Goal: Task Accomplishment & Management: Manage account settings

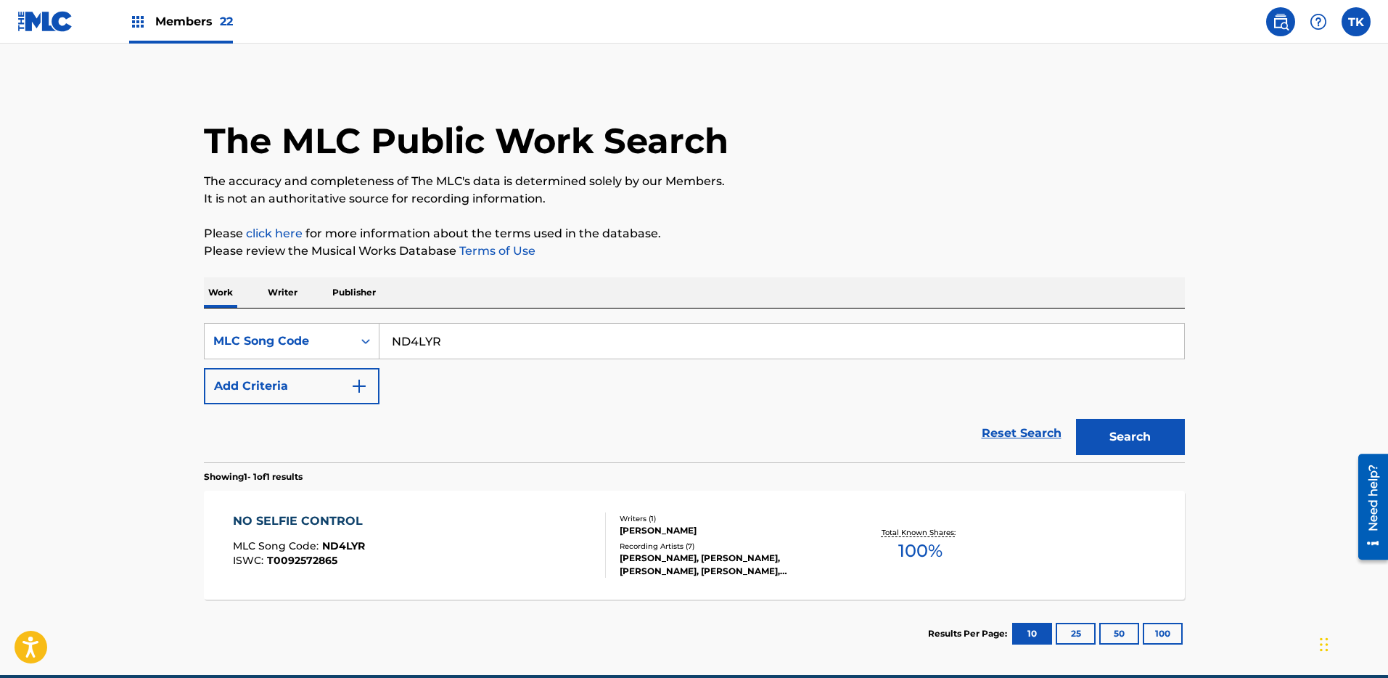
click at [469, 321] on div "SearchWithCriteriaf1915e77-a683-49eb-8a5e-e0e762c8382b MLC Song Code ND4LYR Add…" at bounding box center [694, 385] width 981 height 154
drag, startPoint x: 498, startPoint y: 346, endPoint x: 581, endPoint y: 359, distance: 84.5
click at [499, 346] on input "ND4LYR" at bounding box center [782, 341] width 805 height 35
paste input "LA7P1K"
click at [1169, 441] on button "Search" at bounding box center [1130, 437] width 109 height 36
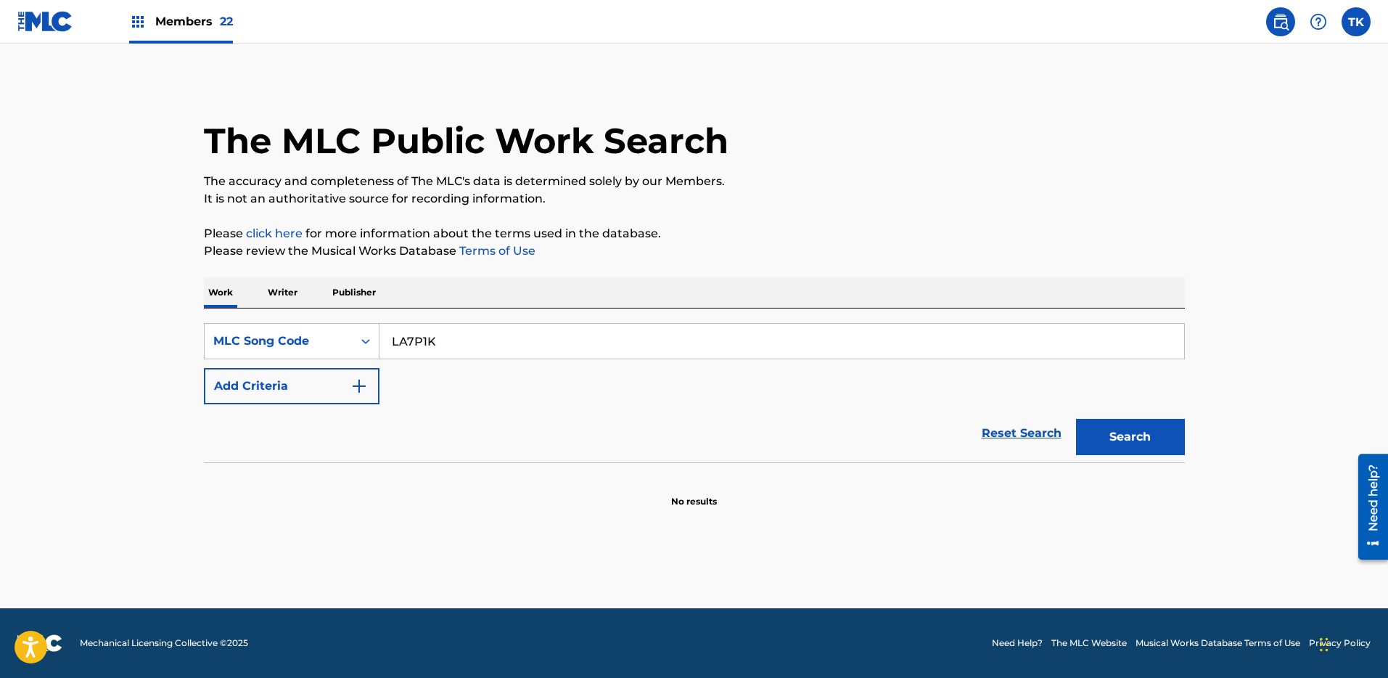
click at [567, 468] on section at bounding box center [694, 466] width 981 height 8
click at [668, 357] on input "LA7P1K" at bounding box center [782, 341] width 805 height 35
paste input "V8X7L"
type input "LV8X7L"
click at [1162, 436] on button "Search" at bounding box center [1130, 437] width 109 height 36
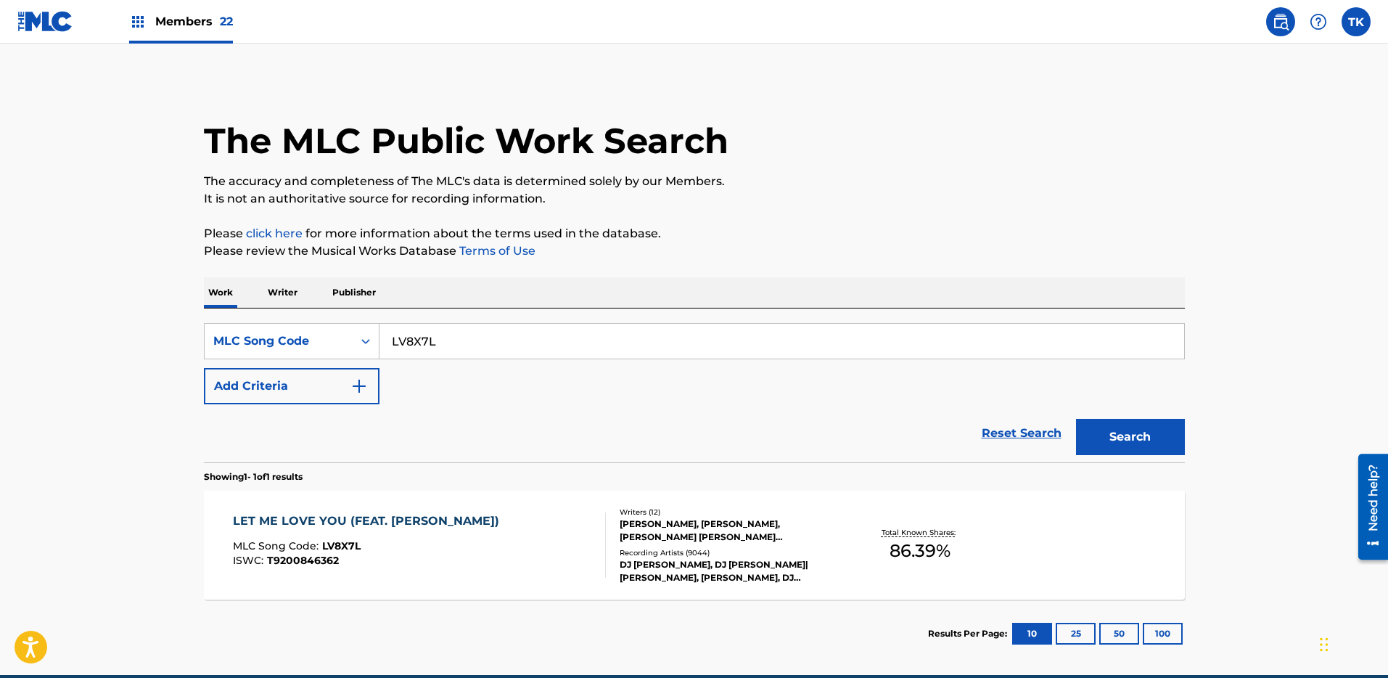
click at [657, 517] on div "[PERSON_NAME], [PERSON_NAME], [PERSON_NAME] [PERSON_NAME] [PERSON_NAME], [PERSO…" at bounding box center [729, 530] width 219 height 26
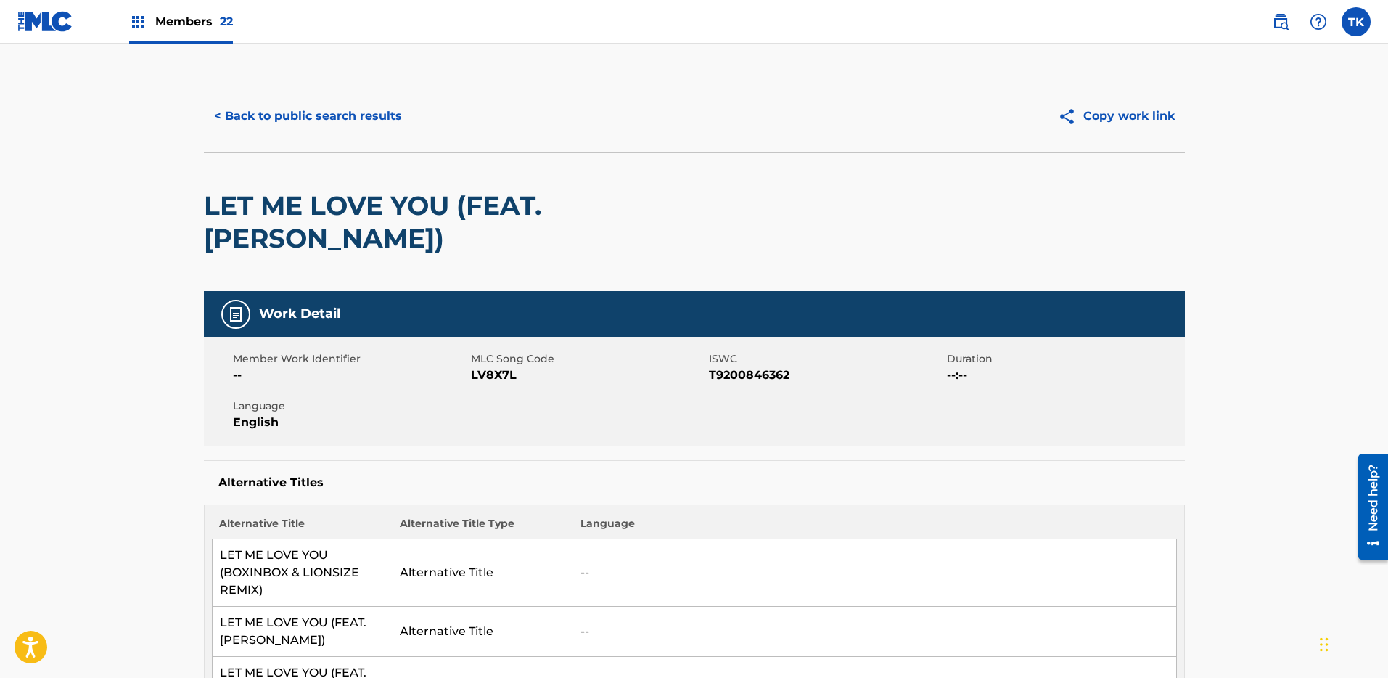
click at [763, 366] on span "T9200846362" at bounding box center [826, 374] width 234 height 17
copy span "T9200846362"
click at [338, 114] on button "< Back to public search results" at bounding box center [308, 116] width 208 height 36
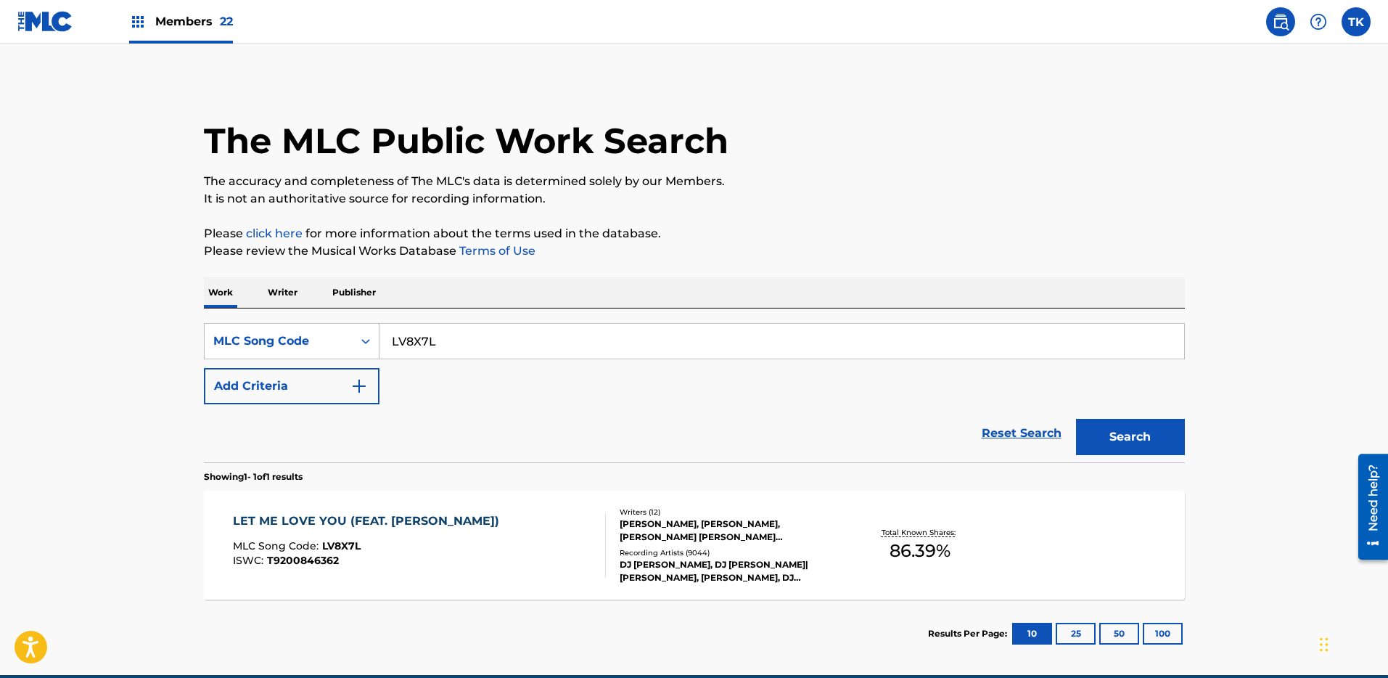
drag, startPoint x: 477, startPoint y: 344, endPoint x: 464, endPoint y: 342, distance: 13.2
click at [477, 344] on input "LV8X7L" at bounding box center [782, 341] width 805 height 35
paste input "T-703.052.215.9"
type input "T-703.052.215.9"
click at [314, 342] on div "MLC Song Code" at bounding box center [278, 340] width 131 height 17
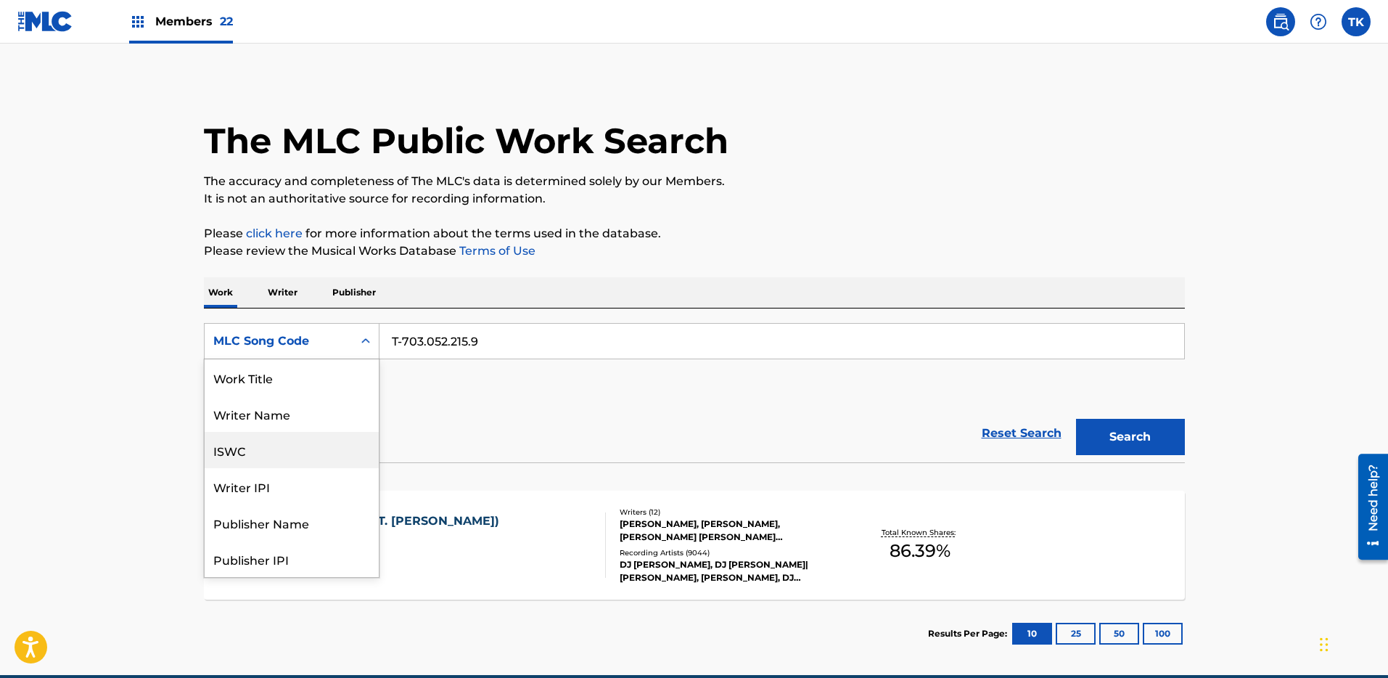
scroll to position [73, 0]
click at [305, 380] on div "ISWC" at bounding box center [292, 377] width 174 height 36
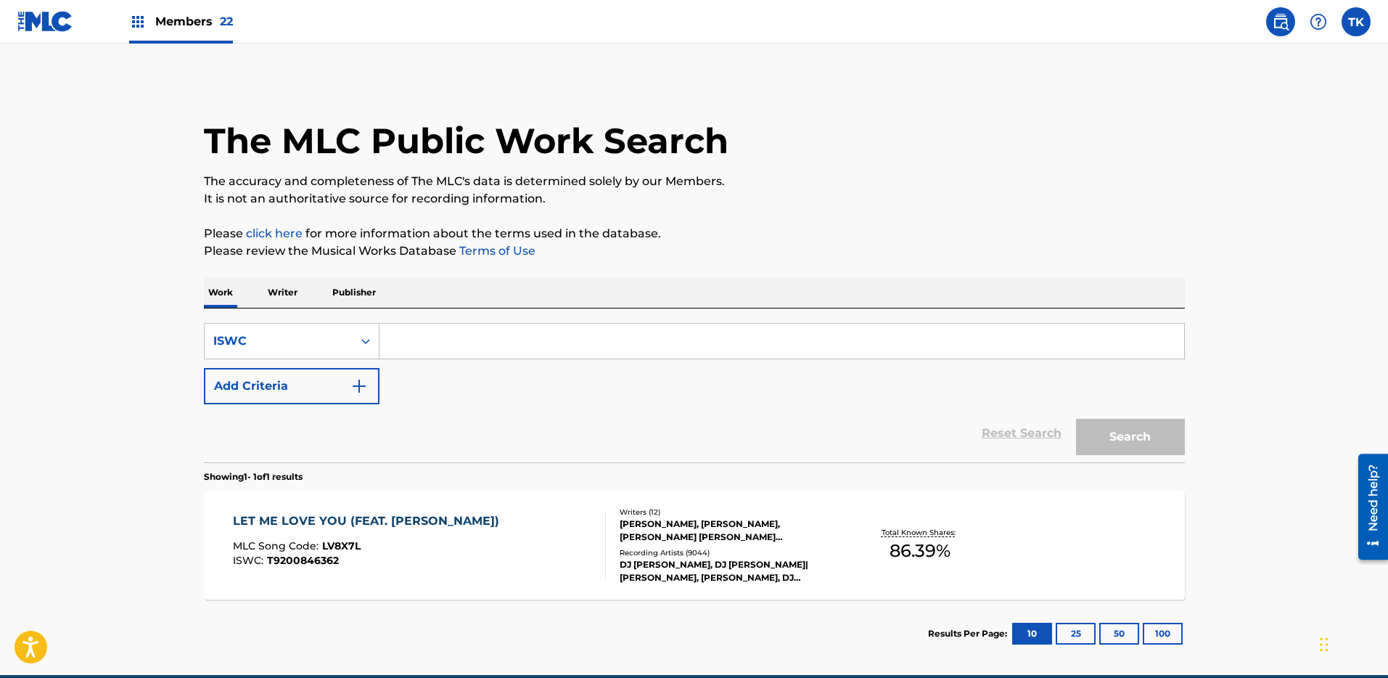
click at [496, 346] on input "Search Form" at bounding box center [782, 341] width 805 height 35
paste input "T-703.052.215.9"
type input "T7030522159"
click at [1076, 419] on button "Search" at bounding box center [1130, 437] width 109 height 36
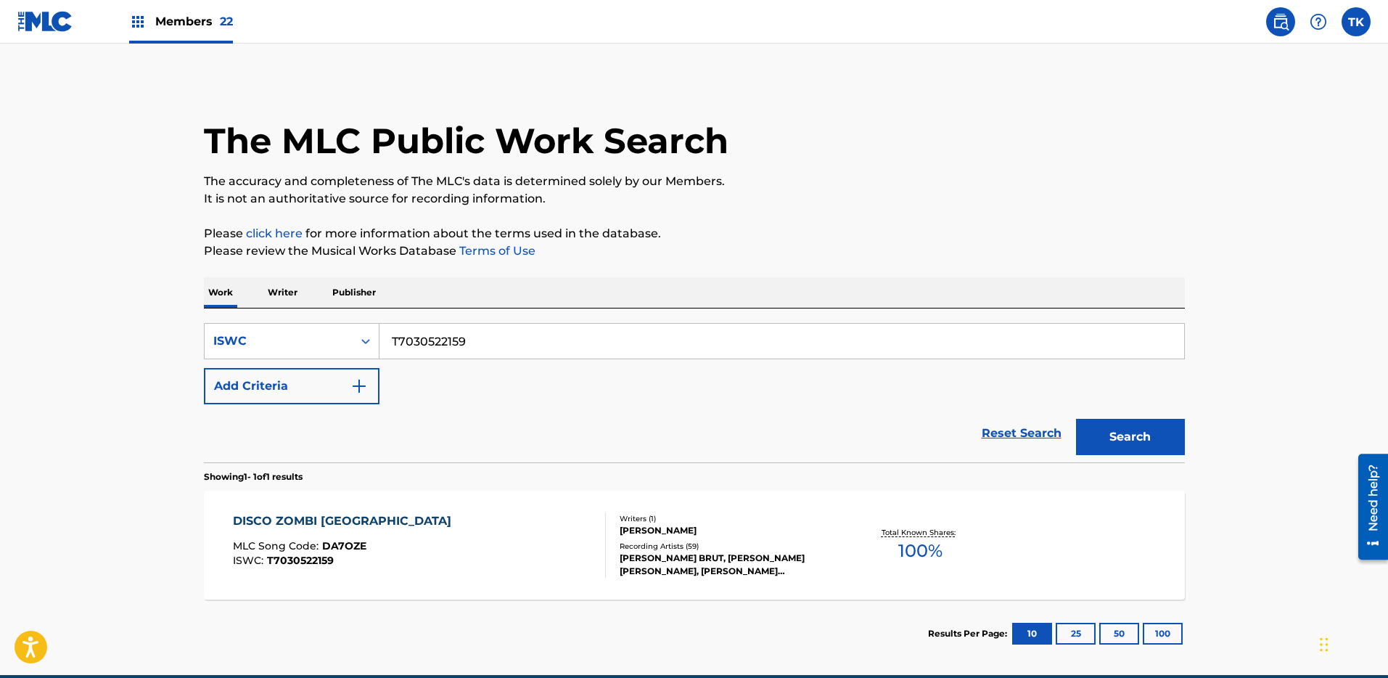
click at [600, 600] on section "Results Per Page: 10 25 50 100" at bounding box center [694, 633] width 981 height 68
click at [606, 564] on div "Writers ( 1 ) [PERSON_NAME] Recording Artists ( 59 ) [PERSON_NAME] [PERSON_NAME…" at bounding box center [722, 545] width 233 height 65
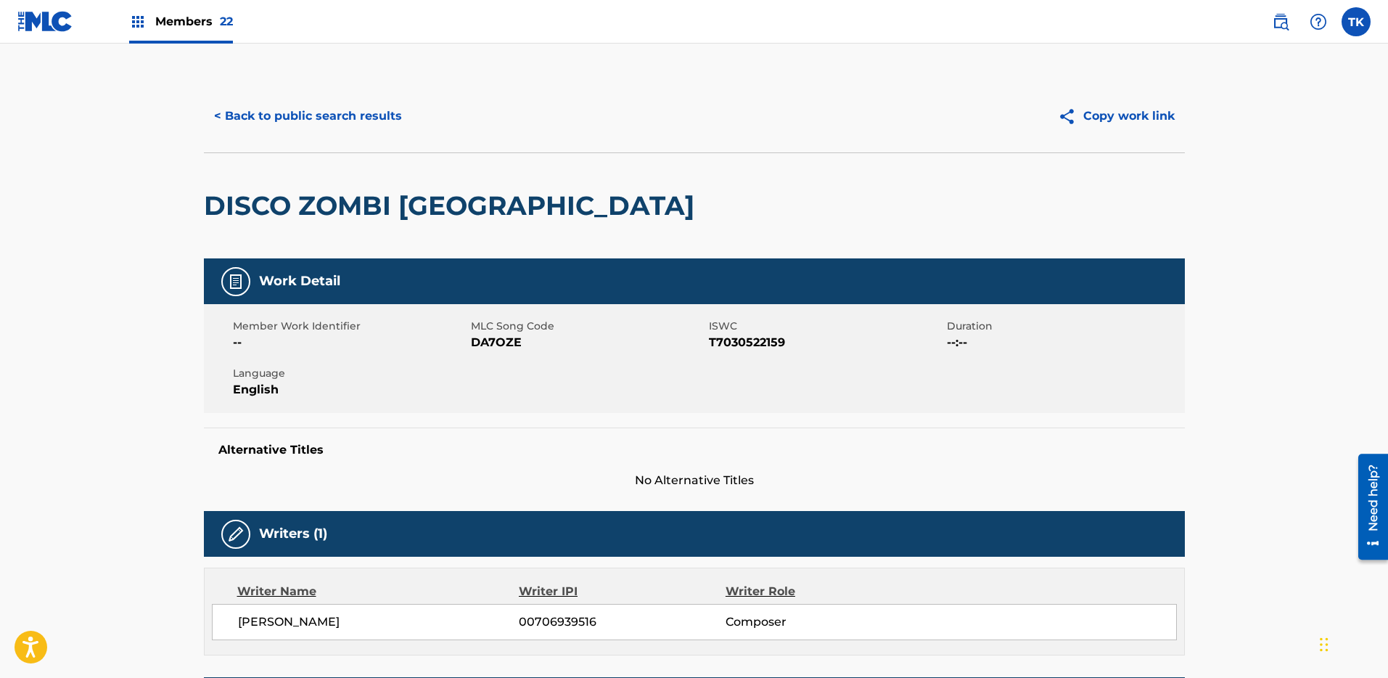
click at [359, 126] on button "< Back to public search results" at bounding box center [308, 116] width 208 height 36
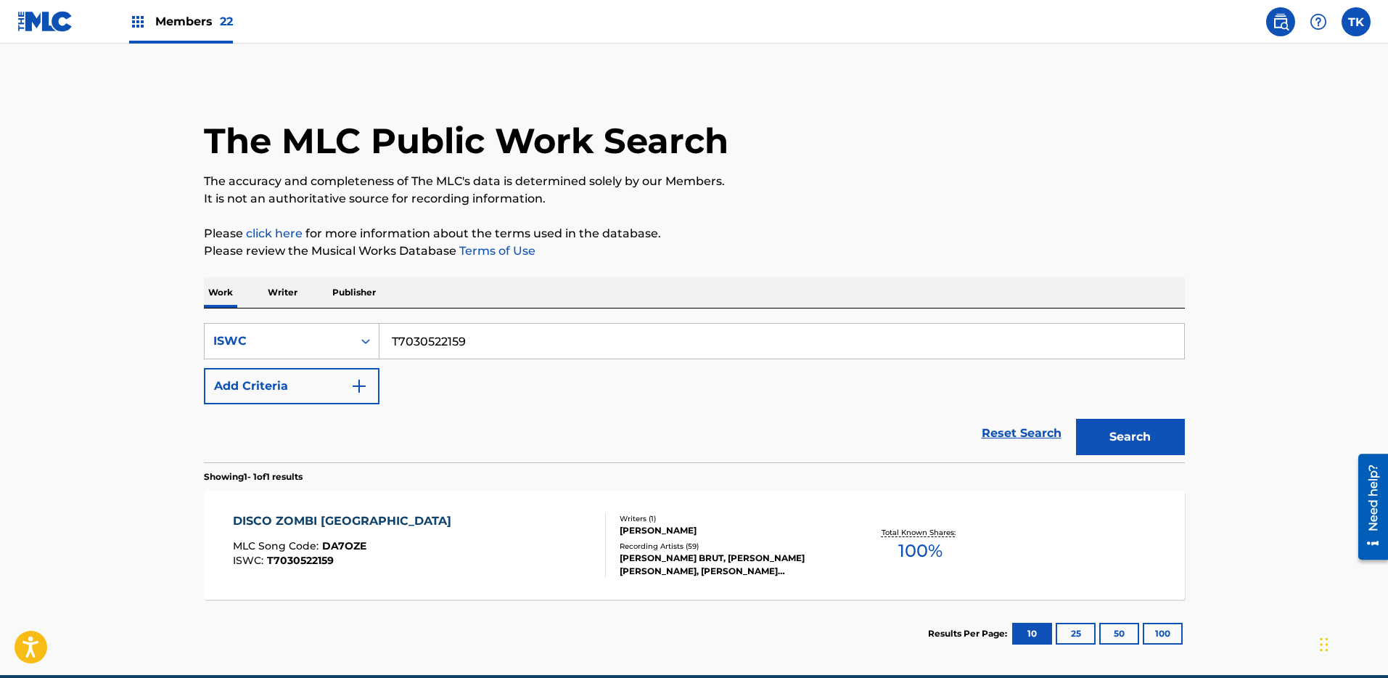
click at [481, 335] on input "T7030522159" at bounding box center [782, 341] width 805 height 35
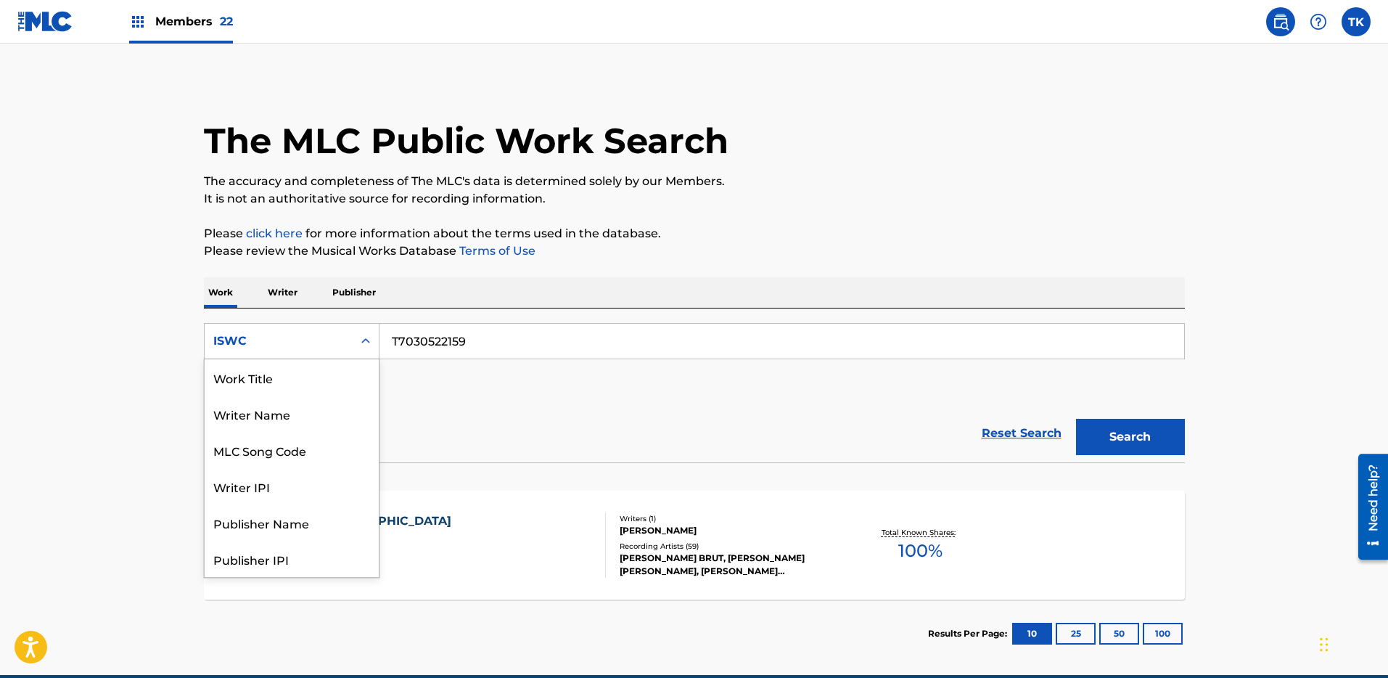
click at [323, 346] on div "ISWC" at bounding box center [278, 340] width 131 height 17
drag, startPoint x: 313, startPoint y: 374, endPoint x: 333, endPoint y: 367, distance: 21.6
click at [313, 374] on div "Work Title" at bounding box center [292, 377] width 174 height 36
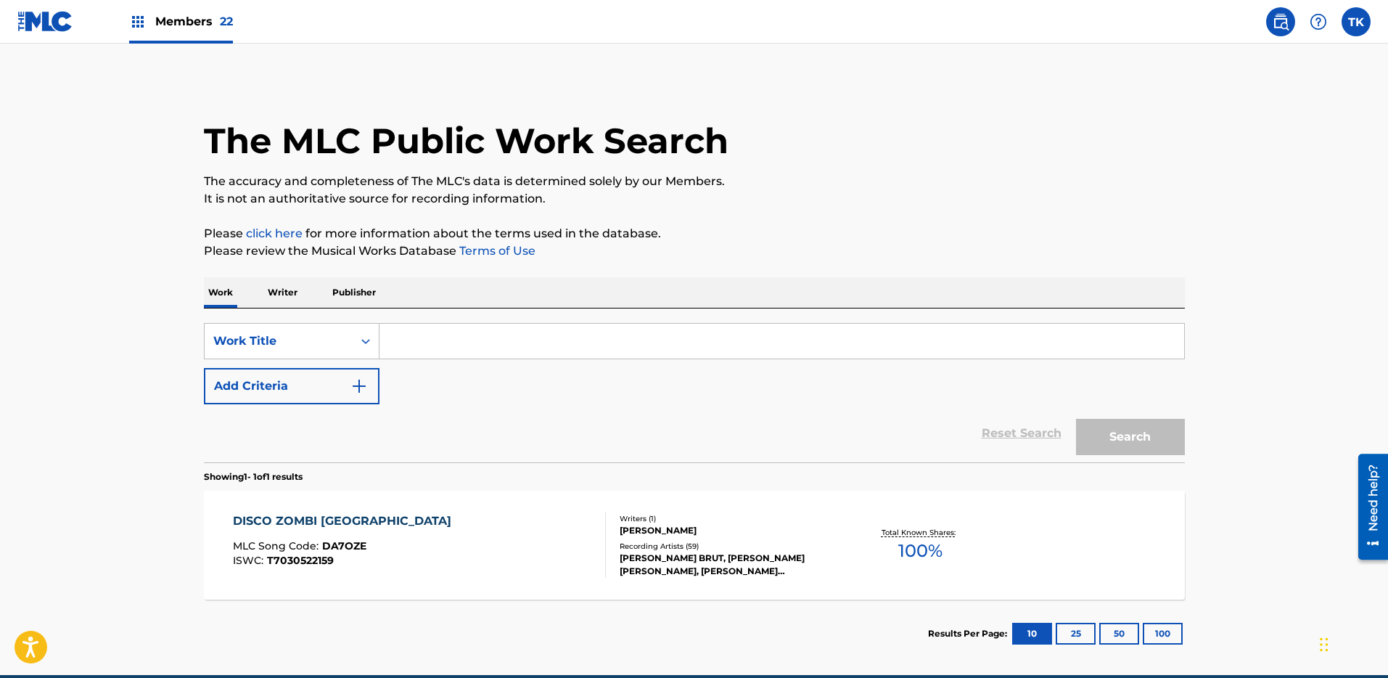
click at [525, 318] on div "SearchWithCriteria2ade952f-f6b8-486a-b1c6-f5468bf3a7e2 Work Title Add Criteria …" at bounding box center [694, 385] width 981 height 154
click at [459, 341] on input "Search Form" at bounding box center [782, 341] width 805 height 35
paste input "Stronger"
type input "Stronger"
click at [308, 385] on button "Add Criteria" at bounding box center [292, 386] width 176 height 36
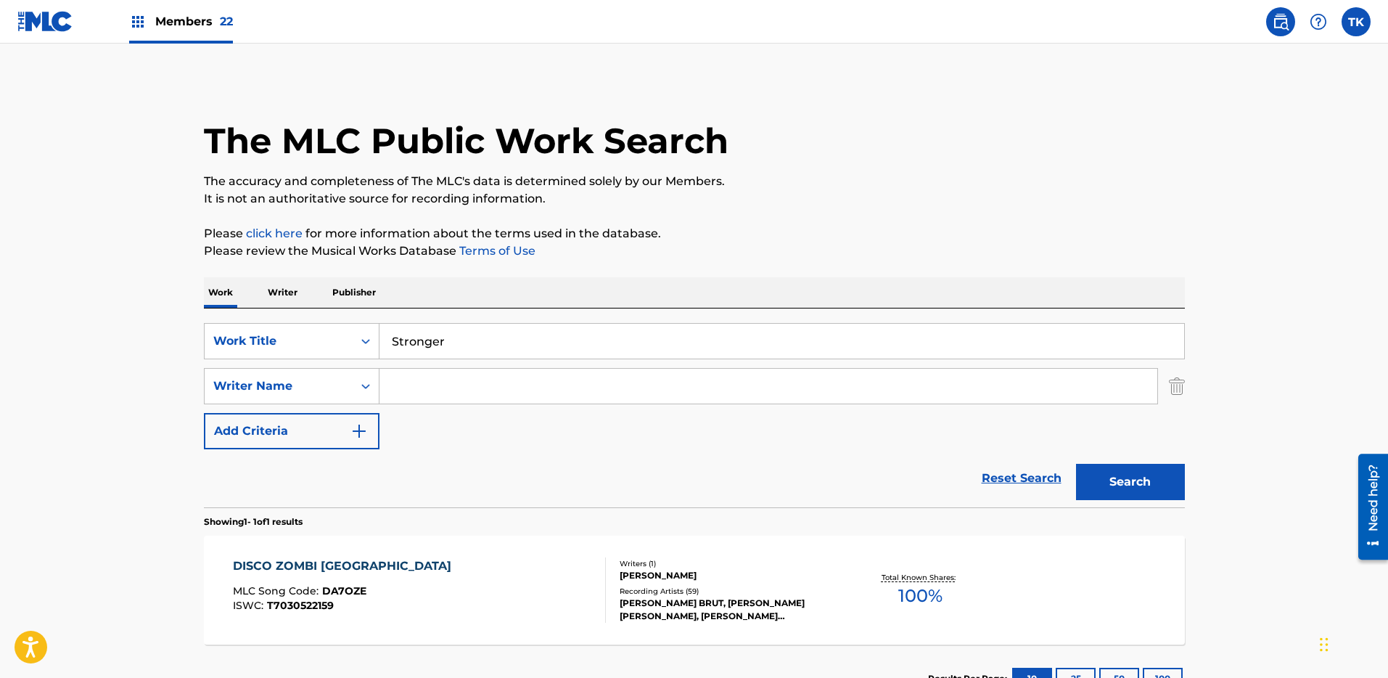
click at [482, 366] on div "SearchWithCriteria2ade952f-f6b8-486a-b1c6-f5468bf3a7e2 Work Title Stronger Sear…" at bounding box center [694, 386] width 981 height 126
click at [488, 382] on input "Search Form" at bounding box center [769, 386] width 778 height 35
paste input "[PERSON_NAME]"
click at [1113, 474] on button "Search" at bounding box center [1130, 482] width 109 height 36
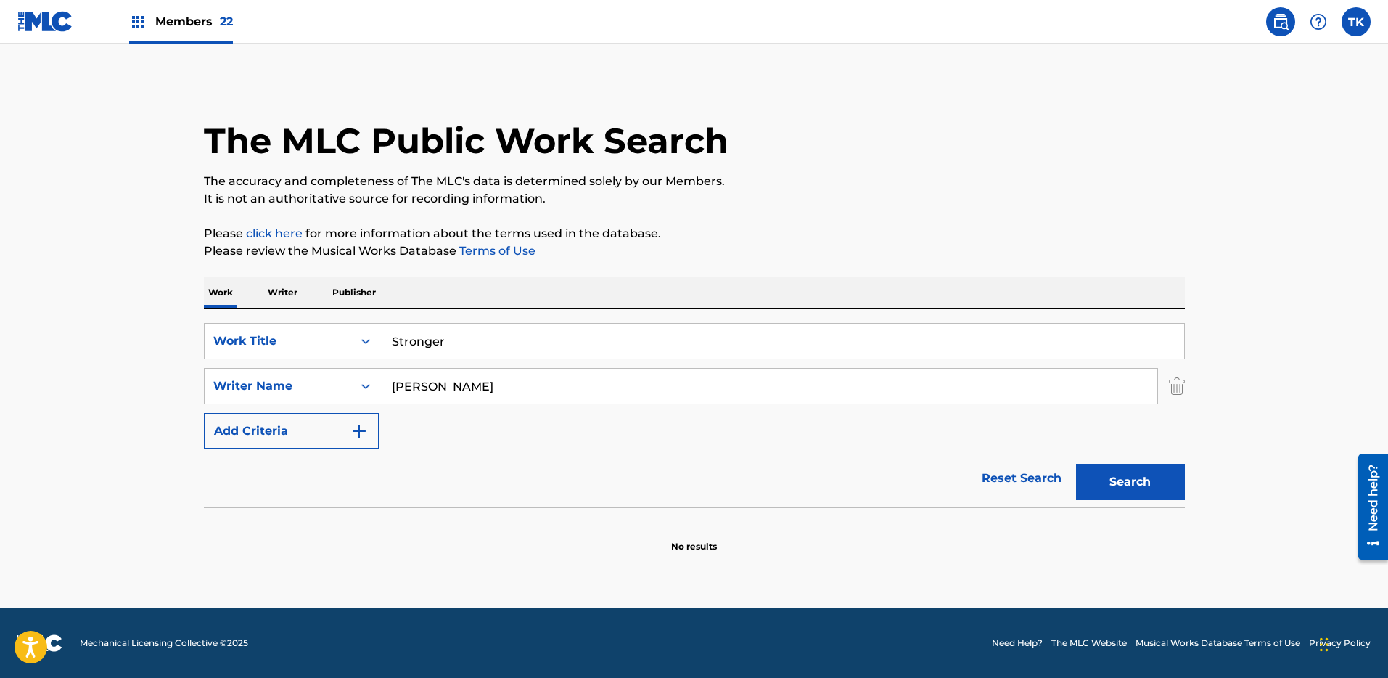
click at [1155, 478] on button "Search" at bounding box center [1130, 482] width 109 height 36
click at [409, 382] on input "[PERSON_NAME]" at bounding box center [769, 386] width 778 height 35
click at [380, 383] on div "SearchWithCriteria2116b6f5-f5ca-4b60-88db-fc50e1baf96f Writer Name [PERSON_NAME]" at bounding box center [694, 386] width 981 height 36
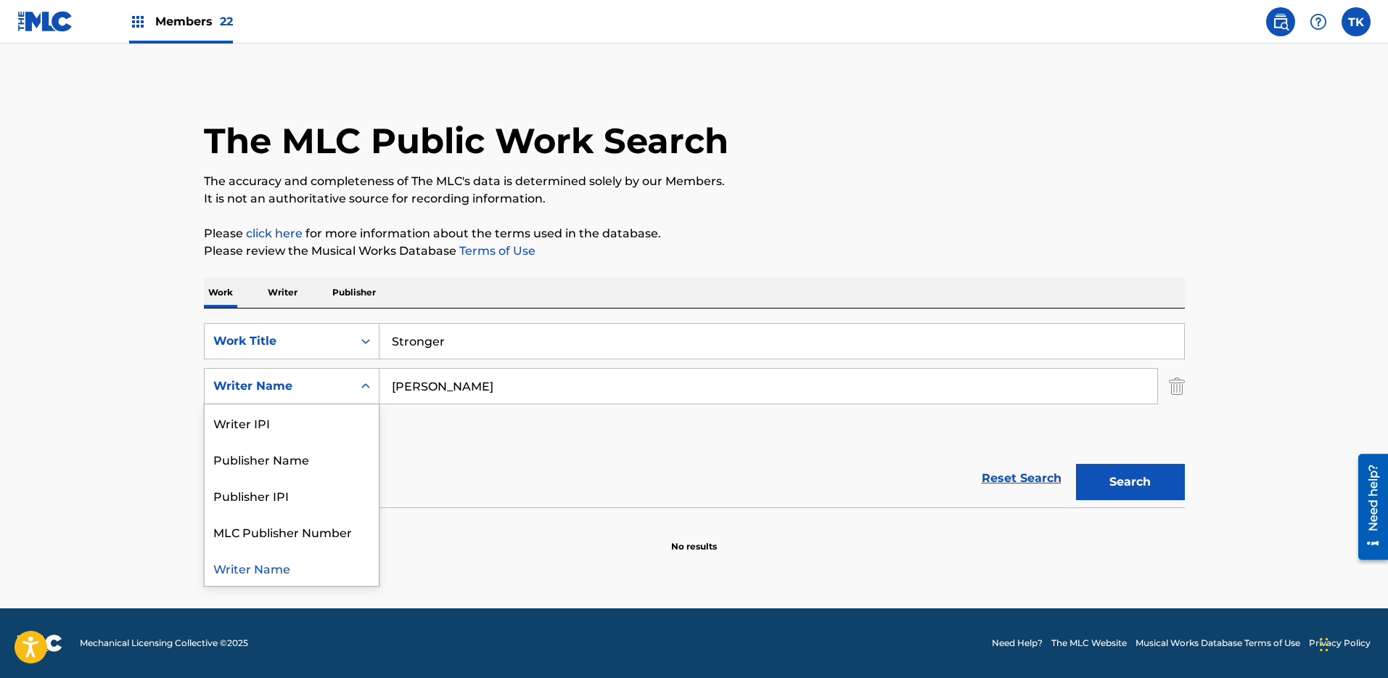
click at [393, 383] on input "[PERSON_NAME]" at bounding box center [769, 386] width 778 height 35
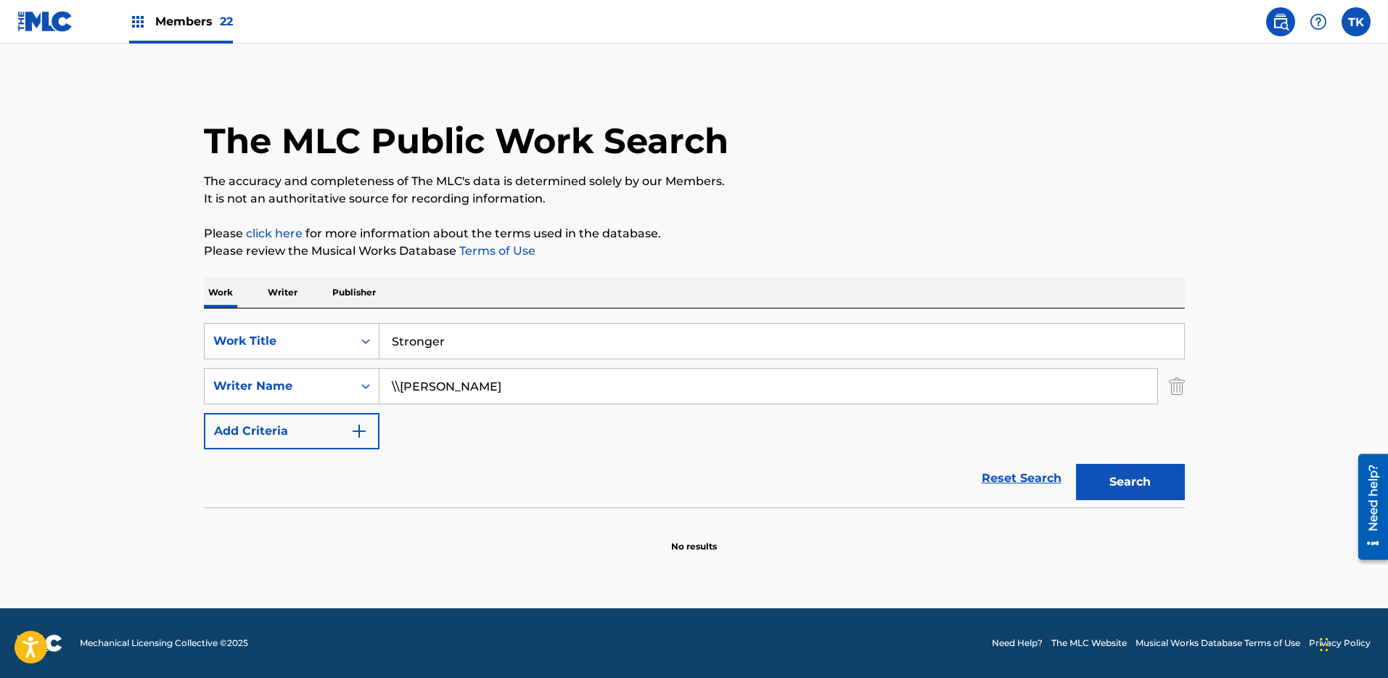
click at [1076, 464] on button "Search" at bounding box center [1130, 482] width 109 height 36
type input "[PERSON_NAME]"
click at [1076, 464] on button "Search" at bounding box center [1130, 482] width 109 height 36
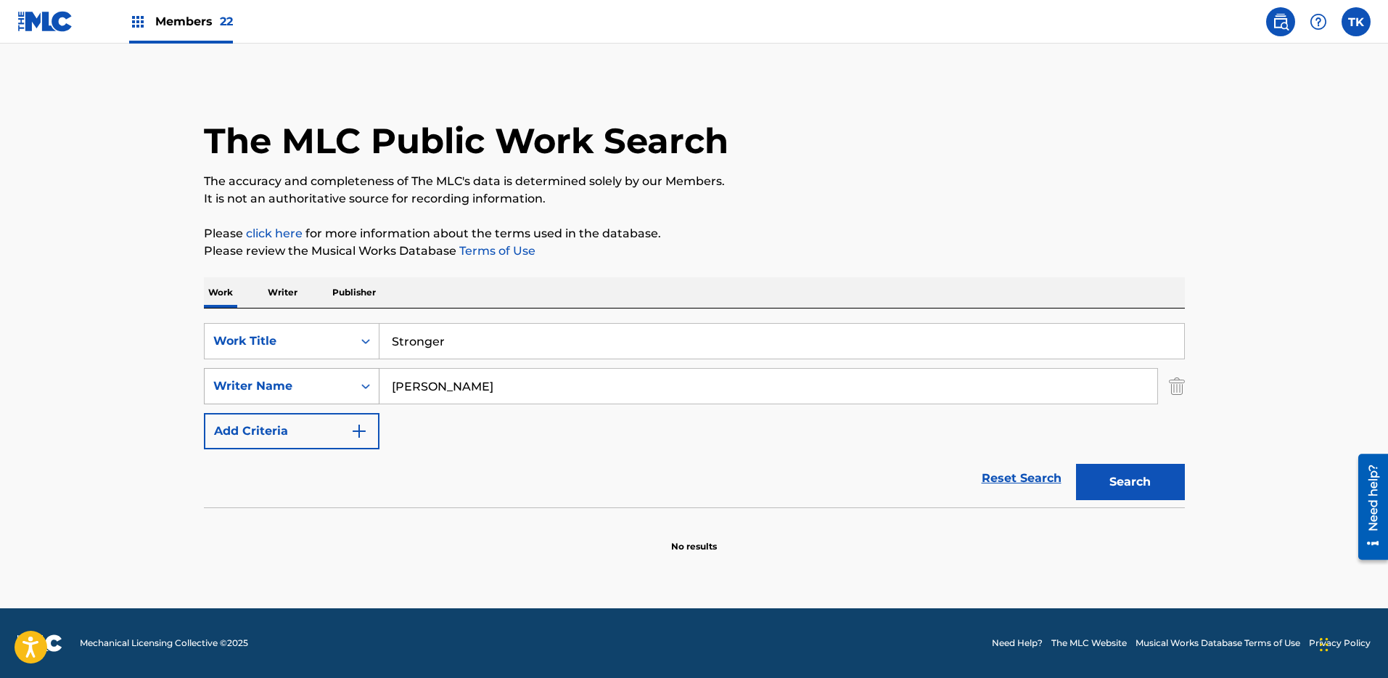
drag, startPoint x: 515, startPoint y: 399, endPoint x: 348, endPoint y: 395, distance: 166.9
click at [348, 395] on div "SearchWithCriteria2116b6f5-f5ca-4b60-88db-fc50e1baf96f Writer Name [PERSON_NAME]" at bounding box center [694, 386] width 981 height 36
drag, startPoint x: 509, startPoint y: 385, endPoint x: 345, endPoint y: 385, distance: 163.3
click at [345, 385] on div "SearchWithCriteria2116b6f5-f5ca-4b60-88db-fc50e1baf96f Writer Name [PERSON_NAME]" at bounding box center [694, 386] width 981 height 36
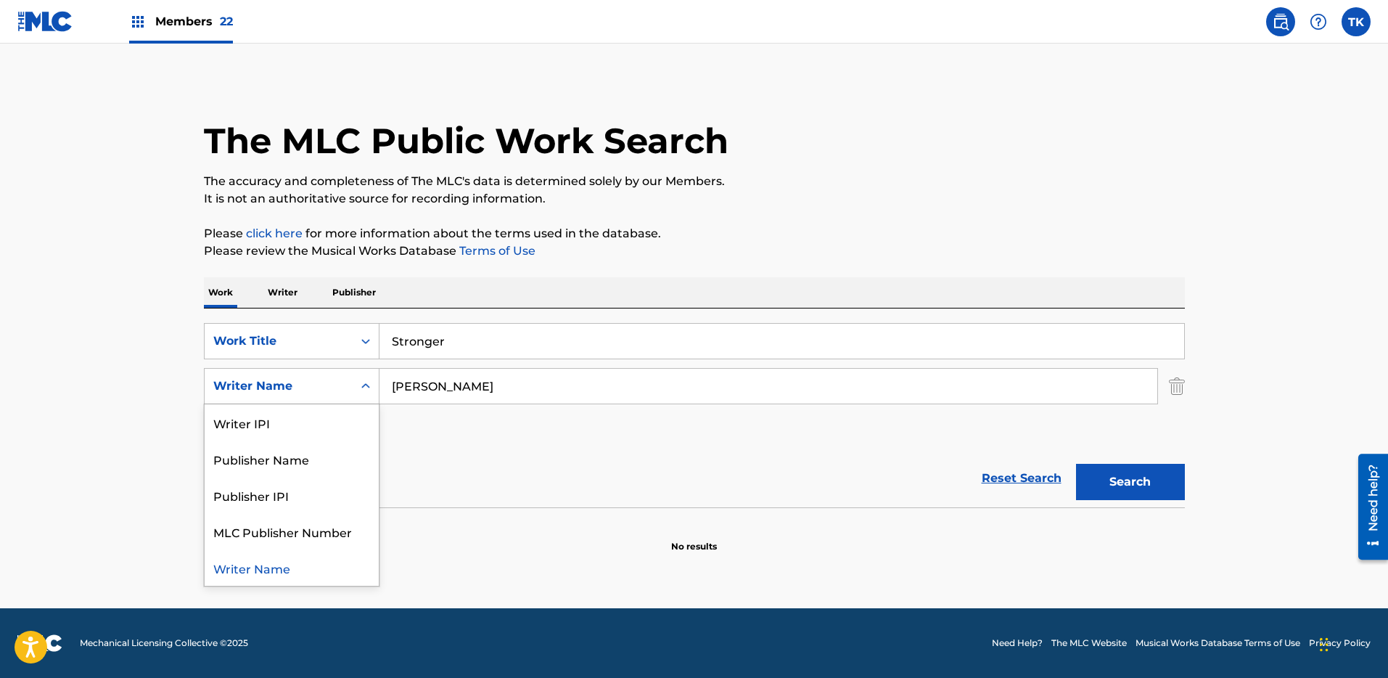
click at [324, 398] on div "Writer Name" at bounding box center [279, 386] width 148 height 28
click at [1175, 393] on img "Search Form" at bounding box center [1177, 386] width 16 height 36
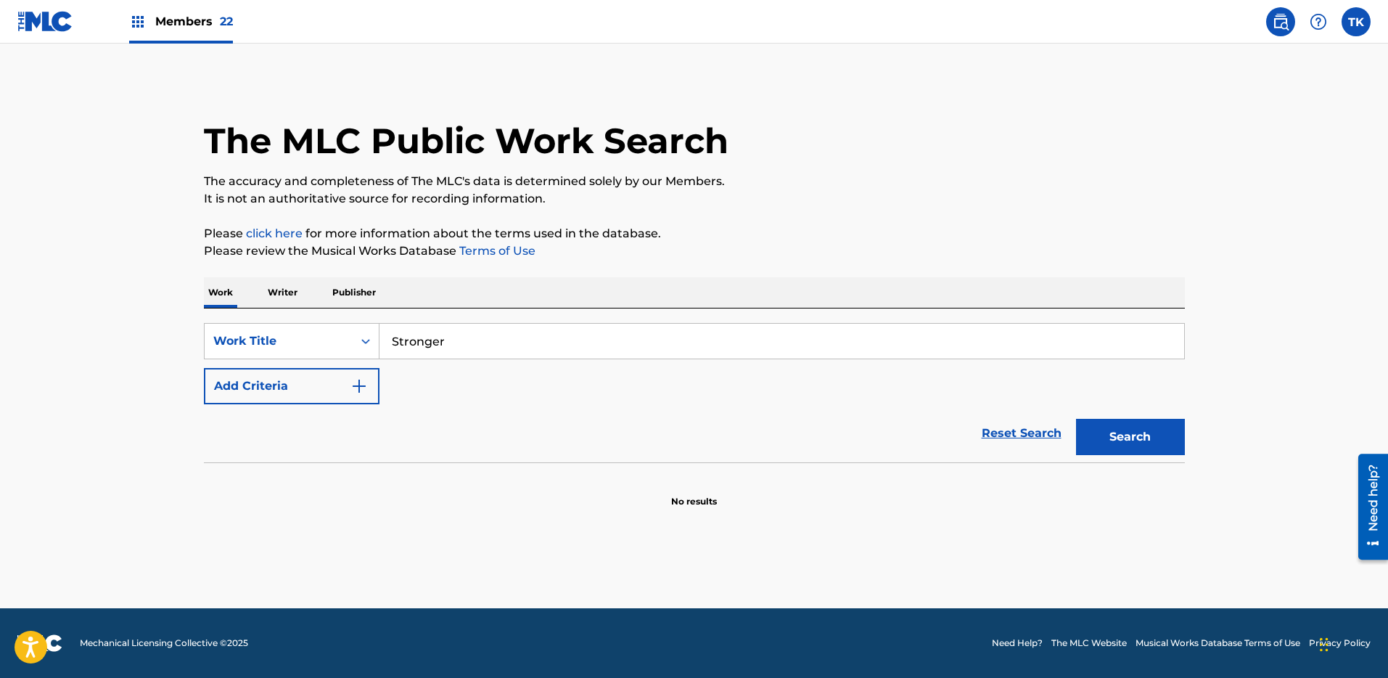
click at [308, 365] on div "SearchWithCriteria2ade952f-f6b8-486a-b1c6-f5468bf3a7e2 Work Title Stronger Add …" at bounding box center [694, 363] width 981 height 81
click at [311, 385] on button "Add Criteria" at bounding box center [292, 386] width 176 height 36
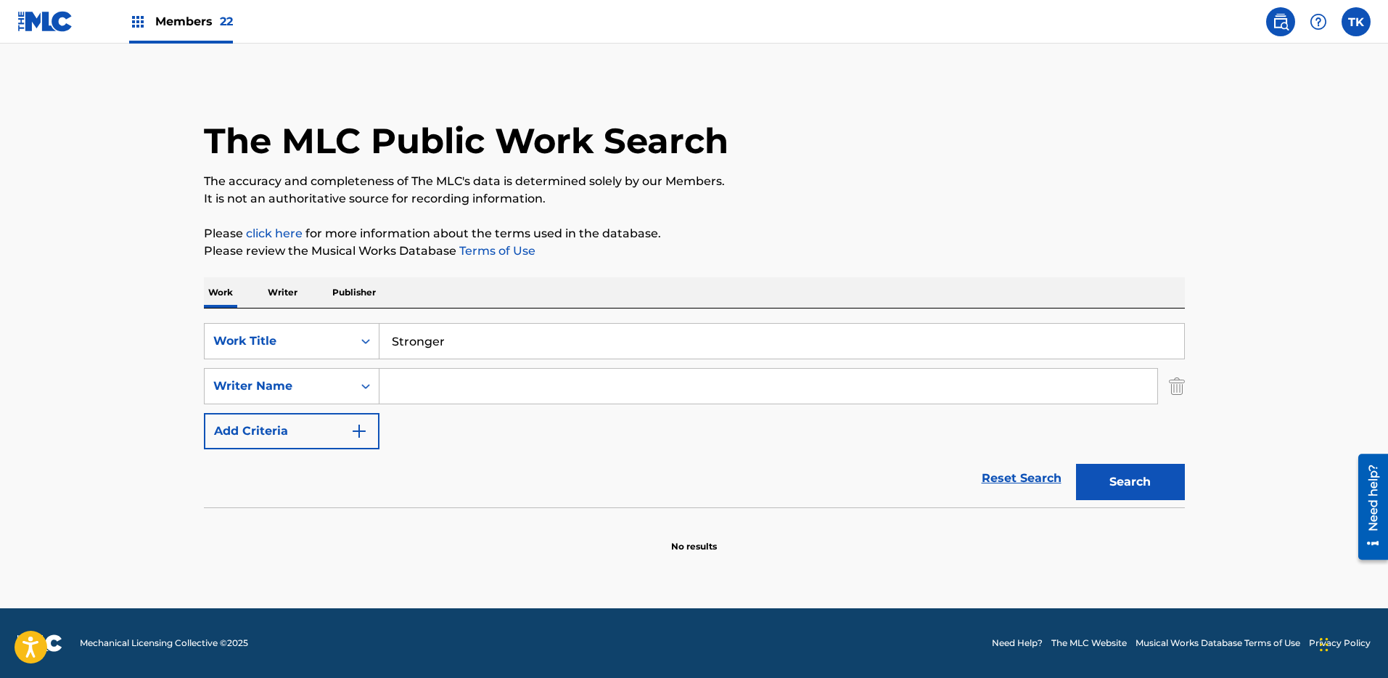
click at [314, 409] on div "SearchWithCriteria2ade952f-f6b8-486a-b1c6-f5468bf3a7e2 Work Title Stronger Sear…" at bounding box center [694, 386] width 981 height 126
click at [323, 383] on div "Writer Name" at bounding box center [278, 385] width 131 height 17
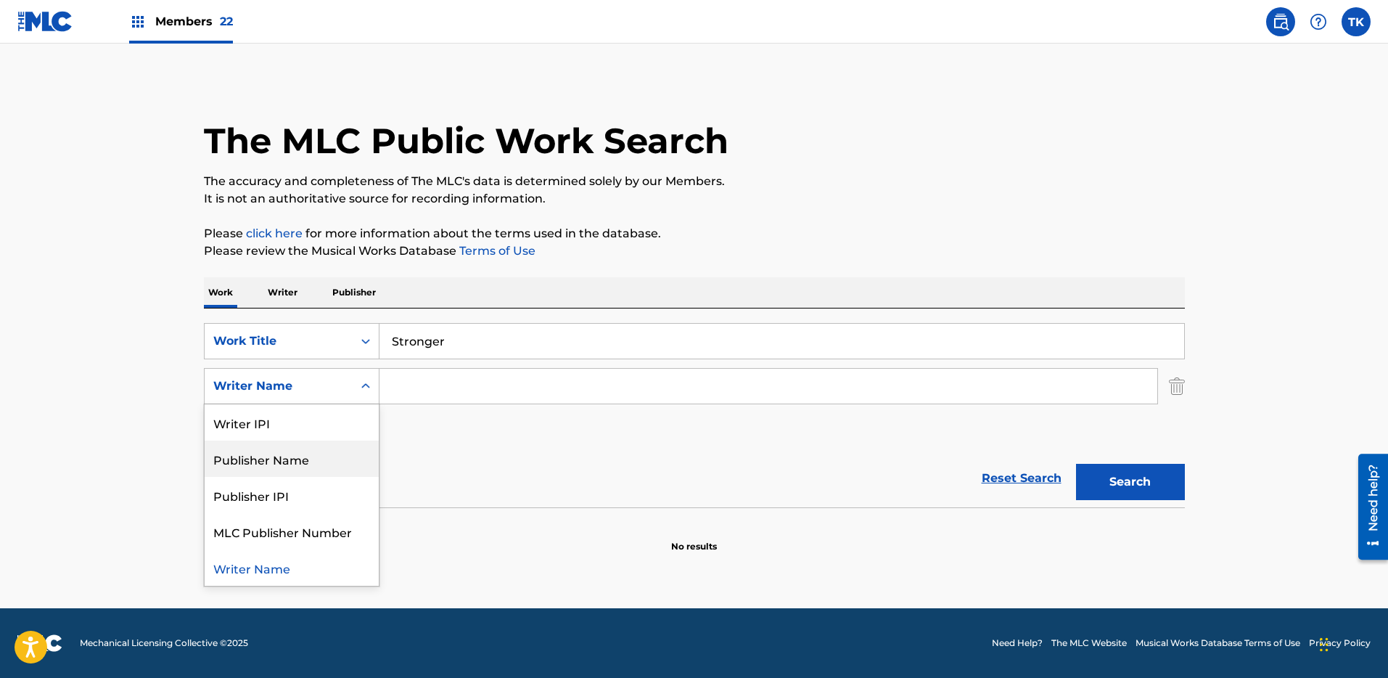
click at [327, 446] on div "Publisher Name" at bounding box center [292, 458] width 174 height 36
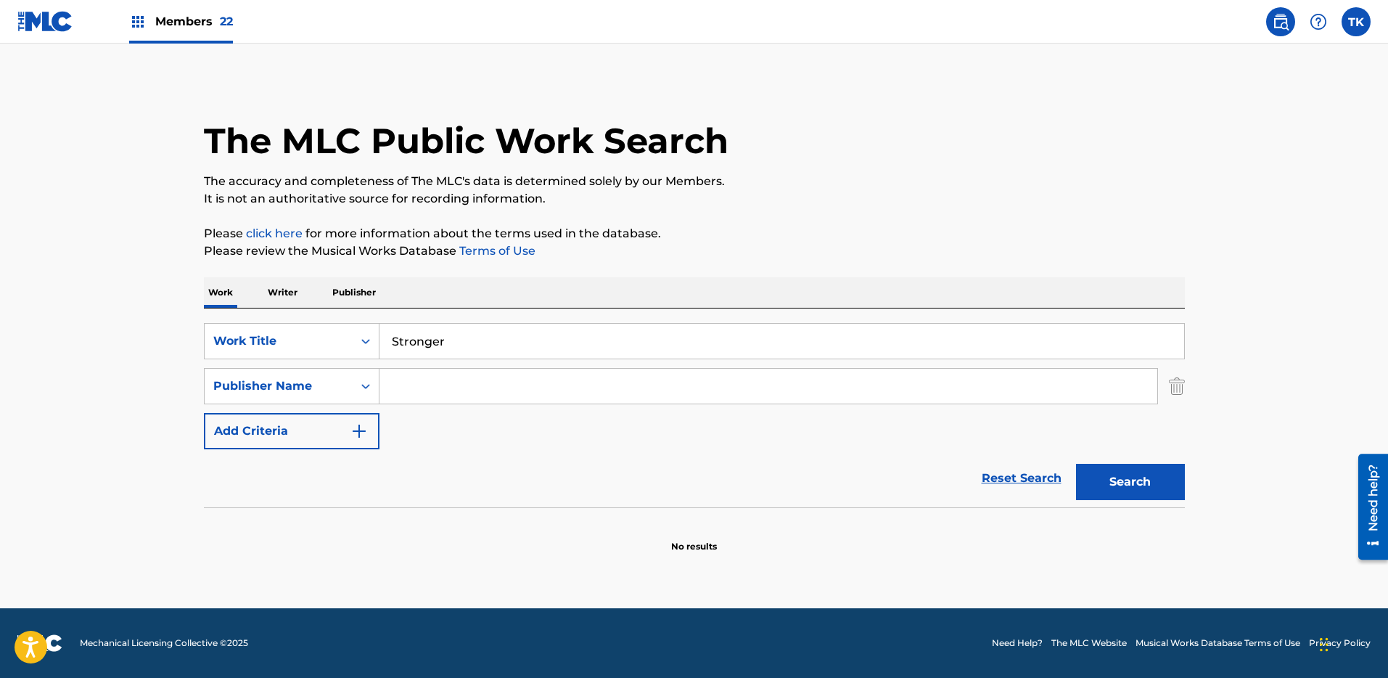
click at [450, 389] on input "Search Form" at bounding box center [769, 386] width 778 height 35
click at [465, 375] on input "Search Form" at bounding box center [769, 386] width 778 height 35
paste input "LES AIRS A VIF"
type input "LES AIRS A VIF"
click at [1128, 462] on div "Search" at bounding box center [1127, 478] width 116 height 58
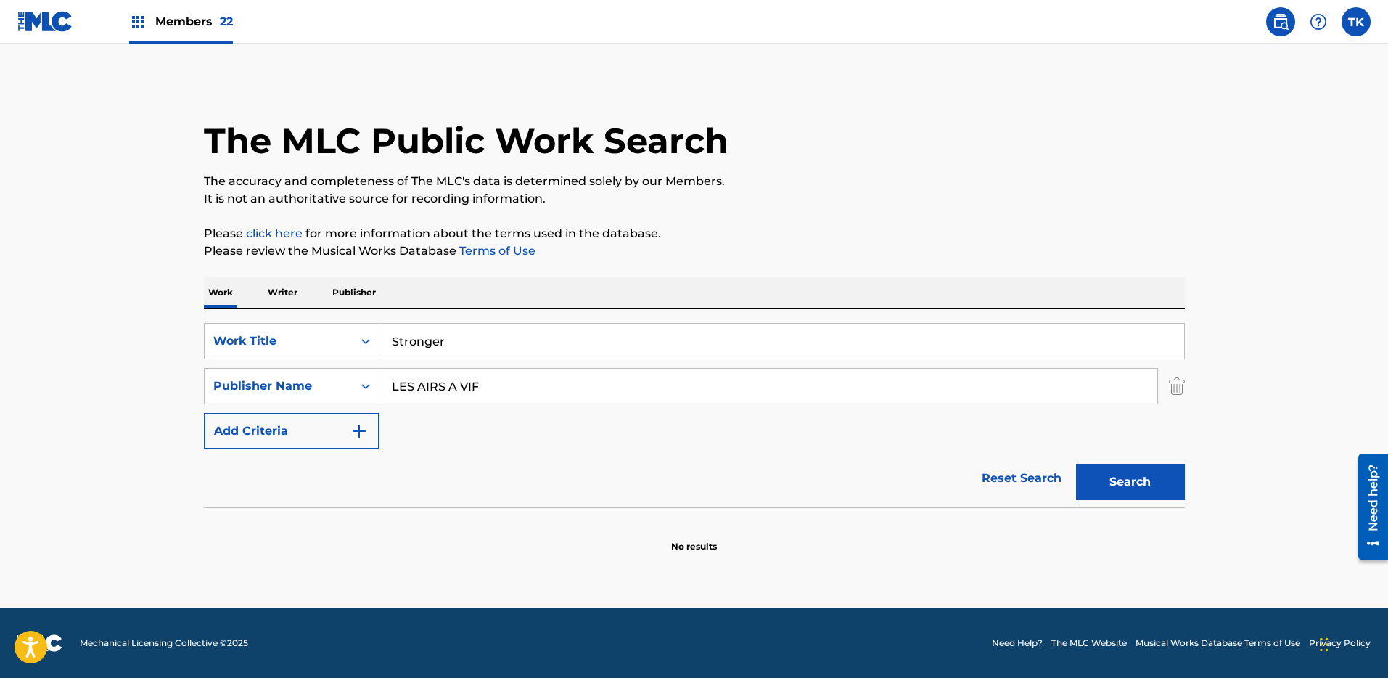
click at [1141, 477] on button "Search" at bounding box center [1130, 482] width 109 height 36
click at [543, 345] on input "Stronger" at bounding box center [782, 341] width 805 height 35
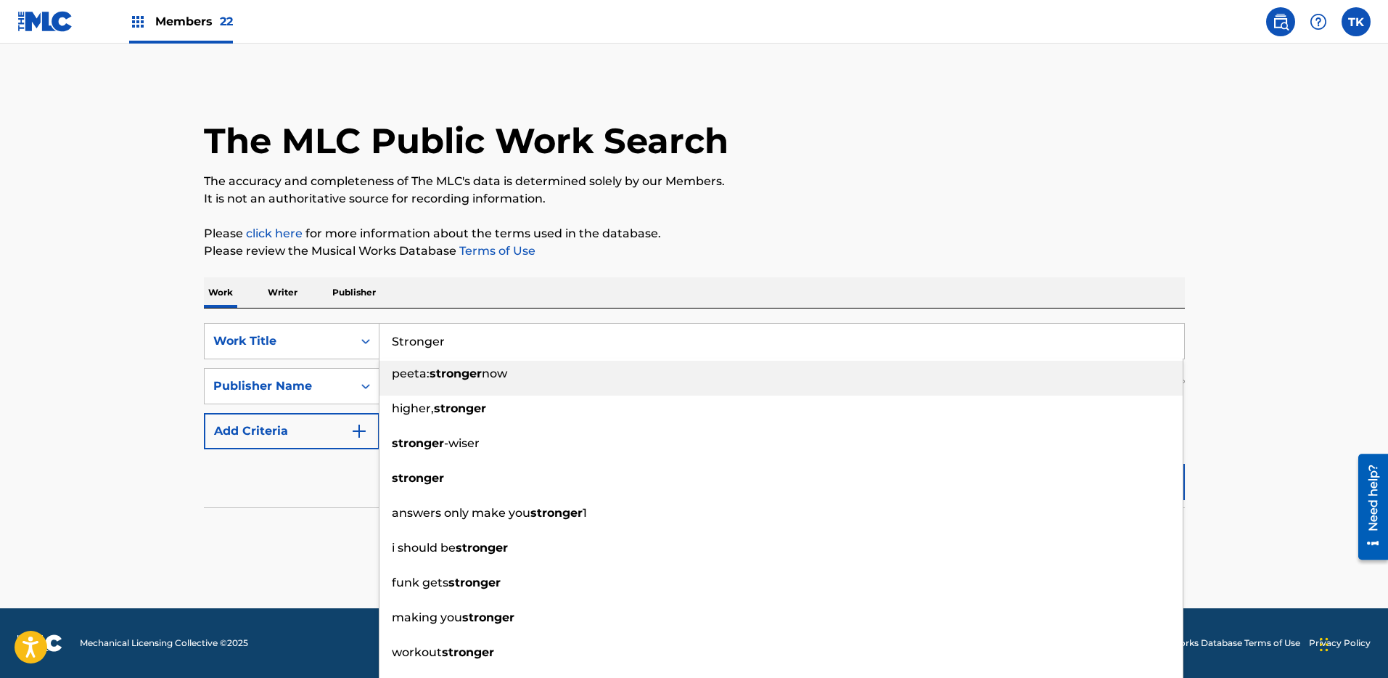
click at [543, 345] on input "Stronger" at bounding box center [782, 341] width 805 height 35
type input "YOU RE MINE"
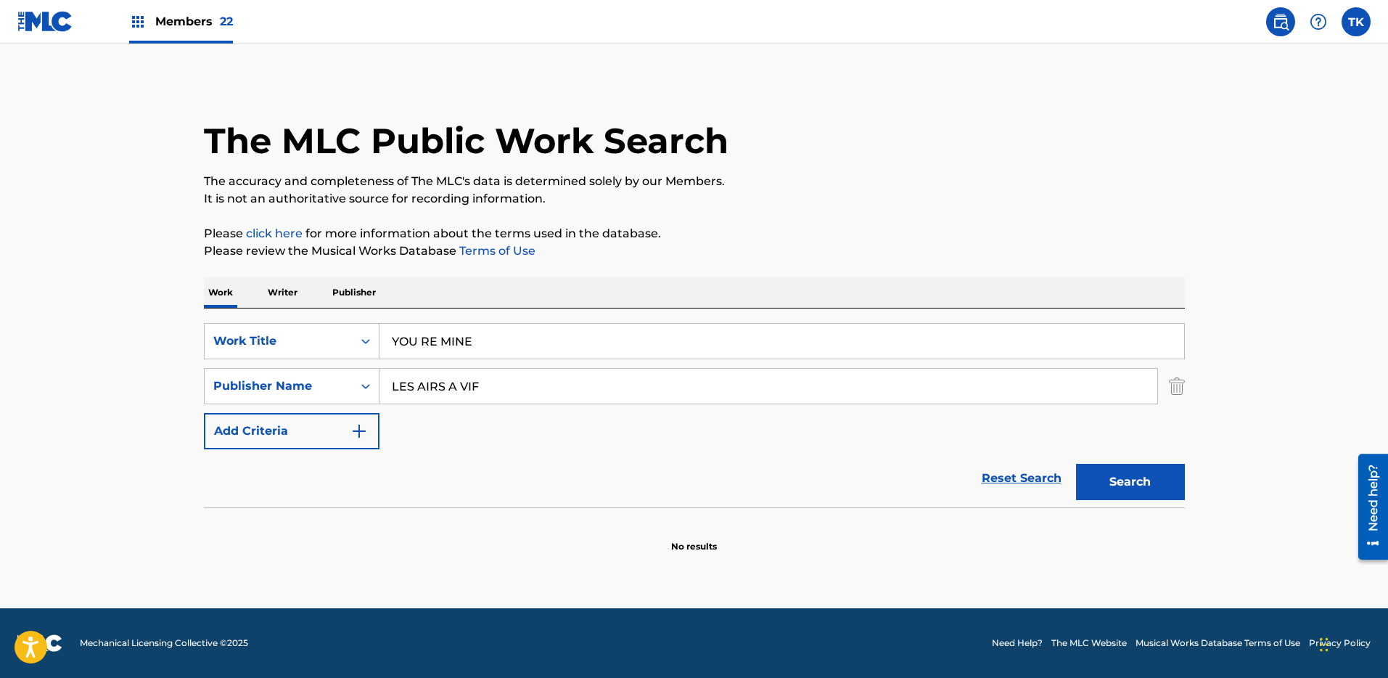
click at [286, 385] on div "Publisher Name" at bounding box center [278, 385] width 131 height 17
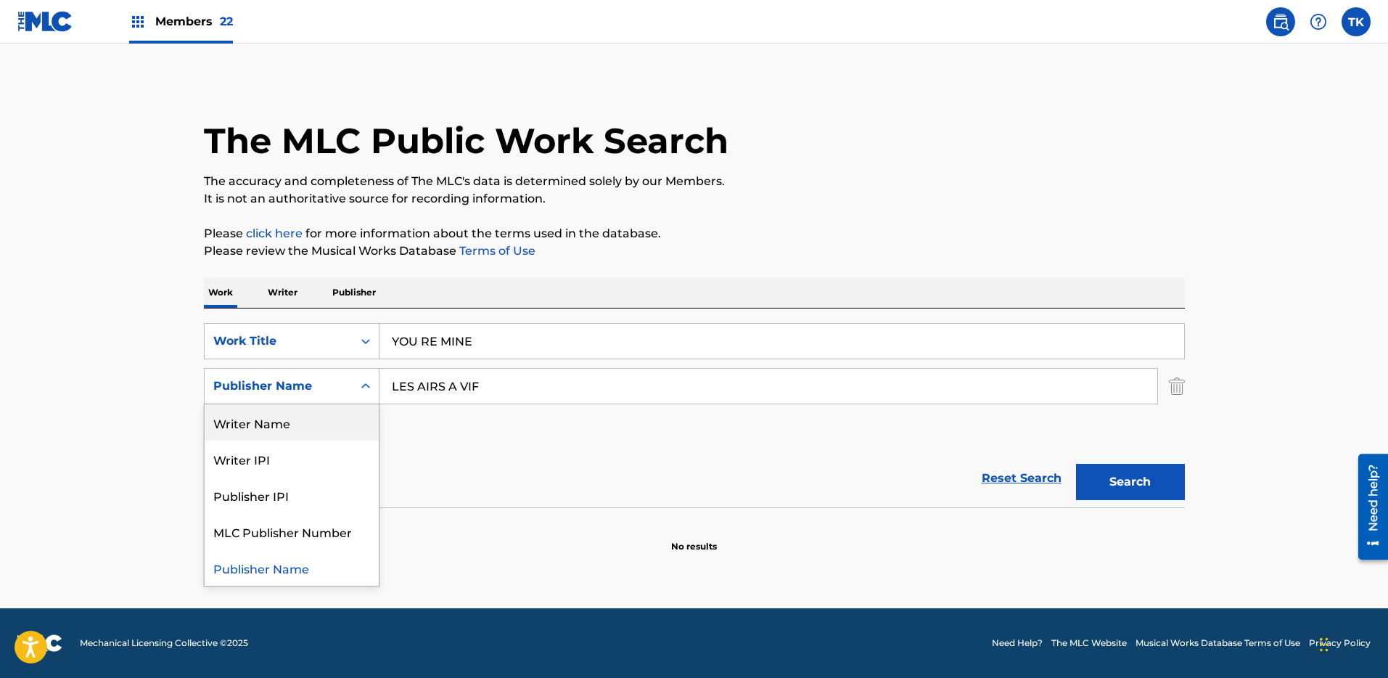
click at [284, 417] on div "Writer Name" at bounding box center [292, 422] width 174 height 36
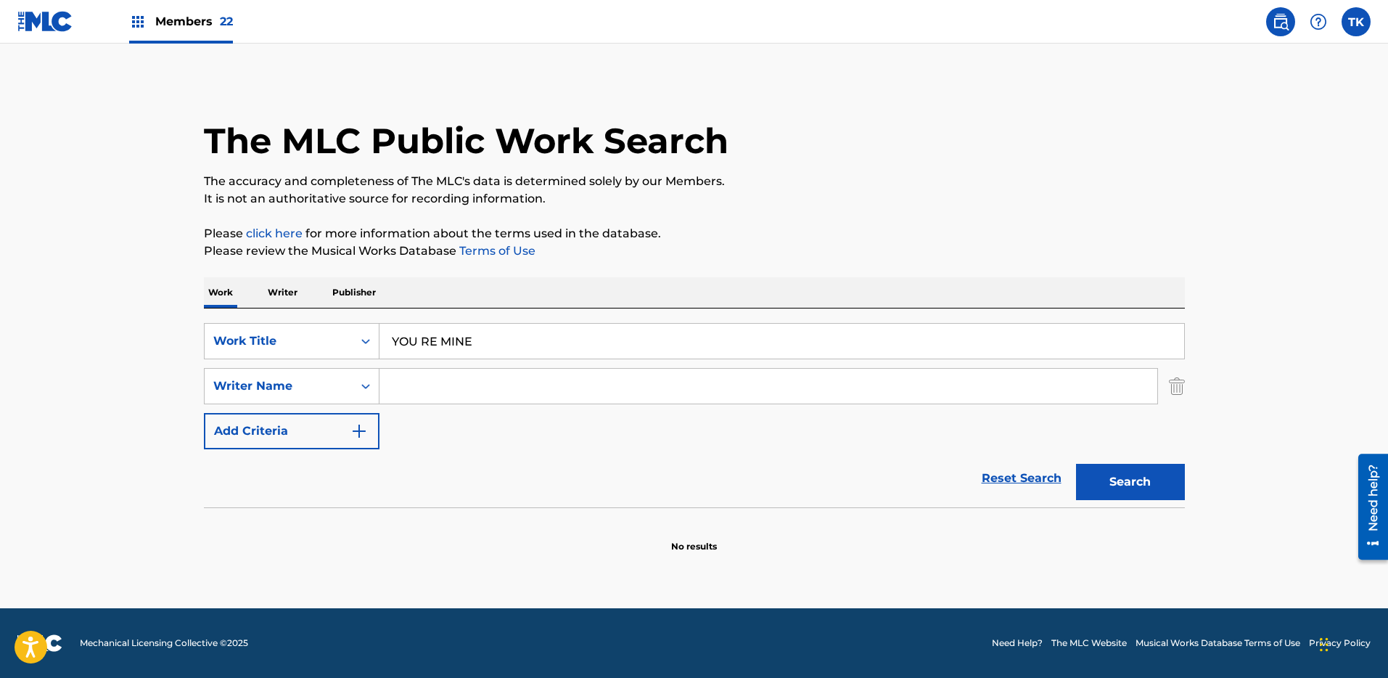
drag, startPoint x: 534, startPoint y: 373, endPoint x: 512, endPoint y: 377, distance: 22.8
click at [513, 377] on input "Search Form" at bounding box center [769, 386] width 778 height 35
type input "[PERSON_NAME]"
click at [1146, 485] on button "Search" at bounding box center [1130, 482] width 109 height 36
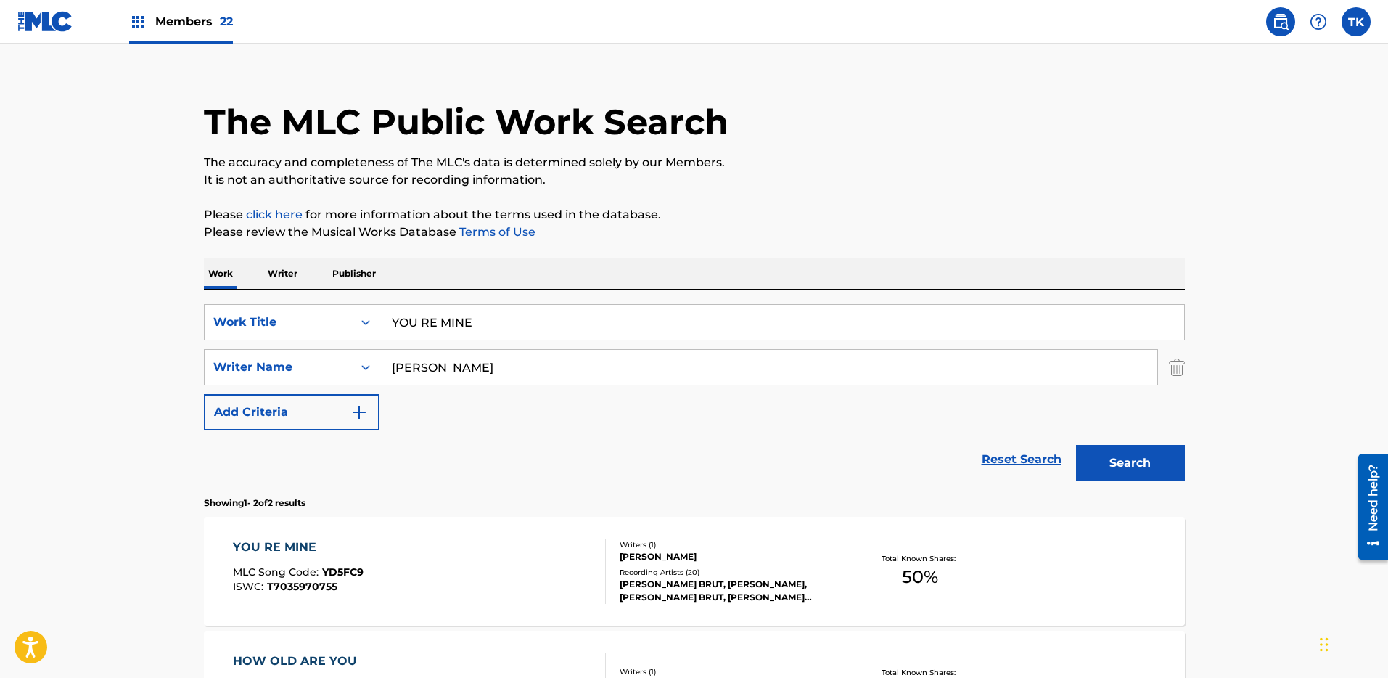
scroll to position [226, 0]
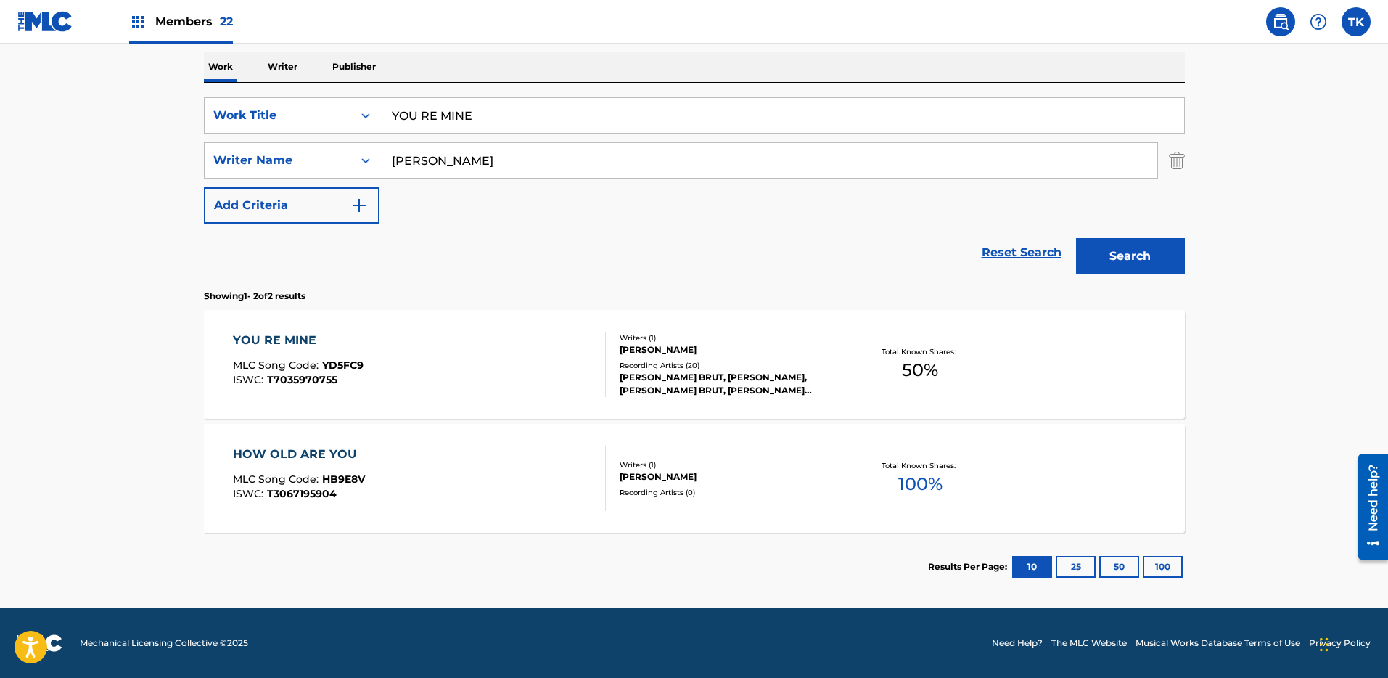
click at [549, 362] on div "YOU RE MINE MLC Song Code : YD5FC9 ISWC : T7035970755" at bounding box center [419, 364] width 373 height 65
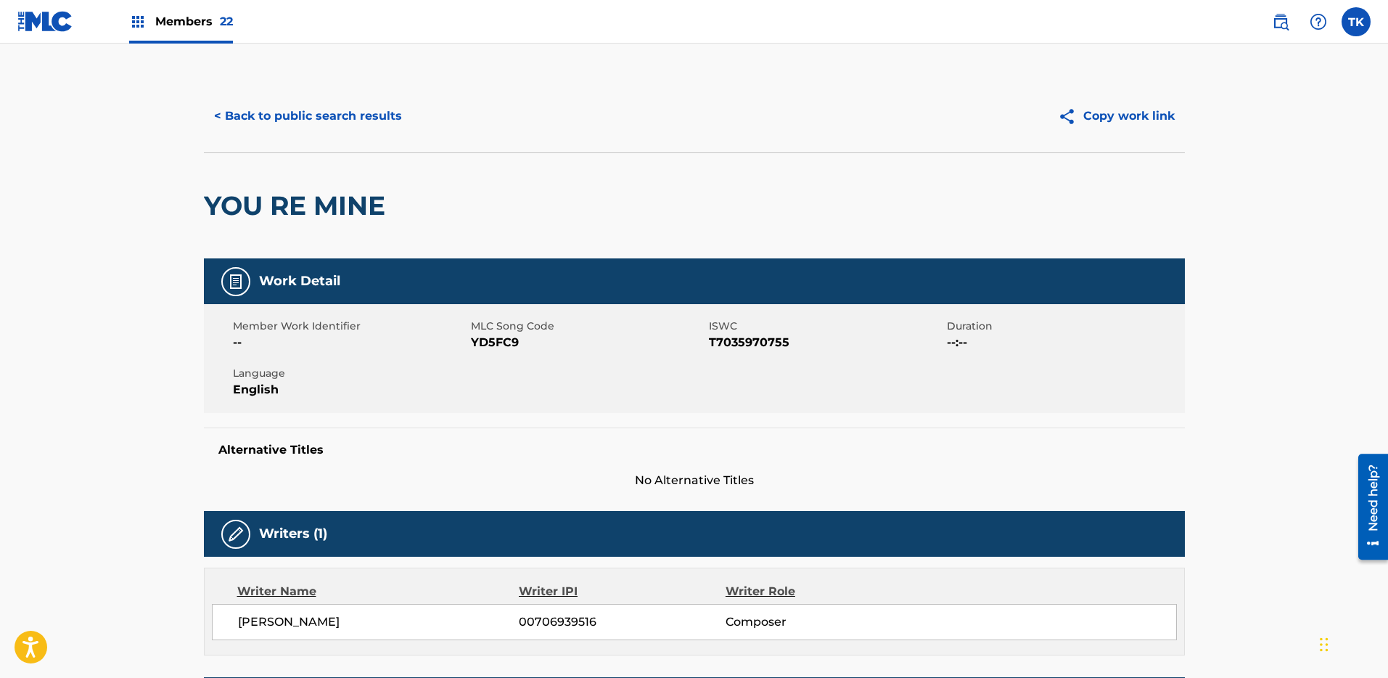
click at [512, 345] on span "YD5FC9" at bounding box center [588, 342] width 234 height 17
click at [511, 345] on span "YD5FC9" at bounding box center [588, 342] width 234 height 17
copy span "YD5FC9"
click at [203, 25] on span "Members 22" at bounding box center [194, 21] width 78 height 17
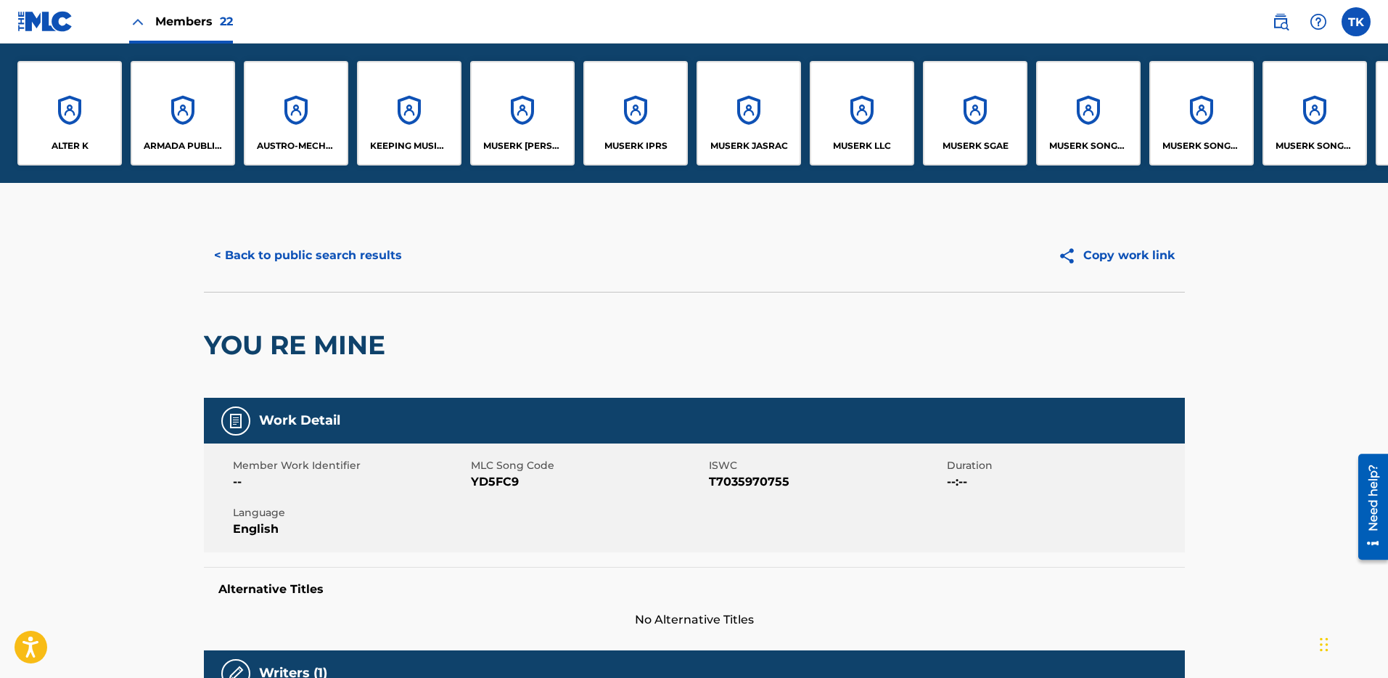
scroll to position [0, 1128]
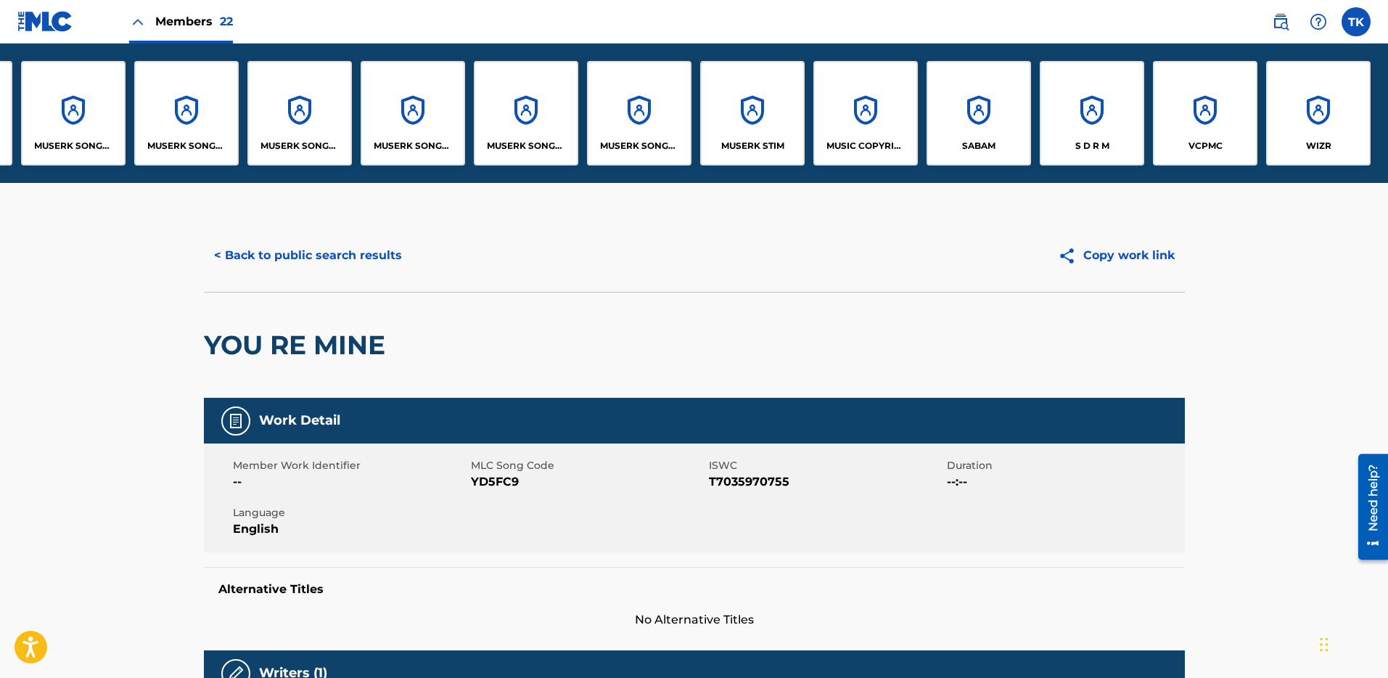
click at [1109, 135] on div "S D R M" at bounding box center [1092, 113] width 104 height 104
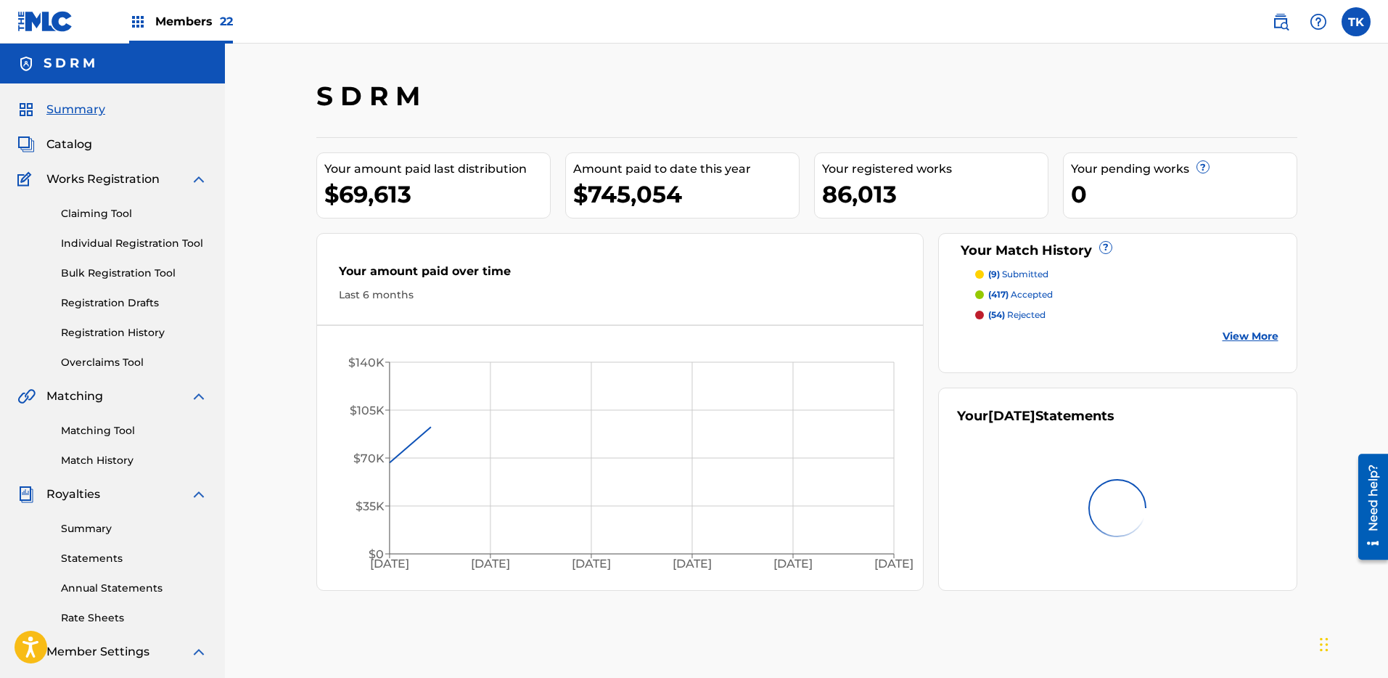
click at [73, 144] on span "Catalog" at bounding box center [69, 144] width 46 height 17
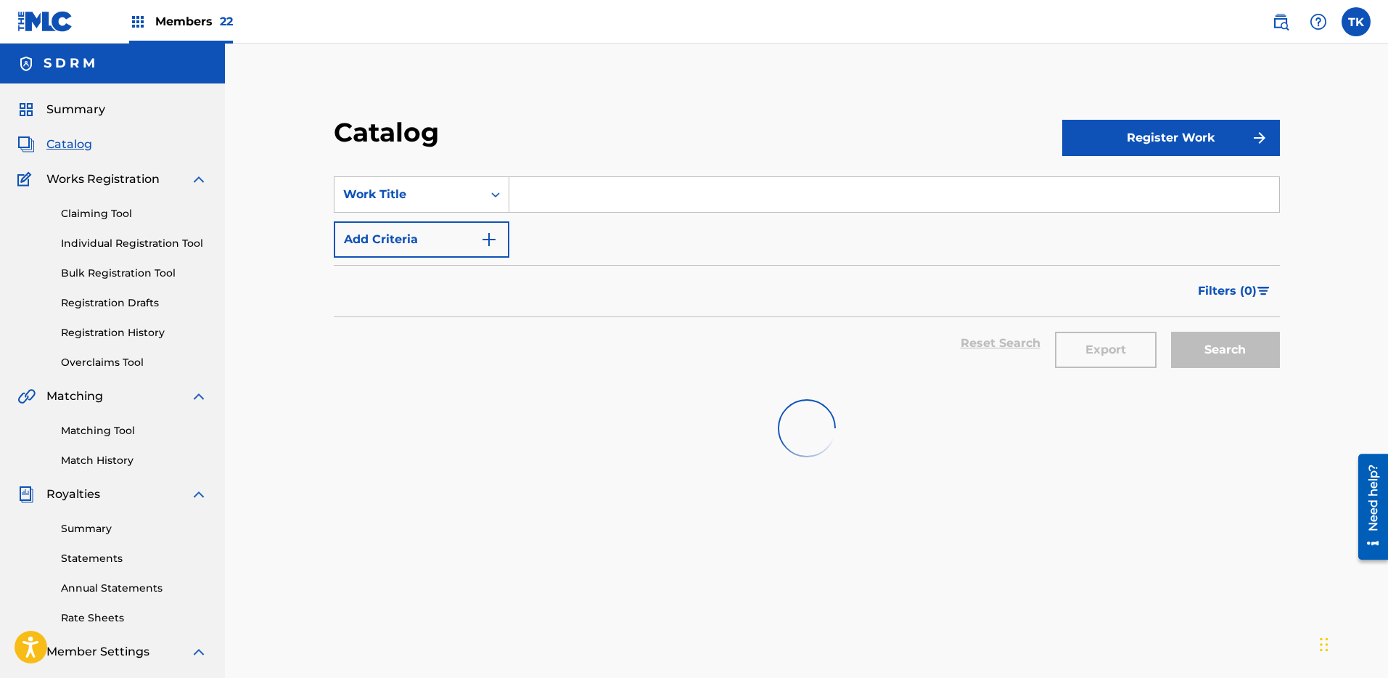
click at [77, 110] on span "Summary" at bounding box center [75, 109] width 59 height 17
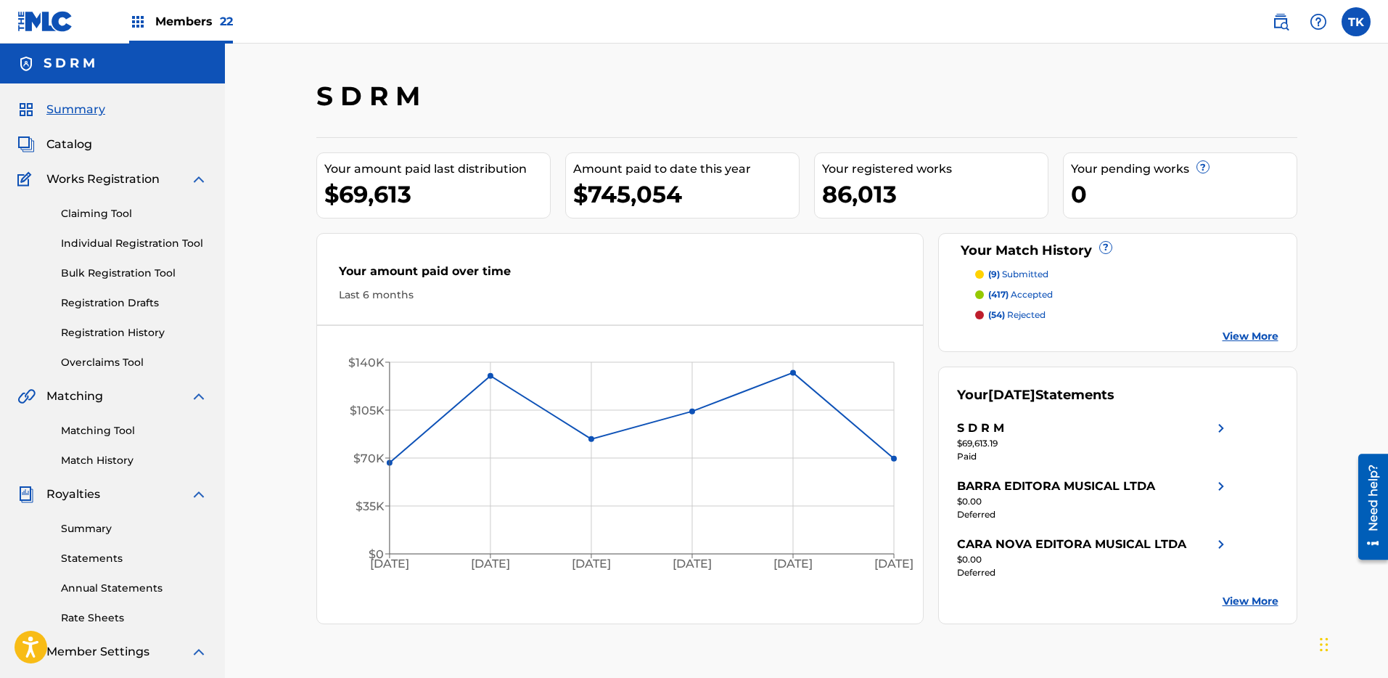
click at [90, 139] on span "Catalog" at bounding box center [69, 144] width 46 height 17
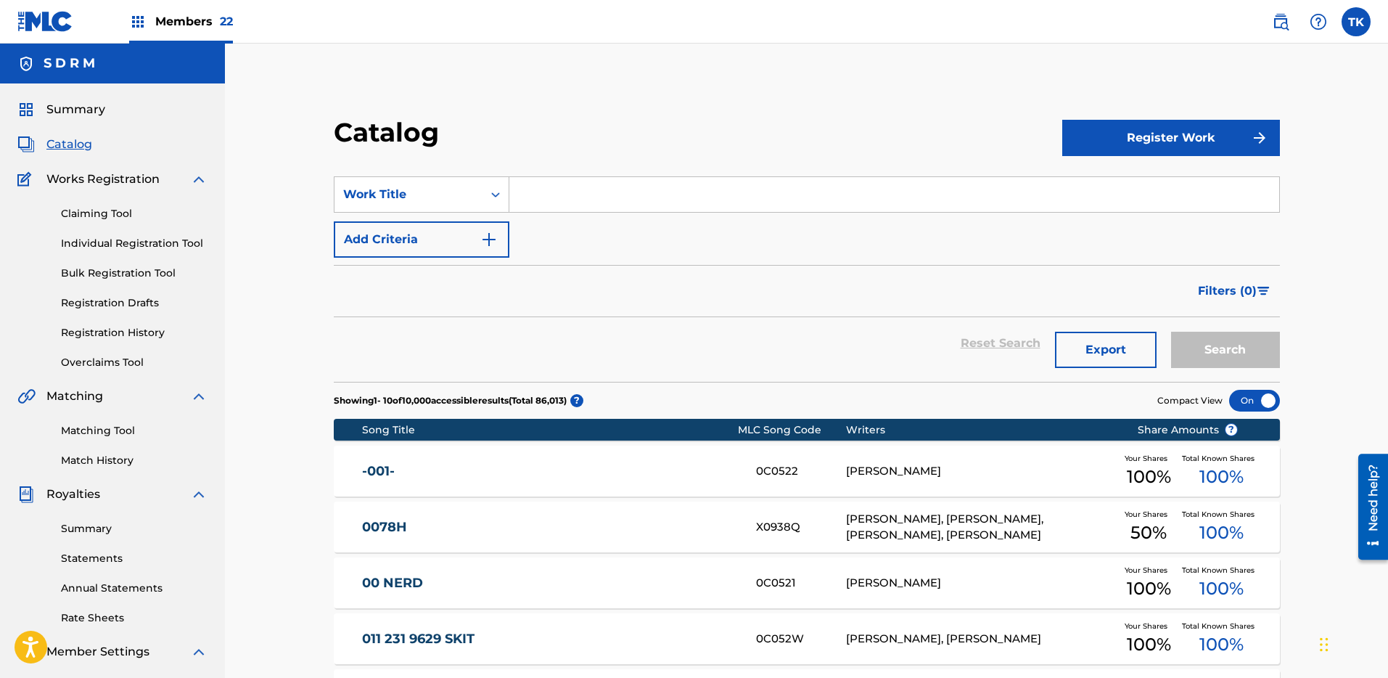
click at [739, 208] on input "Search Form" at bounding box center [894, 194] width 770 height 35
paste input "YD5FC9"
type input "YD5FC9"
click at [497, 192] on icon "Search Form" at bounding box center [495, 194] width 15 height 15
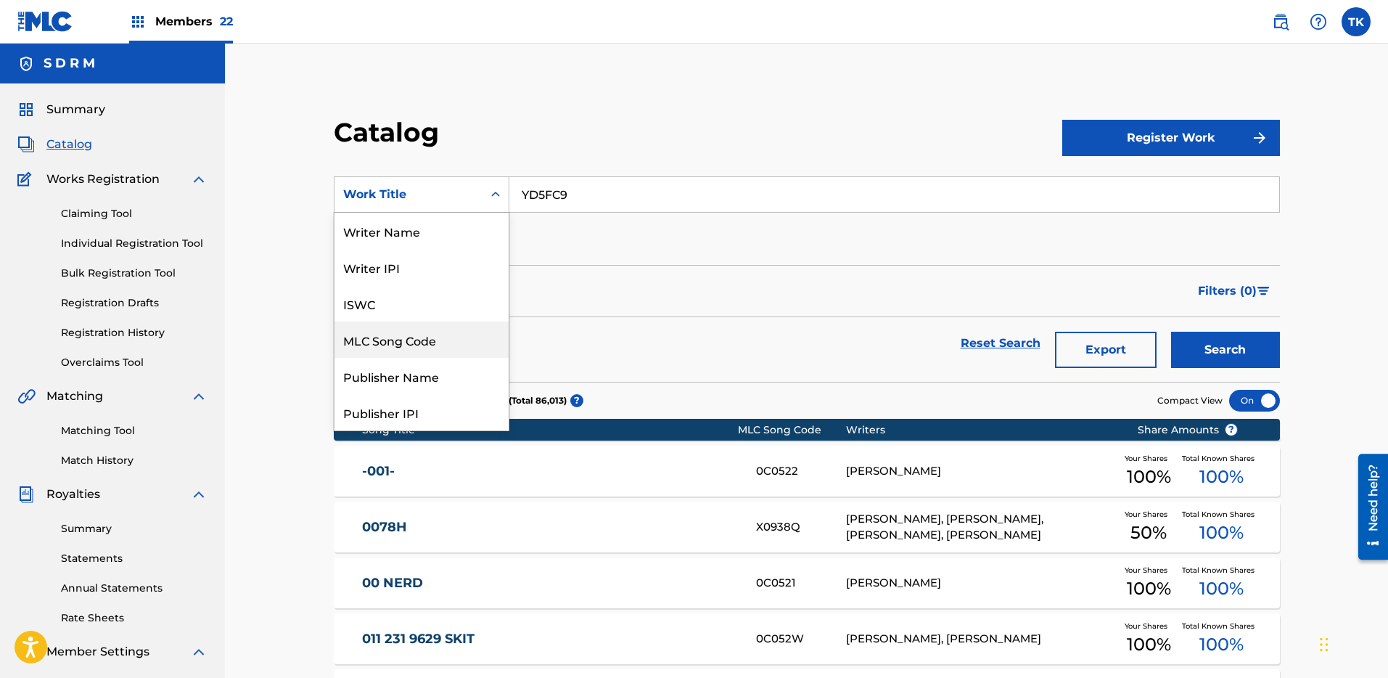
click at [448, 335] on div "MLC Song Code" at bounding box center [422, 339] width 174 height 36
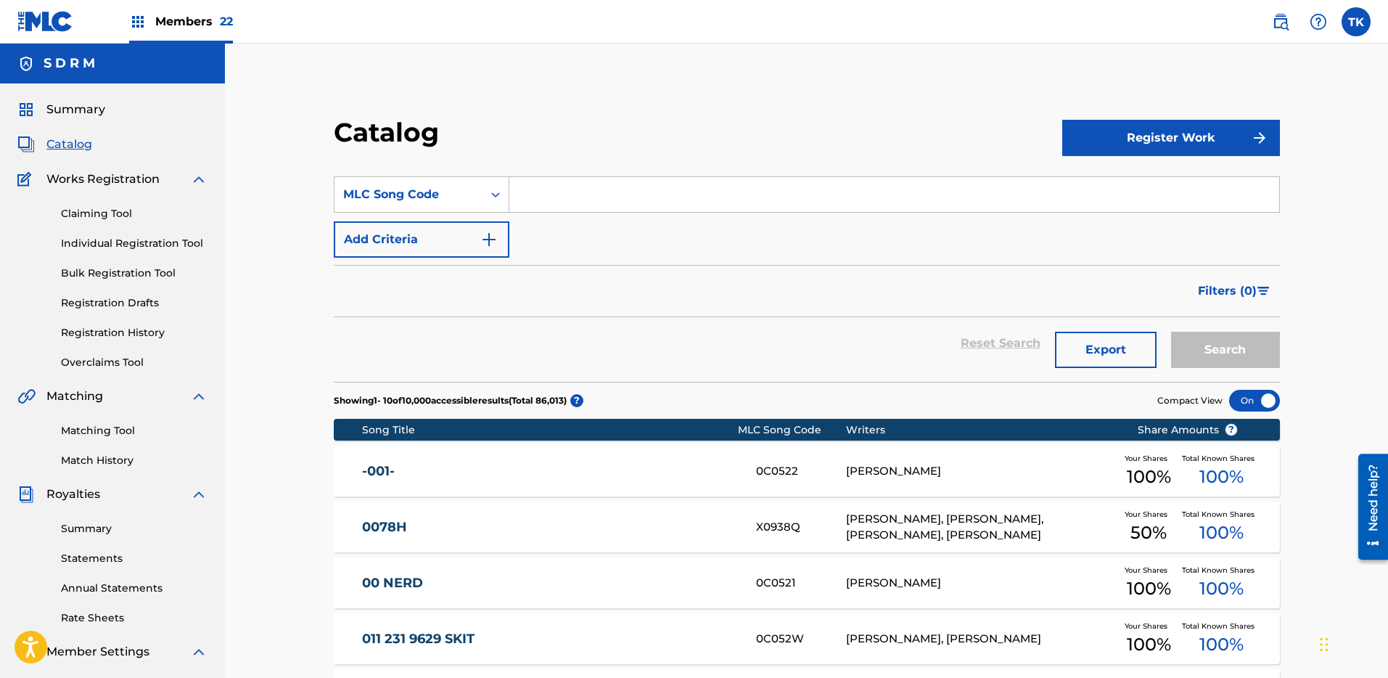
click at [1173, 198] on input "Search Form" at bounding box center [894, 194] width 770 height 35
paste input "YD5FC9"
type input "YD5FC9"
click at [1202, 303] on button "Filters ( 0 )" at bounding box center [1234, 291] width 91 height 36
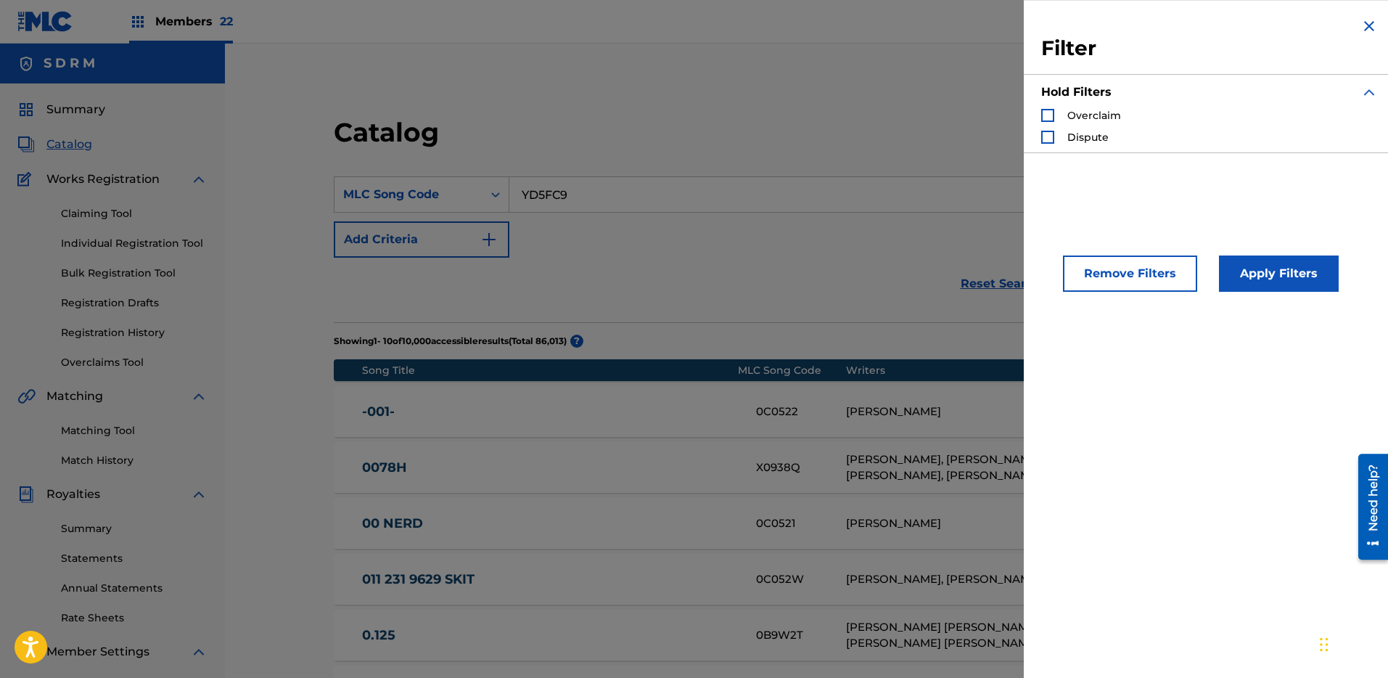
click at [871, 215] on div "SearchWithCriteria5a2d01d6-5ec4-4396-8120-23a2ed7f0c16 MLC Song Code YD5FC9 Add…" at bounding box center [807, 216] width 946 height 81
click at [1363, 26] on img "Search Form" at bounding box center [1369, 25] width 17 height 17
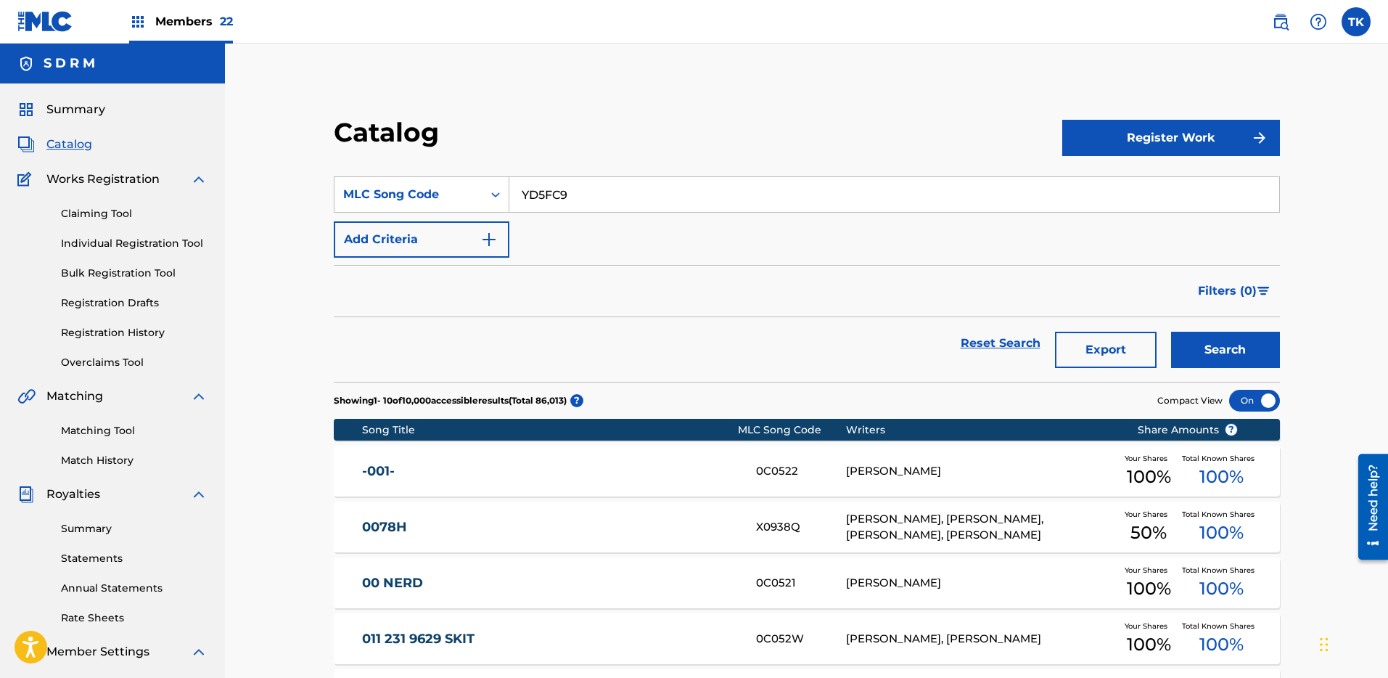
click at [1226, 352] on button "Search" at bounding box center [1225, 350] width 109 height 36
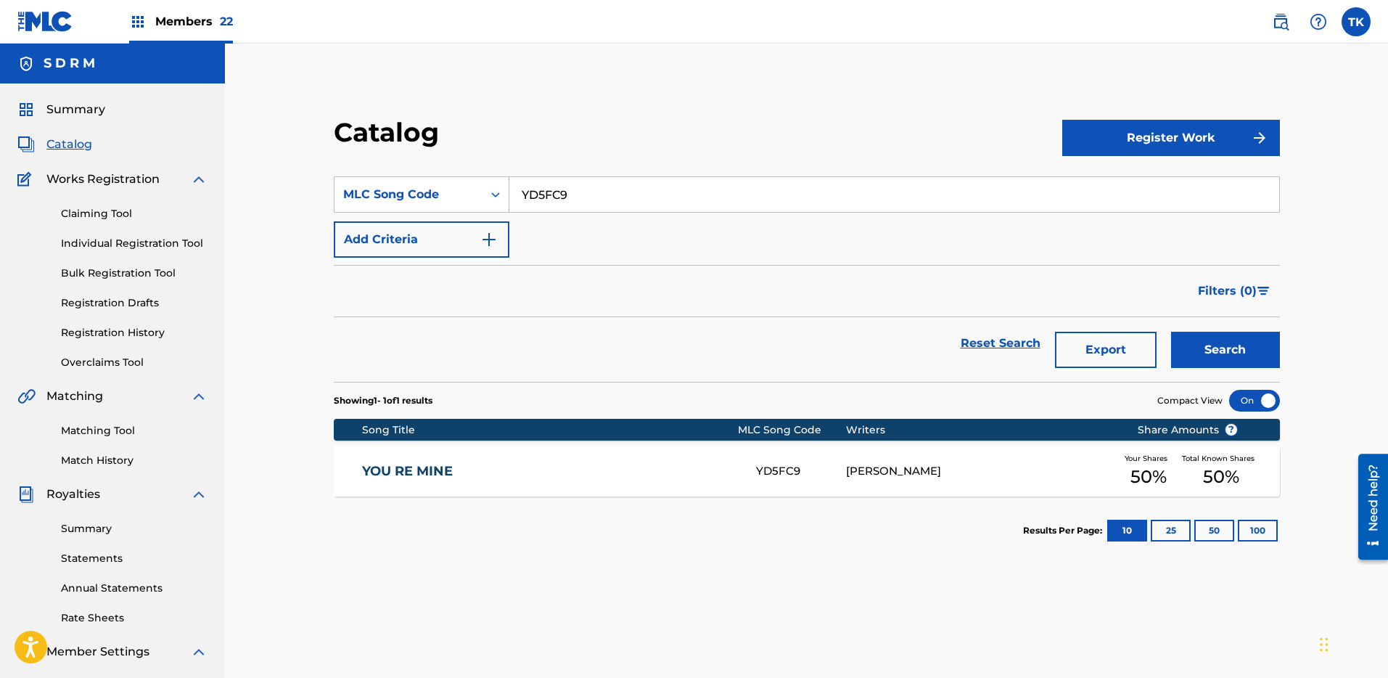
click at [574, 465] on link "YOU RE MINE" at bounding box center [549, 471] width 374 height 17
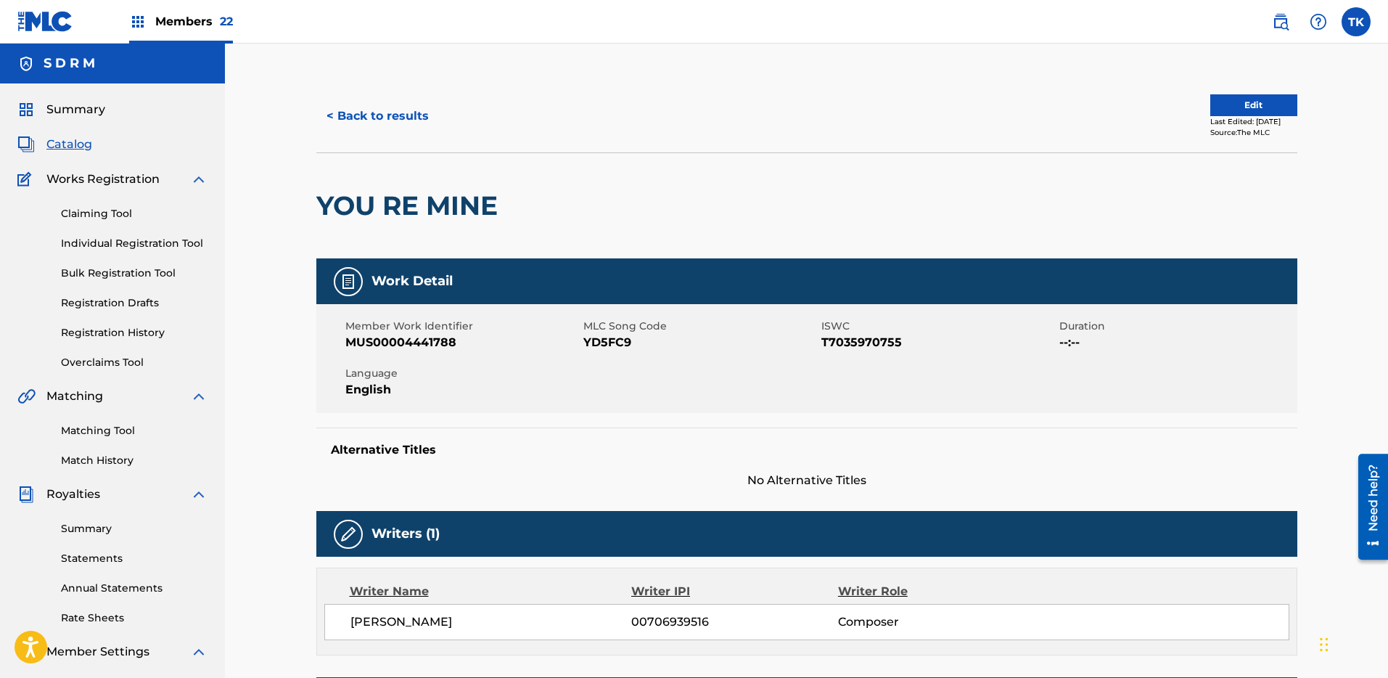
click at [1231, 99] on button "Edit" at bounding box center [1253, 105] width 87 height 22
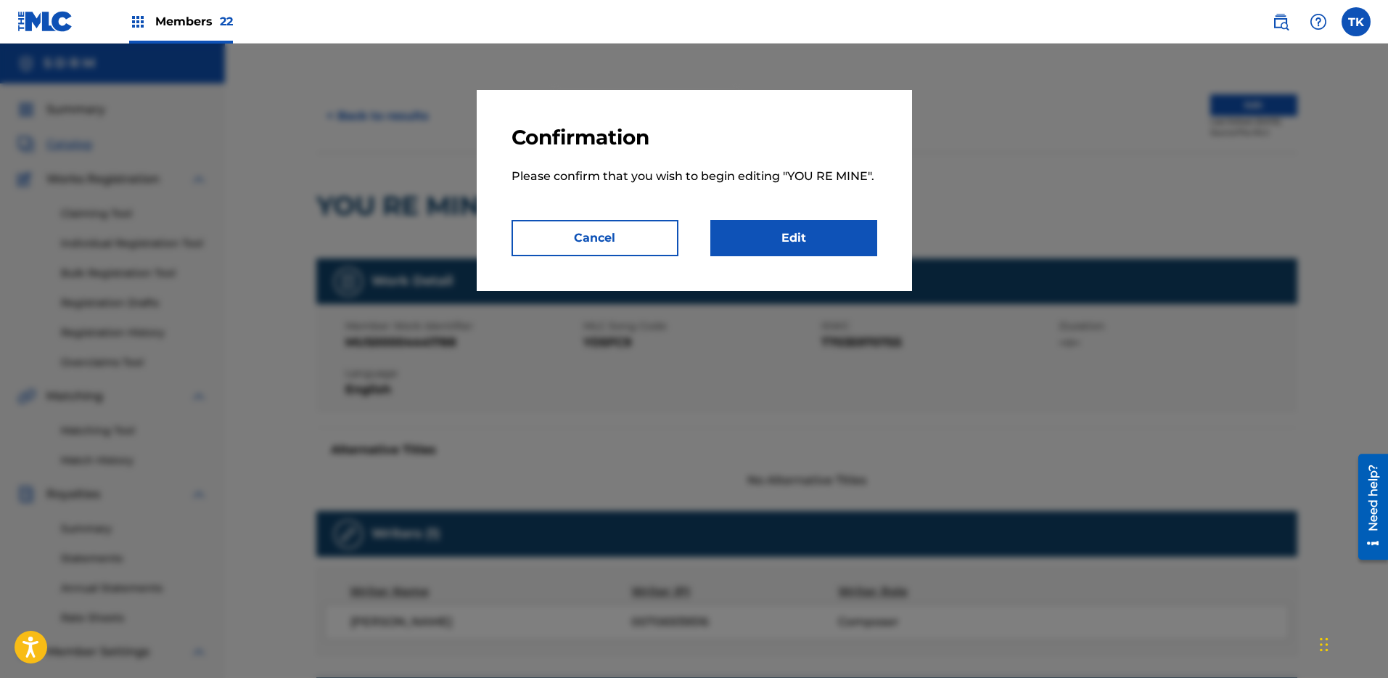
click at [804, 244] on link "Edit" at bounding box center [793, 238] width 167 height 36
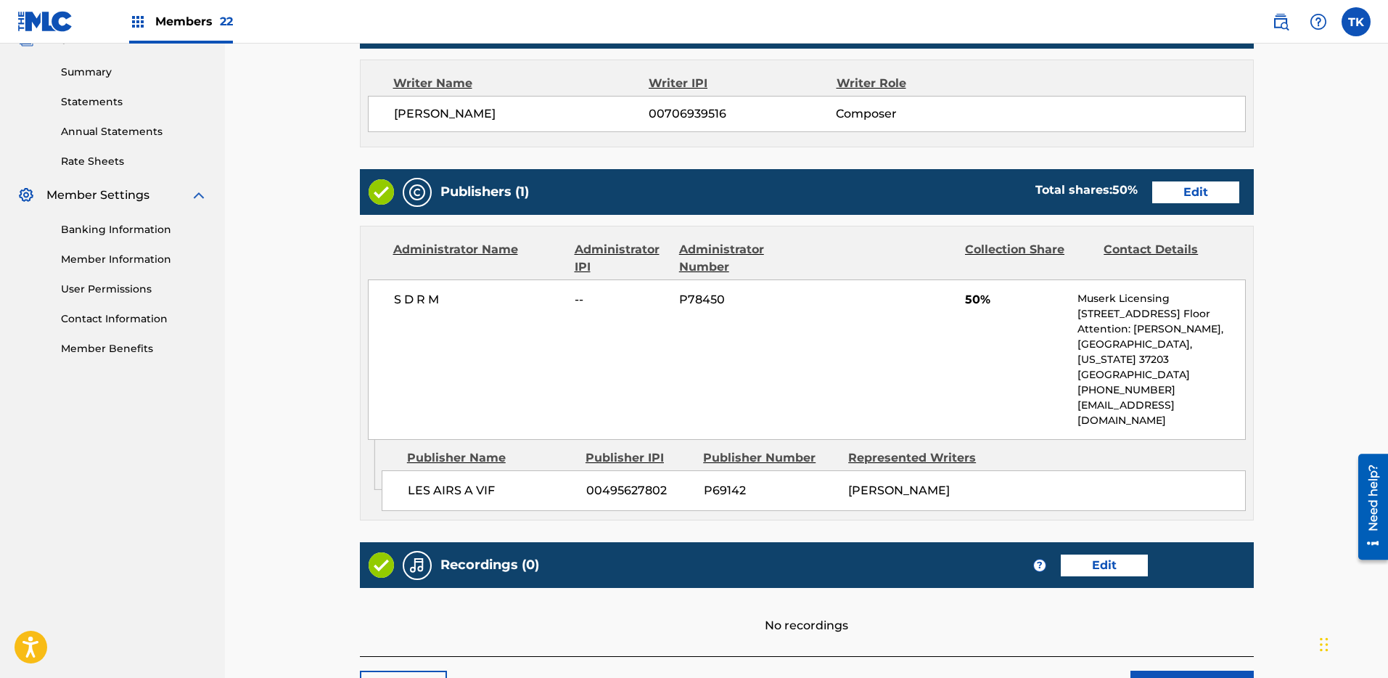
scroll to position [531, 0]
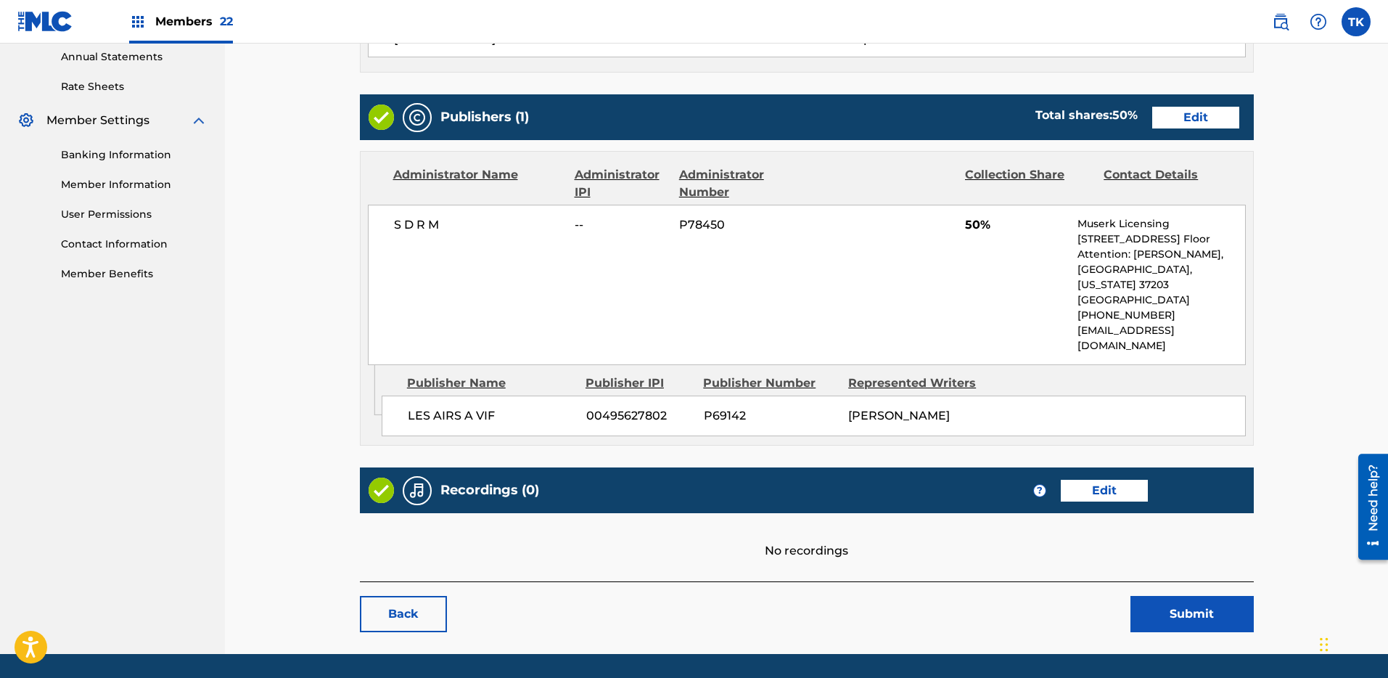
click at [1213, 114] on link "Edit" at bounding box center [1195, 118] width 87 height 22
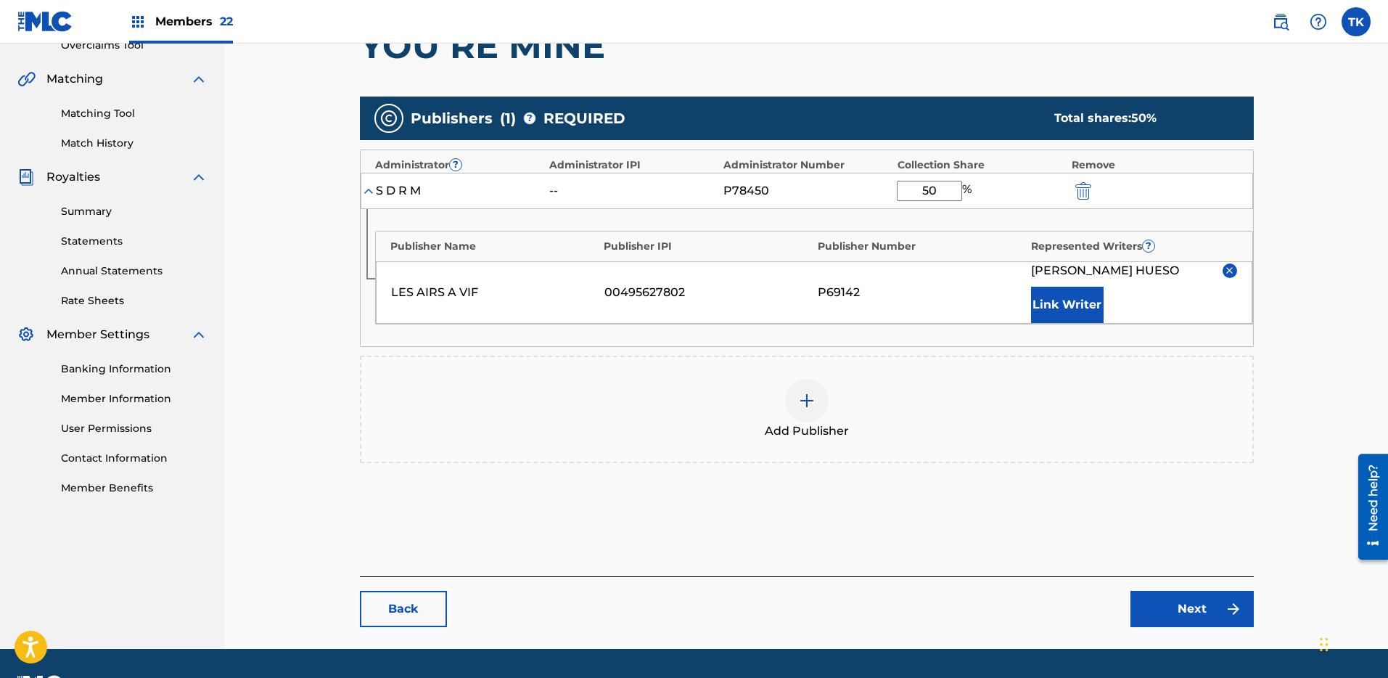
scroll to position [358, 0]
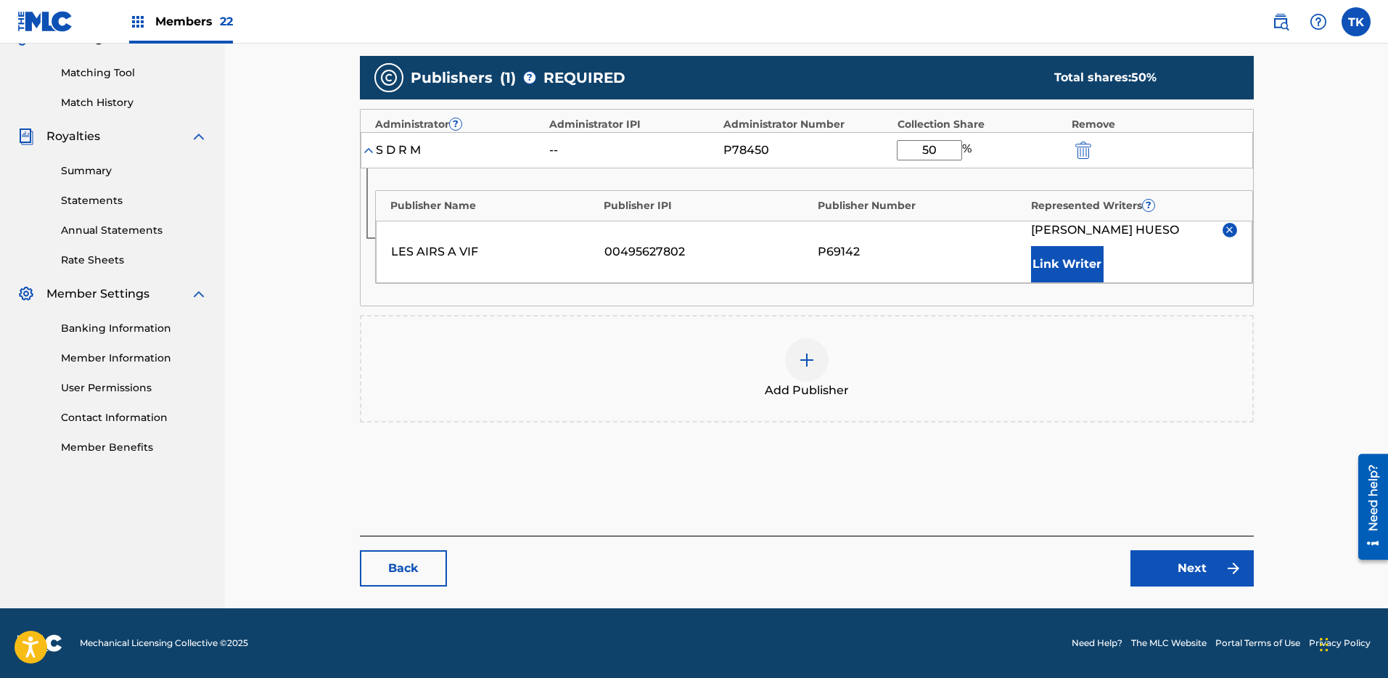
drag, startPoint x: 948, startPoint y: 144, endPoint x: 908, endPoint y: 147, distance: 40.0
click at [908, 147] on input "50" at bounding box center [929, 150] width 65 height 20
type input "100"
click at [1191, 583] on link "Next" at bounding box center [1192, 568] width 123 height 36
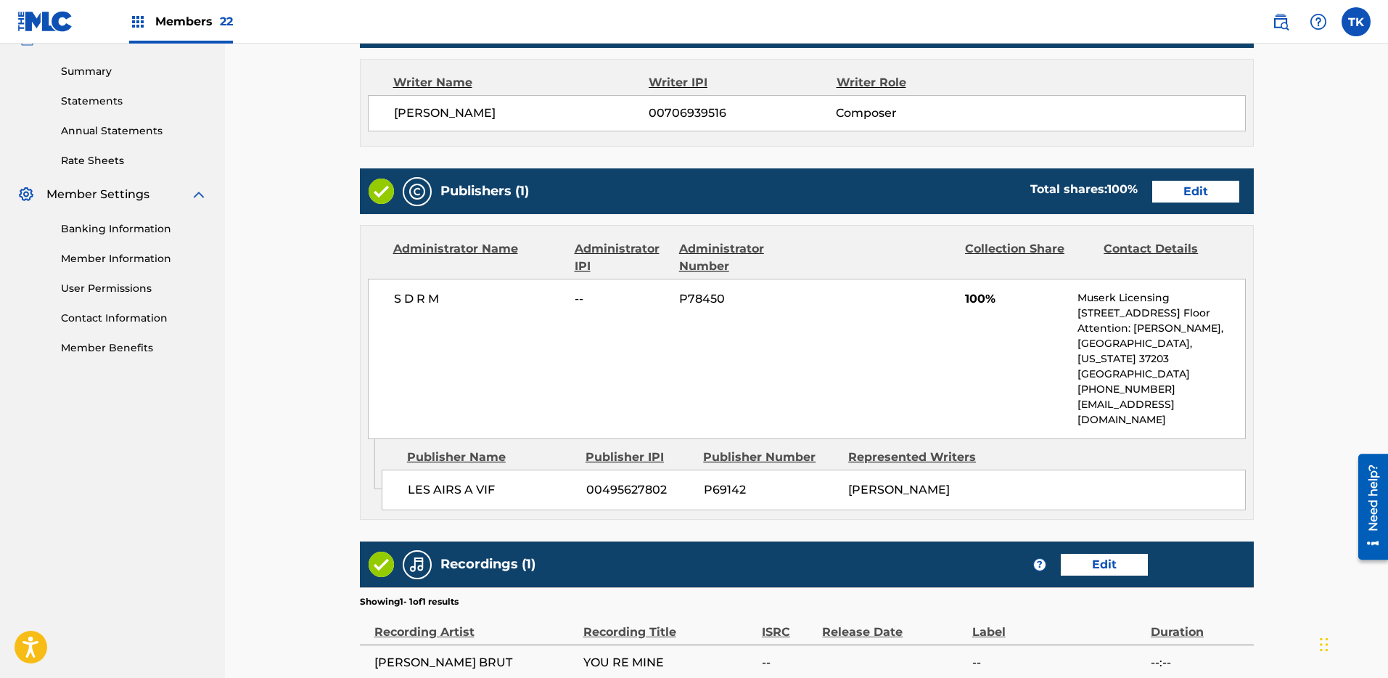
scroll to position [594, 0]
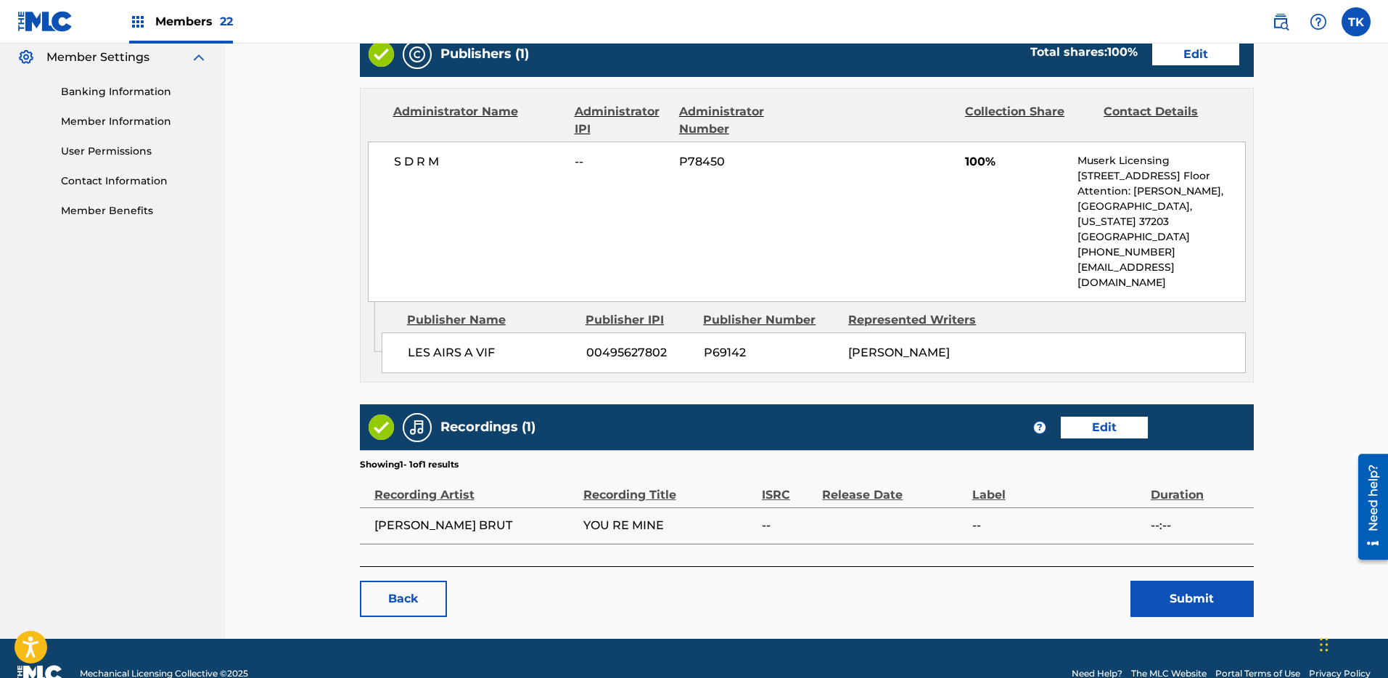
click at [1211, 581] on button "Submit" at bounding box center [1192, 598] width 123 height 36
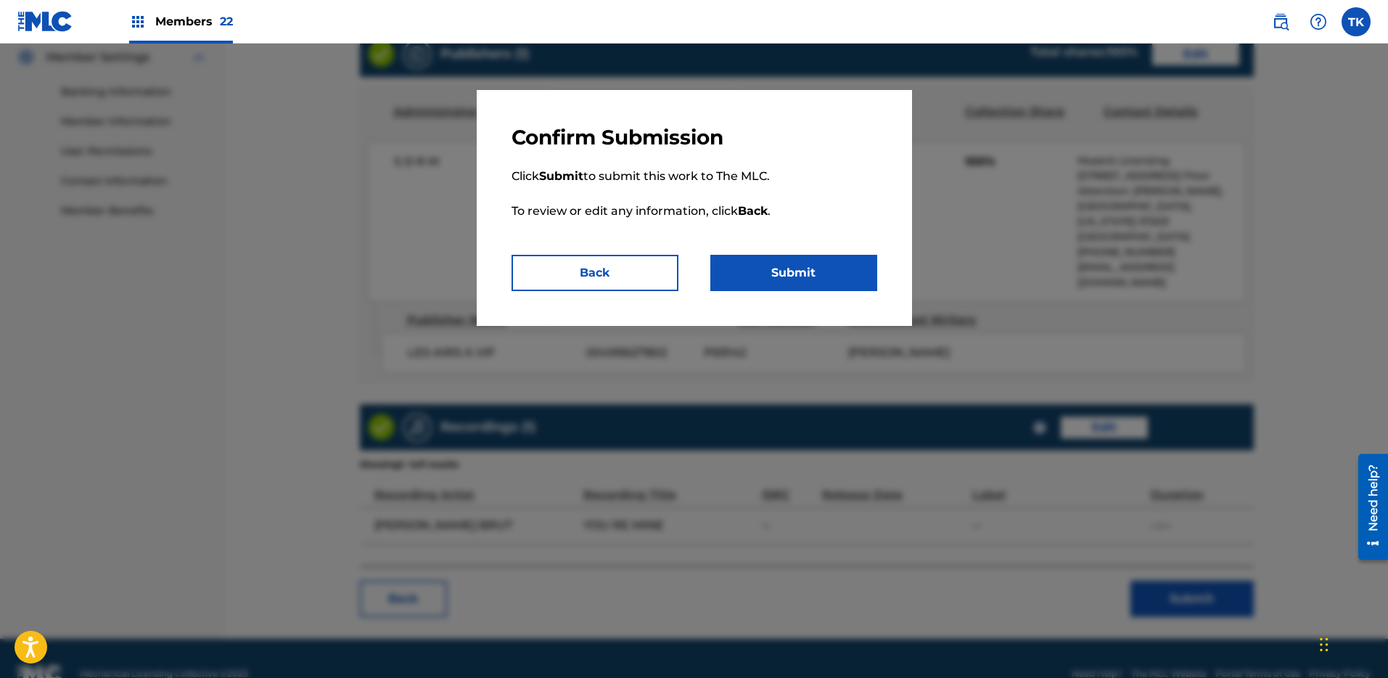
click at [820, 294] on div "Confirm Submission Click Submit to submit this work to The MLC. To review or ed…" at bounding box center [694, 208] width 435 height 236
click at [824, 275] on button "Submit" at bounding box center [793, 273] width 167 height 36
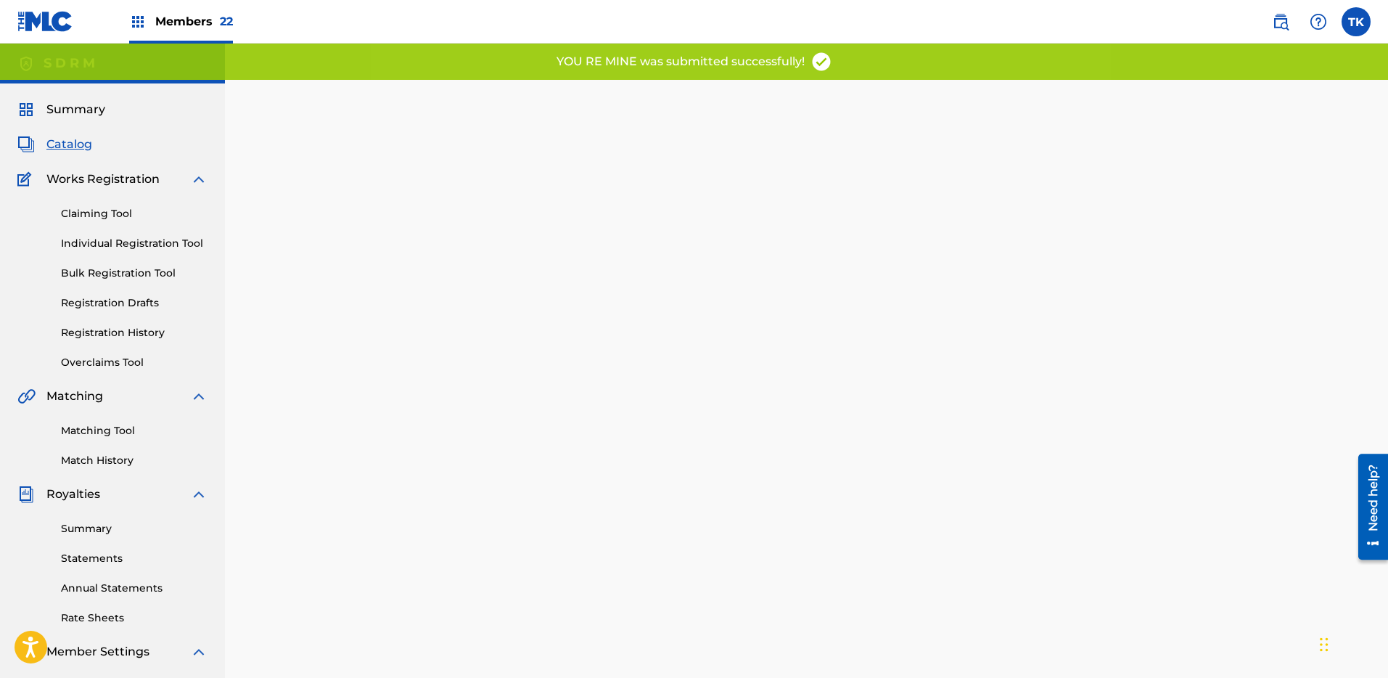
click at [90, 144] on span "Catalog" at bounding box center [69, 144] width 46 height 17
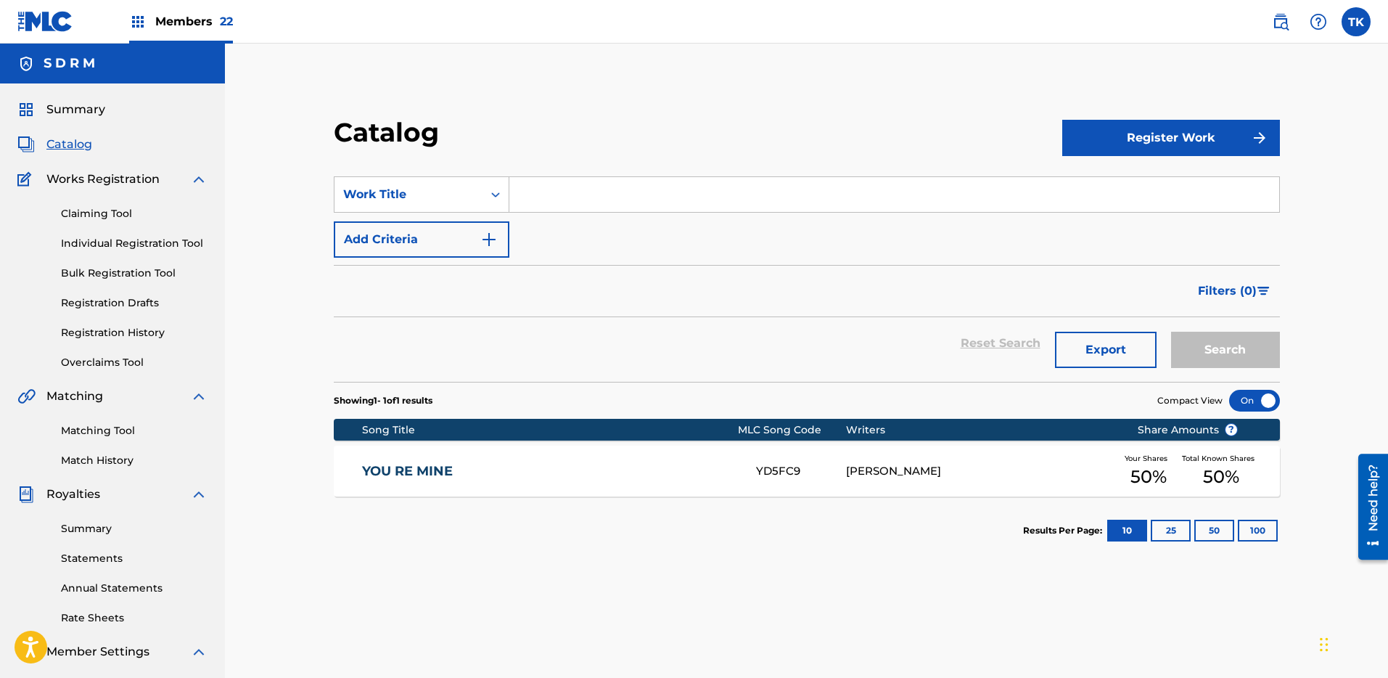
click at [565, 196] on input "Search Form" at bounding box center [894, 194] width 770 height 35
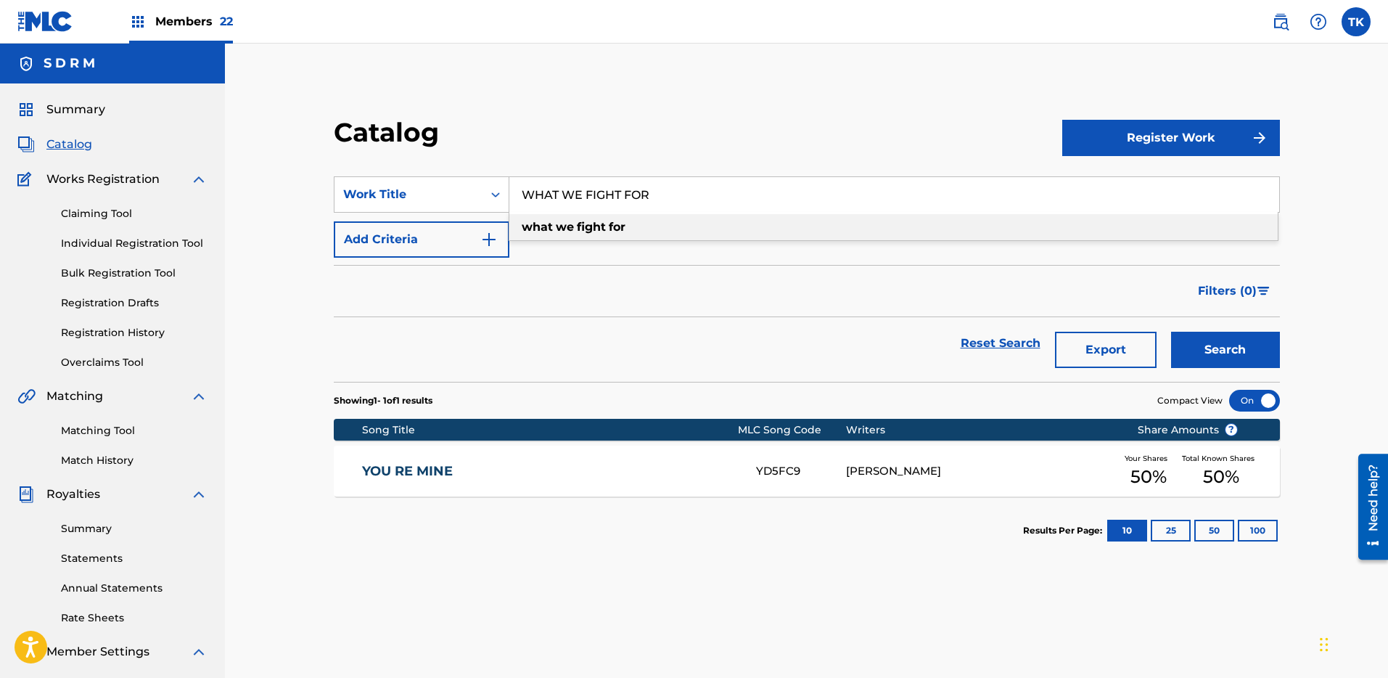
click at [652, 219] on div "what we fight for" at bounding box center [893, 227] width 768 height 26
type input "what we fight for"
click at [1238, 339] on button "Search" at bounding box center [1225, 350] width 109 height 36
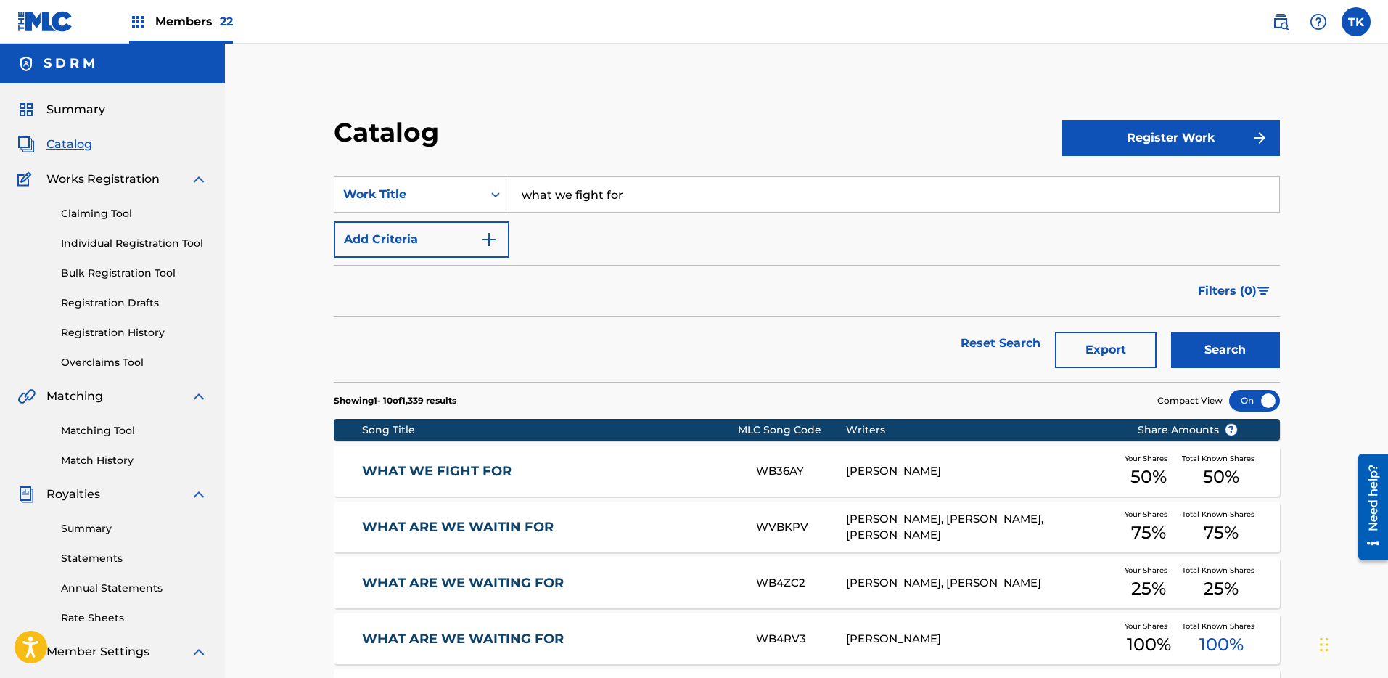
click at [697, 448] on div "WHAT WE FIGHT FOR WB36AY [PERSON_NAME] Your Shares 50 % Total Known Shares 50 %" at bounding box center [807, 471] width 946 height 51
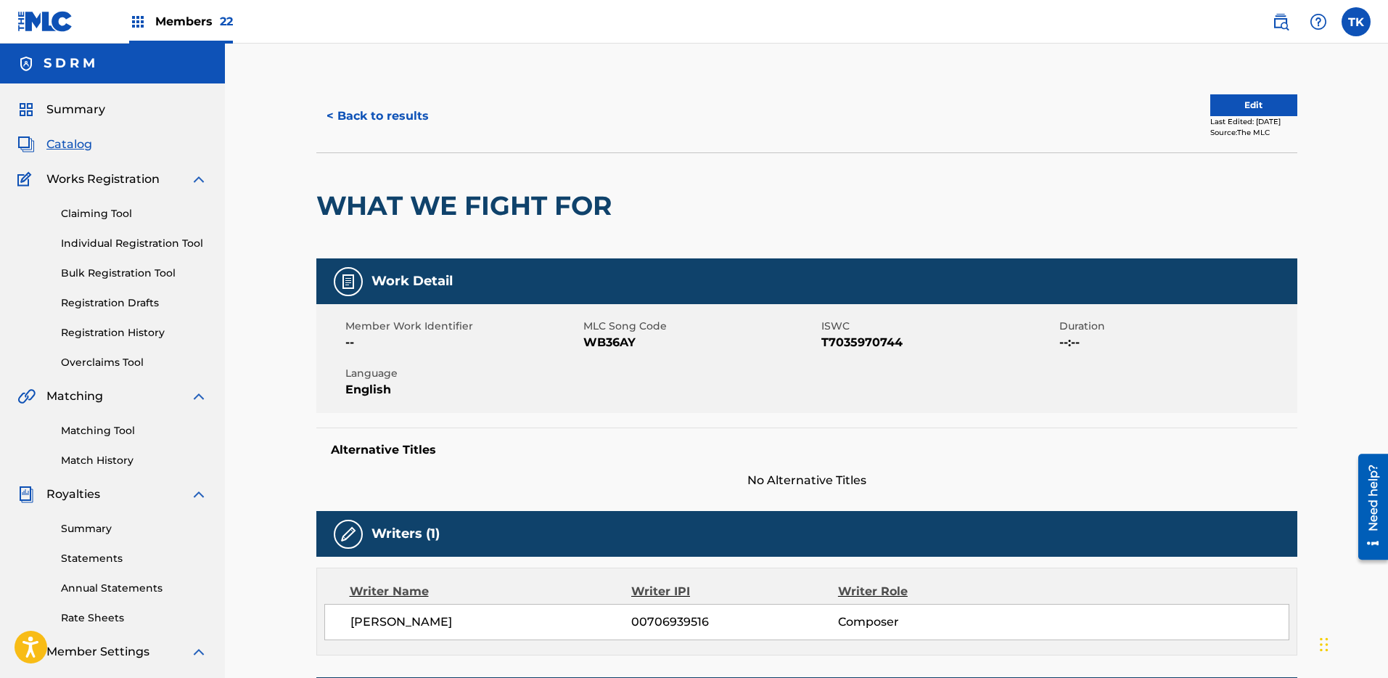
click at [858, 357] on div "Member Work Identifier -- MLC Song Code WB36AY ISWC T7035970744 Duration --:-- …" at bounding box center [806, 358] width 981 height 109
click at [864, 344] on span "T7035970744" at bounding box center [938, 342] width 234 height 17
copy span "T7035970744"
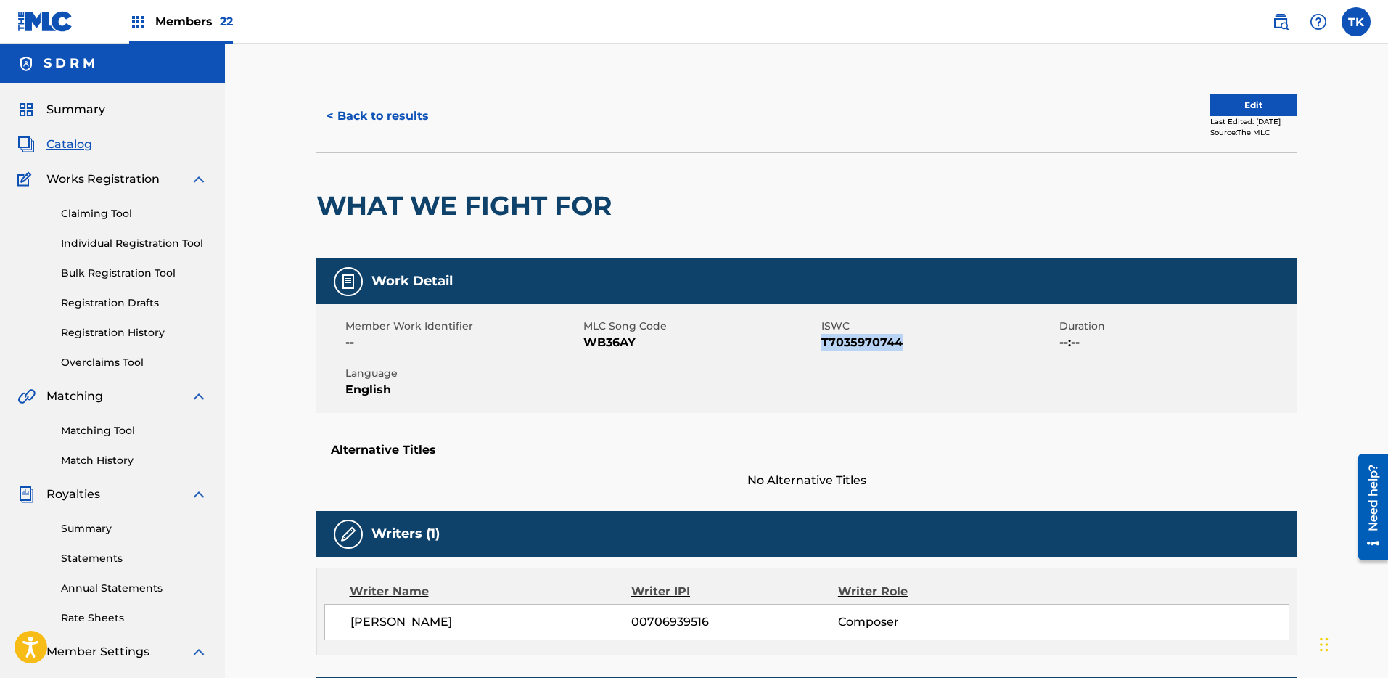
click at [1259, 100] on button "Edit" at bounding box center [1253, 105] width 87 height 22
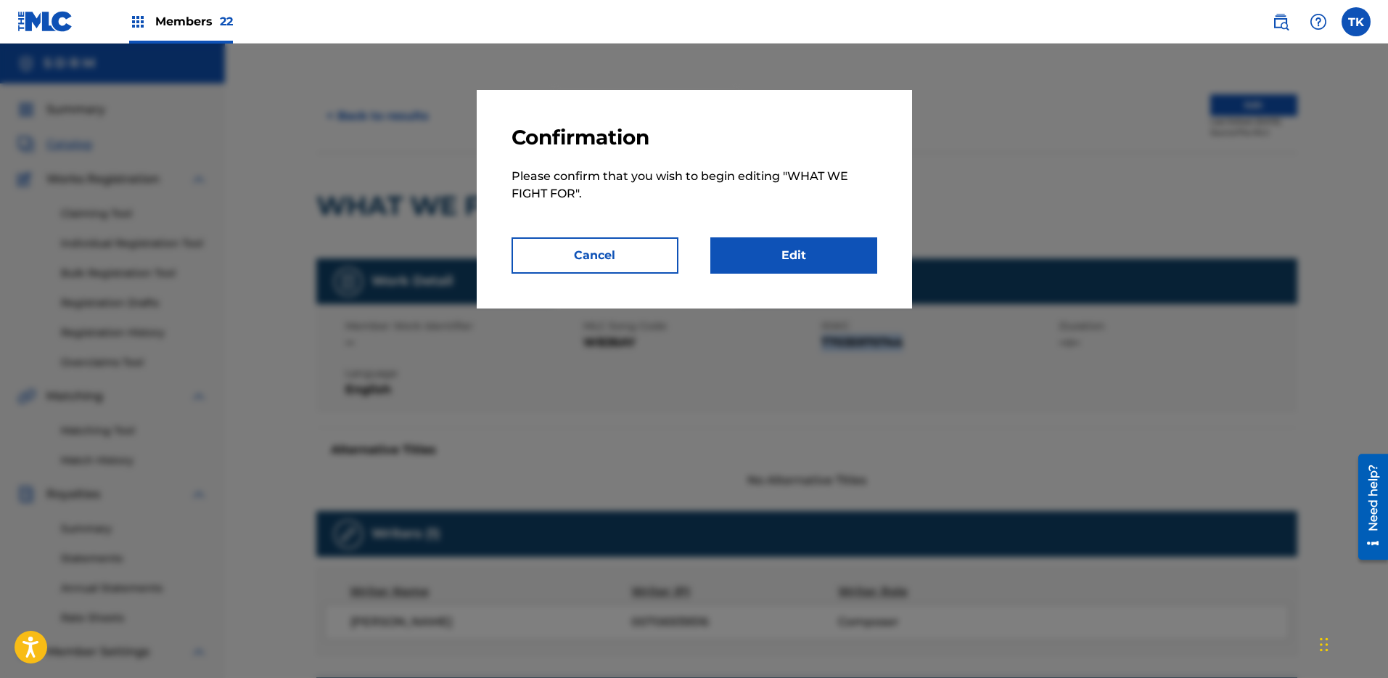
click at [864, 252] on link "Edit" at bounding box center [793, 255] width 167 height 36
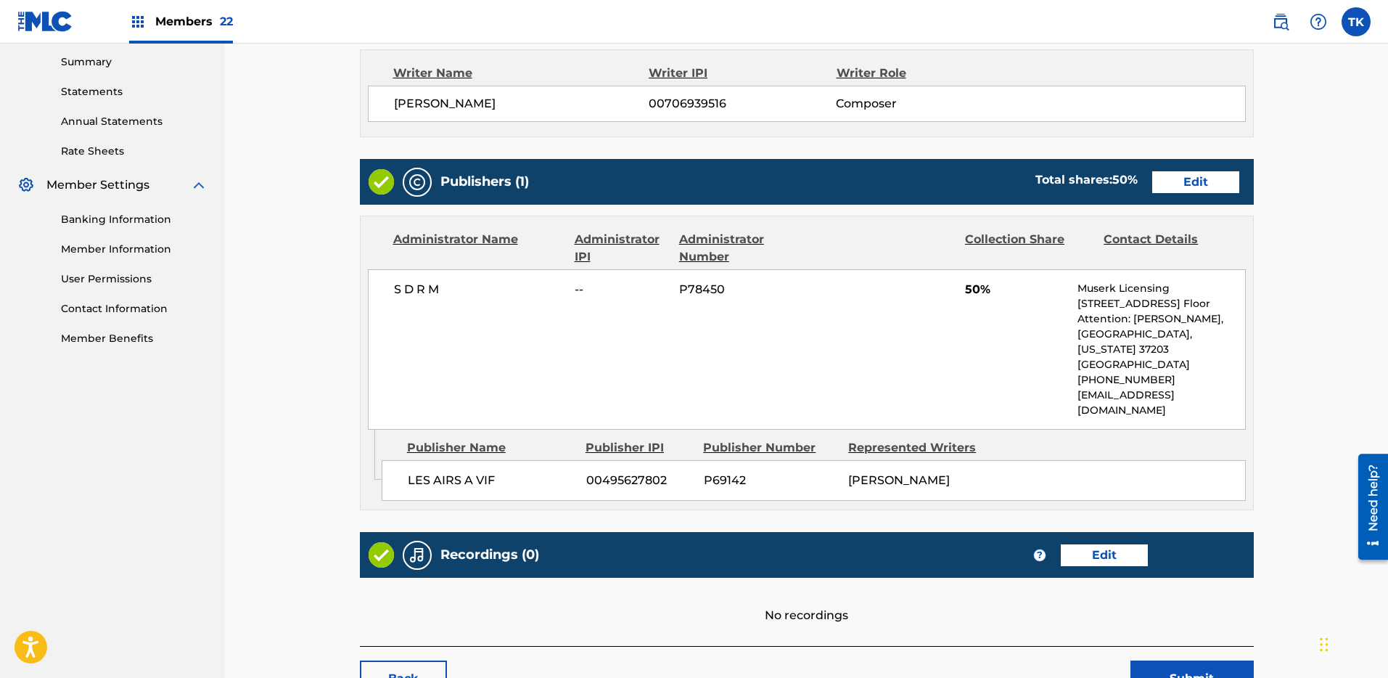
scroll to position [546, 0]
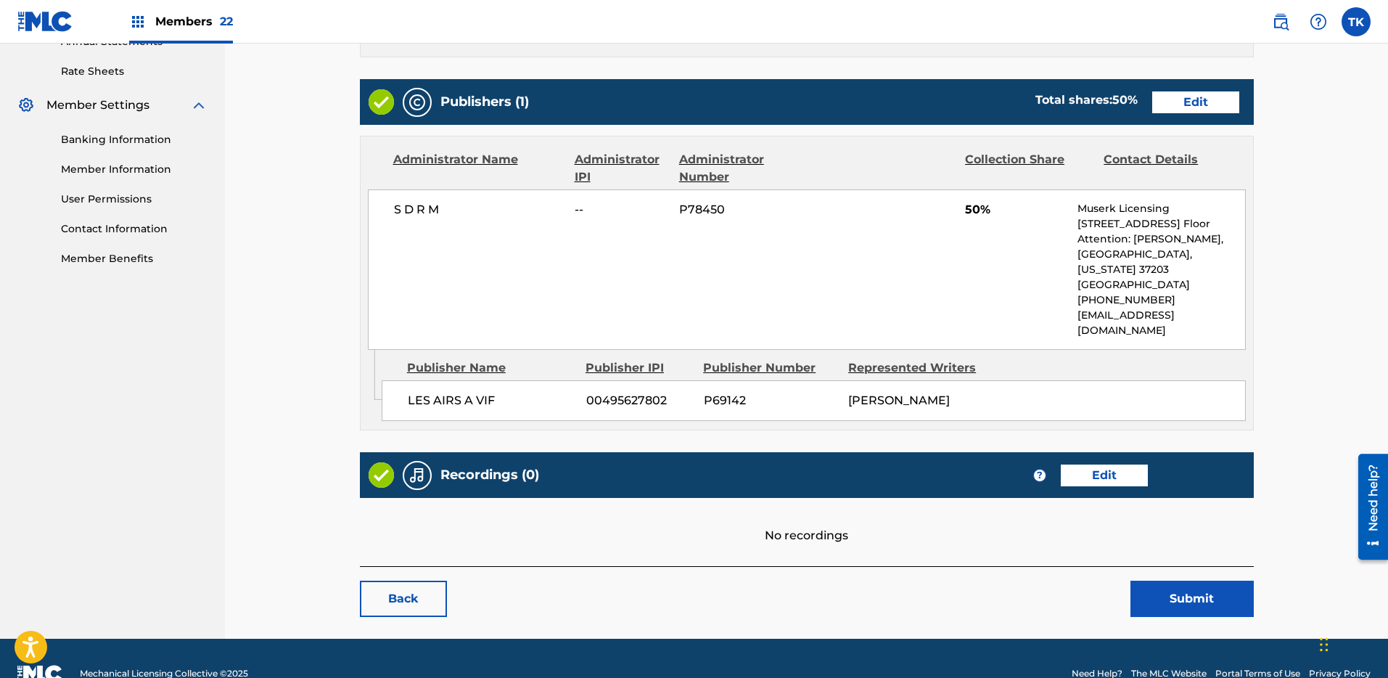
click at [1202, 91] on link "Edit" at bounding box center [1195, 102] width 87 height 22
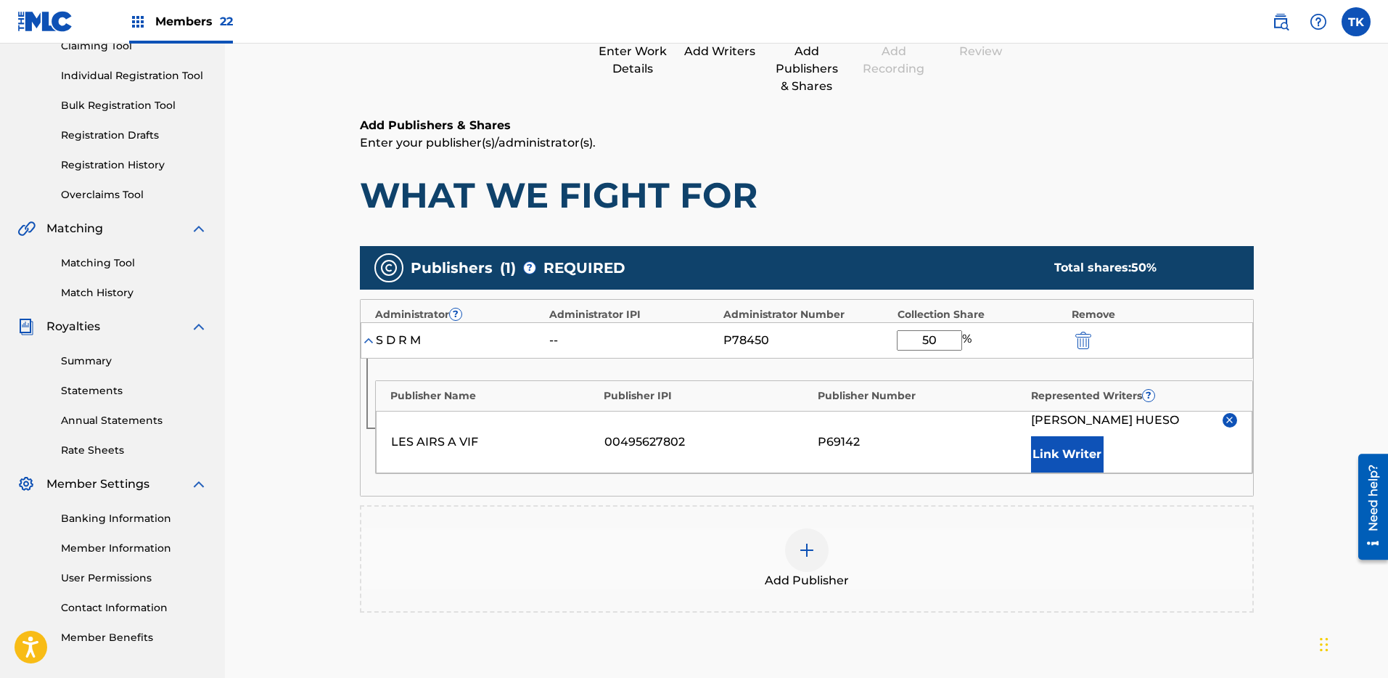
scroll to position [358, 0]
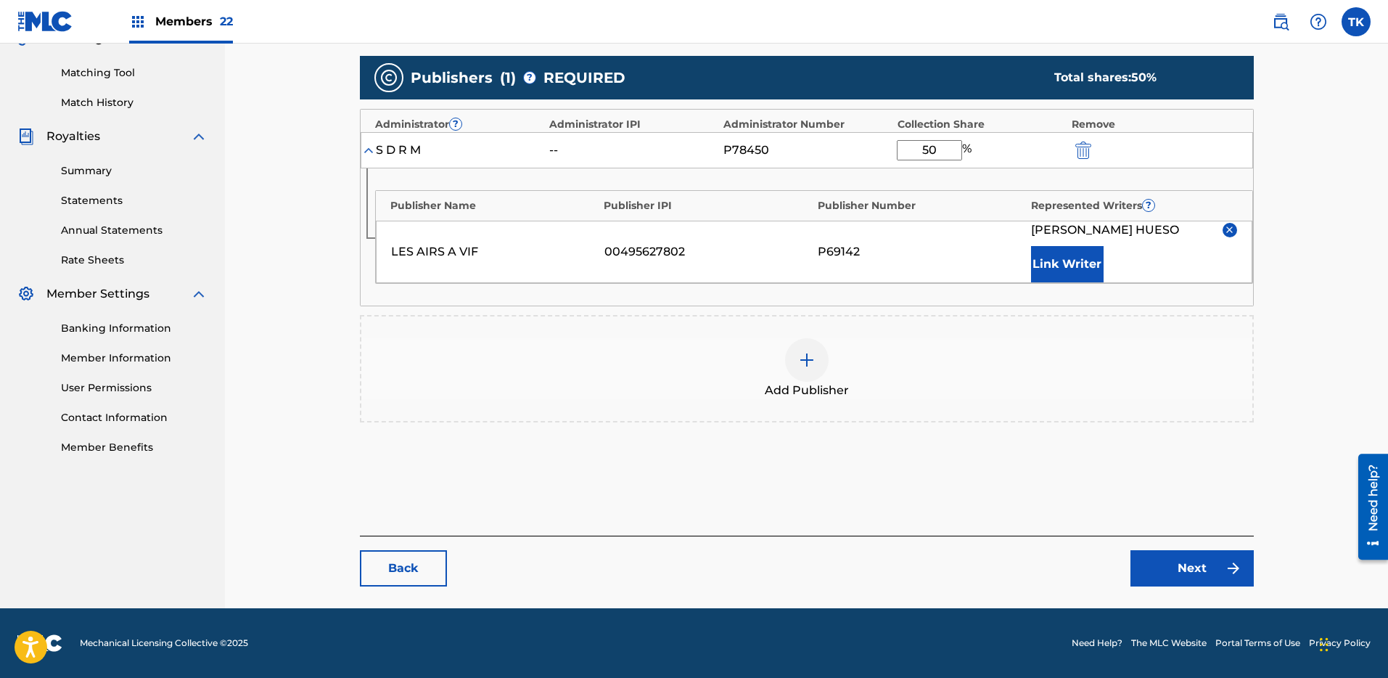
click at [949, 145] on input "50" at bounding box center [929, 150] width 65 height 20
type input "100"
click at [1255, 447] on main "Catalog Enter Work Details Add Writers Add Publishers & Shares Add Recording Re…" at bounding box center [806, 165] width 981 height 886
click at [1182, 565] on link "Next" at bounding box center [1192, 568] width 123 height 36
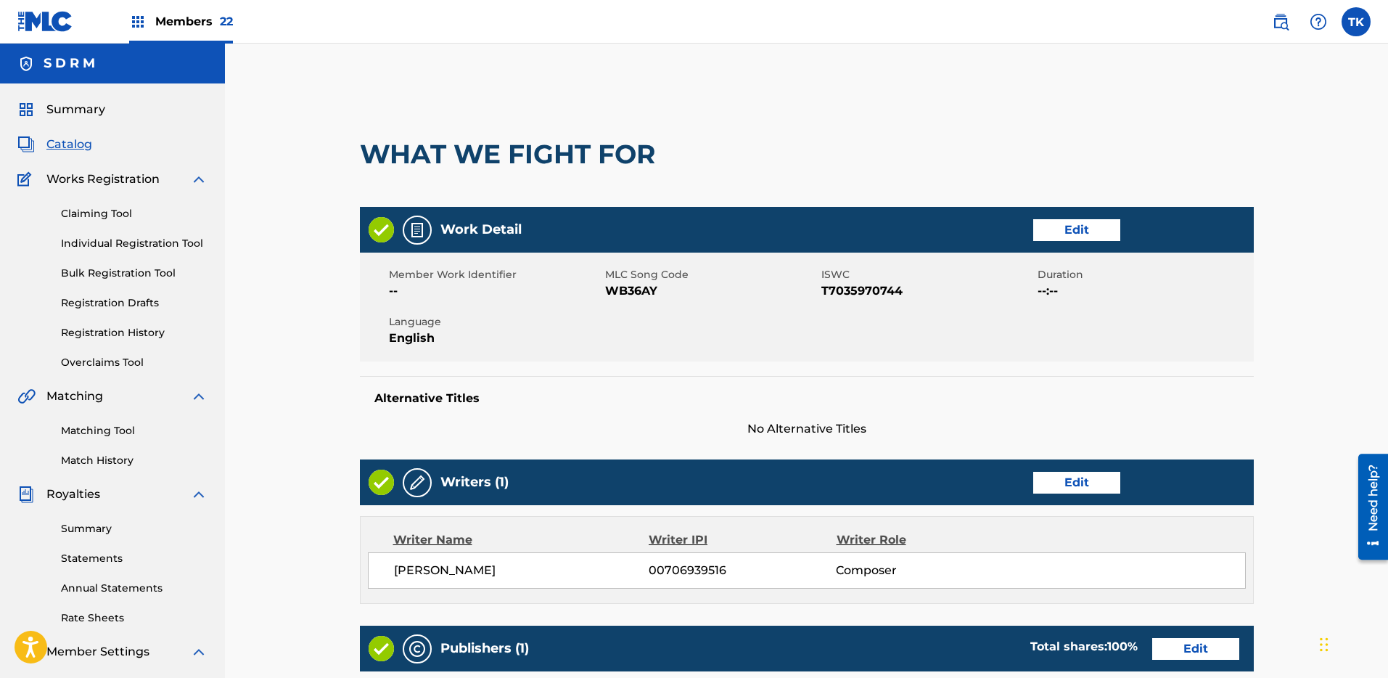
scroll to position [631, 0]
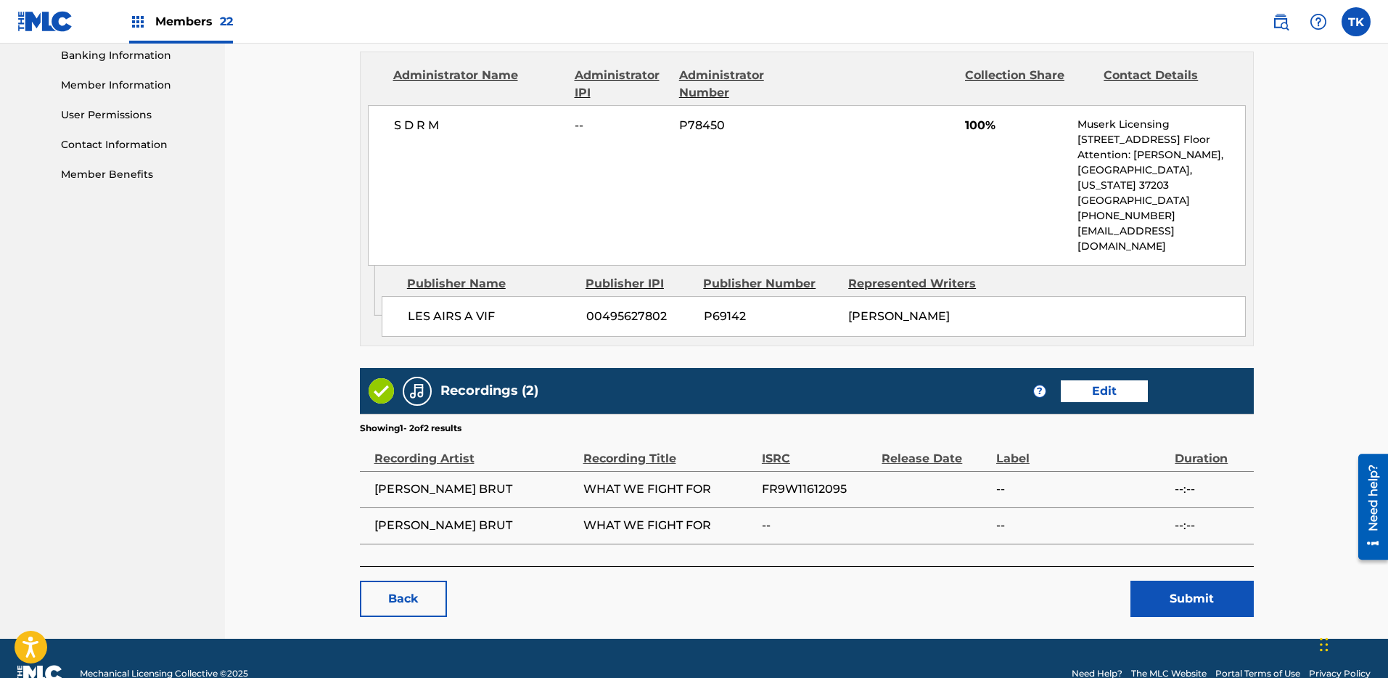
click at [1206, 580] on button "Submit" at bounding box center [1192, 598] width 123 height 36
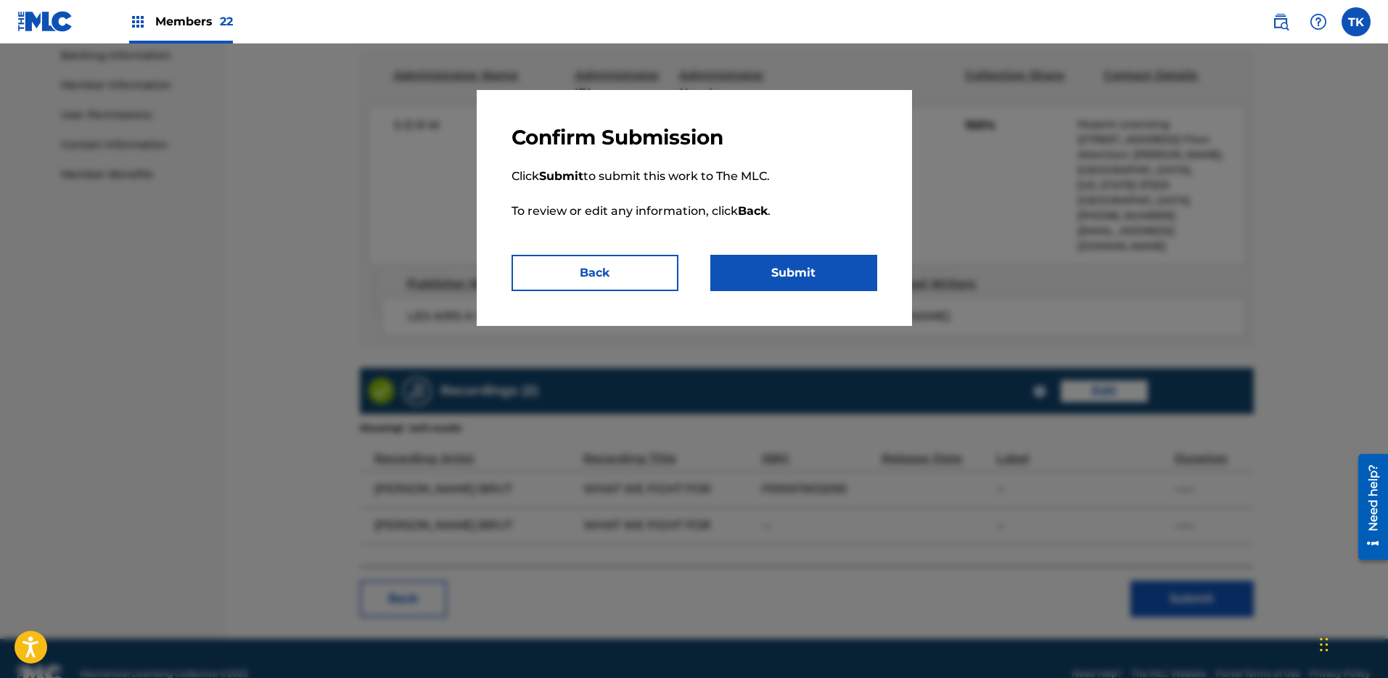
click at [789, 266] on button "Submit" at bounding box center [793, 273] width 167 height 36
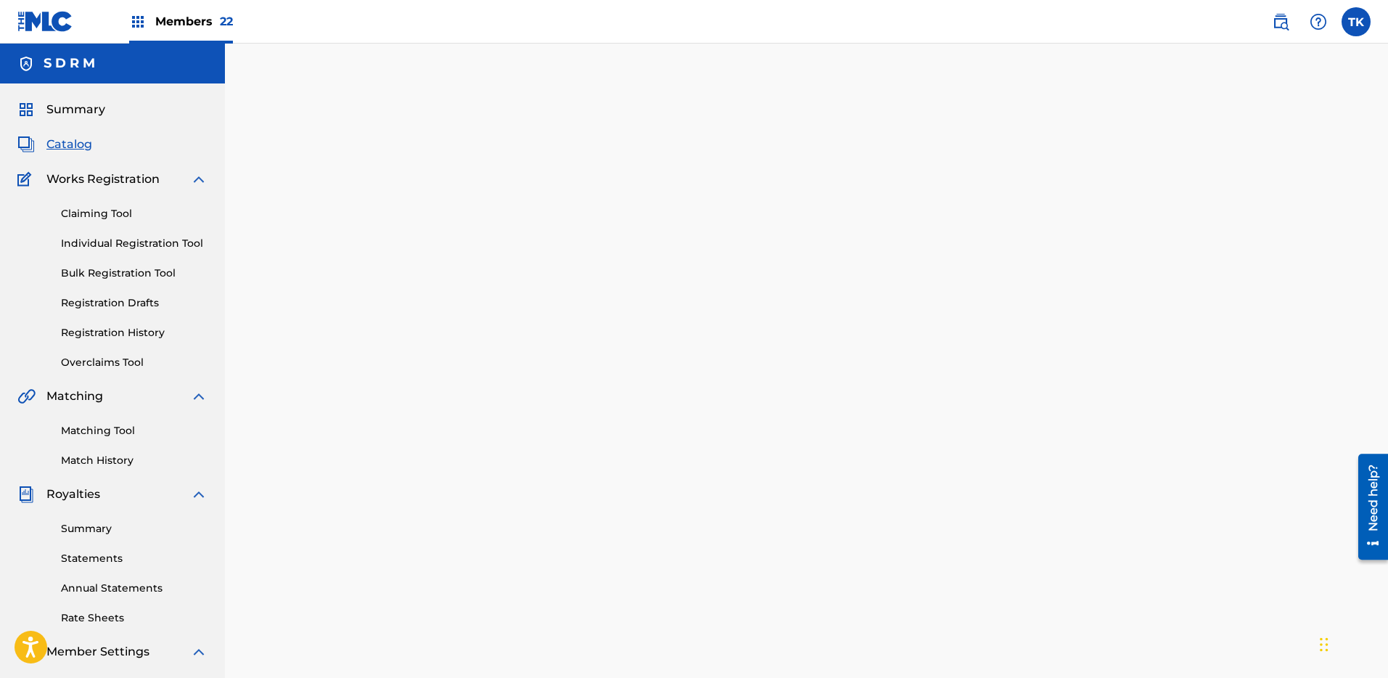
click at [73, 155] on div "Summary Catalog Works Registration Claiming Tool Individual Registration Tool B…" at bounding box center [112, 456] width 225 height 747
click at [88, 145] on span "Catalog" at bounding box center [69, 144] width 46 height 17
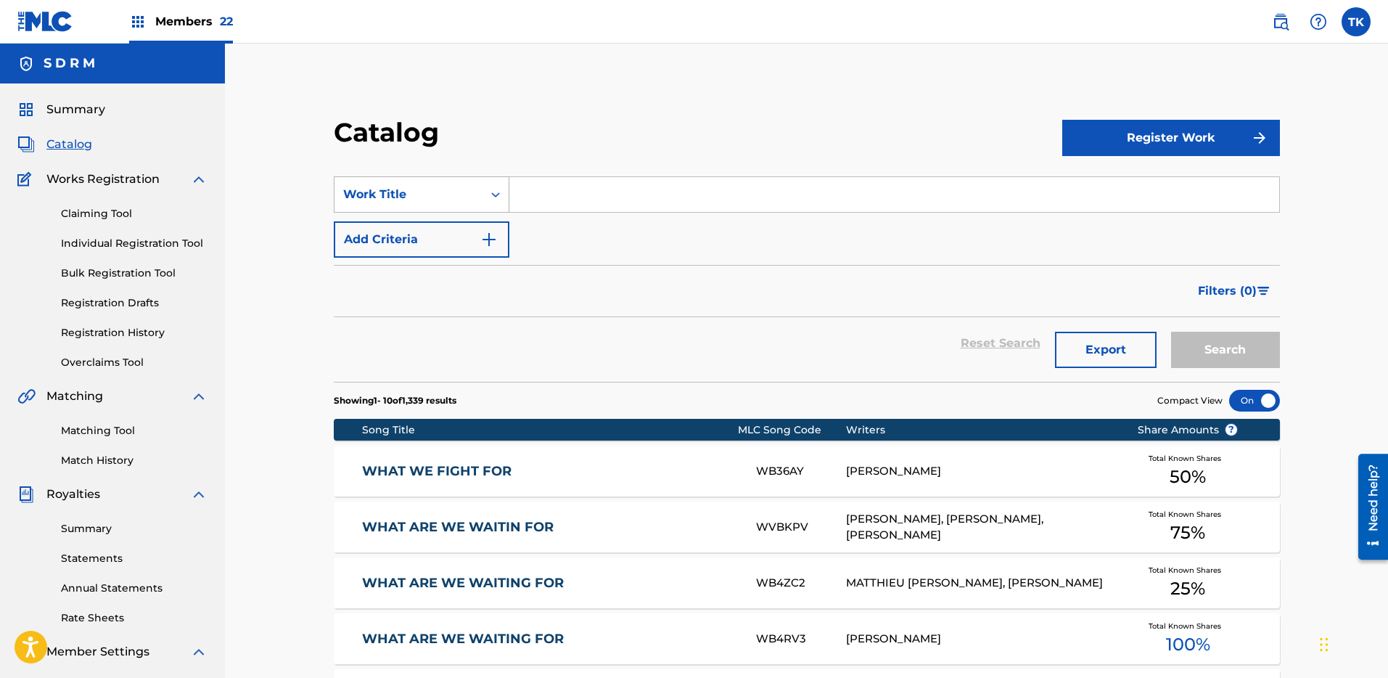
click at [478, 186] on div "Work Title" at bounding box center [409, 195] width 148 height 28
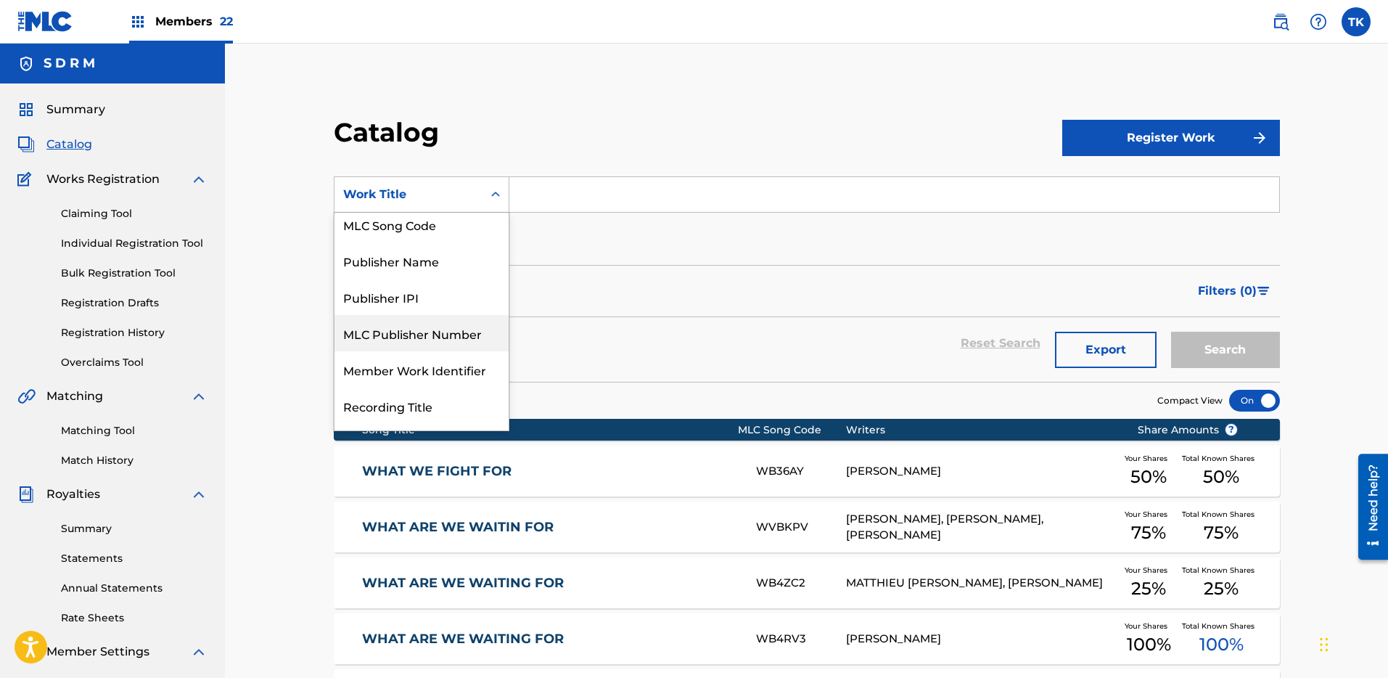
scroll to position [106, 0]
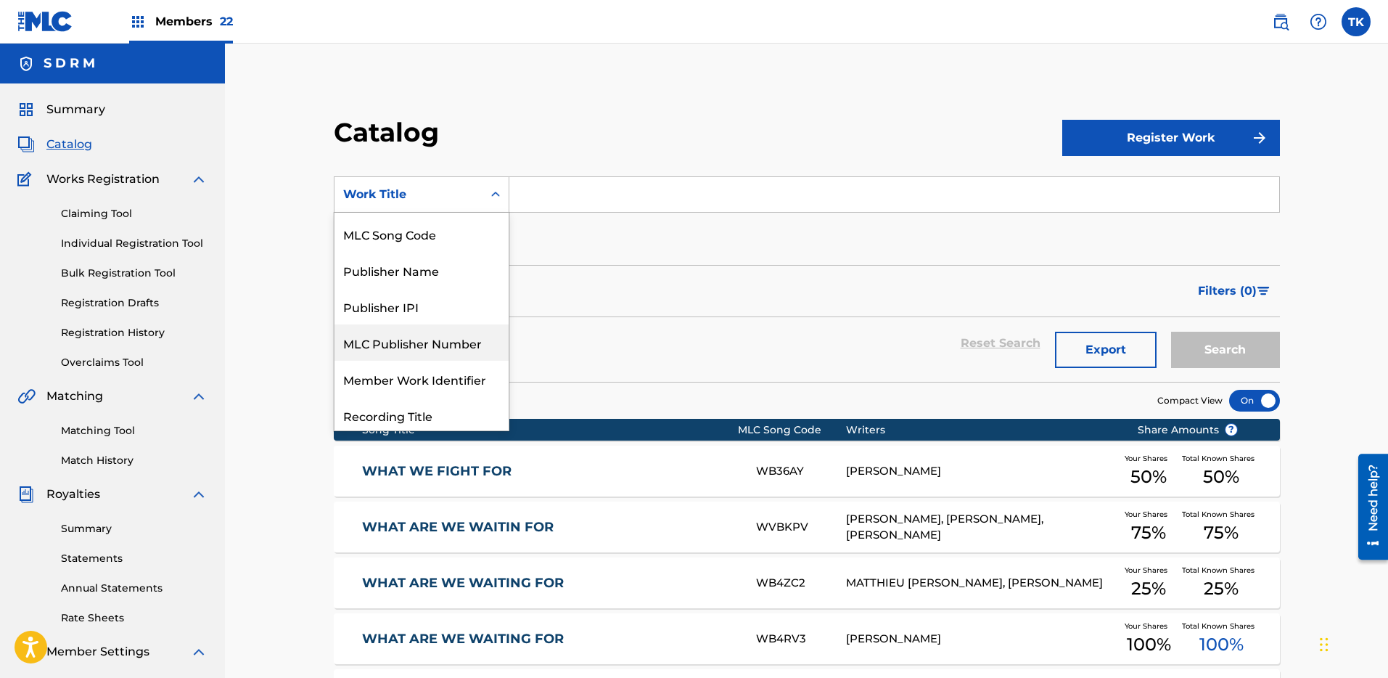
drag, startPoint x: 448, startPoint y: 342, endPoint x: 607, endPoint y: 279, distance: 171.3
click at [611, 280] on form "SearchWithCriteriaaa6944bb-bc51-47f9-be4c-d6ce5d49c747 MLC Publisher Number, 7 …" at bounding box center [807, 278] width 946 height 205
click at [432, 232] on div "Writer Name" at bounding box center [422, 231] width 174 height 36
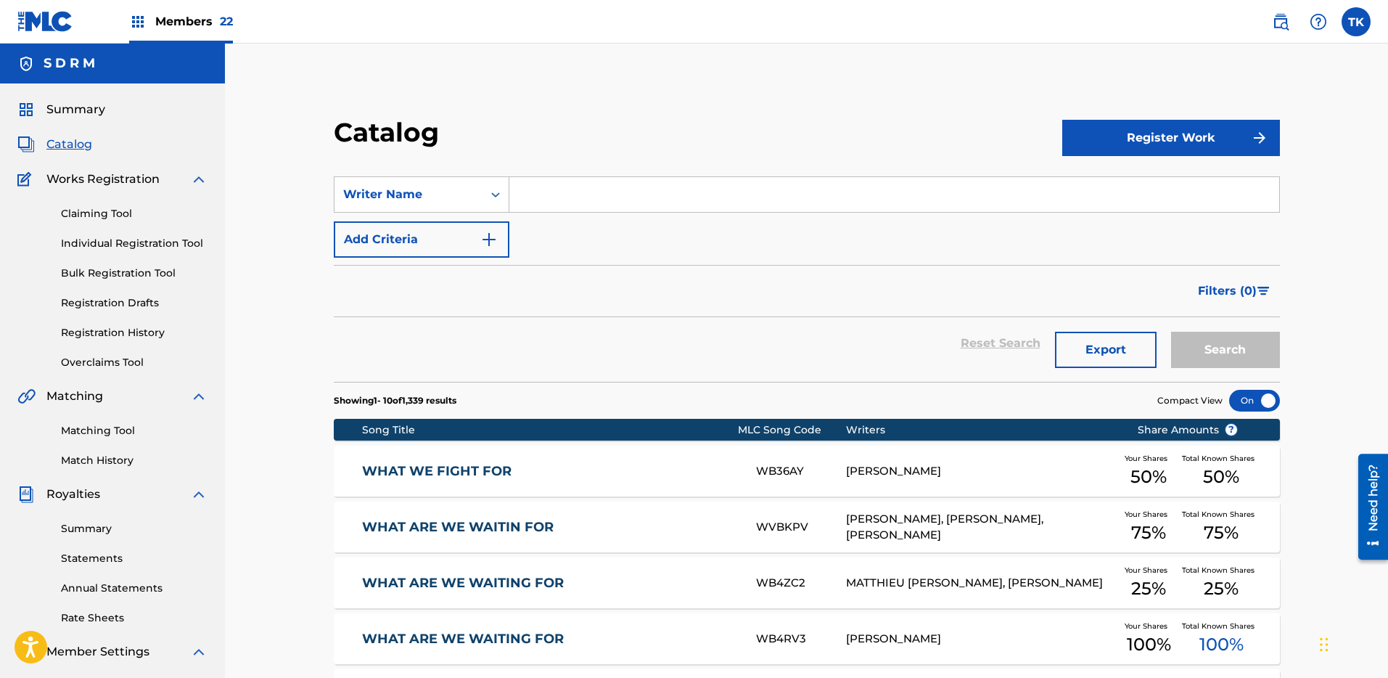
click at [619, 194] on input "Search Form" at bounding box center [894, 194] width 770 height 35
click at [479, 193] on div "Writer Name" at bounding box center [409, 195] width 148 height 28
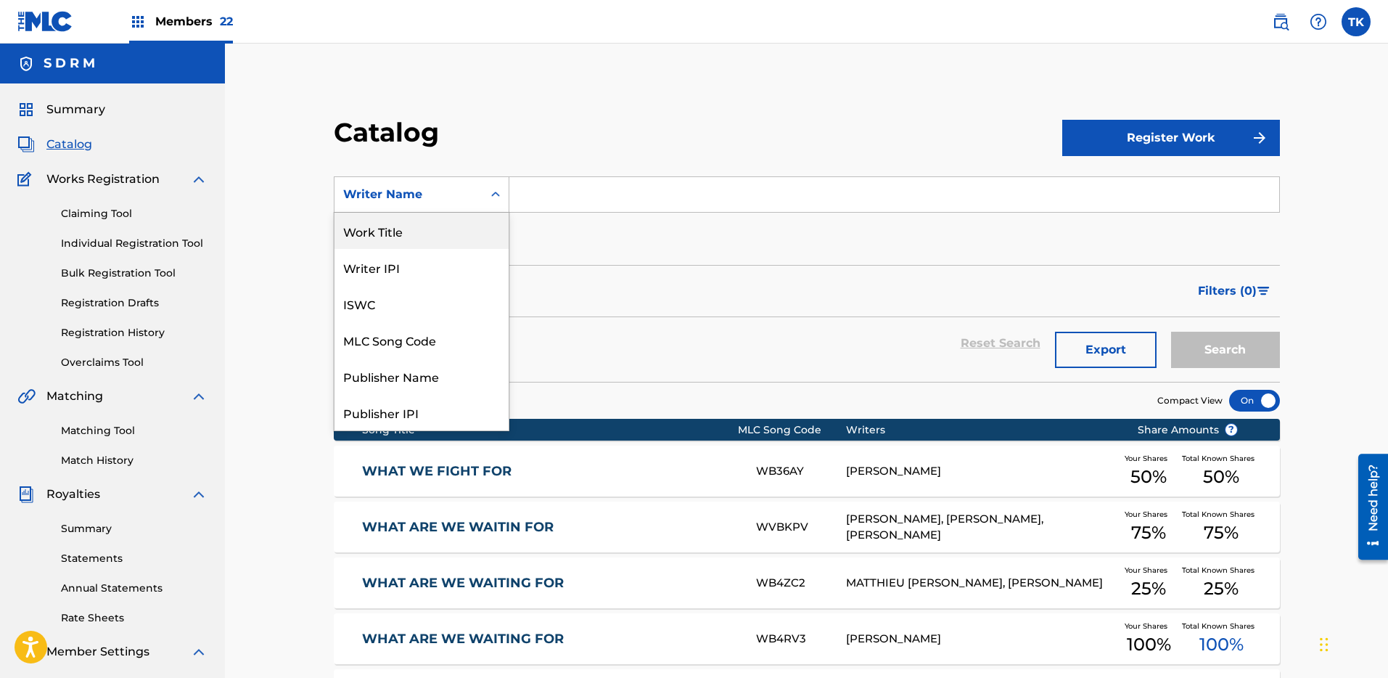
drag, startPoint x: 459, startPoint y: 240, endPoint x: 533, endPoint y: 222, distance: 76.2
click at [459, 240] on div "Work Title" at bounding box center [422, 231] width 174 height 36
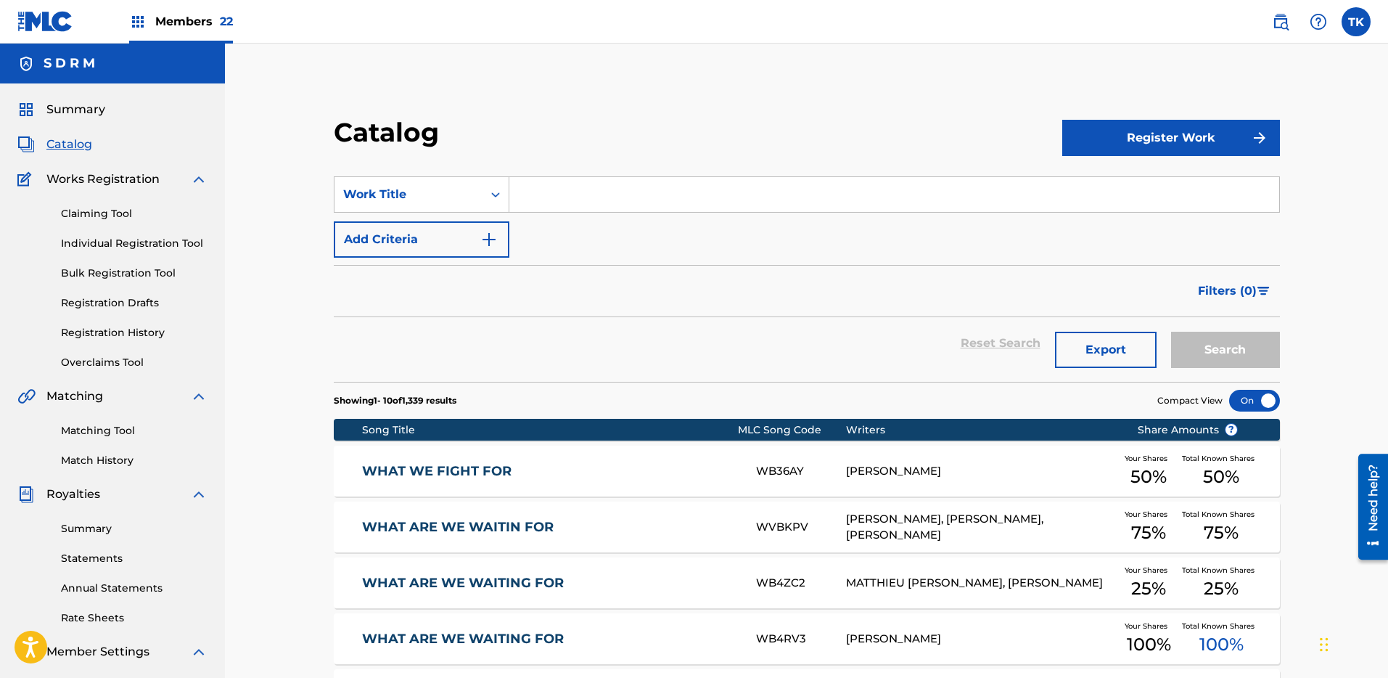
click at [591, 208] on input "Search Form" at bounding box center [894, 194] width 770 height 35
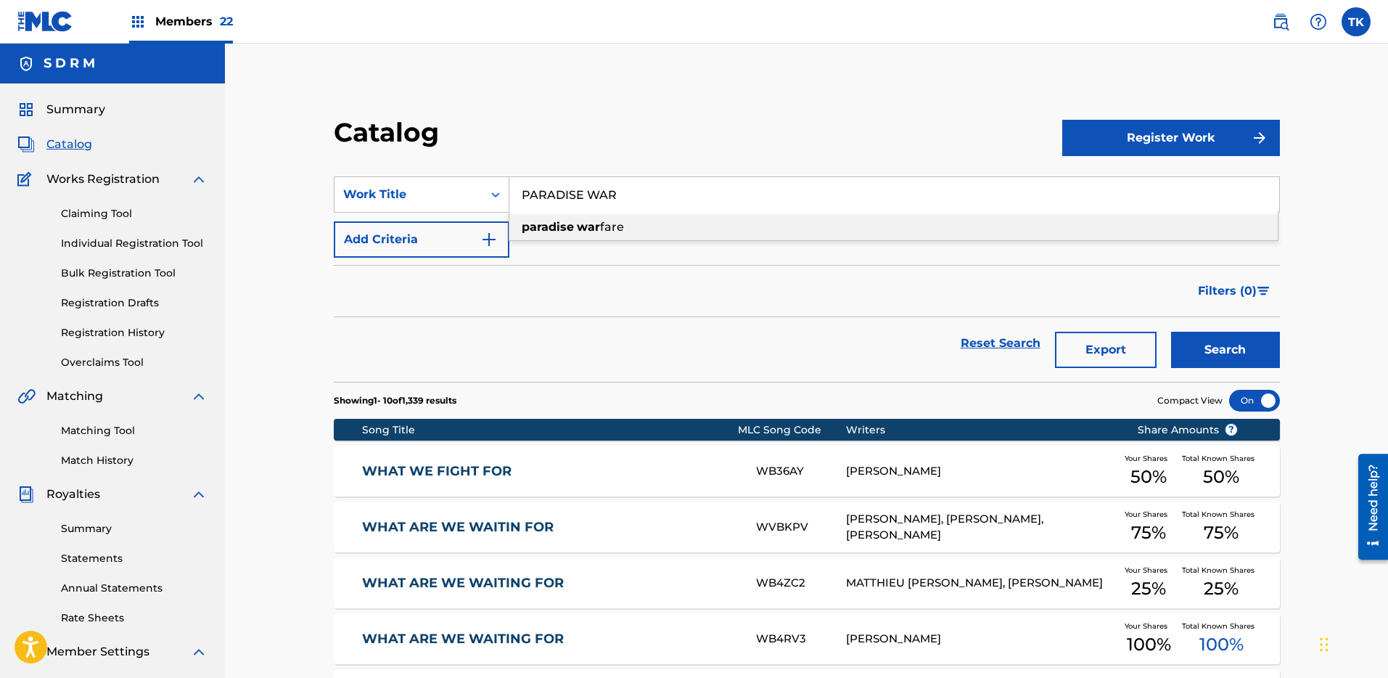
click at [622, 219] on div "paradise war fare" at bounding box center [893, 227] width 768 height 26
type input "paradise warfare"
click at [1250, 340] on button "Search" at bounding box center [1225, 350] width 109 height 36
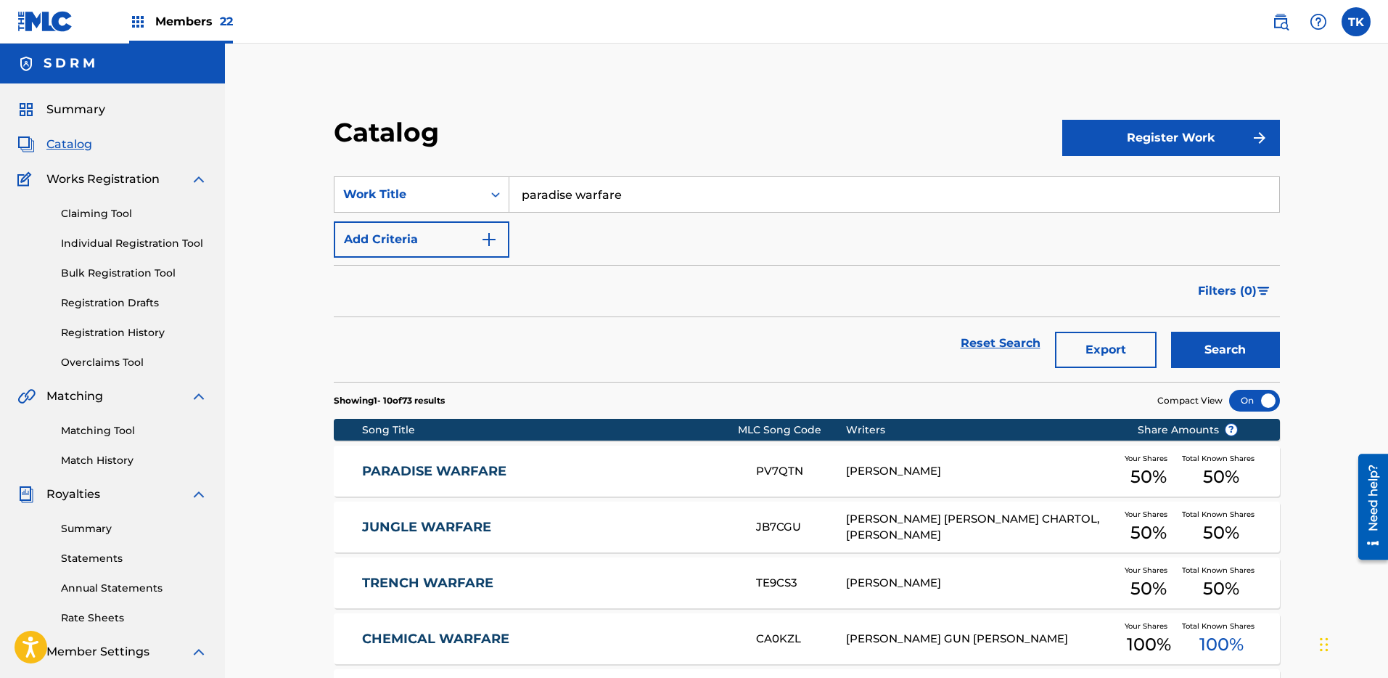
click at [684, 463] on link "PARADISE WARFARE" at bounding box center [549, 471] width 374 height 17
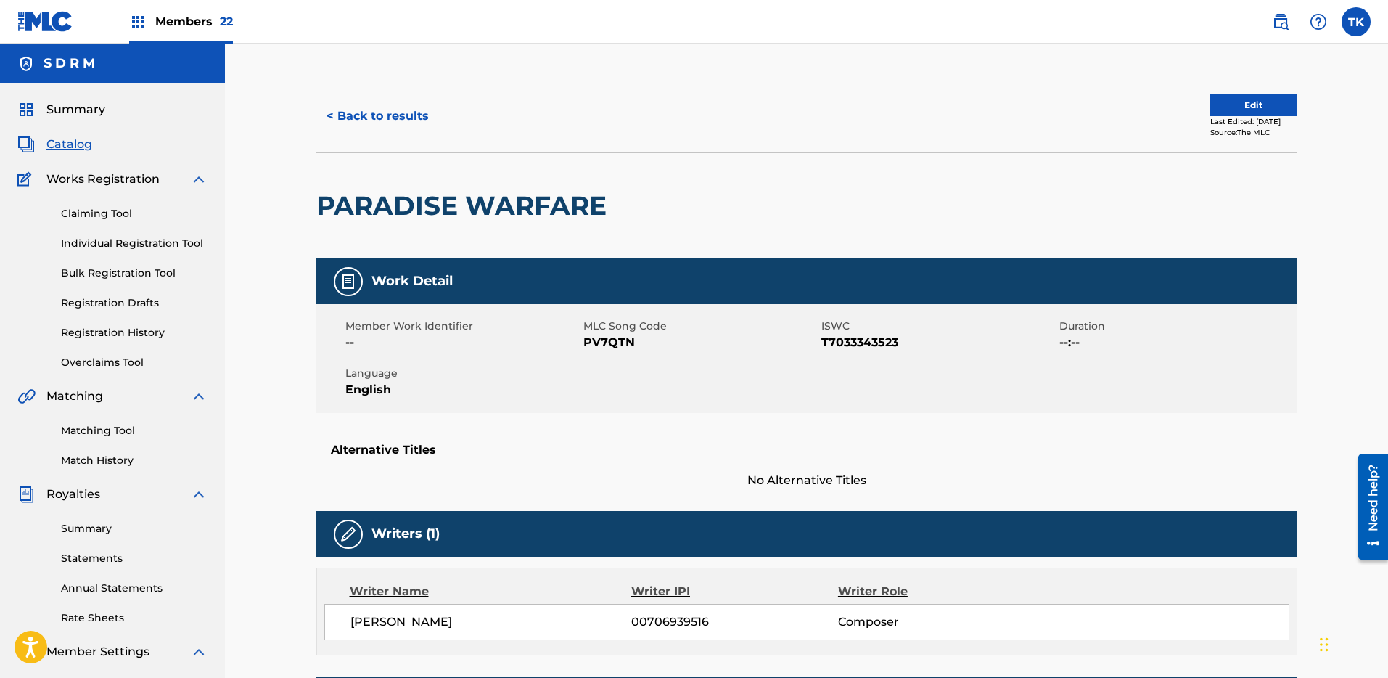
click at [1210, 134] on div "Source: The MLC" at bounding box center [1253, 132] width 87 height 11
click at [1244, 100] on button "Edit" at bounding box center [1253, 105] width 87 height 22
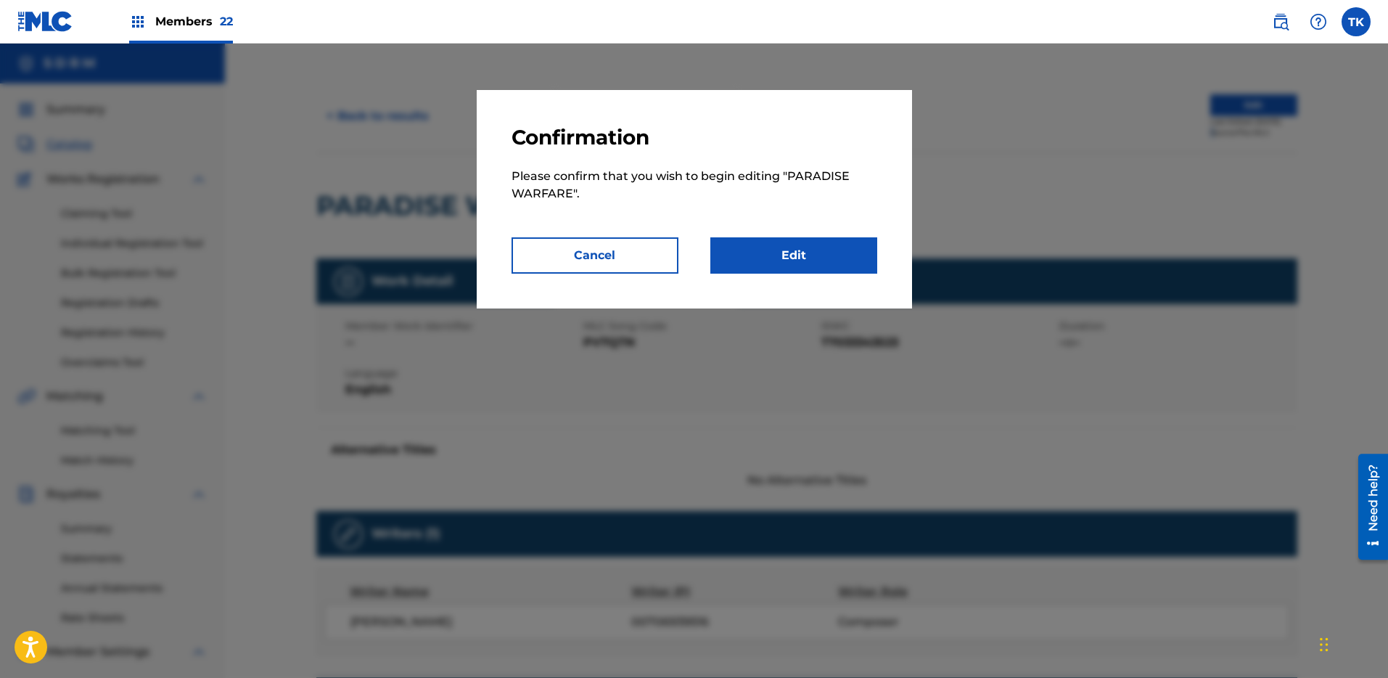
click at [730, 270] on link "Edit" at bounding box center [793, 255] width 167 height 36
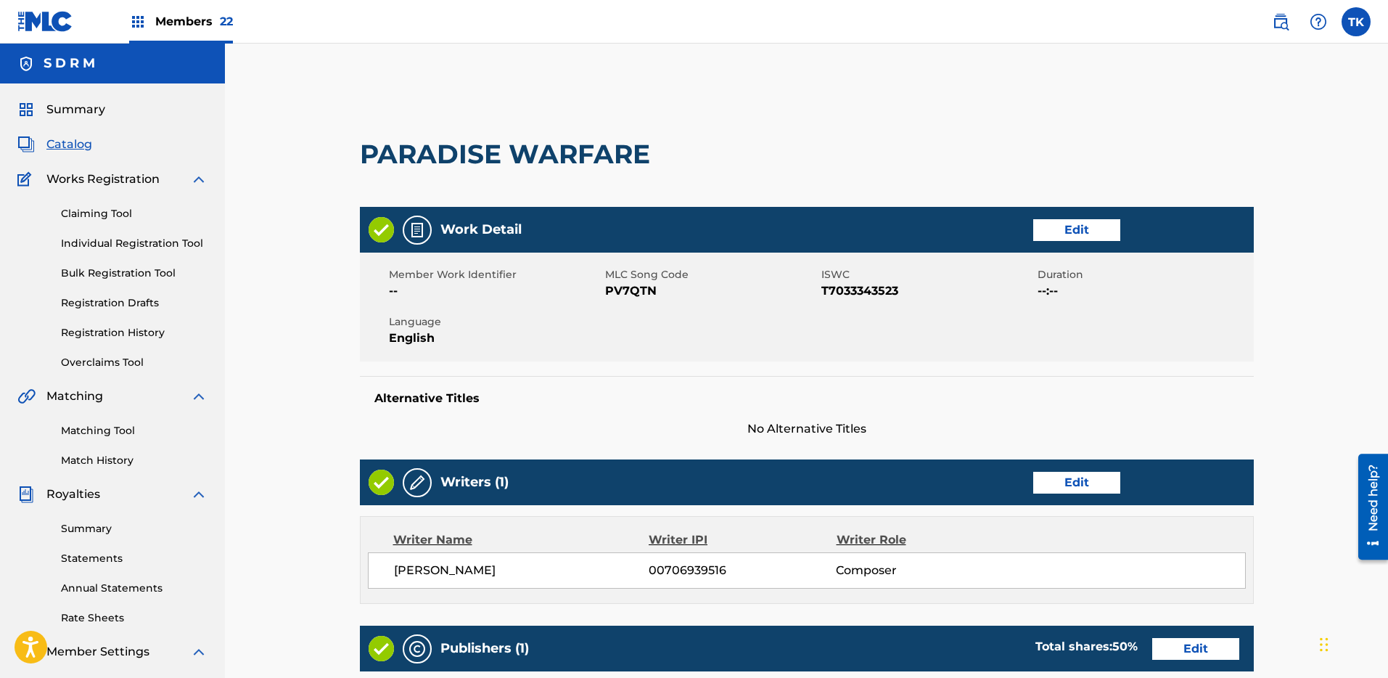
scroll to position [464, 0]
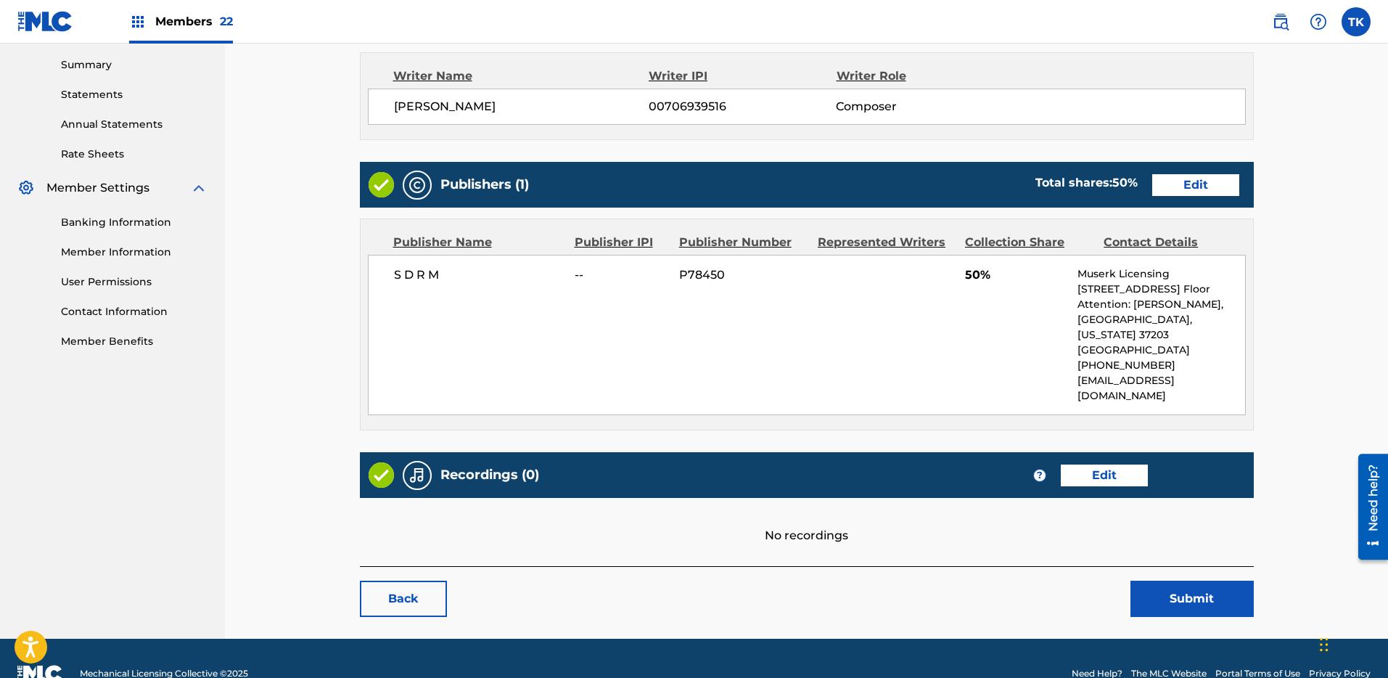
click at [1205, 174] on div "Publishers (1) Total shares: 50 % Edit" at bounding box center [807, 185] width 894 height 46
click at [1202, 186] on link "Edit" at bounding box center [1195, 185] width 87 height 22
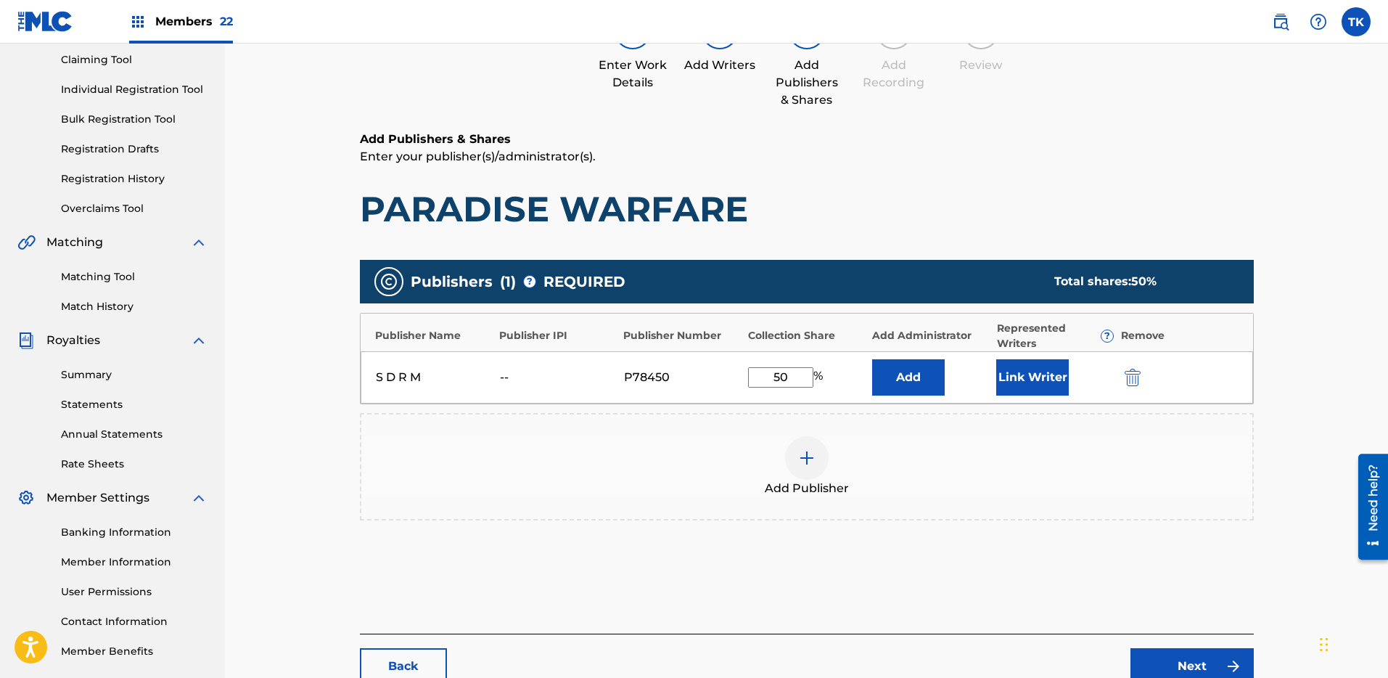
scroll to position [163, 0]
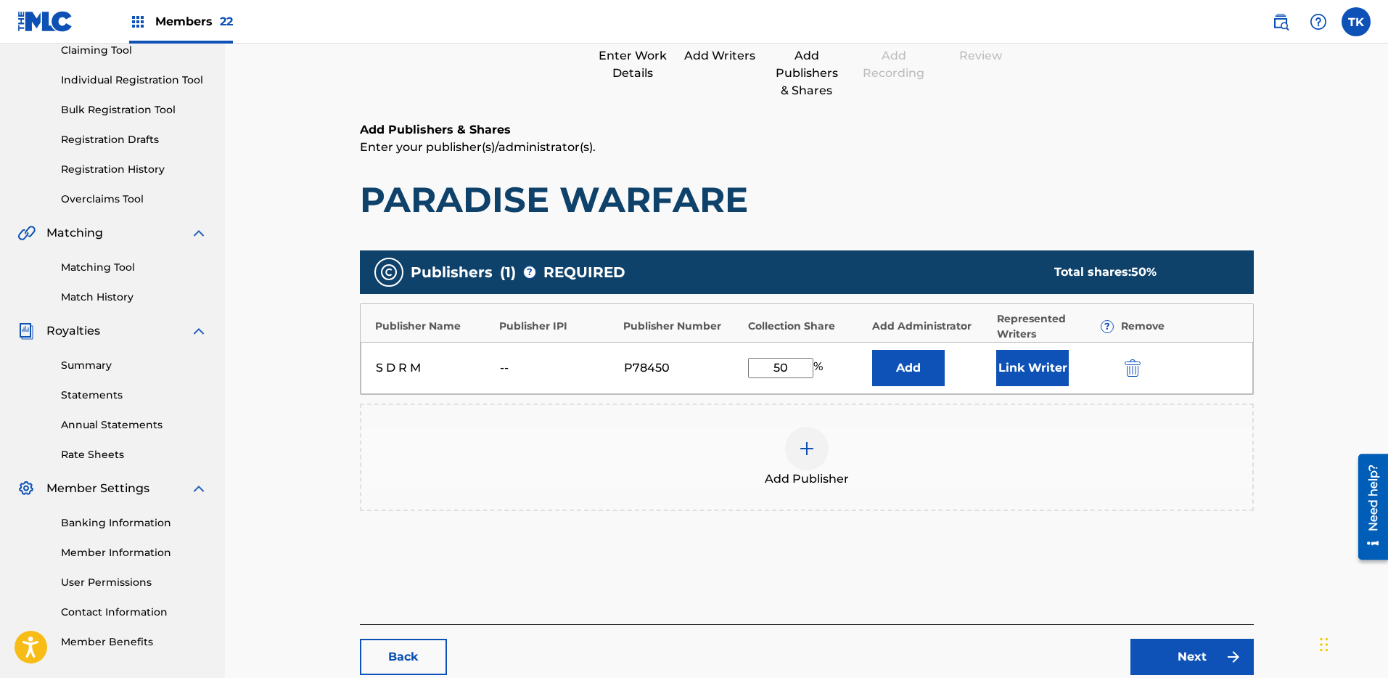
drag, startPoint x: 805, startPoint y: 369, endPoint x: 755, endPoint y: 366, distance: 49.4
click at [755, 366] on input "50" at bounding box center [780, 368] width 65 height 20
click at [792, 445] on div at bounding box center [807, 449] width 44 height 44
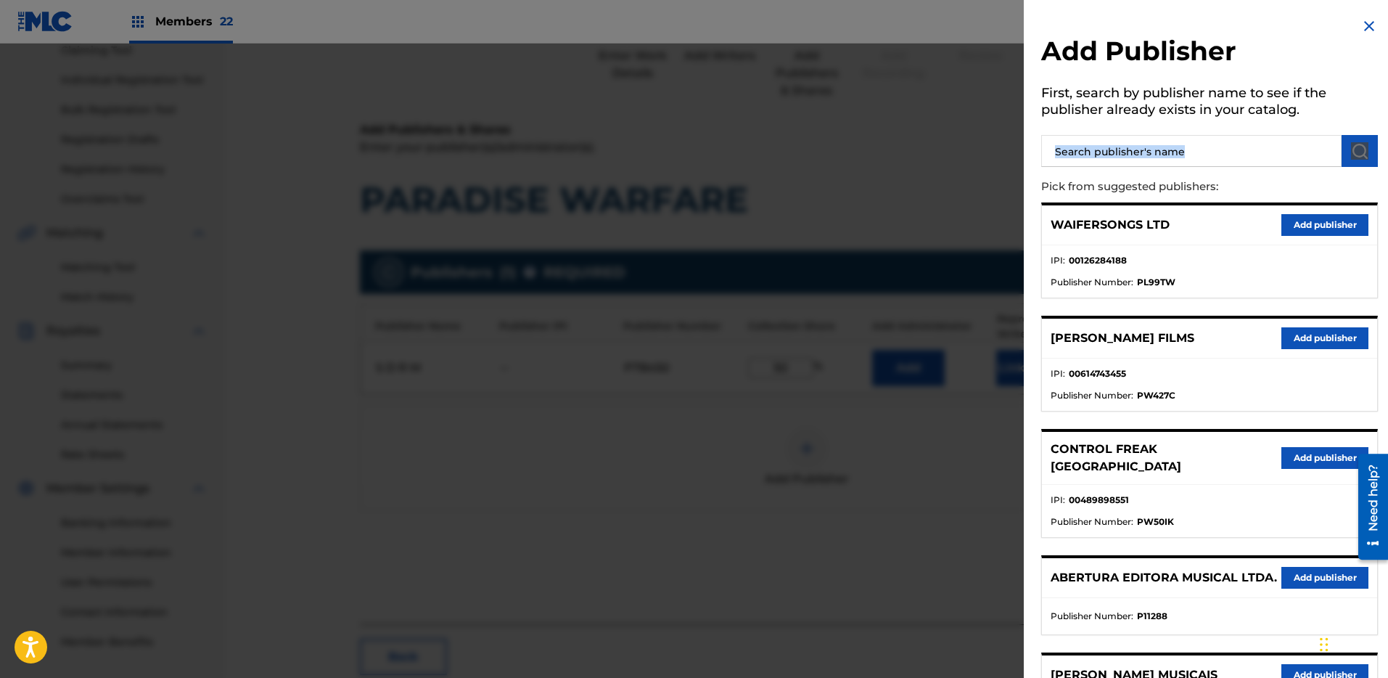
click at [1137, 165] on div "Add Publisher First, search by publisher name to see if the publisher already e…" at bounding box center [1210, 674] width 372 height 1348
drag, startPoint x: 1251, startPoint y: 151, endPoint x: 1279, endPoint y: 152, distance: 27.6
click at [1253, 151] on input "text" at bounding box center [1191, 151] width 300 height 32
paste input "LES AIRS A VIF"
click at [1351, 155] on img "submit" at bounding box center [1359, 150] width 17 height 17
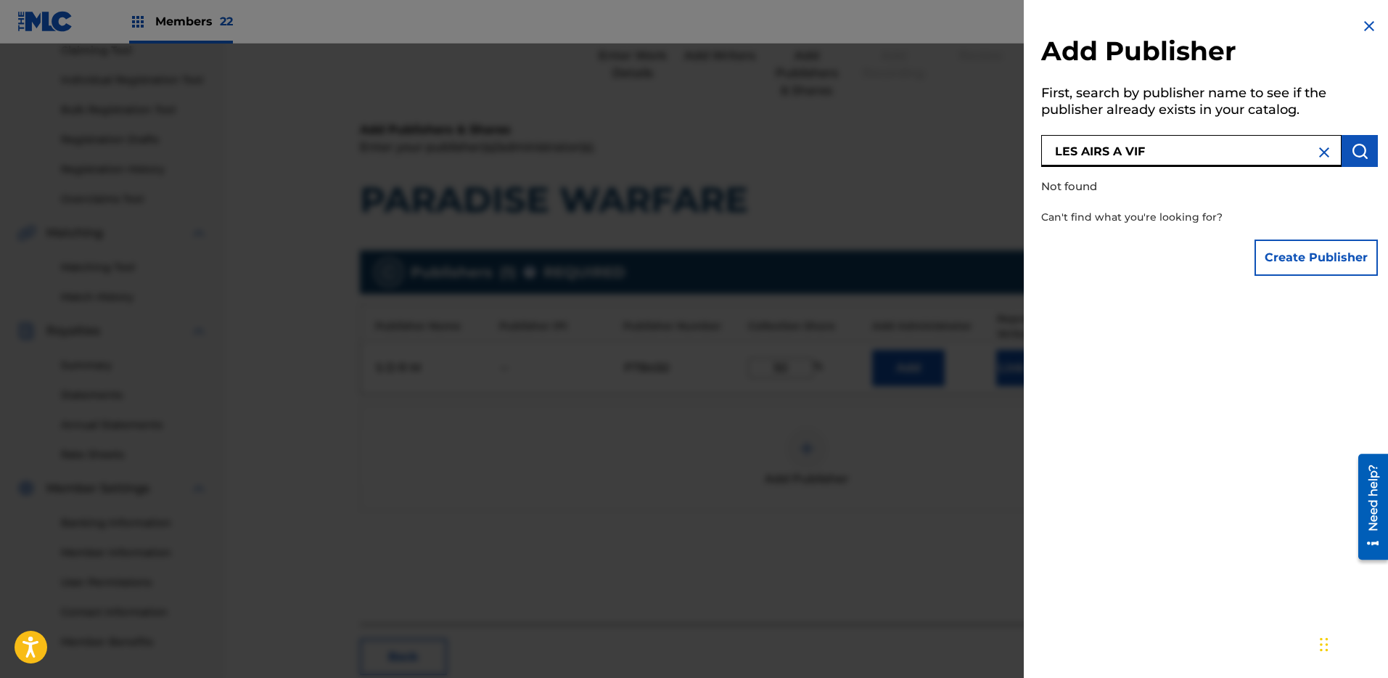
click at [1244, 150] on input "LES AIRS A VIF" at bounding box center [1191, 151] width 300 height 32
type input "LES AIRS A VIF"
click at [1342, 149] on button "submit" at bounding box center [1360, 151] width 36 height 32
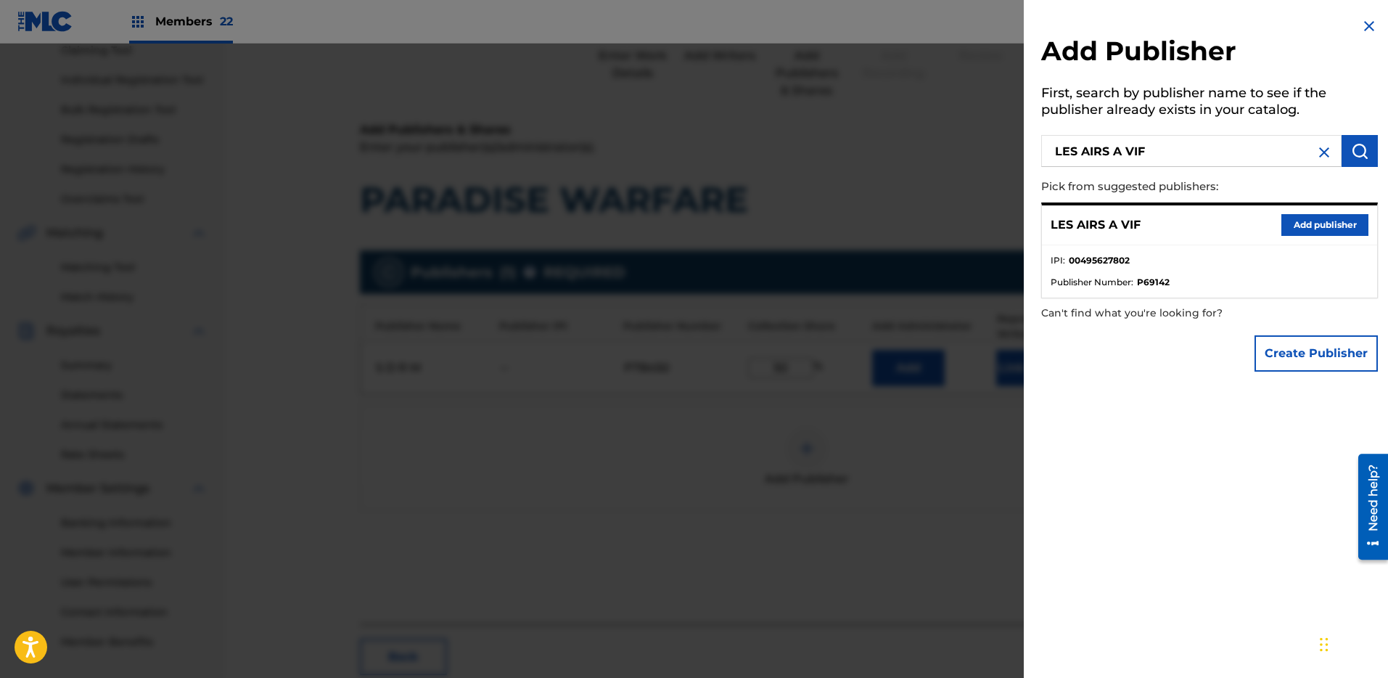
click at [1348, 228] on button "Add publisher" at bounding box center [1324, 225] width 87 height 22
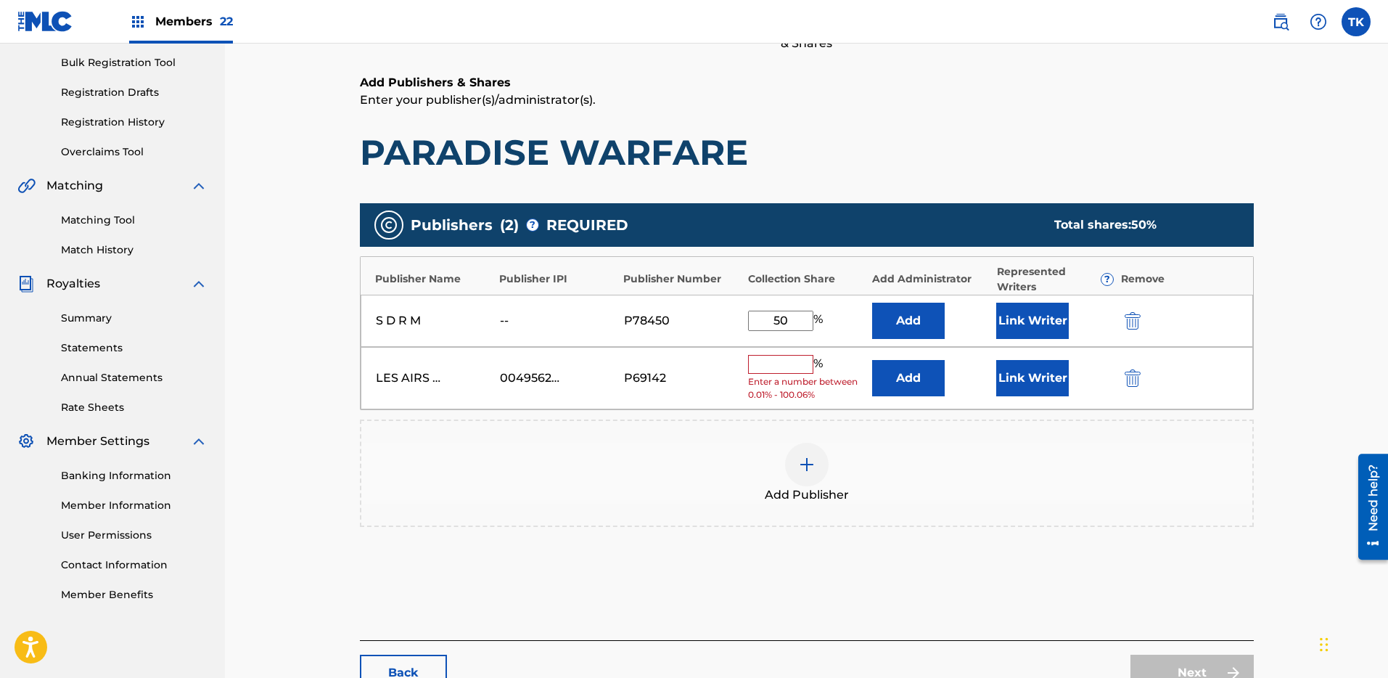
scroll to position [315, 0]
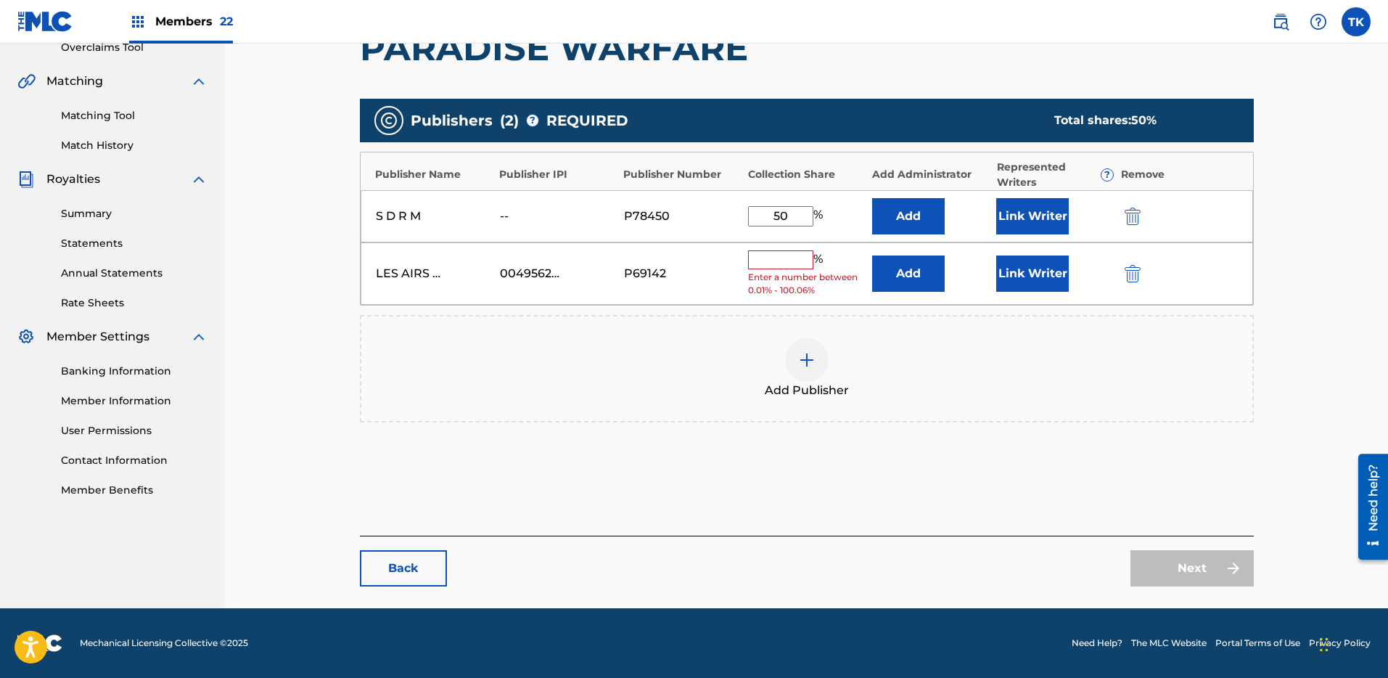
click at [781, 255] on input "text" at bounding box center [780, 259] width 65 height 19
drag, startPoint x: 792, startPoint y: 213, endPoint x: 750, endPoint y: 215, distance: 42.1
click at [750, 215] on input "50" at bounding box center [780, 216] width 65 height 20
type input "100"
click at [550, 368] on div "Add Publisher" at bounding box center [806, 368] width 891 height 61
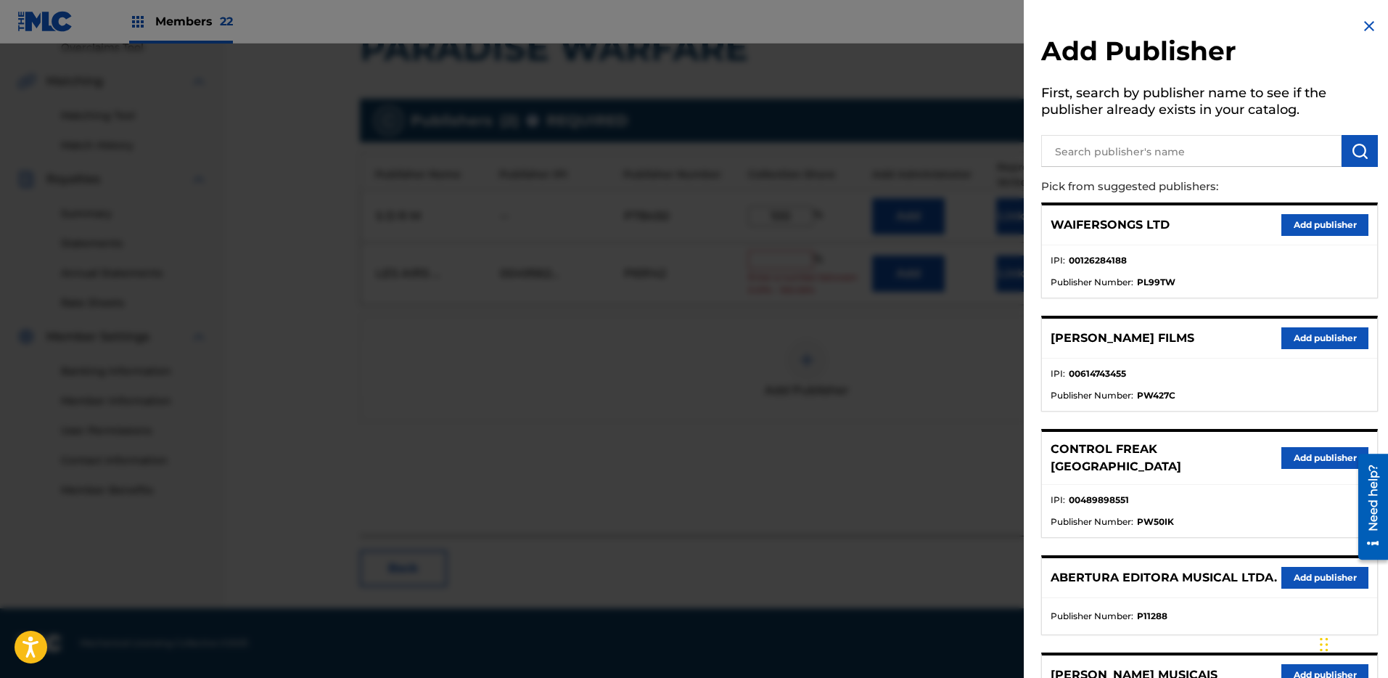
click at [1361, 30] on img at bounding box center [1369, 25] width 17 height 17
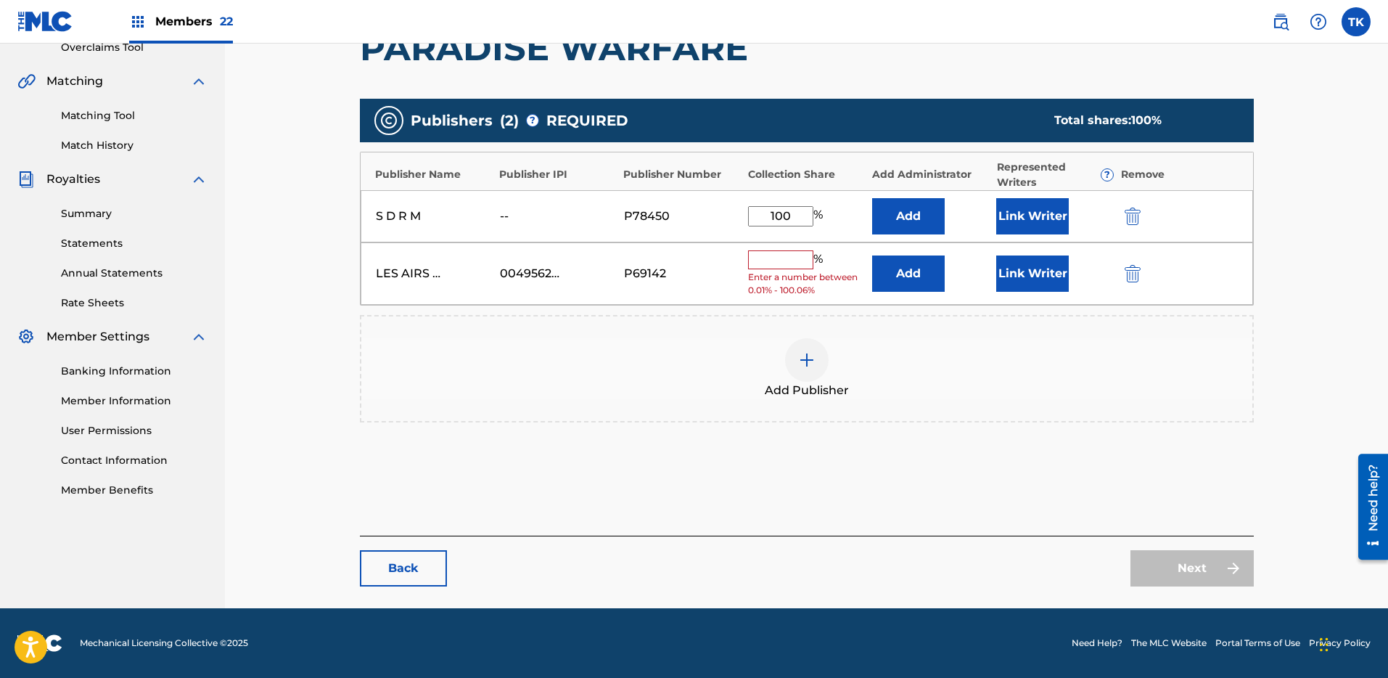
click at [1162, 108] on div "Publishers ( 2 ) ? REQUIRED Total shares: 100 %" at bounding box center [807, 121] width 894 height 44
click at [1274, 503] on main "Catalog Enter Work Details Add Writers Add Publishers & Shares Add Recording Re…" at bounding box center [806, 186] width 981 height 843
click at [1210, 572] on div "Next" at bounding box center [1192, 568] width 123 height 36
click at [612, 271] on div "00495627802" at bounding box center [558, 273] width 117 height 17
click at [477, 265] on div "LES AIRS A VIF" at bounding box center [434, 273] width 117 height 17
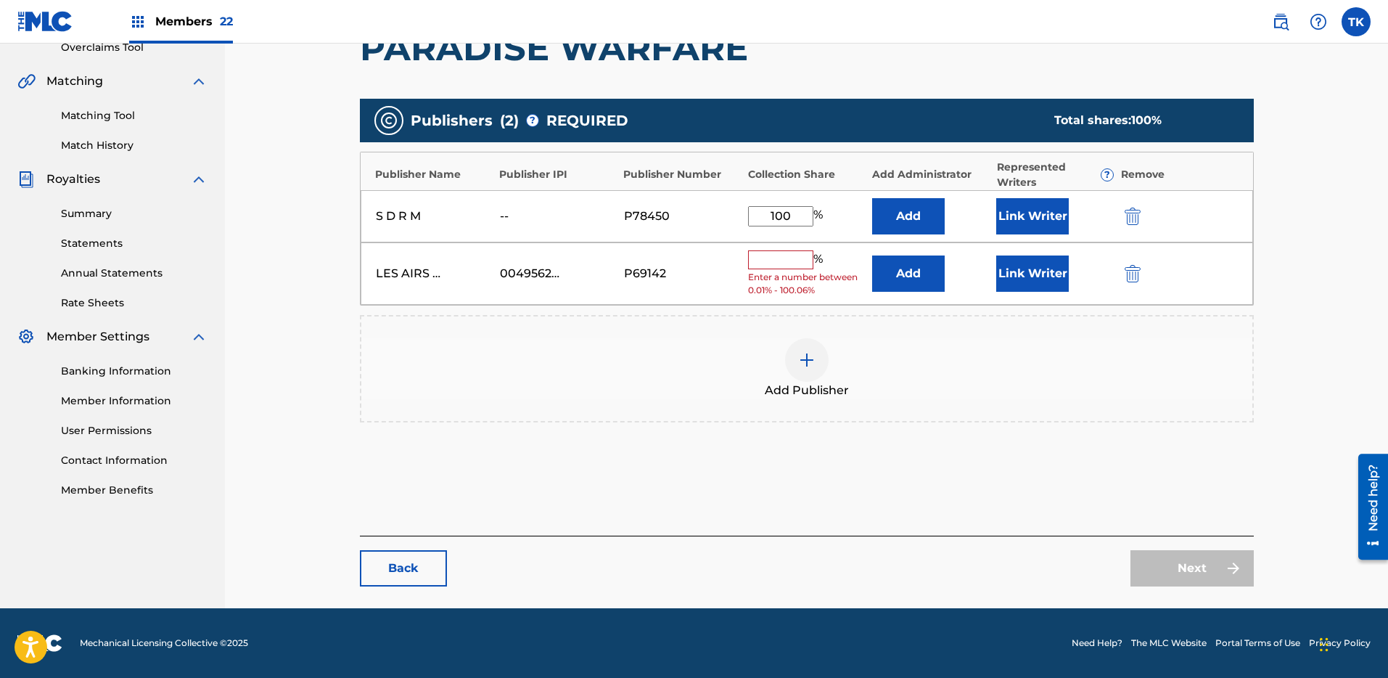
click at [427, 266] on div "LES AIRS A VIF" at bounding box center [408, 273] width 65 height 17
click at [1128, 260] on div "LES AIRS A VIF 00495627802 P69142 % Enter a number between 0.01% - 100.06% Add …" at bounding box center [807, 273] width 893 height 63
click at [1143, 278] on div at bounding box center [1152, 273] width 65 height 17
click at [1123, 272] on button "submit" at bounding box center [1131, 273] width 22 height 17
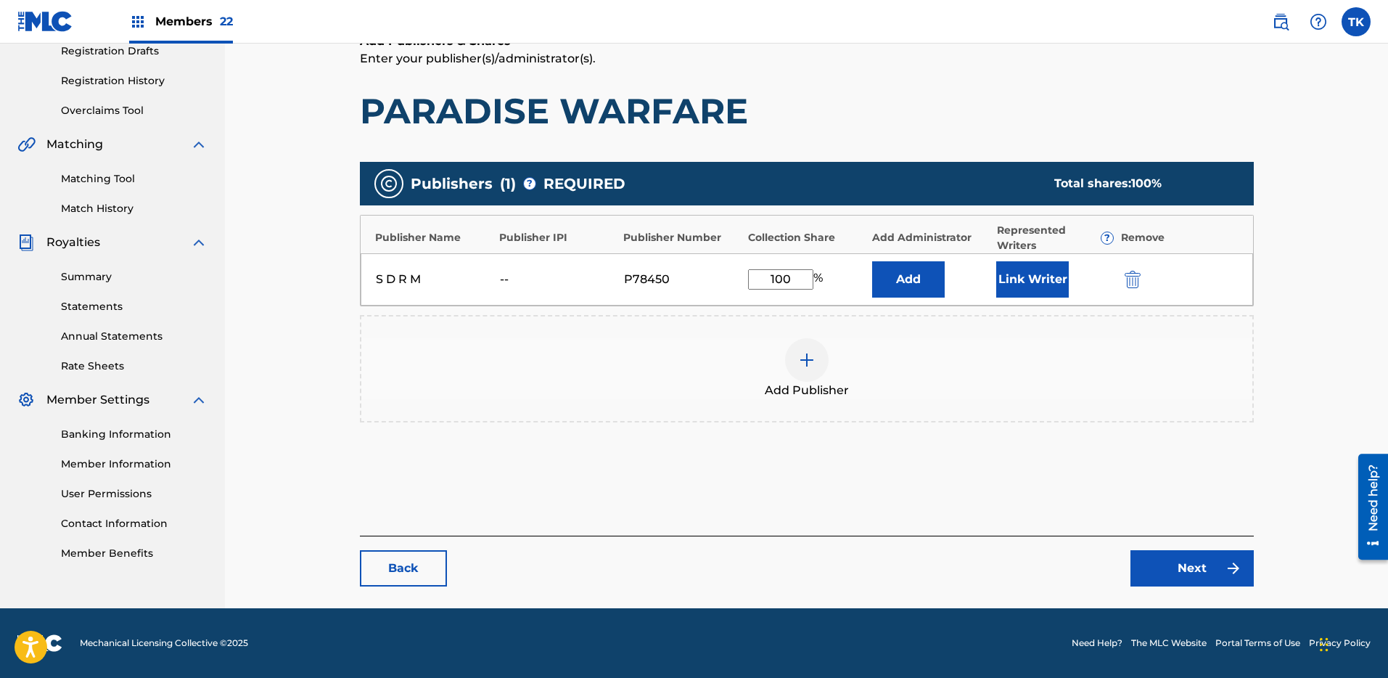
scroll to position [252, 0]
click at [888, 278] on button "Add" at bounding box center [908, 279] width 73 height 36
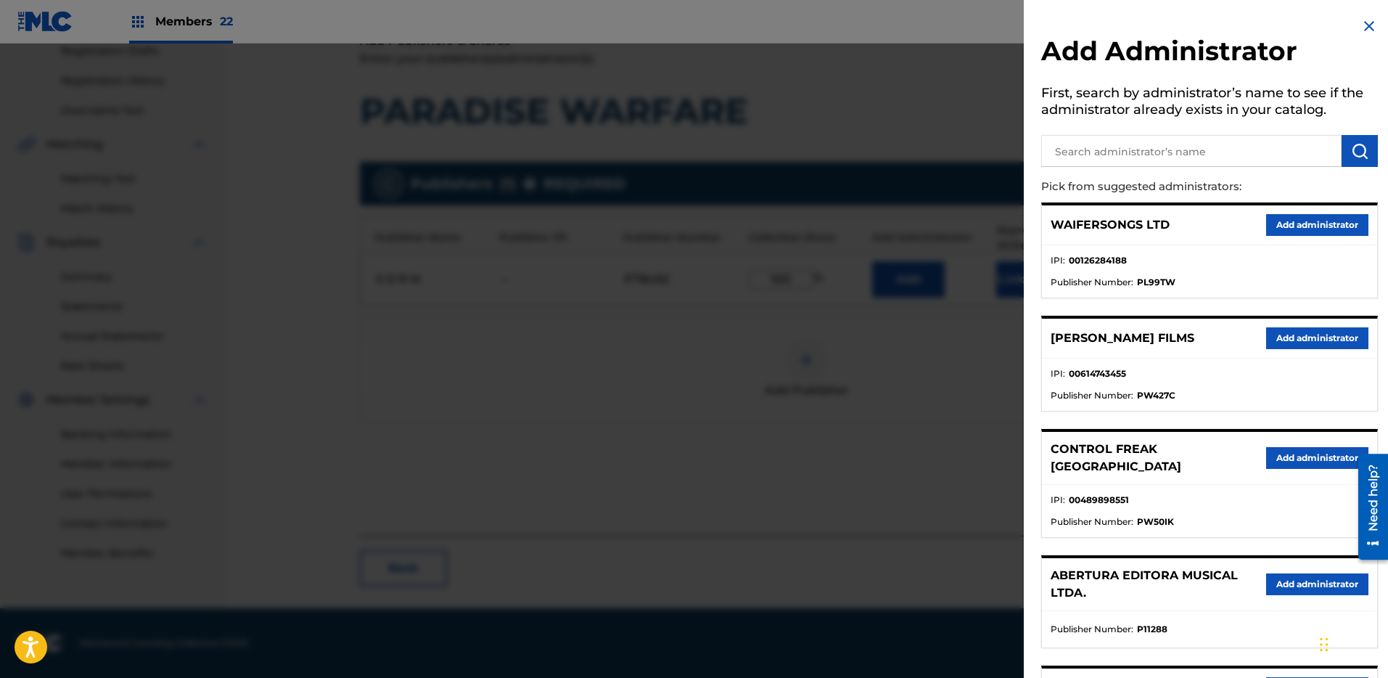
click at [1160, 163] on input "text" at bounding box center [1191, 151] width 300 height 32
paste input "LES AIRS A VIF"
type input "LES AIRS A VIF"
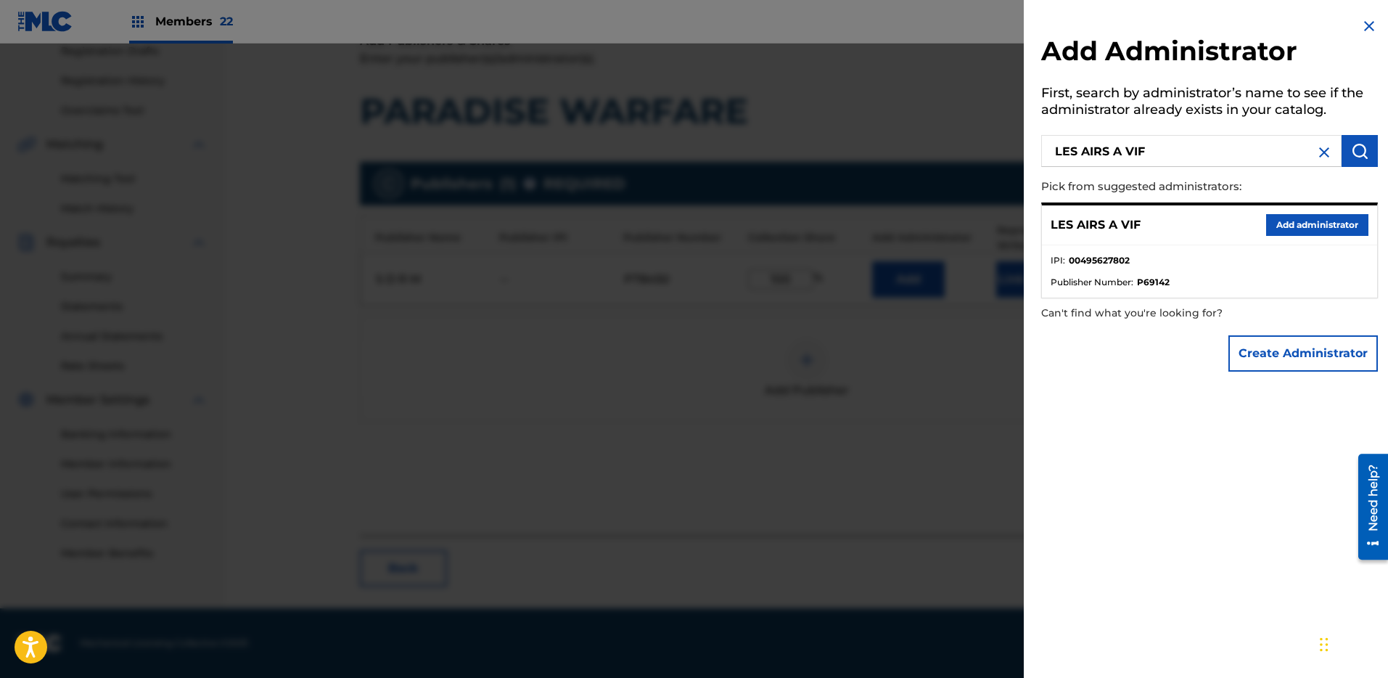
click at [1341, 221] on button "Add administrator" at bounding box center [1317, 225] width 102 height 22
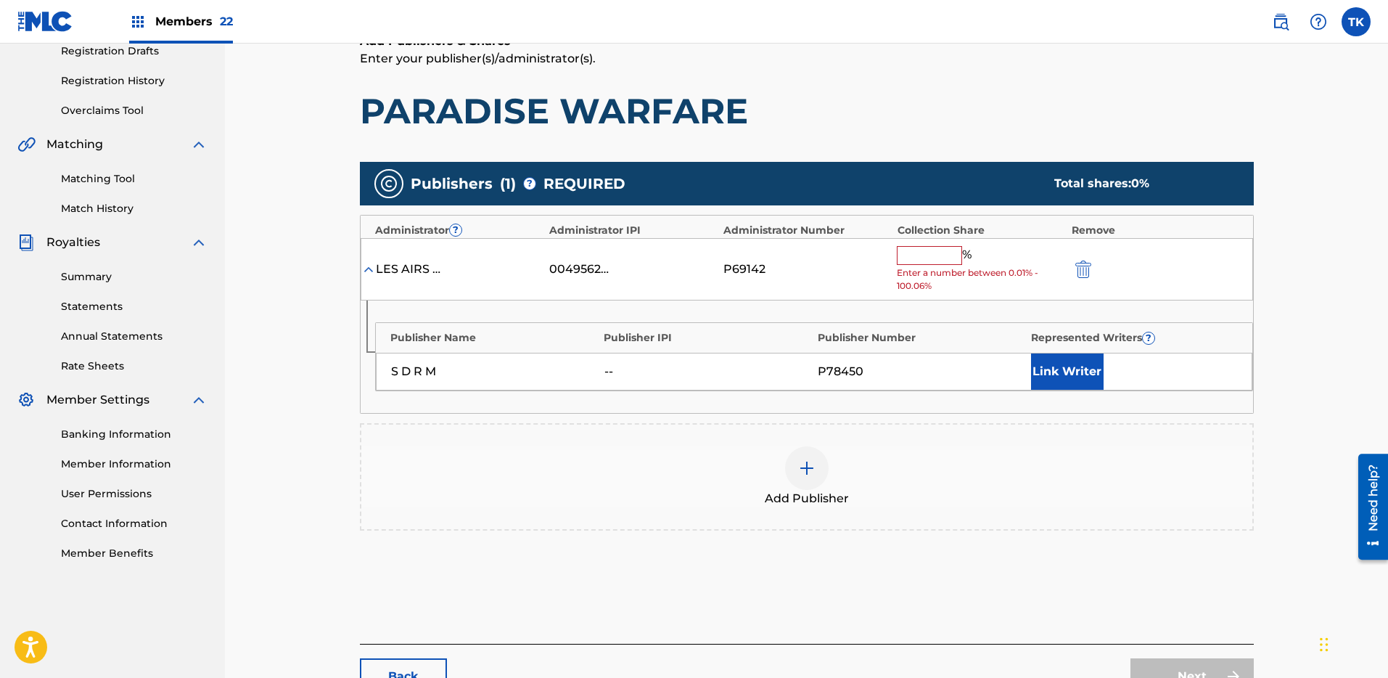
click at [1089, 269] on img "submit" at bounding box center [1083, 268] width 16 height 17
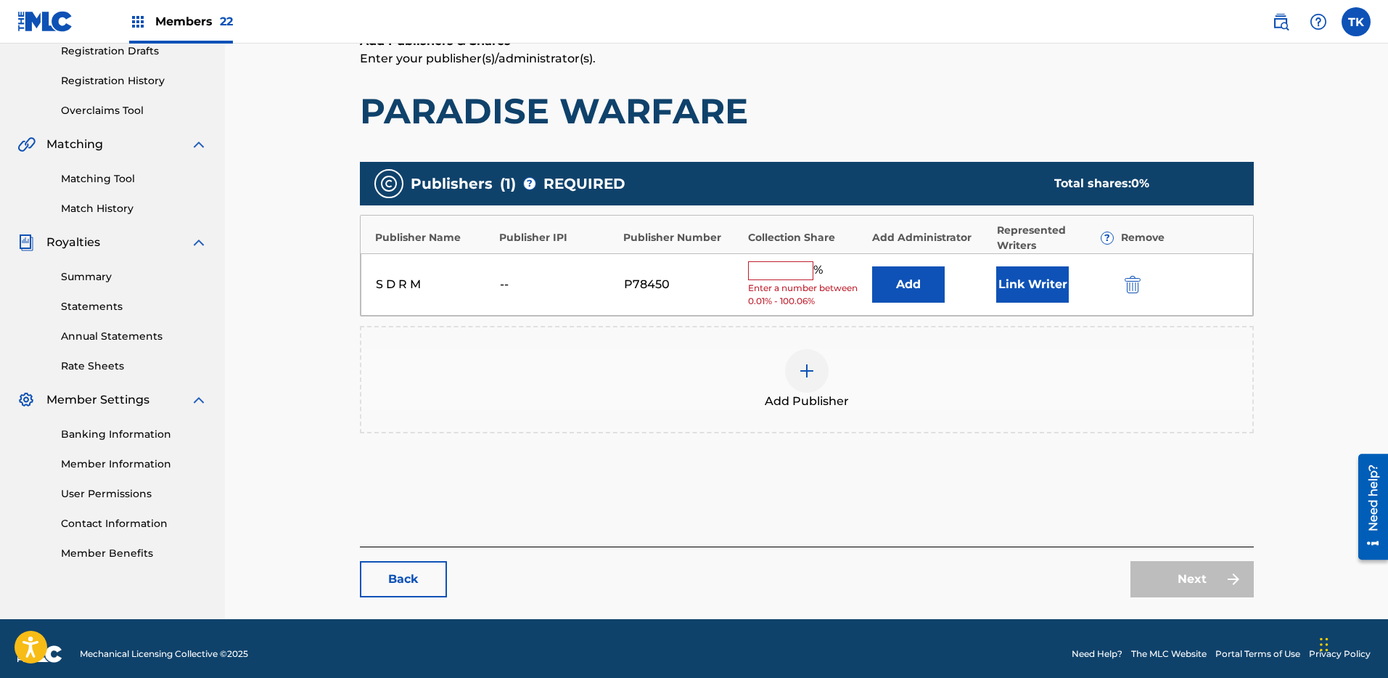
click at [1132, 287] on img "submit" at bounding box center [1133, 284] width 16 height 17
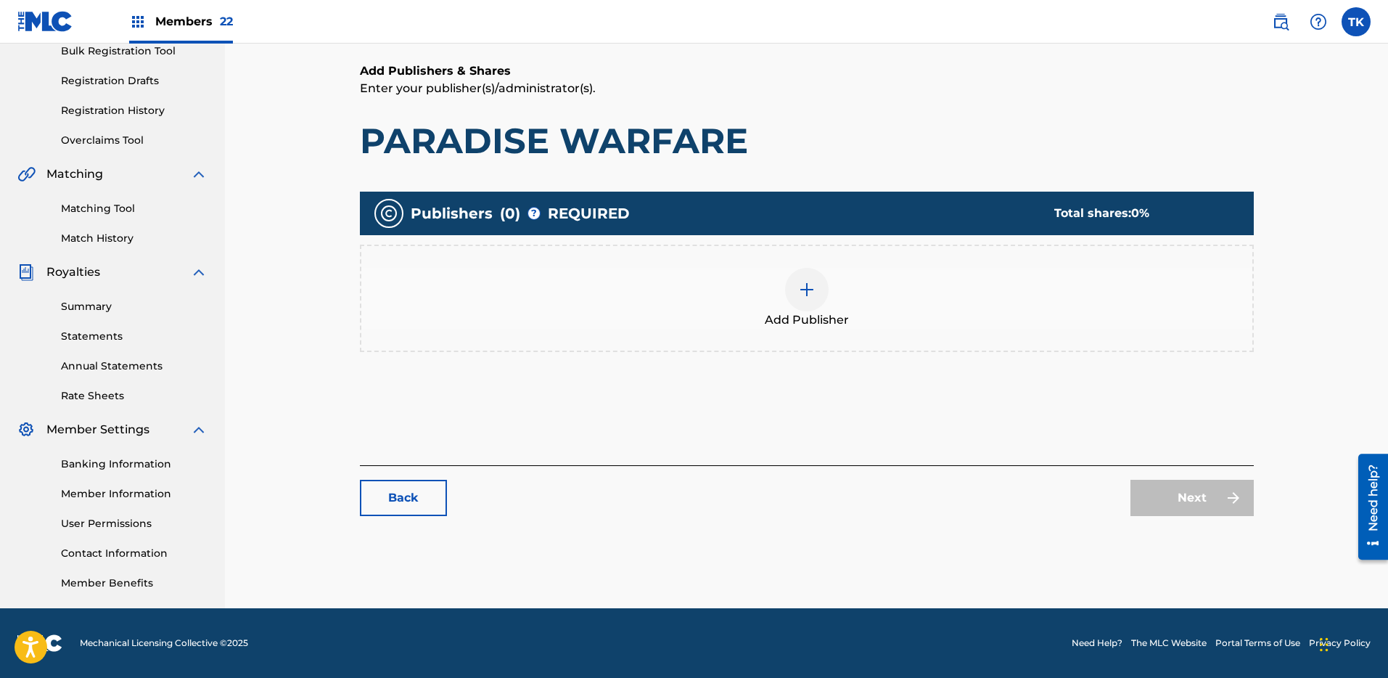
click at [857, 289] on div "Add Publisher" at bounding box center [806, 298] width 891 height 61
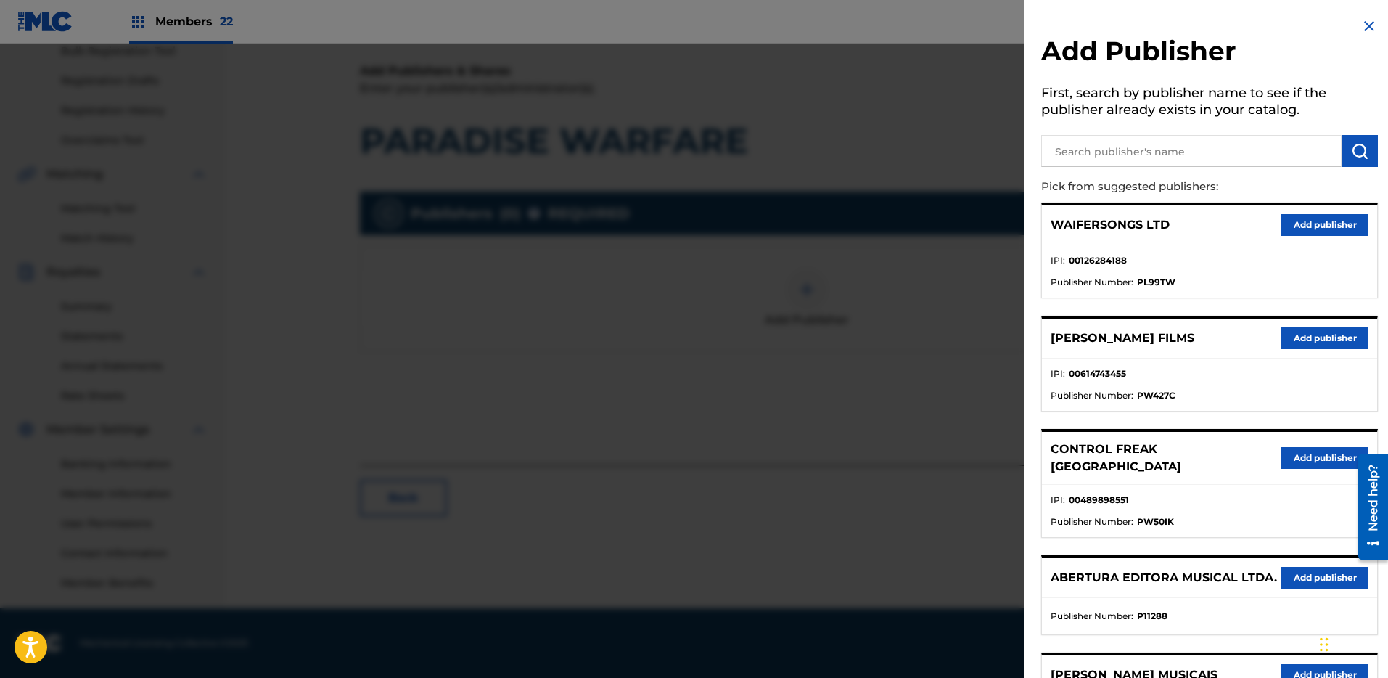
click at [1104, 163] on input "text" at bounding box center [1191, 151] width 300 height 32
paste input "AIRS A VIF"
type input "LES AIRS A VIF"
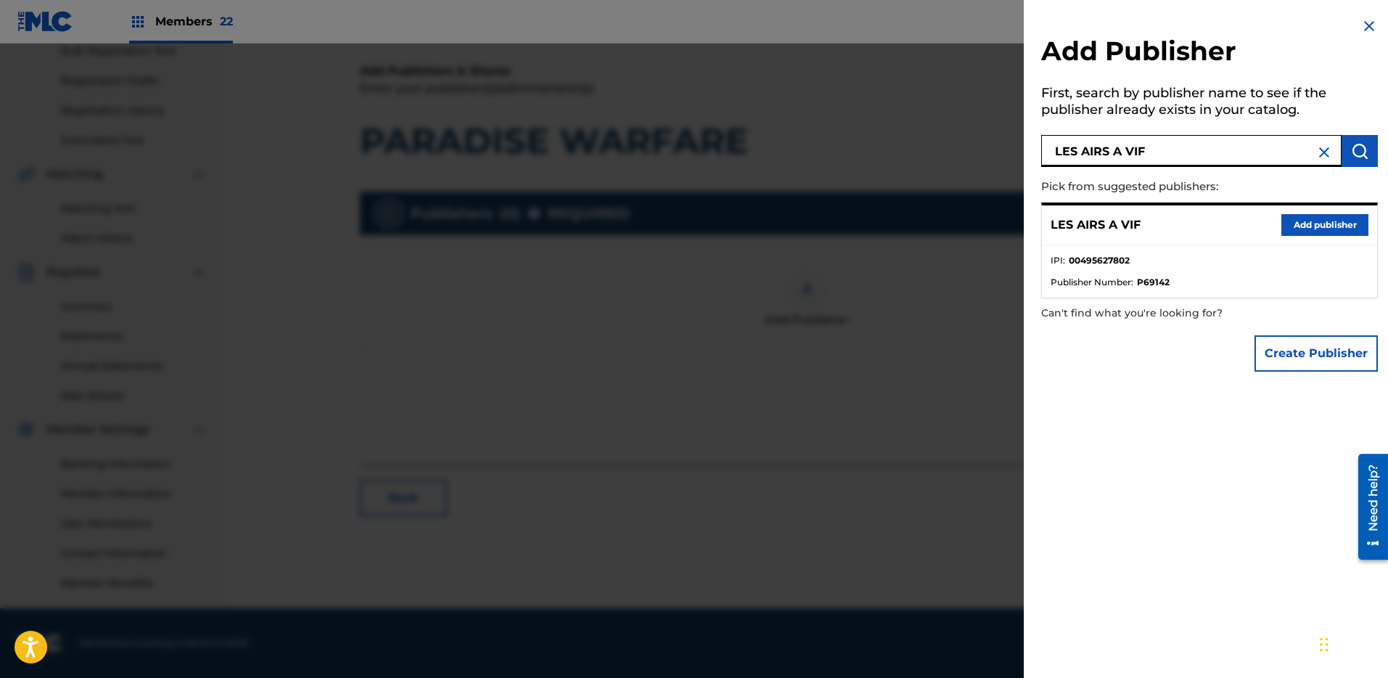
click at [1333, 233] on button "Add publisher" at bounding box center [1324, 225] width 87 height 22
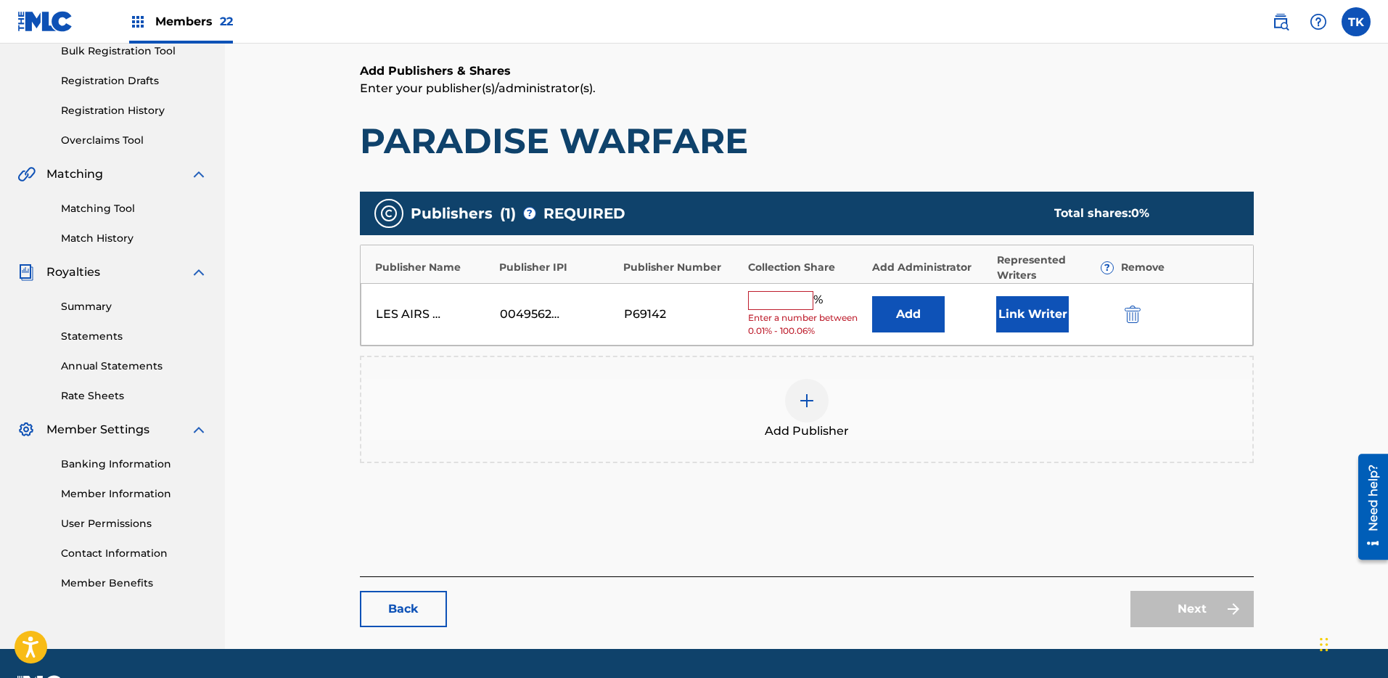
click at [930, 311] on button "Add" at bounding box center [908, 314] width 73 height 36
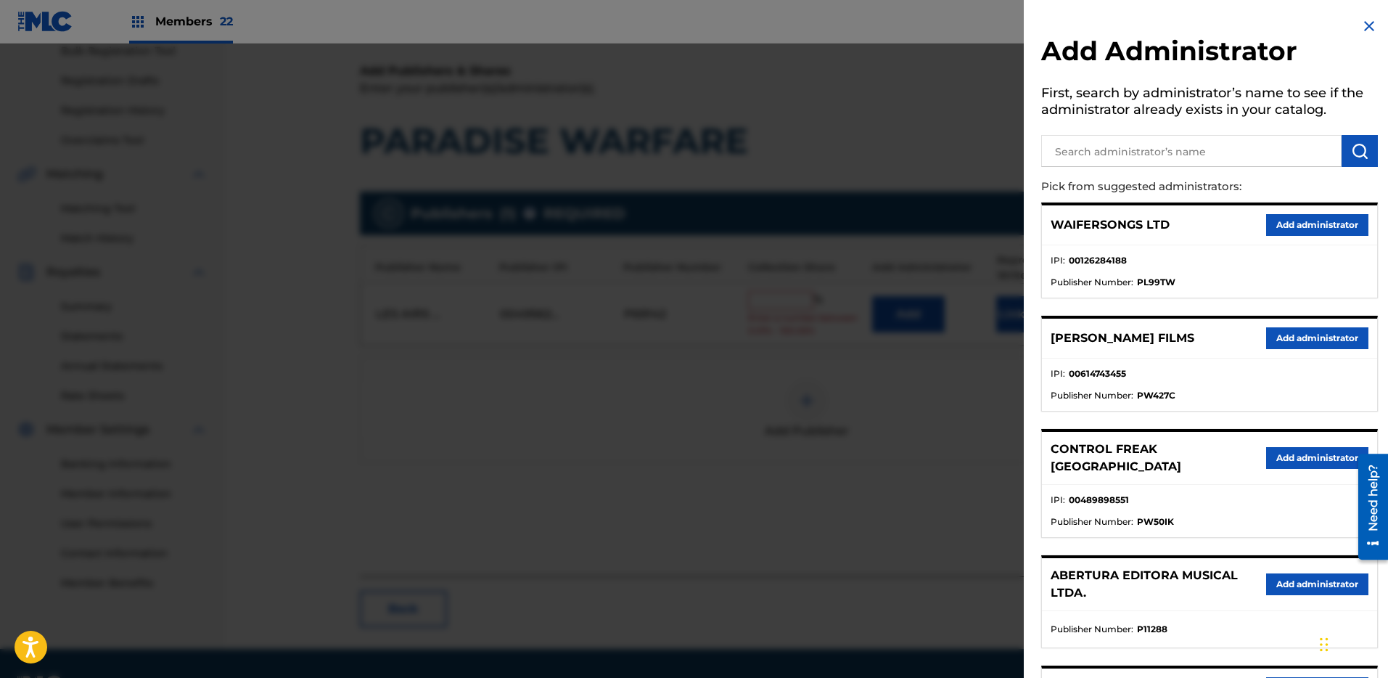
click at [1173, 150] on input "text" at bounding box center [1191, 151] width 300 height 32
type input "S D R M"
click at [1351, 149] on img "submit" at bounding box center [1359, 150] width 17 height 17
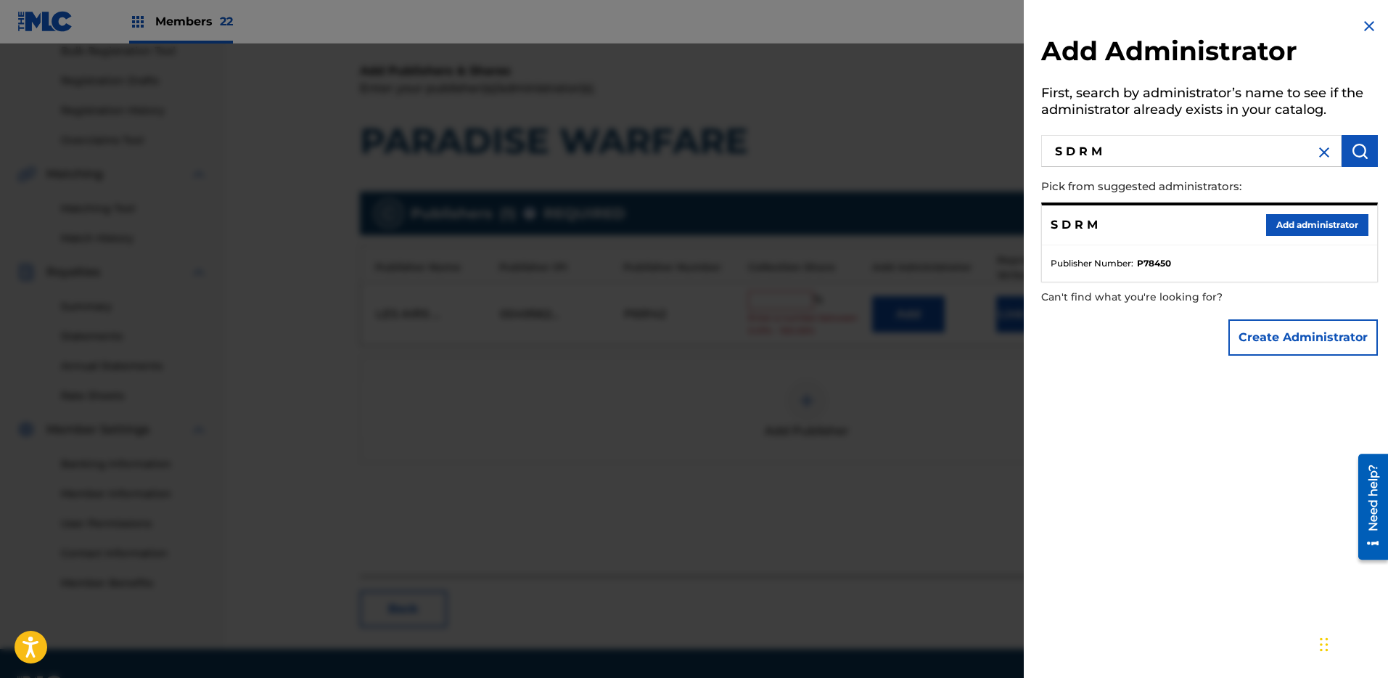
click at [1310, 226] on button "Add administrator" at bounding box center [1317, 225] width 102 height 22
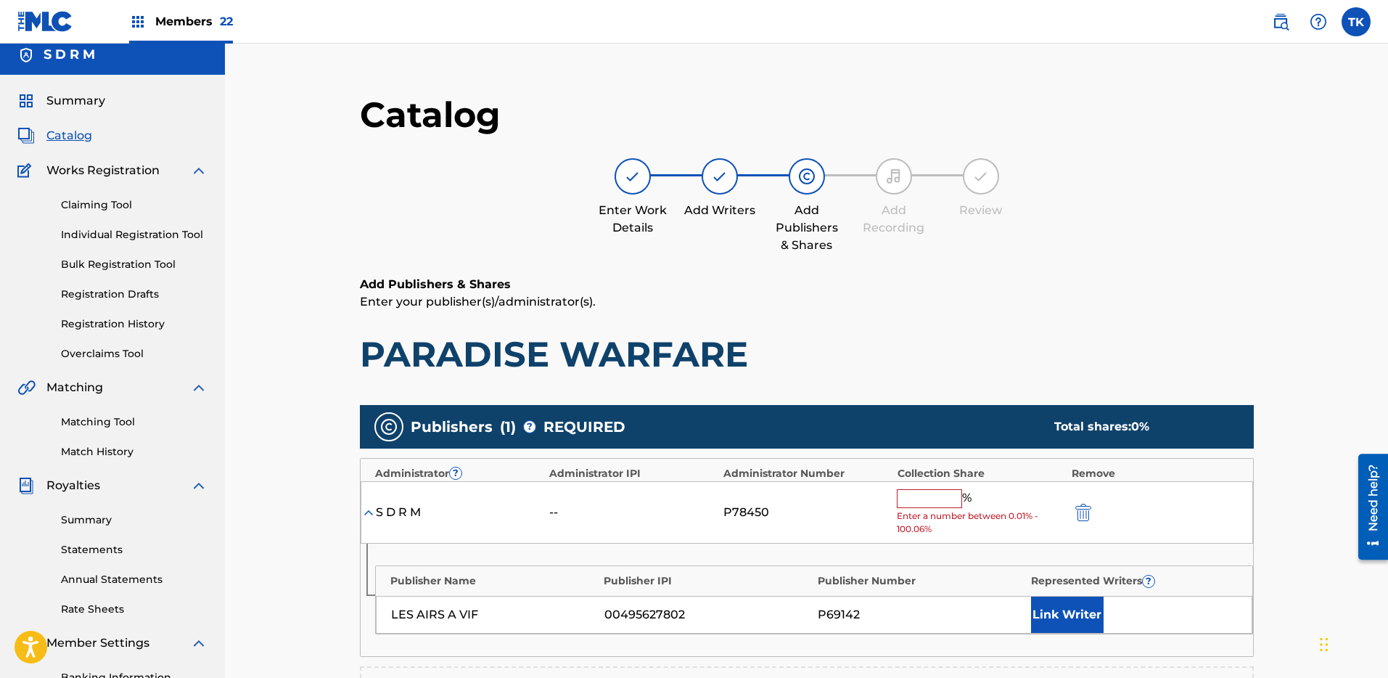
scroll to position [316, 0]
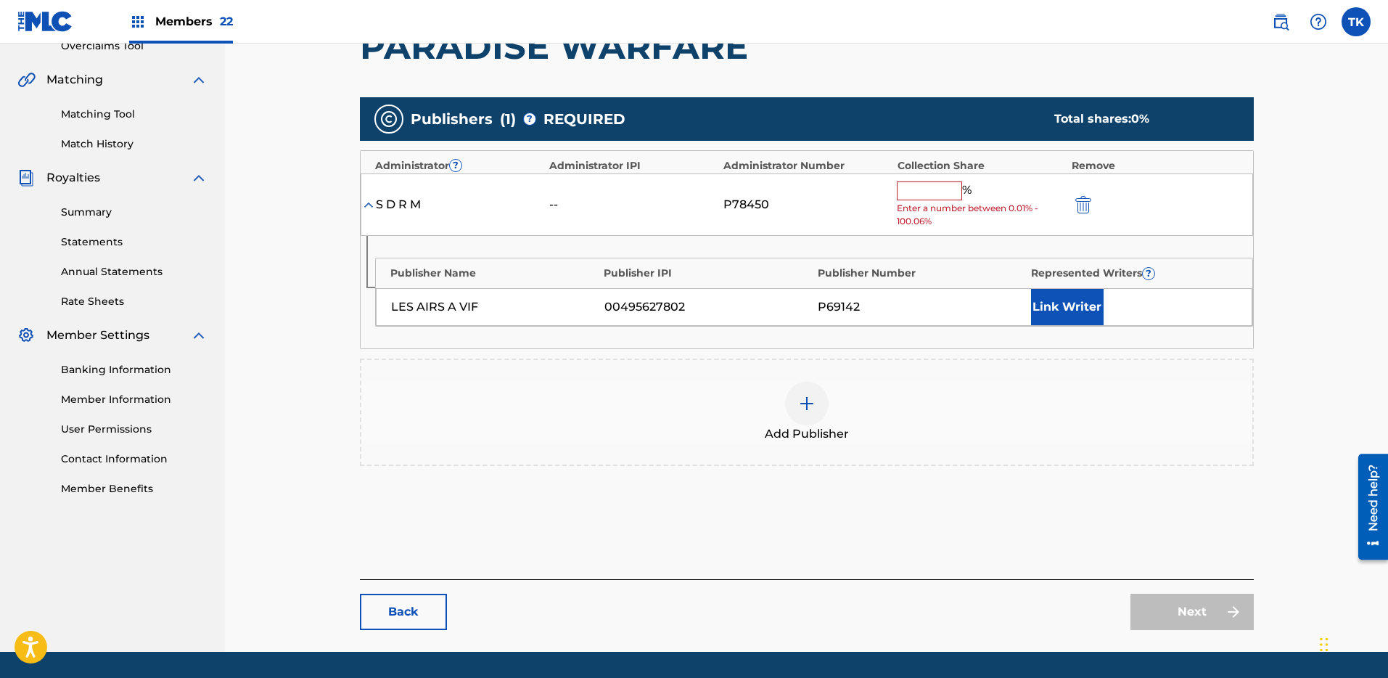
click at [934, 191] on input "text" at bounding box center [929, 190] width 65 height 19
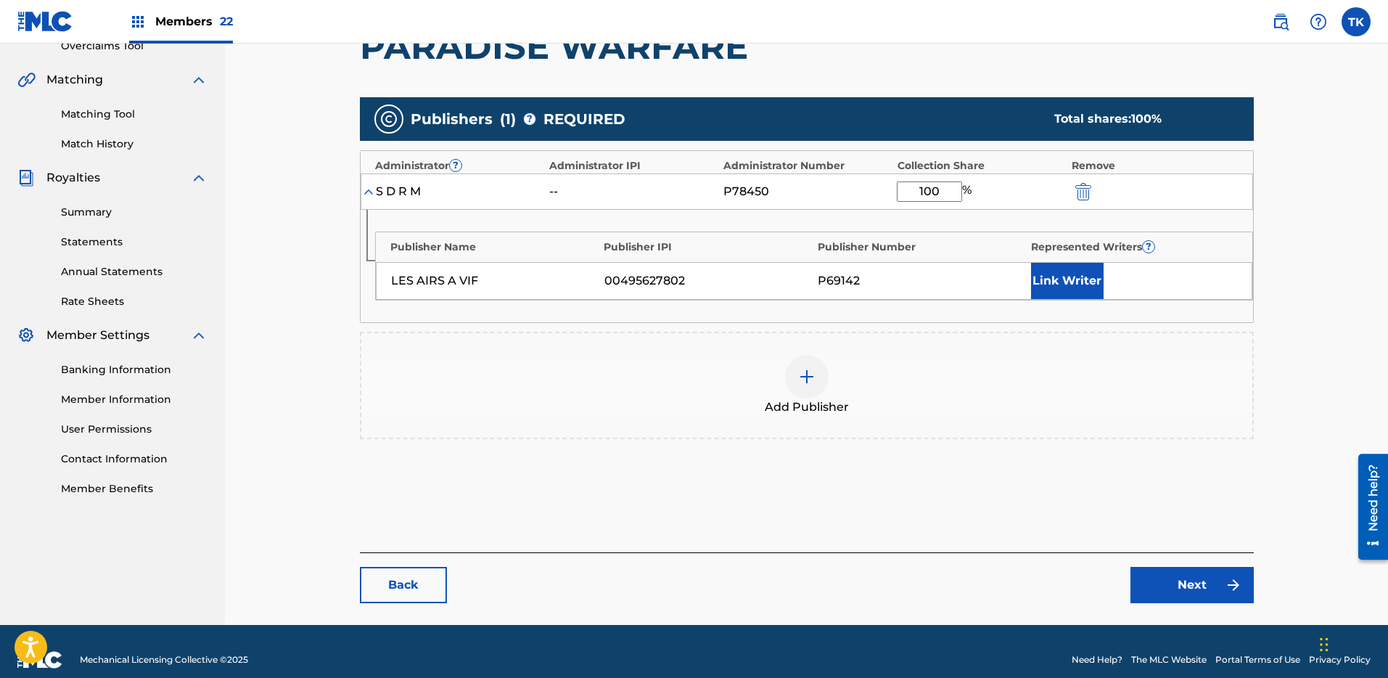
type input "100"
click at [1307, 457] on div "Catalog Enter Work Details Add Writers Add Publishers & Shares Add Recording Re…" at bounding box center [807, 193] width 1016 height 861
click at [1194, 601] on link "Next" at bounding box center [1192, 585] width 123 height 36
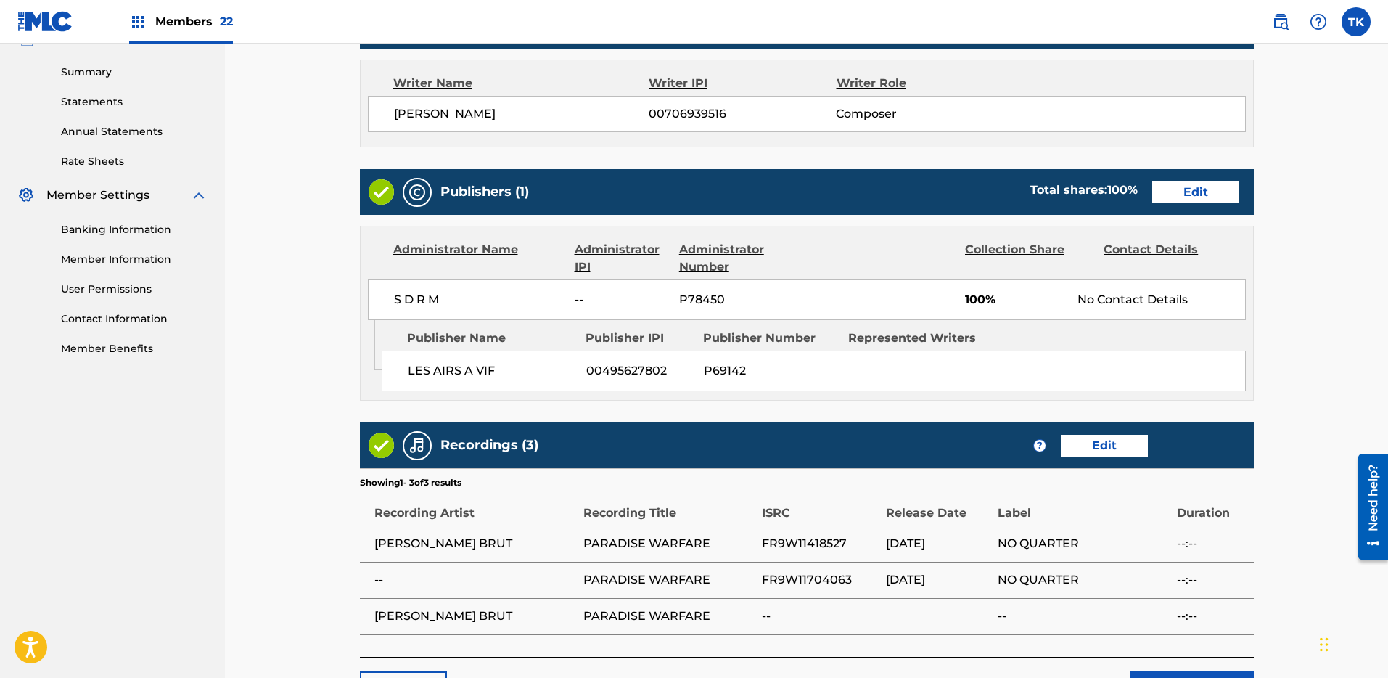
scroll to position [578, 0]
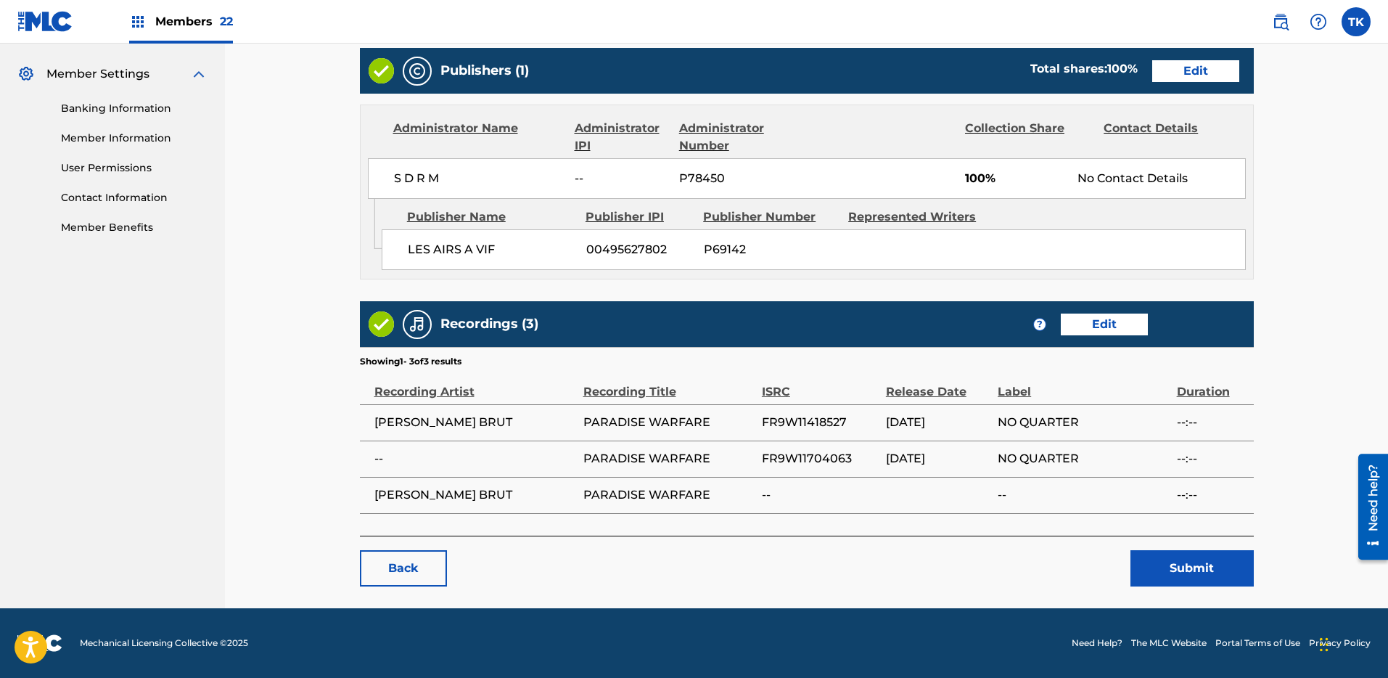
click at [1196, 578] on button "Submit" at bounding box center [1192, 568] width 123 height 36
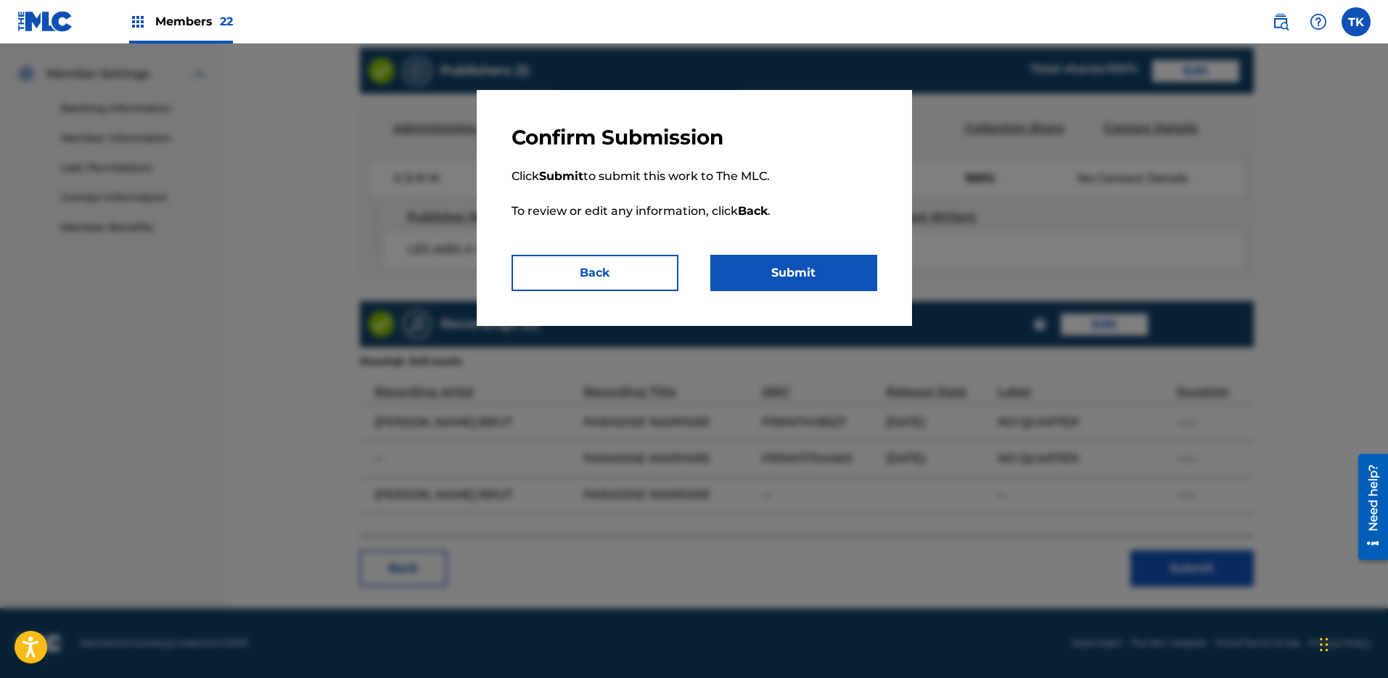
click at [803, 279] on button "Submit" at bounding box center [793, 273] width 167 height 36
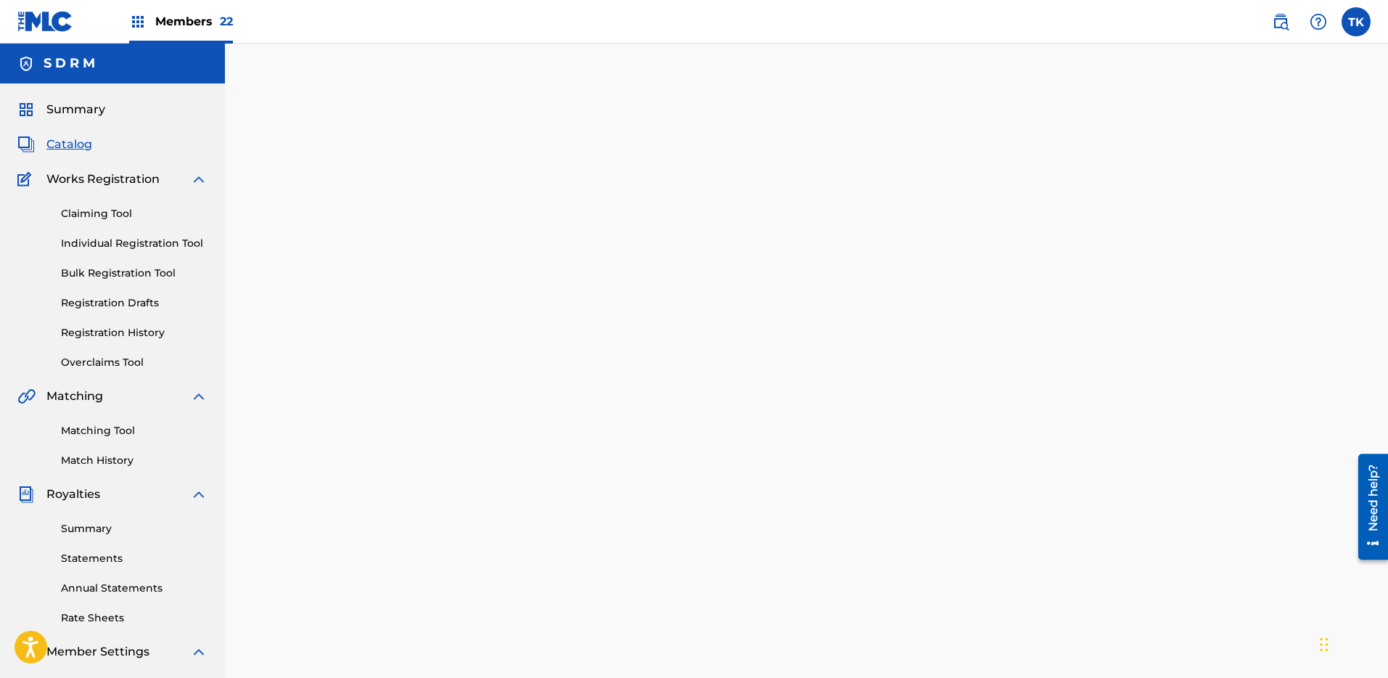
click at [89, 149] on span "Catalog" at bounding box center [69, 144] width 46 height 17
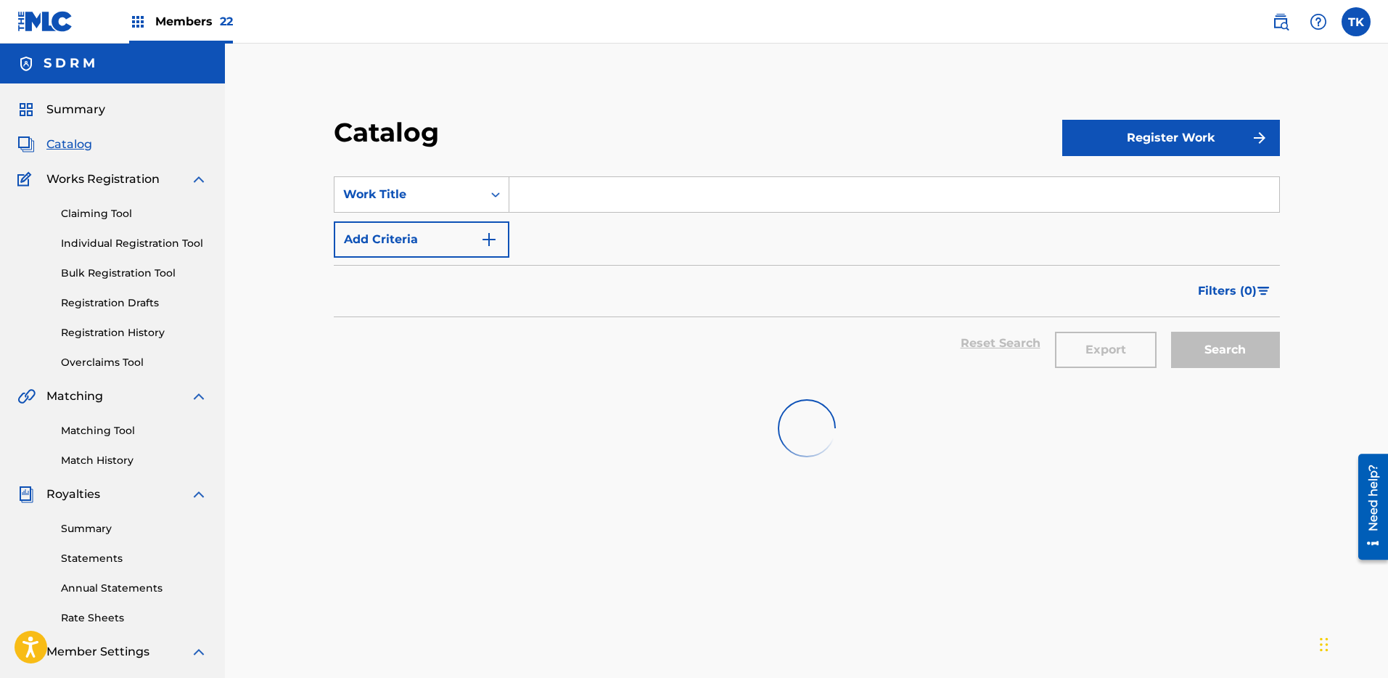
click at [567, 194] on input "Search Form" at bounding box center [894, 194] width 770 height 35
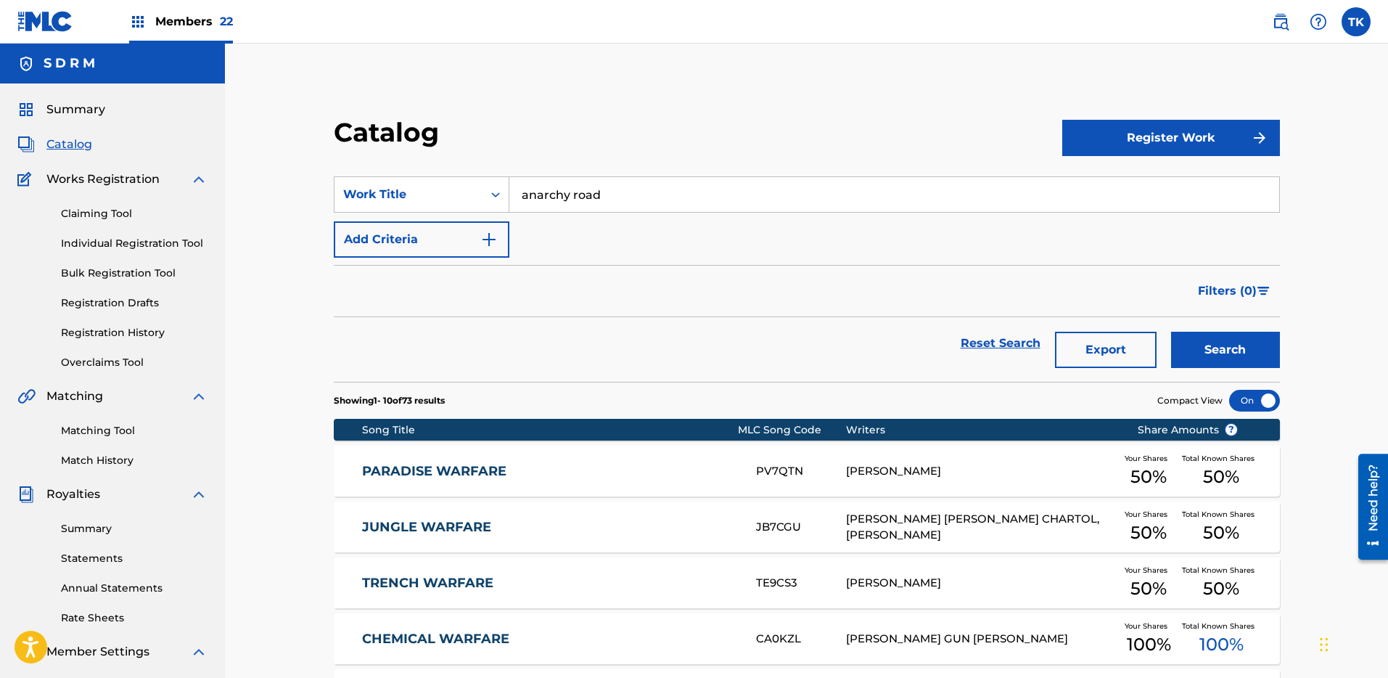
type input "anarchy road"
click at [1258, 354] on button "Search" at bounding box center [1225, 350] width 109 height 36
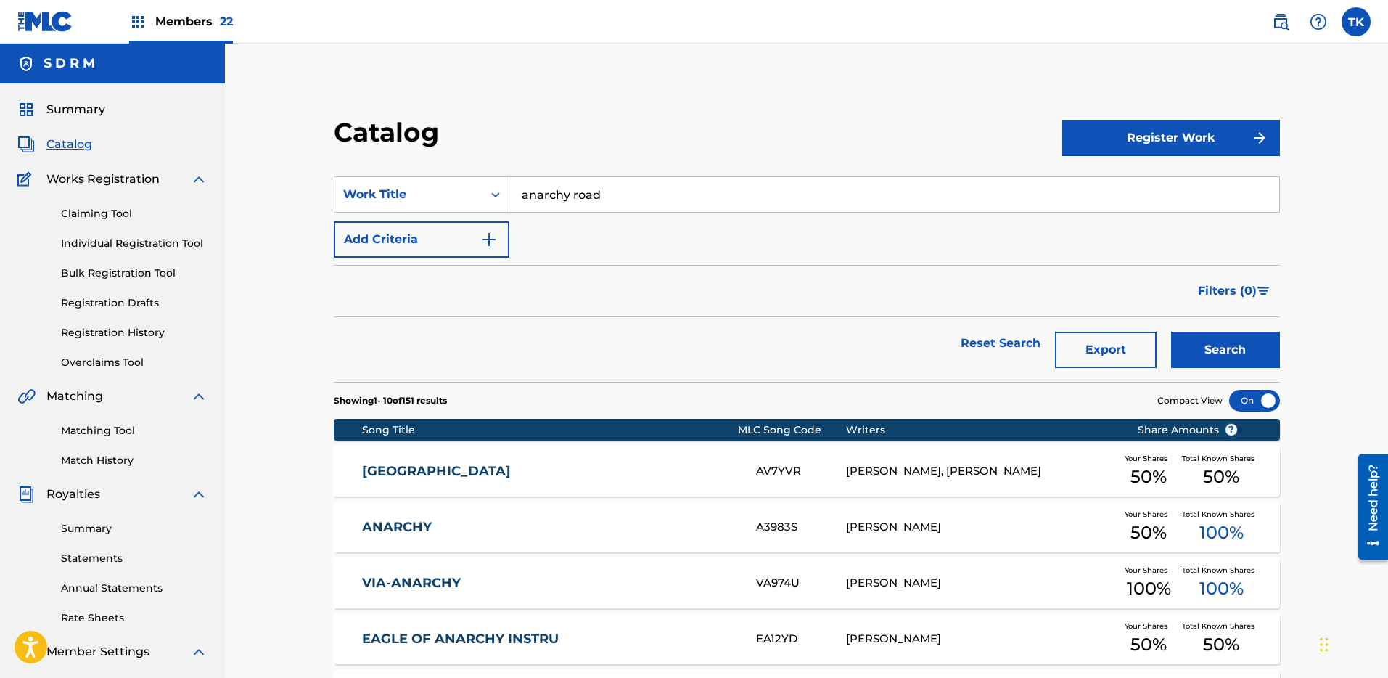
click at [704, 468] on link "[GEOGRAPHIC_DATA]" at bounding box center [549, 471] width 374 height 17
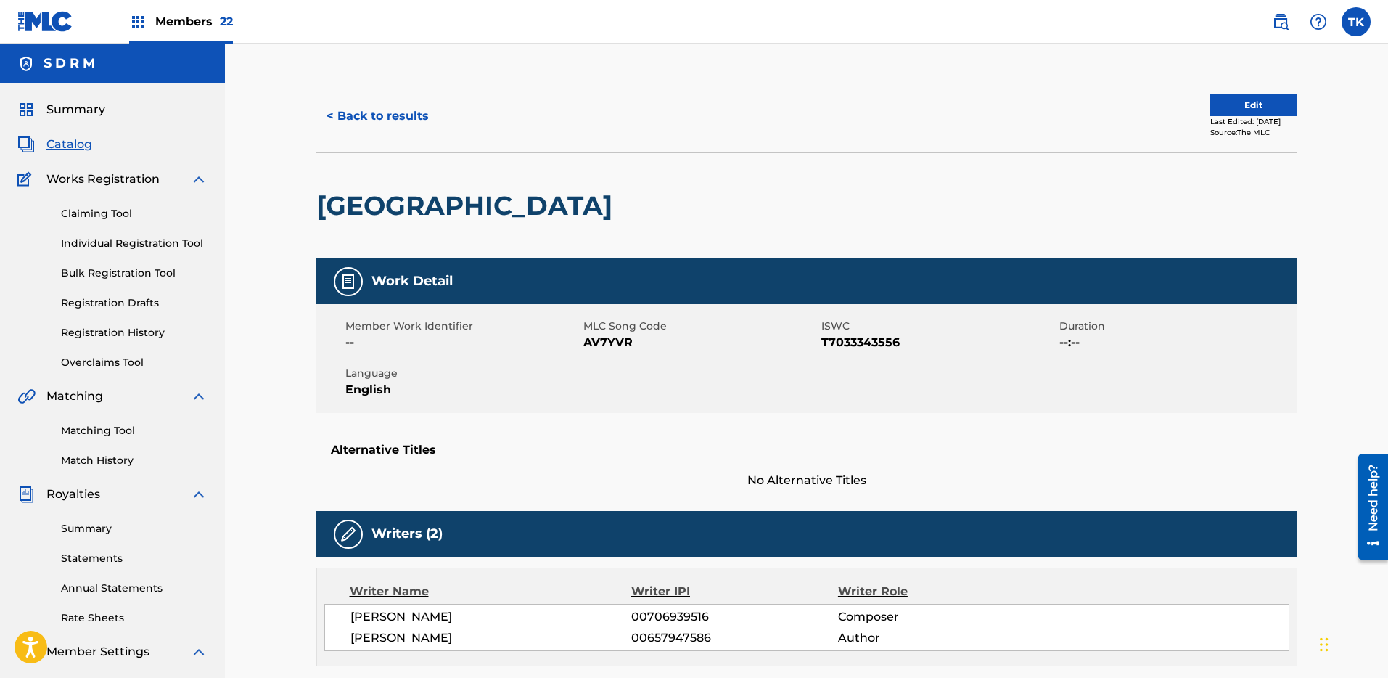
click at [1234, 107] on button "Edit" at bounding box center [1253, 105] width 87 height 22
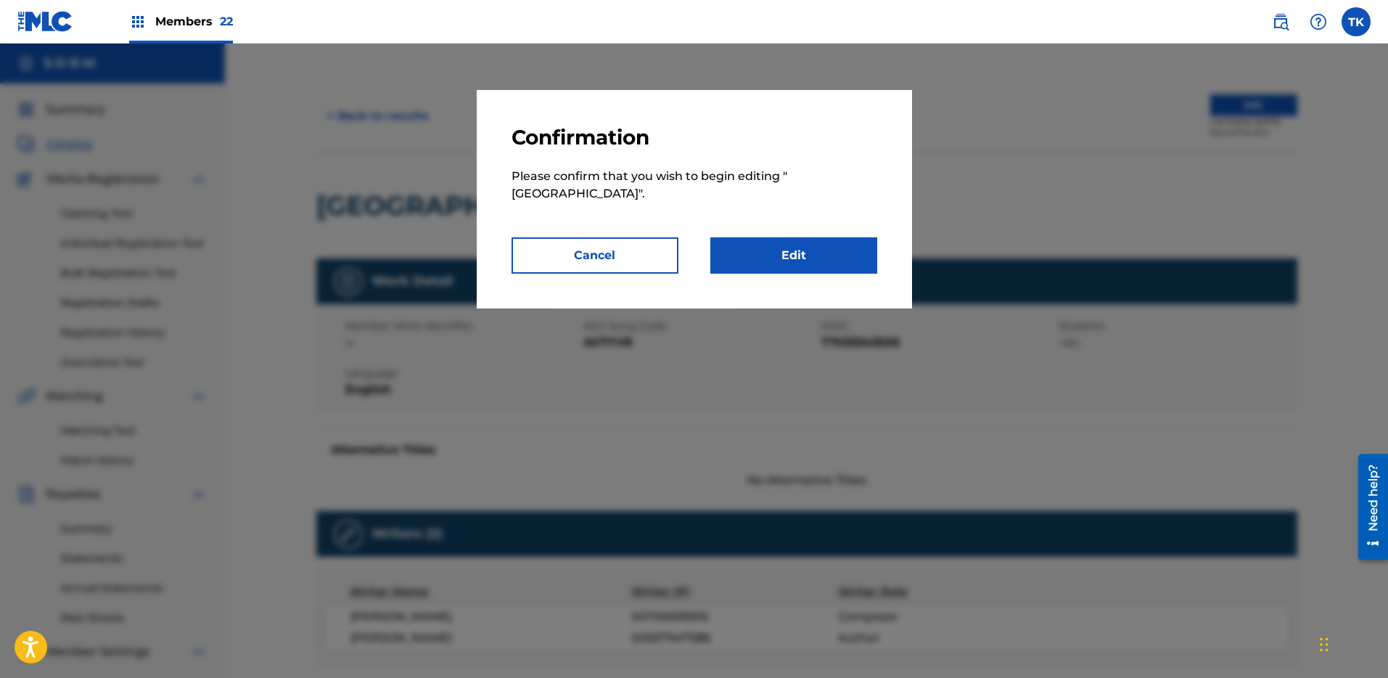
click at [843, 252] on link "Edit" at bounding box center [793, 255] width 167 height 36
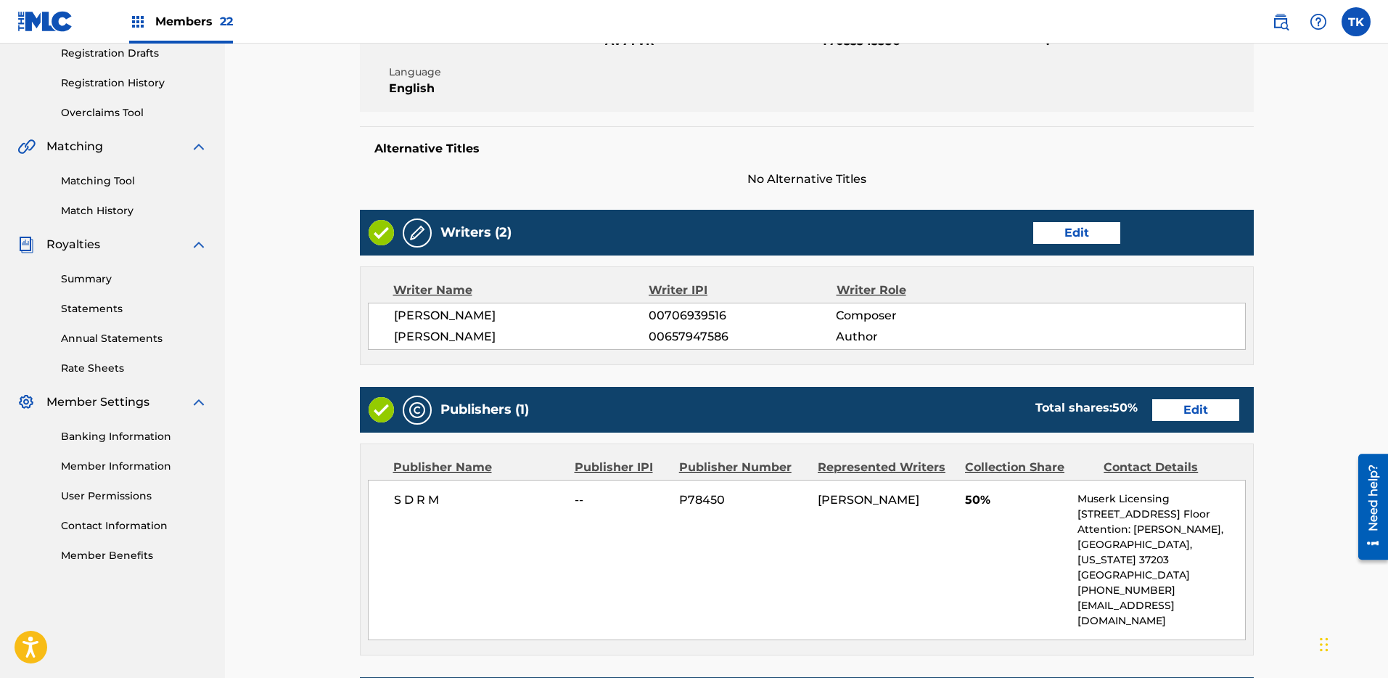
scroll to position [398, 0]
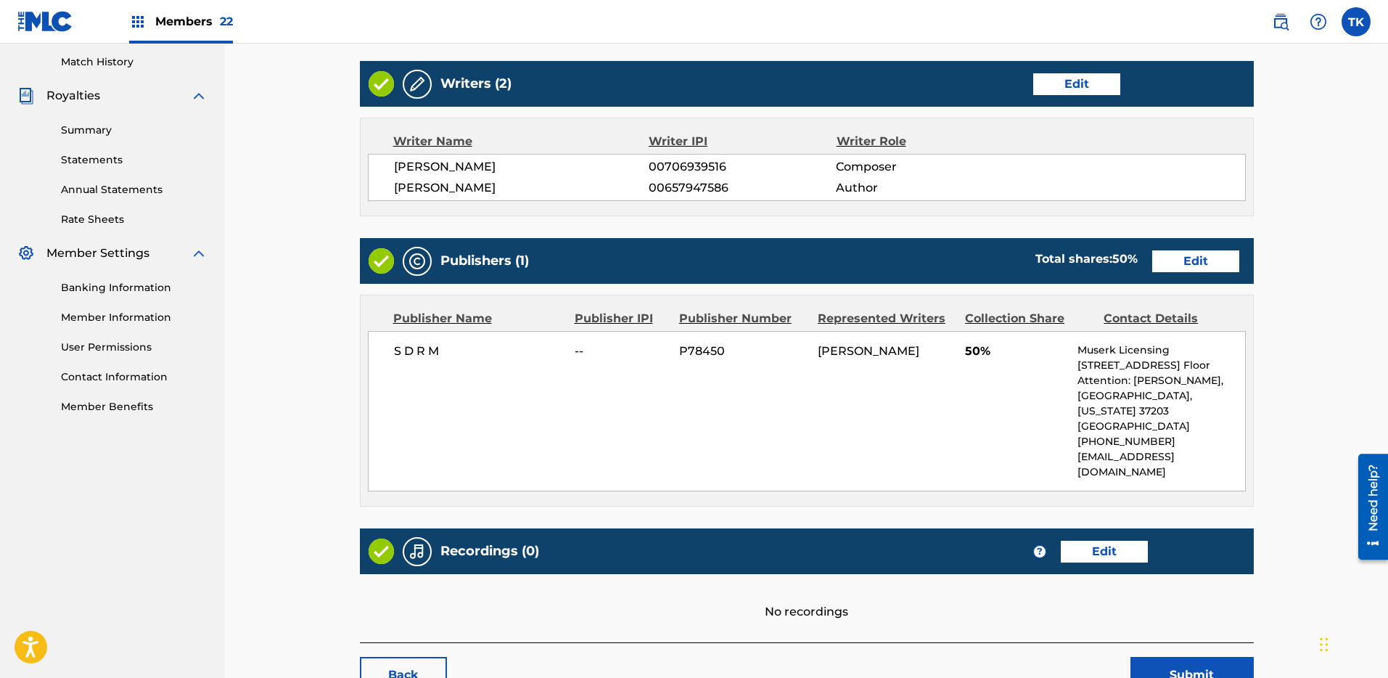
click at [1181, 264] on link "Edit" at bounding box center [1195, 261] width 87 height 22
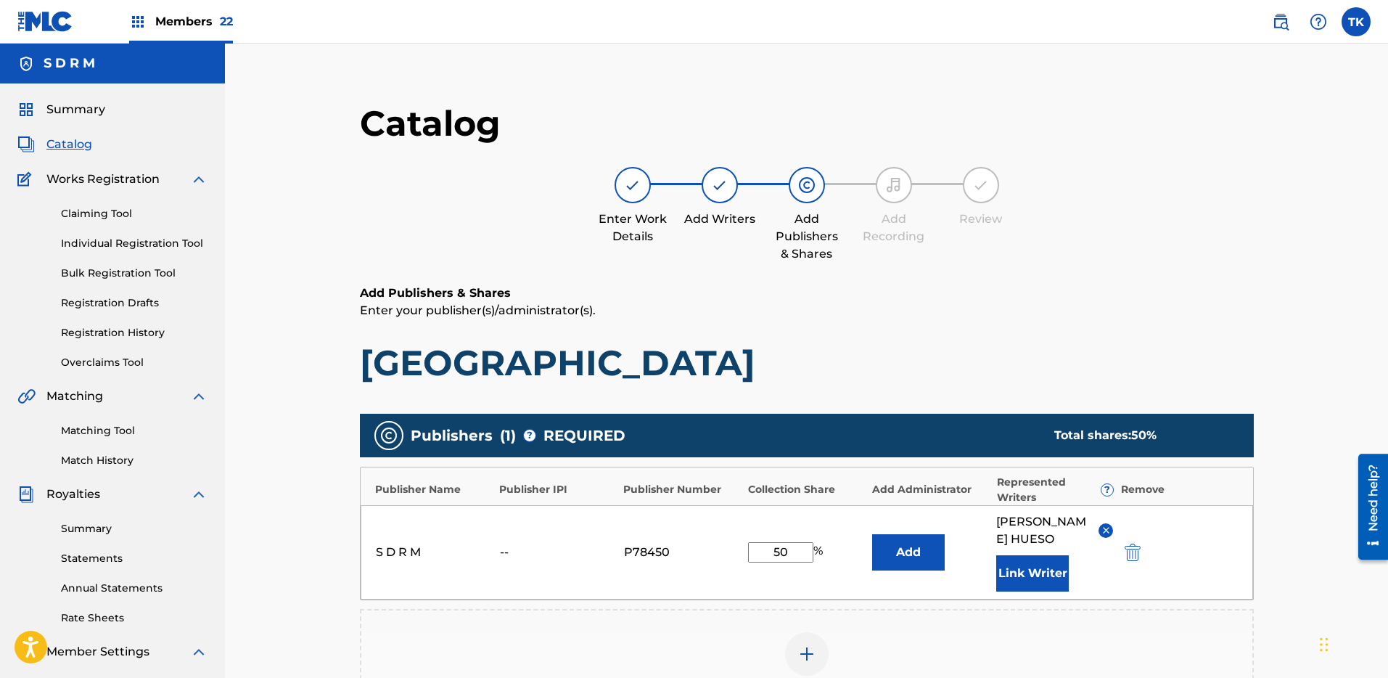
scroll to position [89, 0]
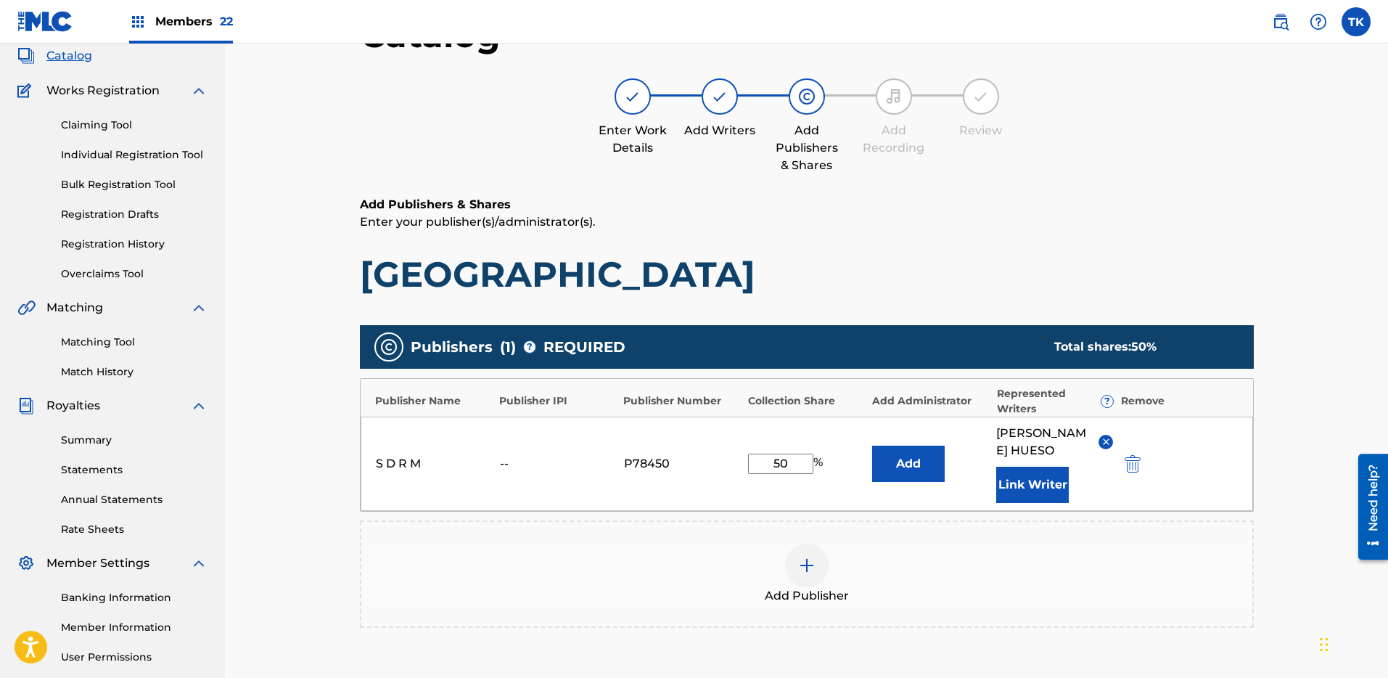
click at [1138, 467] on img "submit" at bounding box center [1133, 463] width 16 height 17
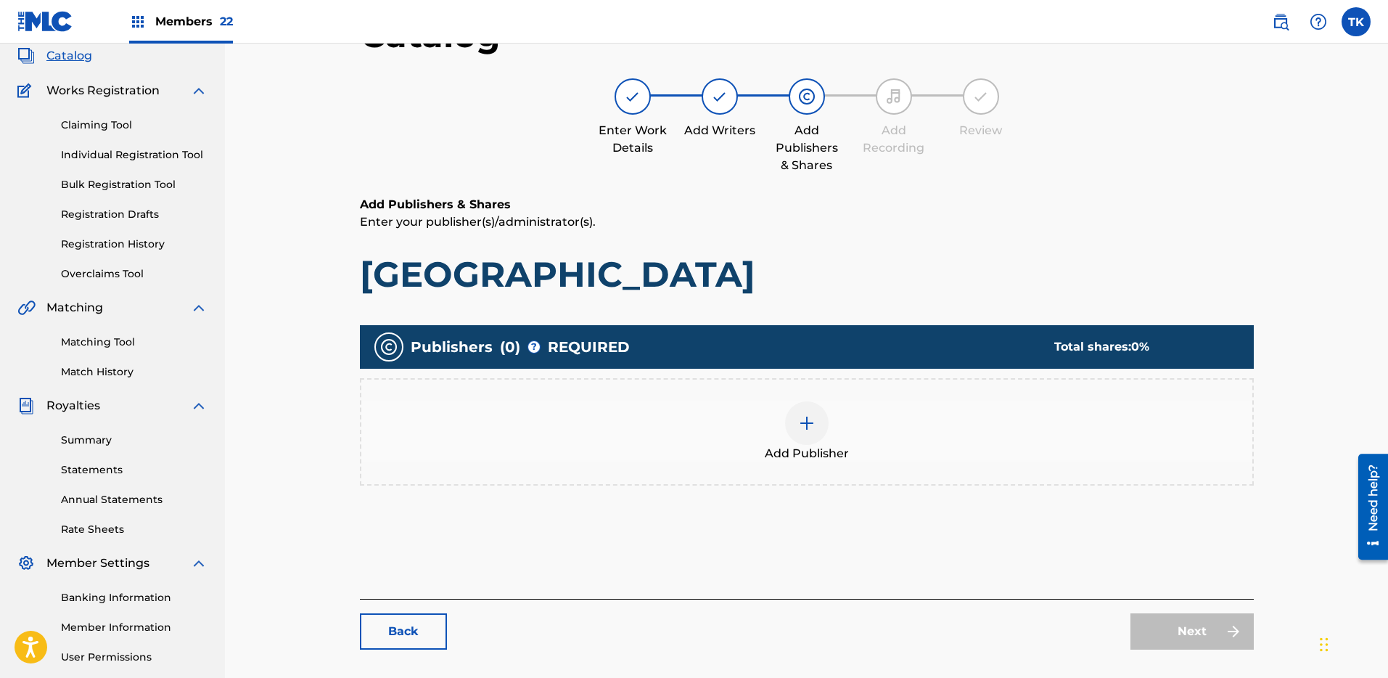
click at [844, 421] on div "Add Publisher" at bounding box center [806, 431] width 891 height 61
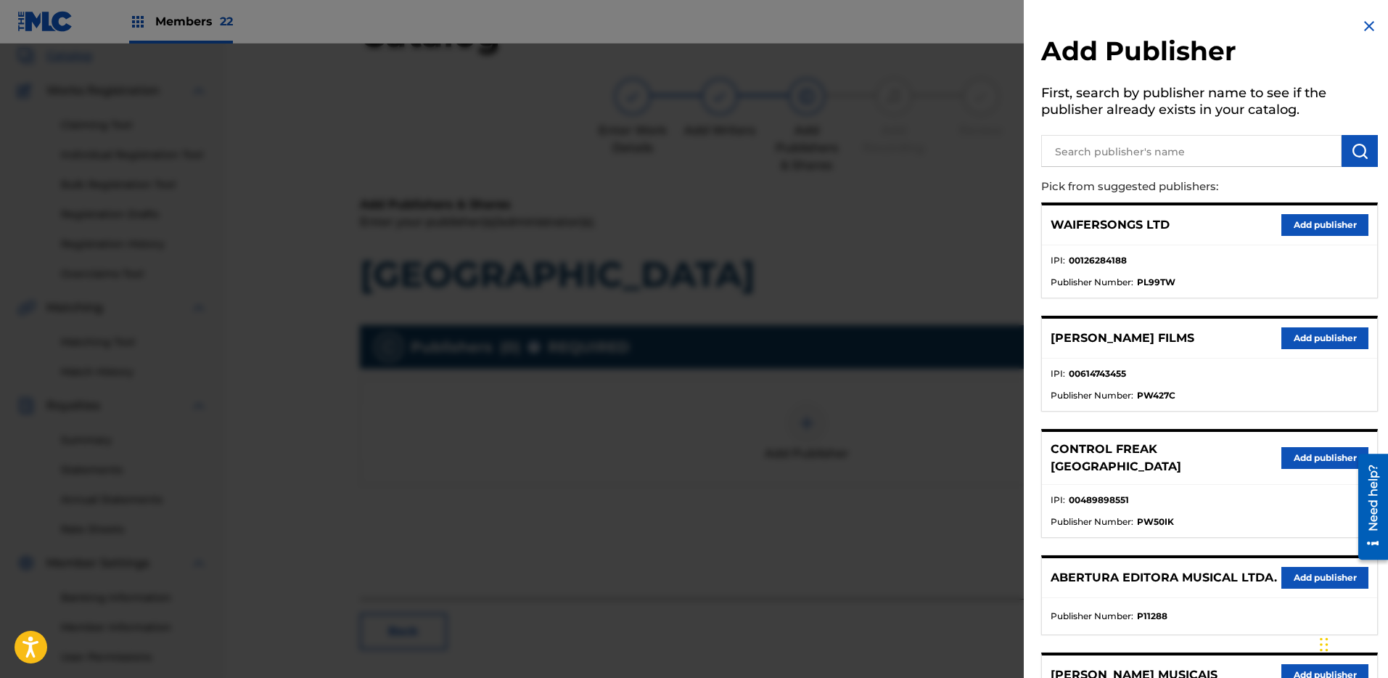
click at [1133, 159] on input "text" at bounding box center [1191, 151] width 300 height 32
paste input "LES AIRS A VIF"
type input "LES AIRS A VIF"
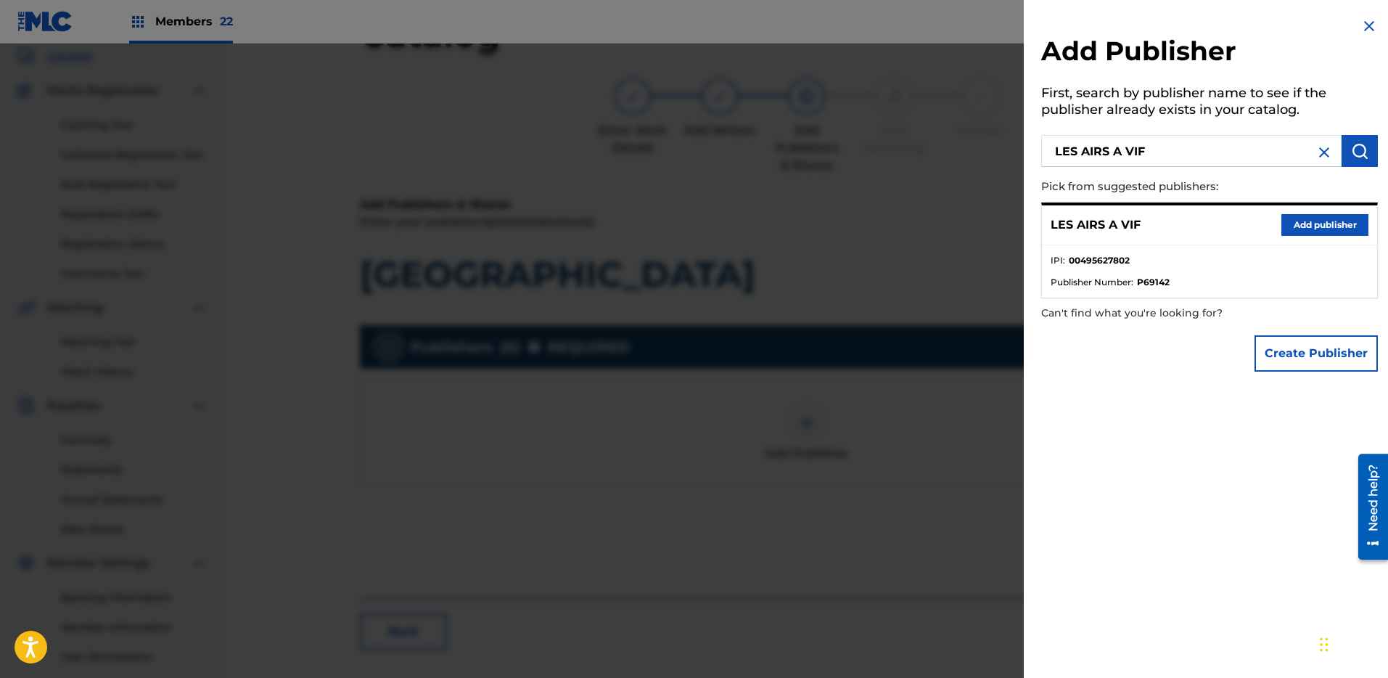
click at [1321, 231] on button "Add publisher" at bounding box center [1324, 225] width 87 height 22
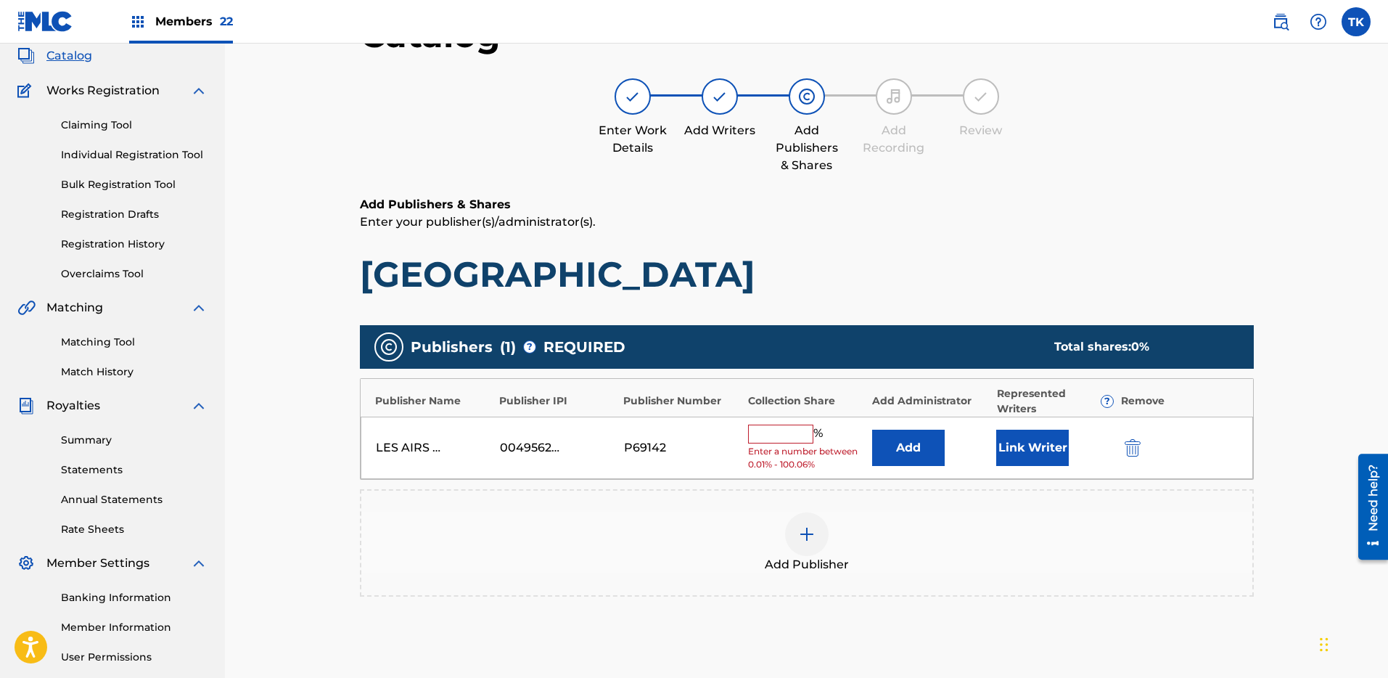
click at [906, 447] on button "Add" at bounding box center [908, 448] width 73 height 36
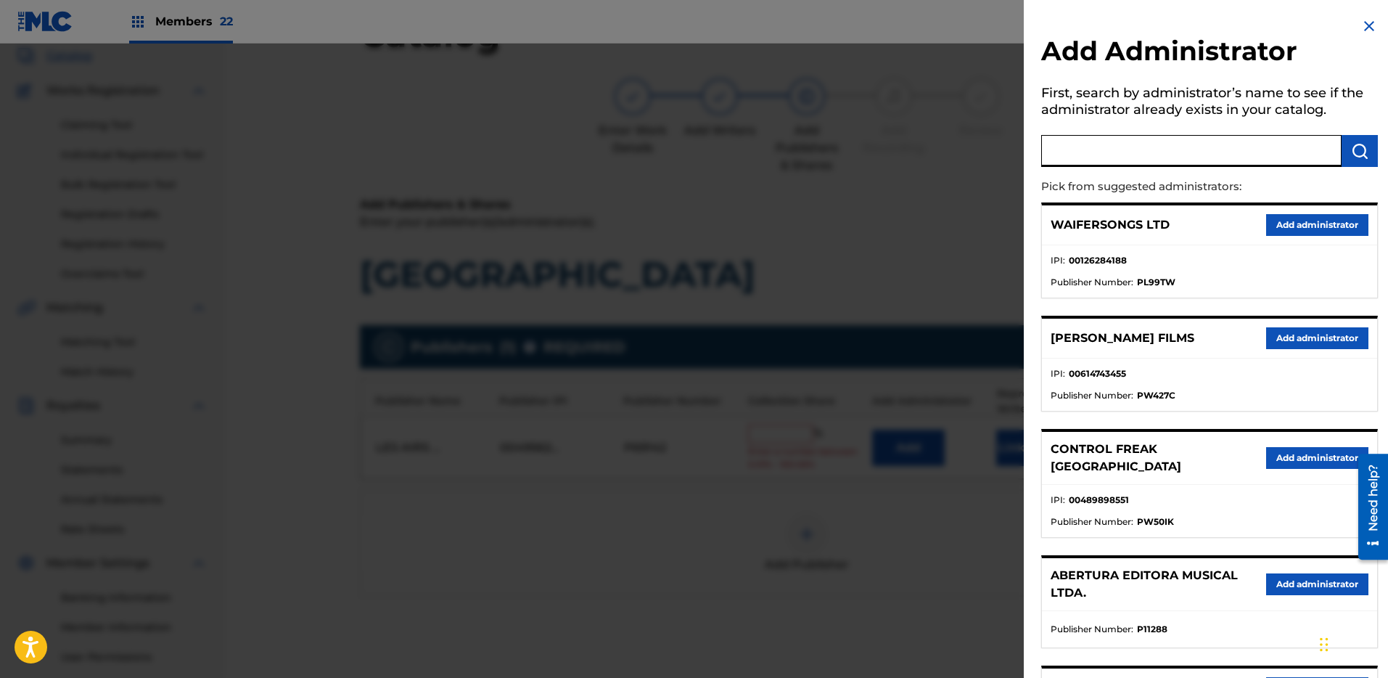
click at [1131, 148] on input "text" at bounding box center [1191, 151] width 300 height 32
type input "S D R M"
click at [1351, 150] on img "submit" at bounding box center [1359, 150] width 17 height 17
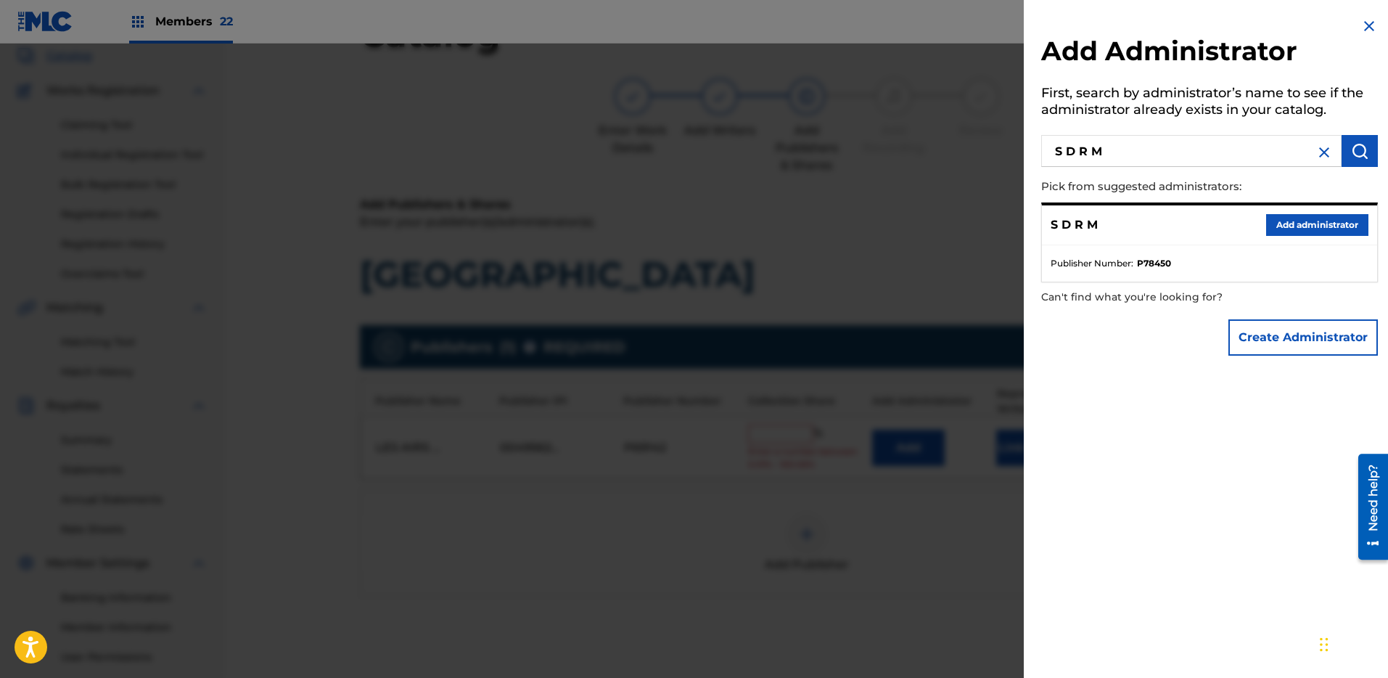
click at [1339, 210] on div "S D R M Add administrator" at bounding box center [1209, 225] width 335 height 40
click at [1334, 229] on button "Add administrator" at bounding box center [1317, 225] width 102 height 22
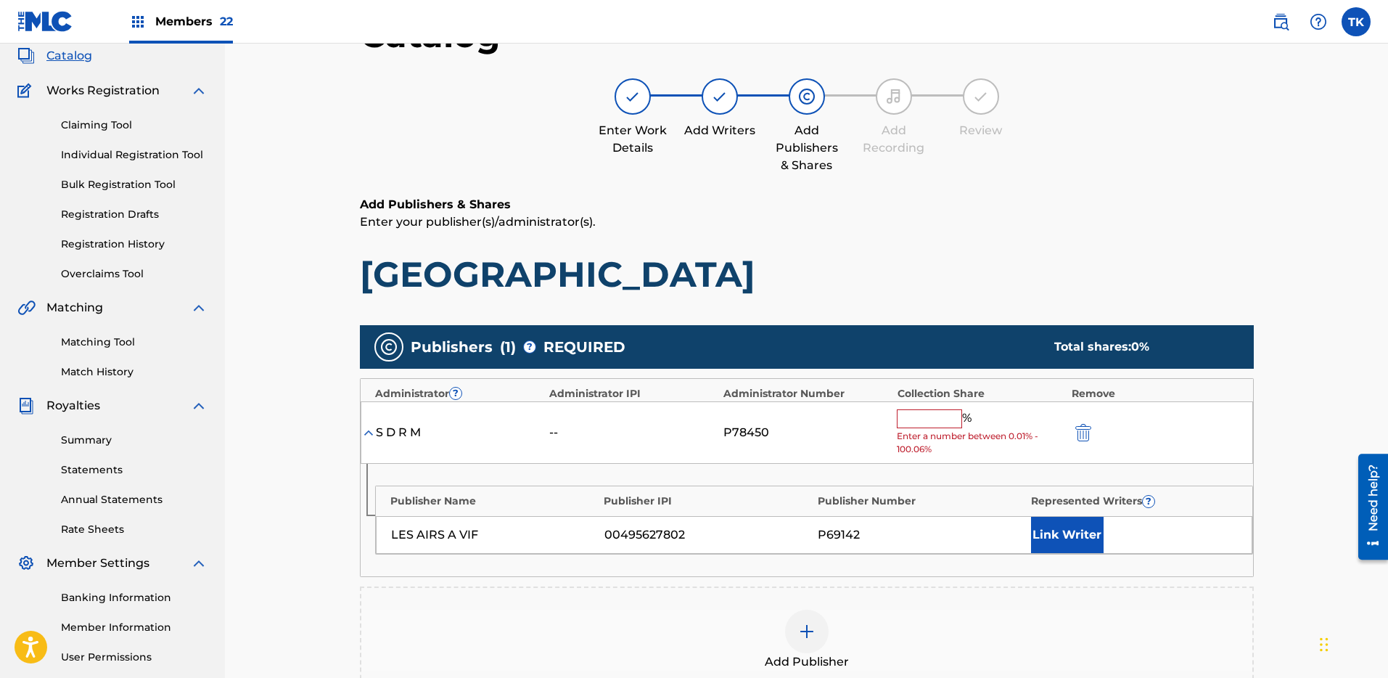
scroll to position [146, 0]
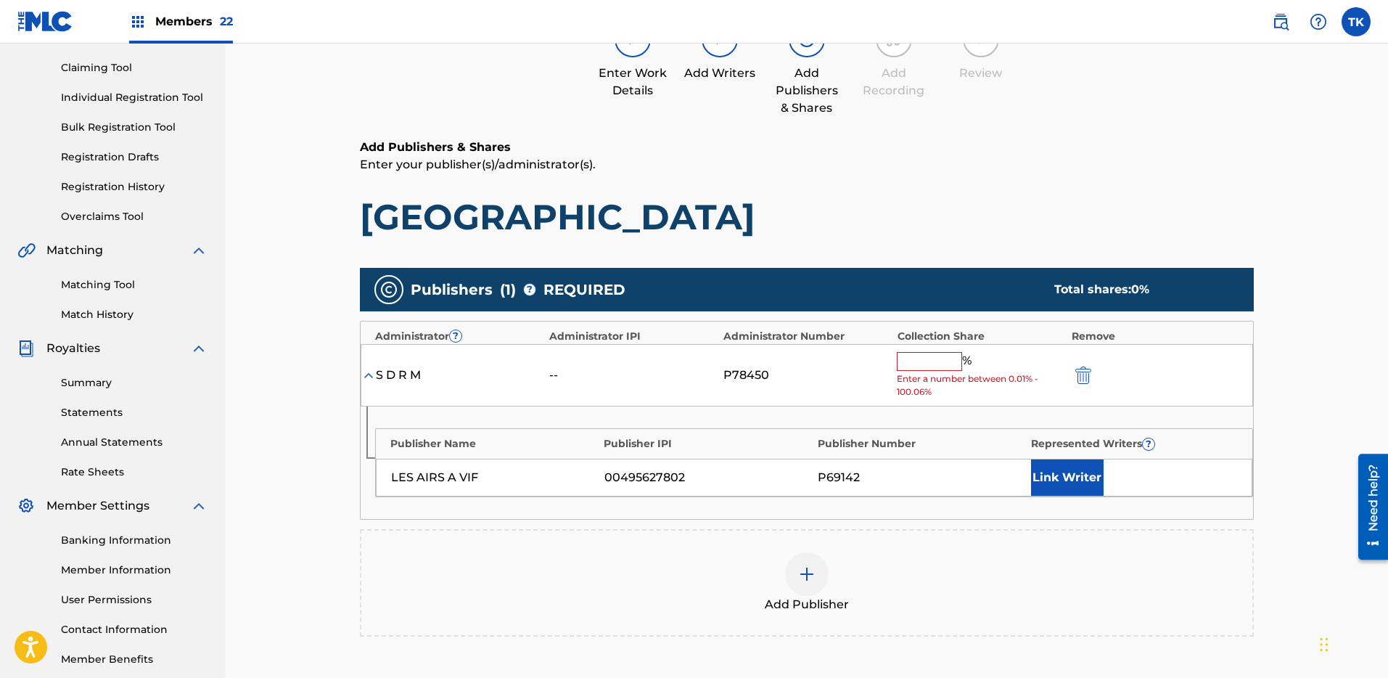
click at [932, 364] on input "text" at bounding box center [929, 361] width 65 height 19
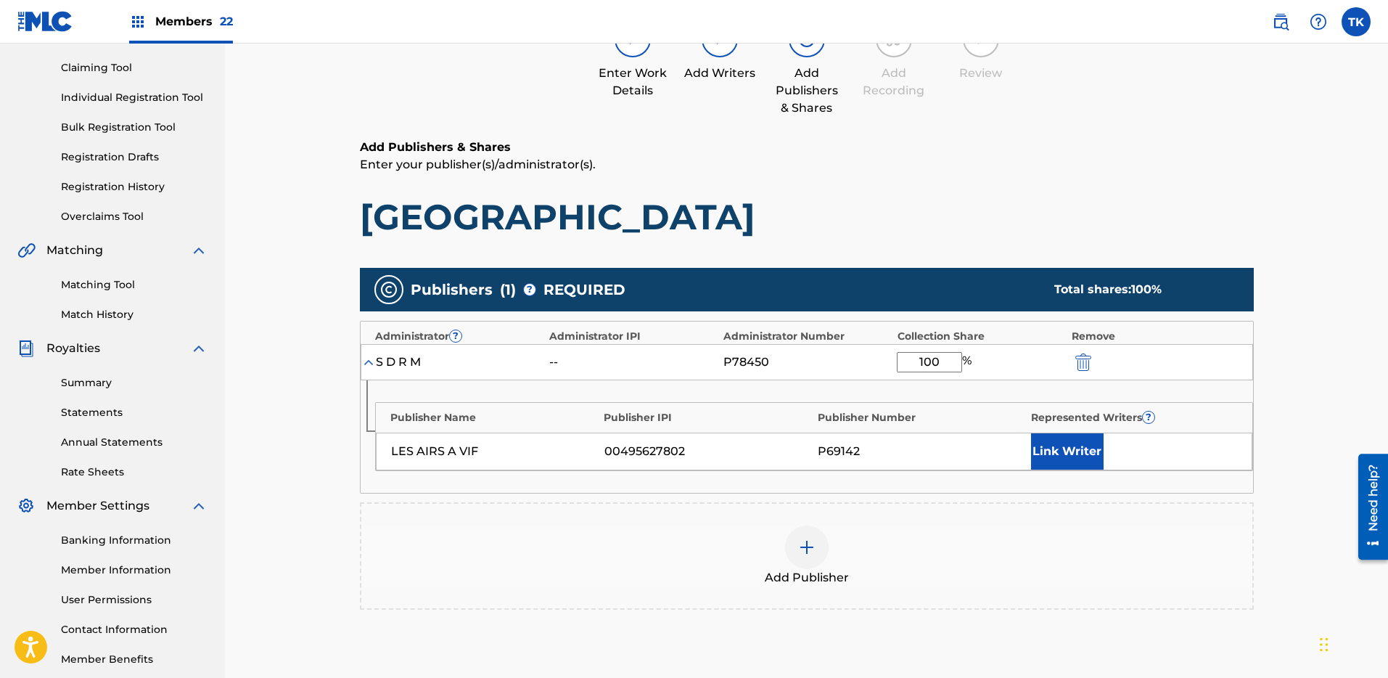
type input "100"
drag, startPoint x: 1149, startPoint y: 223, endPoint x: 1155, endPoint y: 276, distance: 53.4
click at [1152, 223] on h1 "[GEOGRAPHIC_DATA]" at bounding box center [807, 217] width 894 height 44
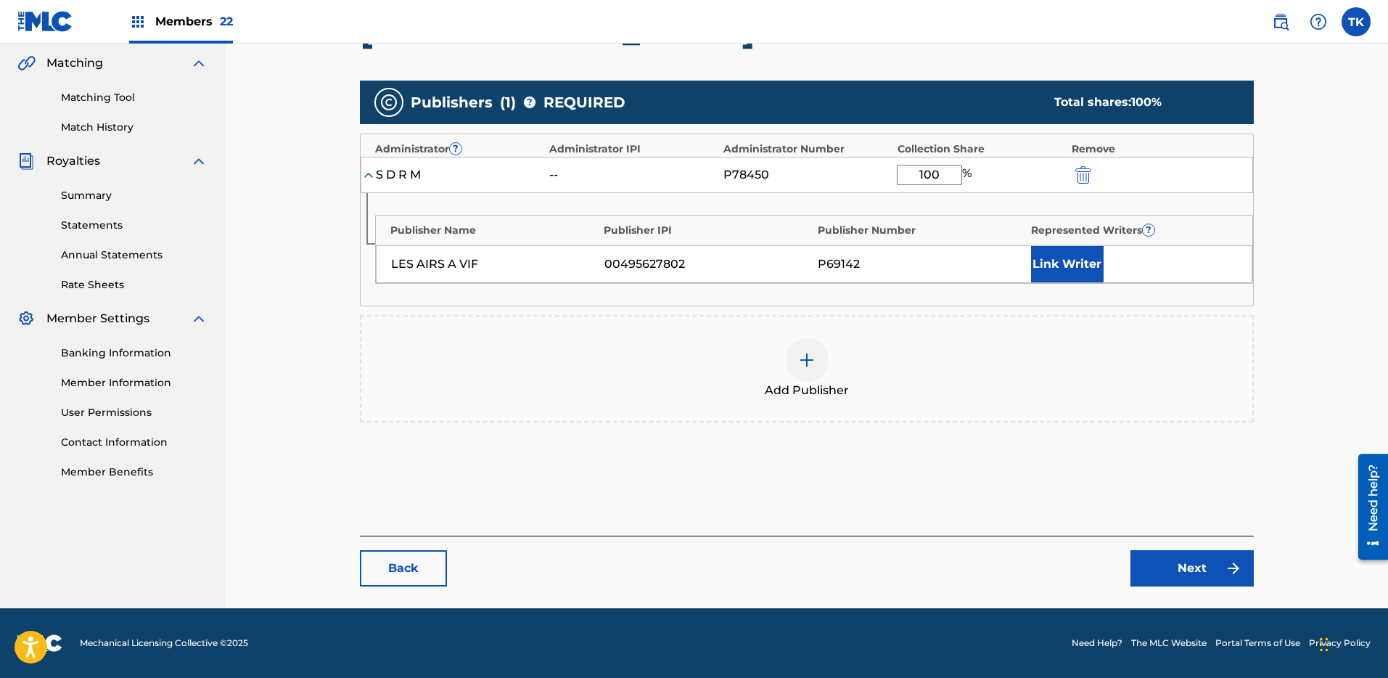
click at [1178, 560] on link "Next" at bounding box center [1192, 568] width 123 height 36
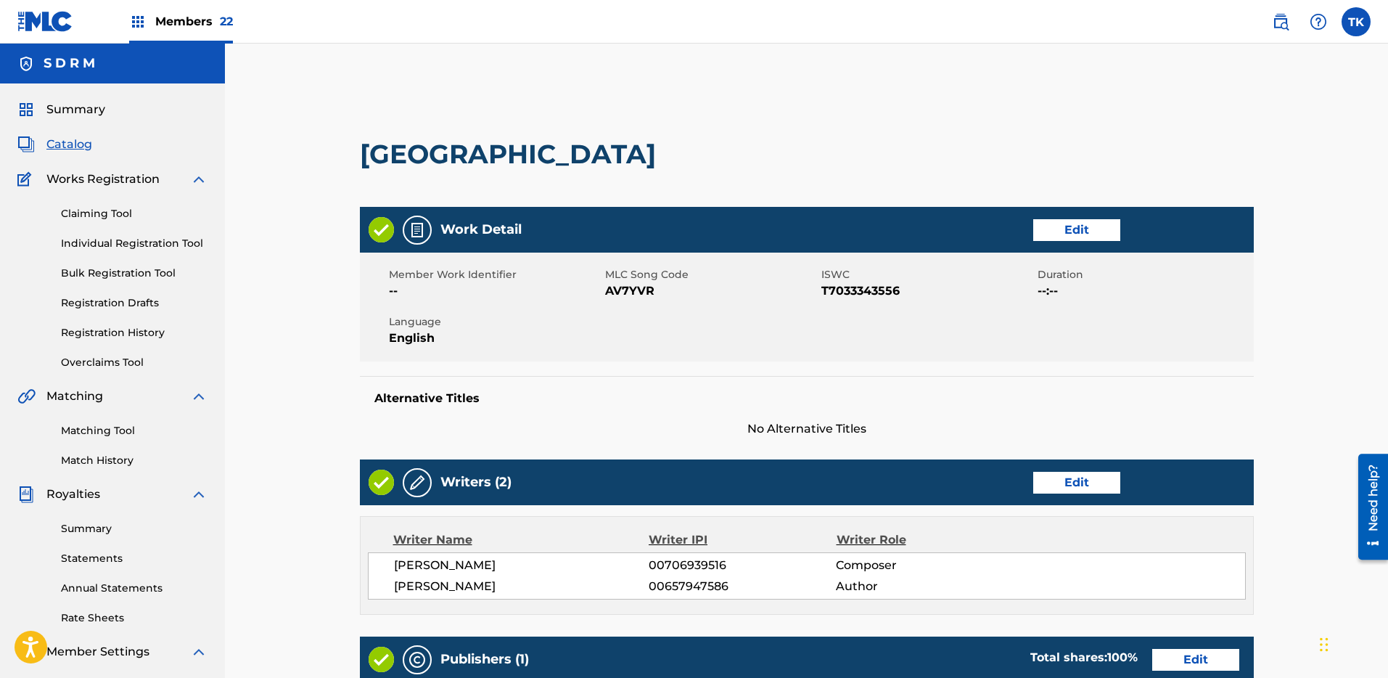
scroll to position [588, 0]
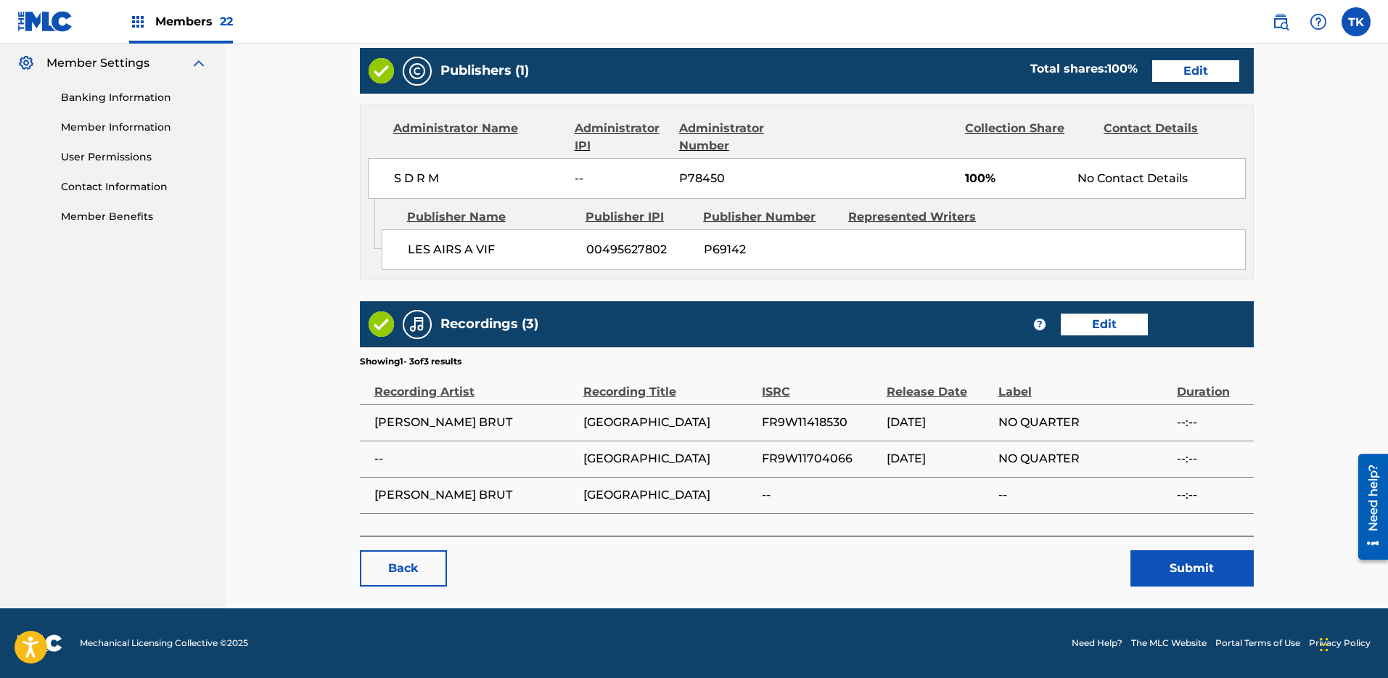
click at [1170, 554] on button "Submit" at bounding box center [1192, 568] width 123 height 36
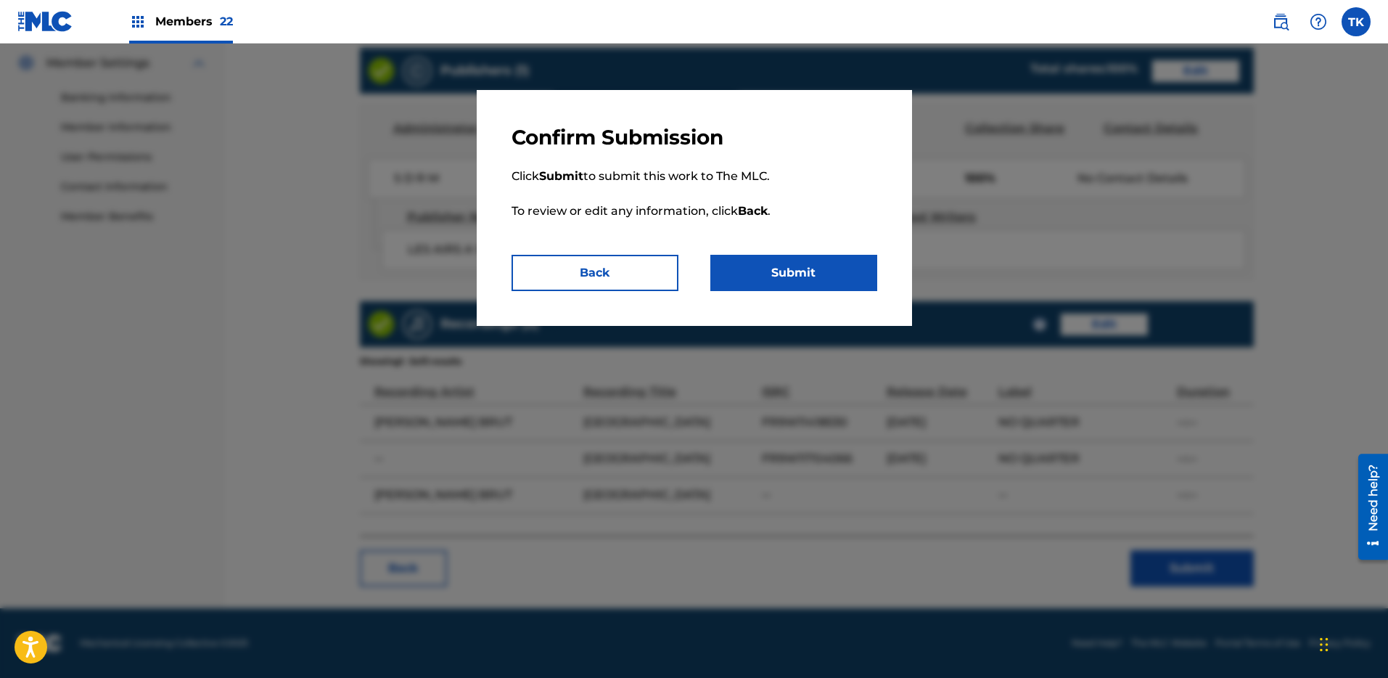
click at [858, 268] on button "Submit" at bounding box center [793, 273] width 167 height 36
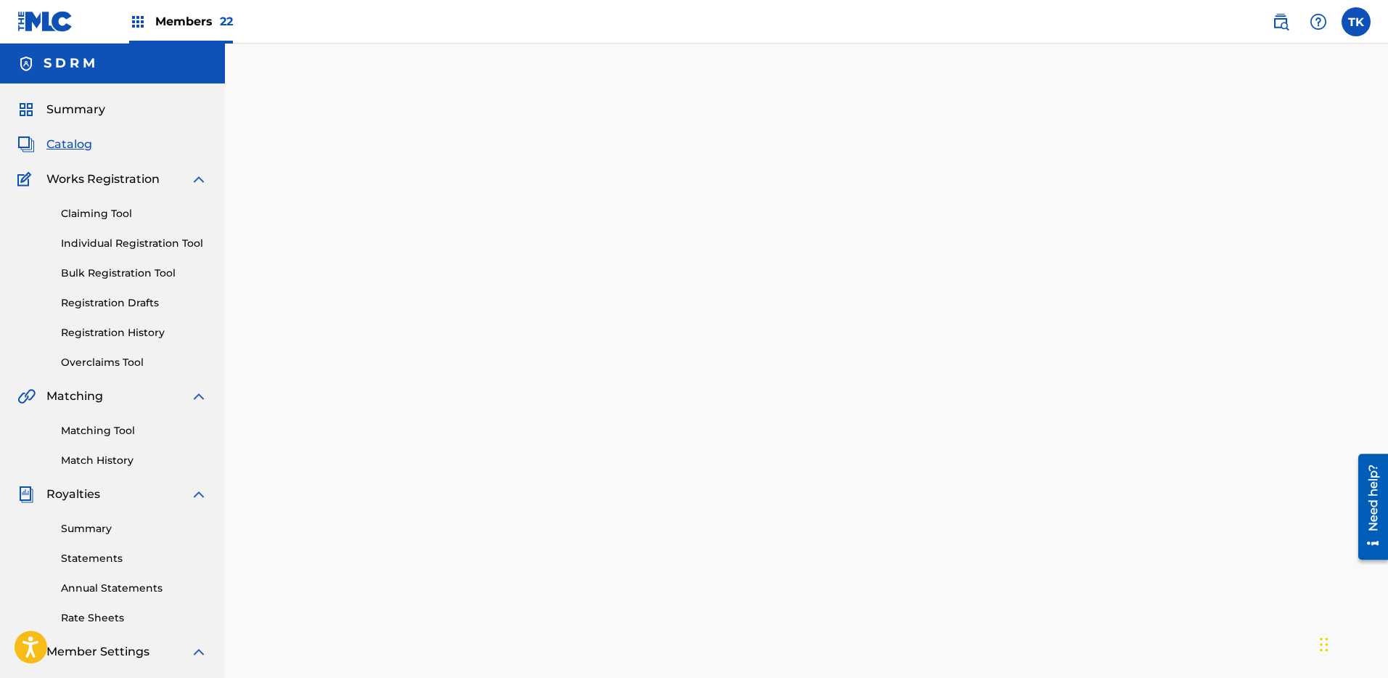
click at [51, 144] on span "Catalog" at bounding box center [69, 144] width 46 height 17
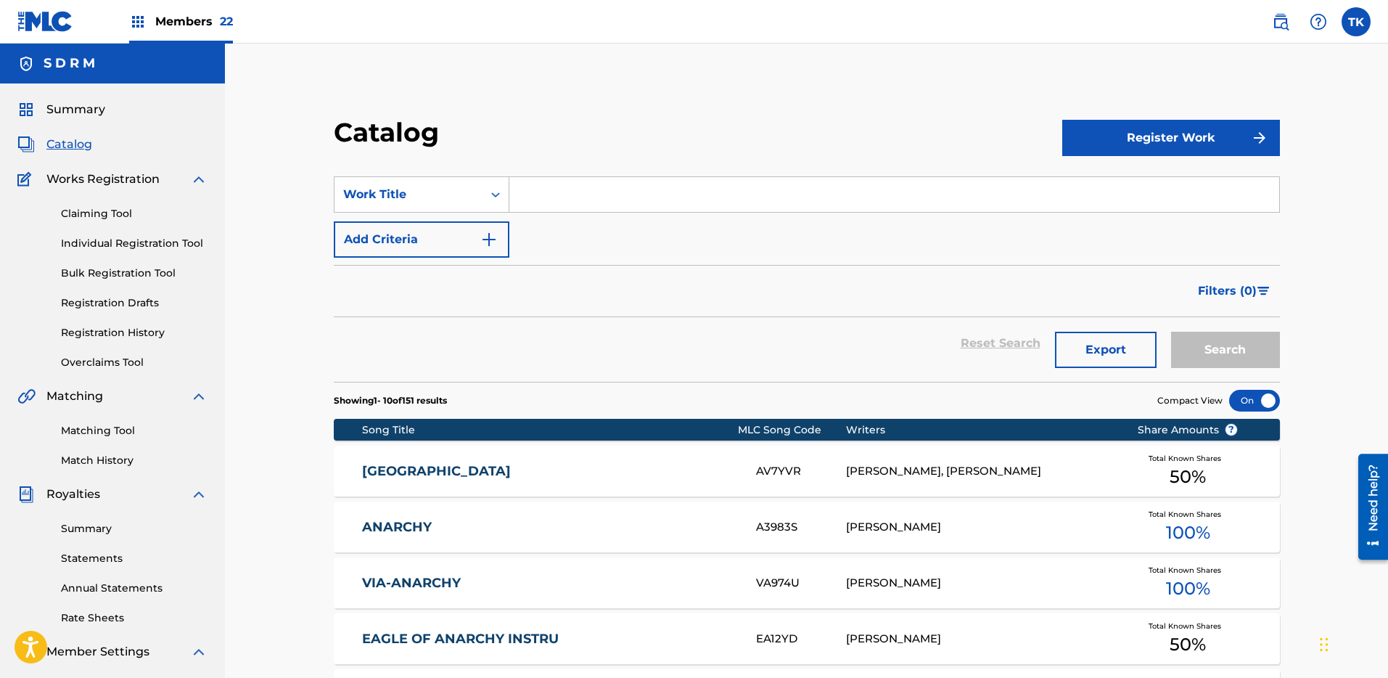
click at [562, 171] on section "SearchWithCriteriaaa6944bb-bc51-47f9-be4c-d6ce5d49c747 Work Title Add Criteria …" at bounding box center [807, 270] width 946 height 223
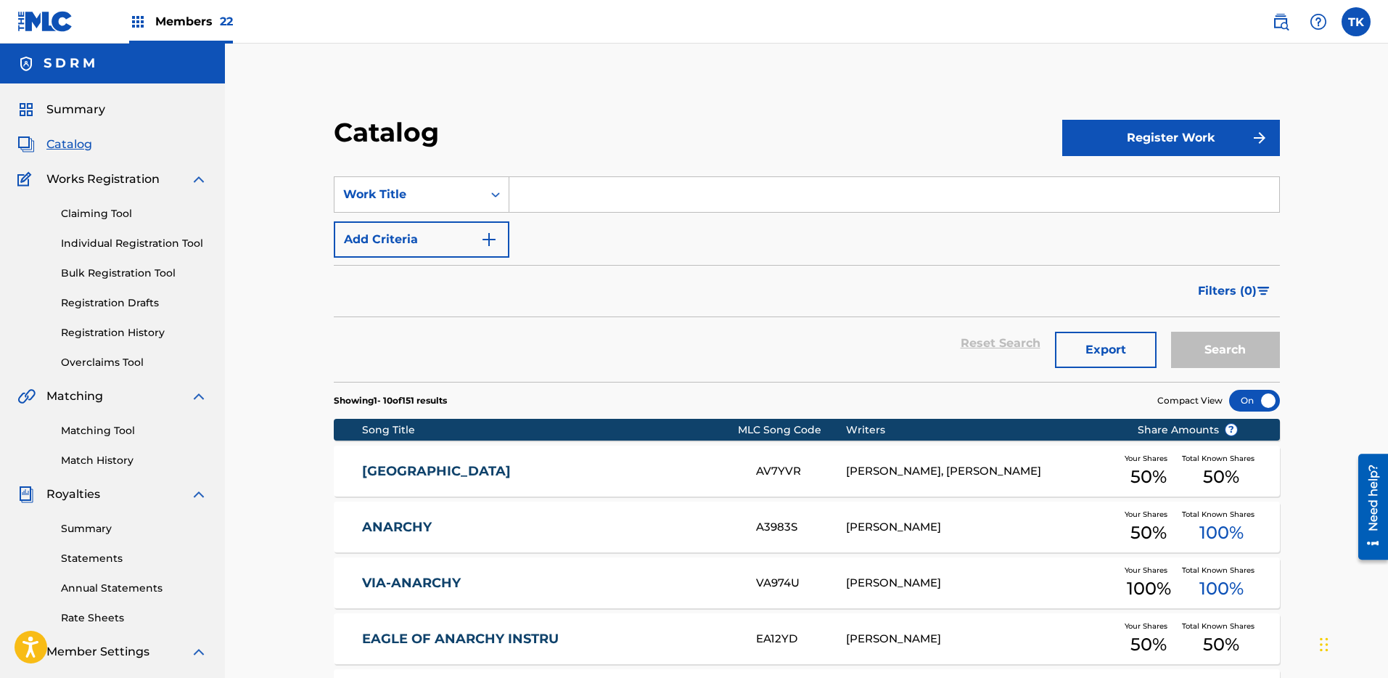
click at [562, 188] on input "Search Form" at bounding box center [894, 194] width 770 height 35
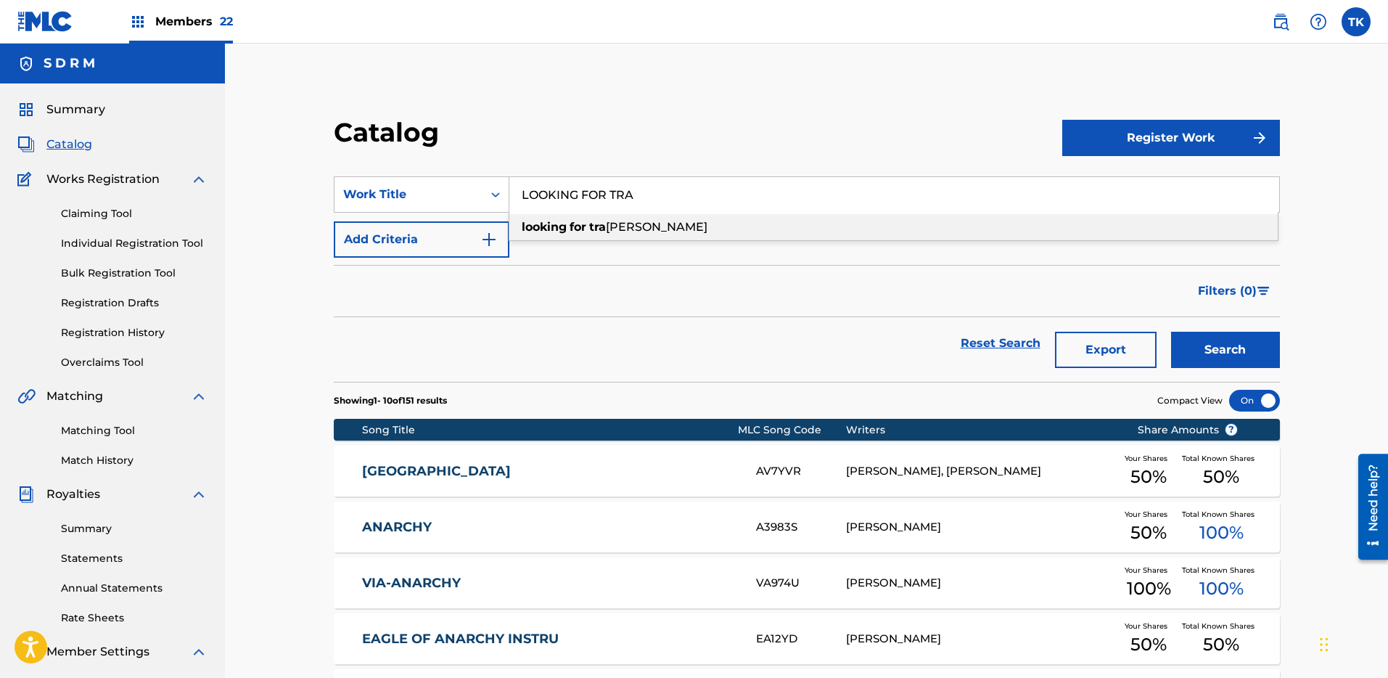
click at [588, 221] on span "Search Form" at bounding box center [587, 227] width 3 height 14
type input "looking for [PERSON_NAME]"
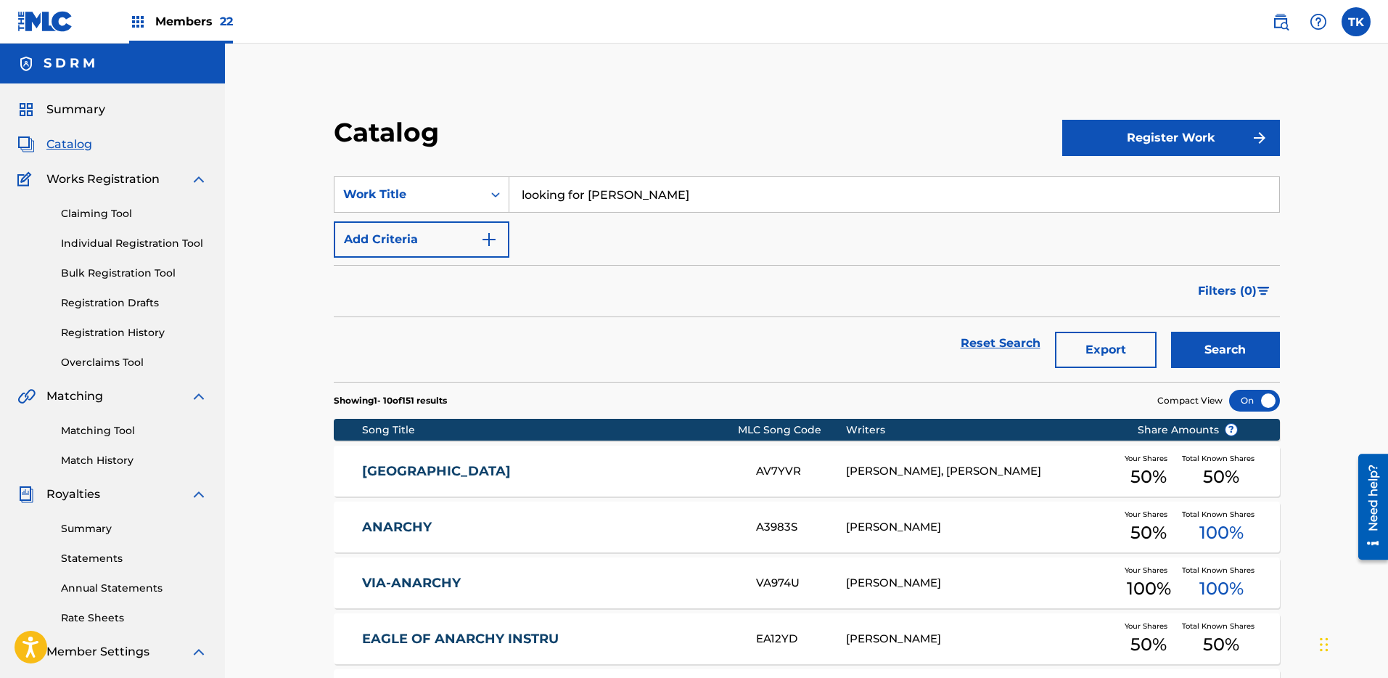
click at [1195, 342] on button "Search" at bounding box center [1225, 350] width 109 height 36
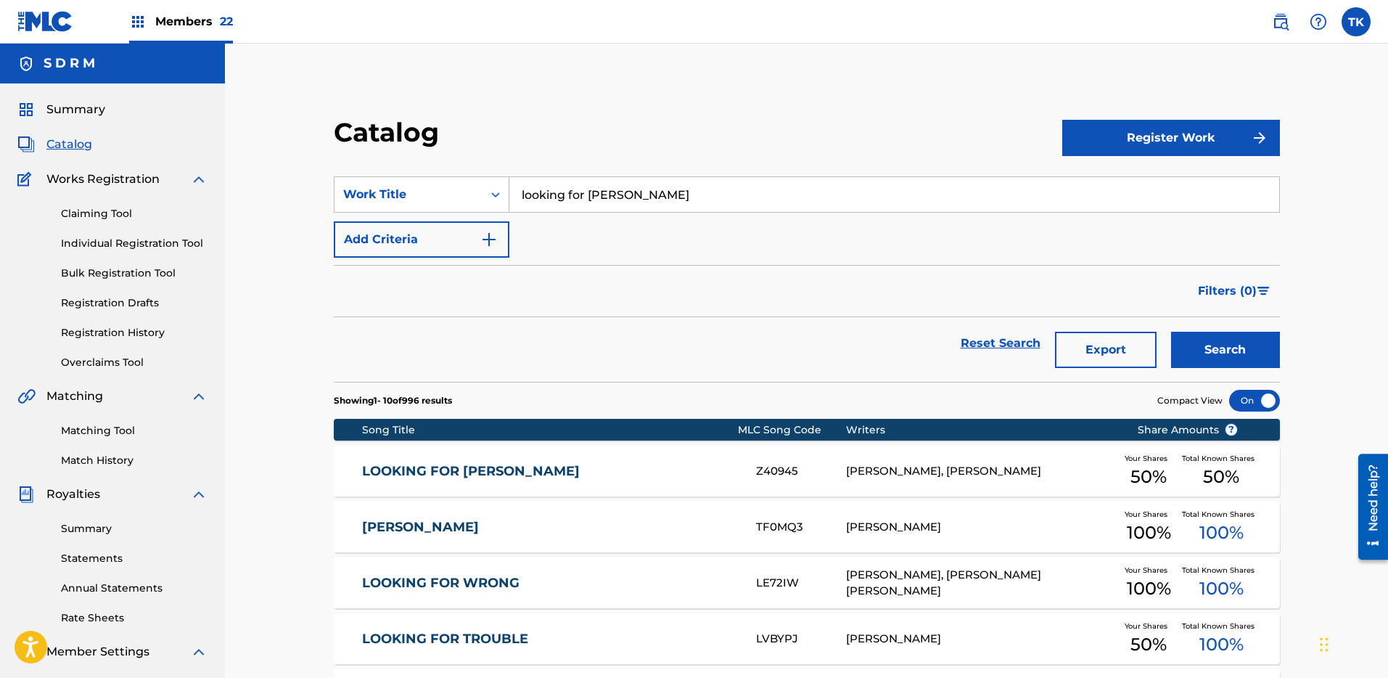
click at [733, 477] on link "LOOKING FOR [PERSON_NAME]" at bounding box center [549, 471] width 374 height 17
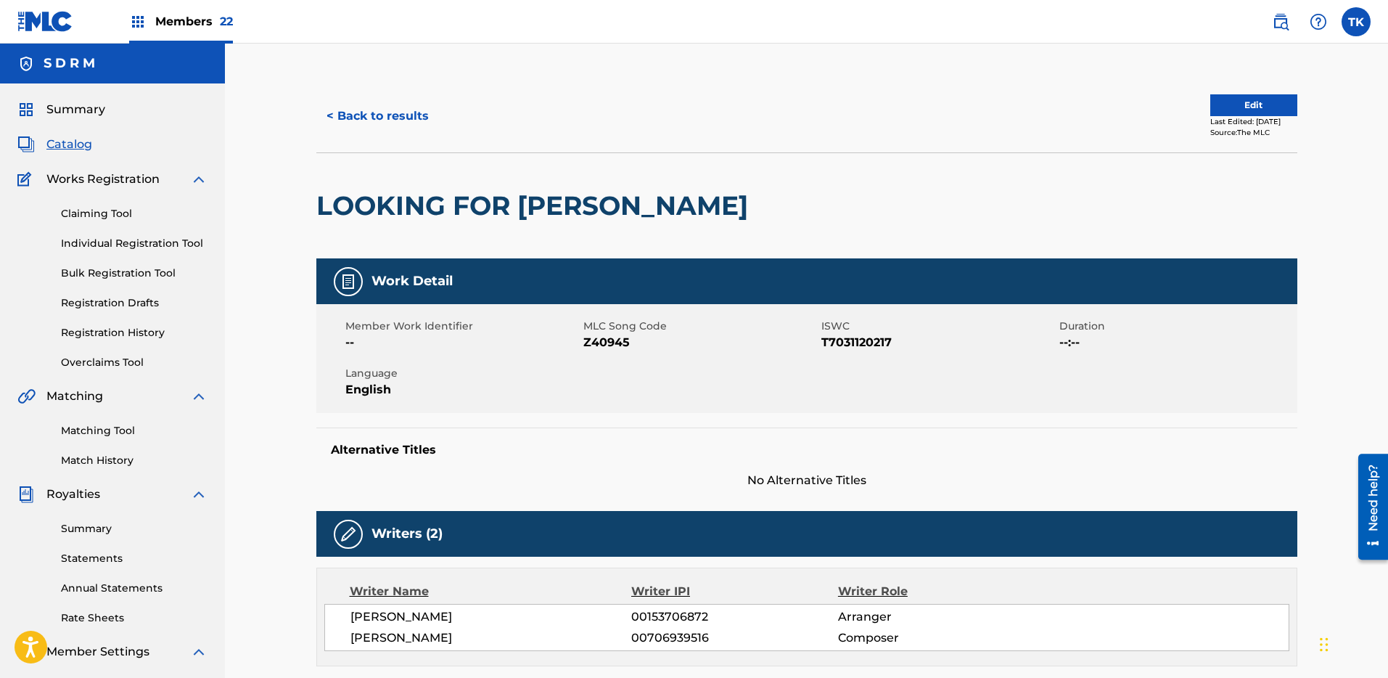
click at [1260, 110] on button "Edit" at bounding box center [1253, 105] width 87 height 22
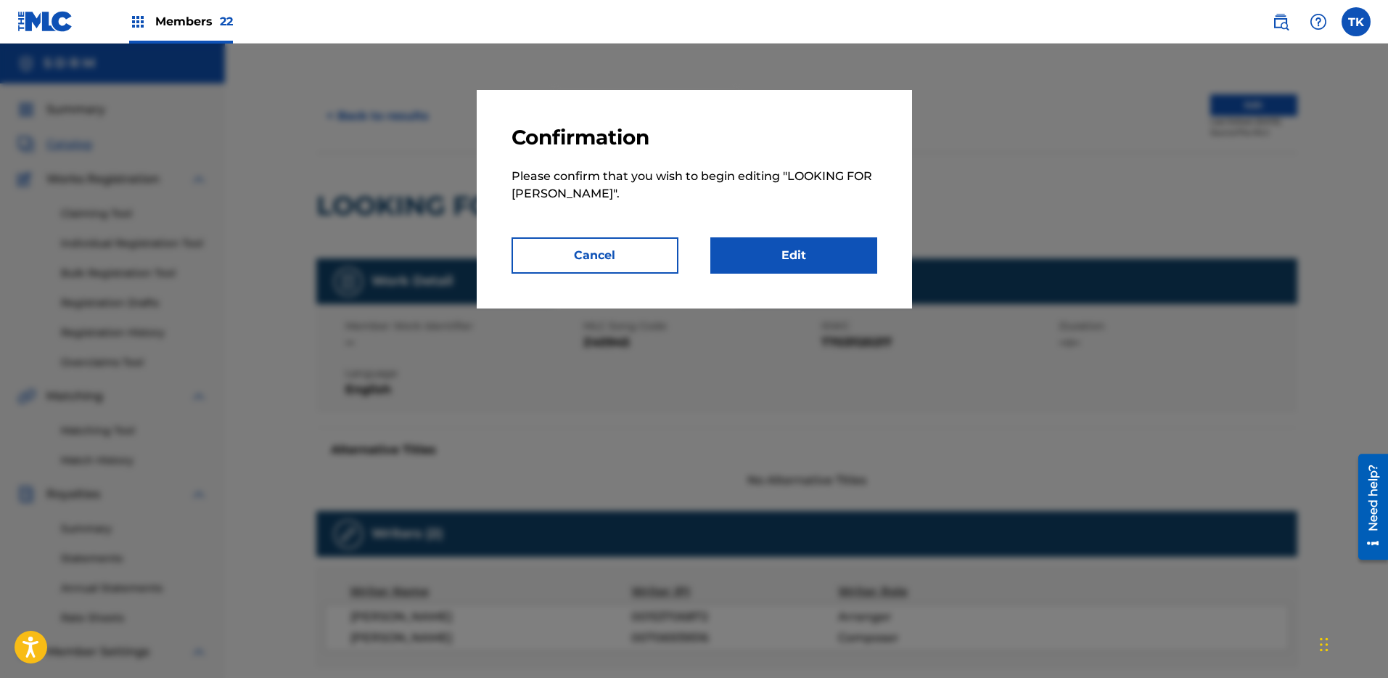
click at [832, 256] on link "Edit" at bounding box center [793, 255] width 167 height 36
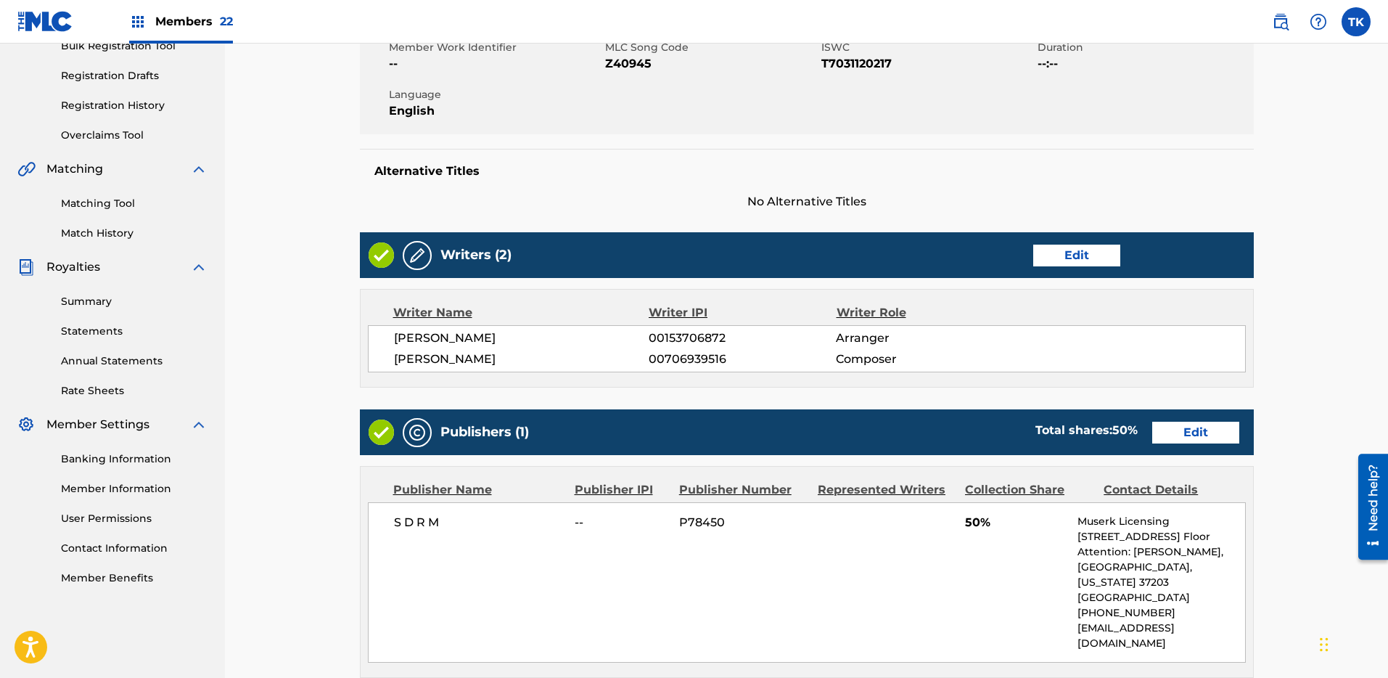
scroll to position [475, 0]
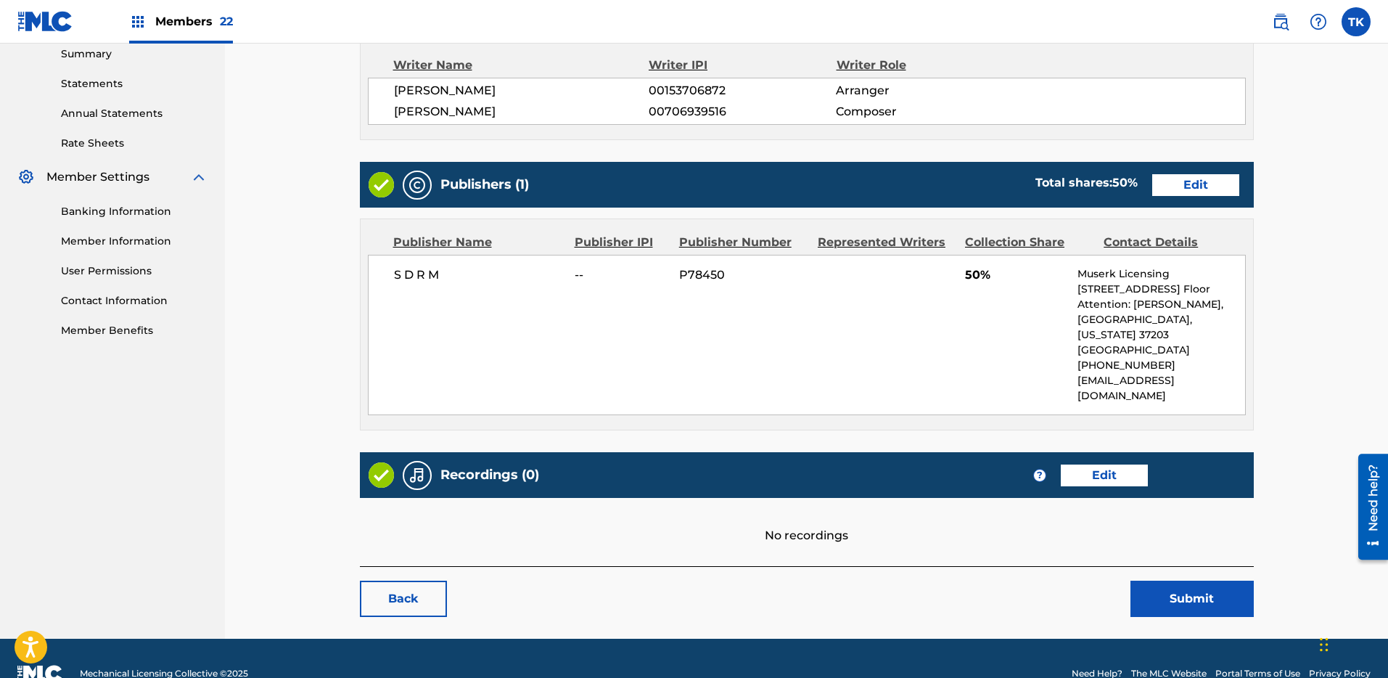
click at [1186, 160] on div "Work Detail Edit Member Work Identifier -- MLC Song Code Z40945 ISWC T703112021…" at bounding box center [807, 149] width 894 height 834
click at [1191, 174] on link "Edit" at bounding box center [1195, 185] width 87 height 22
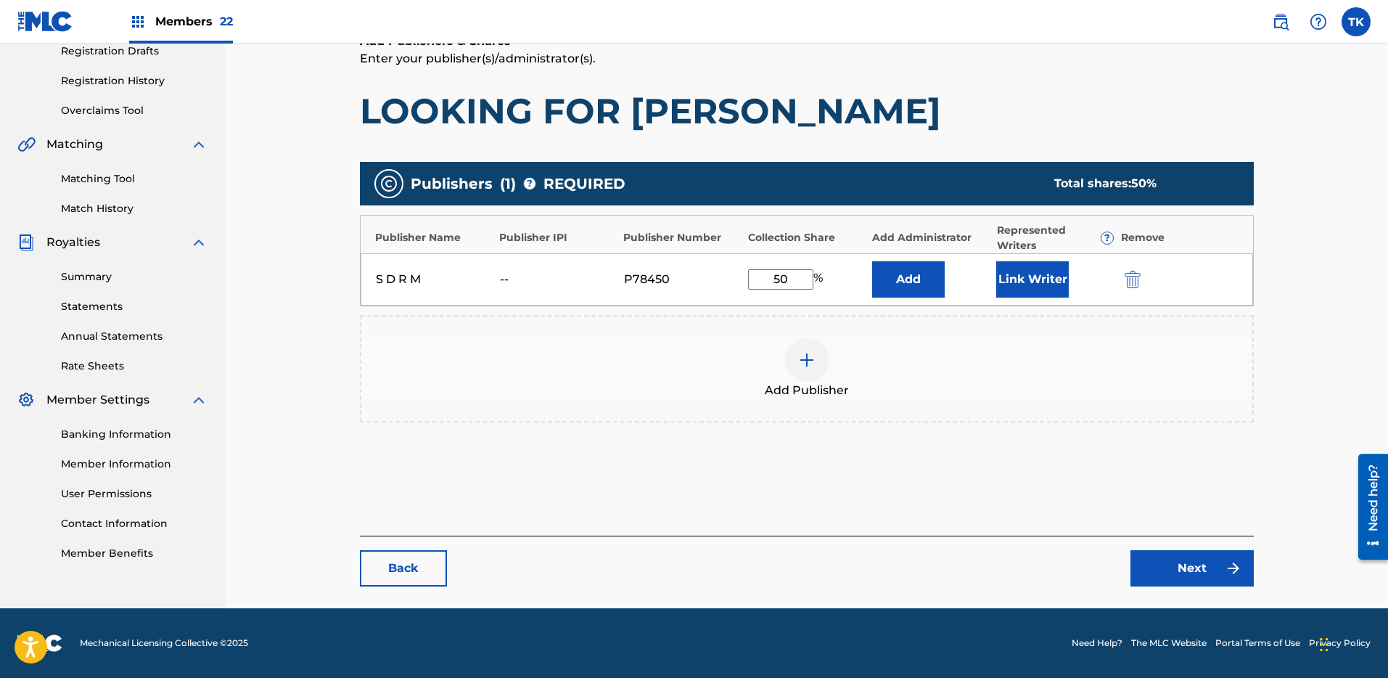
click at [1122, 271] on button "submit" at bounding box center [1131, 279] width 22 height 17
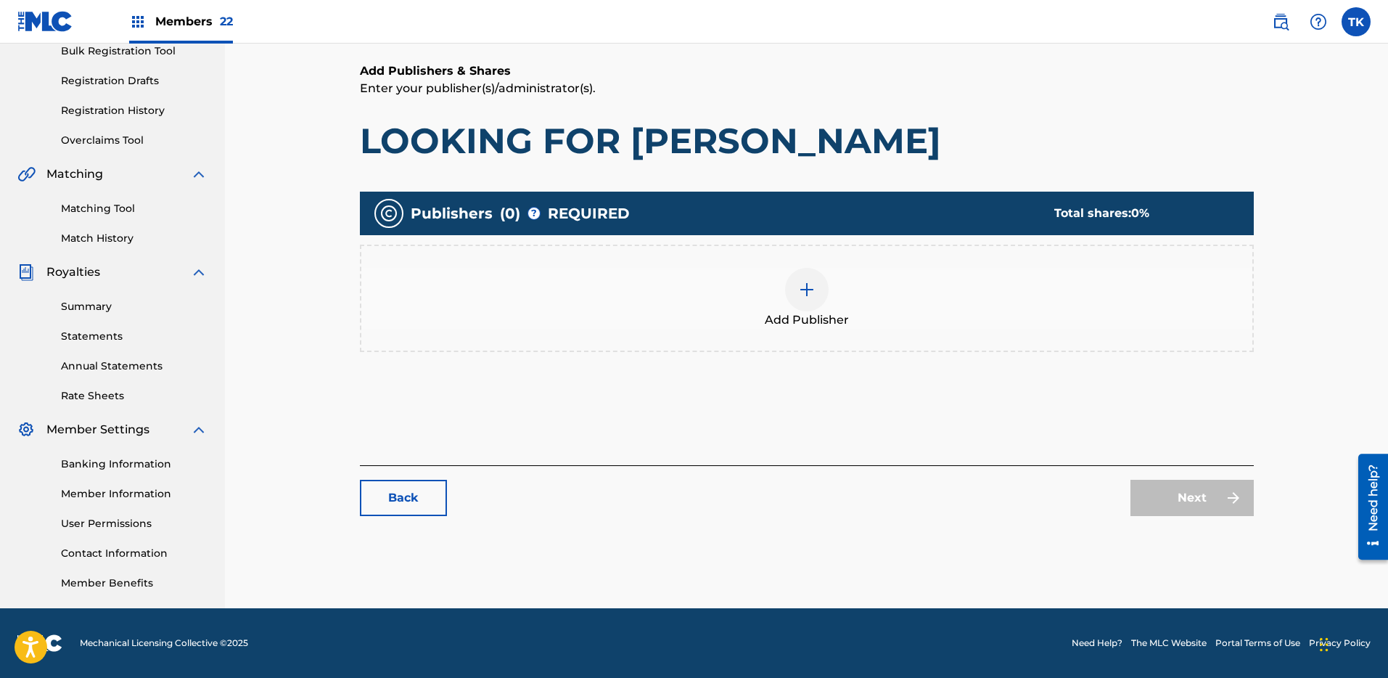
scroll to position [222, 0]
click at [860, 327] on div "Add Publisher" at bounding box center [807, 298] width 894 height 107
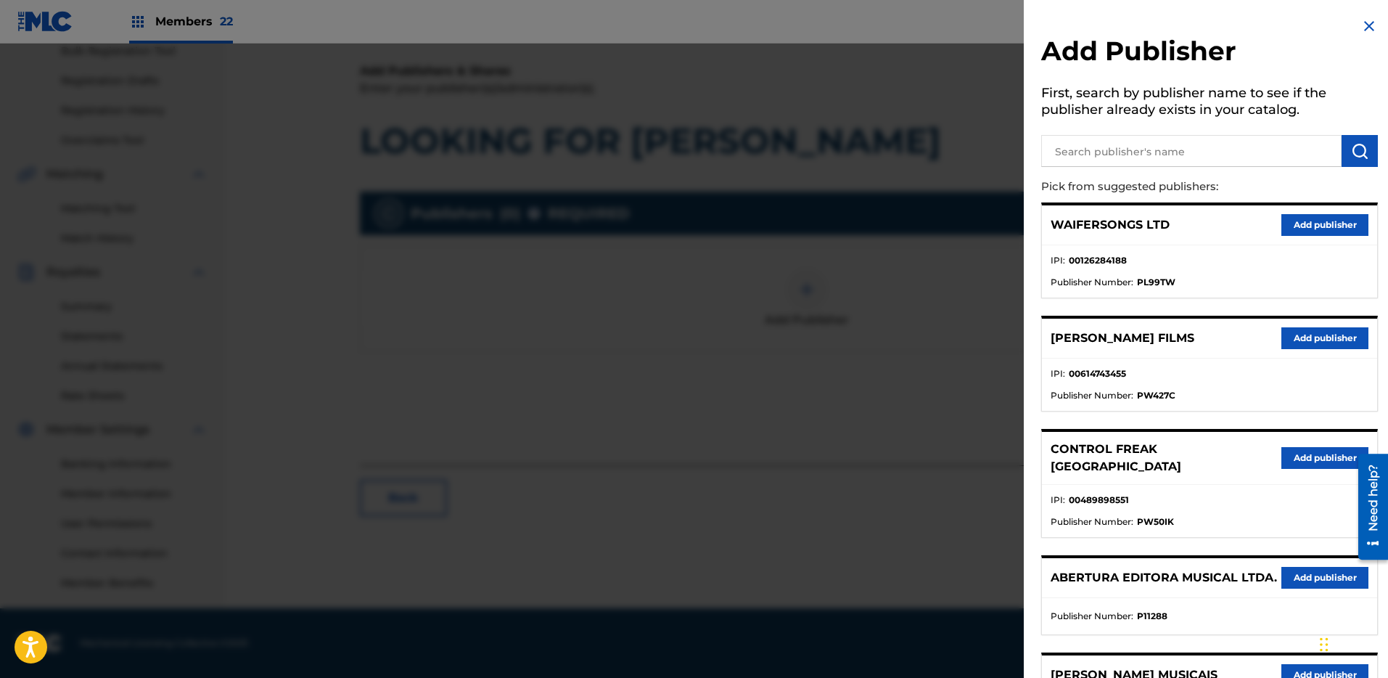
click at [1180, 134] on div at bounding box center [1209, 149] width 337 height 36
click at [1170, 147] on input "text" at bounding box center [1191, 151] width 300 height 32
paste input "2751042501"
type input "2751042501"
paste input "LES AIRS A VIF"
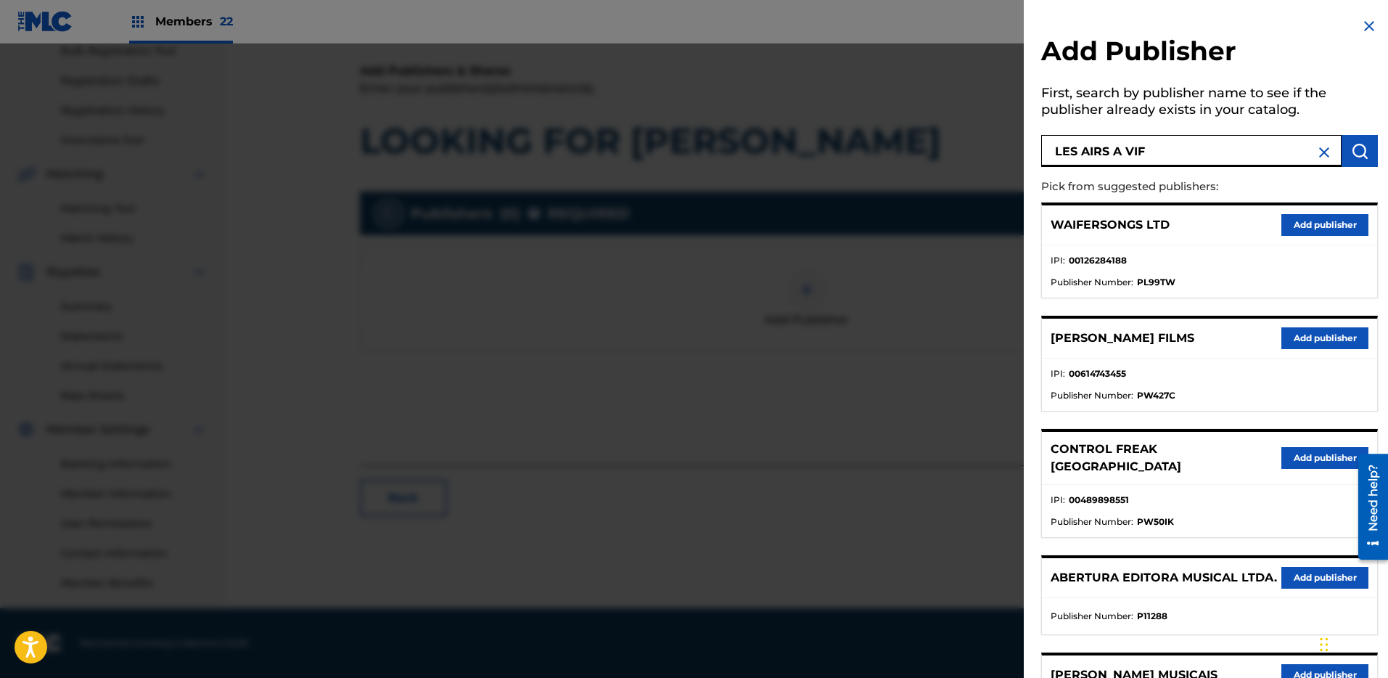
type input "LES AIRS A VIF"
click at [1351, 147] on img "submit" at bounding box center [1359, 150] width 17 height 17
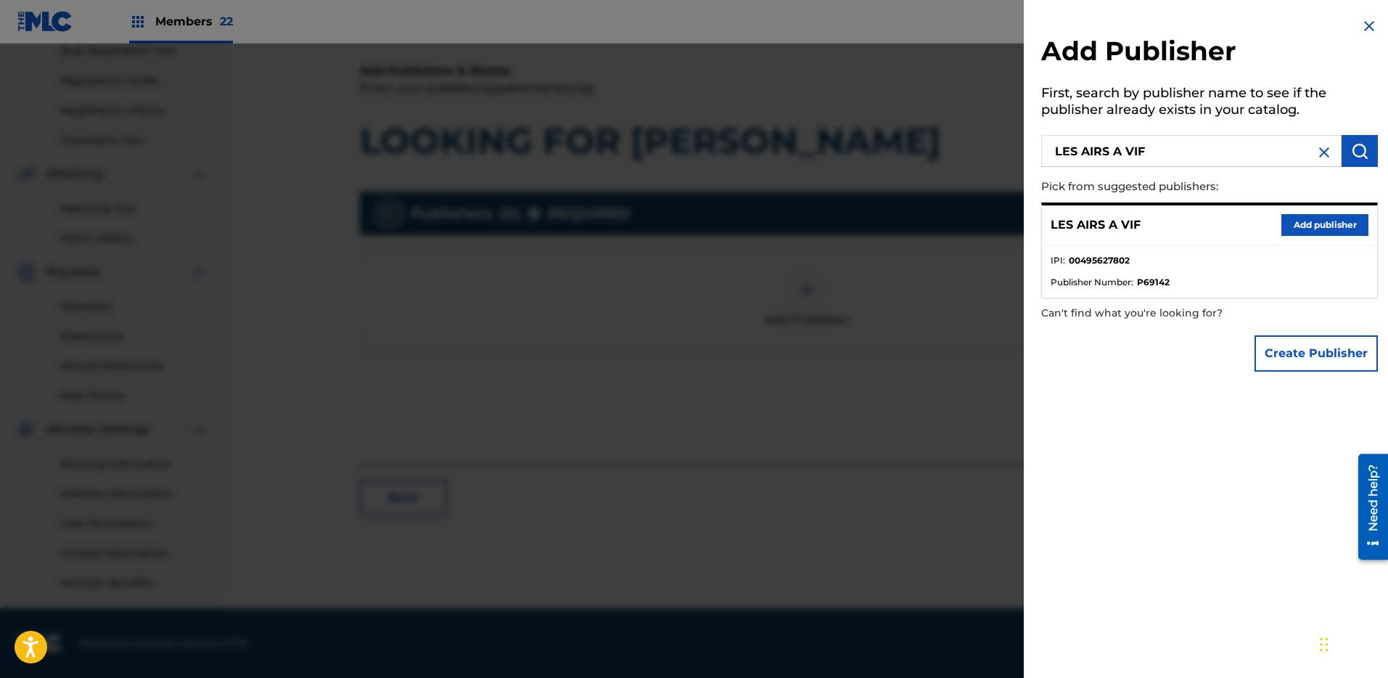
click at [1341, 212] on div "LES AIRS A VIF Add publisher" at bounding box center [1209, 225] width 335 height 40
click at [1337, 226] on button "Add publisher" at bounding box center [1324, 225] width 87 height 22
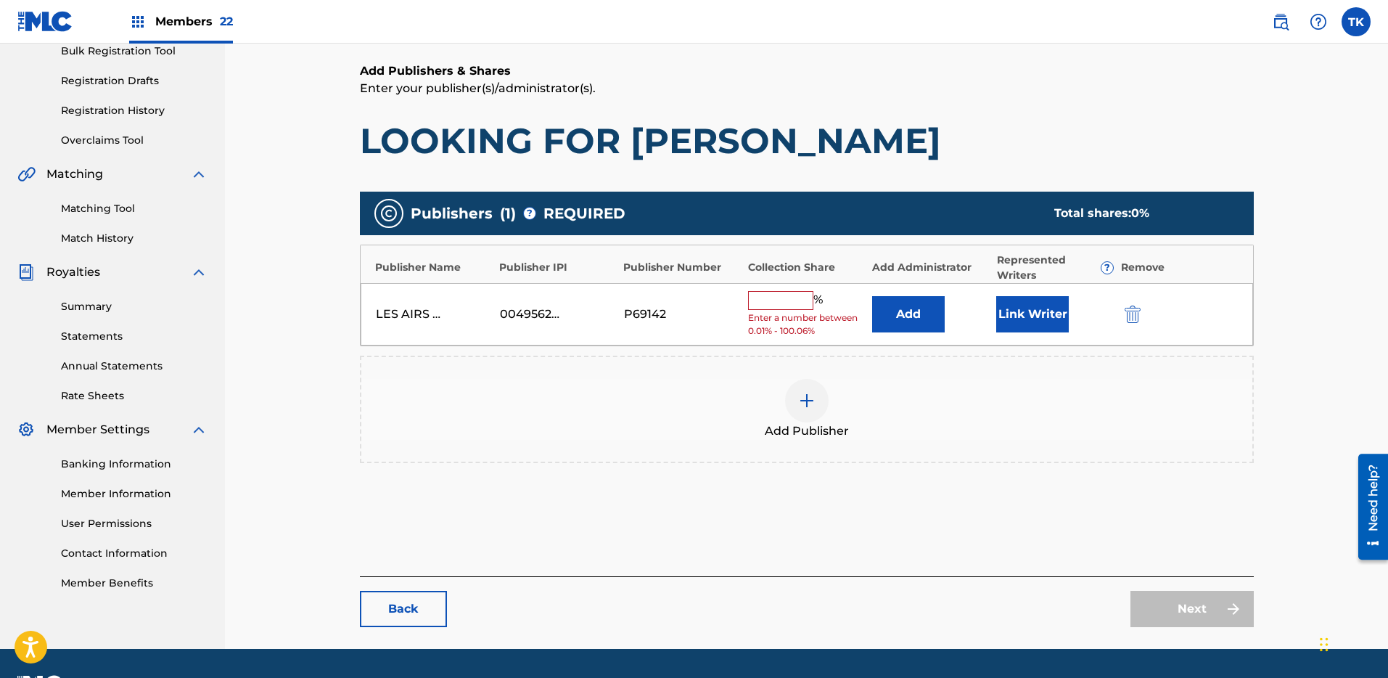
click at [914, 321] on button "Add" at bounding box center [908, 314] width 73 height 36
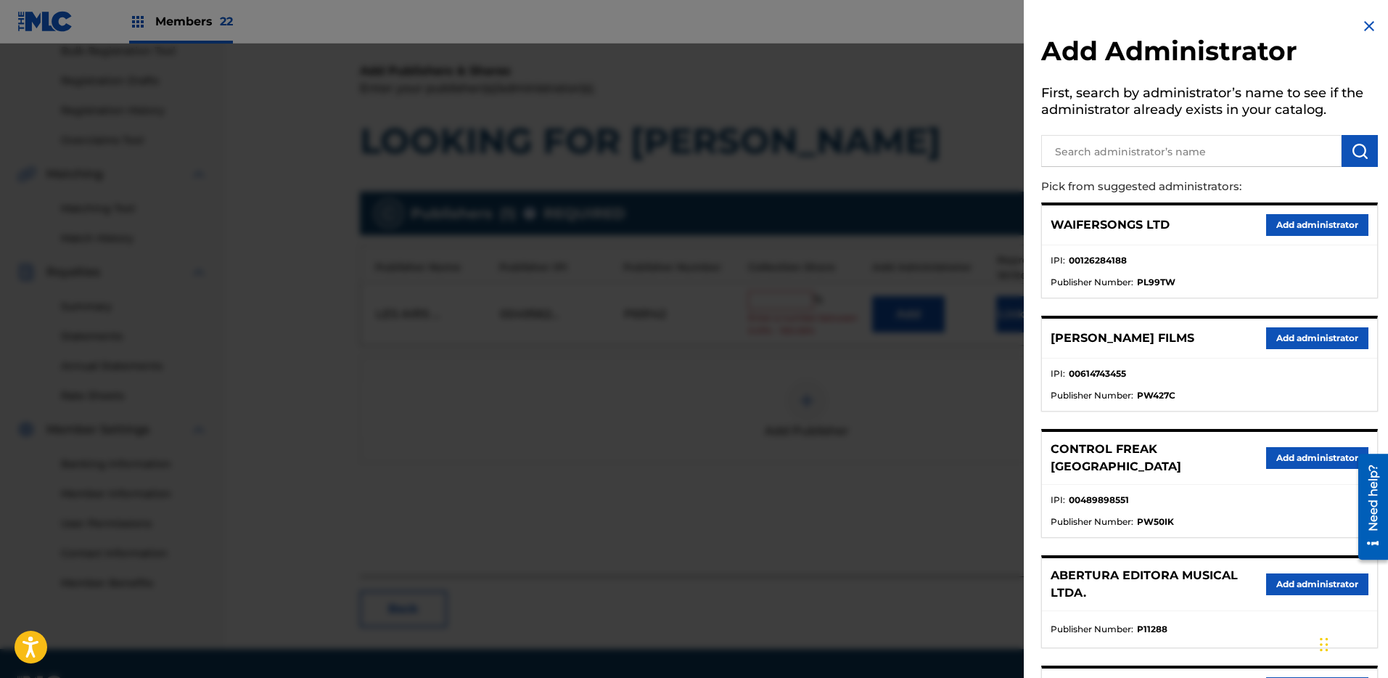
click at [1233, 152] on input "text" at bounding box center [1191, 151] width 300 height 32
type input "S D R M"
click at [1351, 143] on img "submit" at bounding box center [1359, 150] width 17 height 17
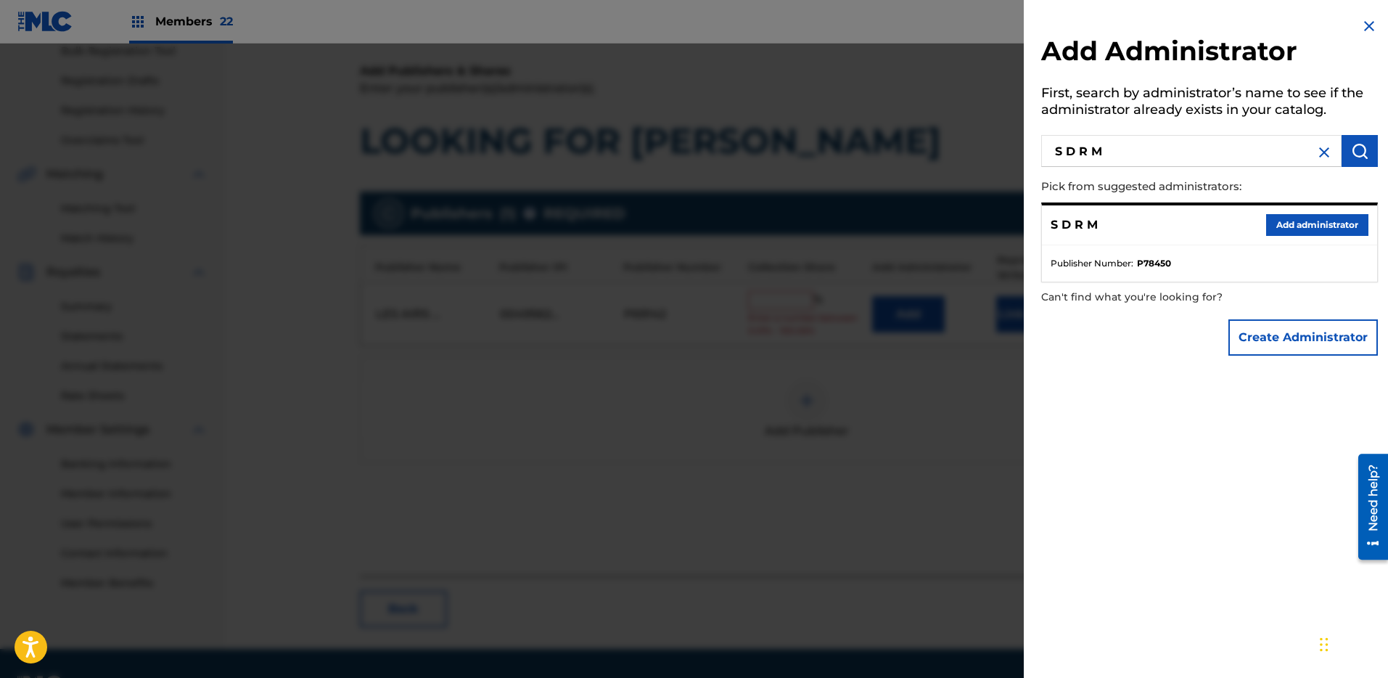
click at [1305, 231] on button "Add administrator" at bounding box center [1317, 225] width 102 height 22
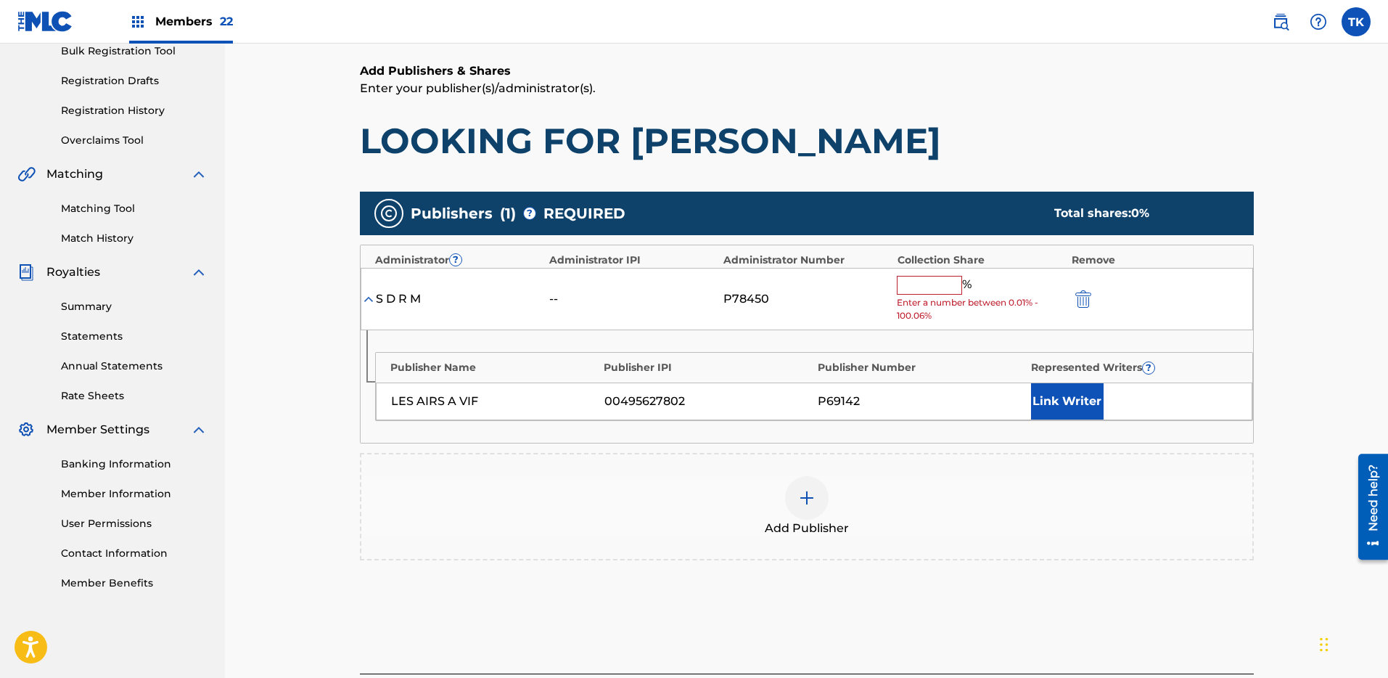
click at [945, 292] on input "text" at bounding box center [929, 285] width 65 height 19
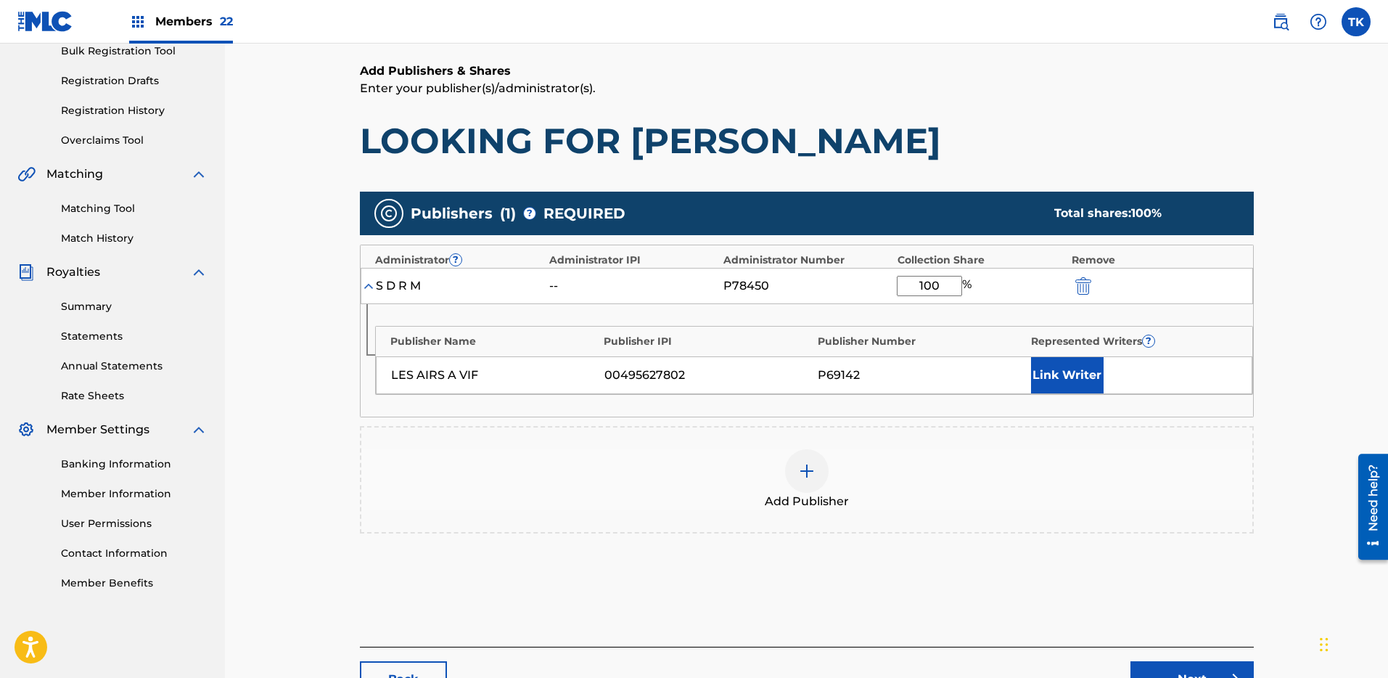
type input "100"
click at [1252, 428] on div "Add Publisher" at bounding box center [807, 479] width 894 height 107
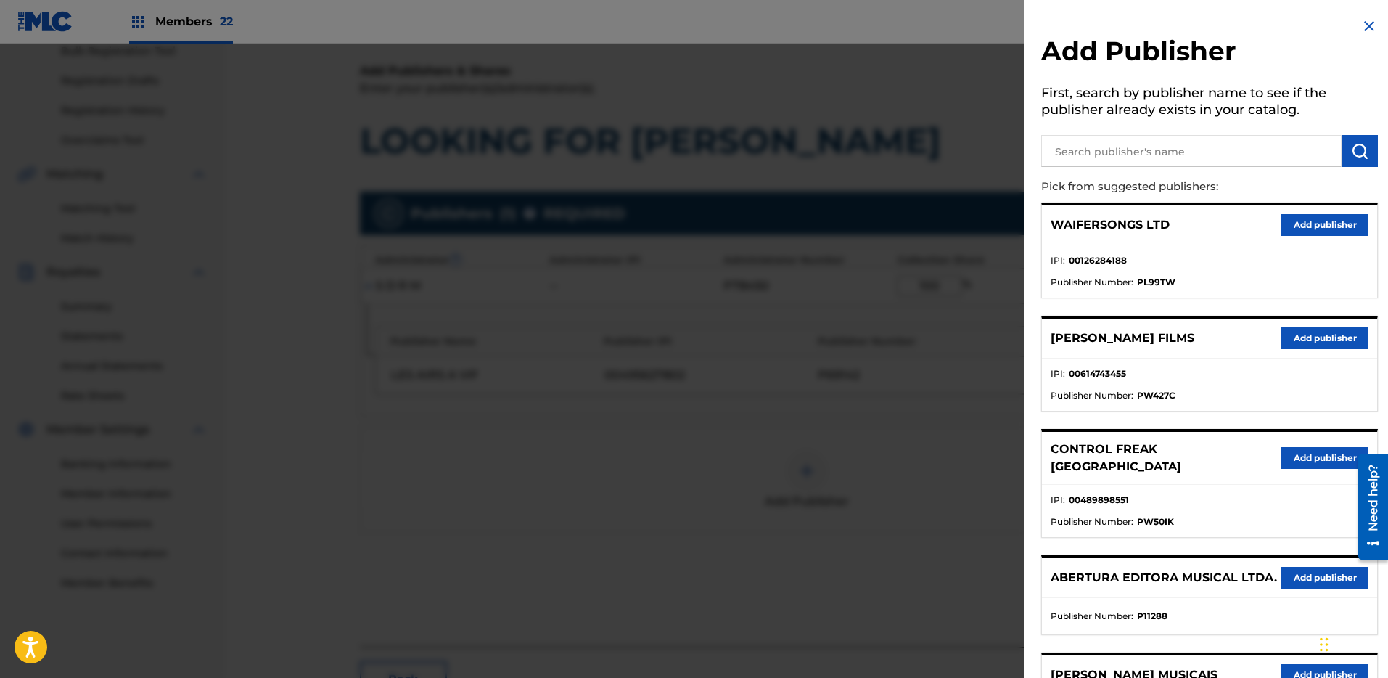
click at [976, 103] on div at bounding box center [694, 383] width 1388 height 678
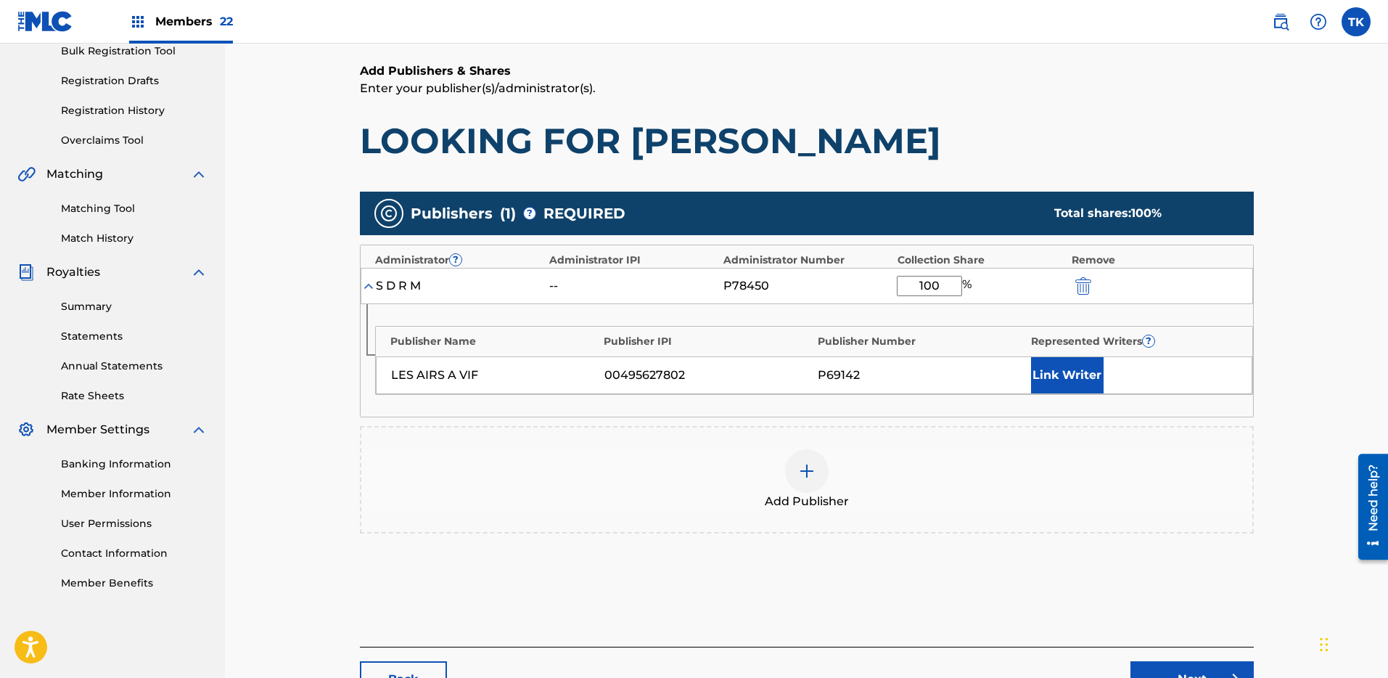
click at [1226, 658] on div "Back Next" at bounding box center [807, 672] width 894 height 51
click at [1228, 668] on link "Next" at bounding box center [1192, 679] width 123 height 36
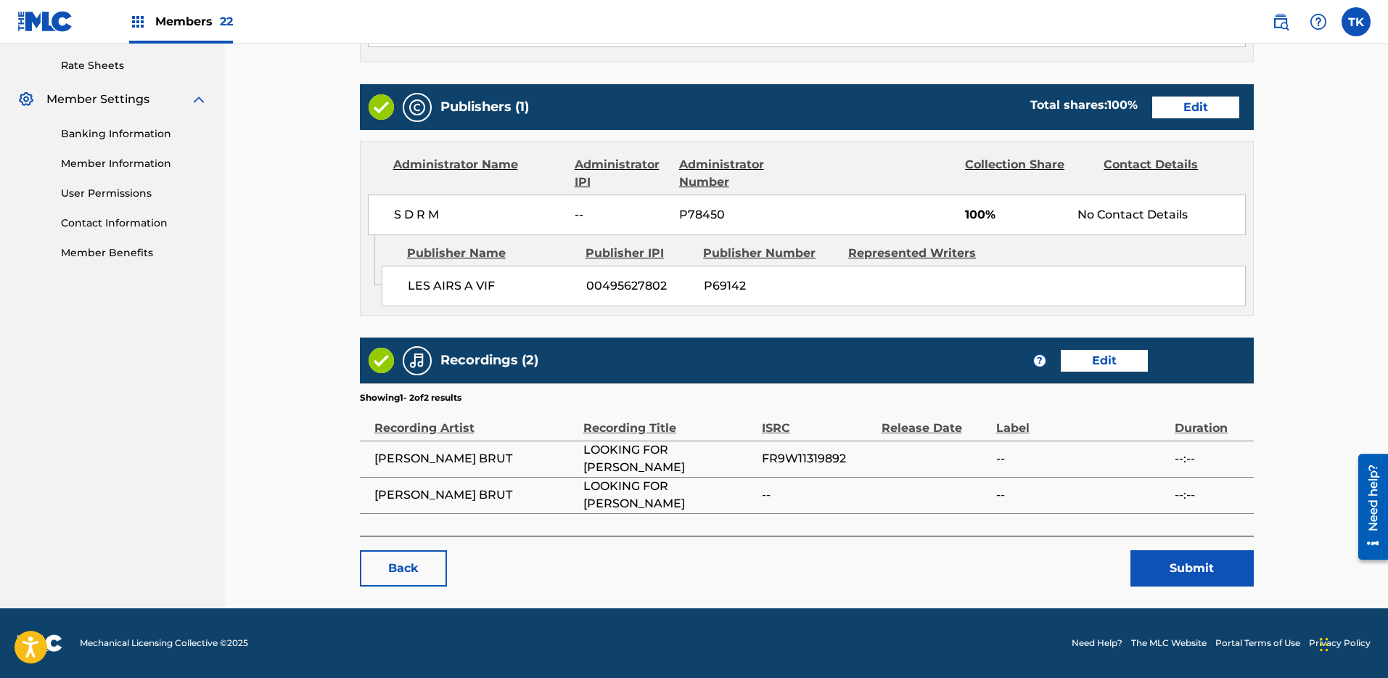
scroll to position [479, 0]
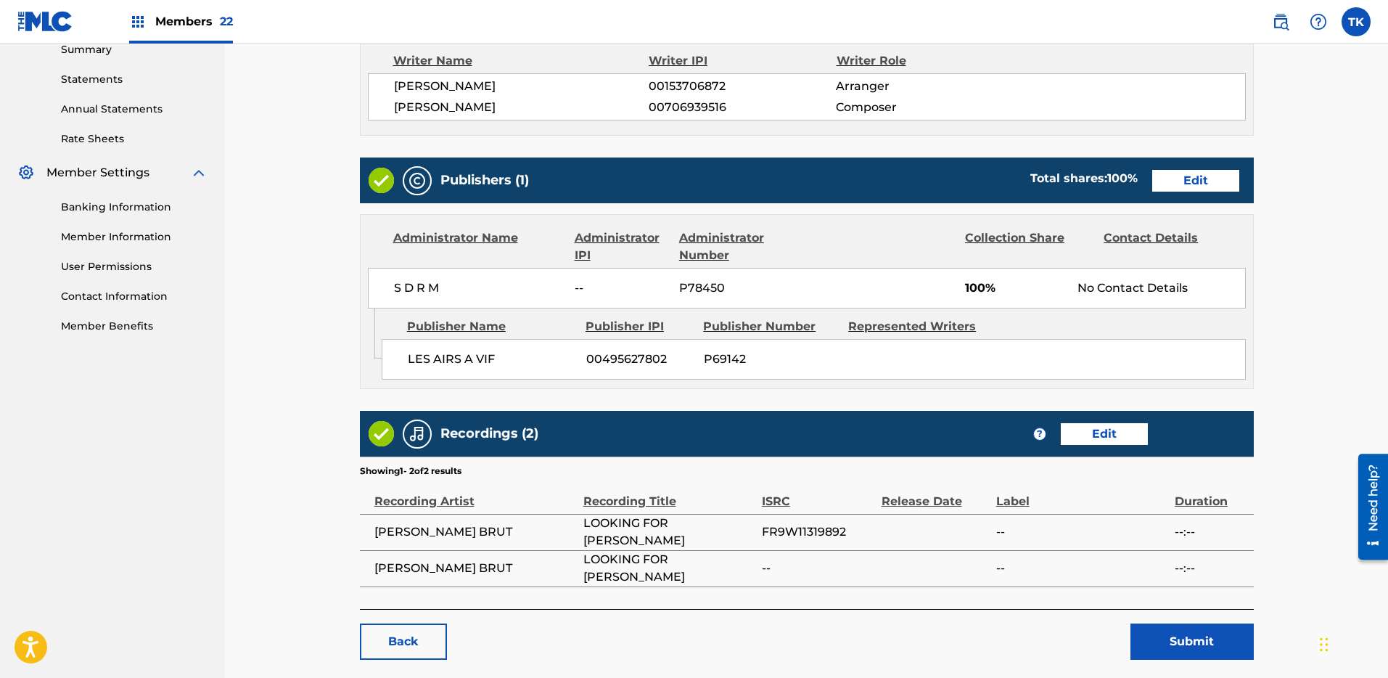
click at [1212, 641] on button "Submit" at bounding box center [1192, 641] width 123 height 36
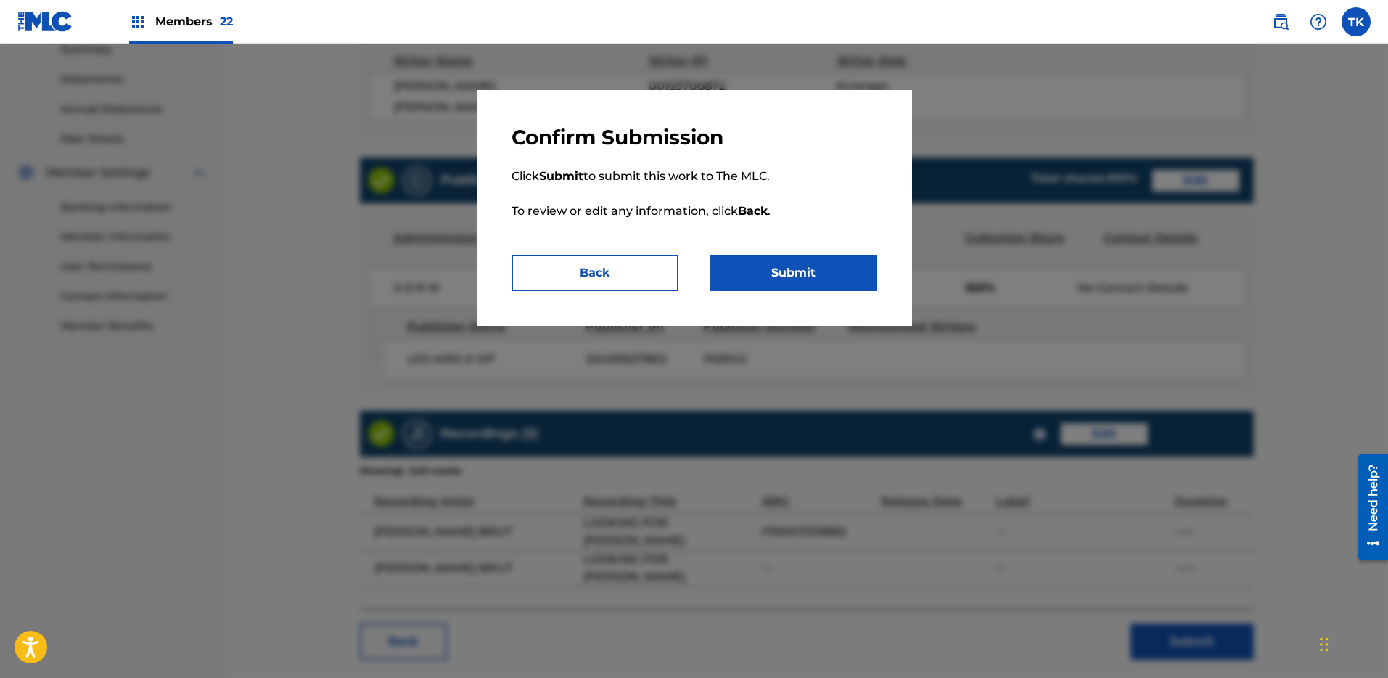
click at [808, 291] on div "Confirm Submission Click Submit to submit this work to The MLC. To review or ed…" at bounding box center [694, 208] width 435 height 236
click at [808, 274] on button "Submit" at bounding box center [793, 273] width 167 height 36
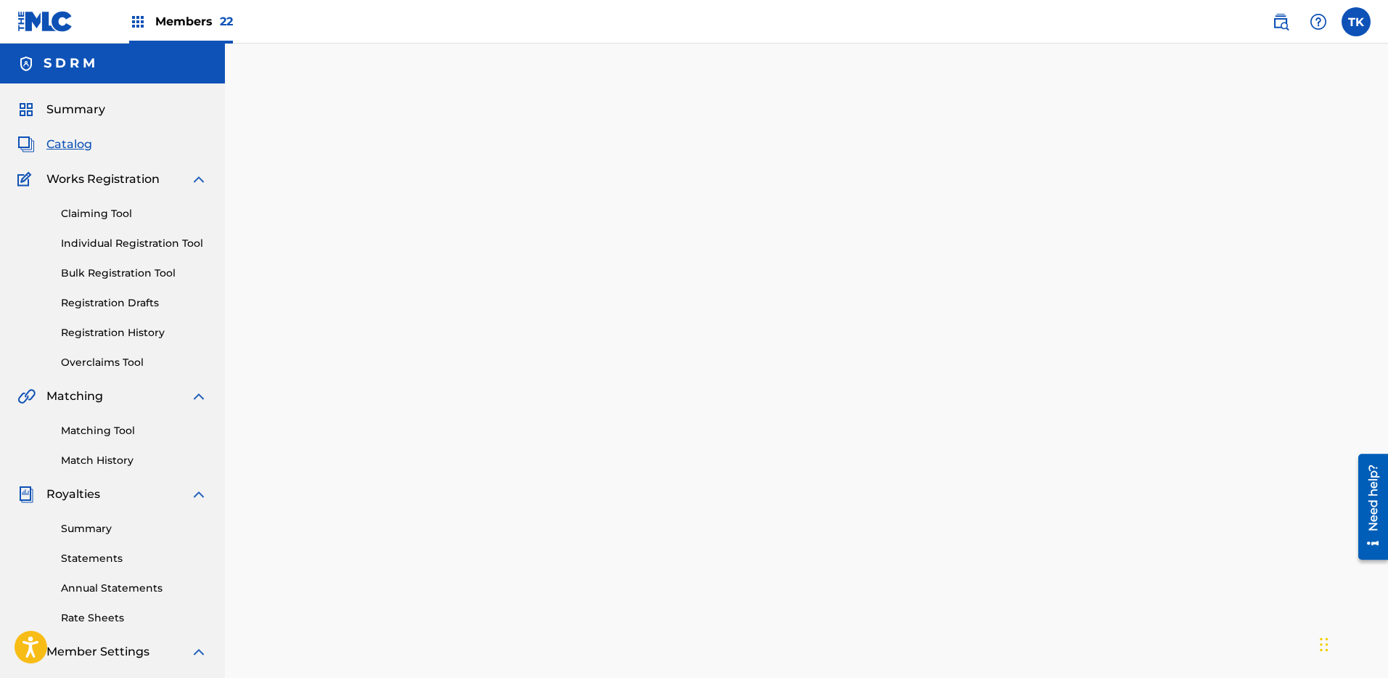
click at [70, 140] on span "Catalog" at bounding box center [69, 144] width 46 height 17
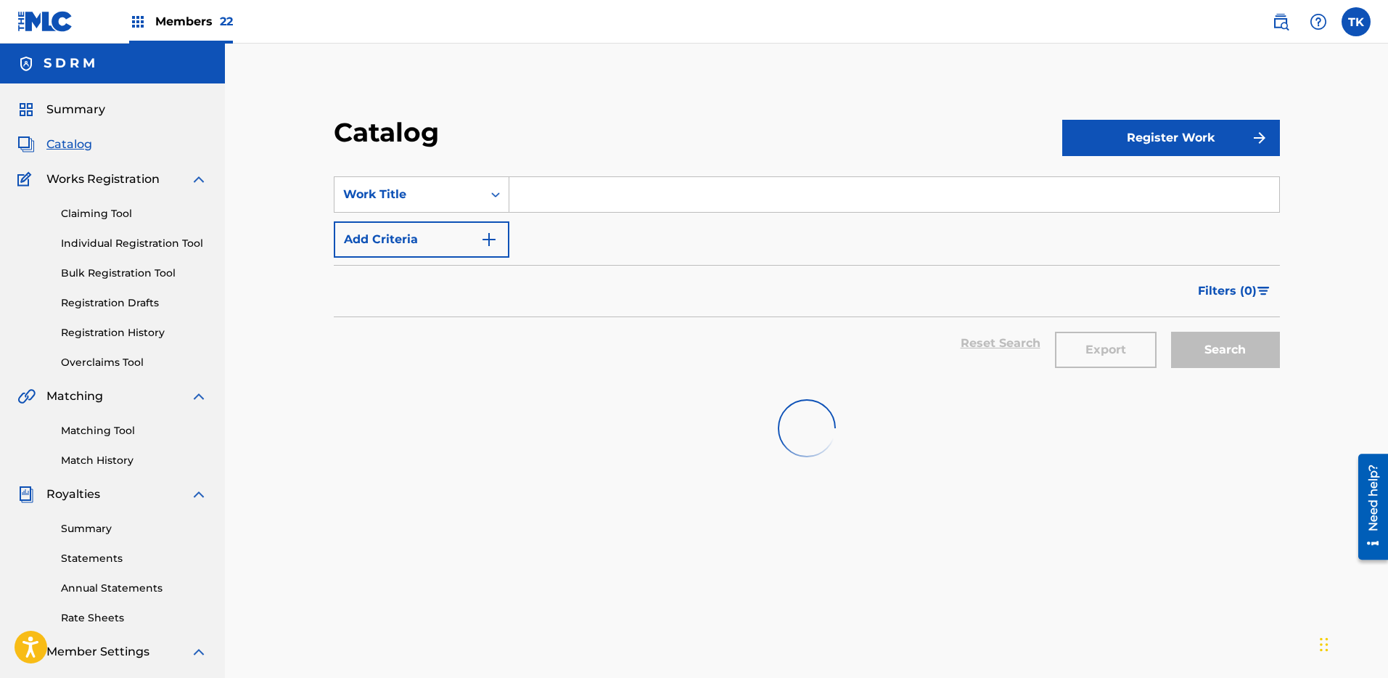
click at [537, 181] on input "Search Form" at bounding box center [894, 194] width 770 height 35
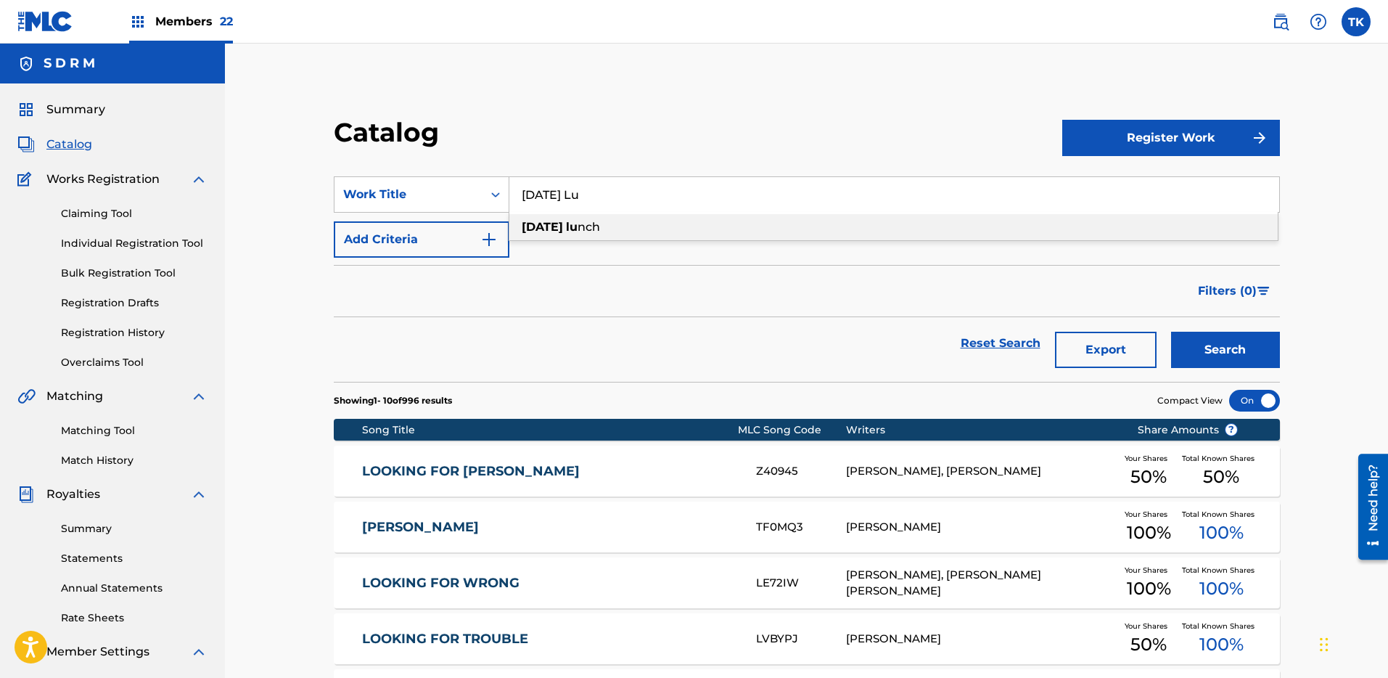
click at [612, 222] on div "[DATE] lu nch" at bounding box center [893, 227] width 768 height 26
type input "[DATE] lunch"
click at [1201, 342] on button "Search" at bounding box center [1225, 350] width 109 height 36
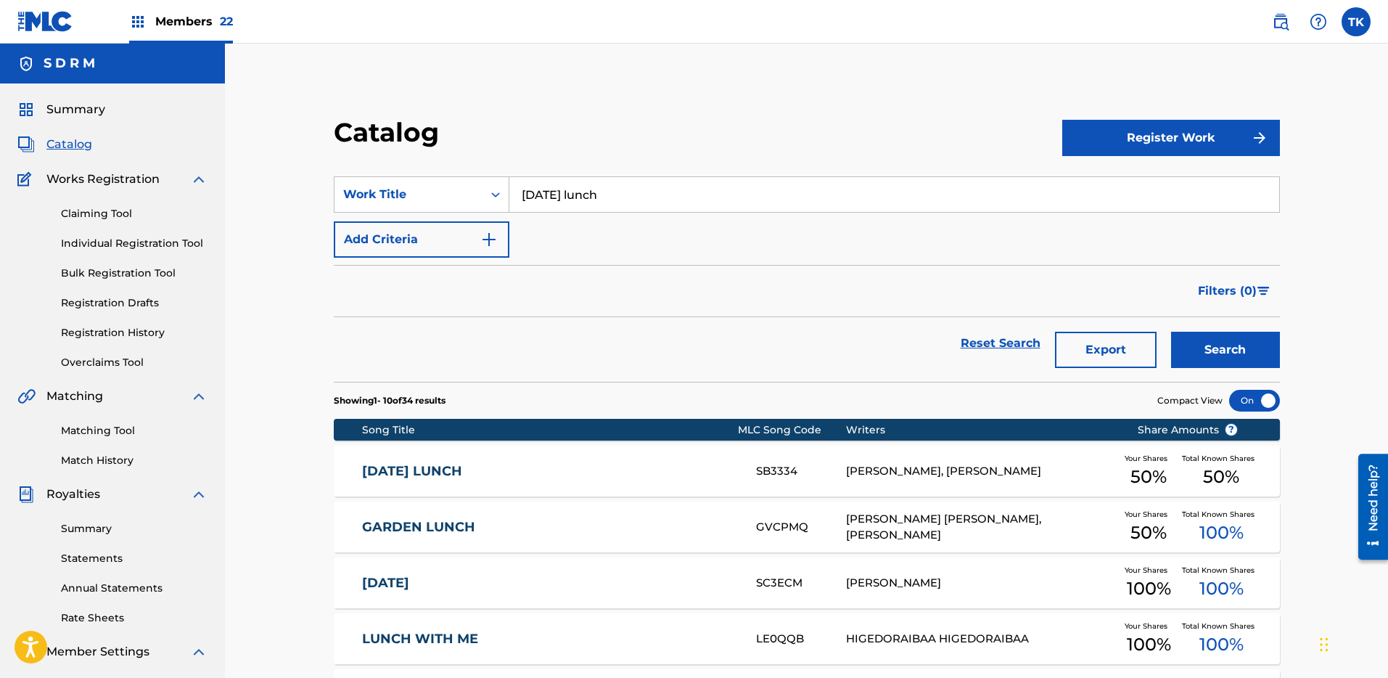
click at [802, 451] on div "[DATE] LUNCH SB3334 [PERSON_NAME], [PERSON_NAME] Your Shares 50 % Total Known S…" at bounding box center [807, 471] width 946 height 51
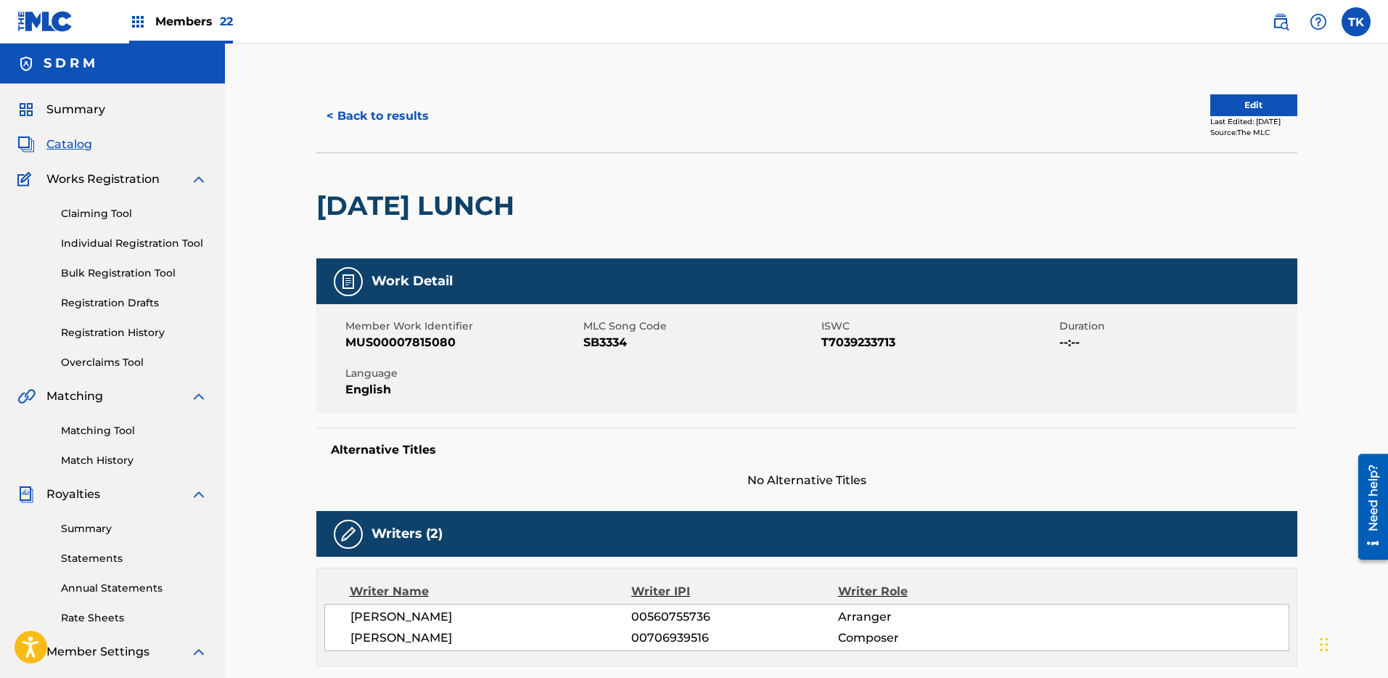
click at [1250, 94] on button "Edit" at bounding box center [1253, 105] width 87 height 22
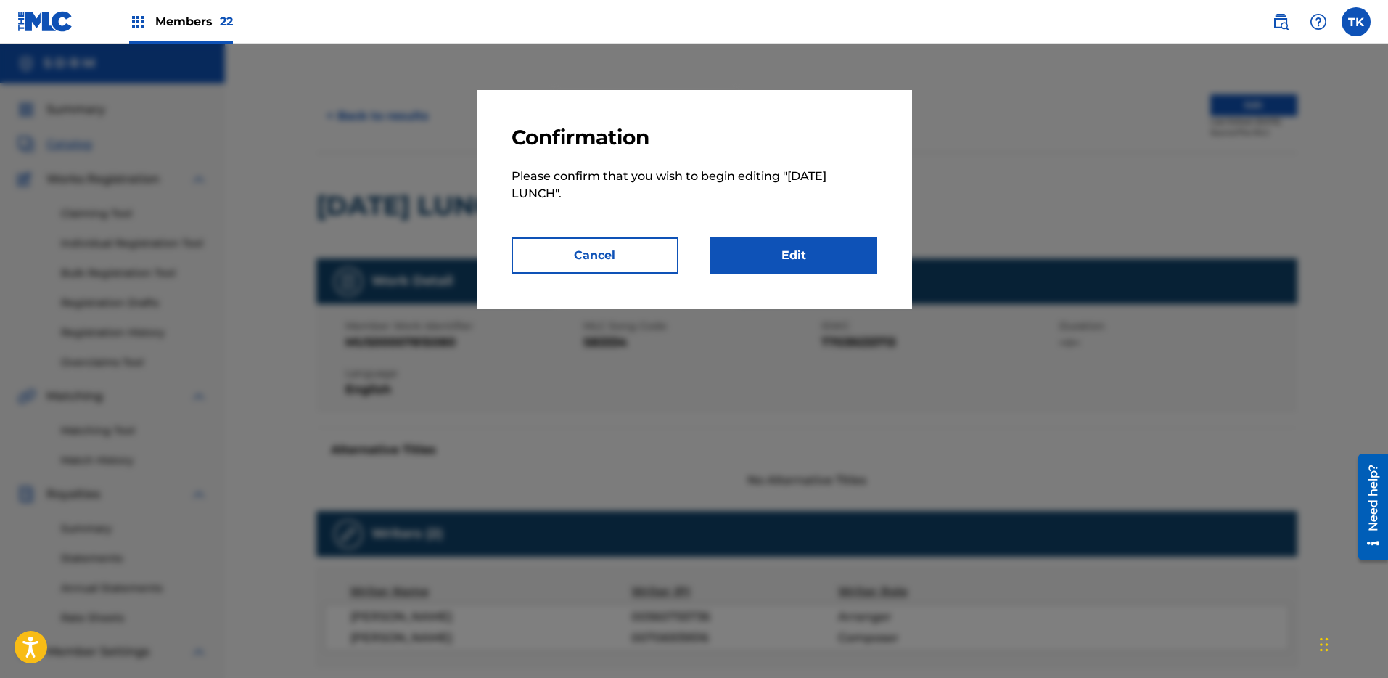
click at [797, 260] on link "Edit" at bounding box center [793, 255] width 167 height 36
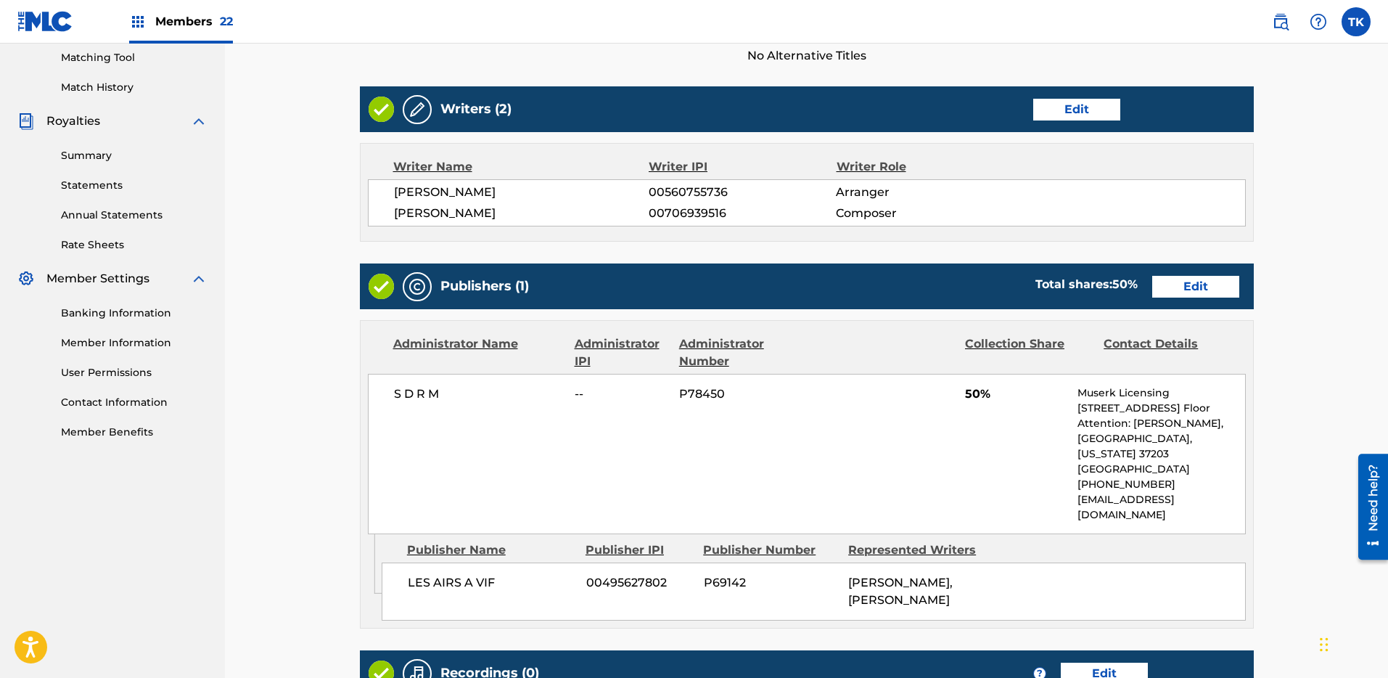
scroll to position [448, 0]
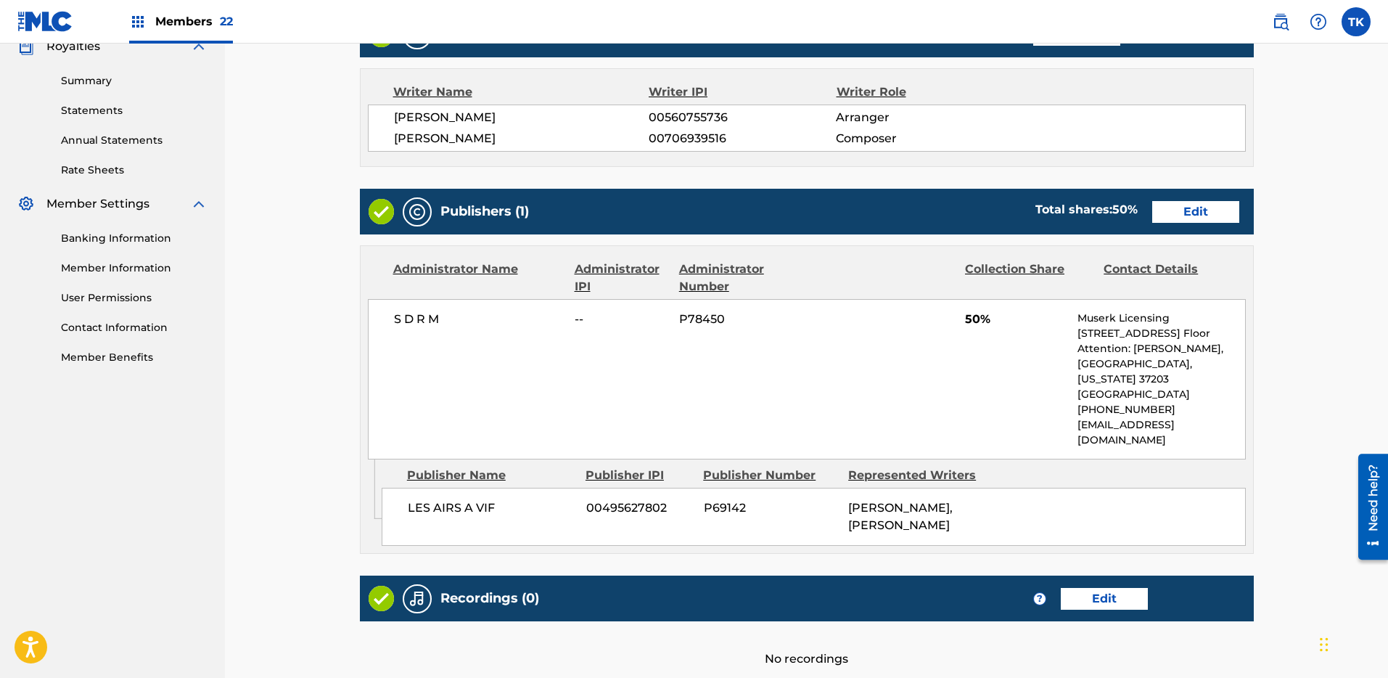
click at [1210, 210] on link "Edit" at bounding box center [1195, 212] width 87 height 22
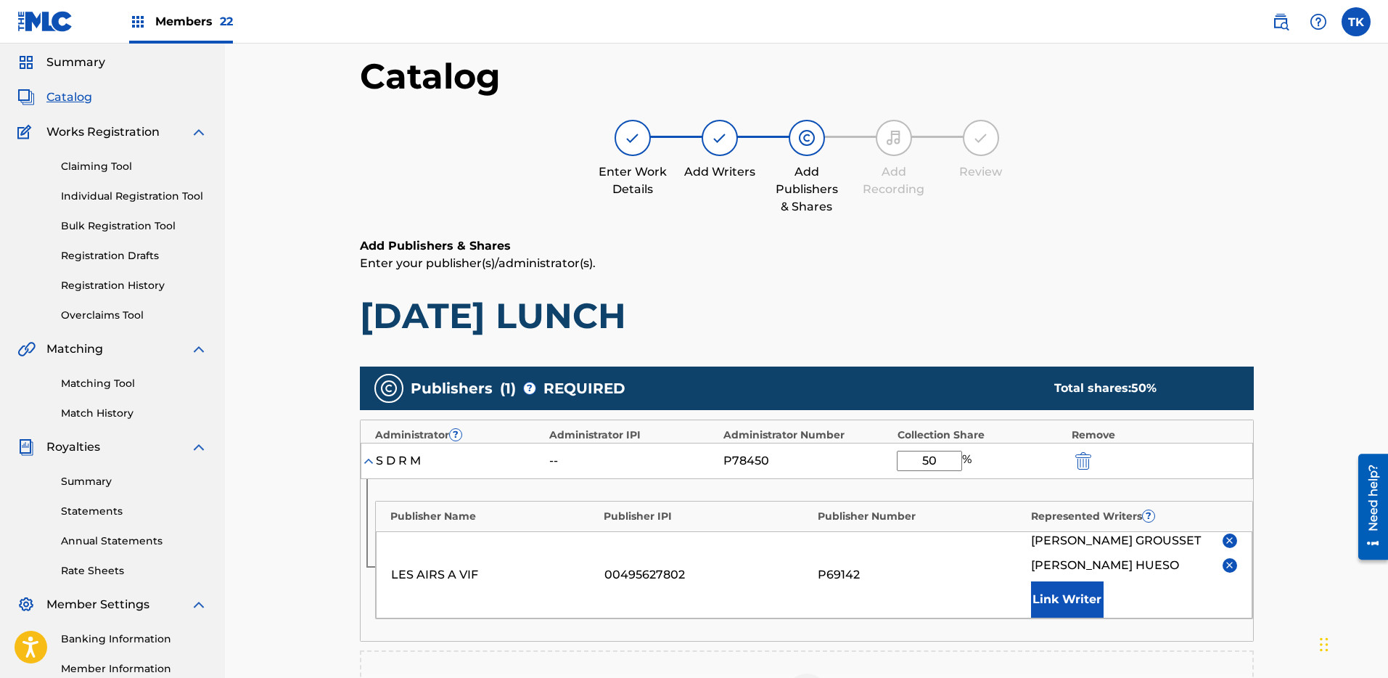
scroll to position [102, 0]
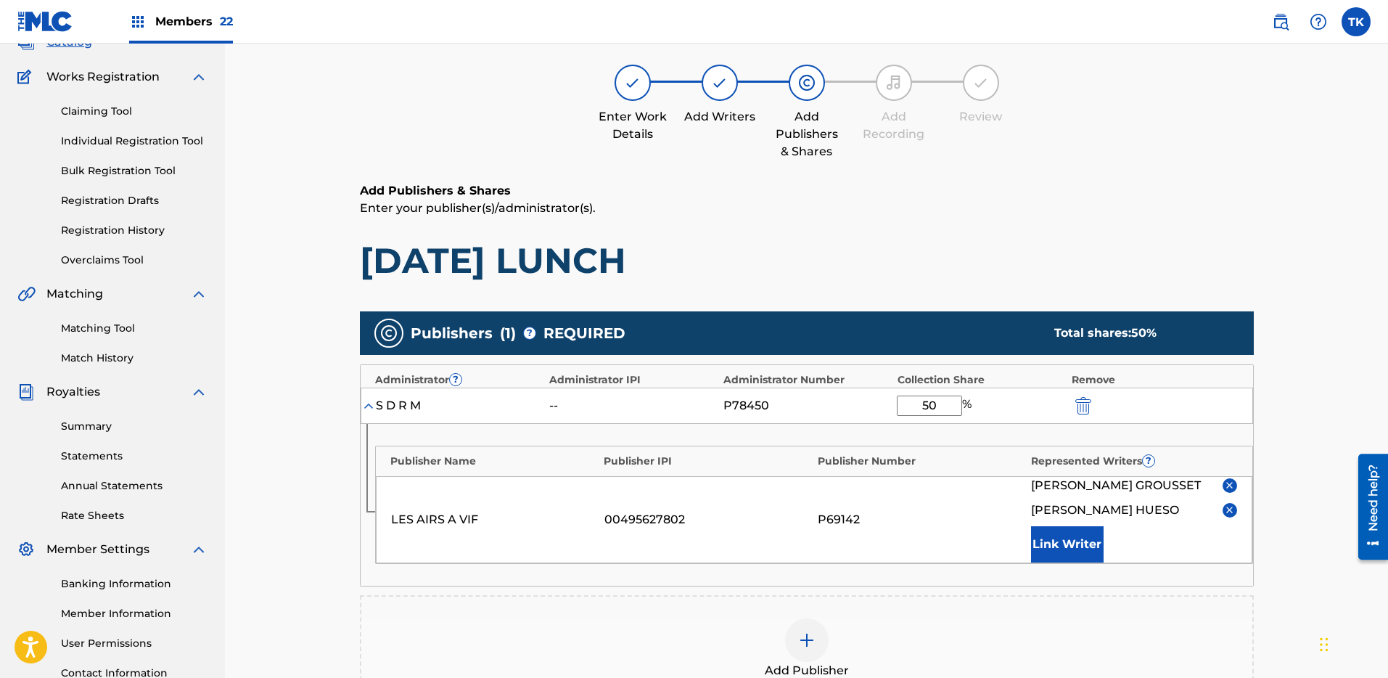
drag, startPoint x: 947, startPoint y: 400, endPoint x: 887, endPoint y: 398, distance: 60.3
click at [884, 398] on div "S D R M -- P78450 50 %" at bounding box center [807, 405] width 893 height 36
type input "100"
click at [1162, 171] on div "Catalog Enter Work Details Add Writers Add Publishers & Shares Add Recording Re…" at bounding box center [807, 90] width 894 height 183
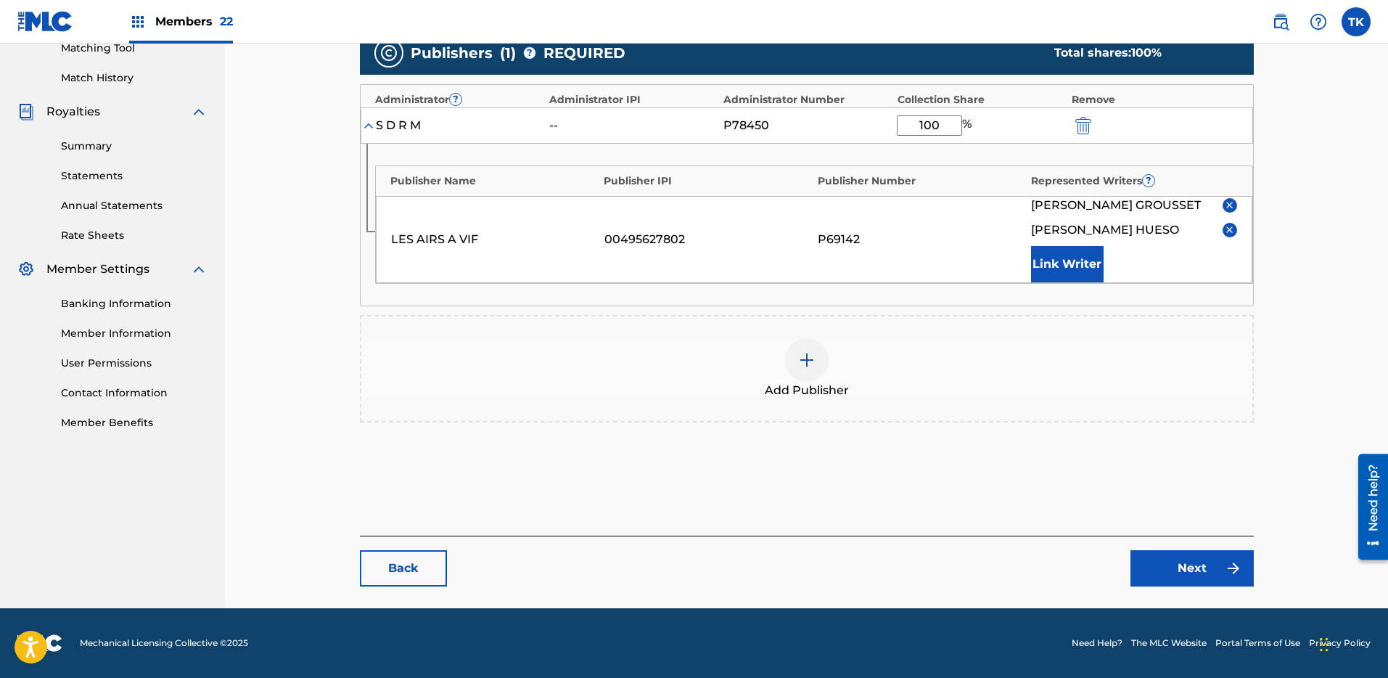
scroll to position [308, 0]
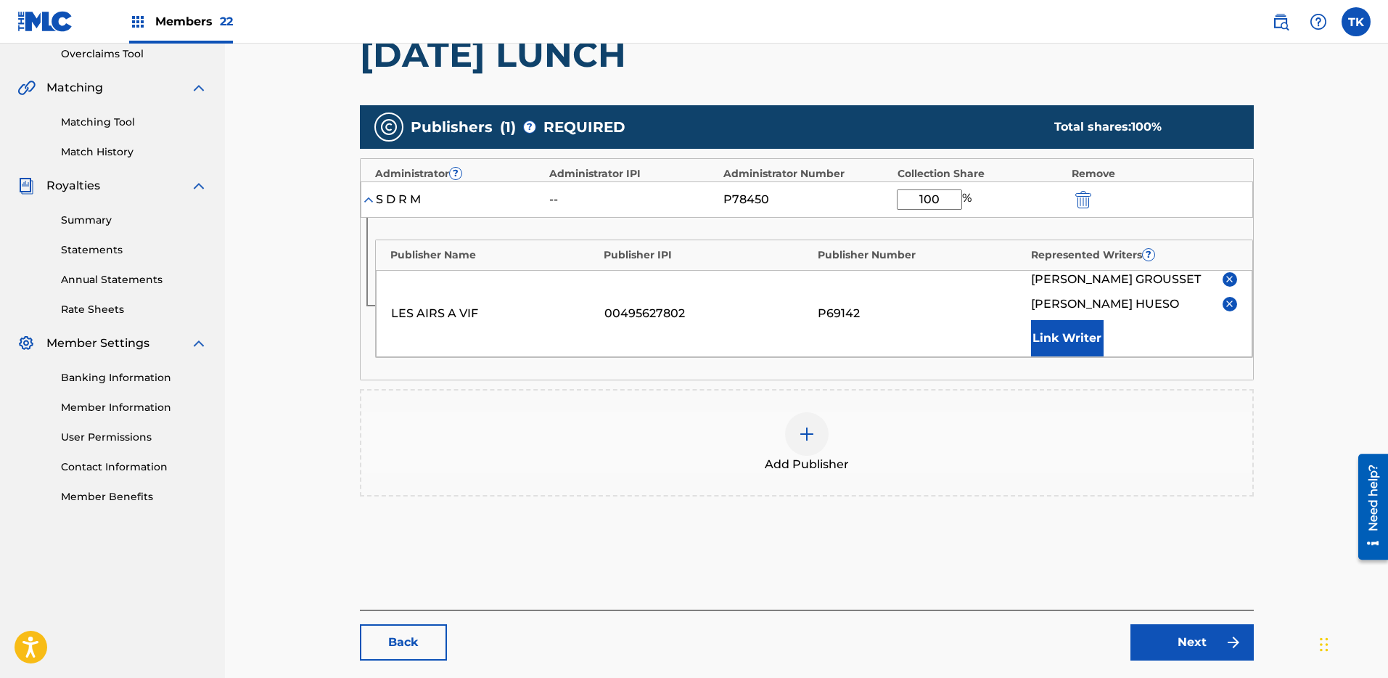
click at [1197, 644] on link "Next" at bounding box center [1192, 642] width 123 height 36
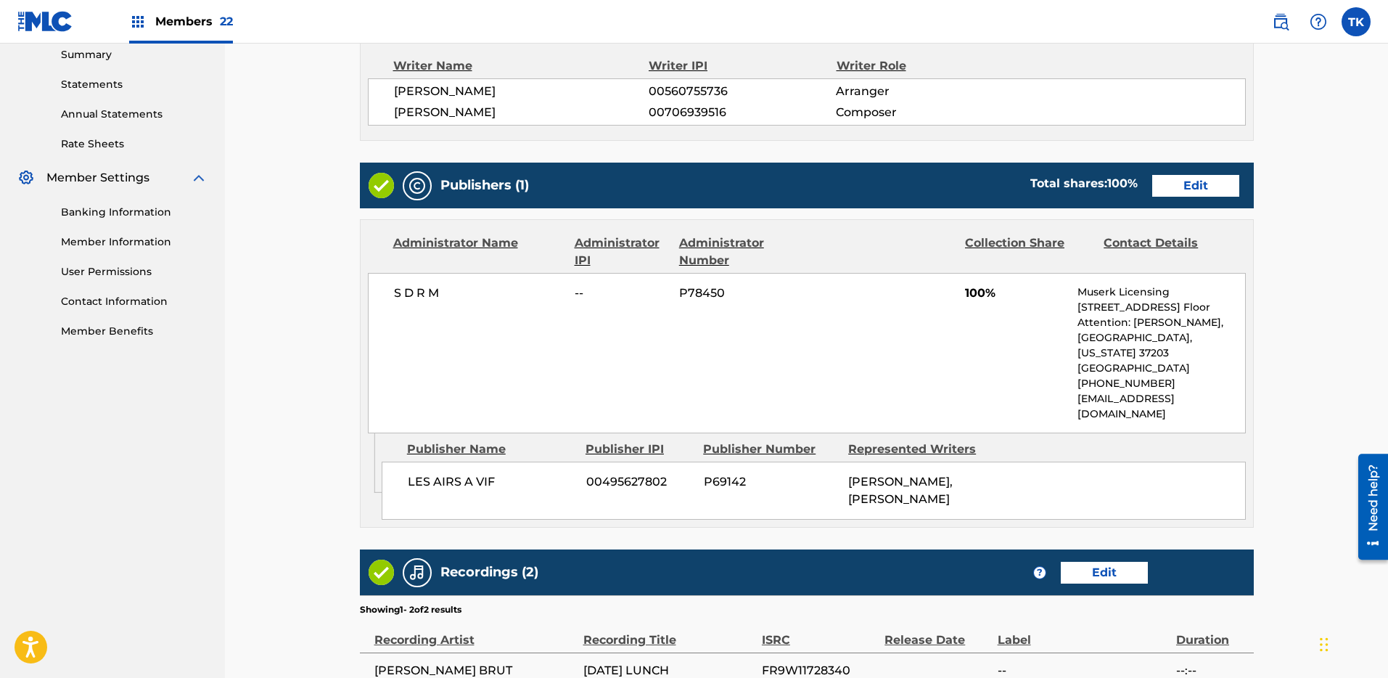
scroll to position [655, 0]
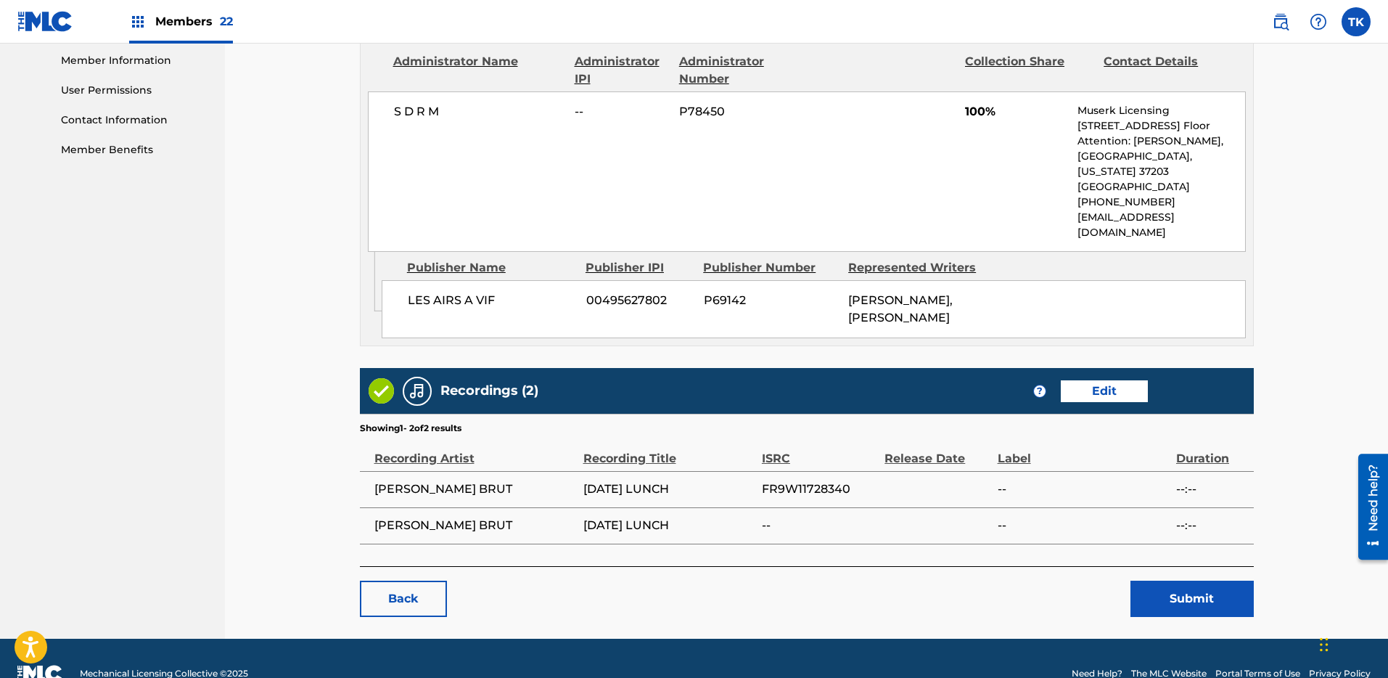
click at [1191, 580] on button "Submit" at bounding box center [1192, 598] width 123 height 36
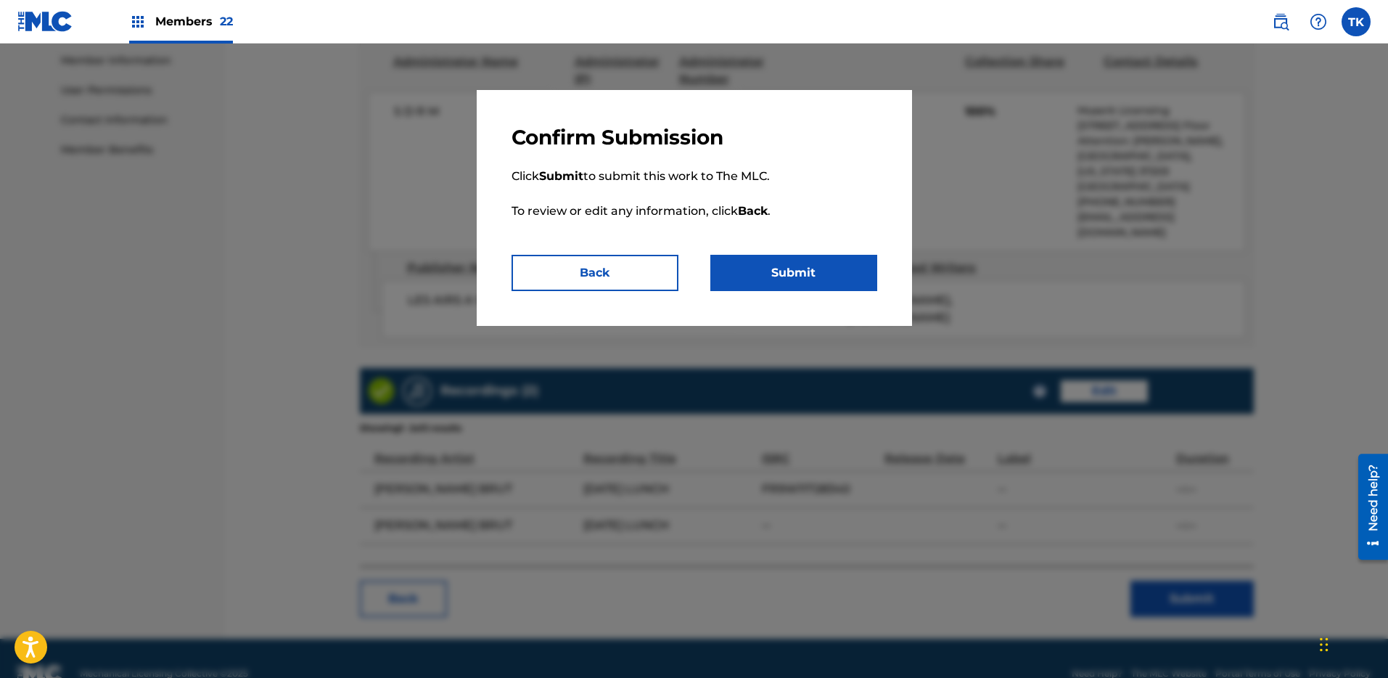
click at [795, 264] on button "Submit" at bounding box center [793, 273] width 167 height 36
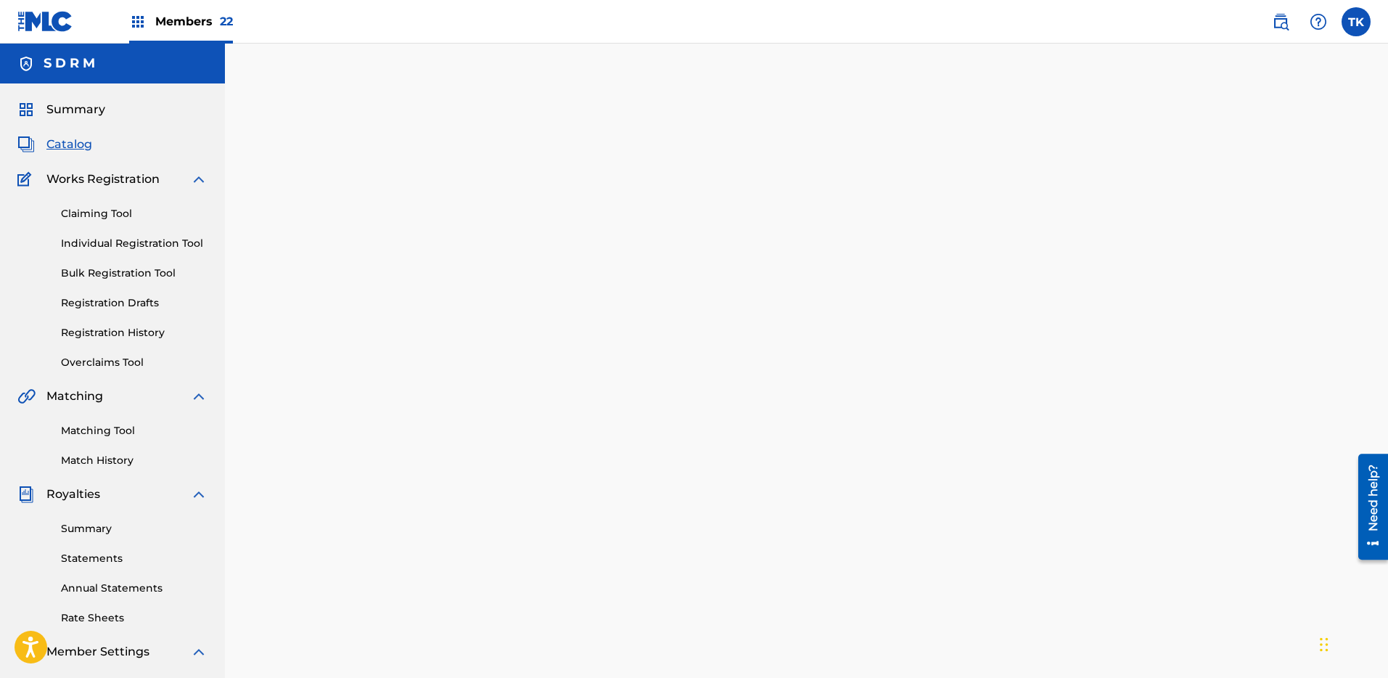
click at [70, 150] on span "Catalog" at bounding box center [69, 144] width 46 height 17
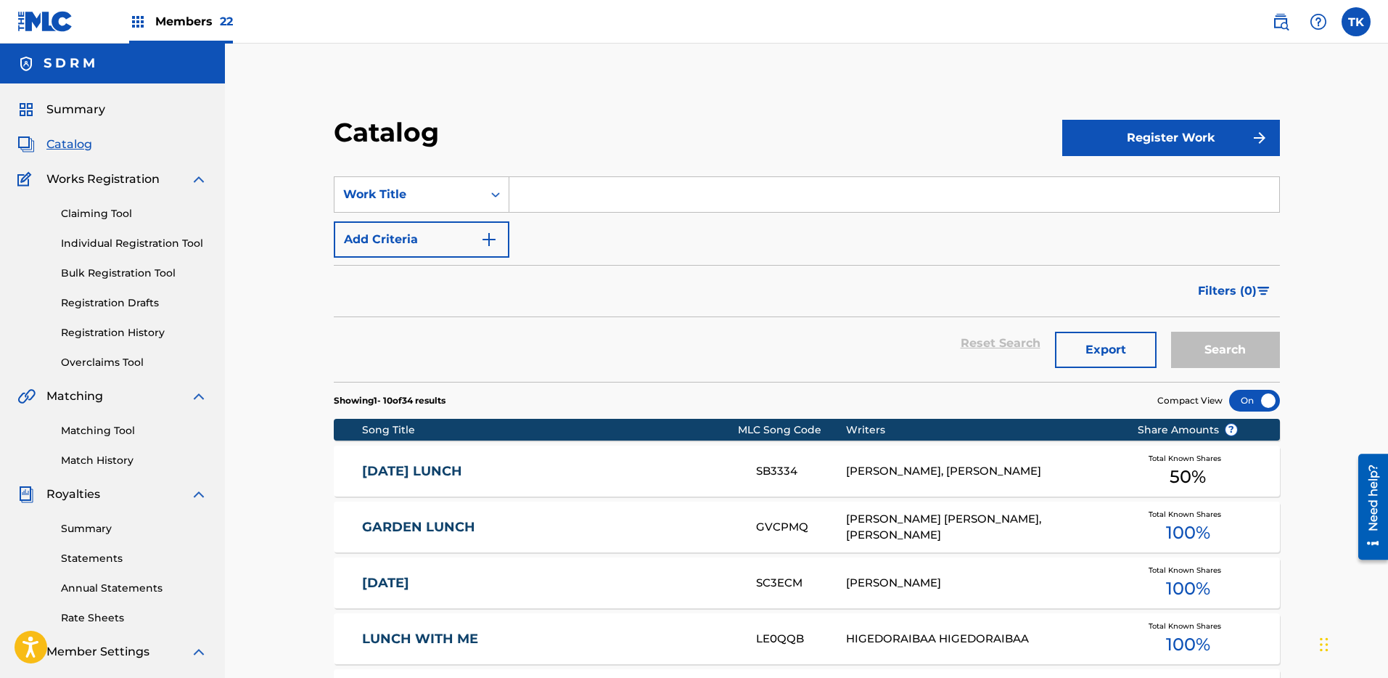
click at [586, 191] on input "Search Form" at bounding box center [894, 194] width 770 height 35
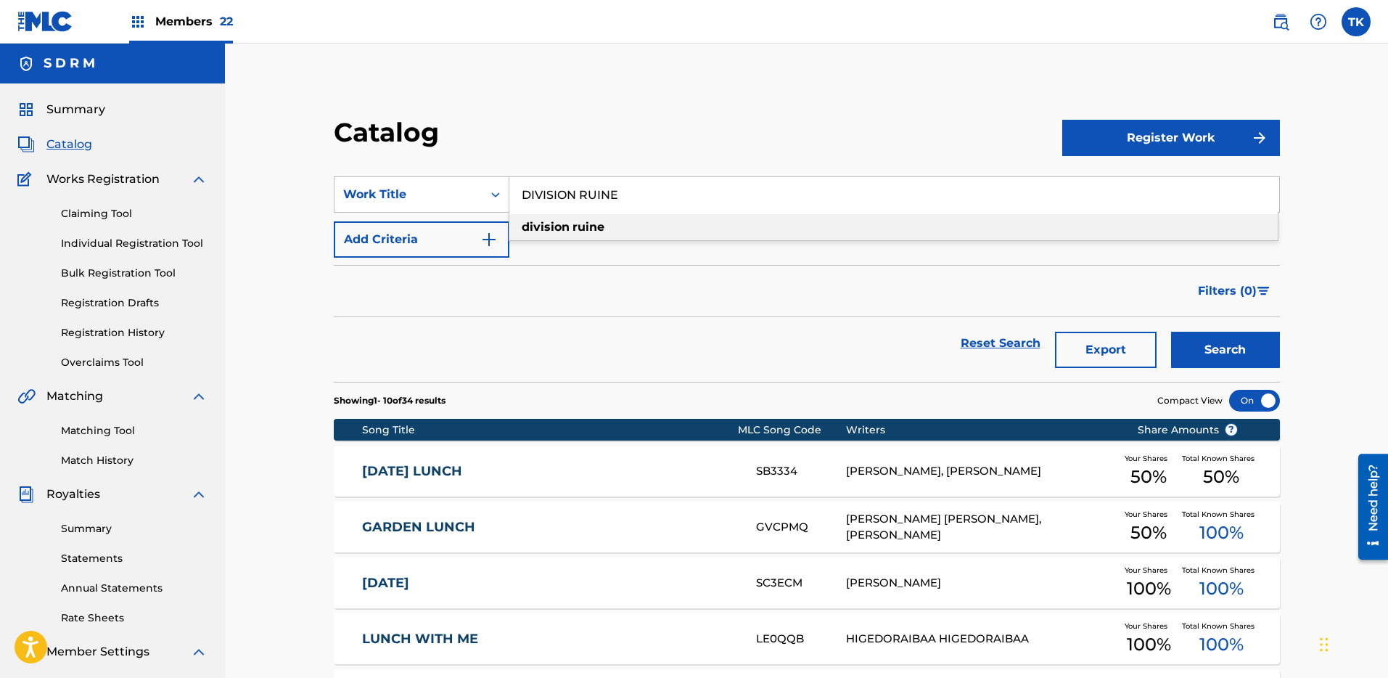
click at [594, 220] on strong "ruine" at bounding box center [589, 227] width 32 height 14
type input "division ruine"
click at [1217, 353] on button "Search" at bounding box center [1225, 350] width 109 height 36
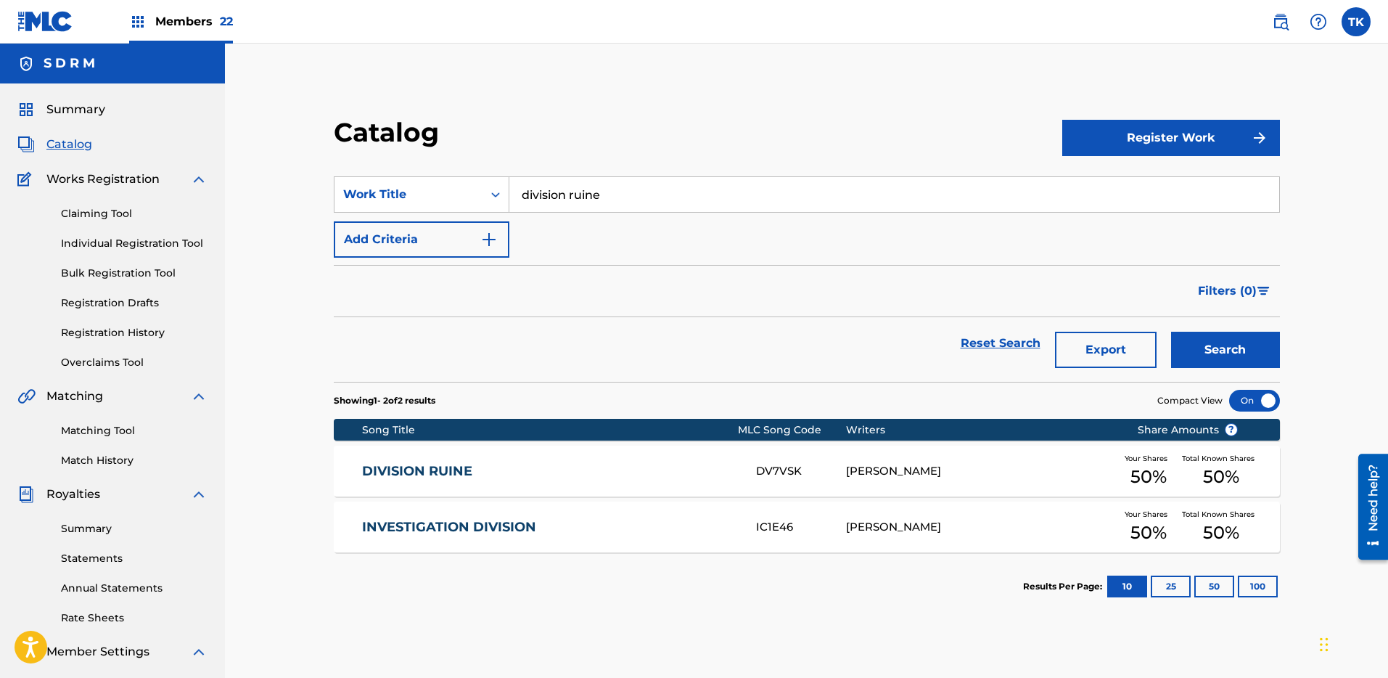
click at [723, 467] on link "DIVISION RUINE" at bounding box center [549, 471] width 374 height 17
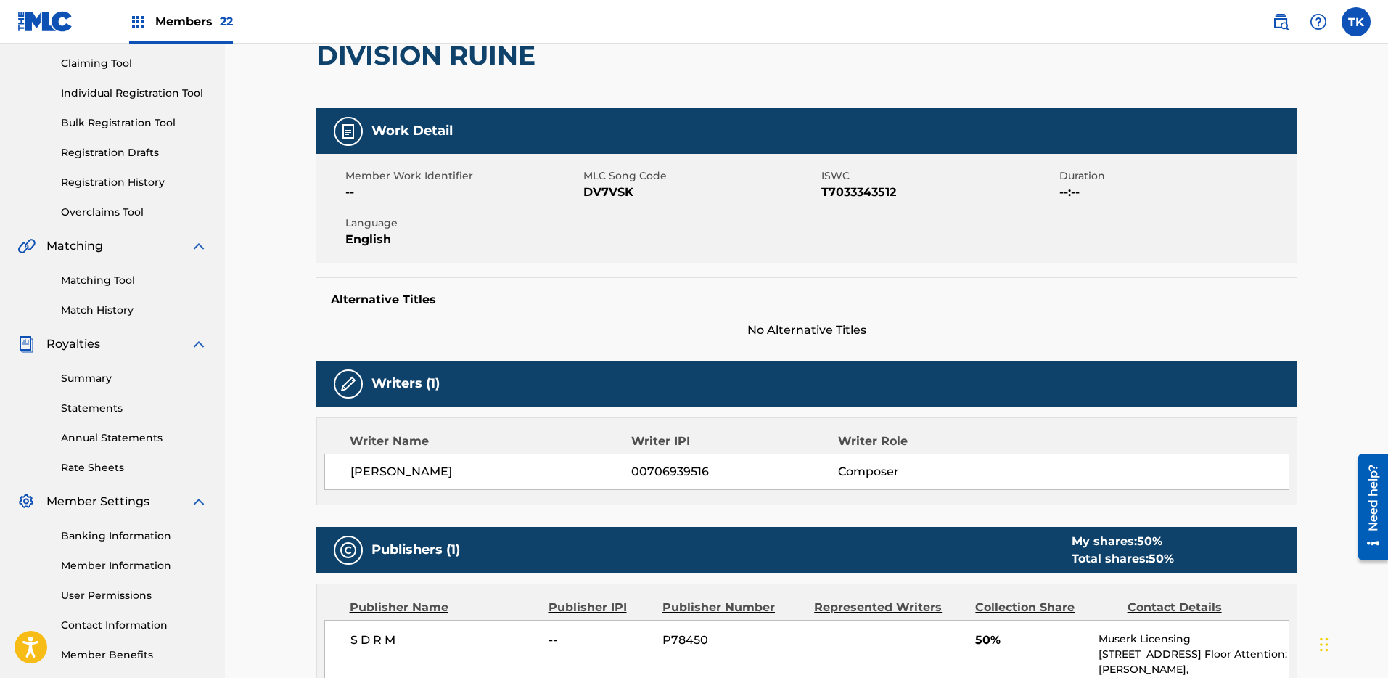
scroll to position [57, 0]
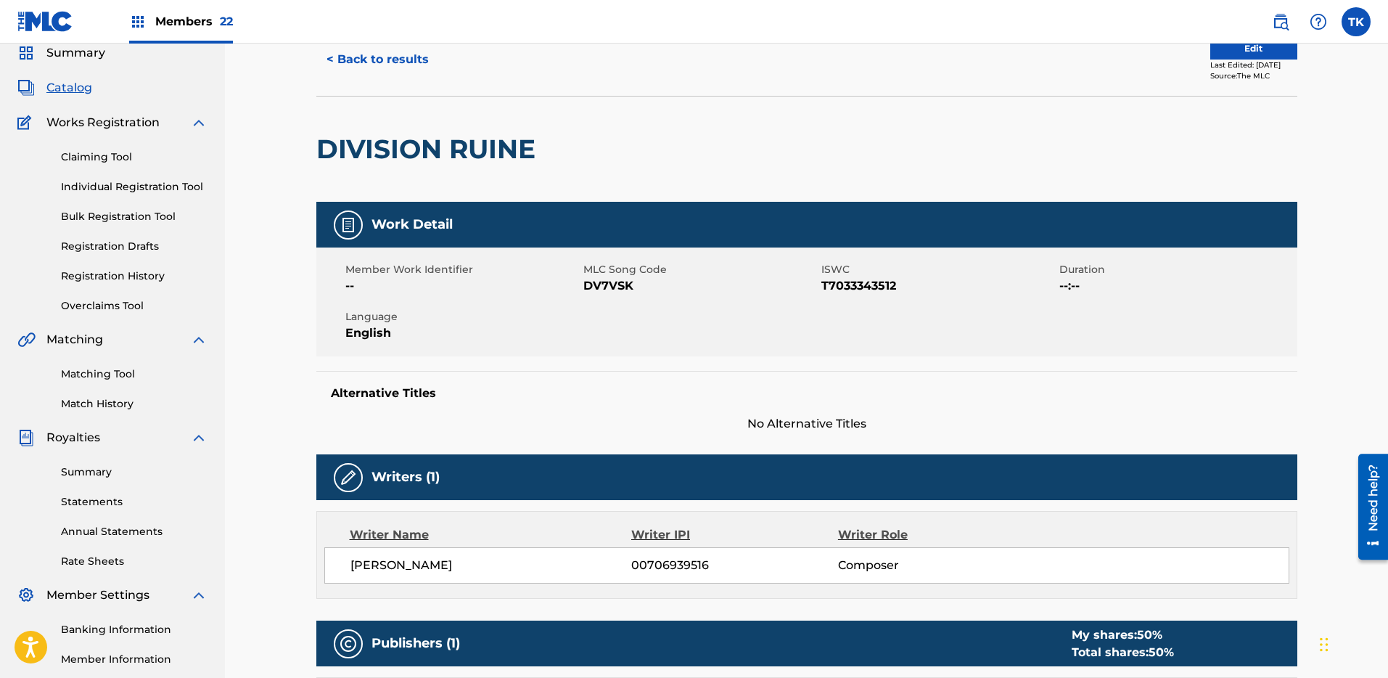
click at [1250, 54] on button "Edit" at bounding box center [1253, 49] width 87 height 22
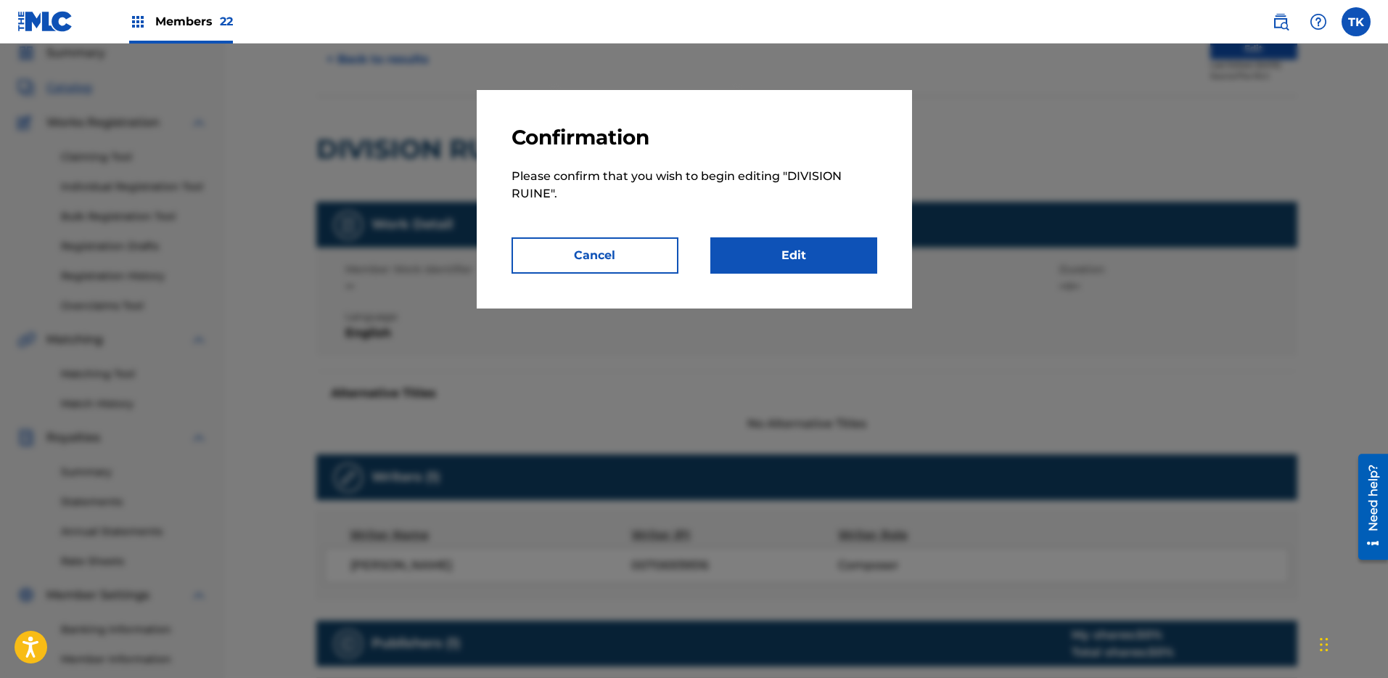
click at [792, 267] on link "Edit" at bounding box center [793, 255] width 167 height 36
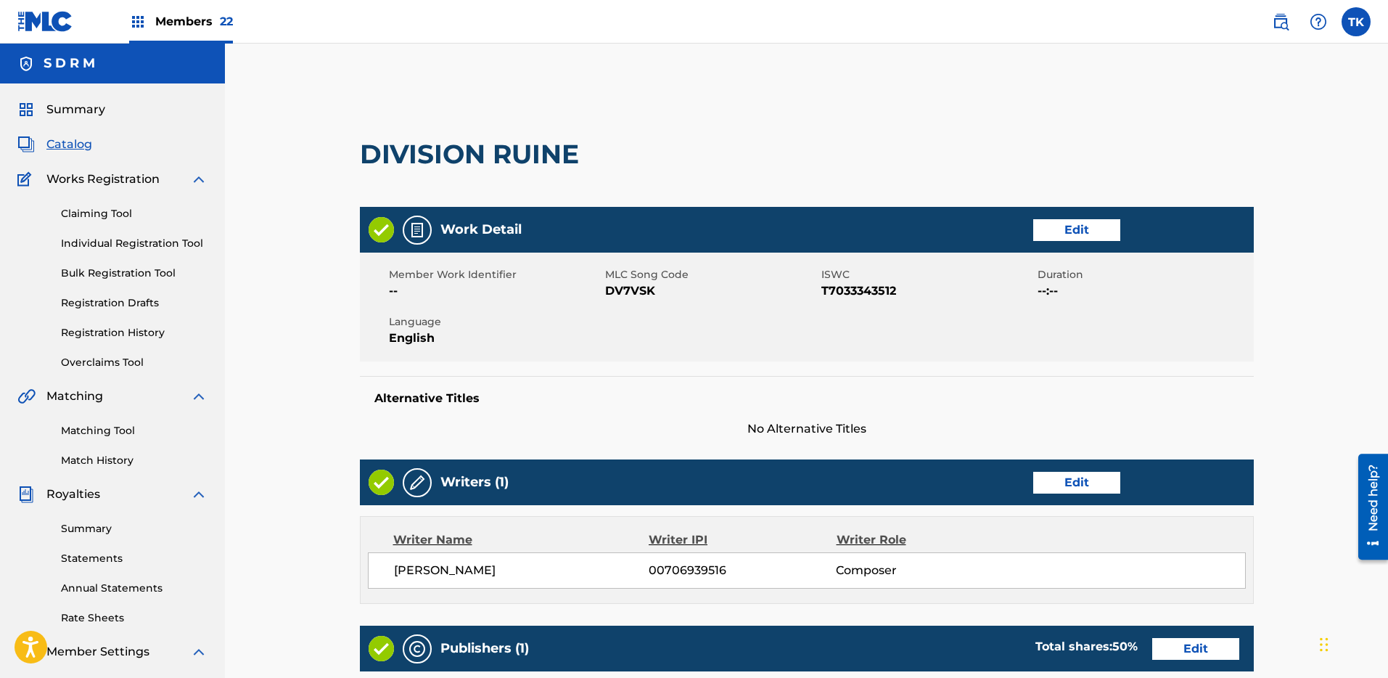
scroll to position [380, 0]
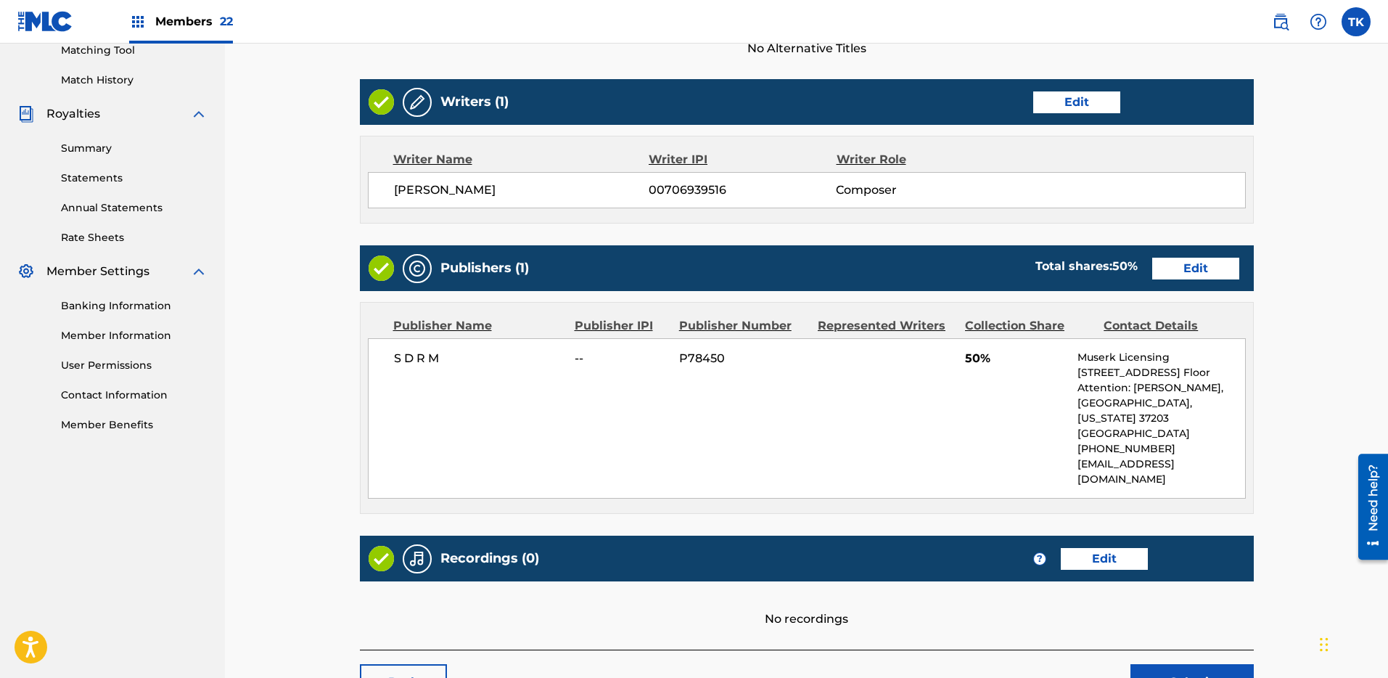
click at [1196, 255] on div "Publishers (1) Total shares: 50 % Edit" at bounding box center [807, 268] width 894 height 46
click at [1197, 260] on link "Edit" at bounding box center [1195, 269] width 87 height 22
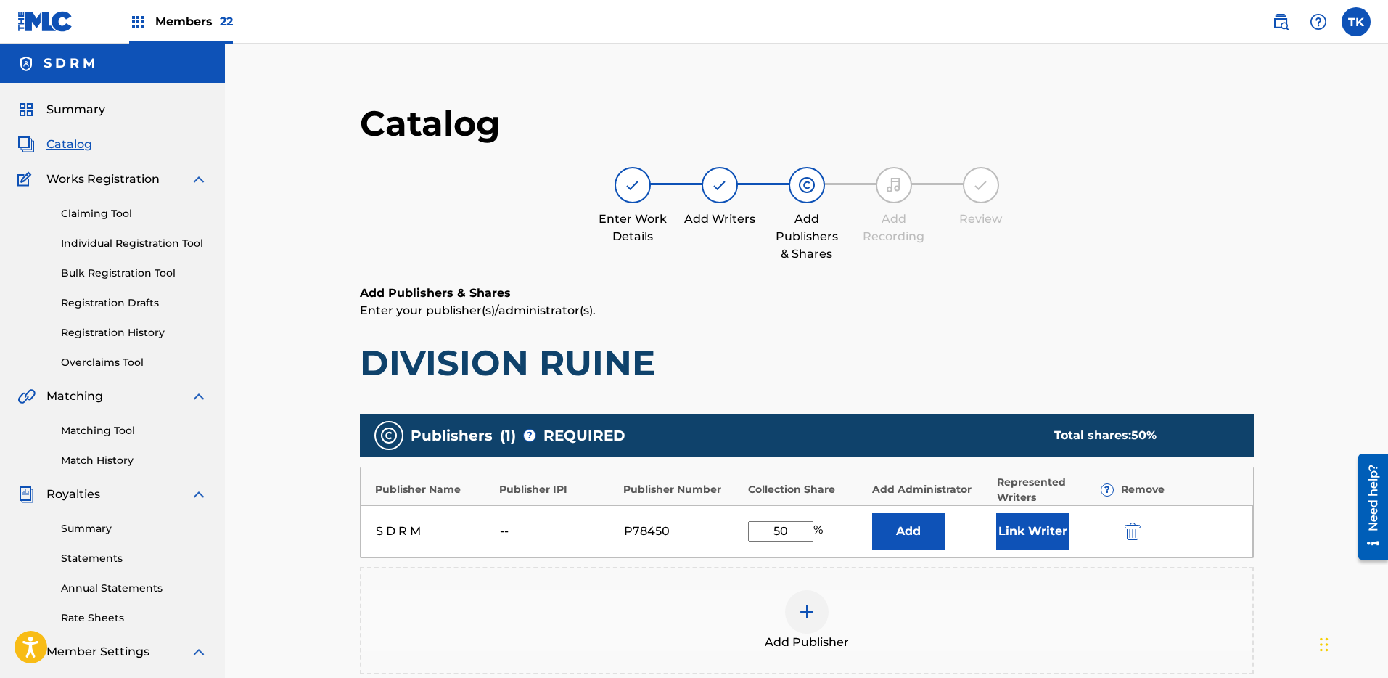
scroll to position [154, 0]
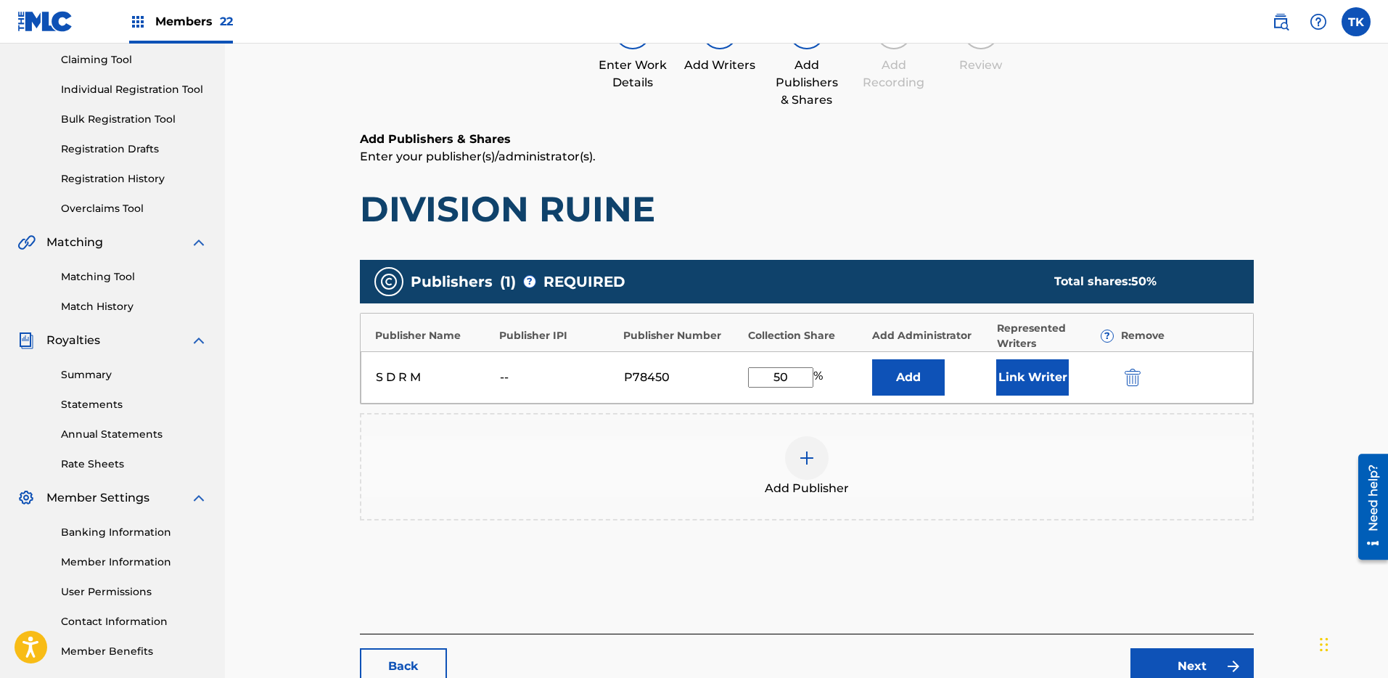
click at [1123, 374] on button "submit" at bounding box center [1131, 377] width 22 height 17
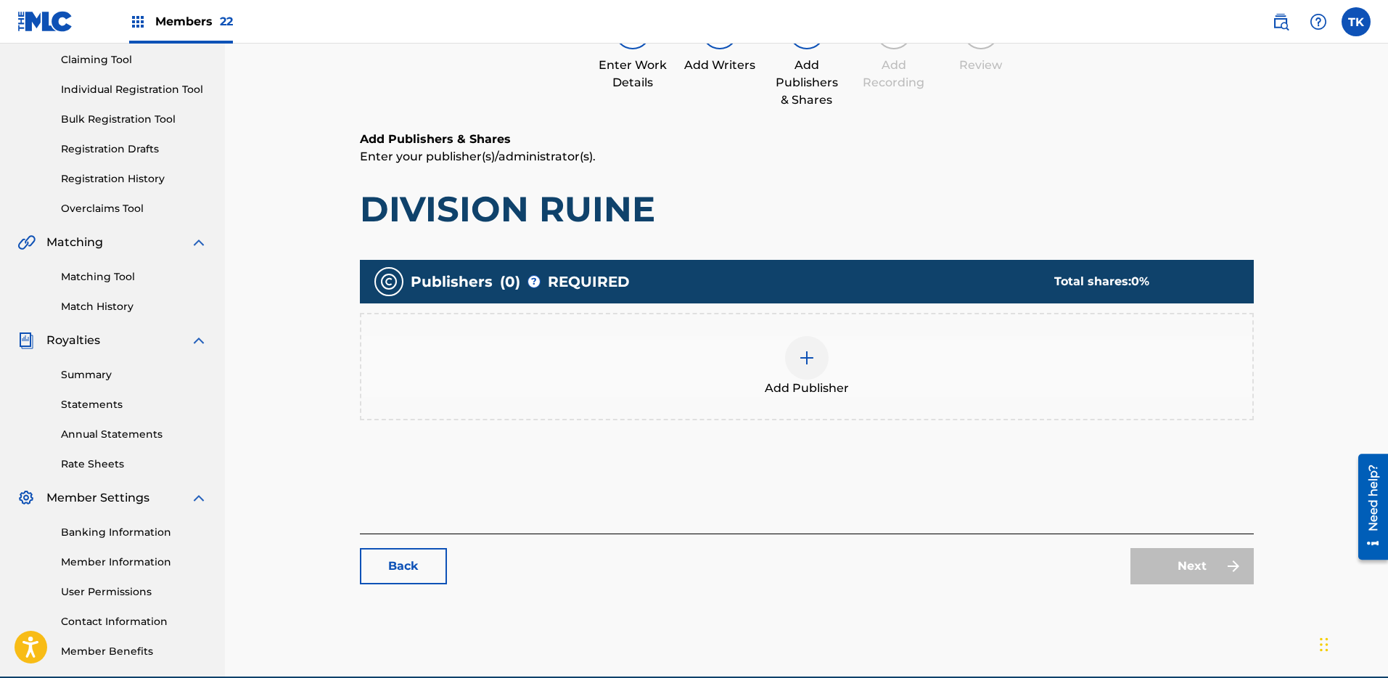
click at [962, 361] on div "Add Publisher" at bounding box center [806, 366] width 891 height 61
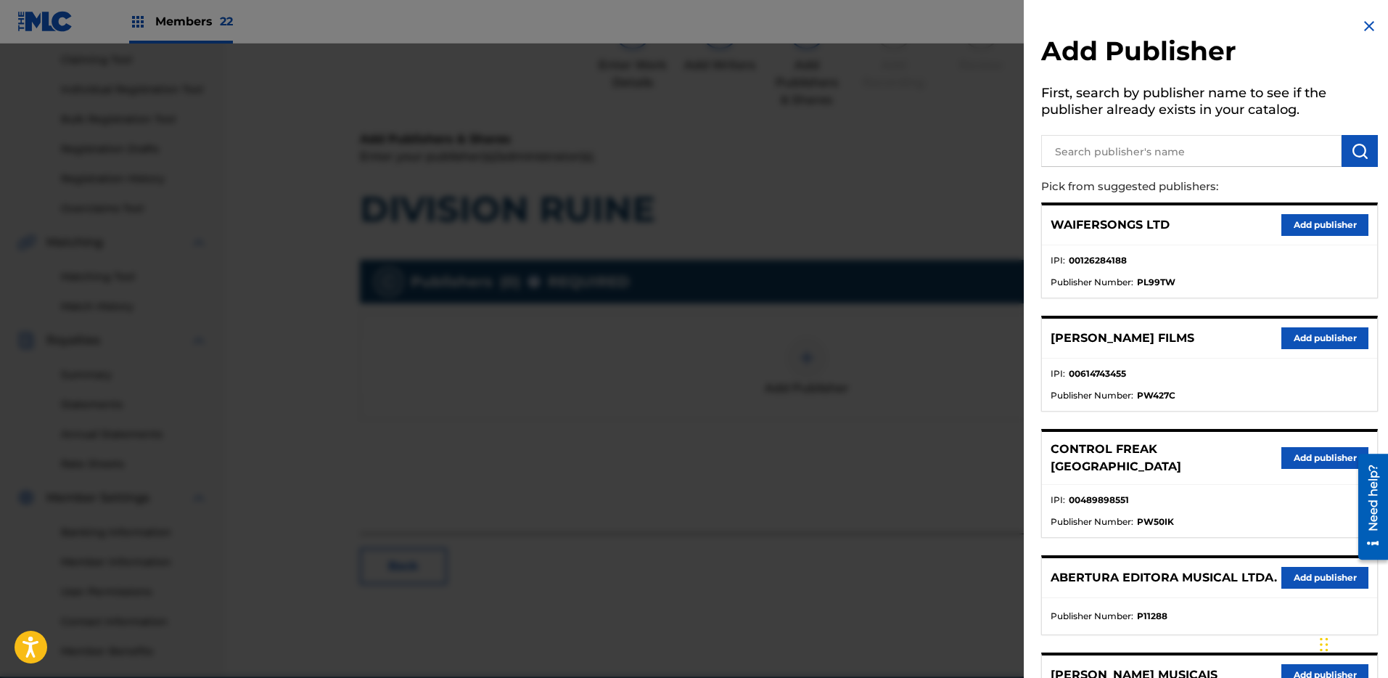
click at [1151, 151] on input "text" at bounding box center [1191, 151] width 300 height 32
paste input "LES AIRS A VIF"
type input "LES AIRS A VIF"
click at [1355, 158] on img "submit" at bounding box center [1359, 150] width 17 height 17
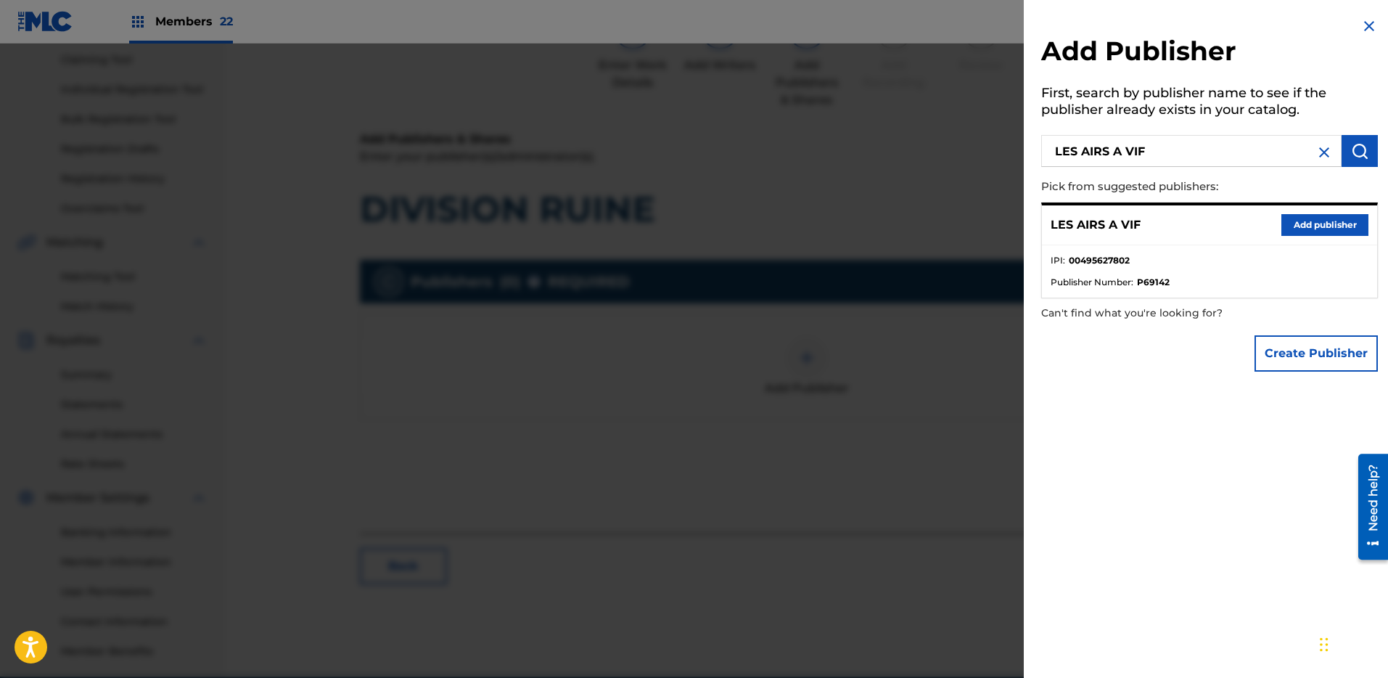
click at [1326, 224] on button "Add publisher" at bounding box center [1324, 225] width 87 height 22
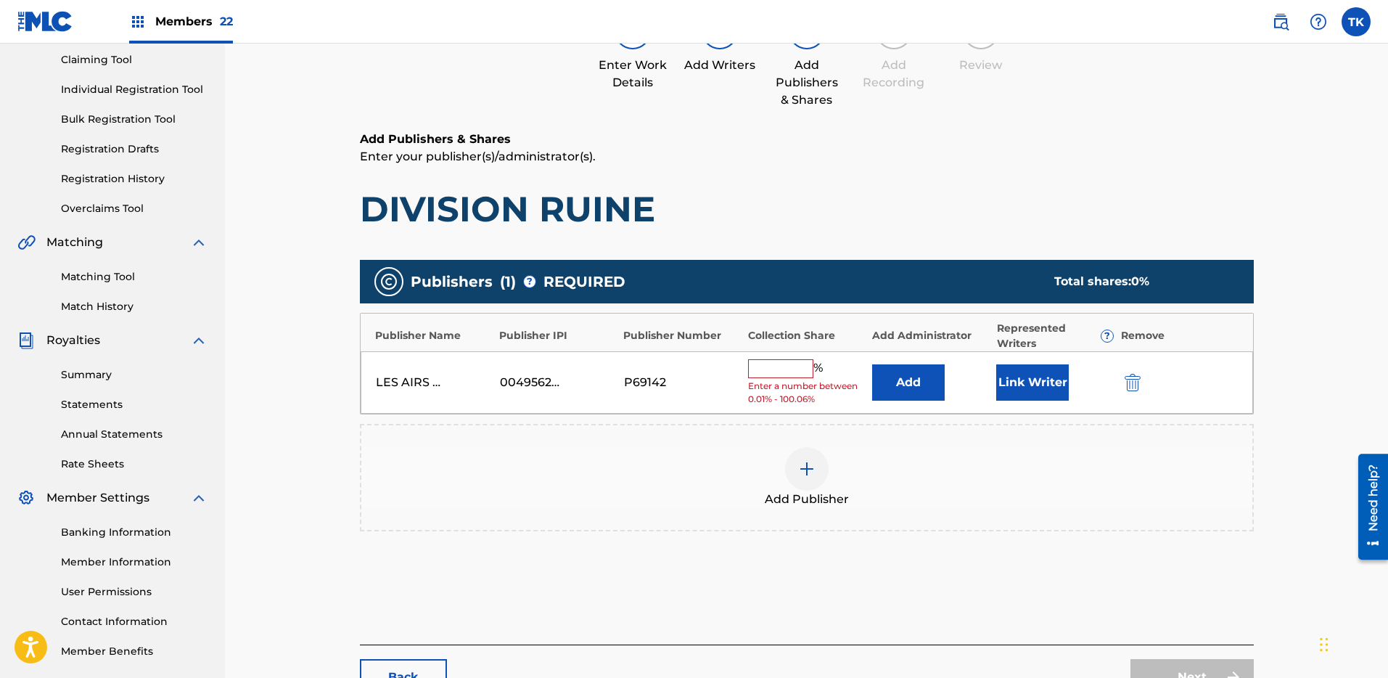
click at [919, 380] on button "Add" at bounding box center [908, 382] width 73 height 36
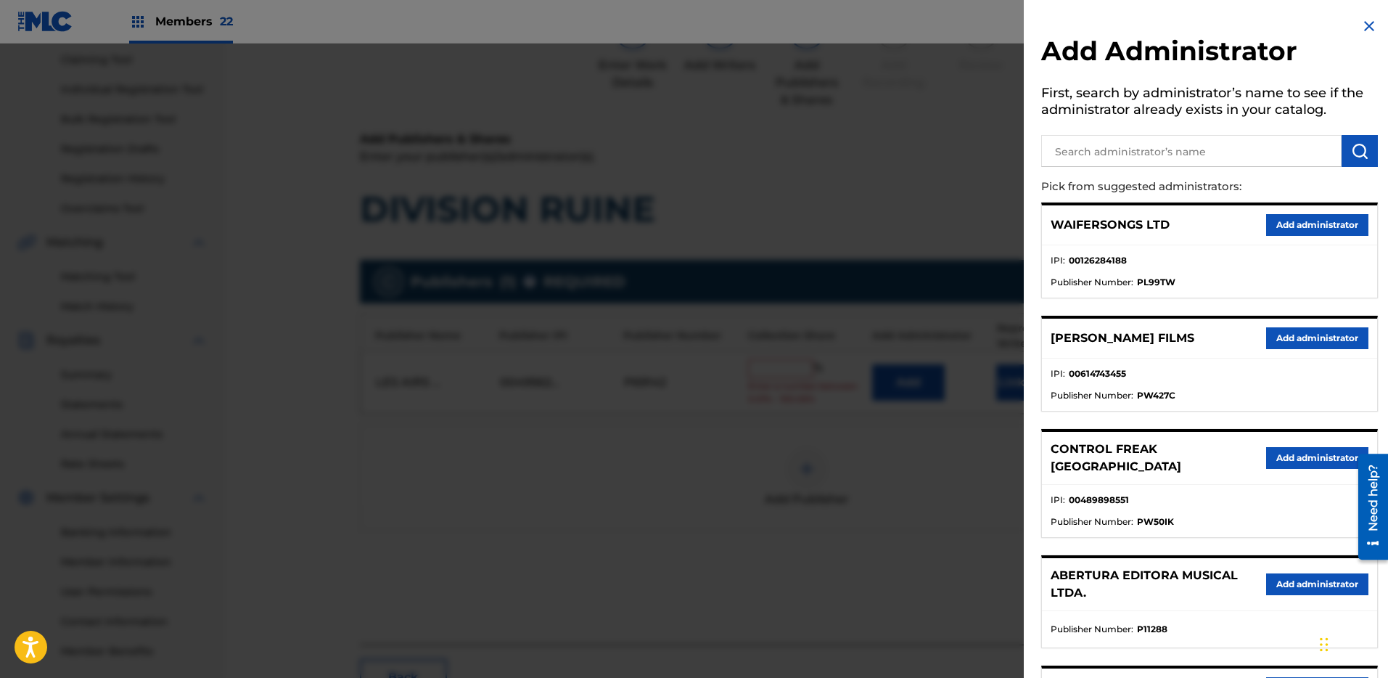
click at [1165, 142] on input "text" at bounding box center [1191, 151] width 300 height 32
type input "S D R M"
click at [1345, 146] on button "submit" at bounding box center [1360, 151] width 36 height 32
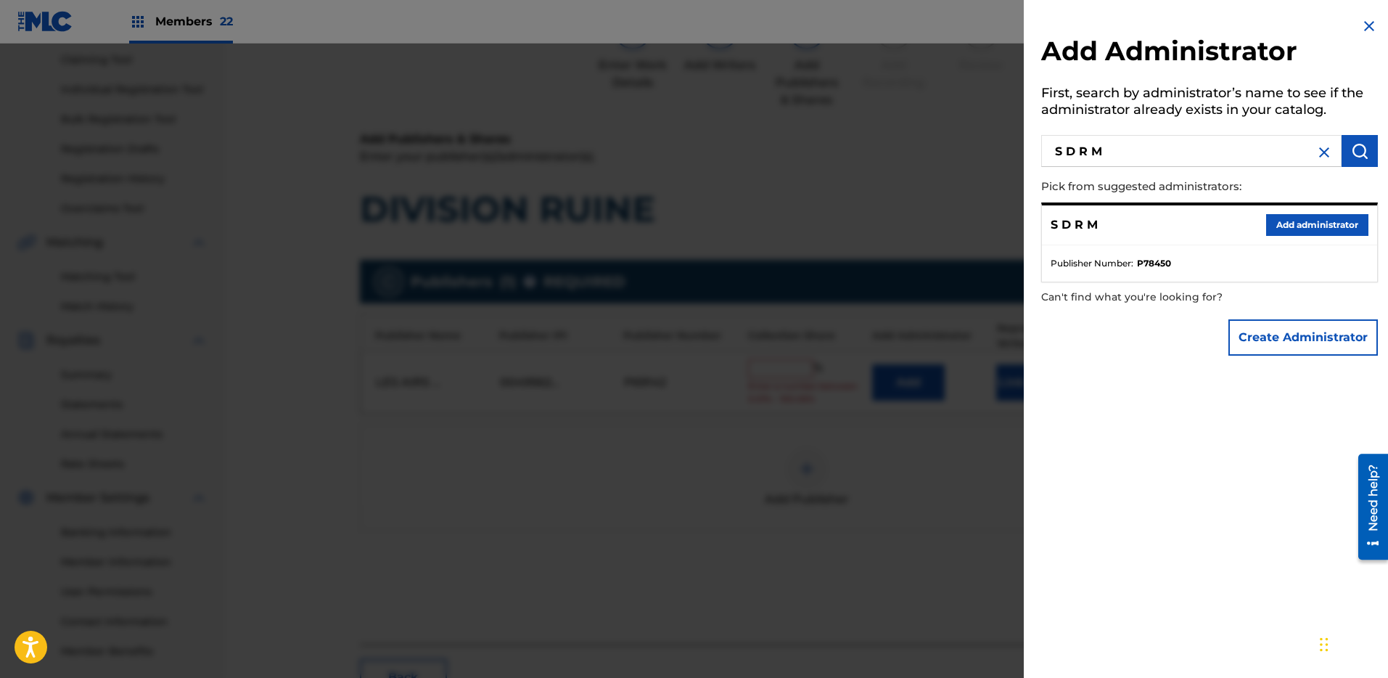
click at [1310, 218] on button "Add administrator" at bounding box center [1317, 225] width 102 height 22
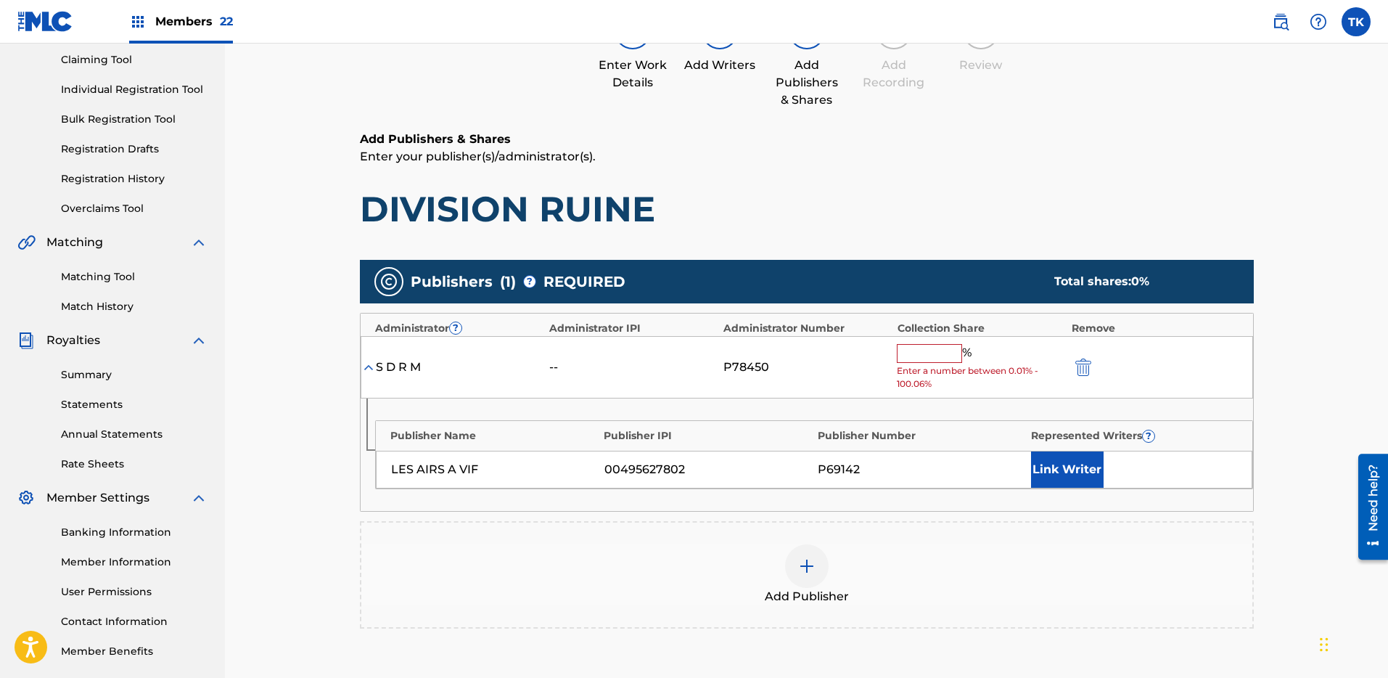
click at [925, 358] on input "text" at bounding box center [929, 353] width 65 height 19
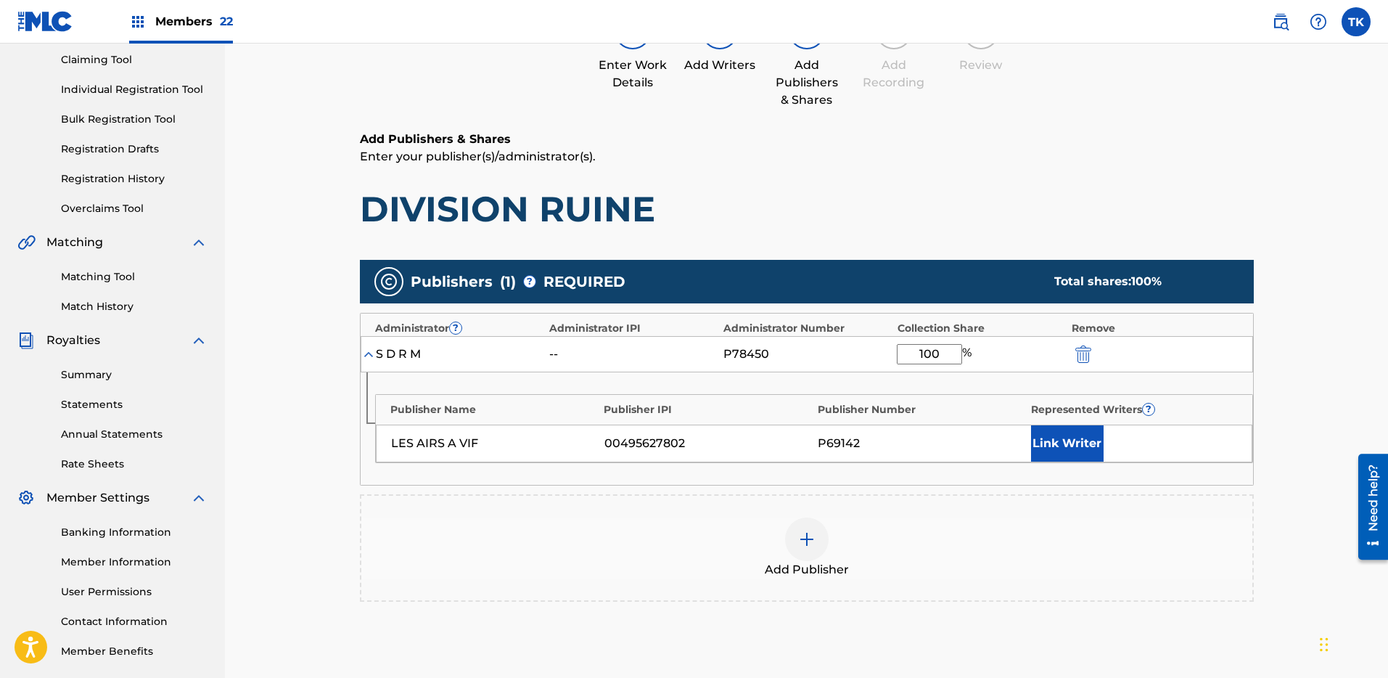
type input "100"
click at [1080, 134] on h6 "Add Publishers & Shares" at bounding box center [807, 139] width 894 height 17
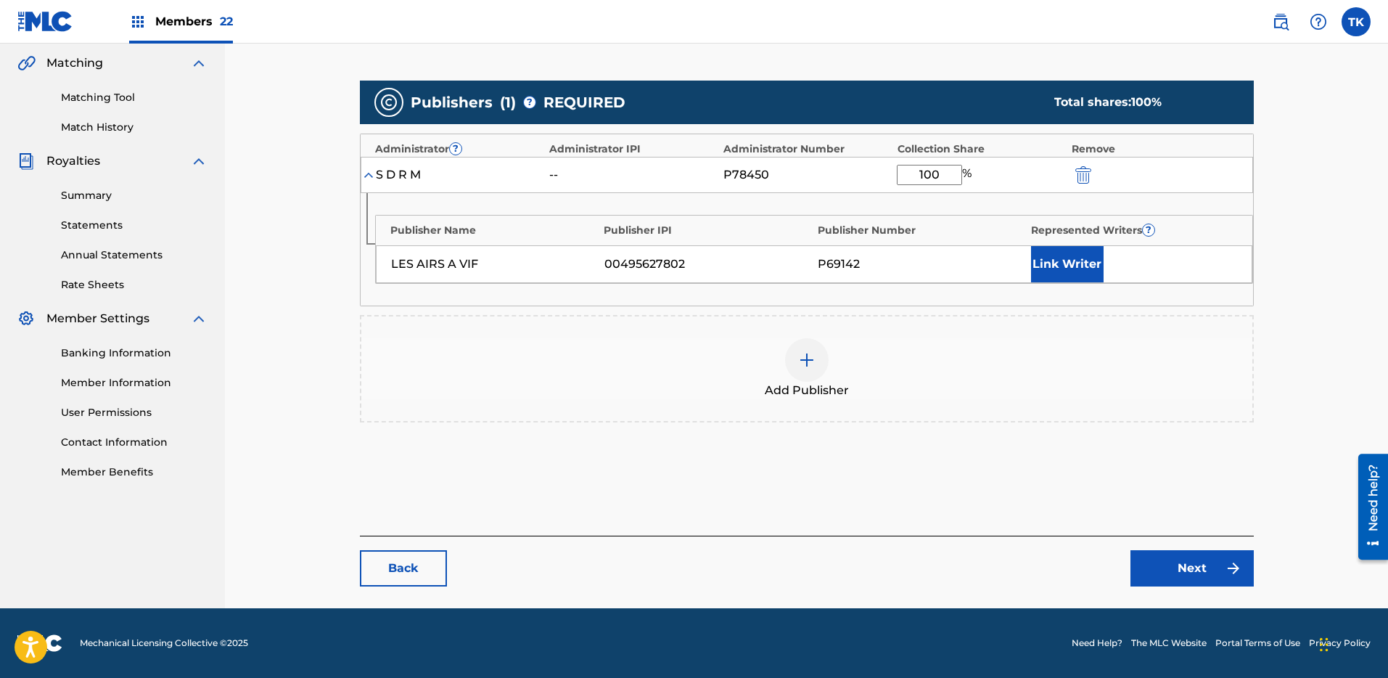
click at [1194, 585] on link "Next" at bounding box center [1192, 568] width 123 height 36
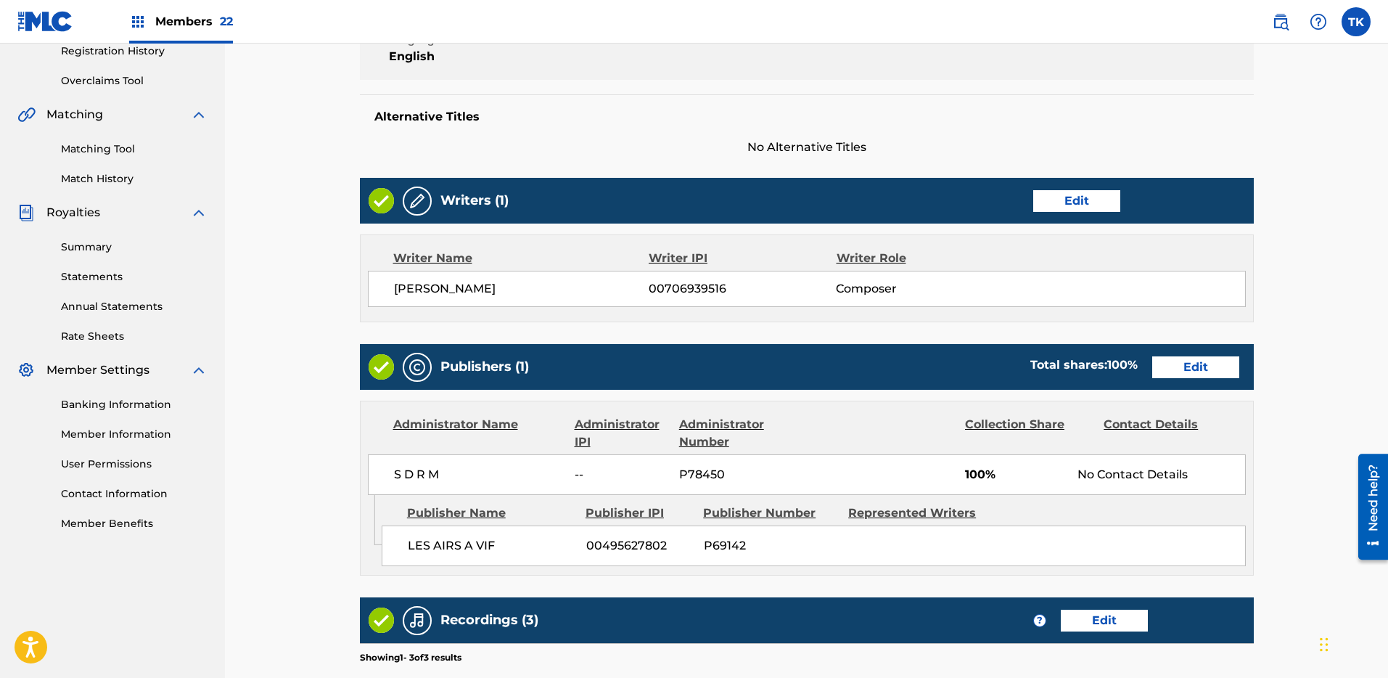
scroll to position [578, 0]
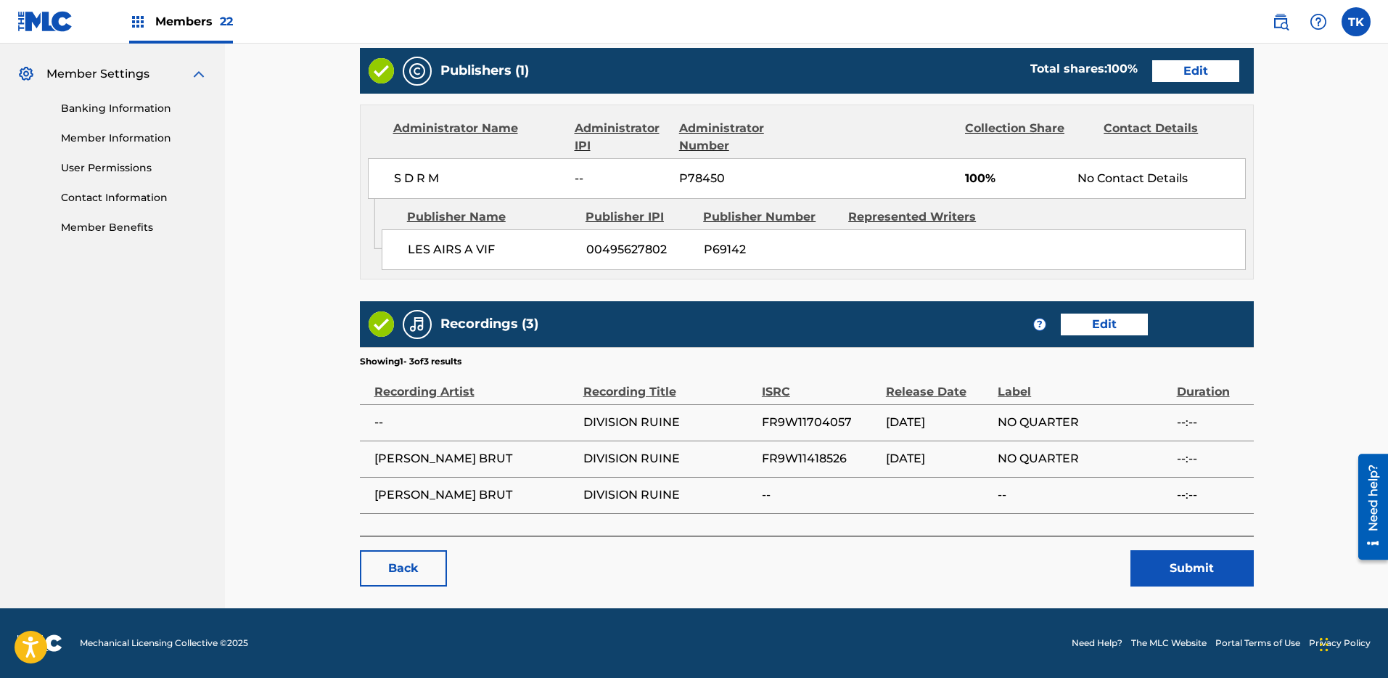
click at [1206, 571] on button "Submit" at bounding box center [1192, 568] width 123 height 36
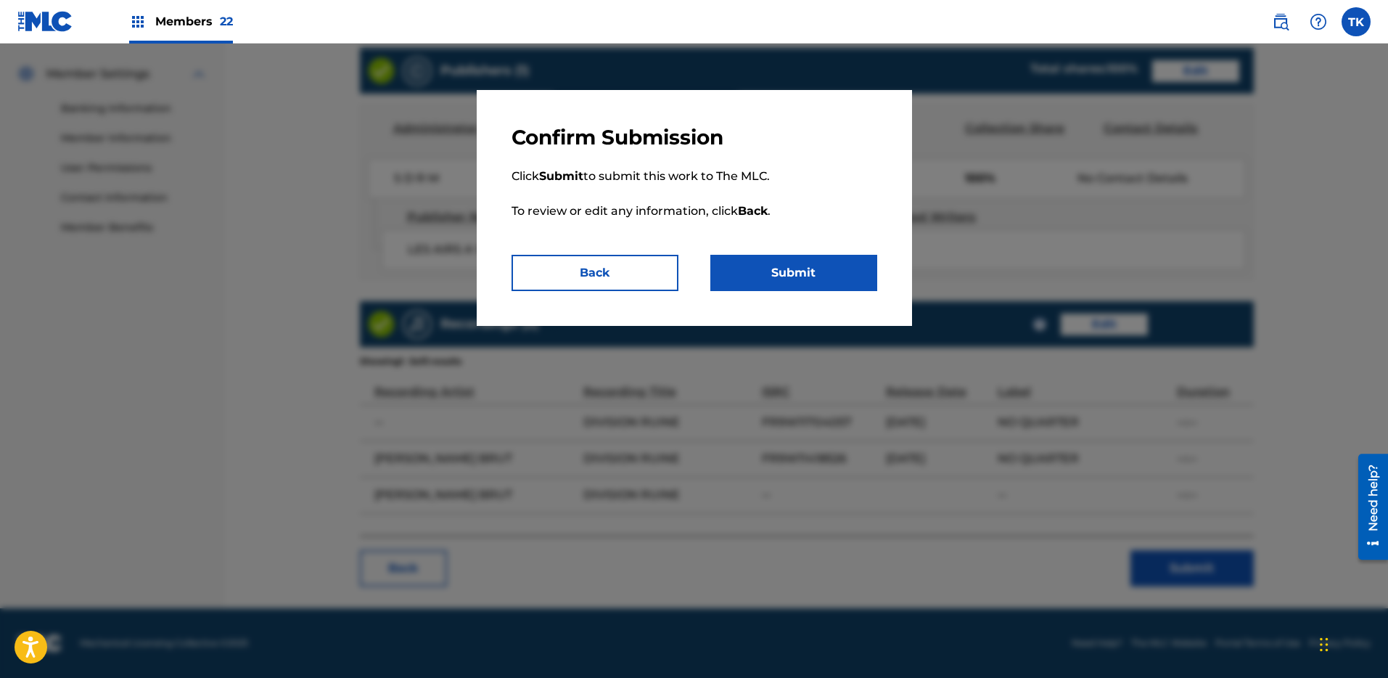
drag, startPoint x: 792, startPoint y: 266, endPoint x: 739, endPoint y: 236, distance: 61.1
click at [792, 265] on button "Submit" at bounding box center [793, 273] width 167 height 36
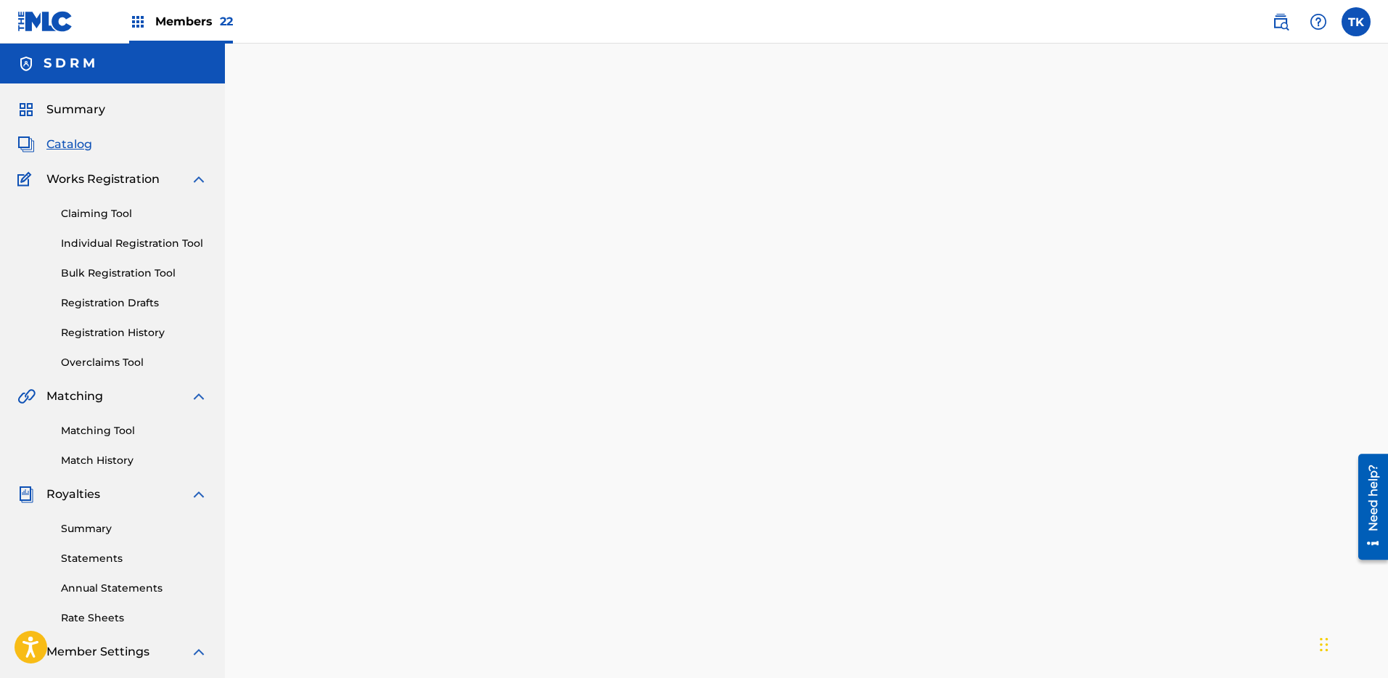
click at [89, 139] on span "Catalog" at bounding box center [69, 144] width 46 height 17
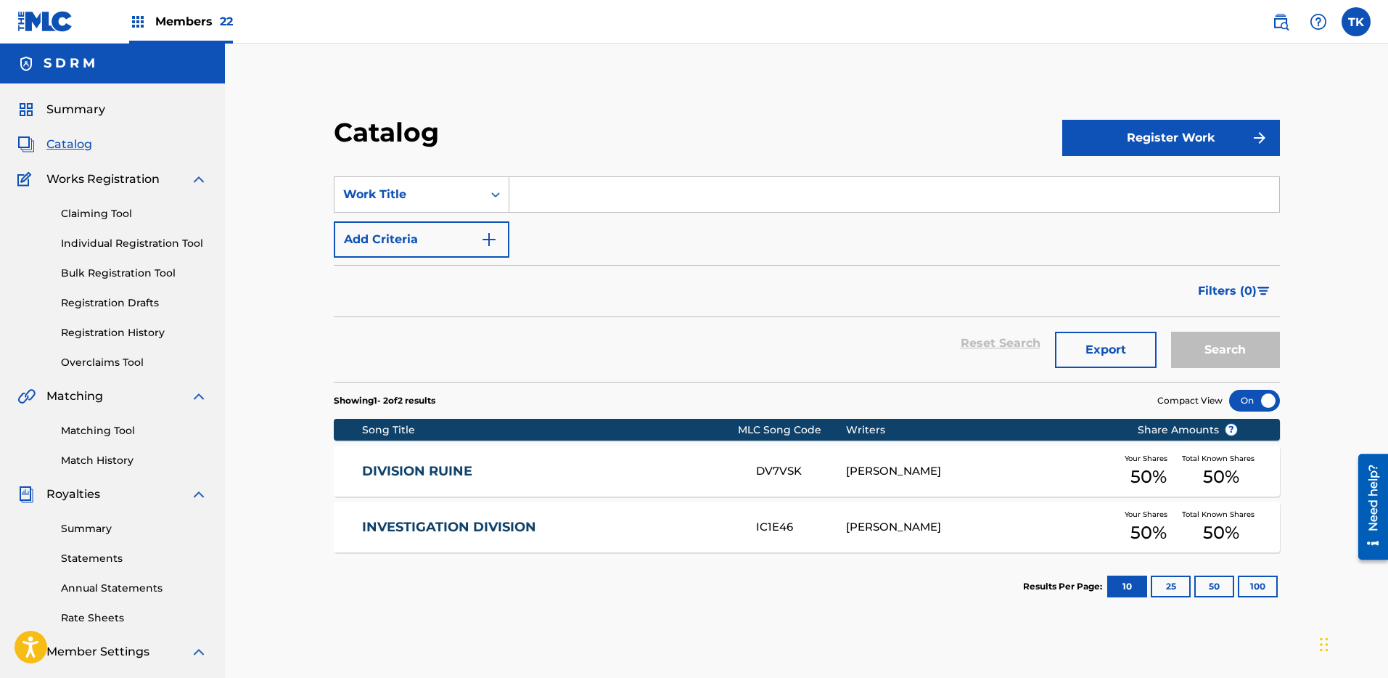
drag, startPoint x: 546, startPoint y: 197, endPoint x: 567, endPoint y: 194, distance: 20.5
click at [558, 195] on input "Search Form" at bounding box center [894, 194] width 770 height 35
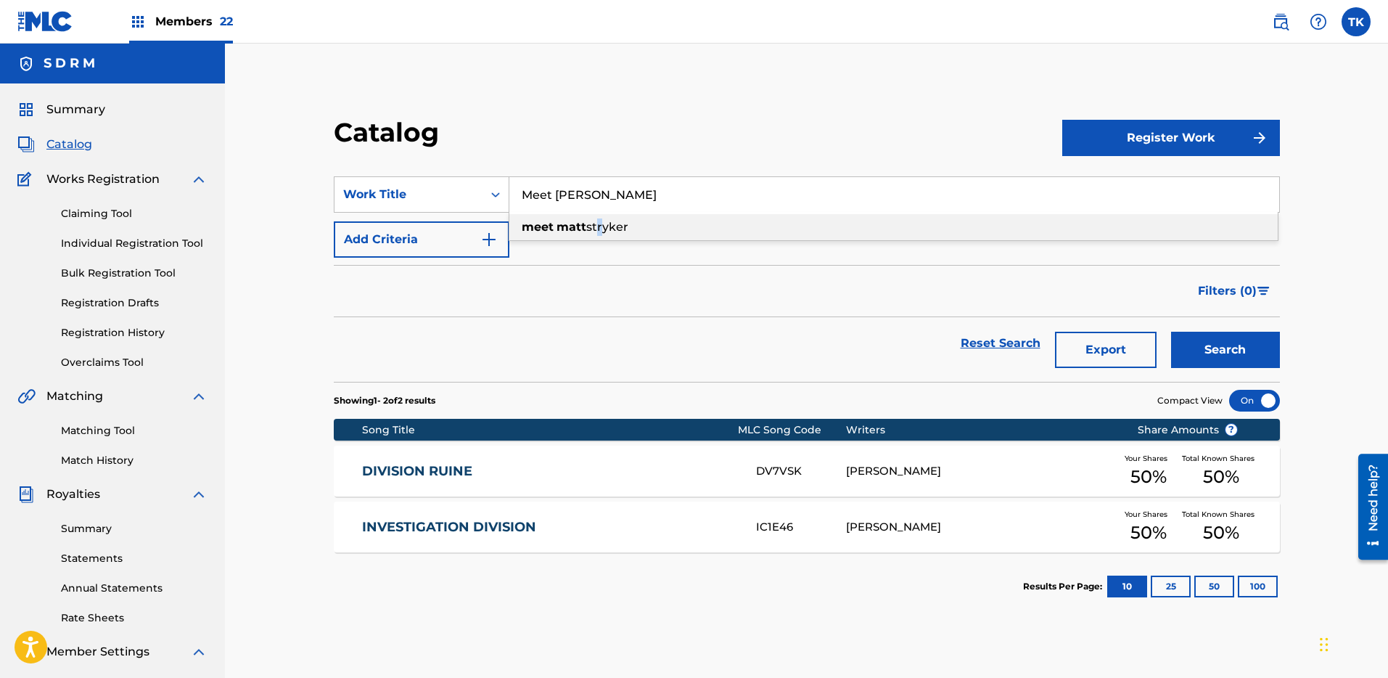
click at [597, 231] on span "stryker" at bounding box center [607, 227] width 42 height 14
type input "meet [PERSON_NAME]"
click at [1206, 348] on button "Search" at bounding box center [1225, 350] width 109 height 36
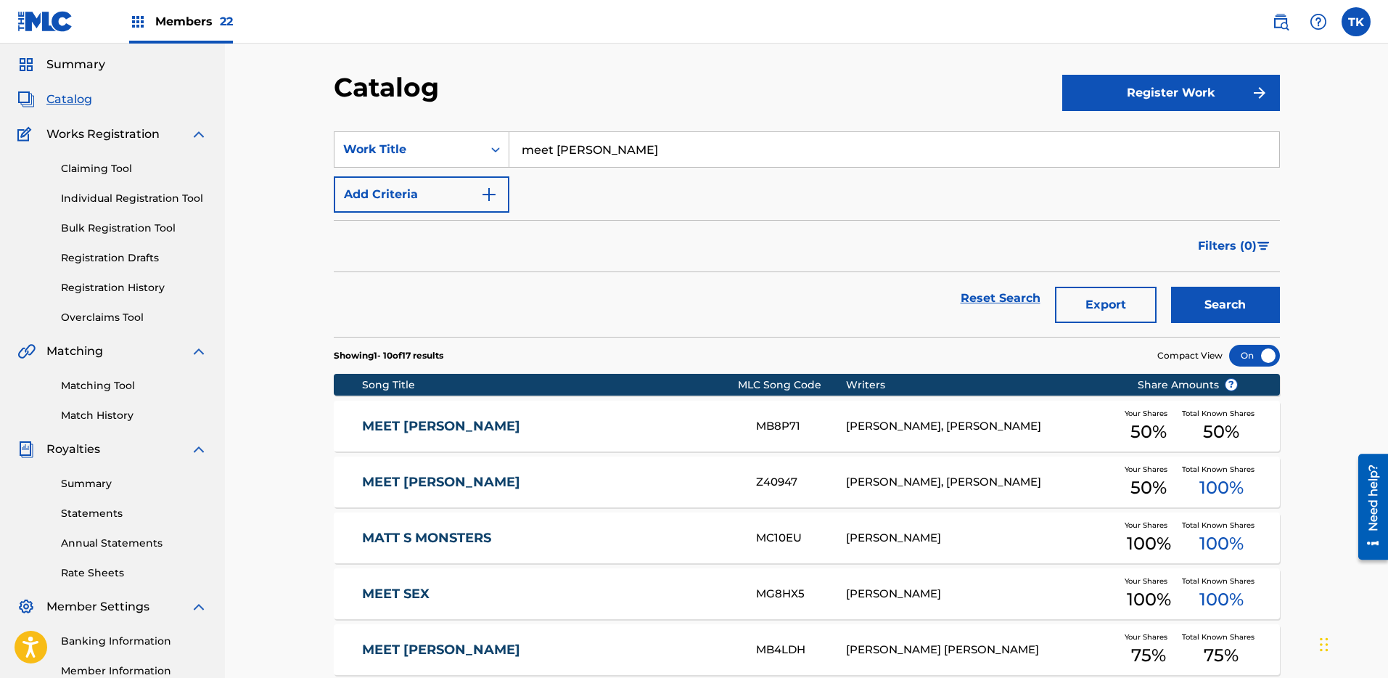
scroll to position [74, 0]
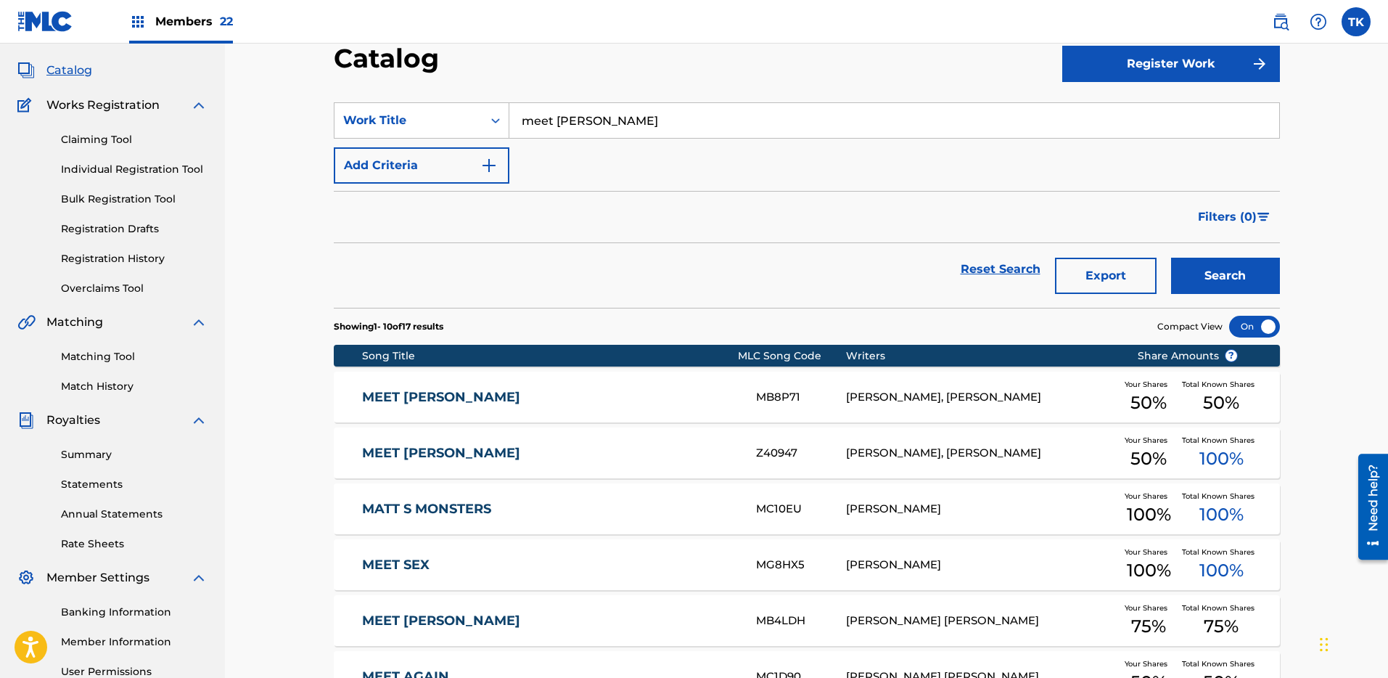
click at [681, 448] on link "MEET [PERSON_NAME]" at bounding box center [549, 453] width 374 height 17
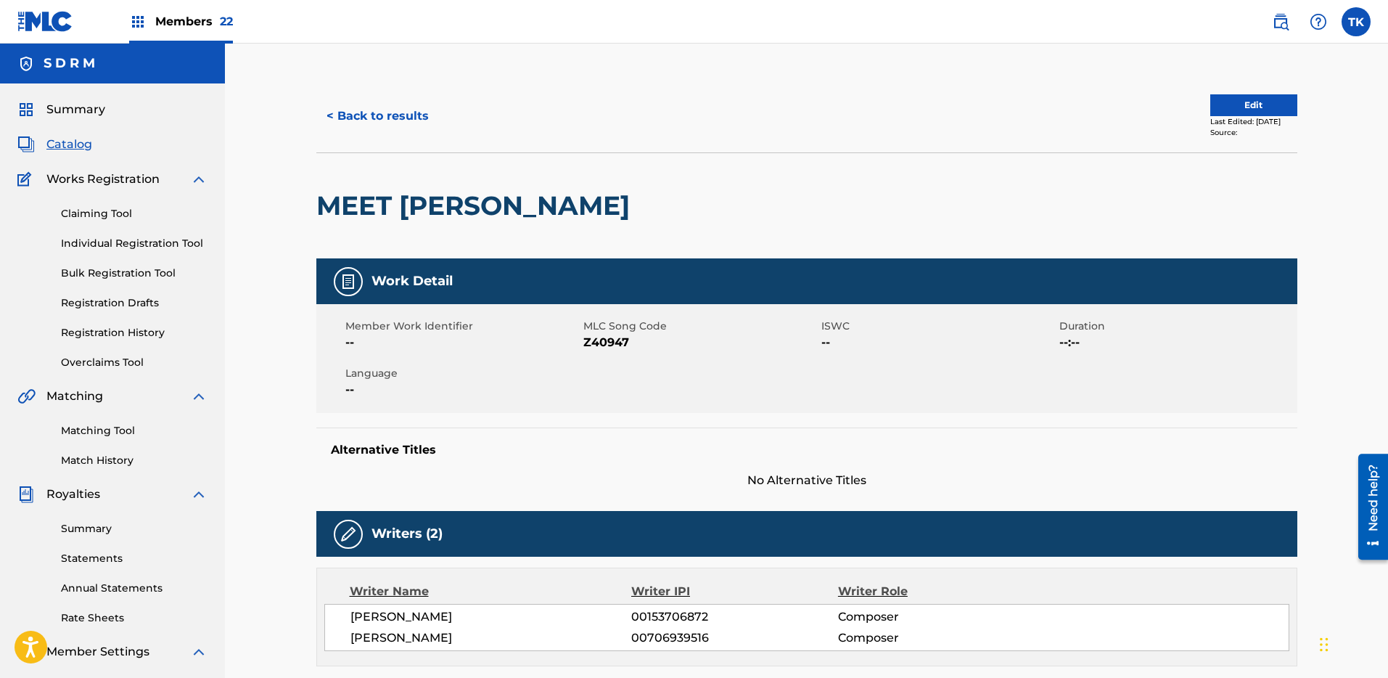
click at [385, 121] on button "< Back to results" at bounding box center [377, 116] width 123 height 36
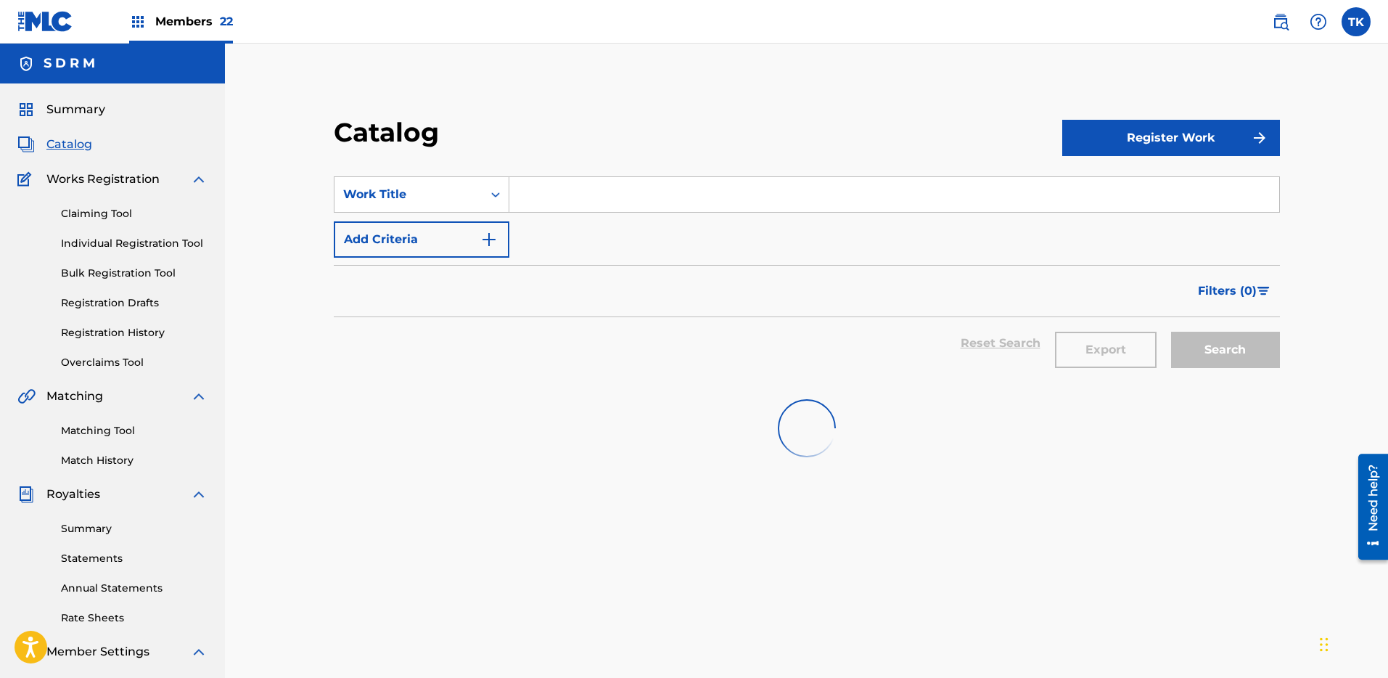
scroll to position [74, 0]
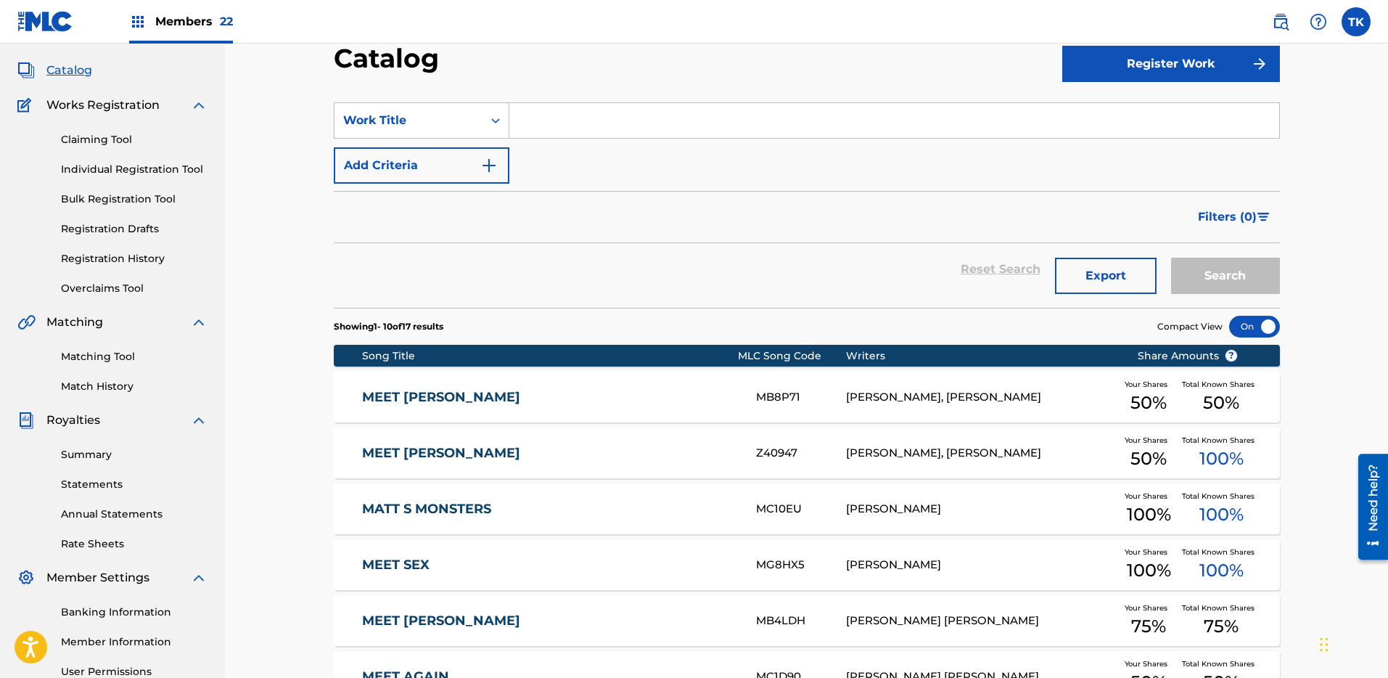
click at [774, 403] on div "MB8P71" at bounding box center [801, 397] width 90 height 17
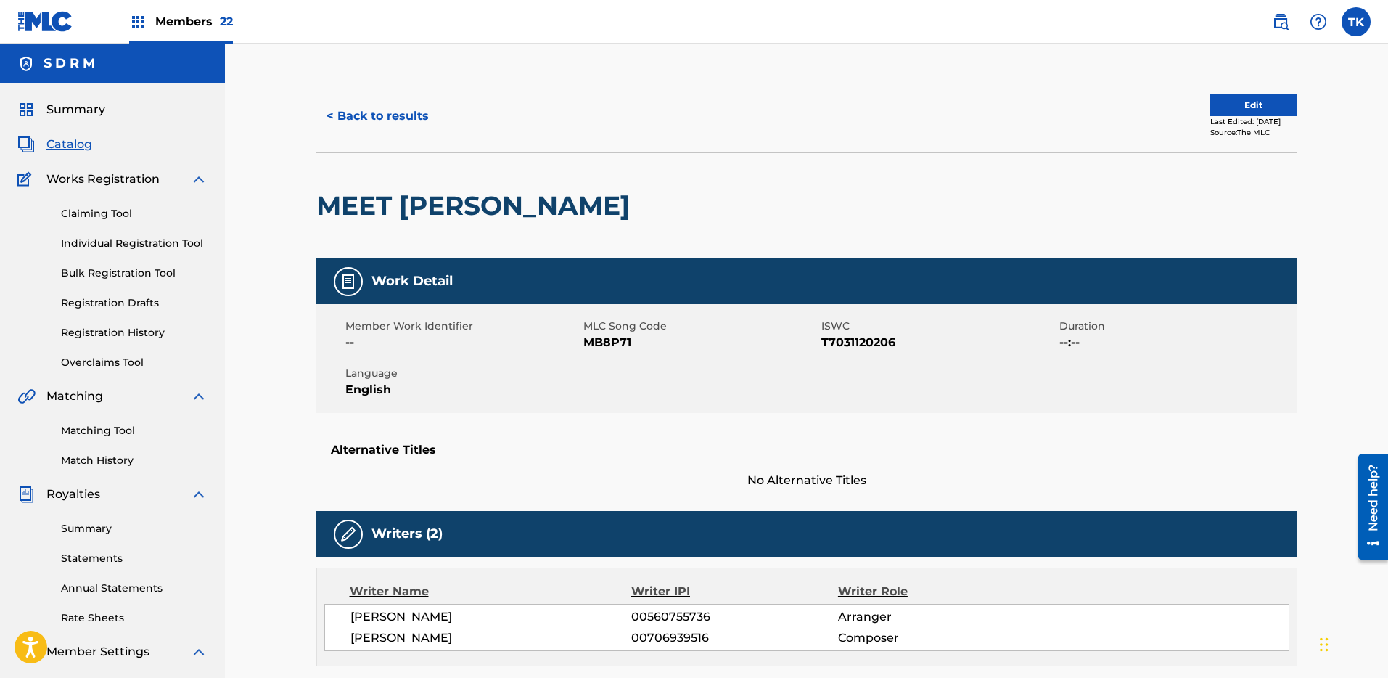
click at [1251, 102] on button "Edit" at bounding box center [1253, 105] width 87 height 22
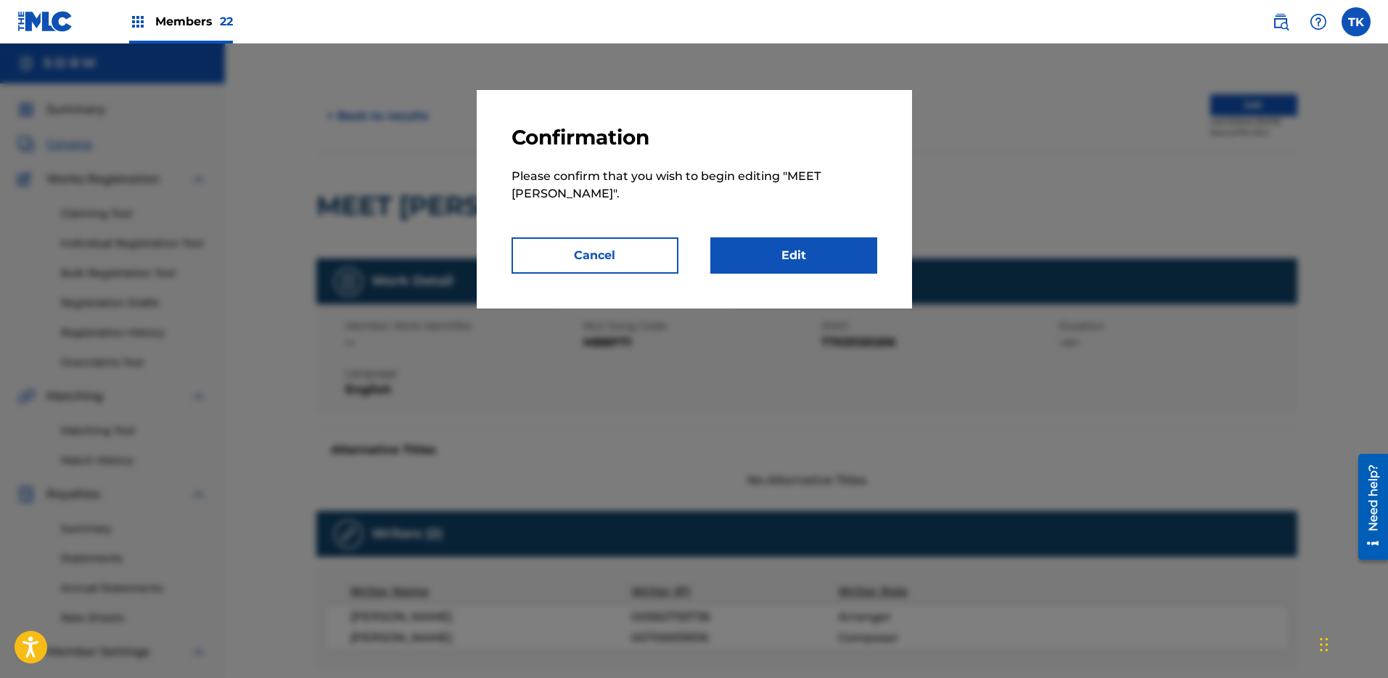
click at [805, 250] on link "Edit" at bounding box center [793, 255] width 167 height 36
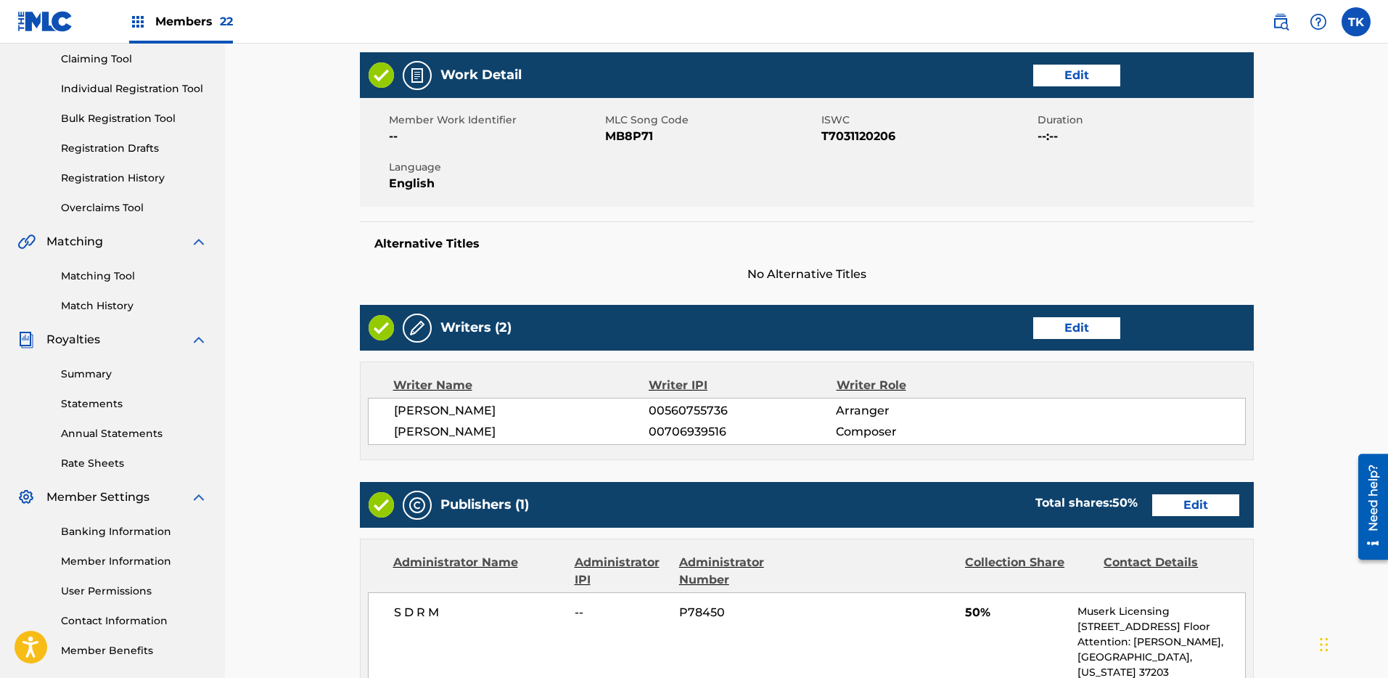
scroll to position [378, 0]
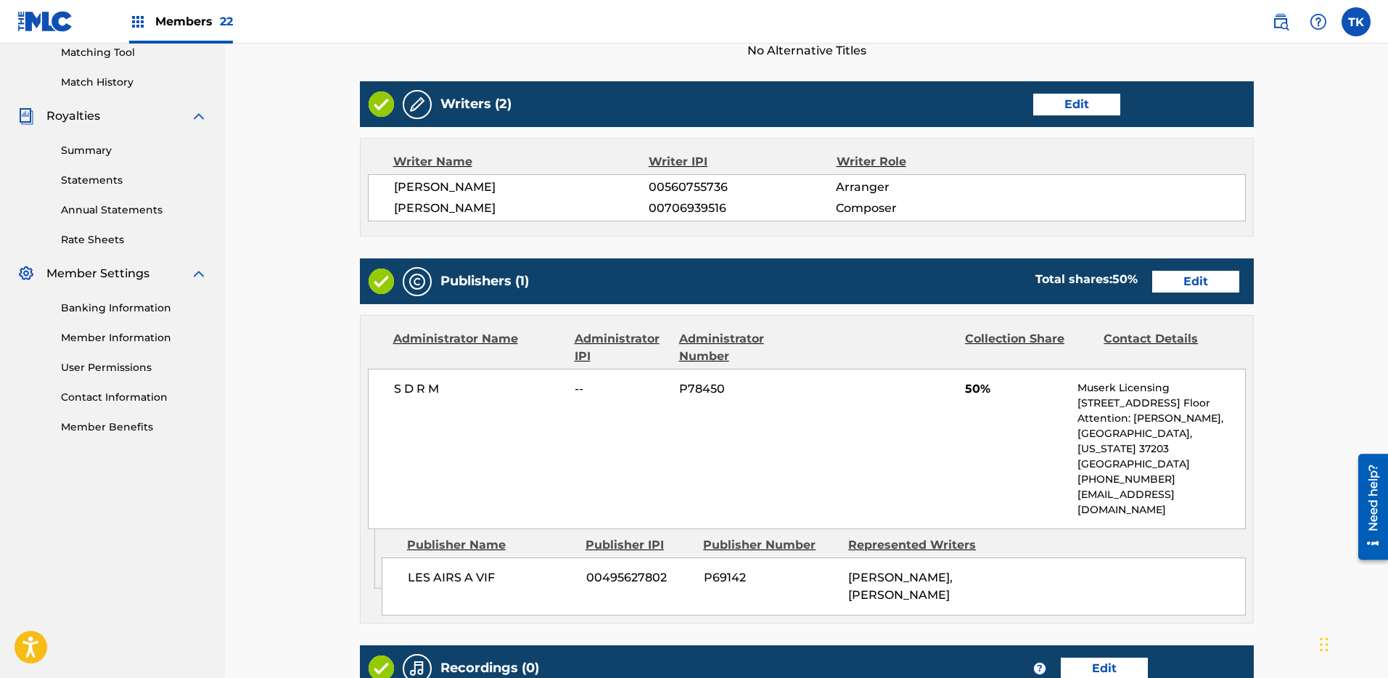
click at [1210, 279] on link "Edit" at bounding box center [1195, 282] width 87 height 22
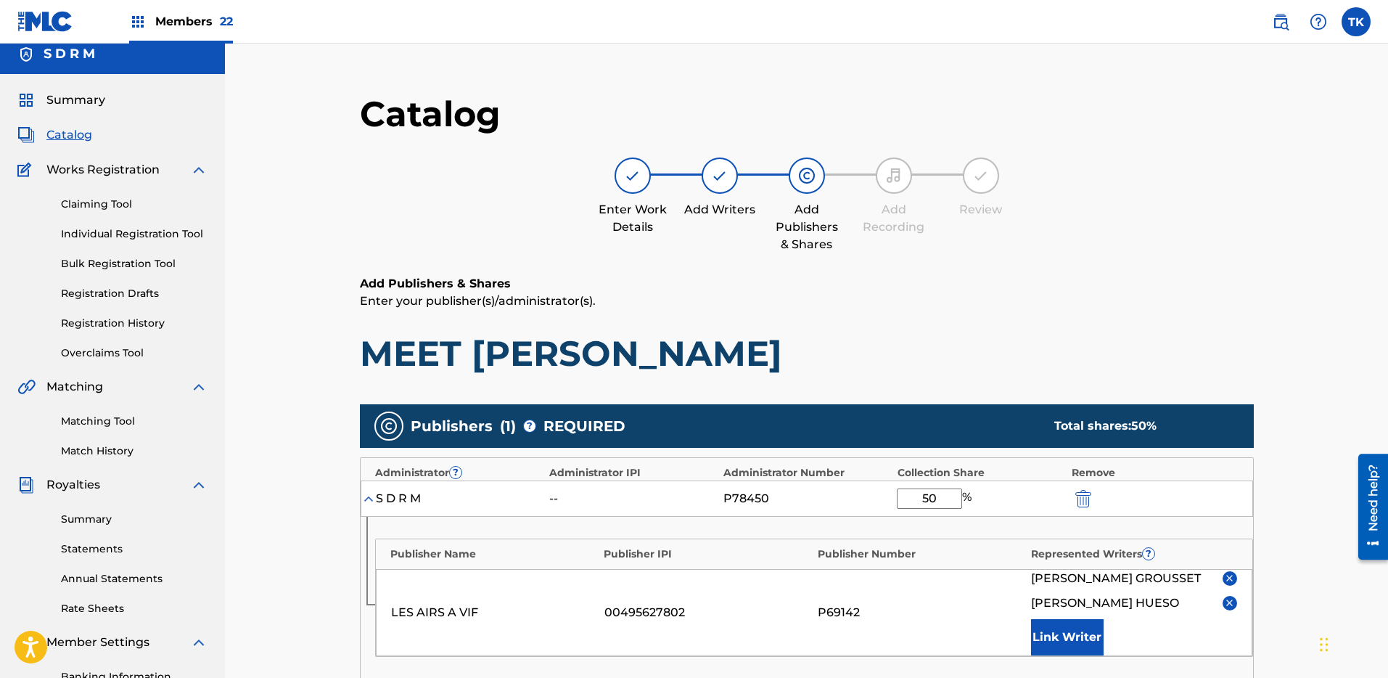
scroll to position [250, 0]
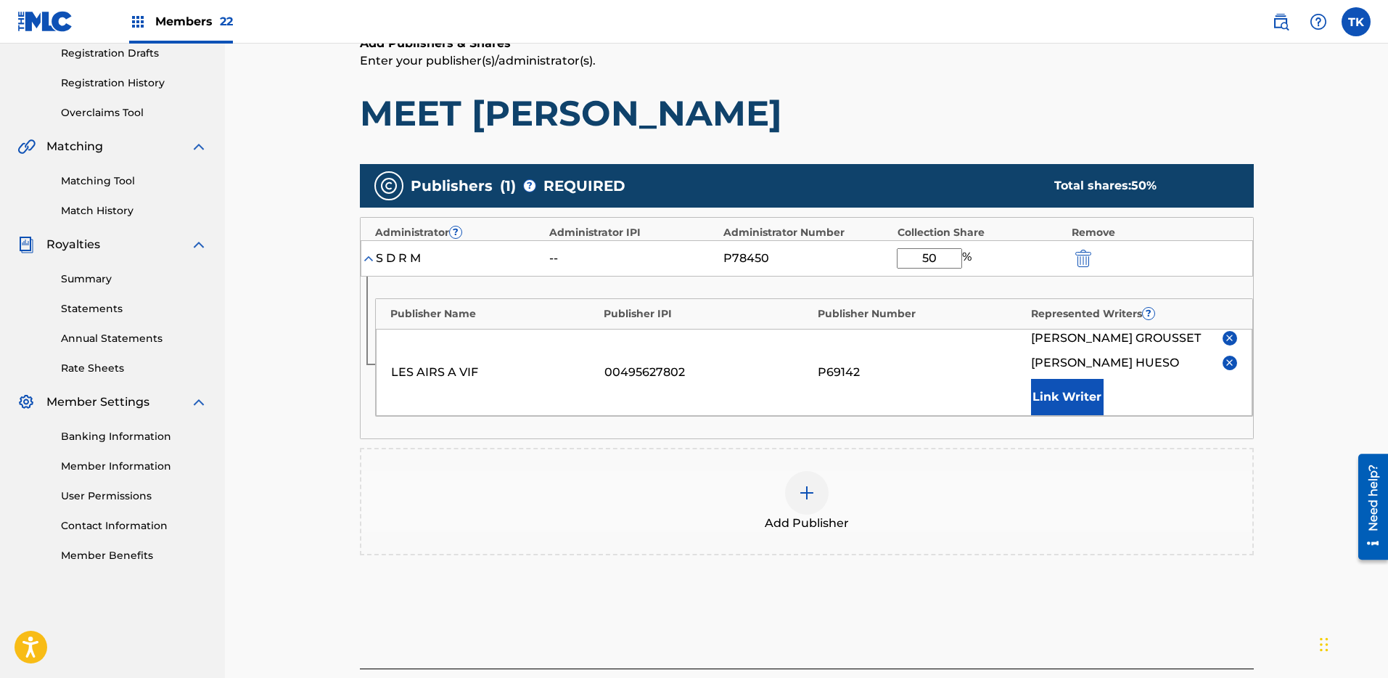
drag, startPoint x: 945, startPoint y: 248, endPoint x: 894, endPoint y: 250, distance: 51.6
click at [893, 251] on div "S D R M -- P78450 50 %" at bounding box center [807, 258] width 893 height 36
click at [937, 254] on input "50" at bounding box center [929, 258] width 65 height 20
type input "100"
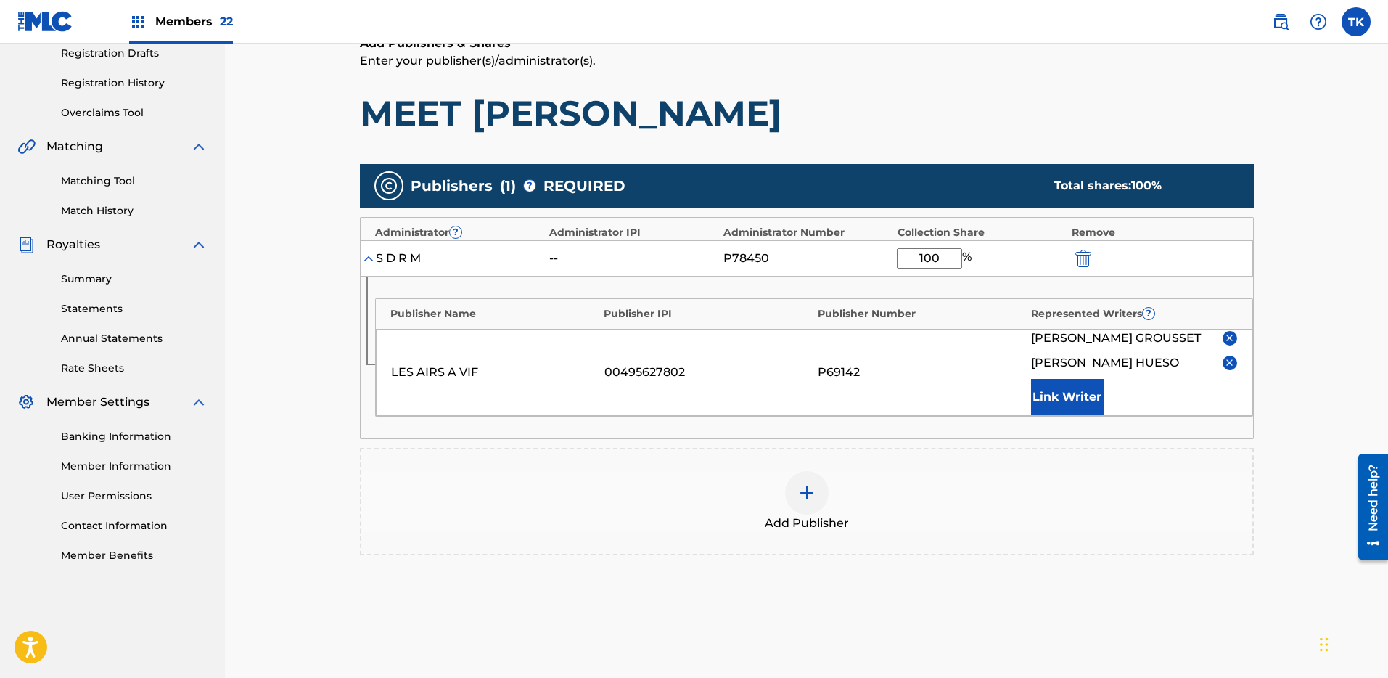
drag, startPoint x: 1245, startPoint y: 47, endPoint x: 1251, endPoint y: 99, distance: 52.6
click at [1245, 48] on h6 "Add Publishers & Shares" at bounding box center [807, 43] width 894 height 17
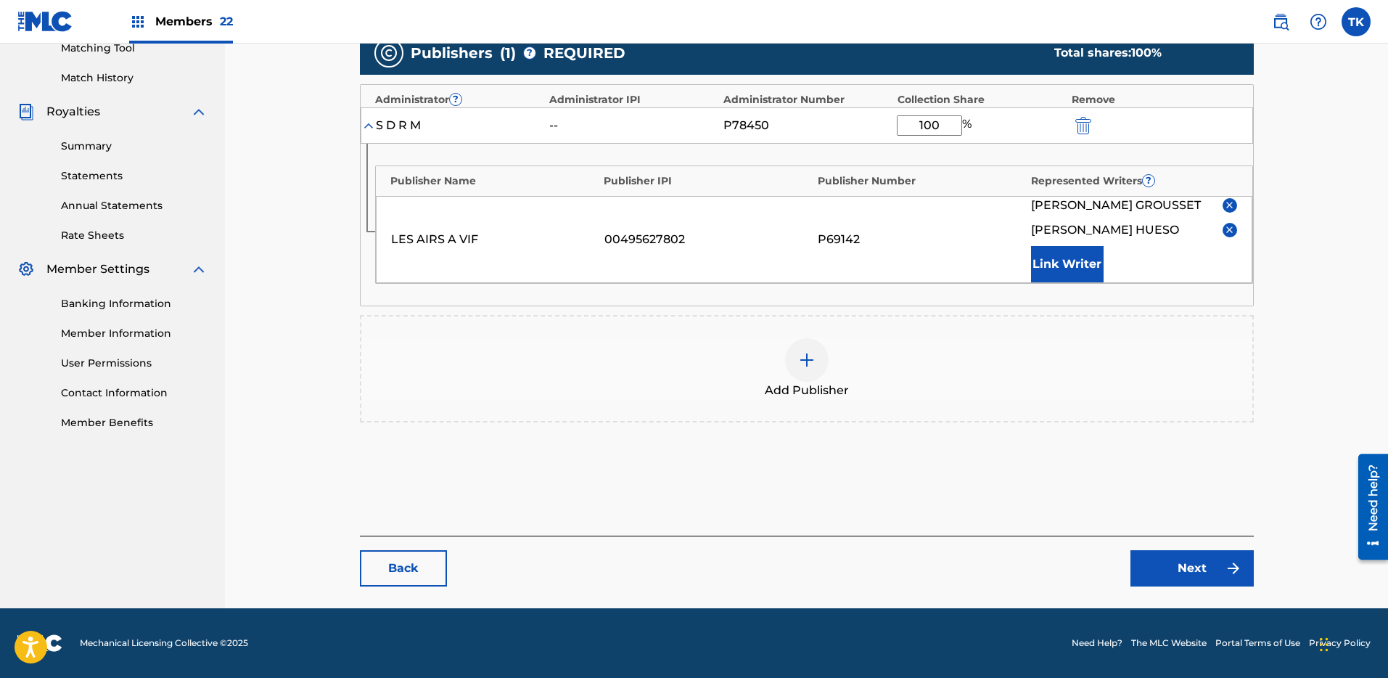
click at [1197, 561] on link "Next" at bounding box center [1192, 568] width 123 height 36
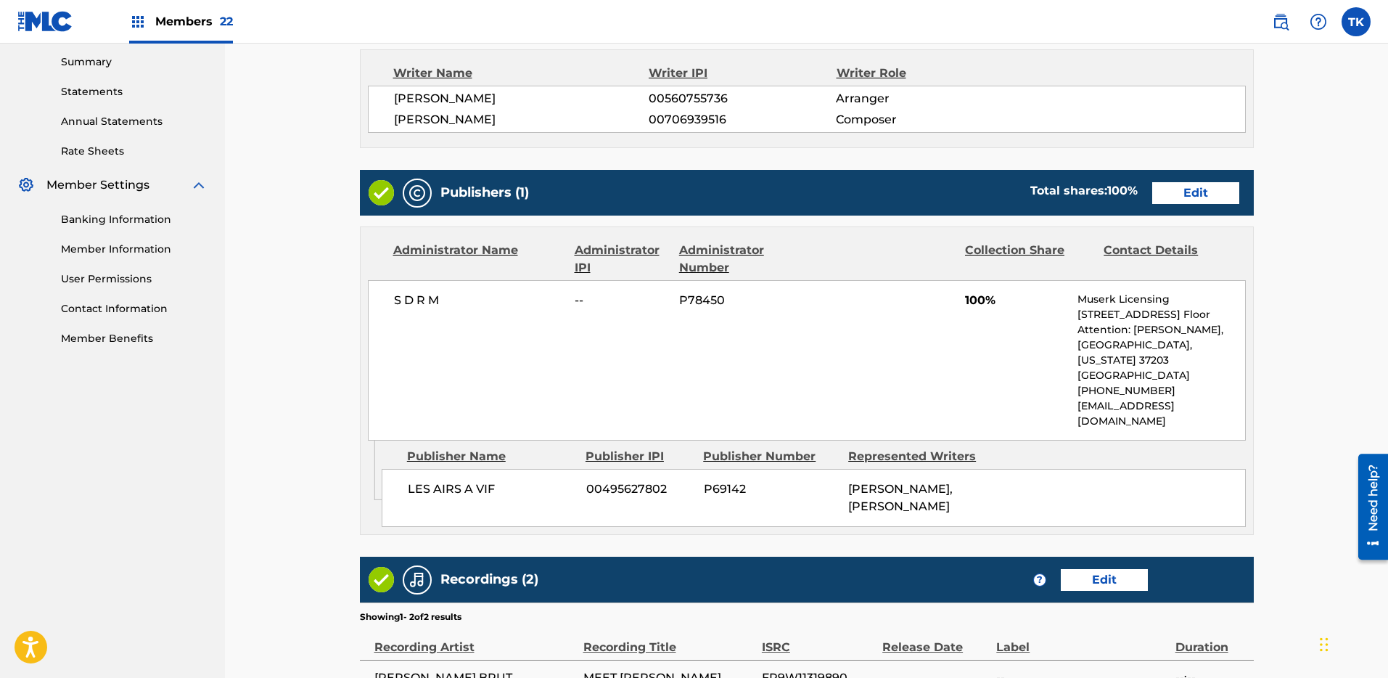
scroll to position [655, 0]
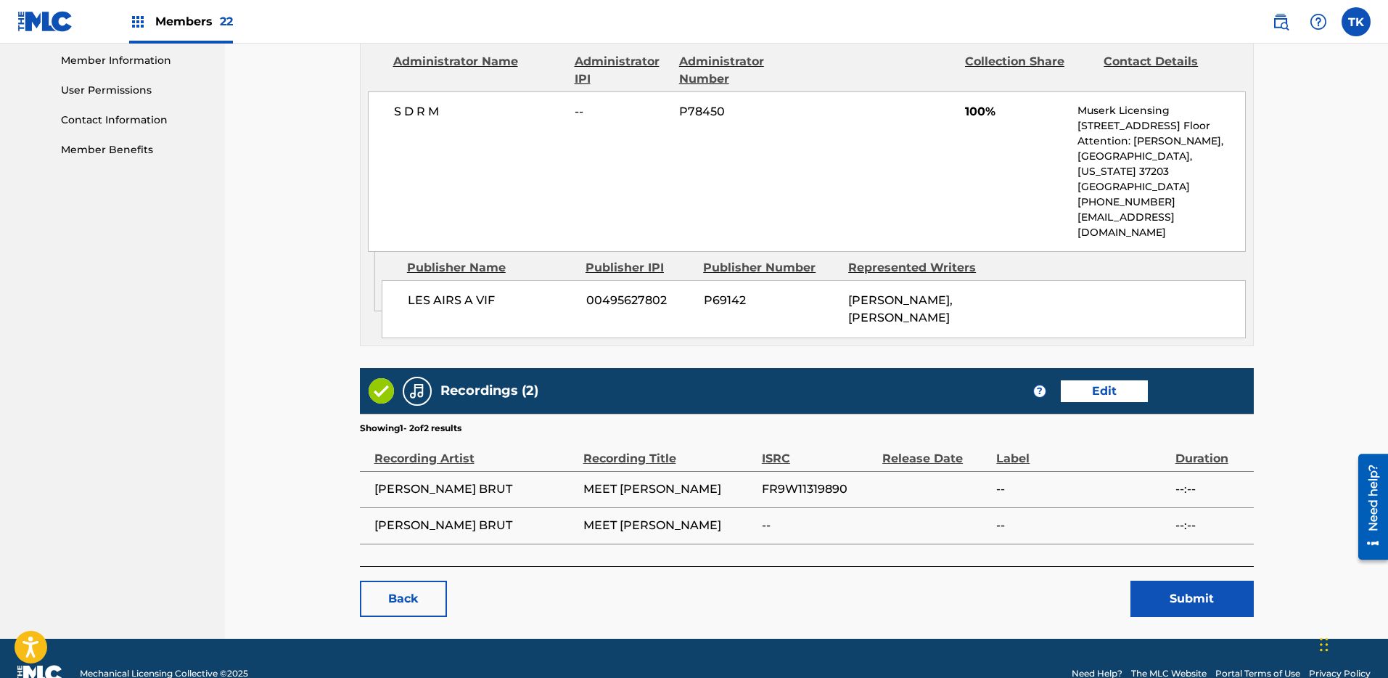
click at [1183, 581] on button "Submit" at bounding box center [1192, 598] width 123 height 36
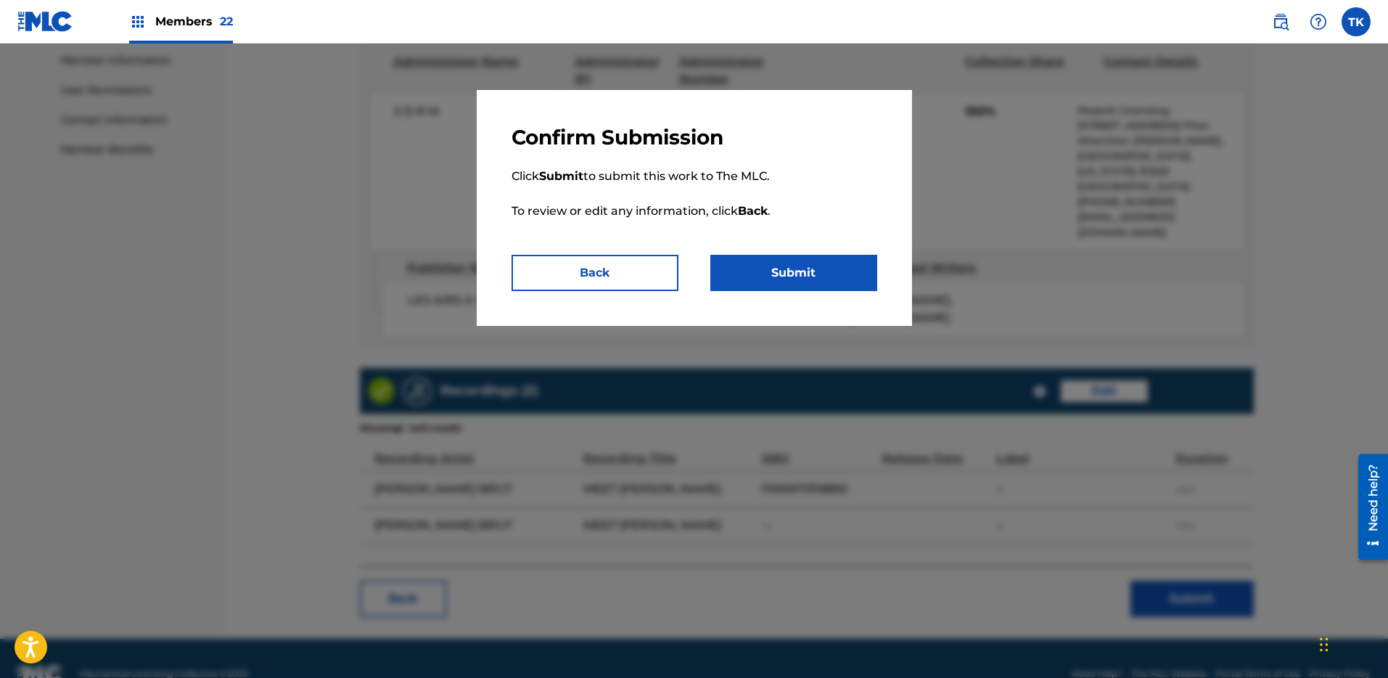
click at [805, 290] on div "Confirm Submission Click Submit to submit this work to The MLC. To review or ed…" at bounding box center [694, 208] width 435 height 236
click at [801, 266] on button "Submit" at bounding box center [793, 273] width 167 height 36
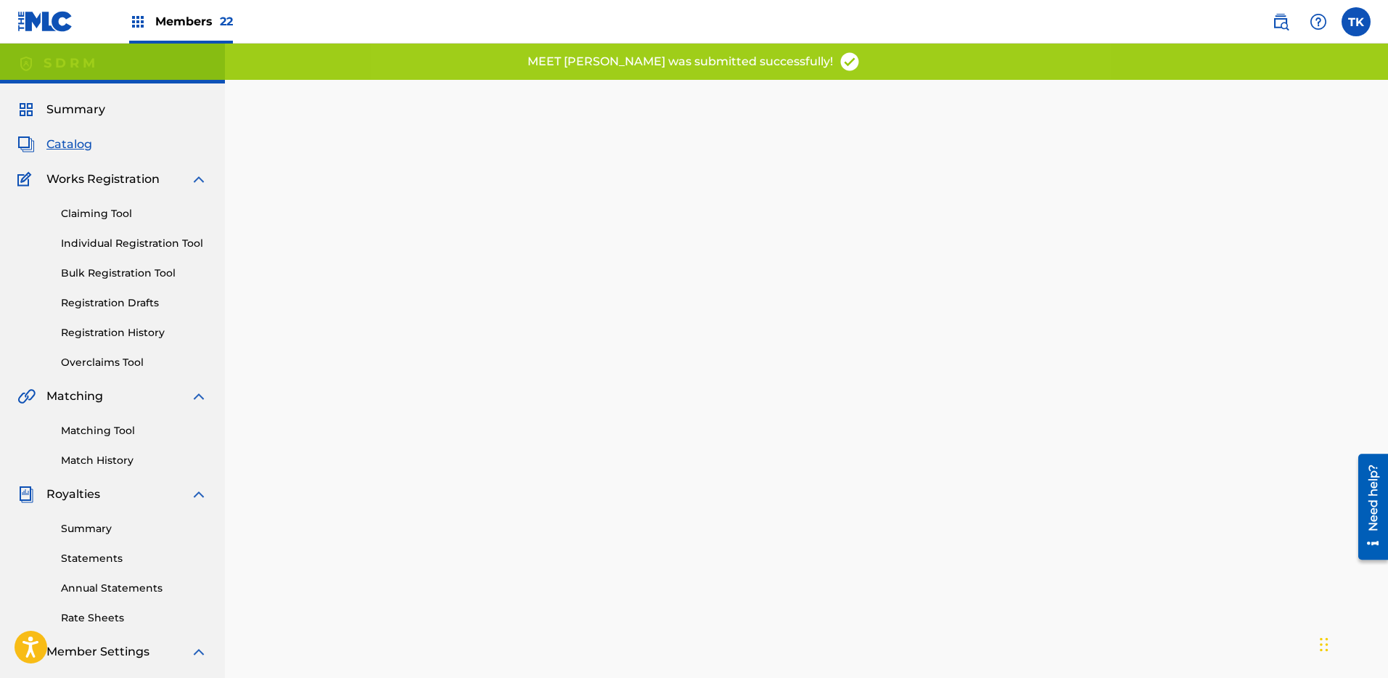
click at [67, 136] on span "Catalog" at bounding box center [69, 144] width 46 height 17
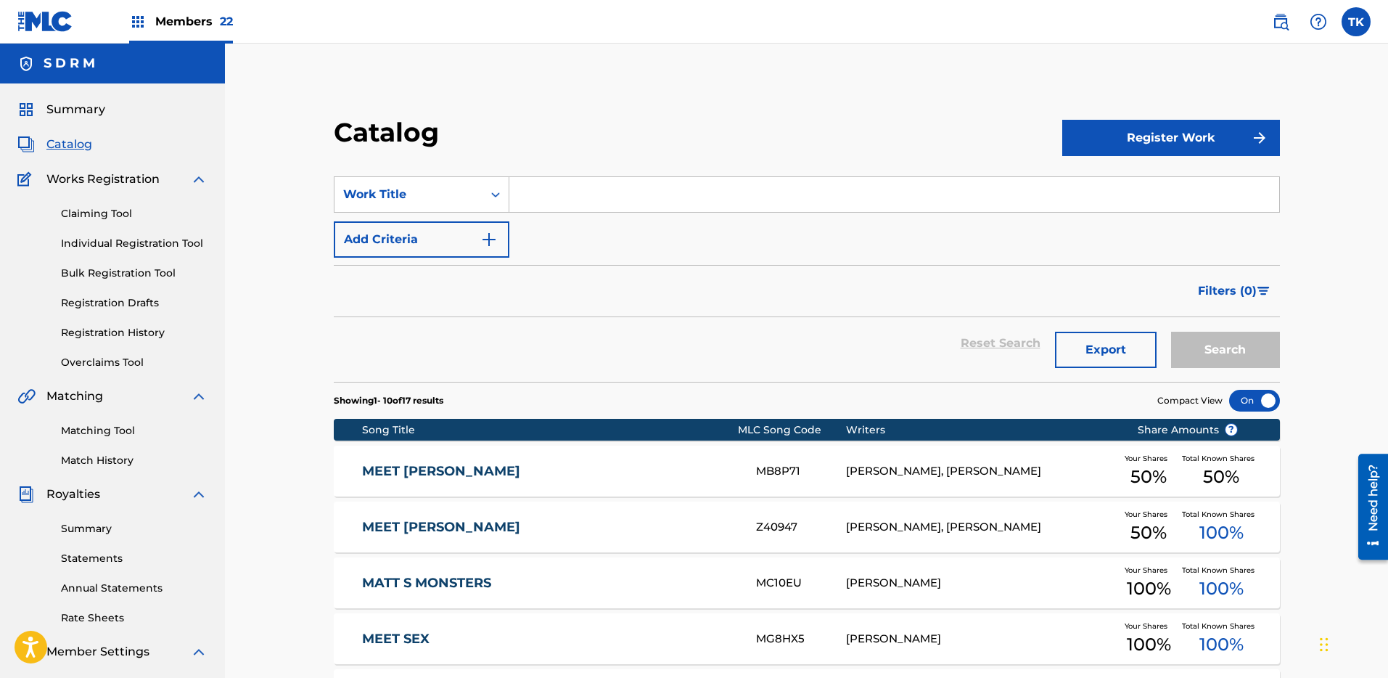
click at [661, 205] on input "Search Form" at bounding box center [894, 194] width 770 height 35
type input "N"
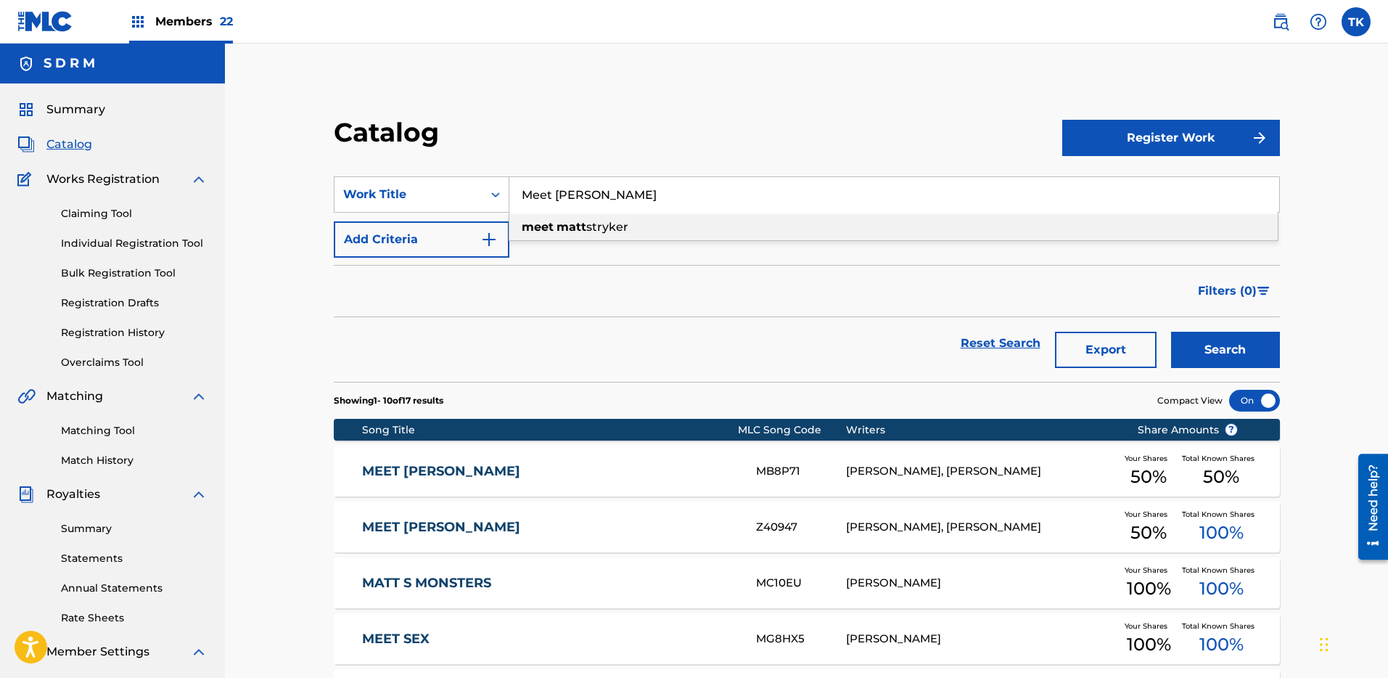
click at [605, 231] on span "stryker" at bounding box center [607, 227] width 42 height 14
type input "meet [PERSON_NAME]"
click at [1258, 361] on button "Search" at bounding box center [1225, 350] width 109 height 36
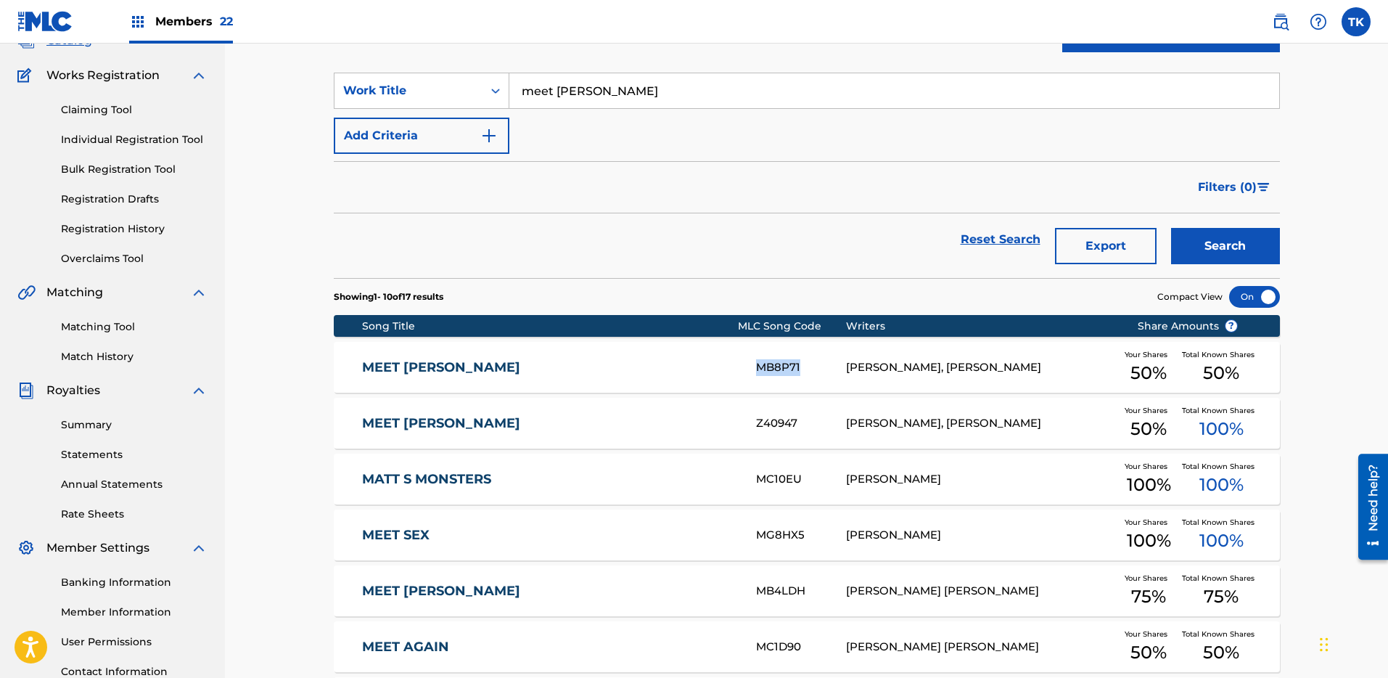
drag, startPoint x: 800, startPoint y: 367, endPoint x: 758, endPoint y: 369, distance: 42.1
click at [758, 369] on div "MB8P71" at bounding box center [801, 367] width 90 height 17
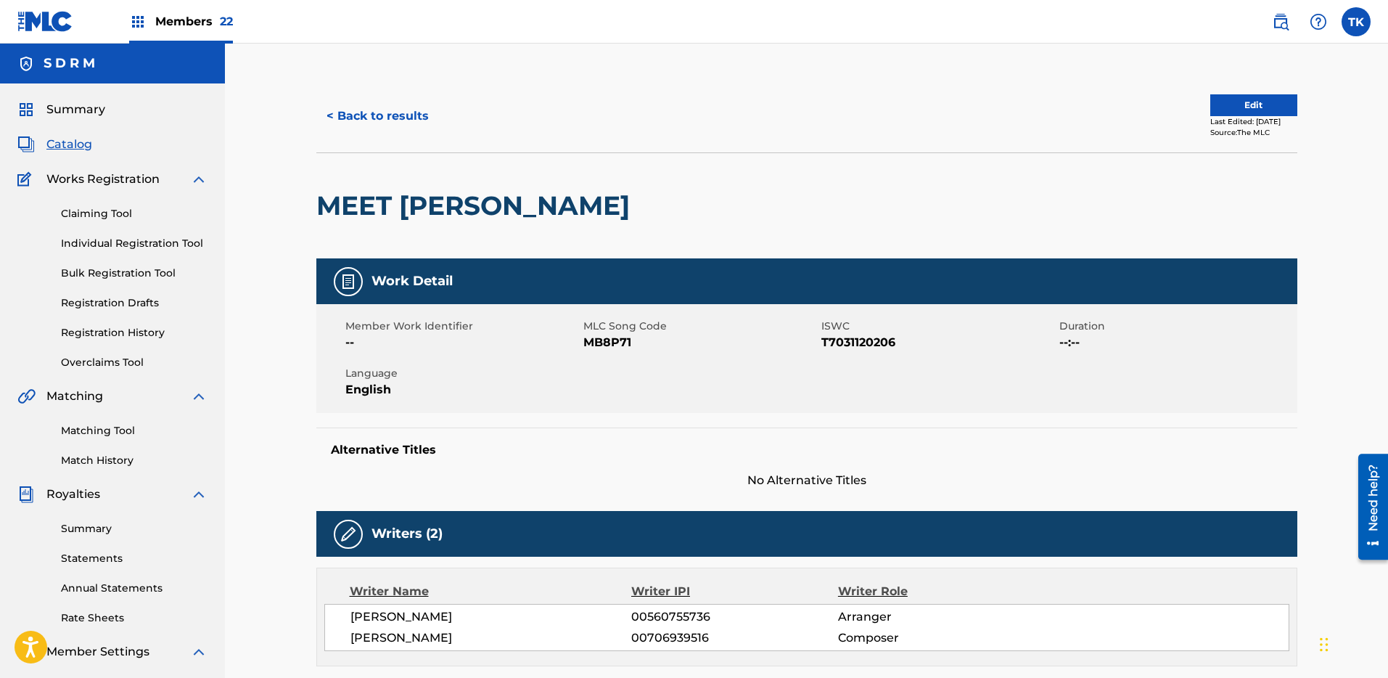
click at [615, 338] on span "MB8P71" at bounding box center [700, 342] width 234 height 17
click at [620, 349] on span "MB8P71" at bounding box center [700, 342] width 234 height 17
click at [616, 341] on span "MB8P71" at bounding box center [700, 342] width 234 height 17
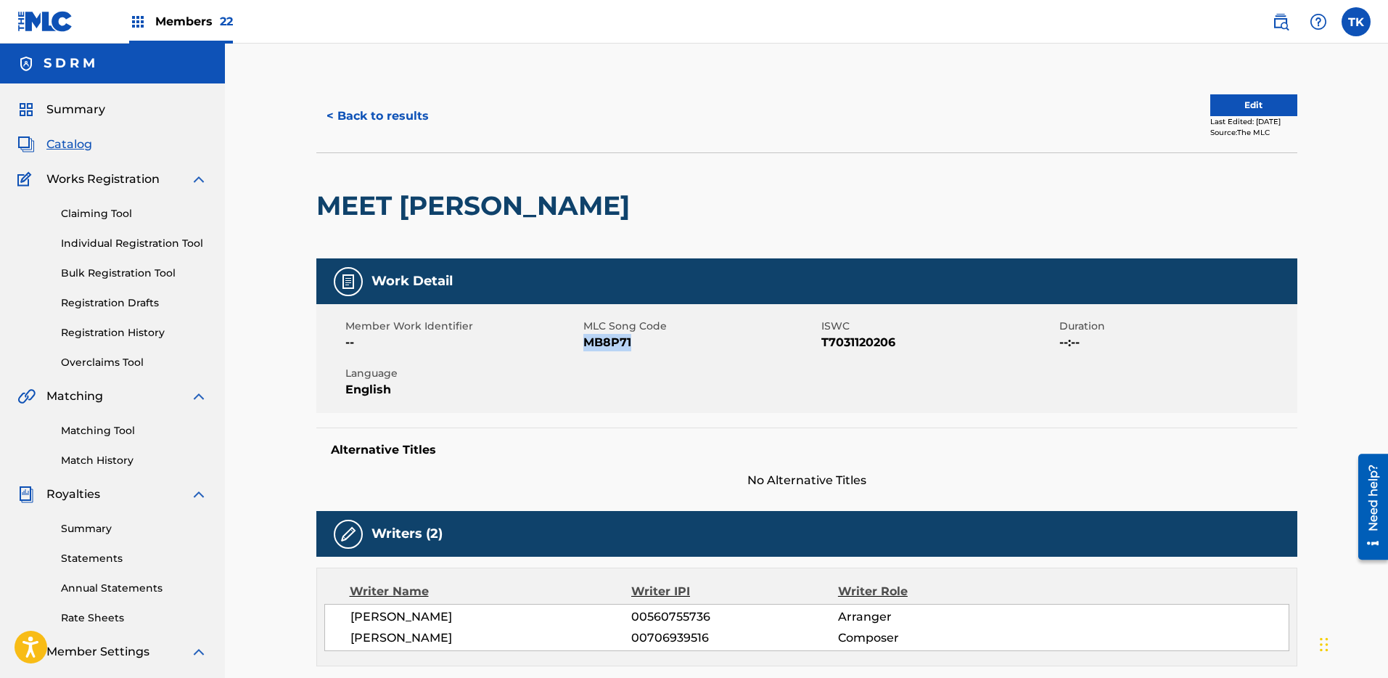
click at [387, 127] on button "< Back to results" at bounding box center [377, 116] width 123 height 36
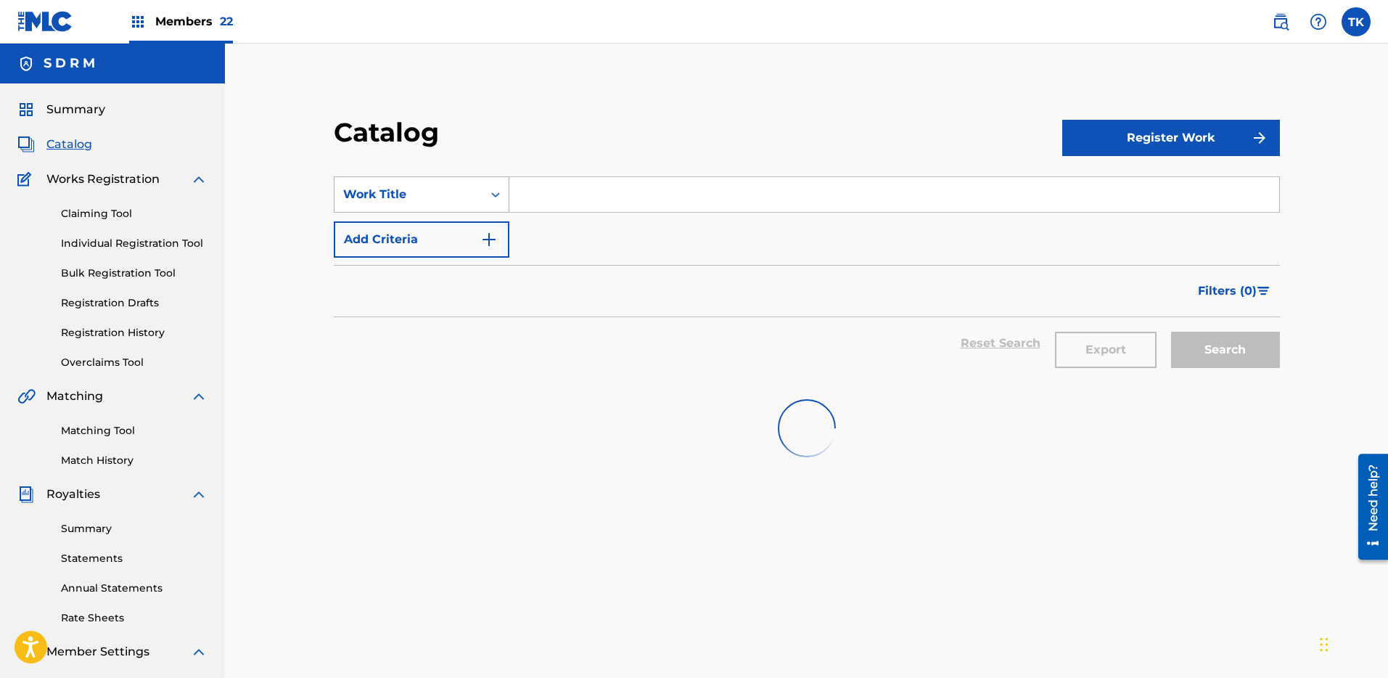
scroll to position [104, 0]
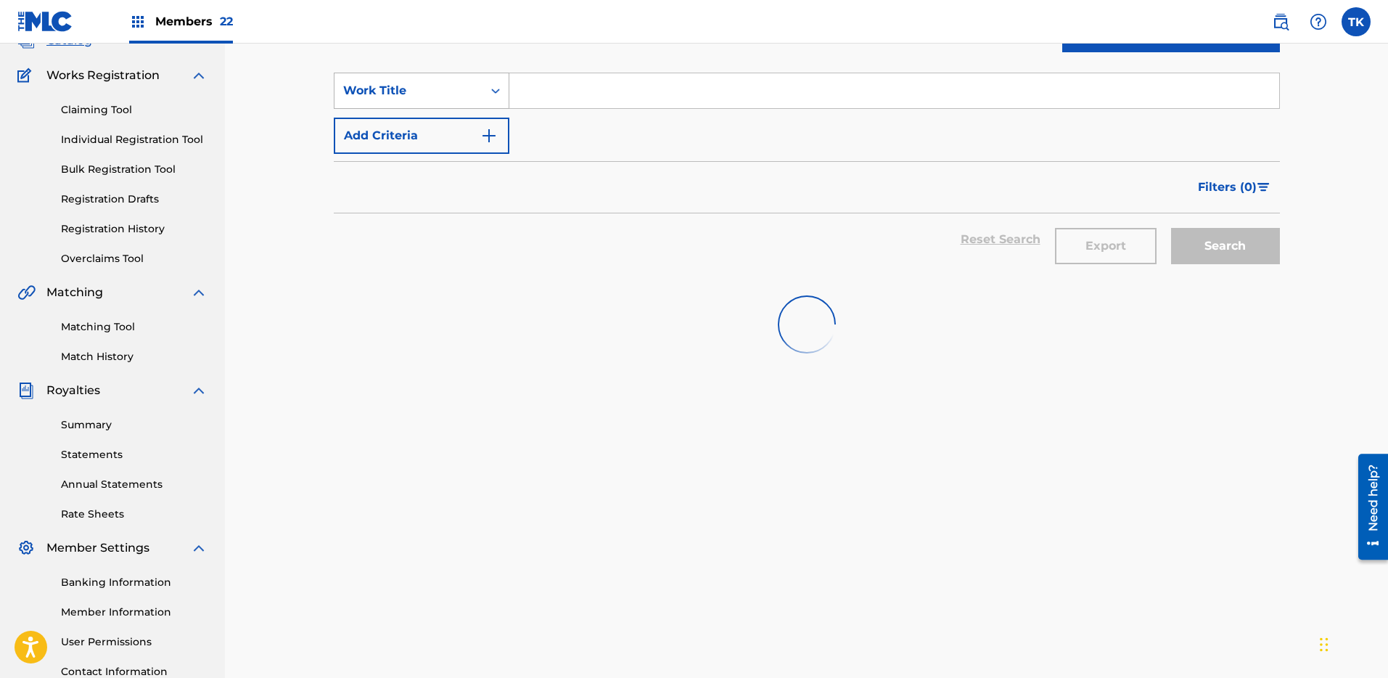
click at [398, 98] on div "Work Title" at bounding box center [408, 90] width 131 height 17
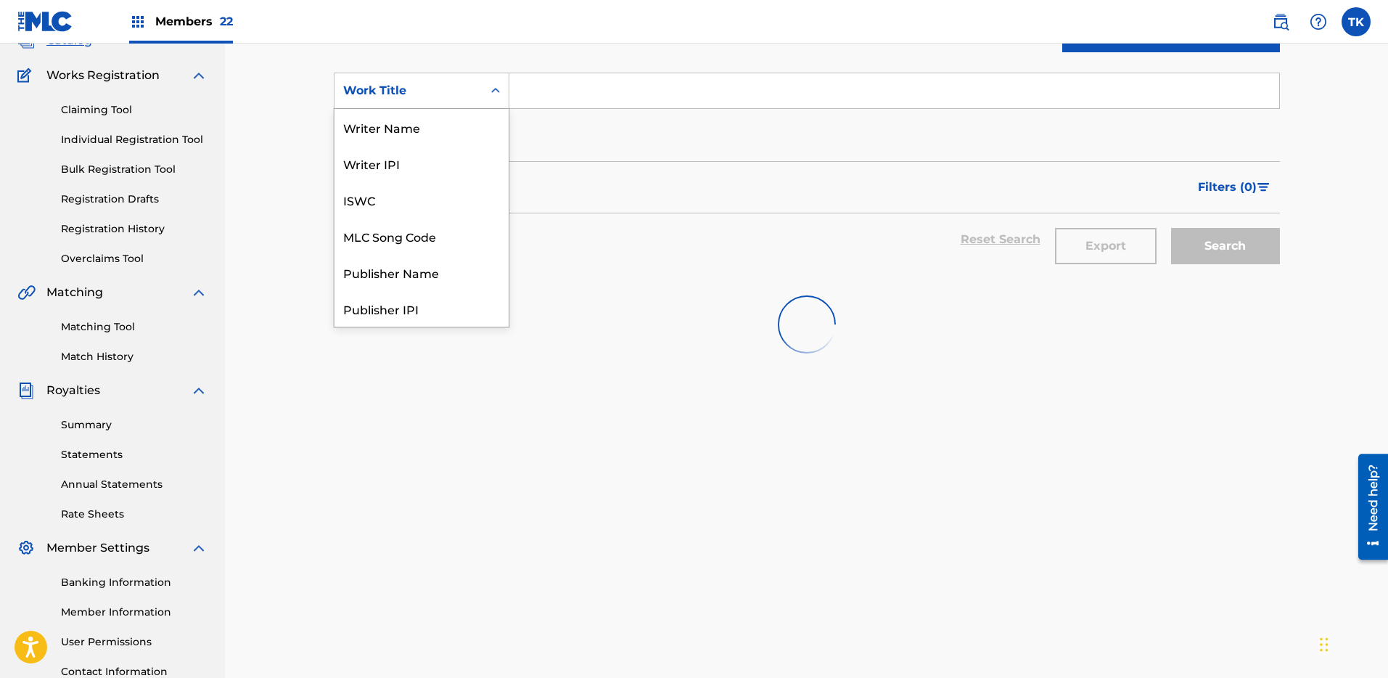
scroll to position [218, 0]
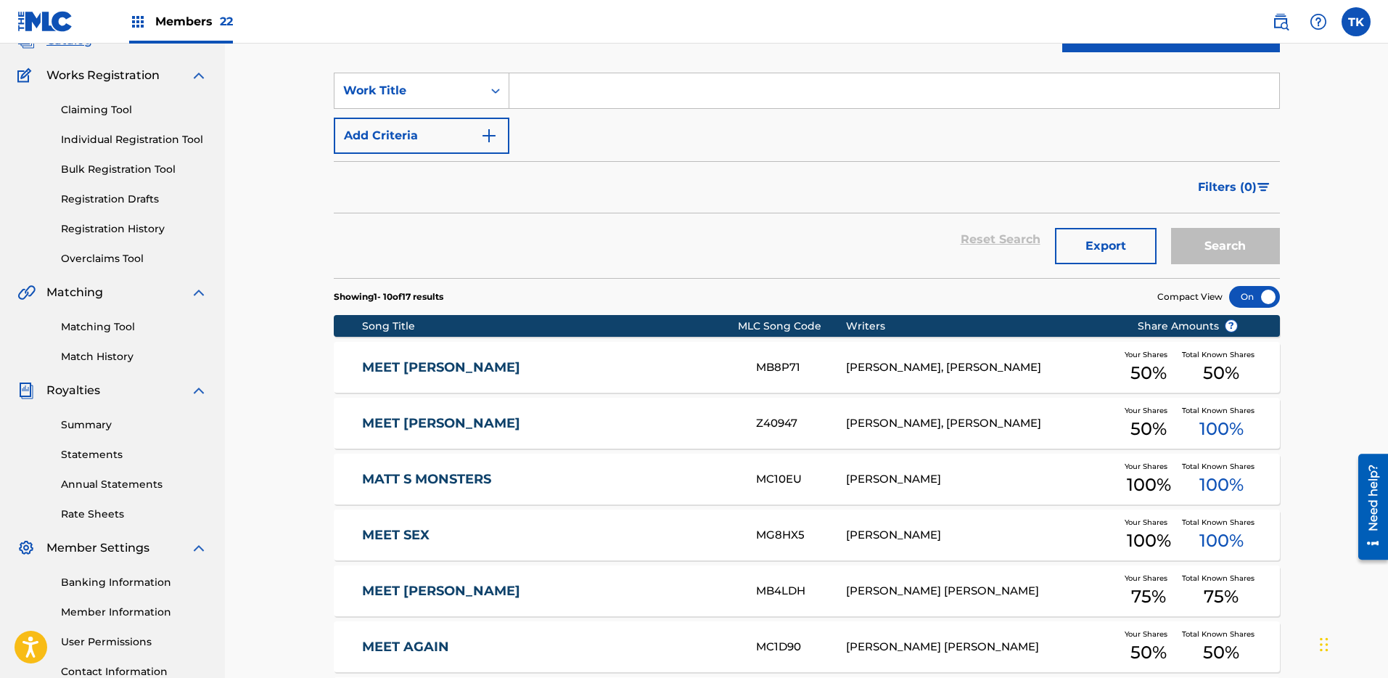
click at [312, 155] on div "Catalog Register Work SearchWithCriteriaaa6944bb-bc51-47f9-be4c-d6ce5d49c747 Wo…" at bounding box center [807, 473] width 1016 height 994
click at [562, 86] on input "Search Form" at bounding box center [894, 90] width 770 height 35
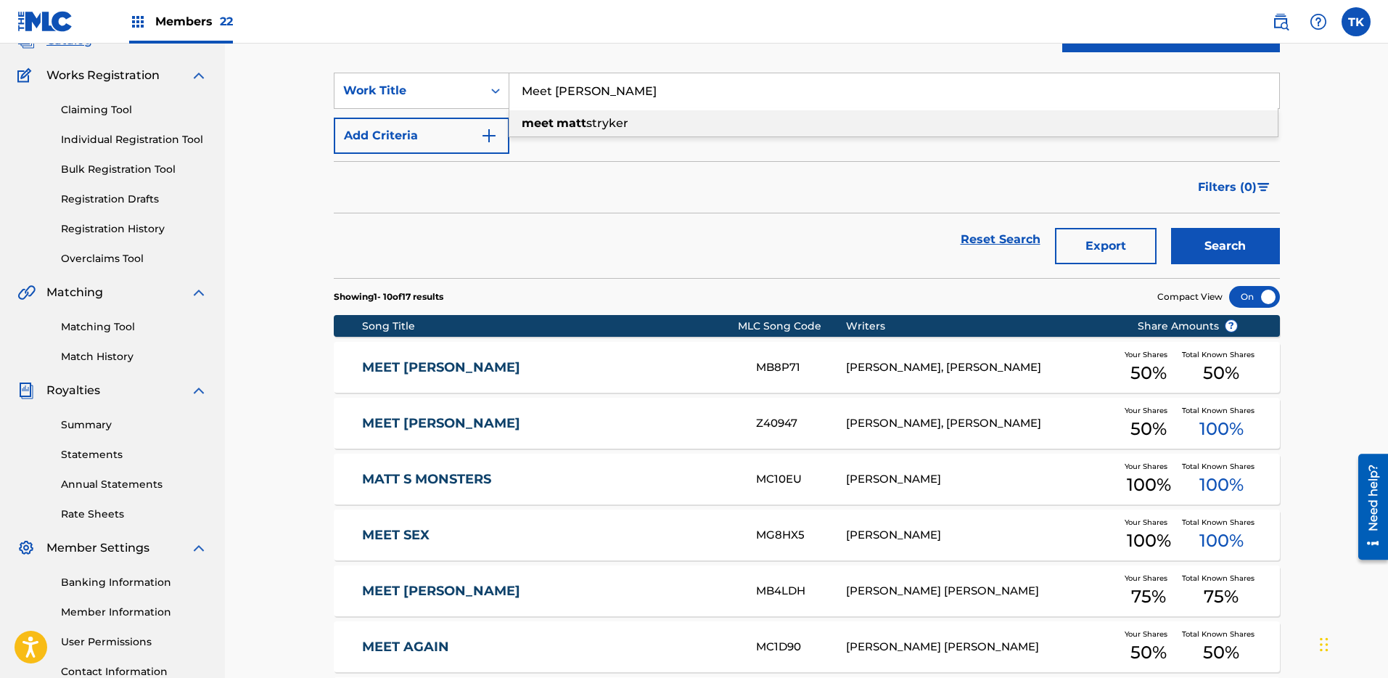
click at [583, 124] on strong "matt" at bounding box center [572, 123] width 30 height 14
type input "meet [PERSON_NAME]"
click at [1206, 236] on button "Search" at bounding box center [1225, 246] width 109 height 36
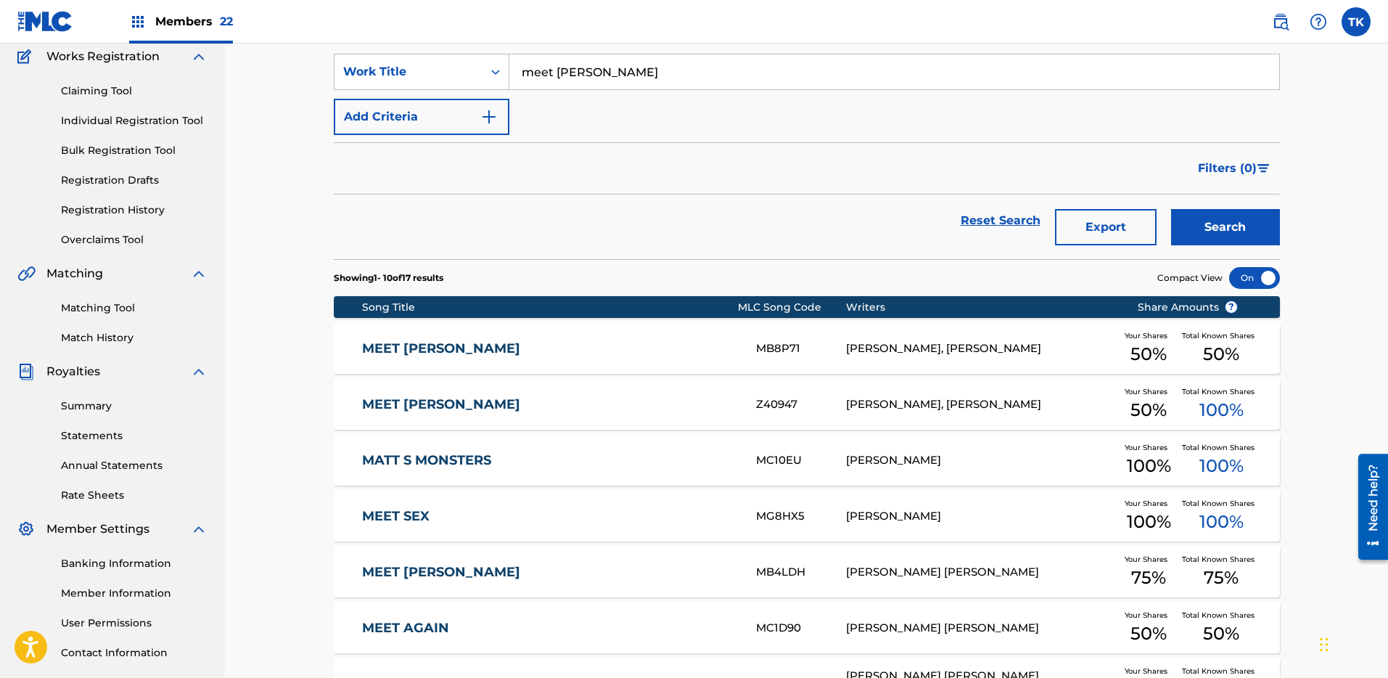
click at [752, 403] on div "MEET [PERSON_NAME]" at bounding box center [559, 404] width 394 height 17
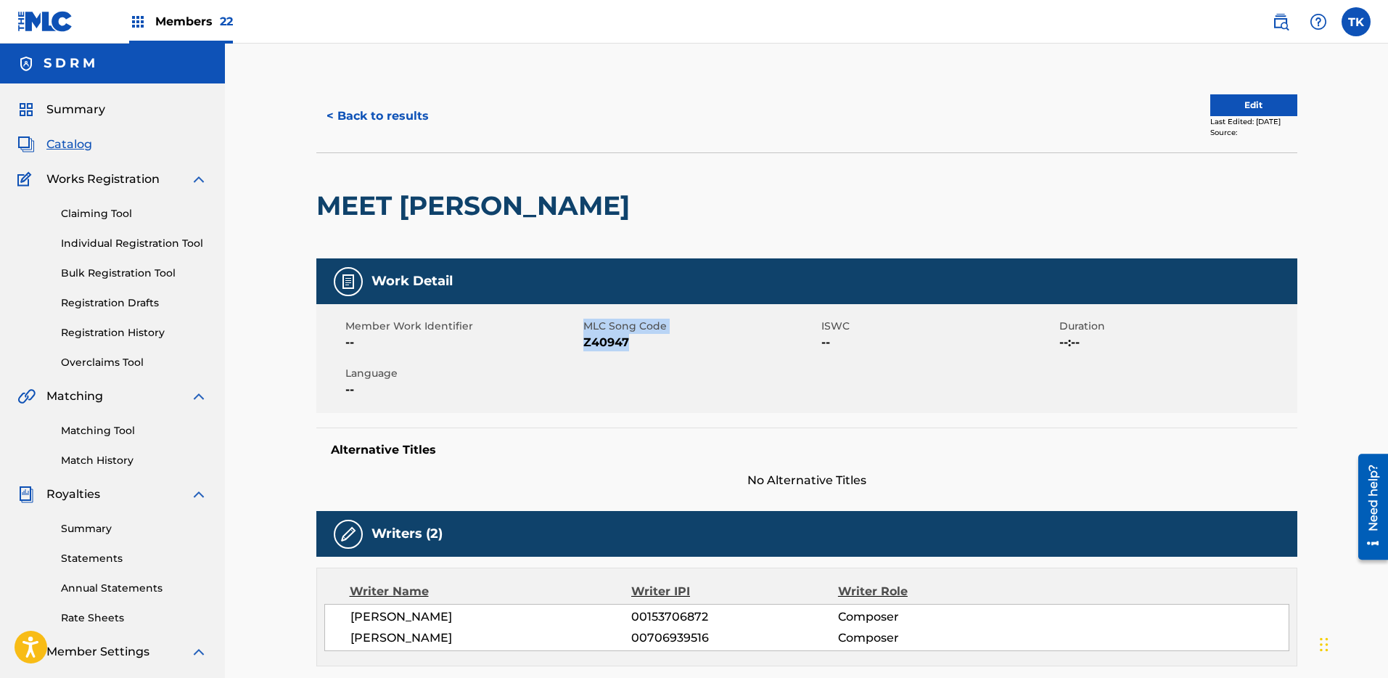
drag, startPoint x: 618, startPoint y: 340, endPoint x: 581, endPoint y: 335, distance: 37.5
click at [573, 339] on div "Member Work Identifier -- MLC Song Code Z40947 ISWC -- Duration --:-- Language …" at bounding box center [806, 358] width 981 height 109
click at [616, 346] on span "Z40947" at bounding box center [700, 342] width 234 height 17
click at [608, 342] on span "Z40947" at bounding box center [700, 342] width 234 height 17
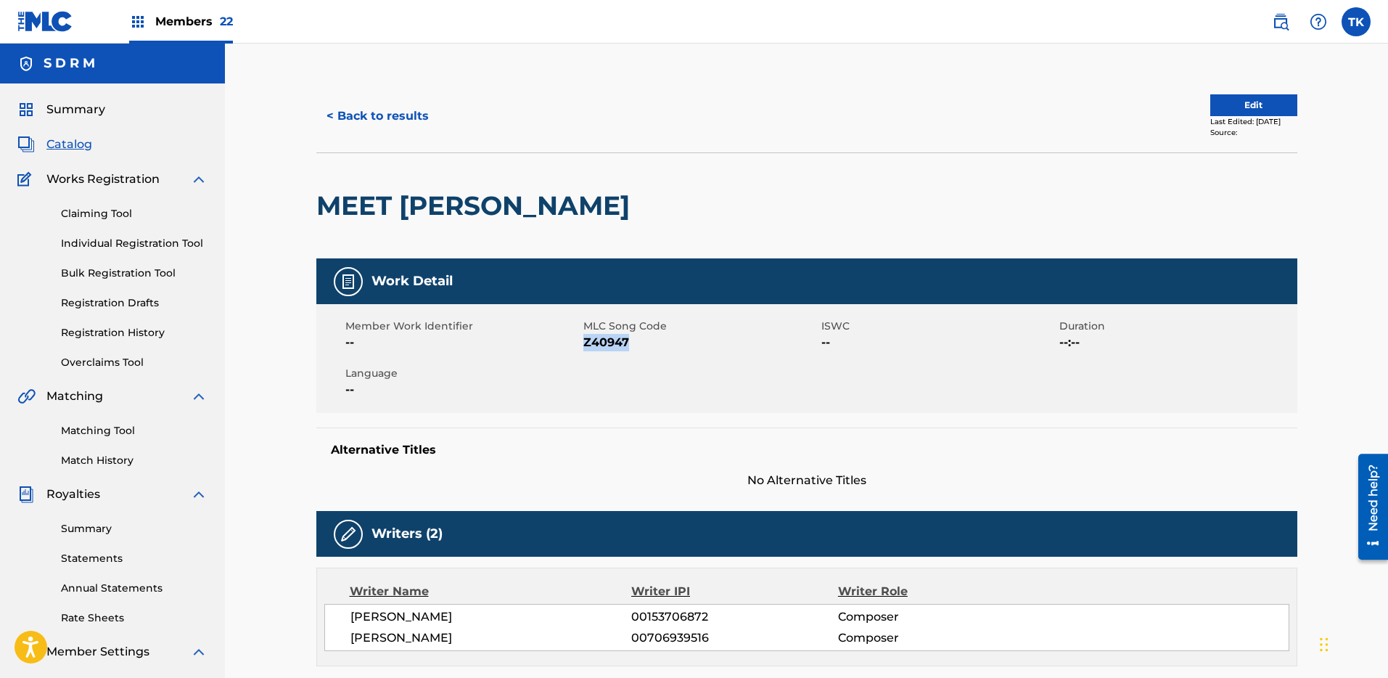
click at [608, 342] on span "Z40947" at bounding box center [700, 342] width 234 height 17
copy span "Z40947"
click at [382, 120] on button "< Back to results" at bounding box center [377, 116] width 123 height 36
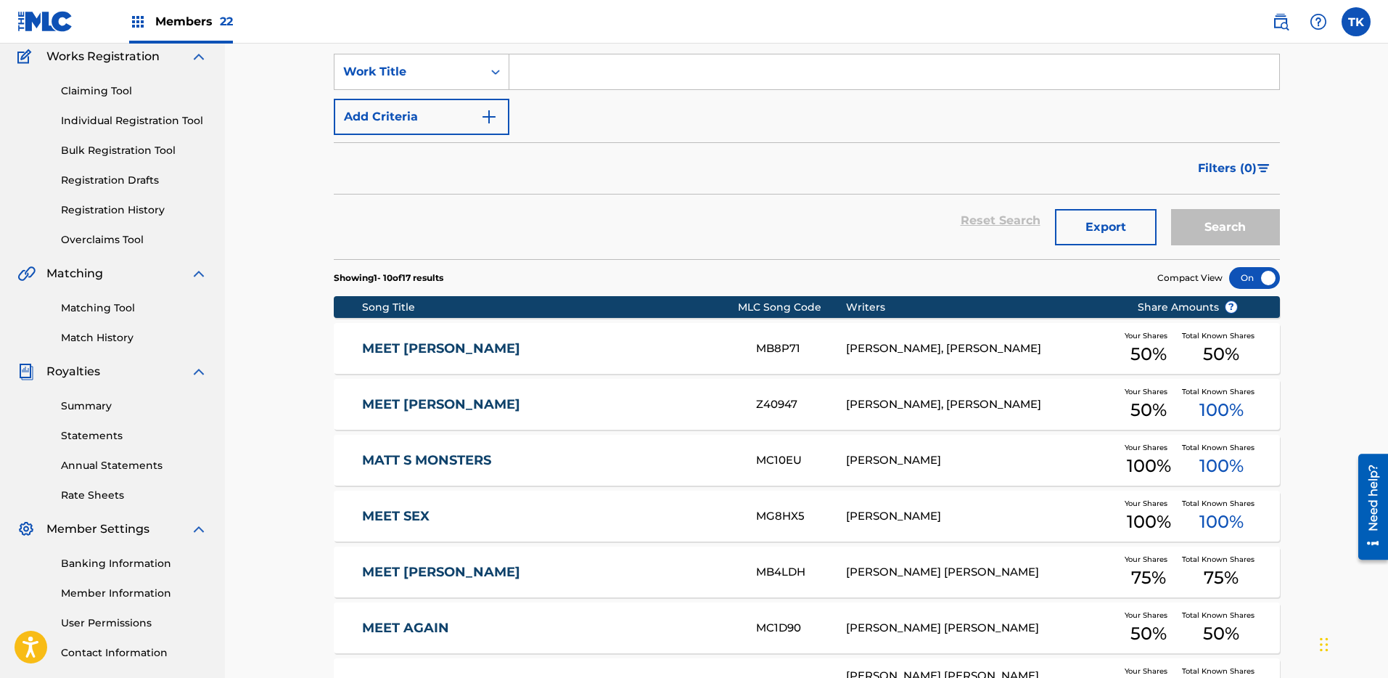
click at [536, 69] on input "Search Form" at bounding box center [894, 71] width 770 height 35
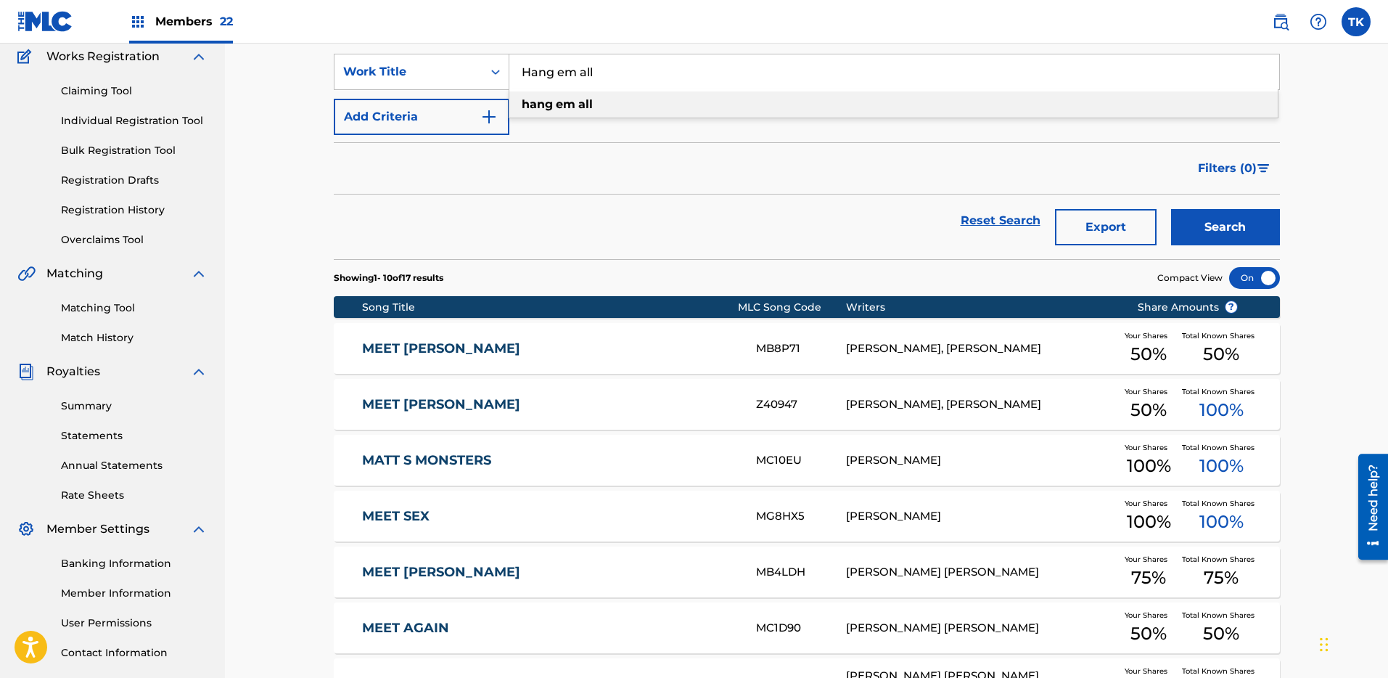
click at [594, 99] on div "hang em all" at bounding box center [893, 104] width 768 height 26
type input "hang em all"
click at [1191, 223] on button "Search" at bounding box center [1225, 227] width 109 height 36
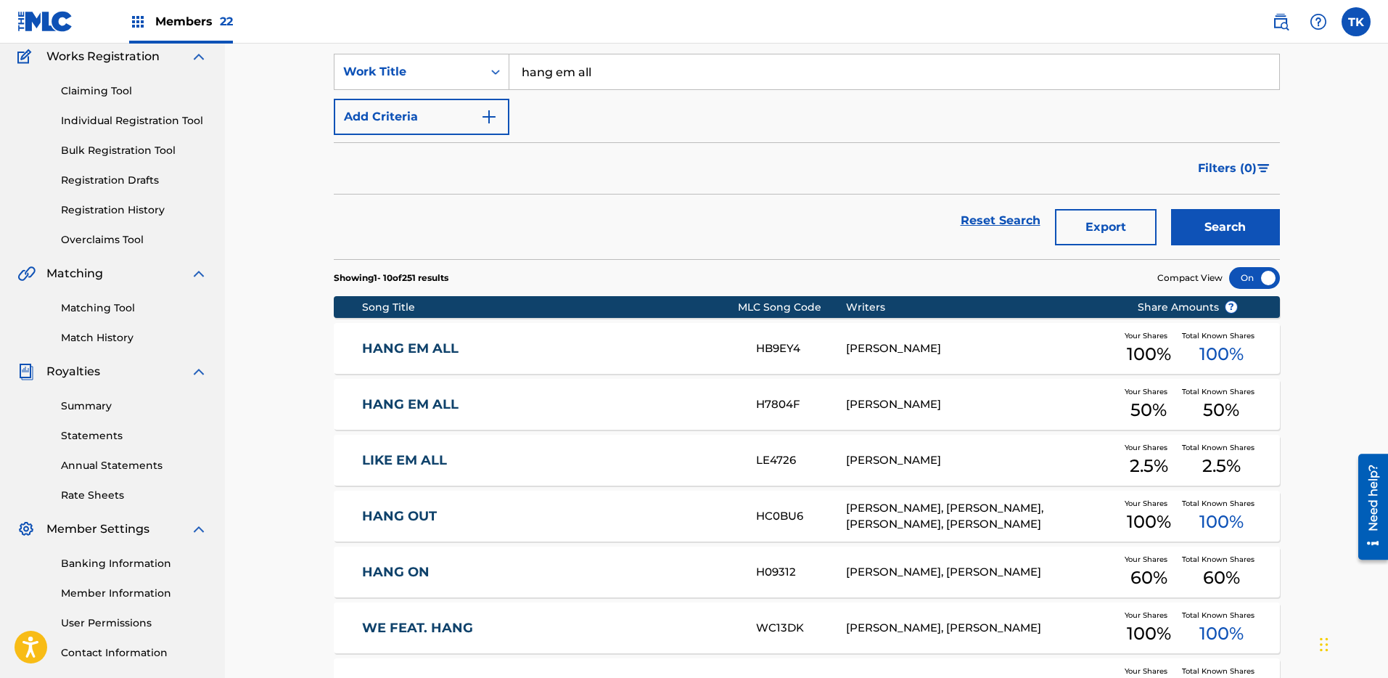
click at [703, 355] on link "HANG EM ALL" at bounding box center [549, 348] width 374 height 17
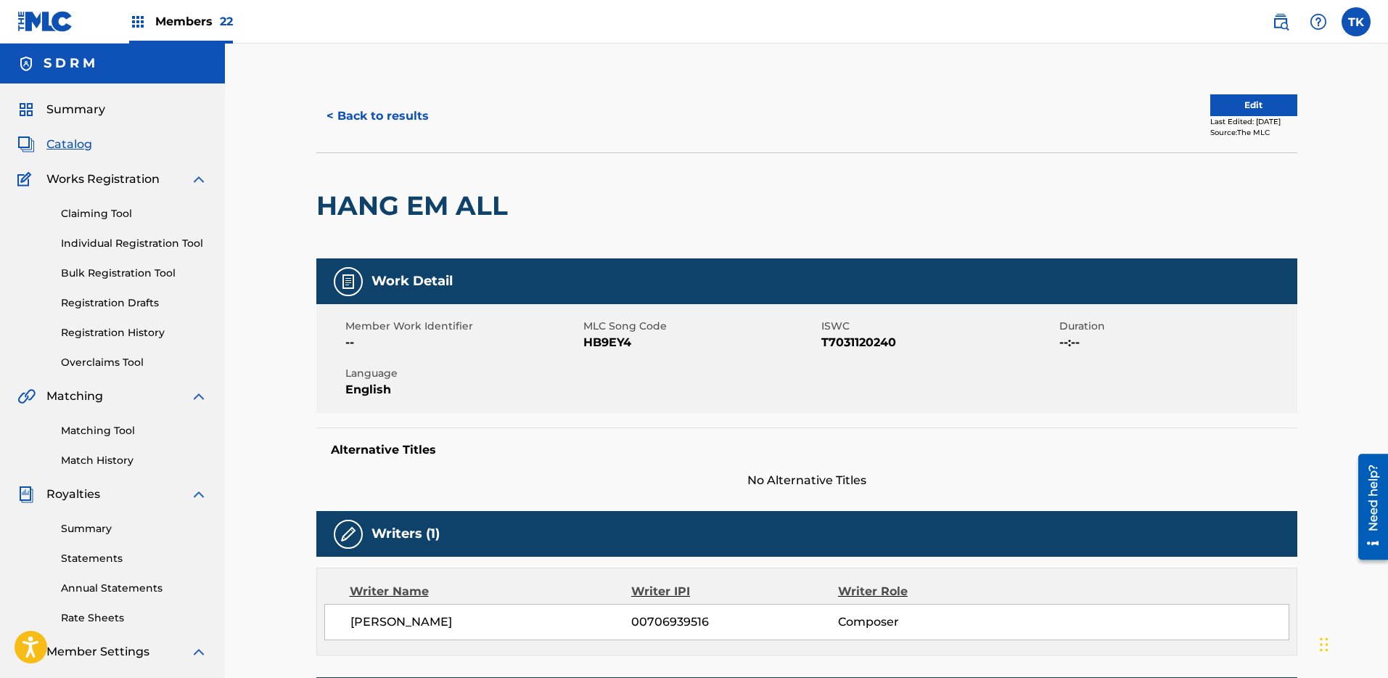
click at [382, 118] on button "< Back to results" at bounding box center [377, 116] width 123 height 36
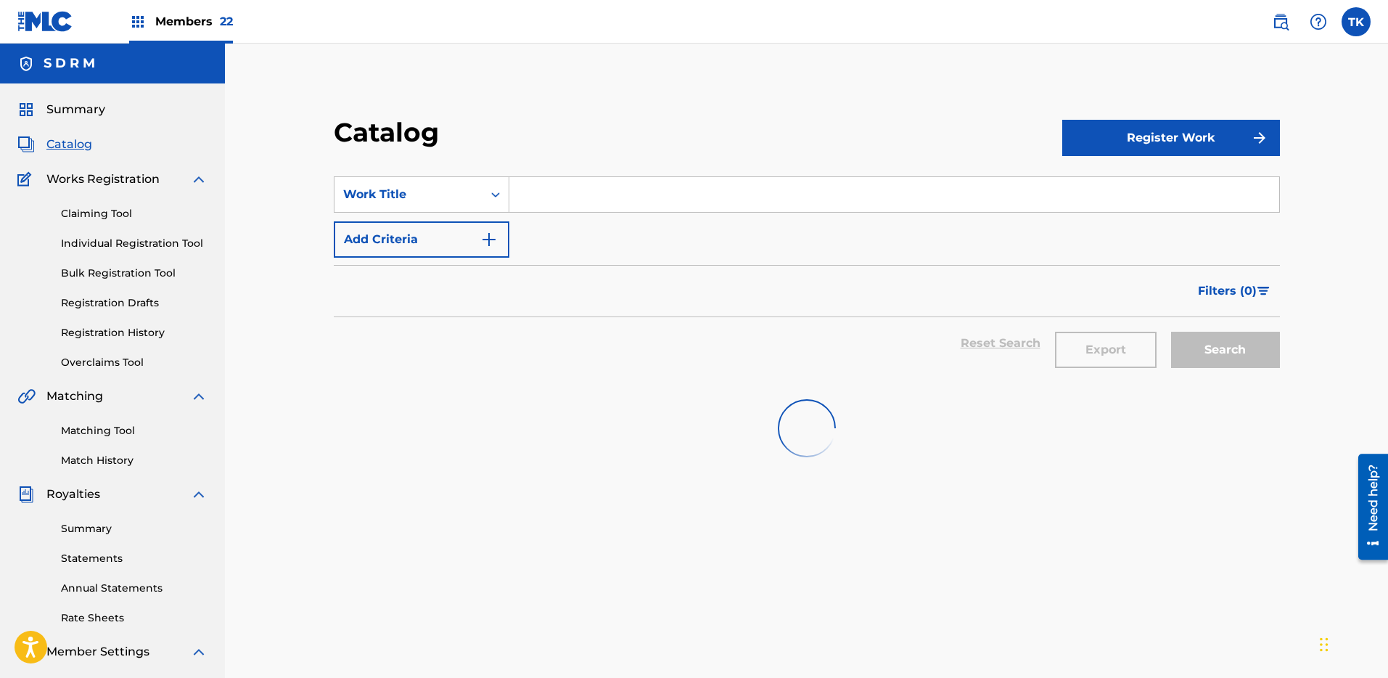
scroll to position [123, 0]
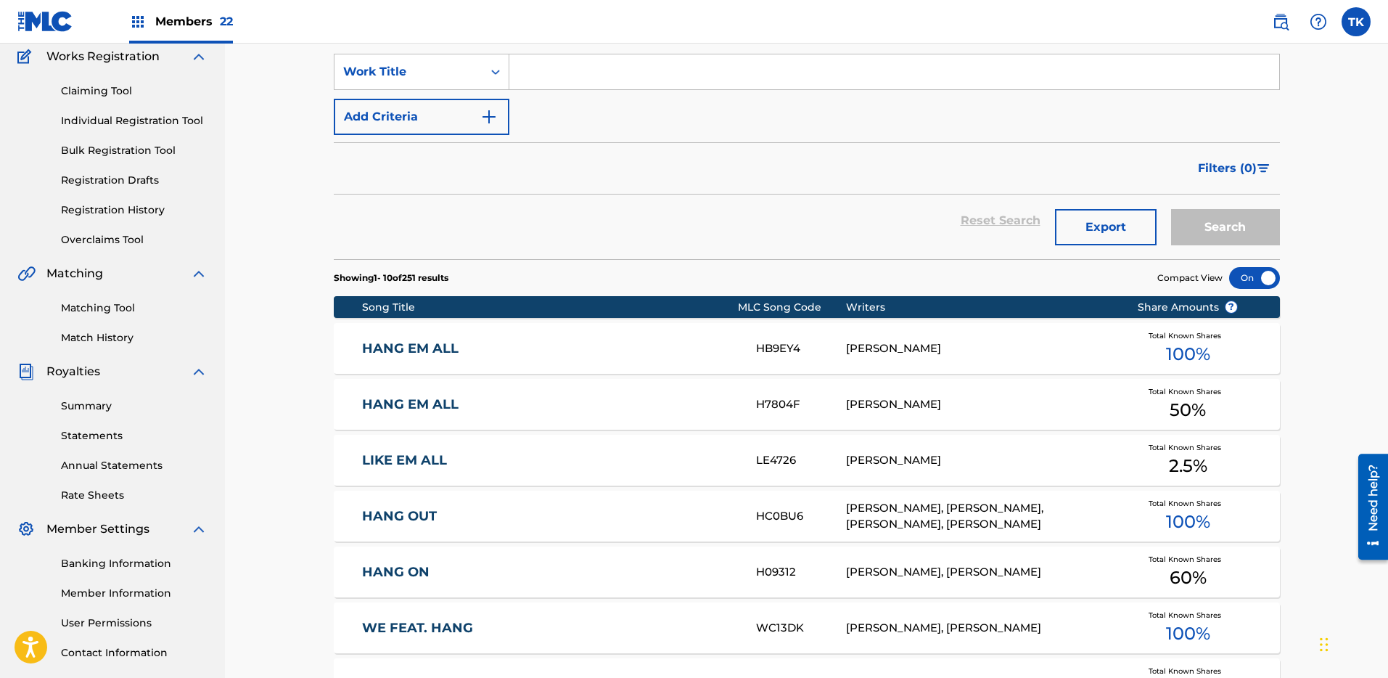
click at [538, 66] on input "Search Form" at bounding box center [894, 71] width 770 height 35
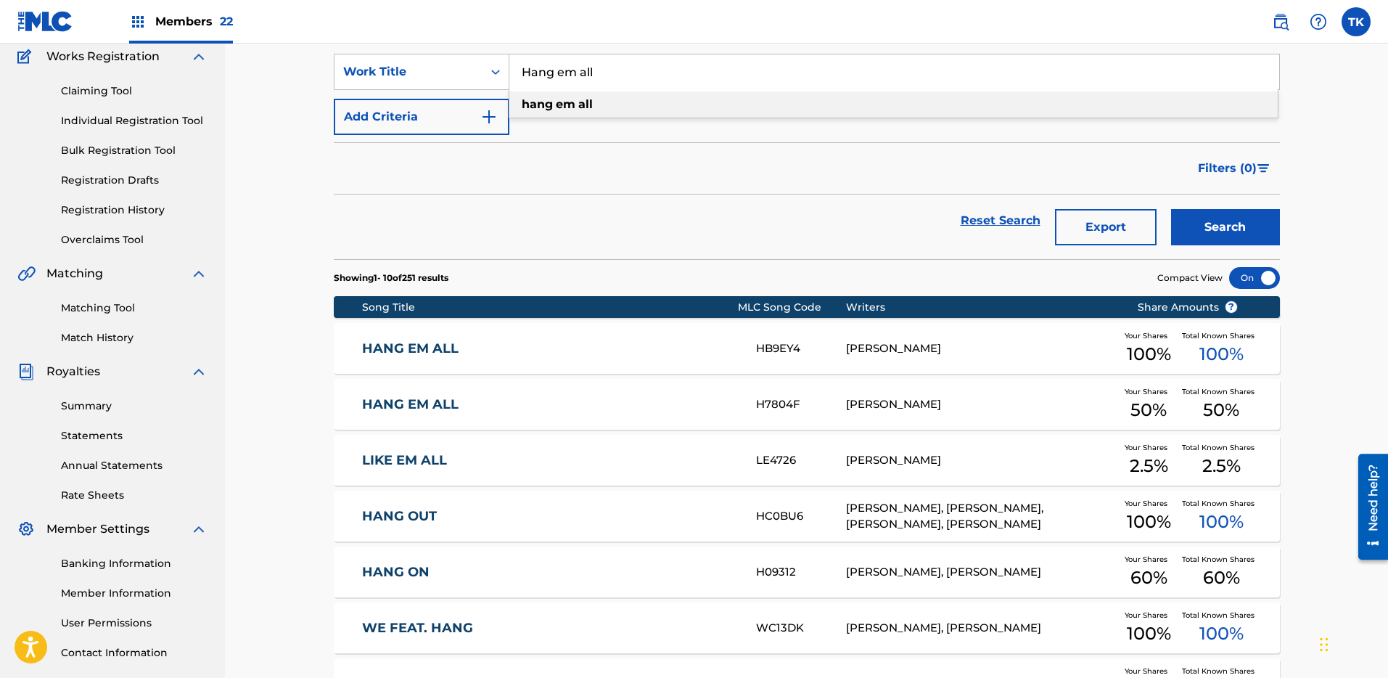
click at [650, 83] on input "Hang em all" at bounding box center [894, 71] width 770 height 35
drag, startPoint x: 654, startPoint y: 100, endPoint x: 677, endPoint y: 106, distance: 23.9
click at [655, 100] on div "hang em all" at bounding box center [893, 104] width 768 height 26
type input "hang em all"
click at [1228, 216] on button "Search" at bounding box center [1225, 227] width 109 height 36
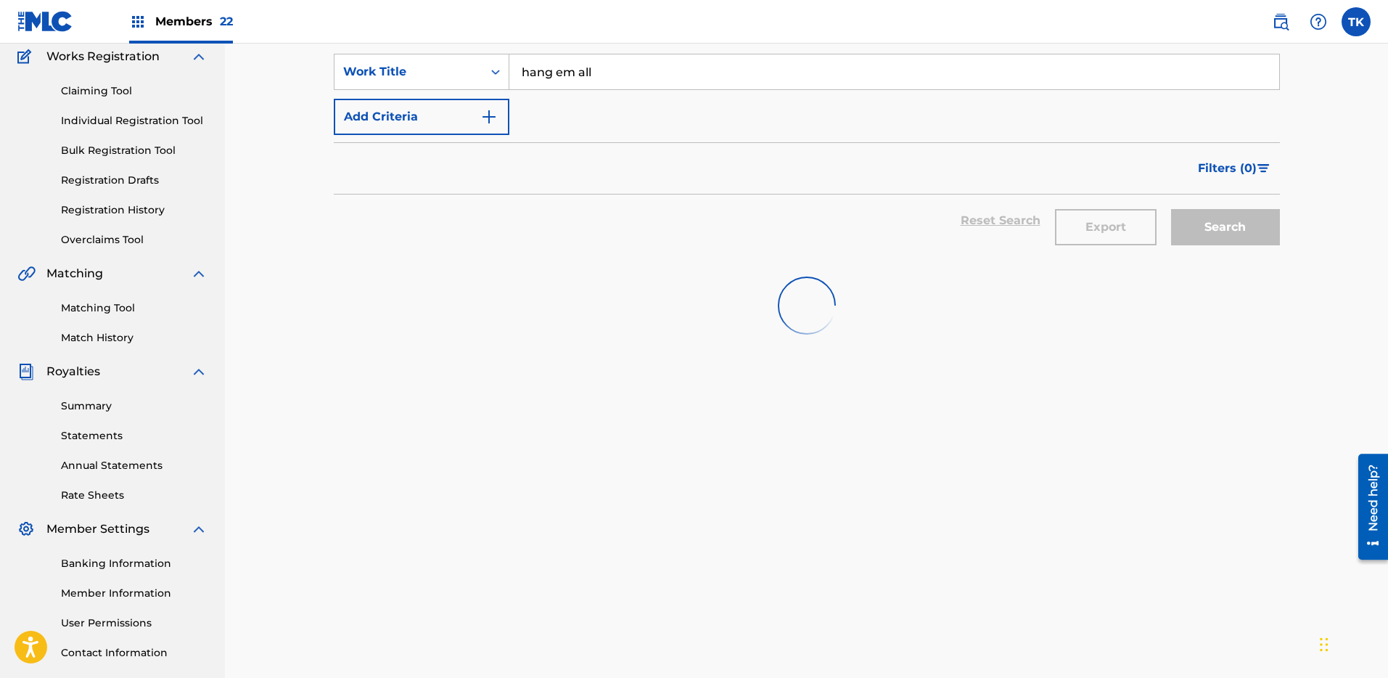
click at [674, 60] on input "hang em all" at bounding box center [894, 71] width 770 height 35
click at [625, 94] on div "hang em all" at bounding box center [893, 104] width 768 height 26
click at [1263, 220] on div "Search" at bounding box center [1222, 220] width 116 height 52
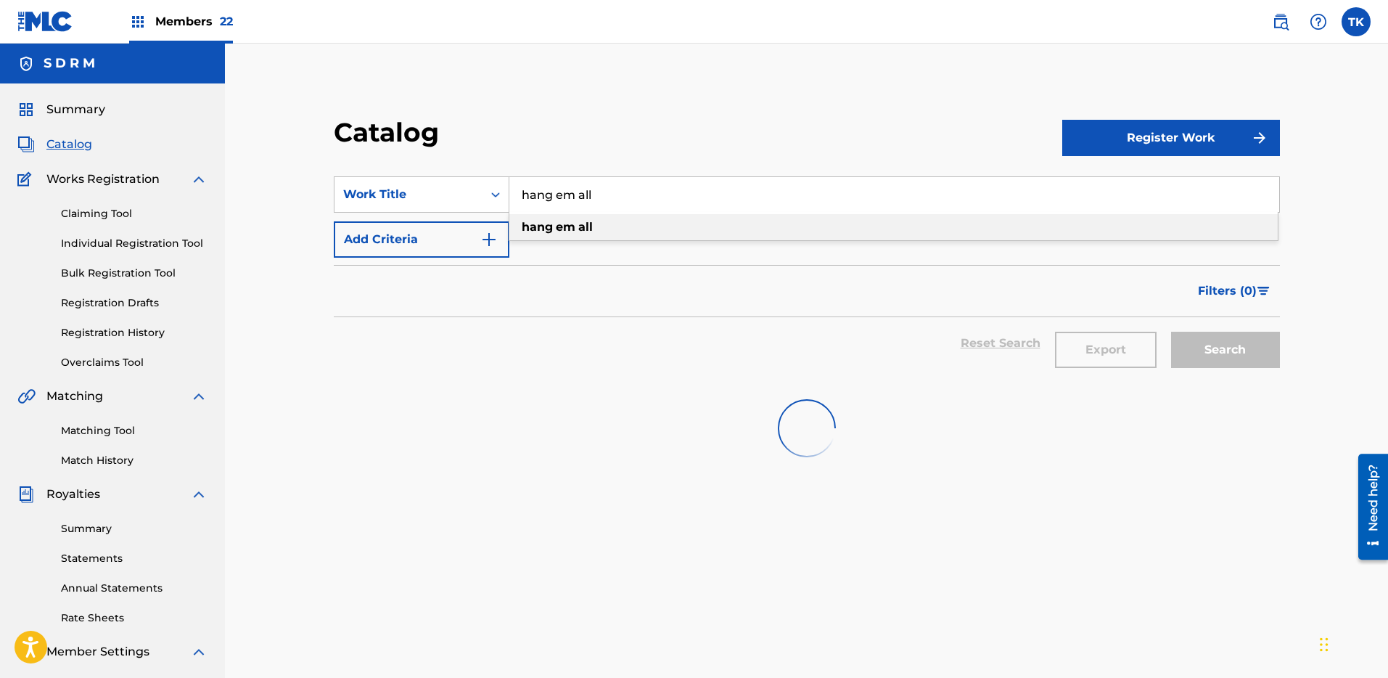
drag, startPoint x: 655, startPoint y: 197, endPoint x: 641, endPoint y: 194, distance: 14.3
click at [641, 194] on input "hang em all" at bounding box center [894, 194] width 770 height 35
click at [582, 227] on strong "all" at bounding box center [585, 227] width 15 height 14
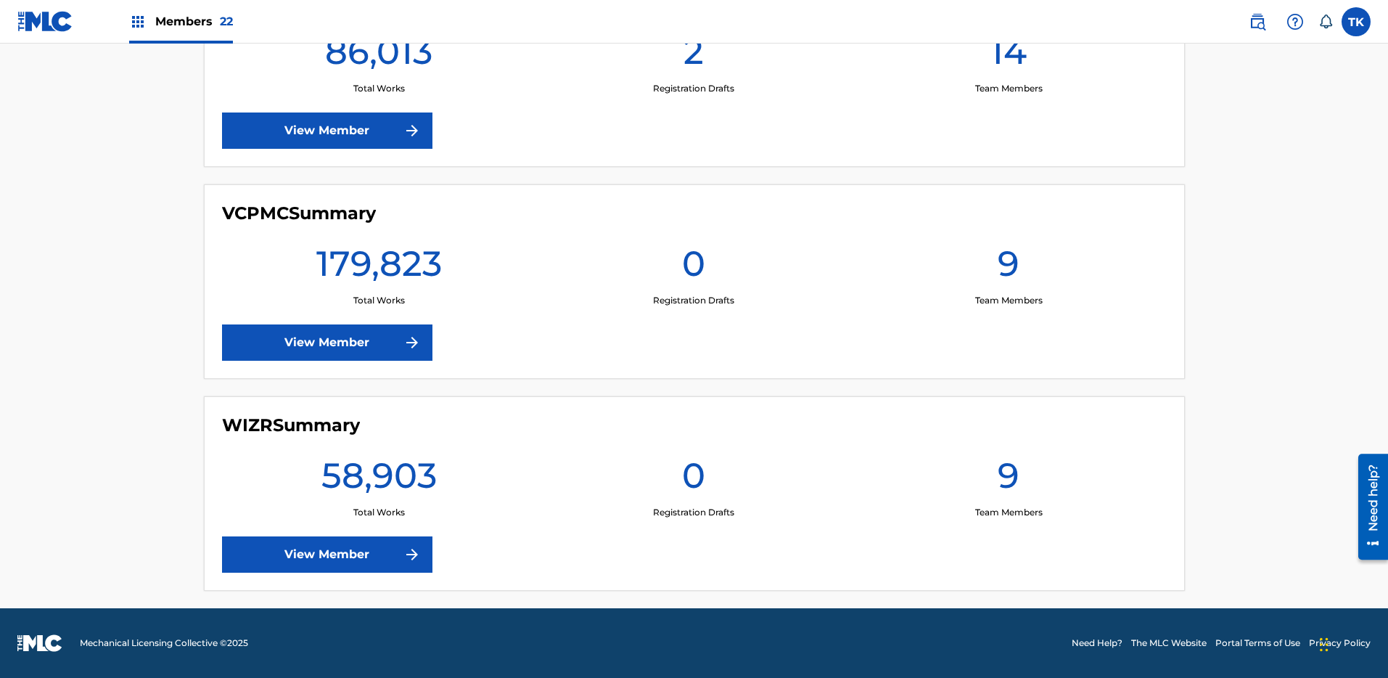
scroll to position [4133, 0]
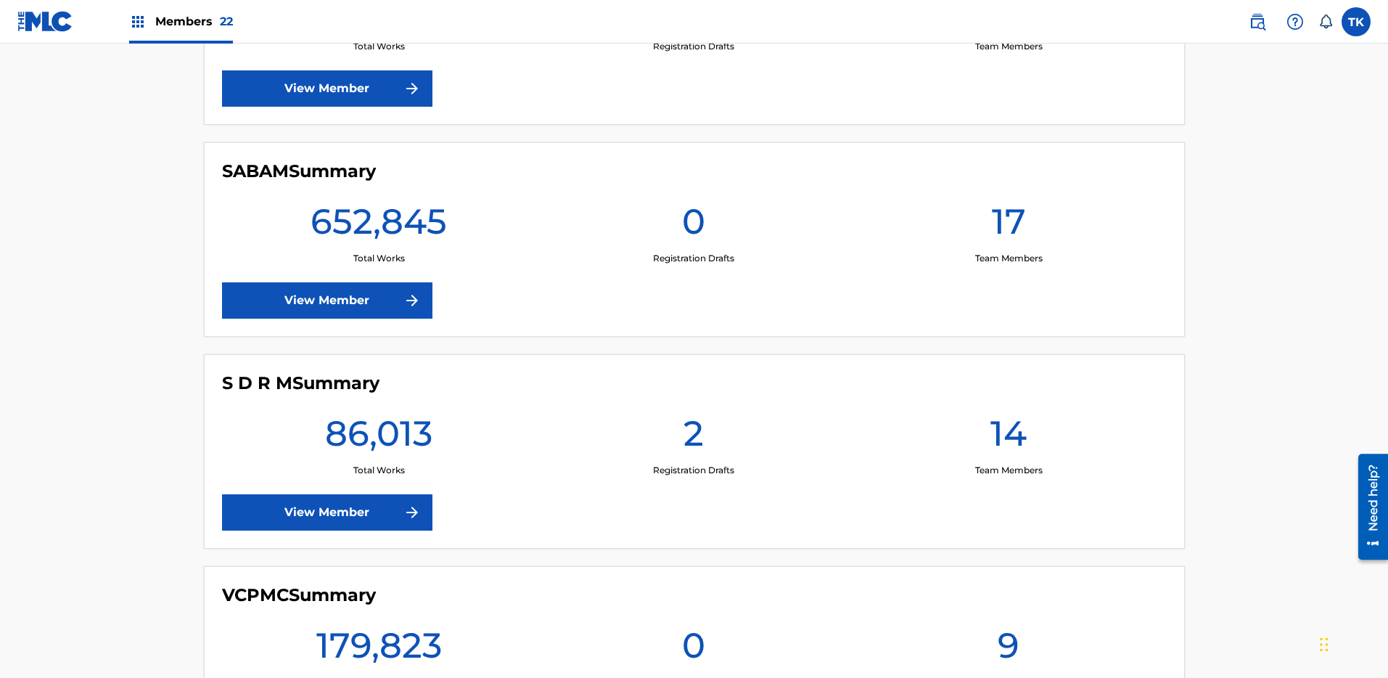
click at [303, 514] on link "View Member" at bounding box center [327, 512] width 210 height 36
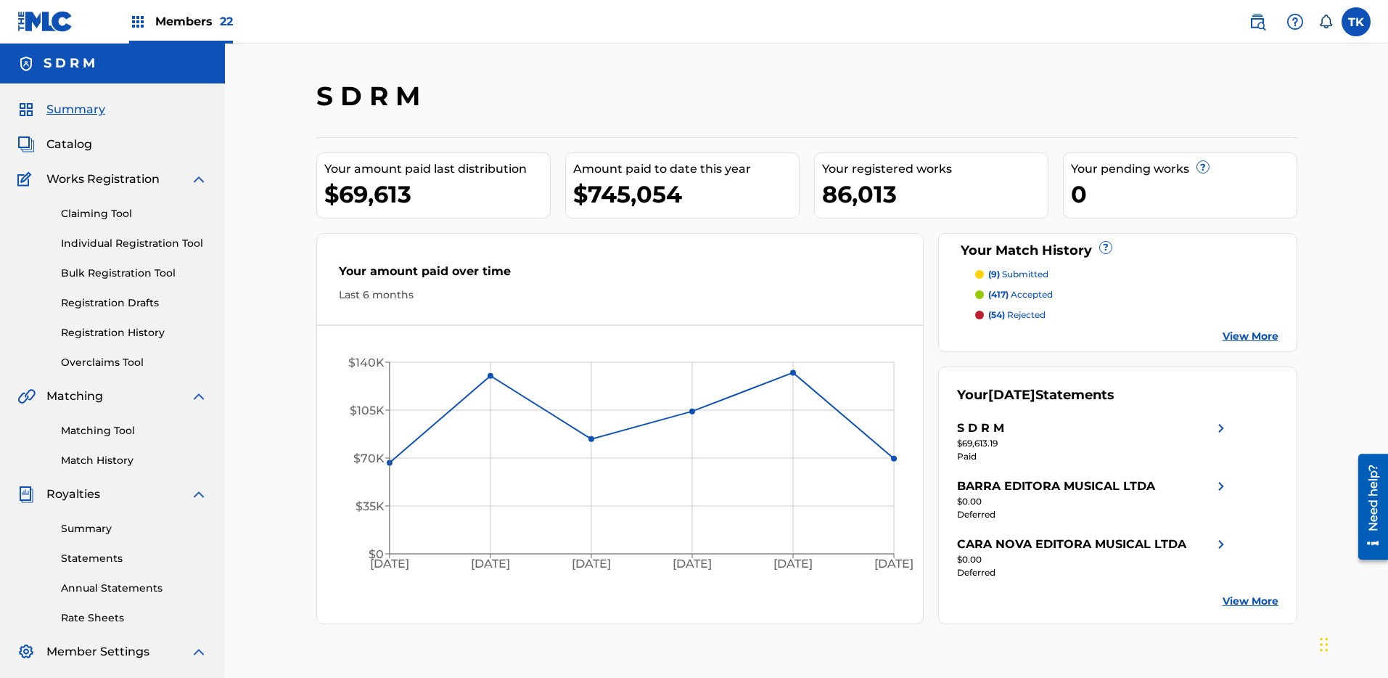
click at [59, 152] on span "Catalog" at bounding box center [69, 144] width 46 height 17
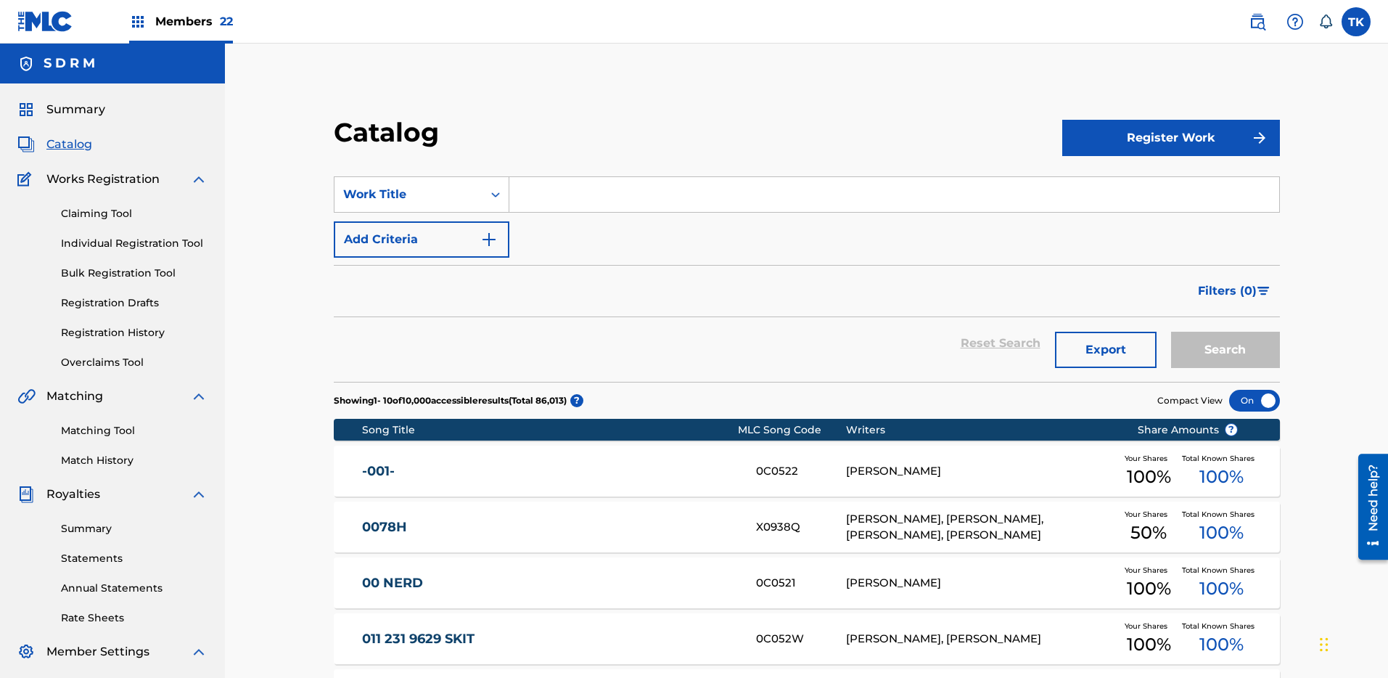
click at [549, 193] on input "Search Form" at bounding box center [894, 194] width 770 height 35
click at [557, 198] on input "you re mine" at bounding box center [894, 194] width 770 height 35
type input "you re mine"
click at [1210, 351] on button "Search" at bounding box center [1225, 350] width 109 height 36
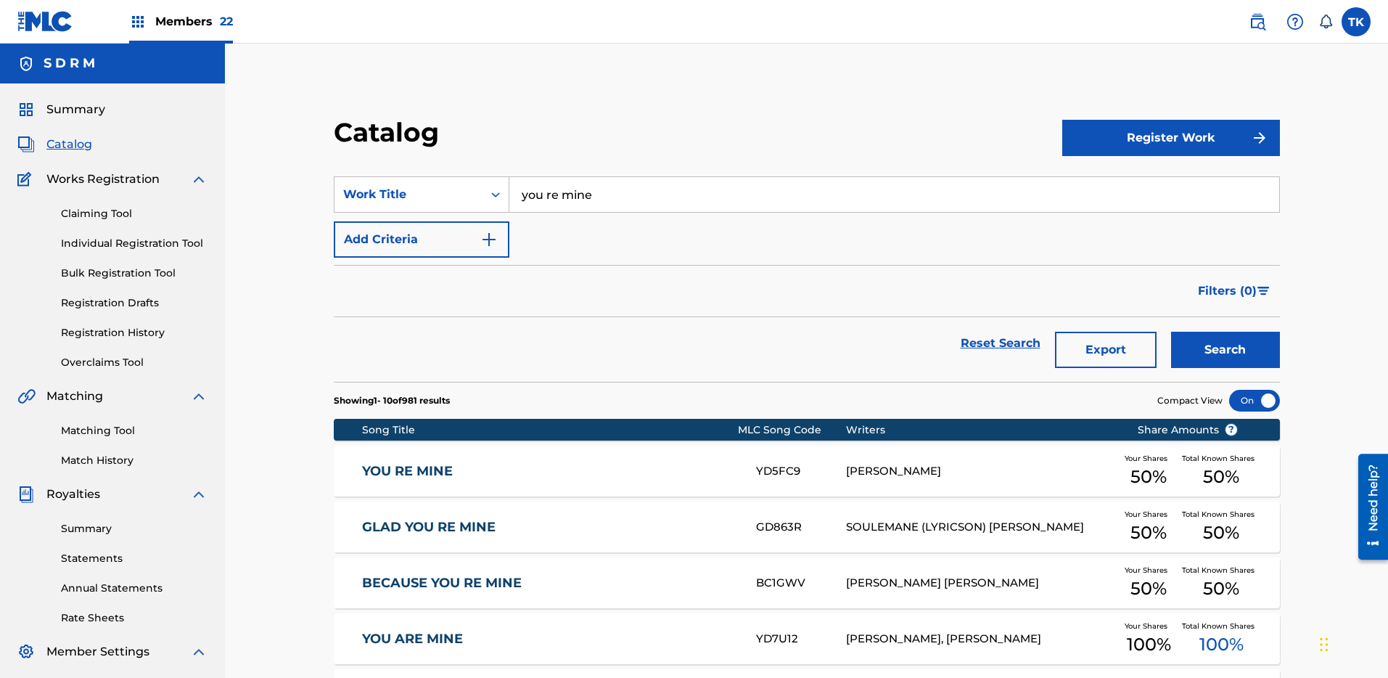
click at [678, 463] on link "YOU RE MINE" at bounding box center [549, 471] width 374 height 17
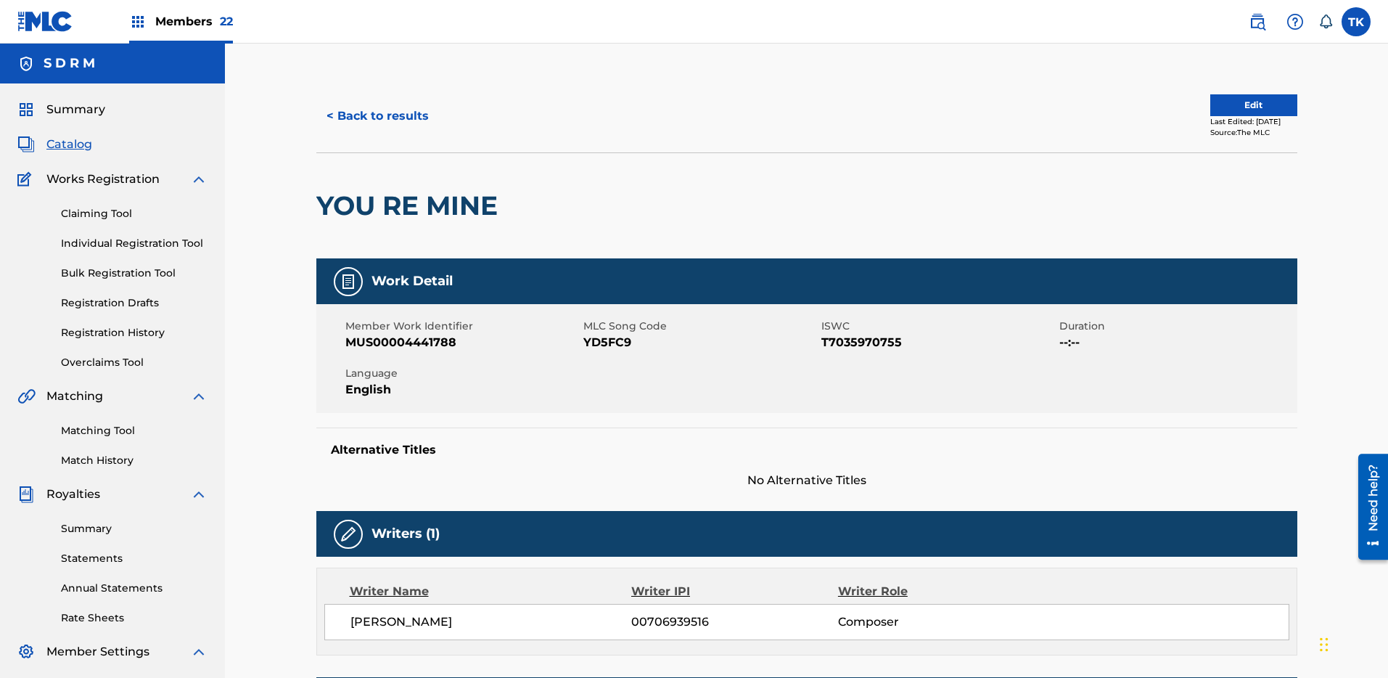
click at [369, 114] on button "< Back to results" at bounding box center [377, 116] width 123 height 36
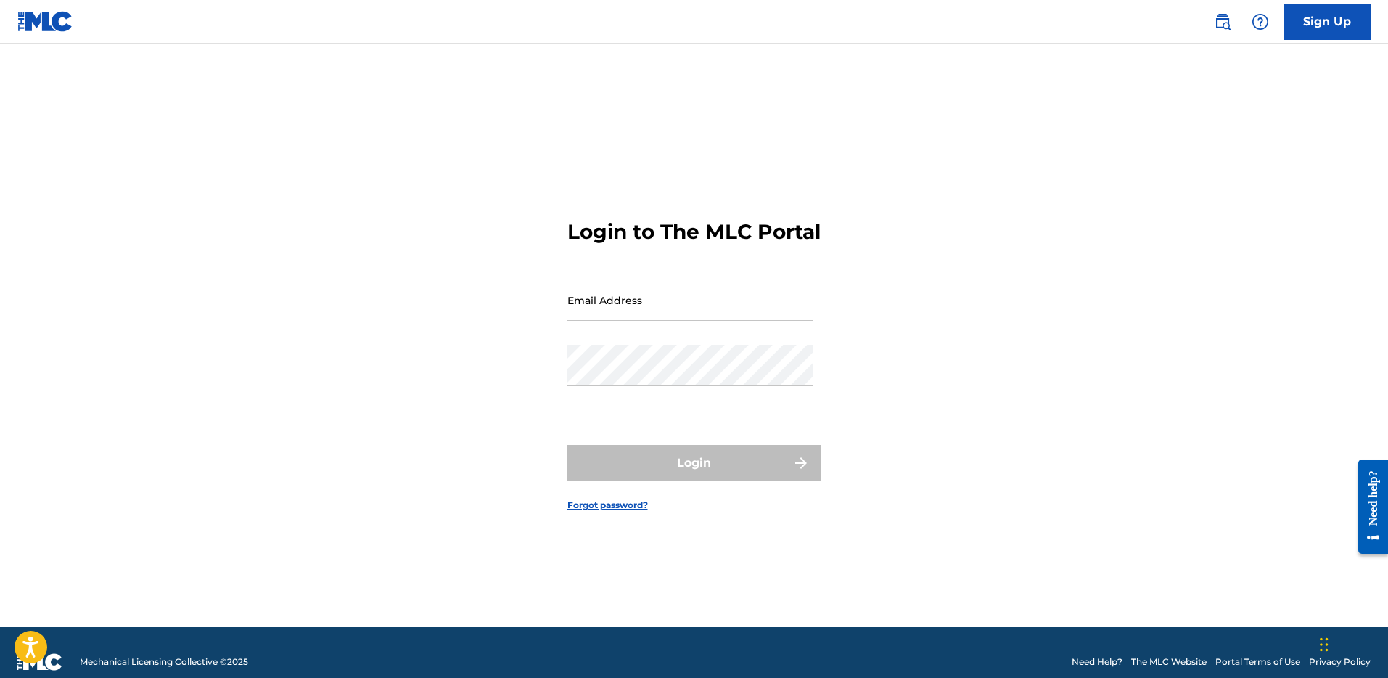
type input "[PERSON_NAME][EMAIL_ADDRESS][DOMAIN_NAME]"
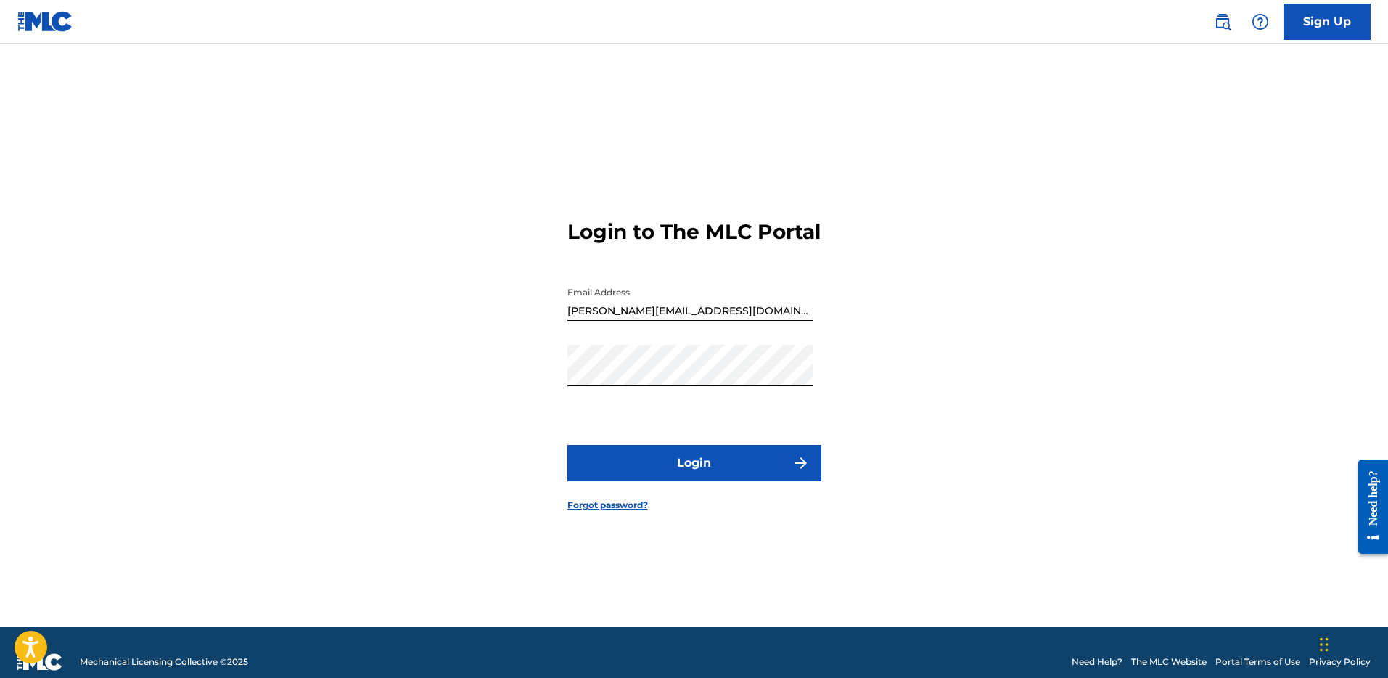
click at [699, 458] on button "Login" at bounding box center [694, 463] width 254 height 36
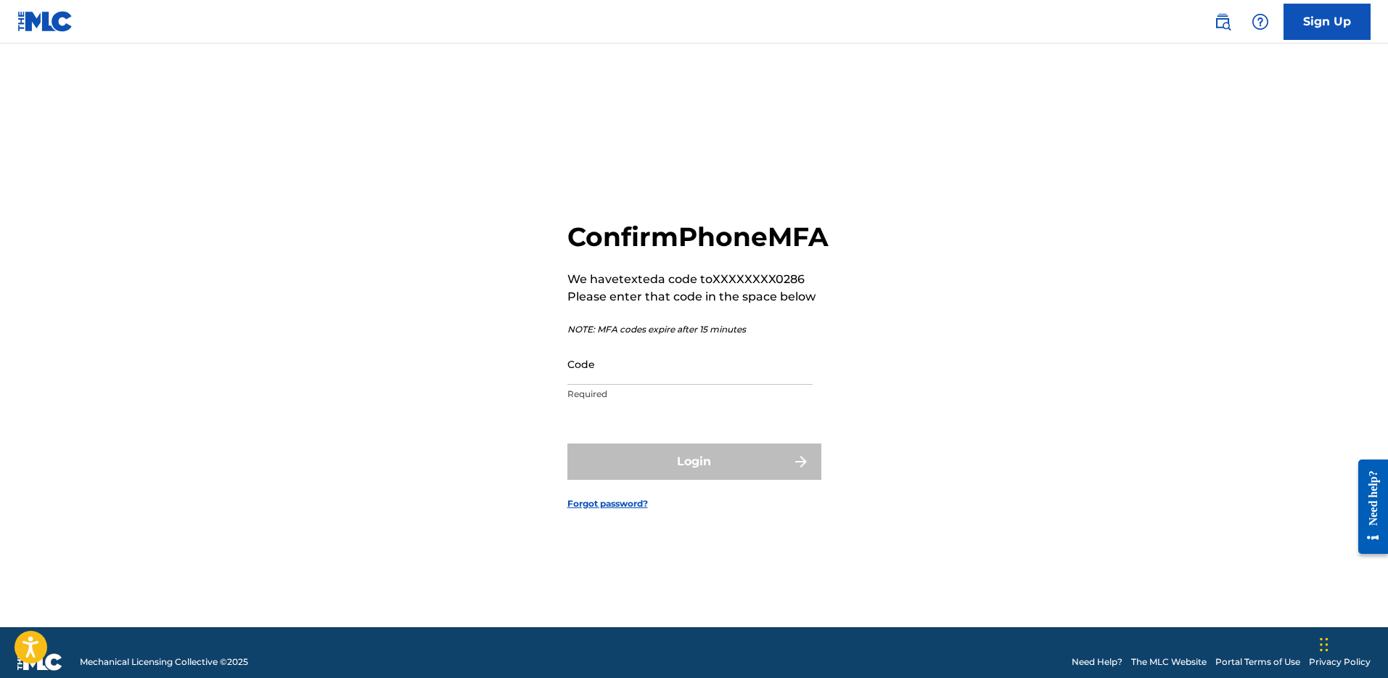
click at [755, 383] on input "Code" at bounding box center [689, 363] width 245 height 41
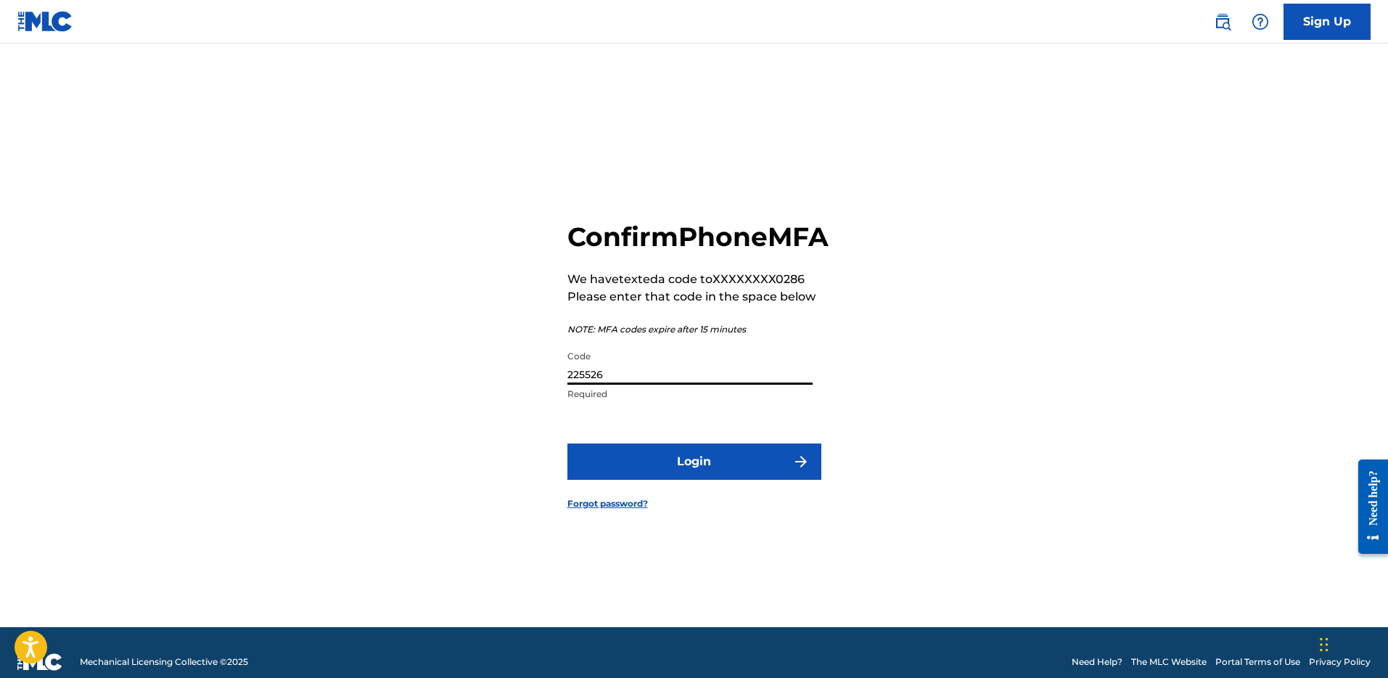
type input "225526"
click at [567, 443] on button "Login" at bounding box center [694, 461] width 254 height 36
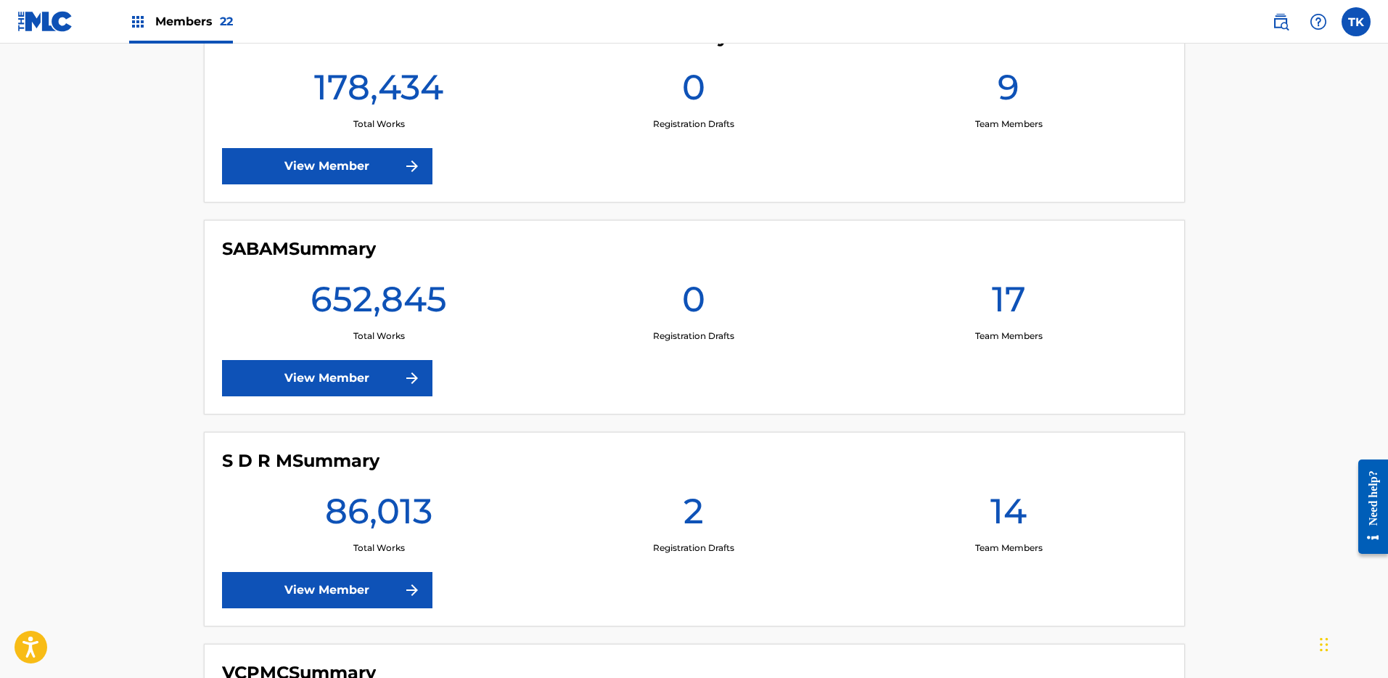
scroll to position [4130, 0]
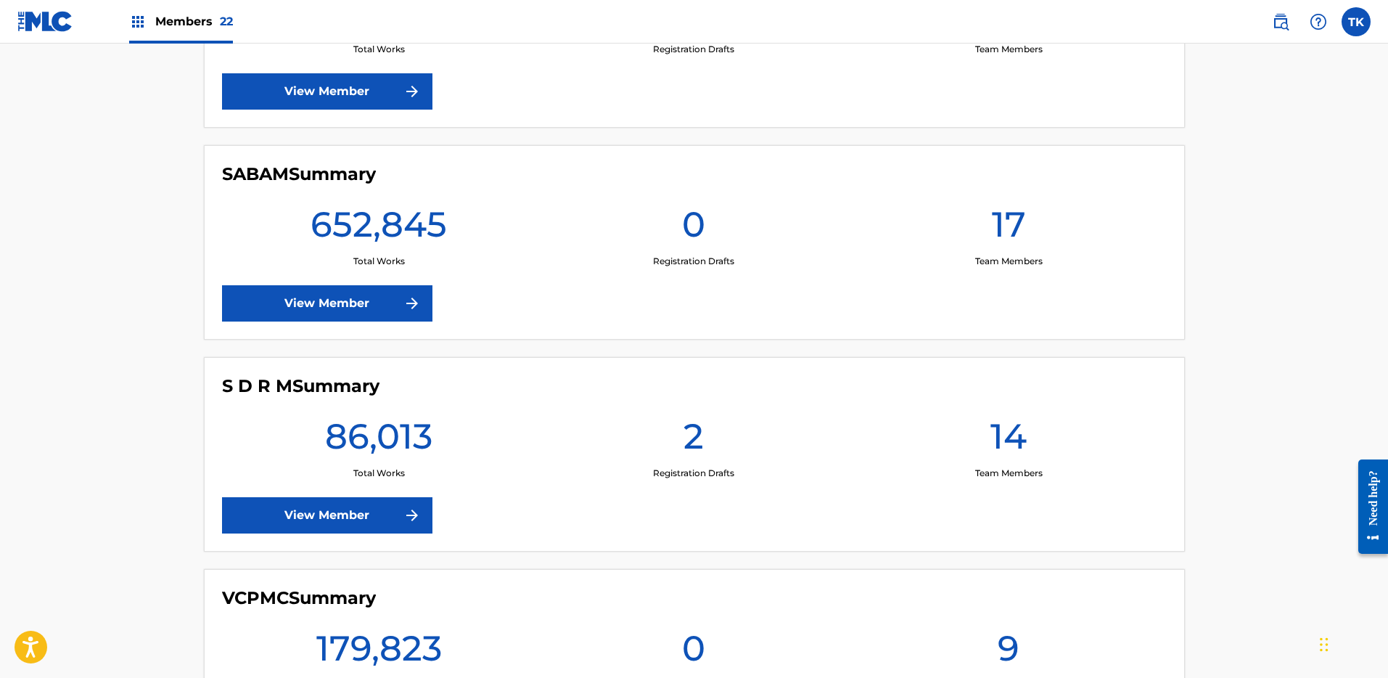
click at [388, 514] on link "View Member" at bounding box center [327, 515] width 210 height 36
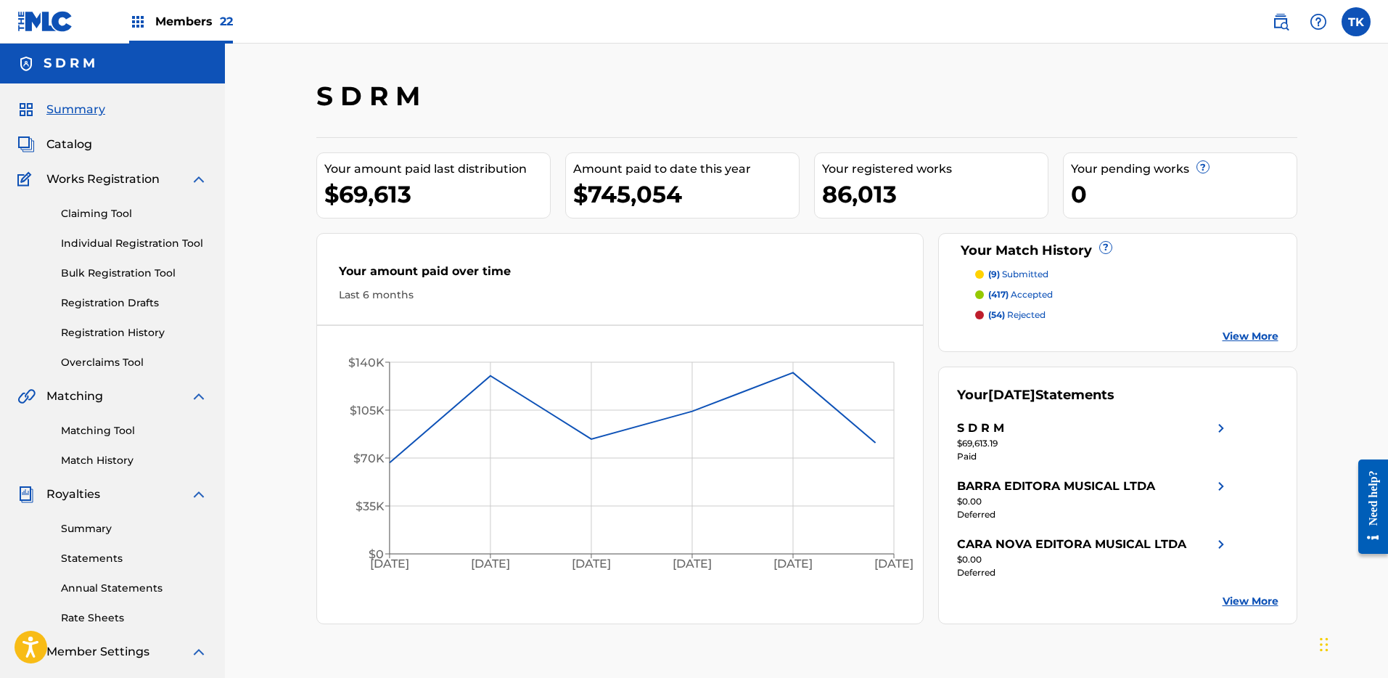
click at [83, 140] on span "Catalog" at bounding box center [69, 144] width 46 height 17
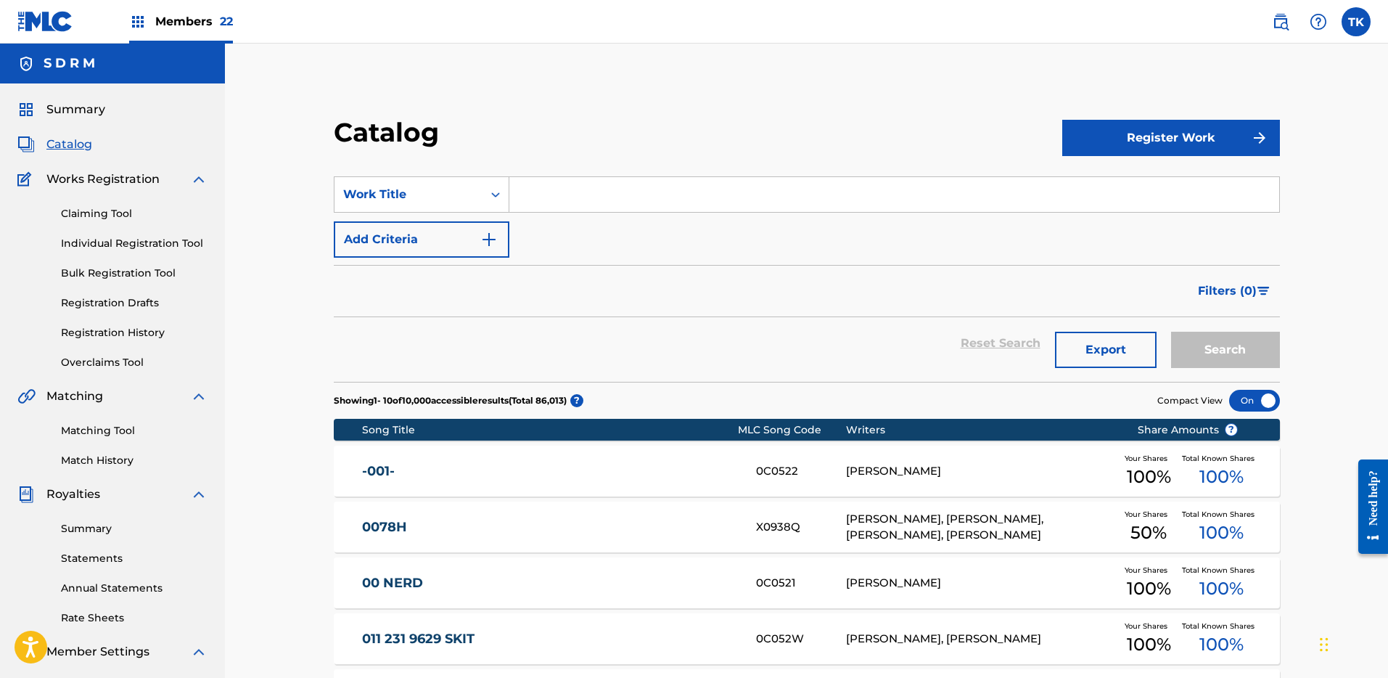
click at [580, 207] on input "Search Form" at bounding box center [894, 194] width 770 height 35
type input "hang em all"
click at [1263, 361] on button "Search" at bounding box center [1225, 350] width 109 height 36
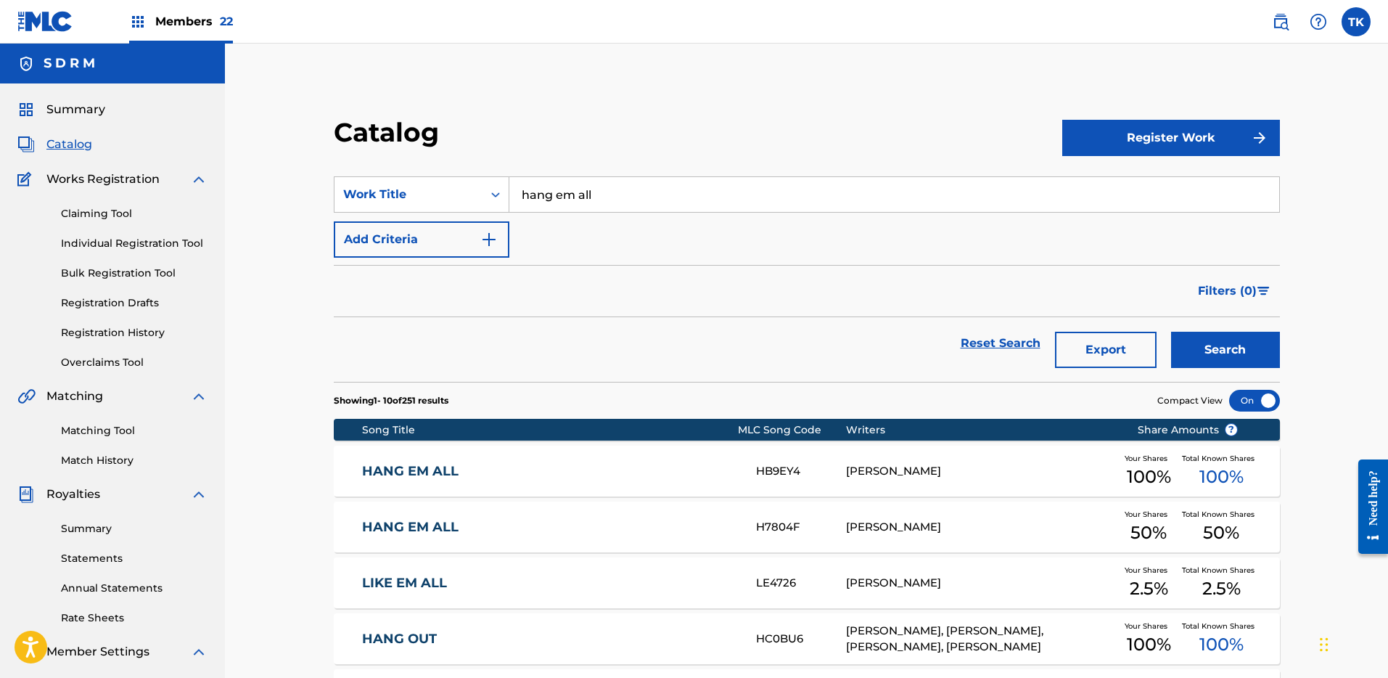
scroll to position [57, 0]
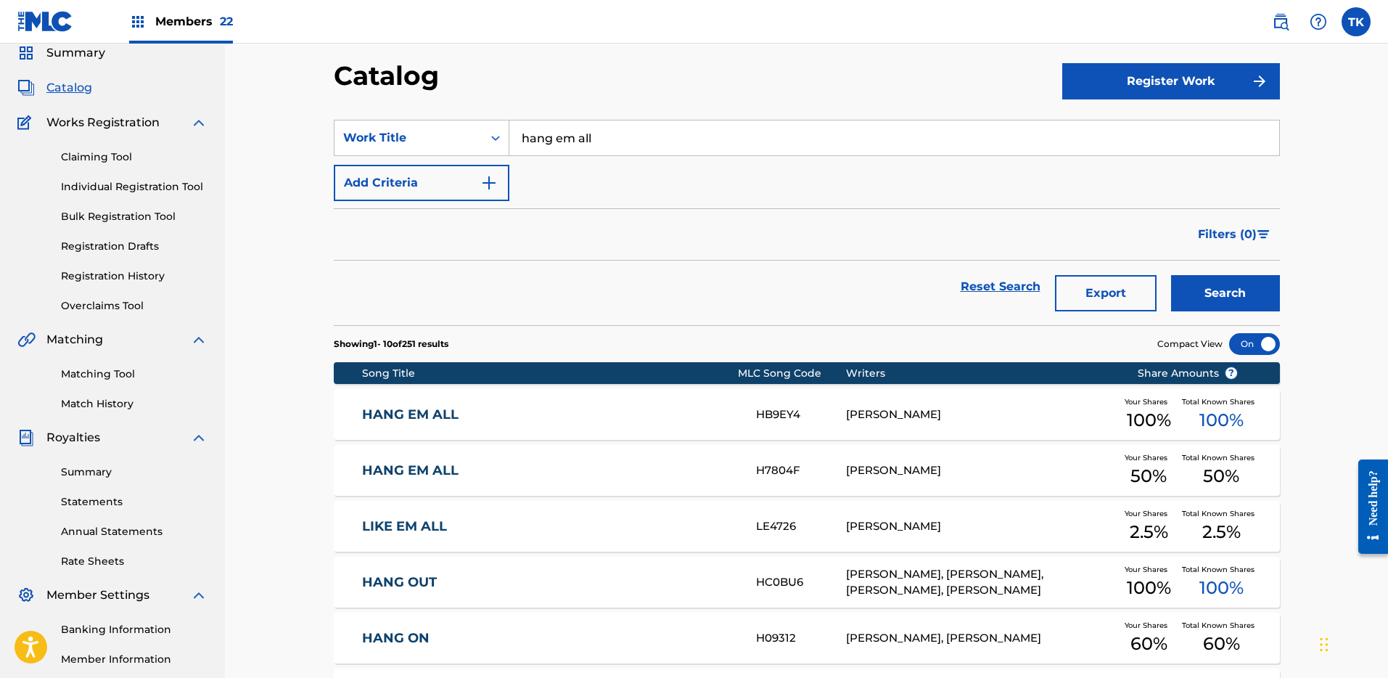
click at [735, 399] on div "HANG EM ALL HB9EY4 FRANCK HUESO Your Shares 100 % Total Known Shares 100 %" at bounding box center [807, 414] width 946 height 51
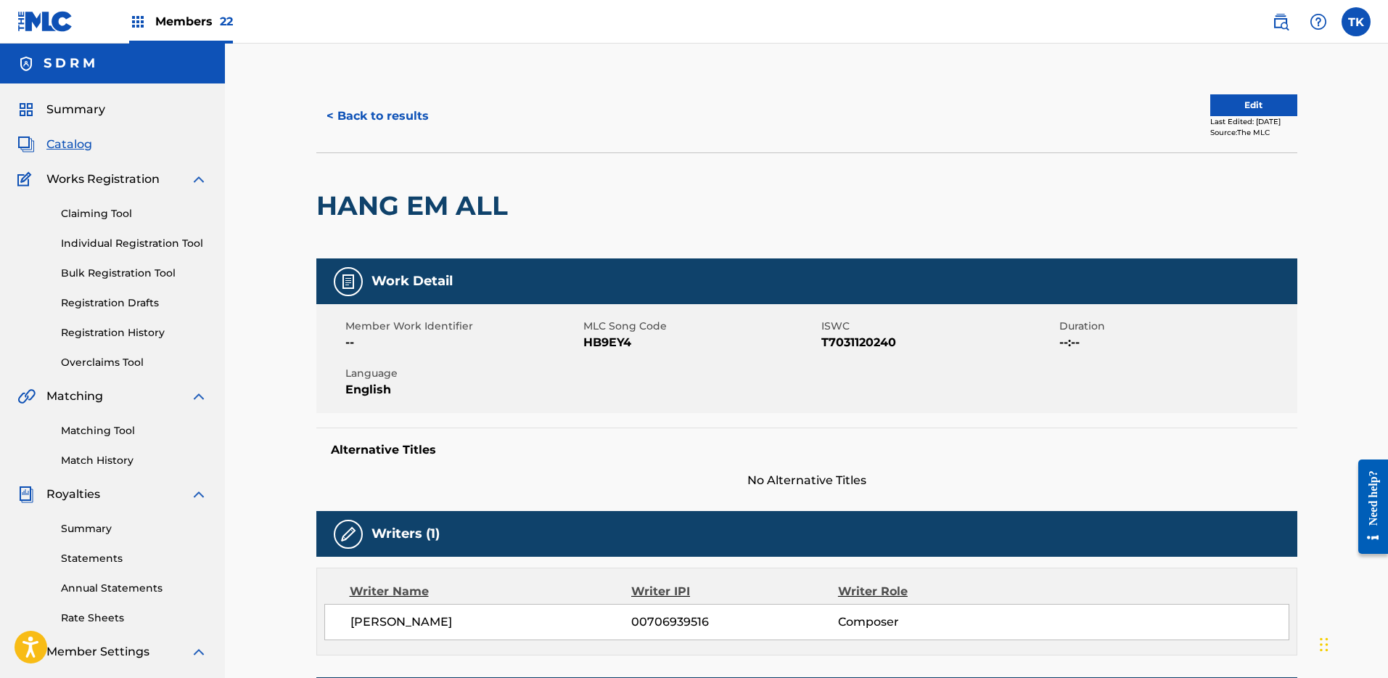
click at [604, 332] on span "MLC Song Code" at bounding box center [700, 326] width 234 height 15
click at [603, 335] on span "HB9EY4" at bounding box center [700, 342] width 234 height 17
click at [603, 338] on span "HB9EY4" at bounding box center [700, 342] width 234 height 17
copy span "HB9EY4"
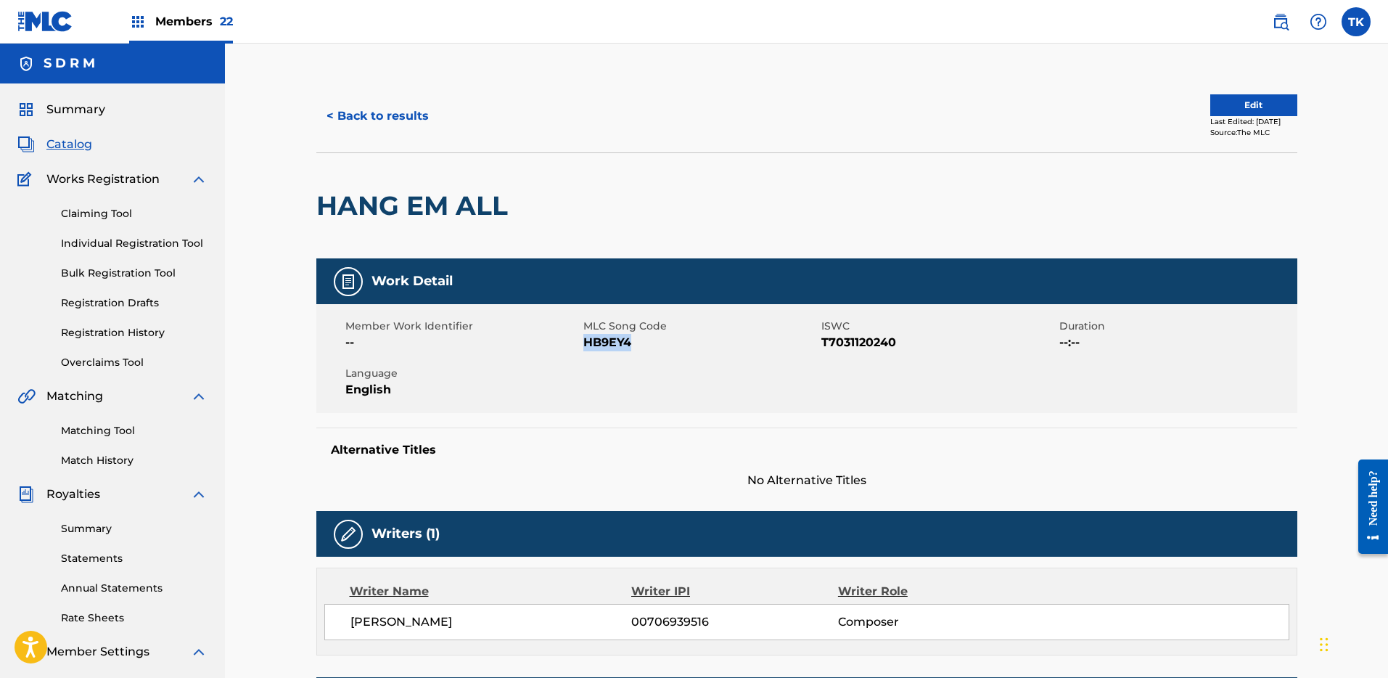
click at [366, 109] on button "< Back to results" at bounding box center [377, 116] width 123 height 36
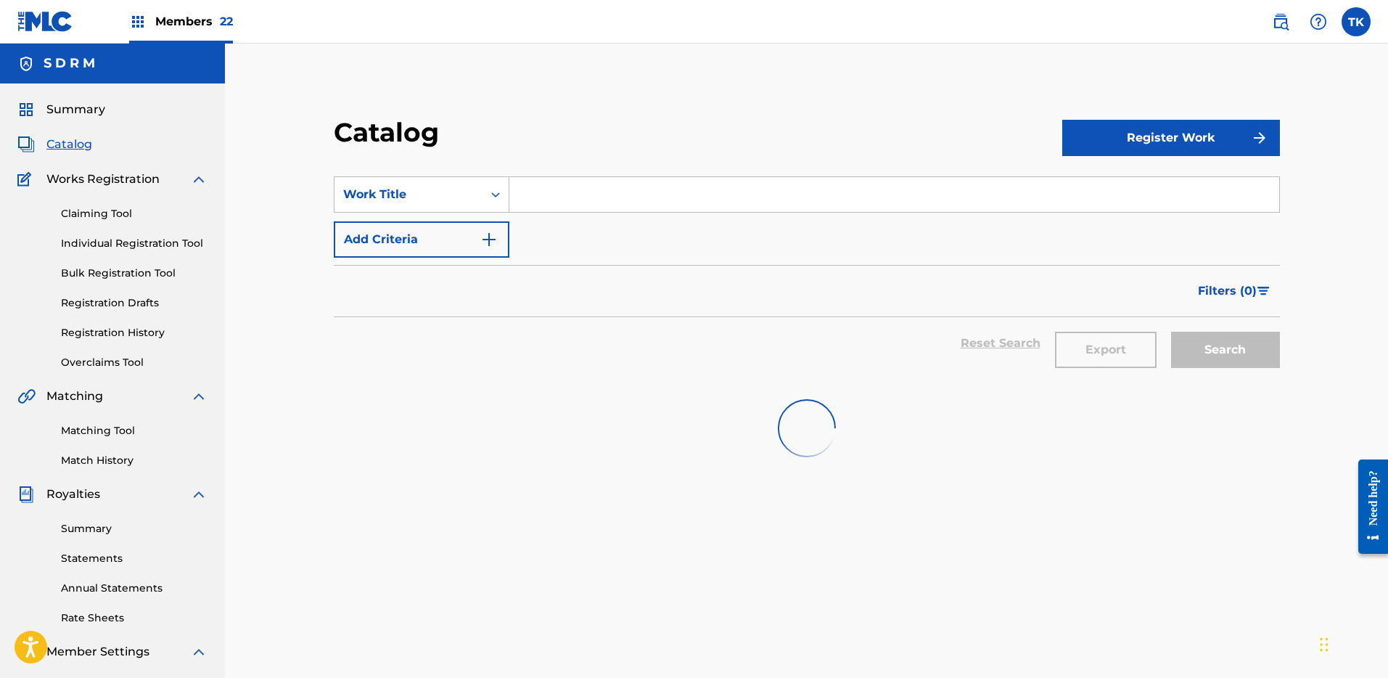
scroll to position [57, 0]
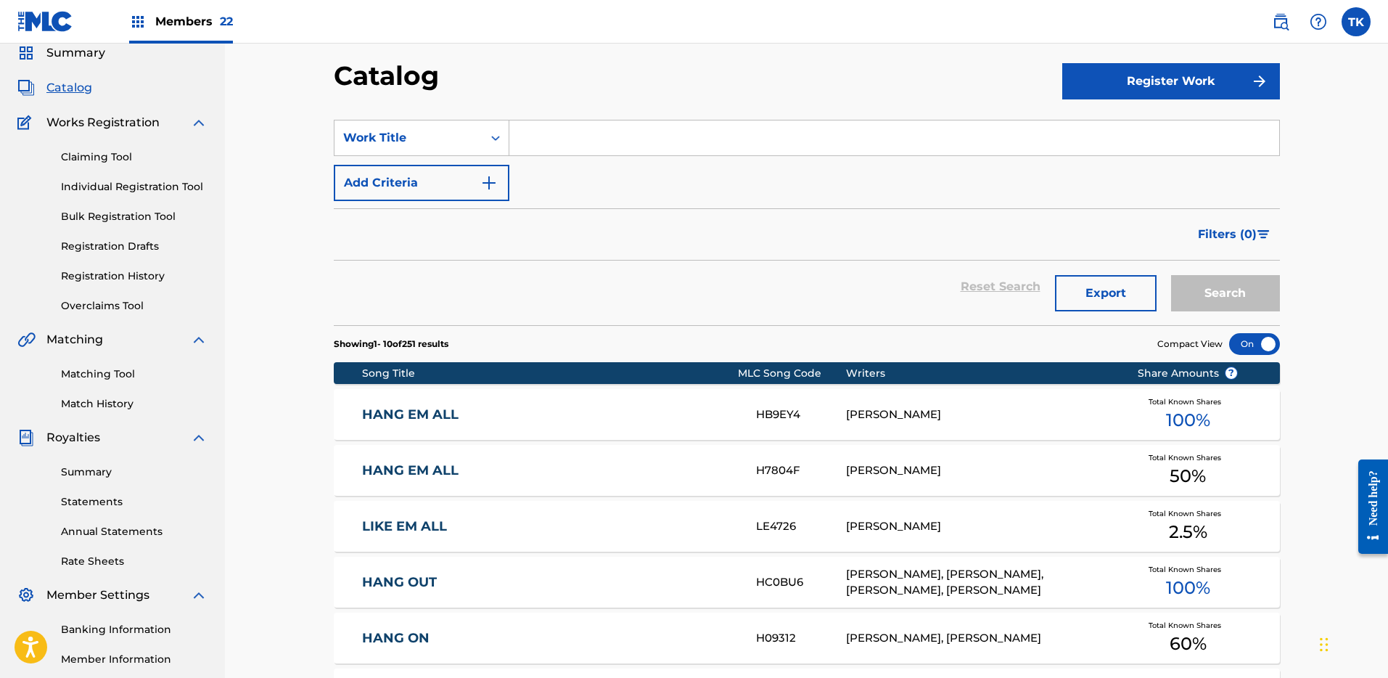
click at [547, 148] on input "Search Form" at bounding box center [894, 137] width 770 height 35
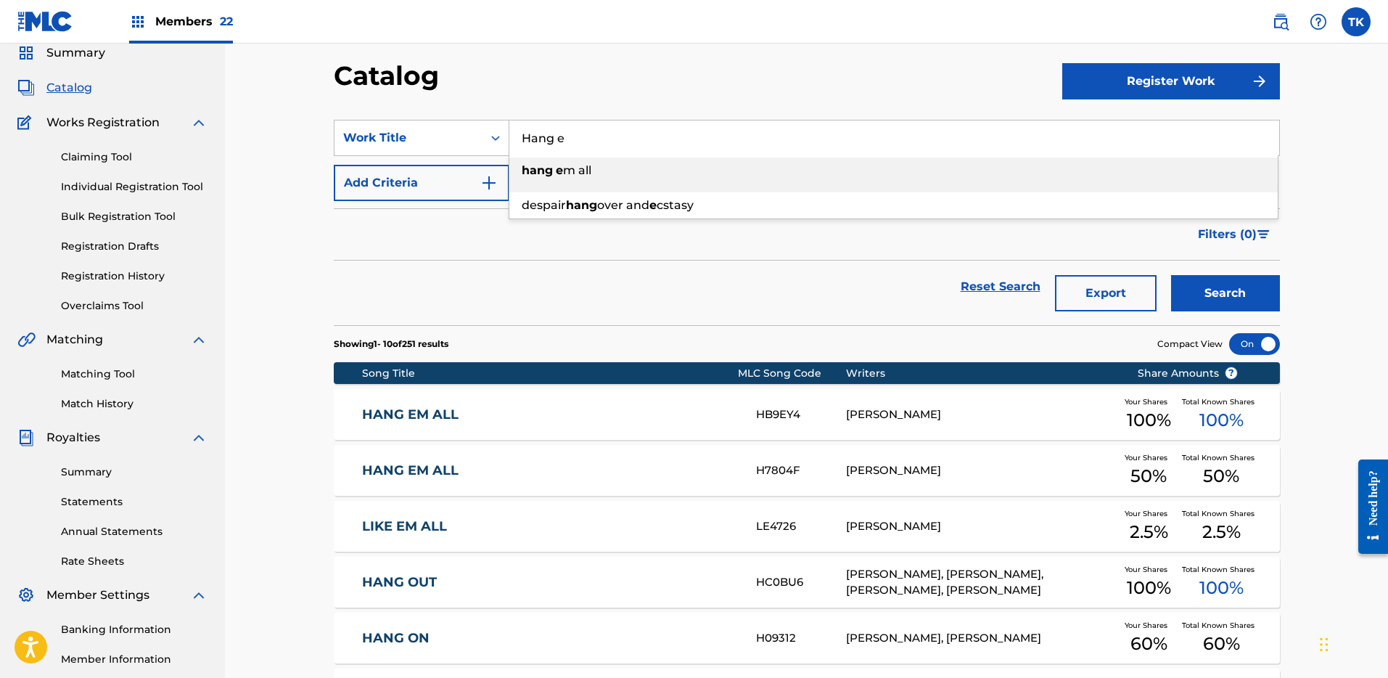
click at [583, 161] on div "hang e m all" at bounding box center [893, 170] width 768 height 26
type input "hang em all"
drag, startPoint x: 1163, startPoint y: 276, endPoint x: 1177, endPoint y: 281, distance: 14.7
click at [1165, 276] on div "Search" at bounding box center [1222, 286] width 116 height 52
click at [1208, 289] on button "Search" at bounding box center [1225, 293] width 109 height 36
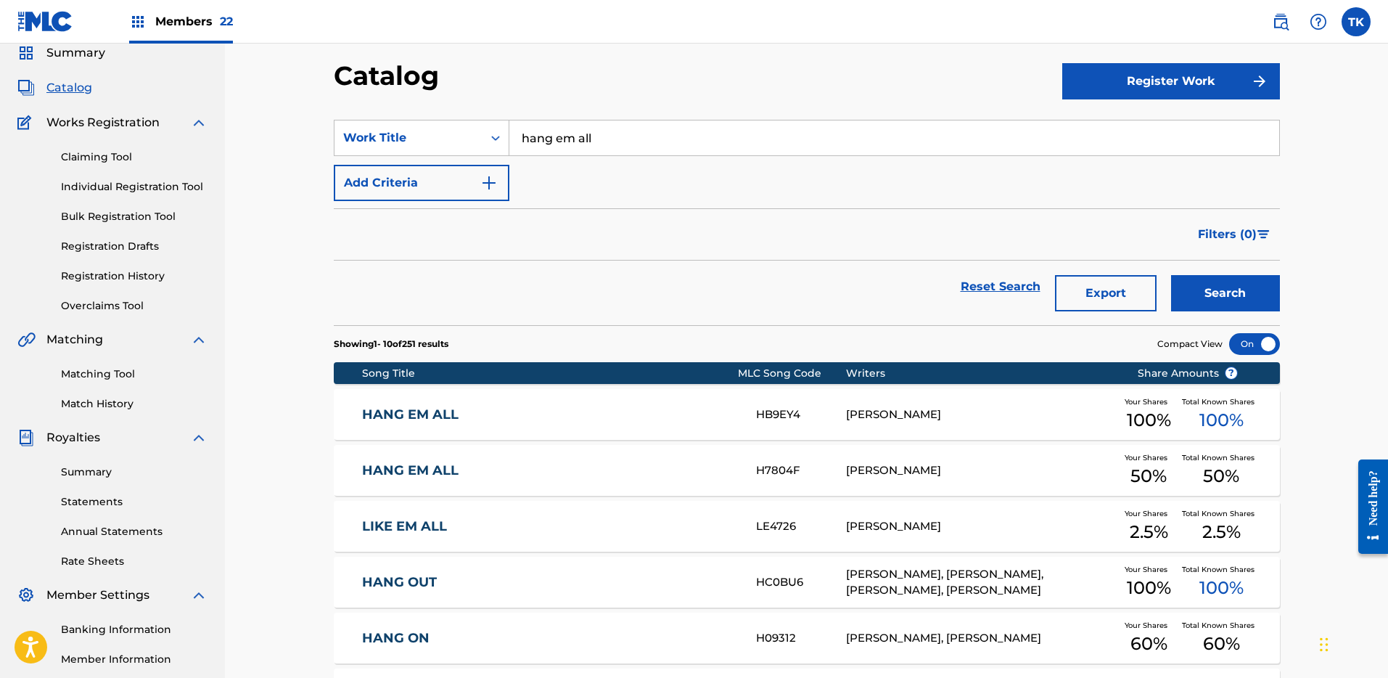
click at [717, 465] on link "HANG EM ALL" at bounding box center [549, 470] width 374 height 17
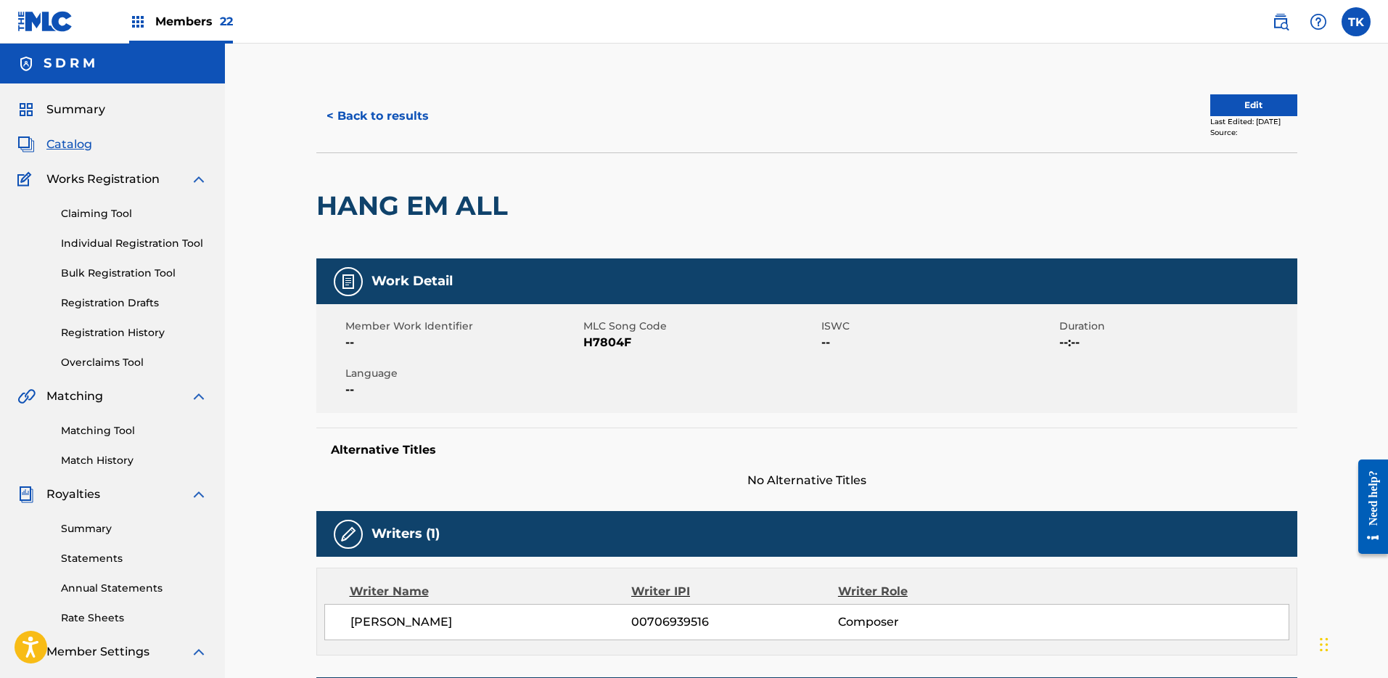
click at [602, 343] on span "H7804F" at bounding box center [700, 342] width 234 height 17
copy span "H7804F"
click at [360, 132] on button "< Back to results" at bounding box center [377, 116] width 123 height 36
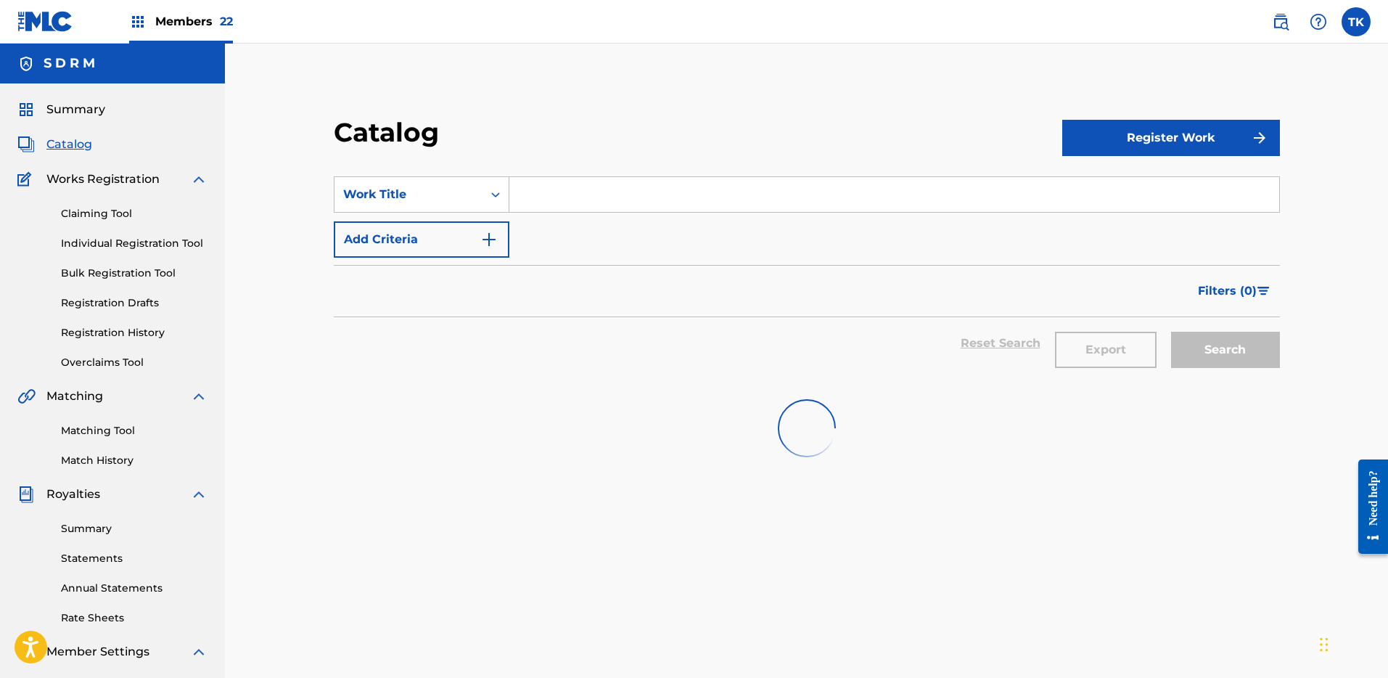
scroll to position [57, 0]
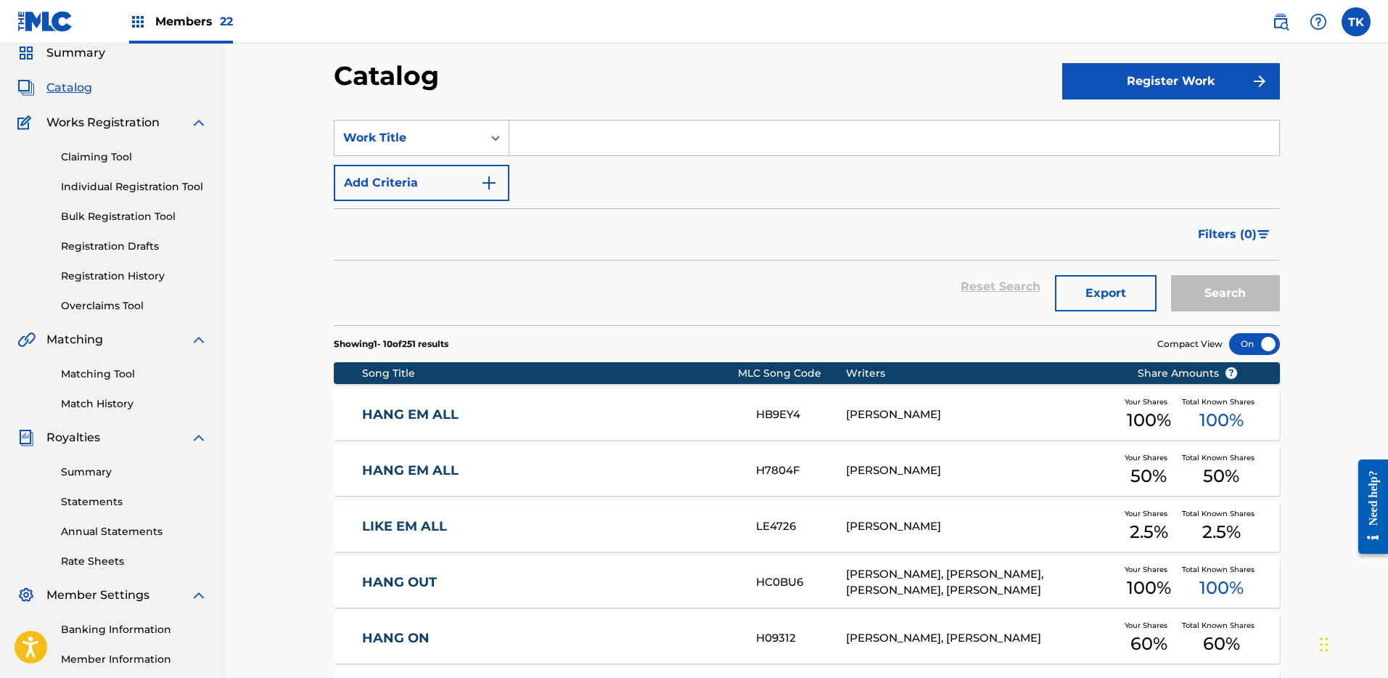
click at [573, 160] on div "SearchWithCriteria937c824e-d2b6-469d-9caf-076858e0af4d Work Title Add Criteria" at bounding box center [807, 160] width 946 height 81
click at [578, 134] on input "Search Form" at bounding box center [894, 137] width 770 height 35
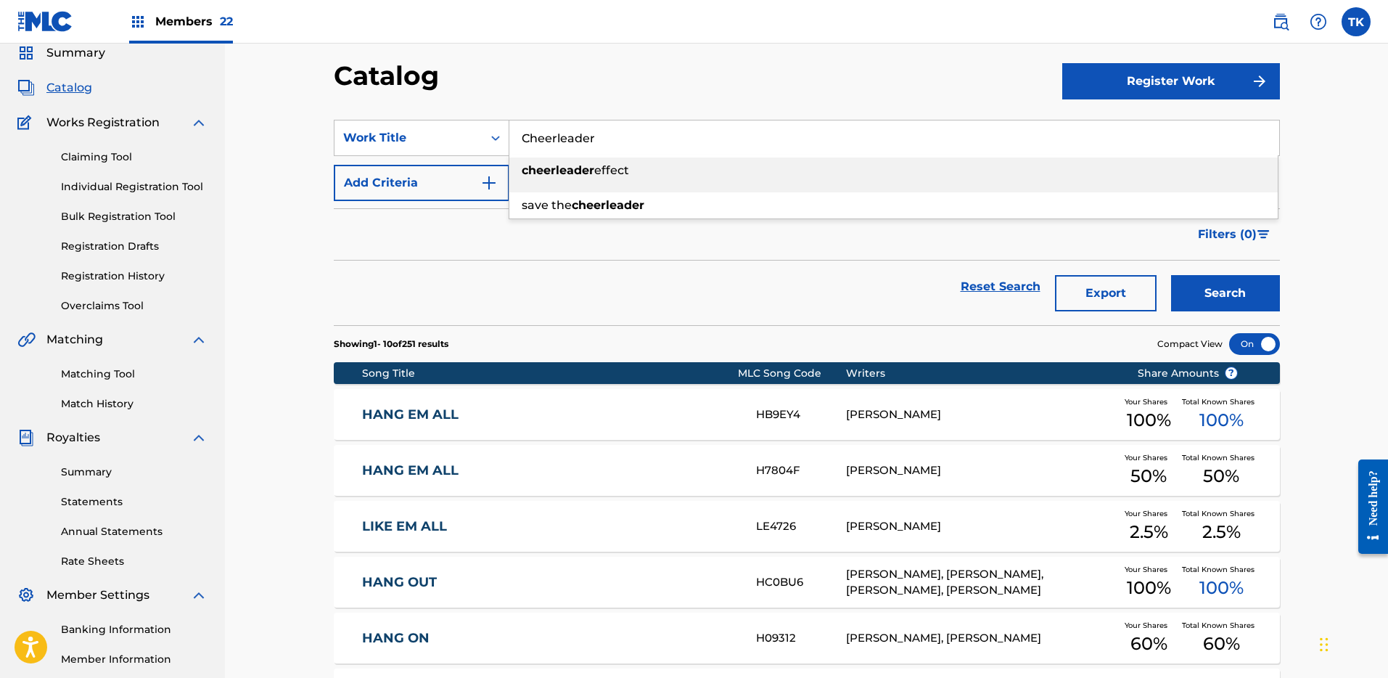
click at [569, 172] on strong "cheerleader" at bounding box center [558, 170] width 73 height 14
type input "cheerleader effect"
click at [1260, 284] on button "Search" at bounding box center [1225, 293] width 109 height 36
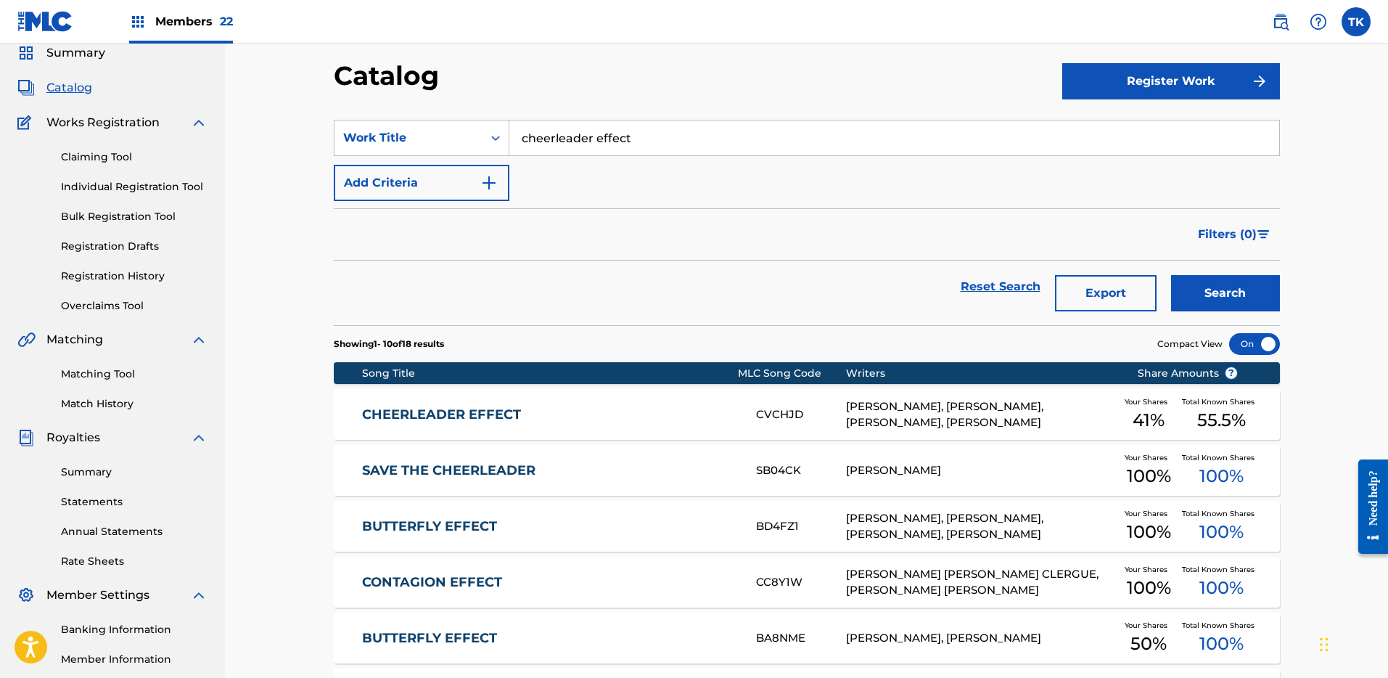
click at [696, 416] on link "CHEERLEADER EFFECT" at bounding box center [549, 414] width 374 height 17
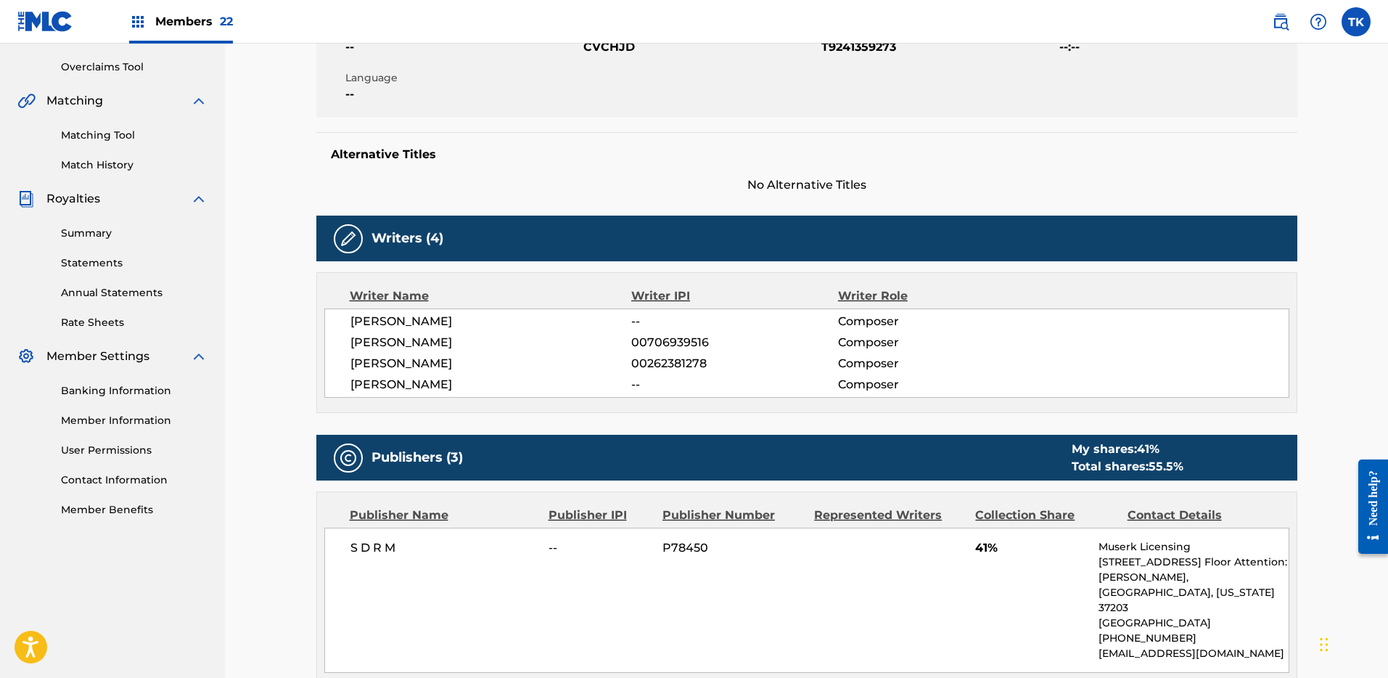
scroll to position [42, 0]
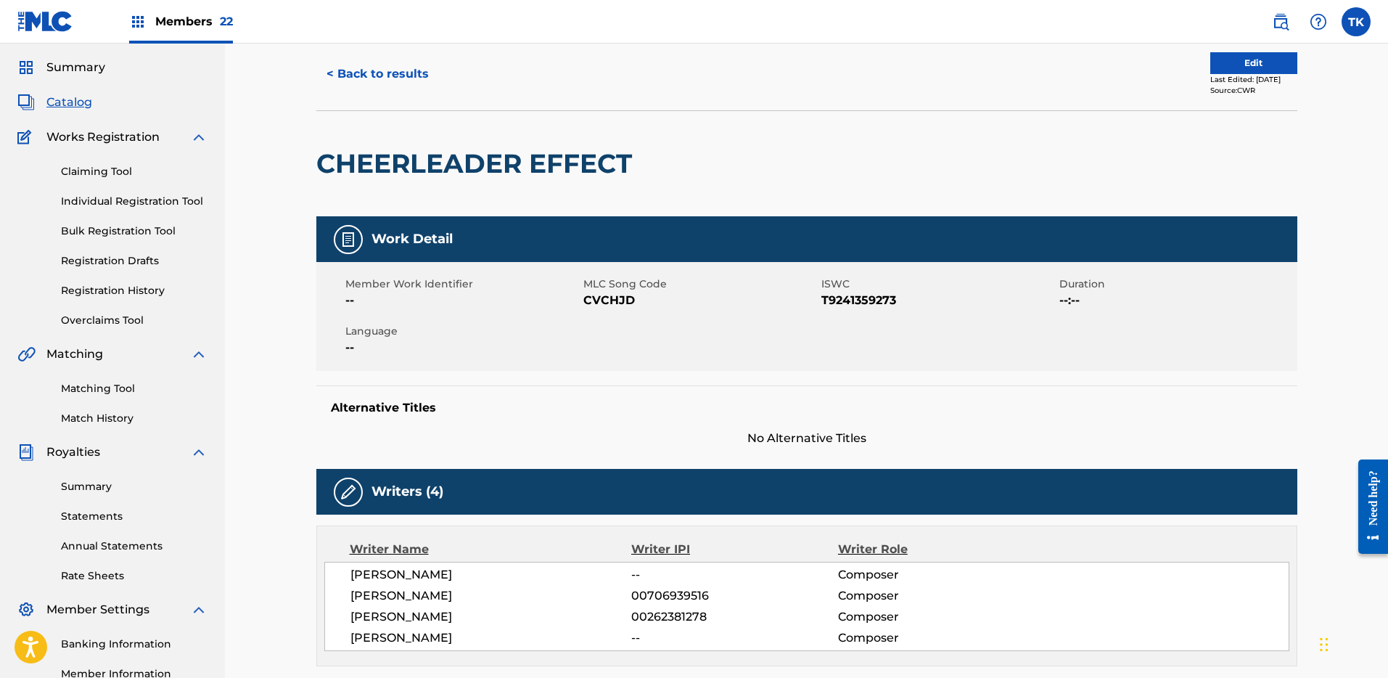
click at [1260, 66] on button "Edit" at bounding box center [1253, 63] width 87 height 22
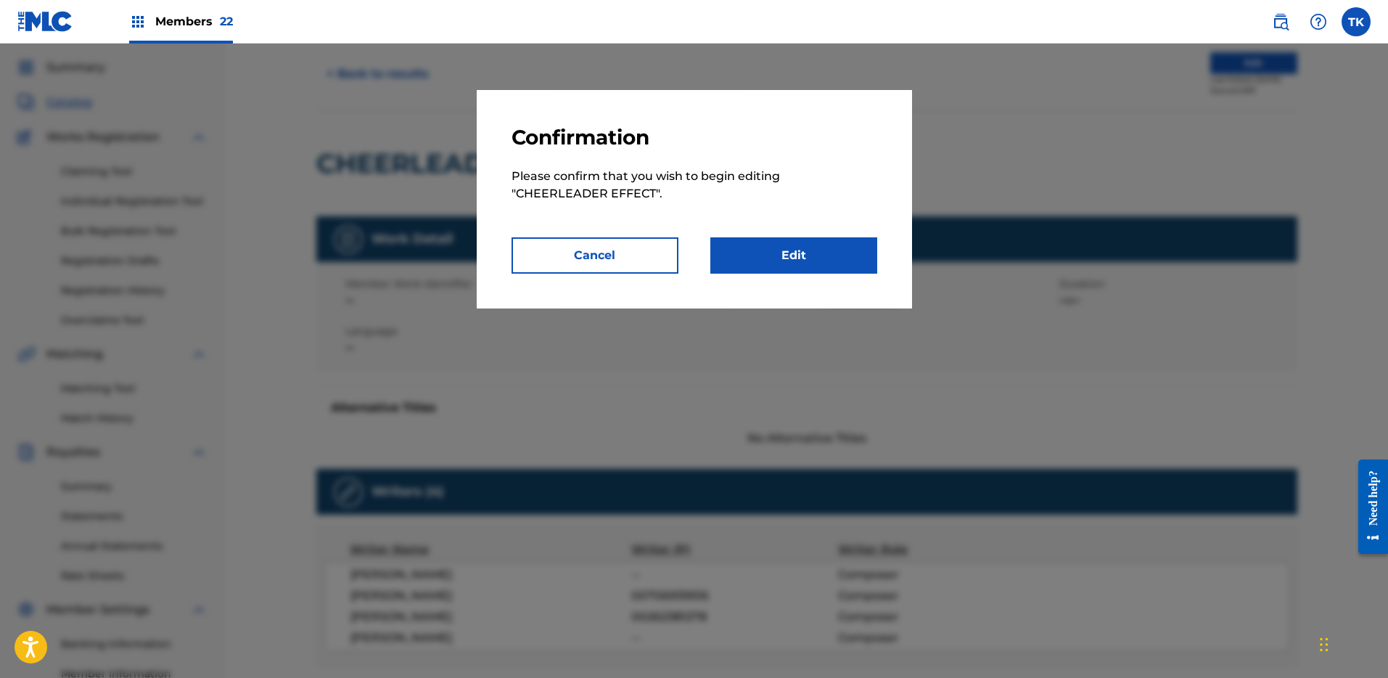
click at [800, 250] on link "Edit" at bounding box center [793, 255] width 167 height 36
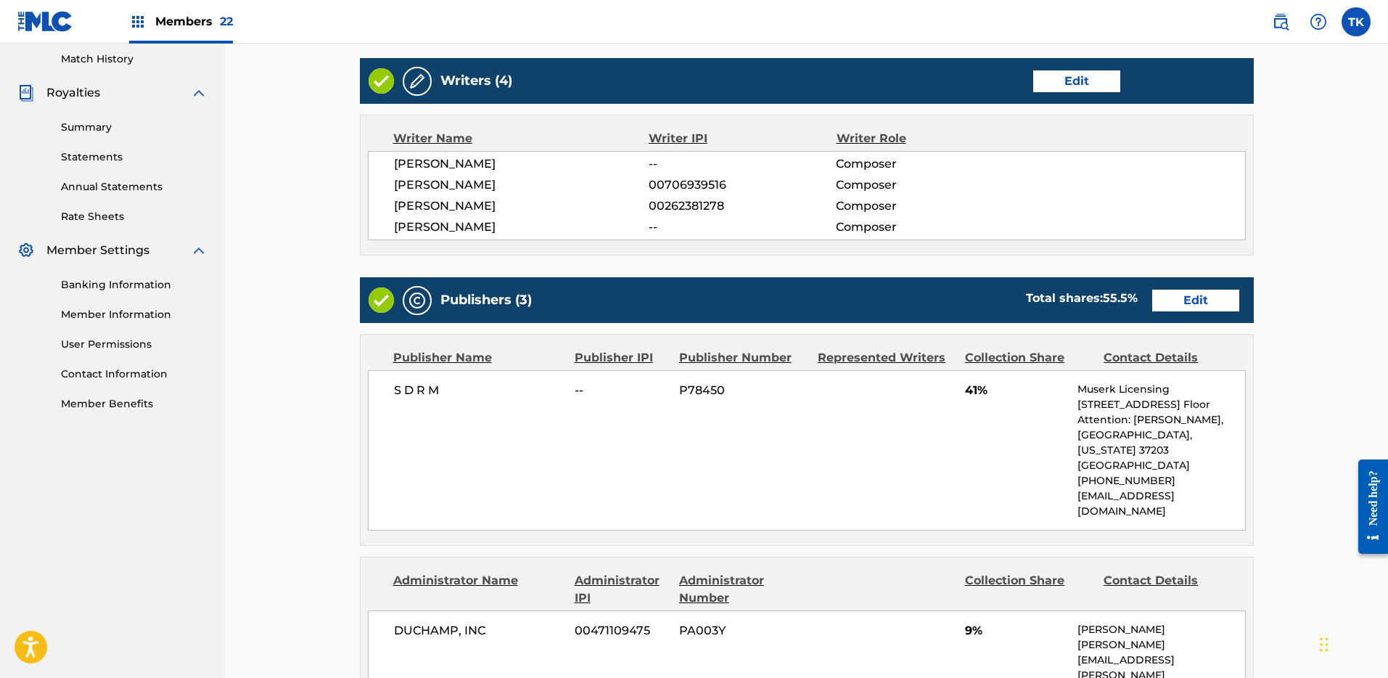
scroll to position [476, 0]
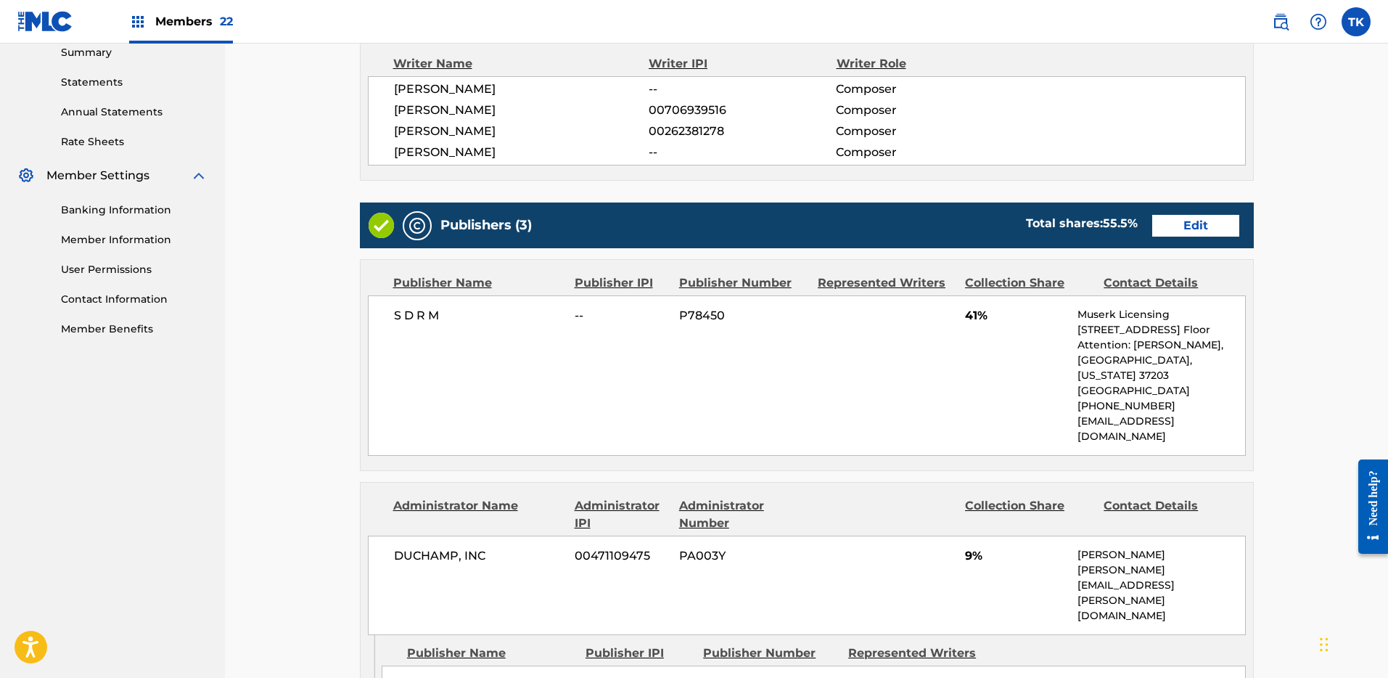
click at [1244, 197] on div "Work Detail Edit Member Work Identifier -- MLC Song Code CVCHJD ISWC T924135927…" at bounding box center [807, 379] width 894 height 1297
click at [1215, 231] on link "Edit" at bounding box center [1195, 226] width 87 height 22
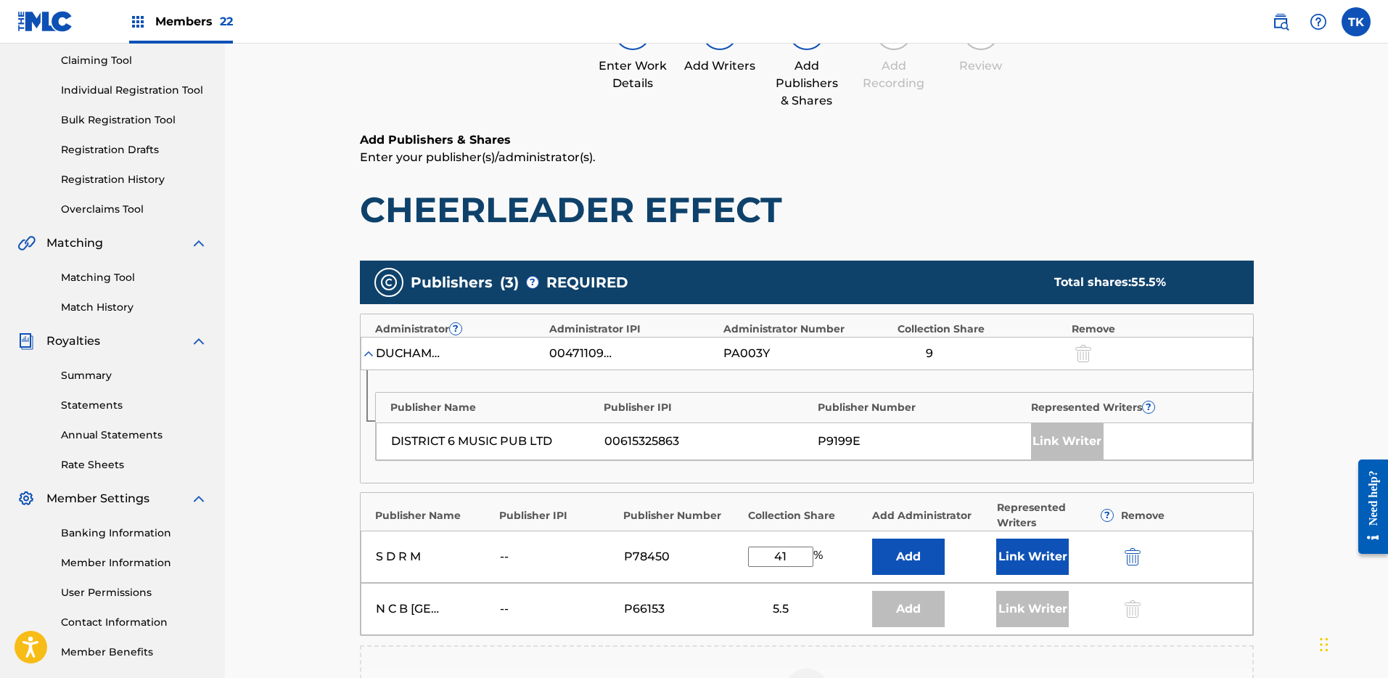
scroll to position [227, 0]
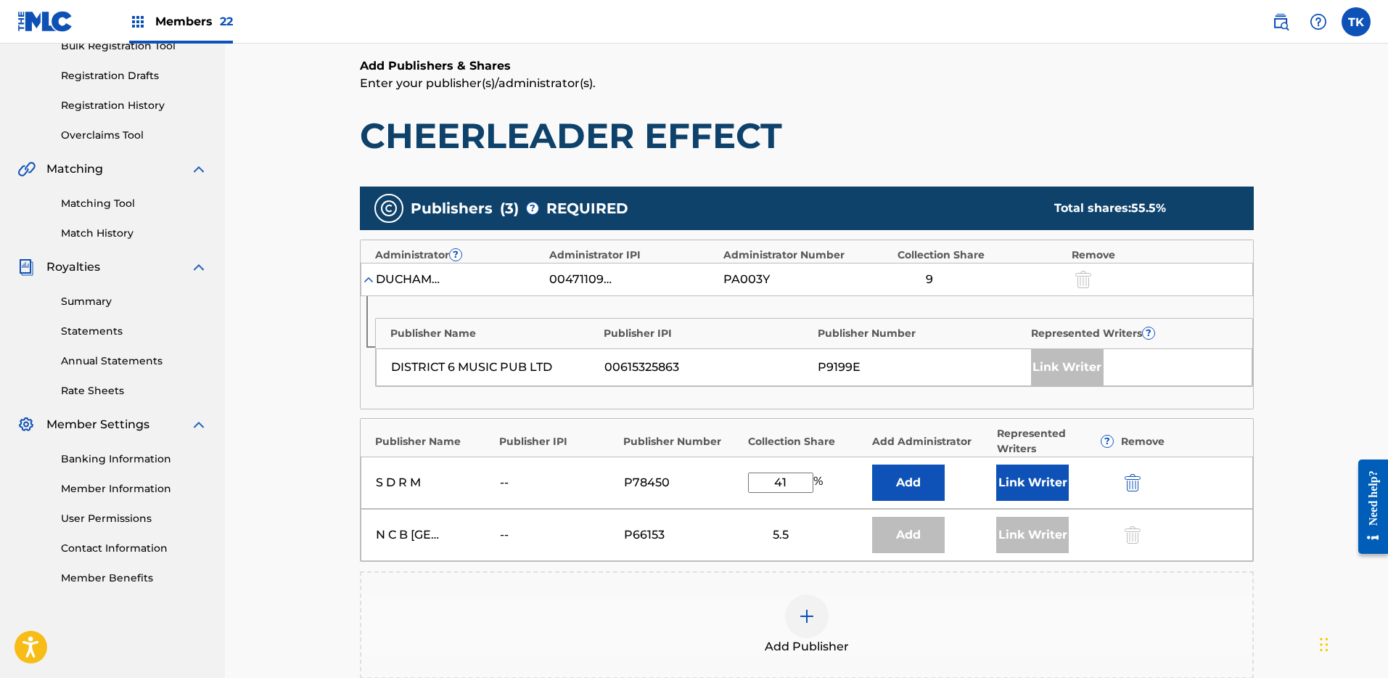
click at [1135, 533] on div at bounding box center [1131, 535] width 22 height 17
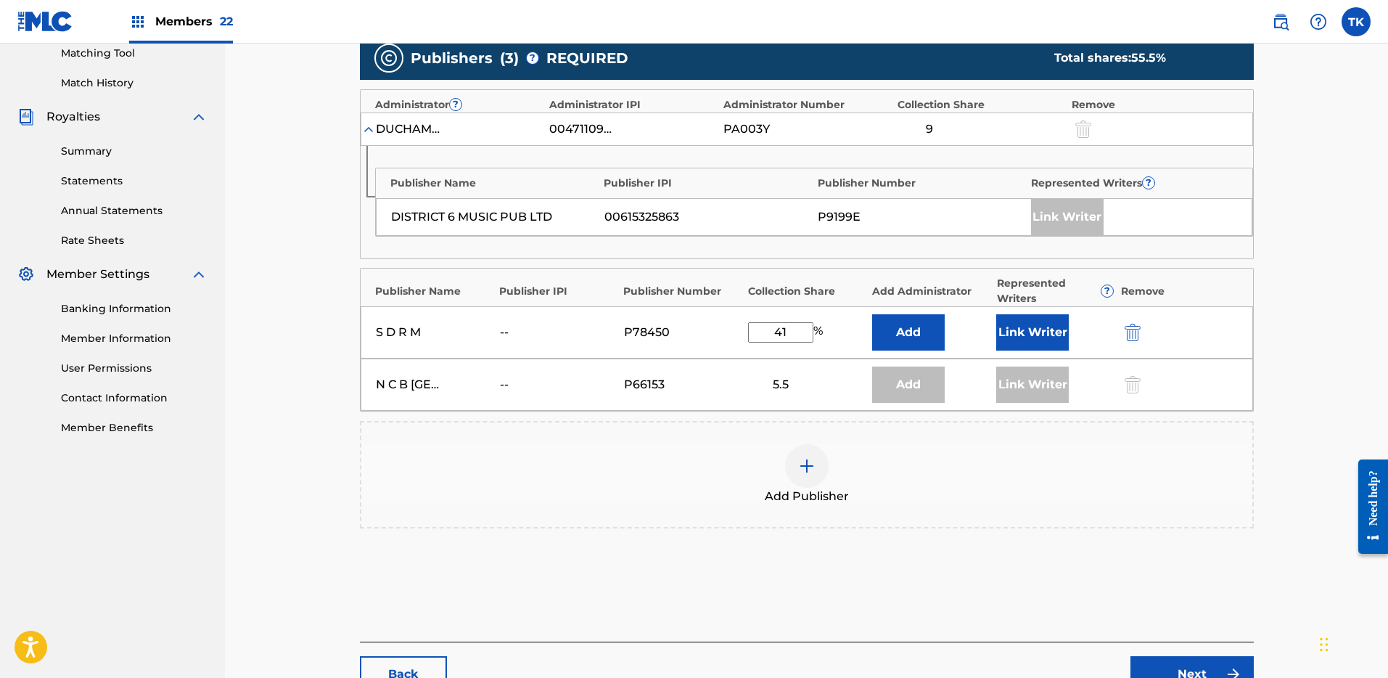
drag, startPoint x: 1130, startPoint y: 573, endPoint x: 1133, endPoint y: 454, distance: 118.3
click at [1131, 572] on div "Publishers ( 3 ) ? REQUIRED Total shares: 55.5 % Administrator ? Administrator …" at bounding box center [807, 303] width 894 height 549
click at [1133, 324] on img "submit" at bounding box center [1133, 332] width 16 height 17
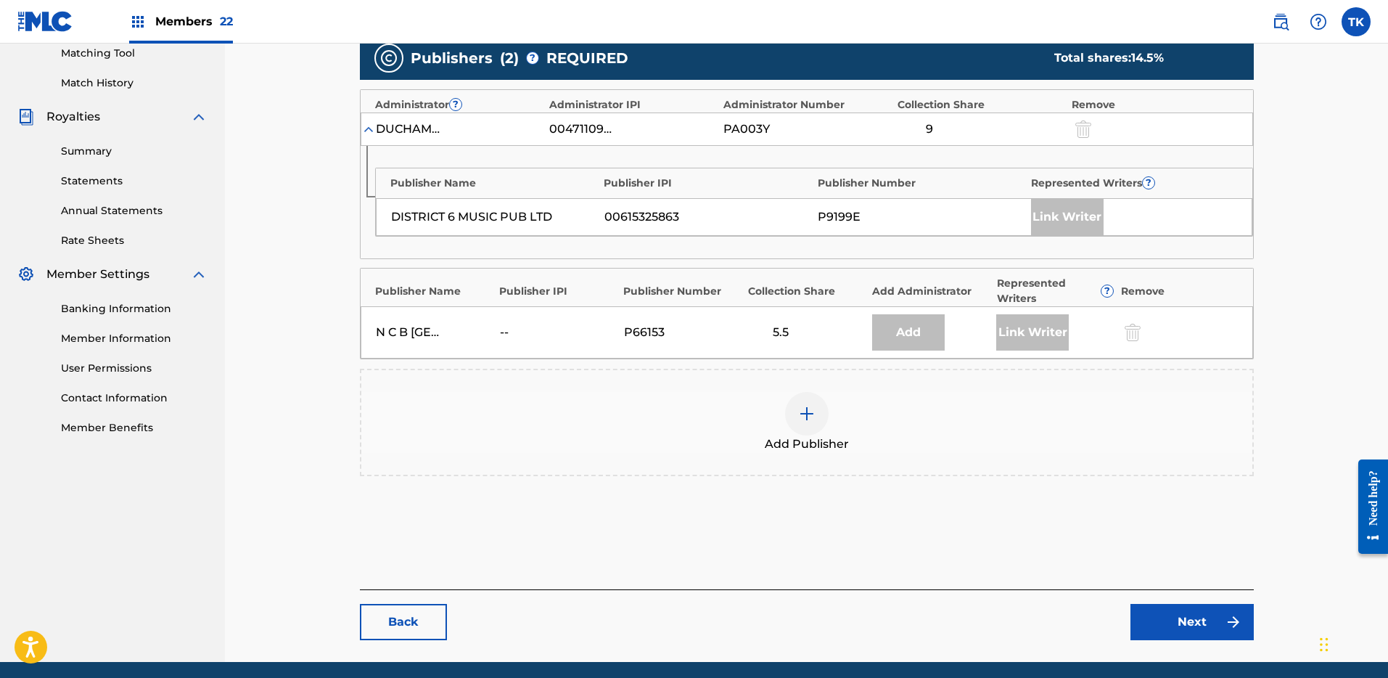
click at [848, 411] on div "Add Publisher" at bounding box center [806, 422] width 891 height 61
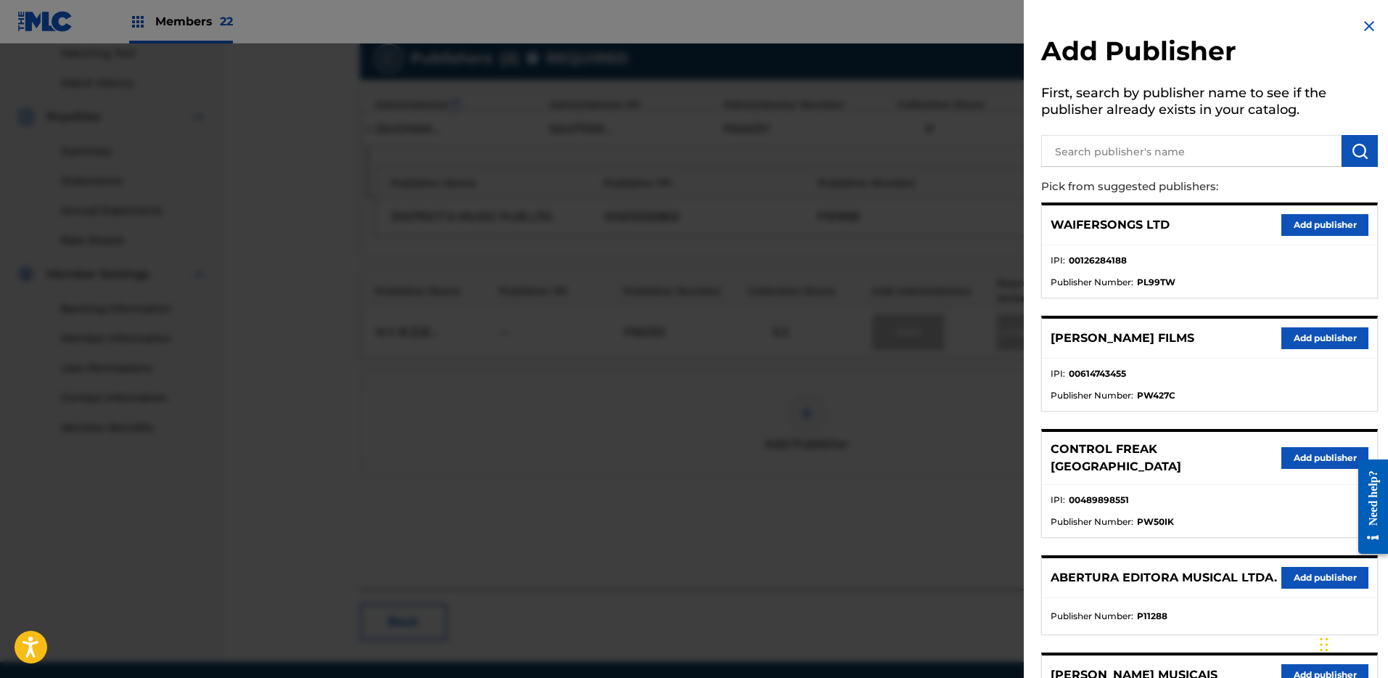
click at [1118, 153] on input "text" at bounding box center [1191, 151] width 300 height 32
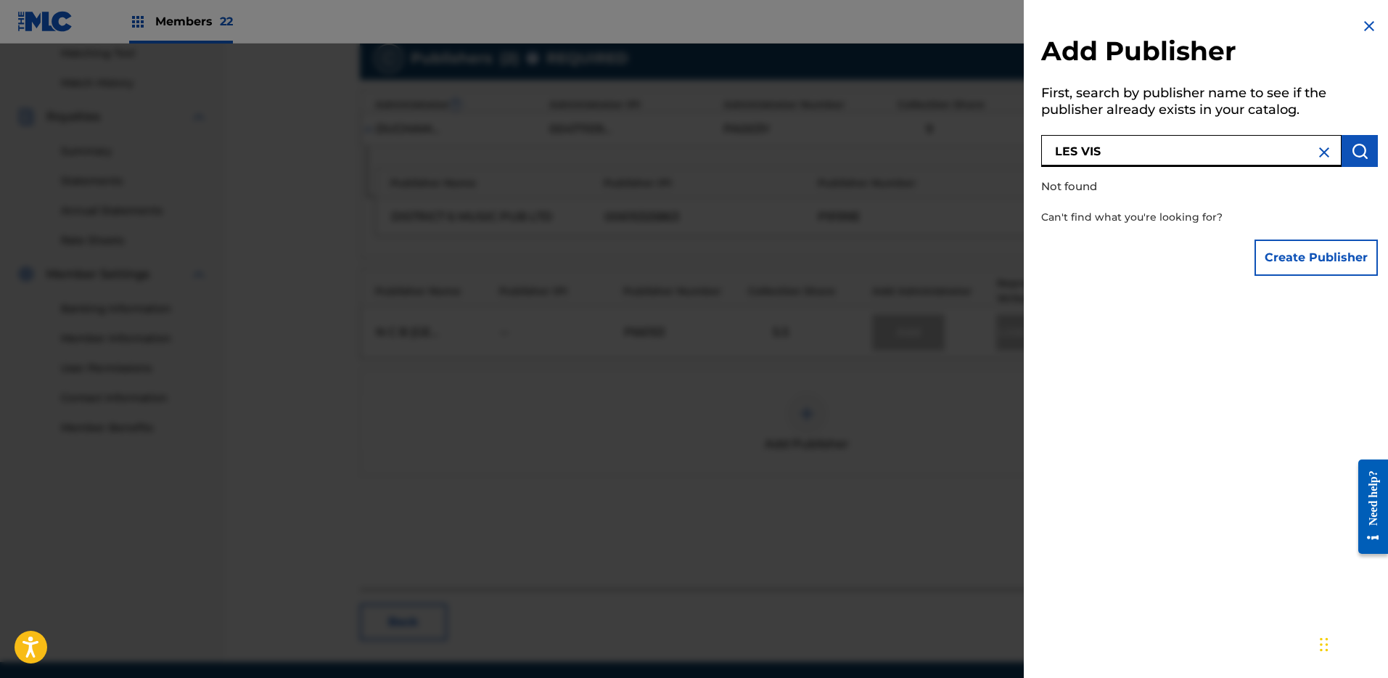
click at [1161, 155] on input "LES VIS" at bounding box center [1191, 151] width 300 height 32
type input "LES AIRS A"
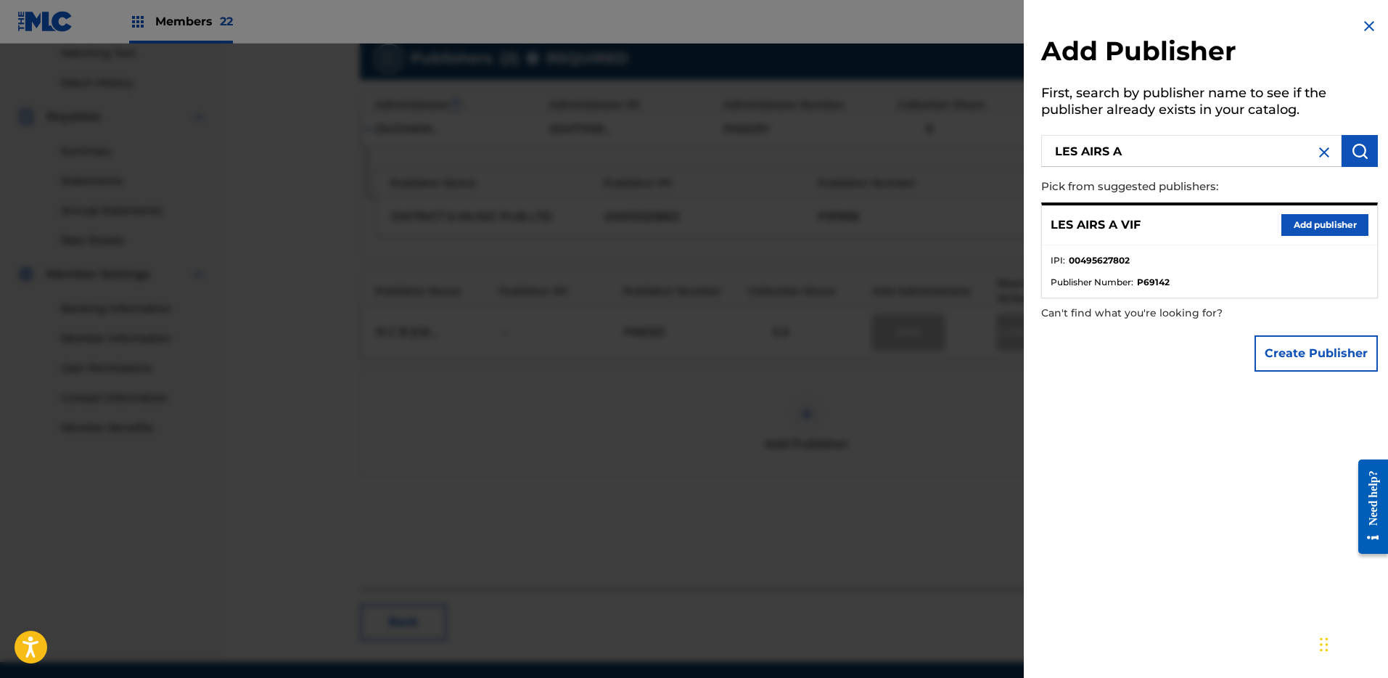
click at [1321, 223] on button "Add publisher" at bounding box center [1324, 225] width 87 height 22
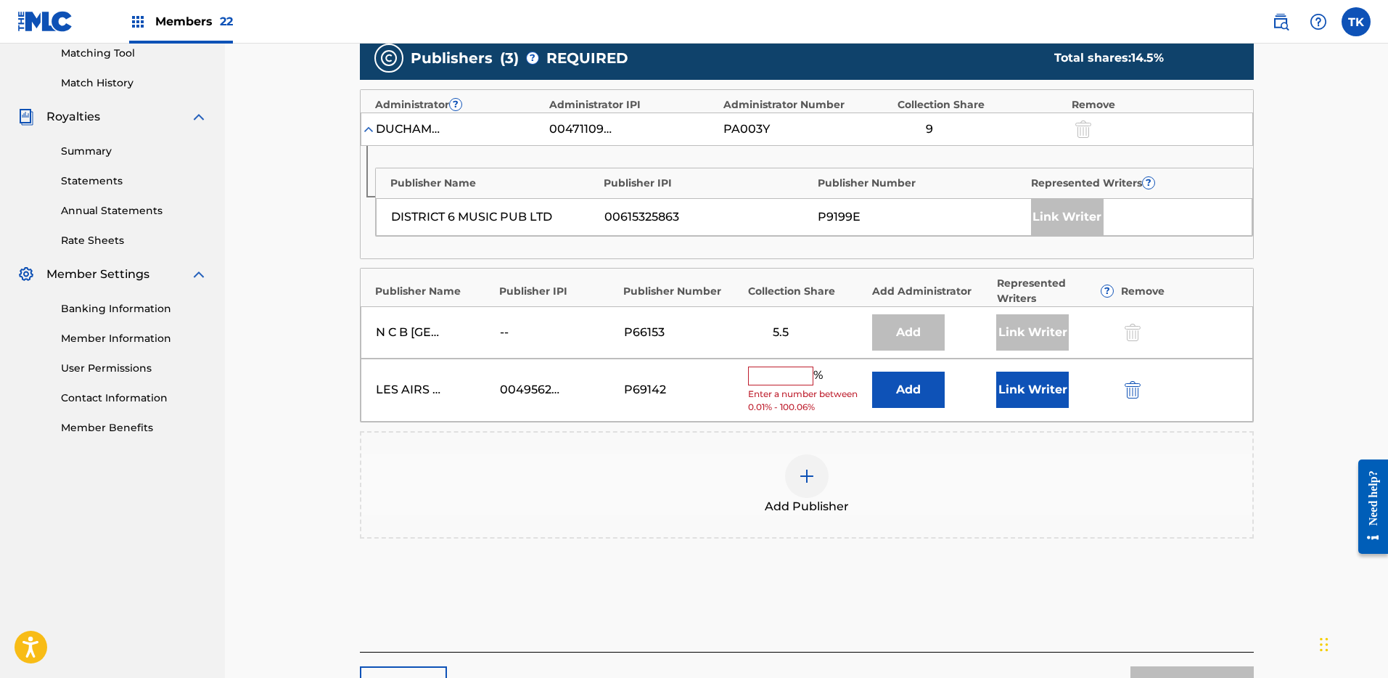
click at [914, 395] on button "Add" at bounding box center [908, 390] width 73 height 36
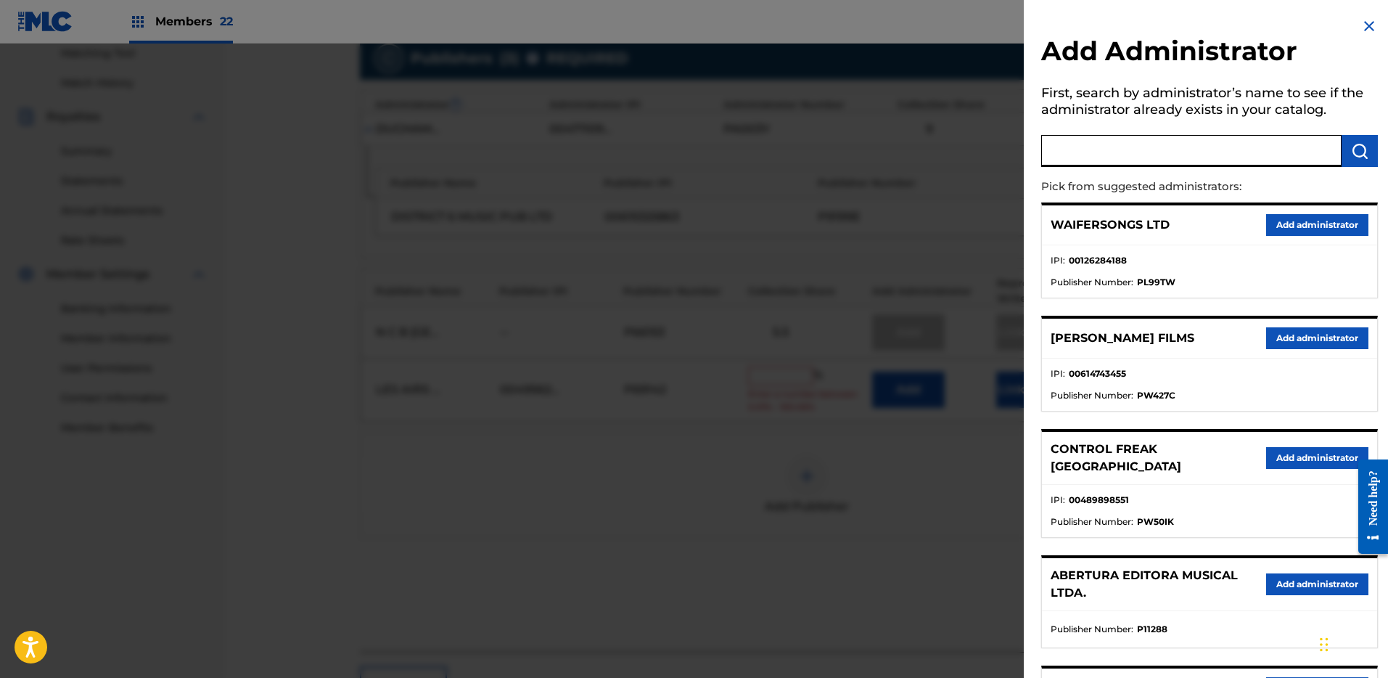
click at [1149, 159] on input "text" at bounding box center [1191, 151] width 300 height 32
type input "S D R M"
click at [1353, 148] on img "submit" at bounding box center [1359, 150] width 17 height 17
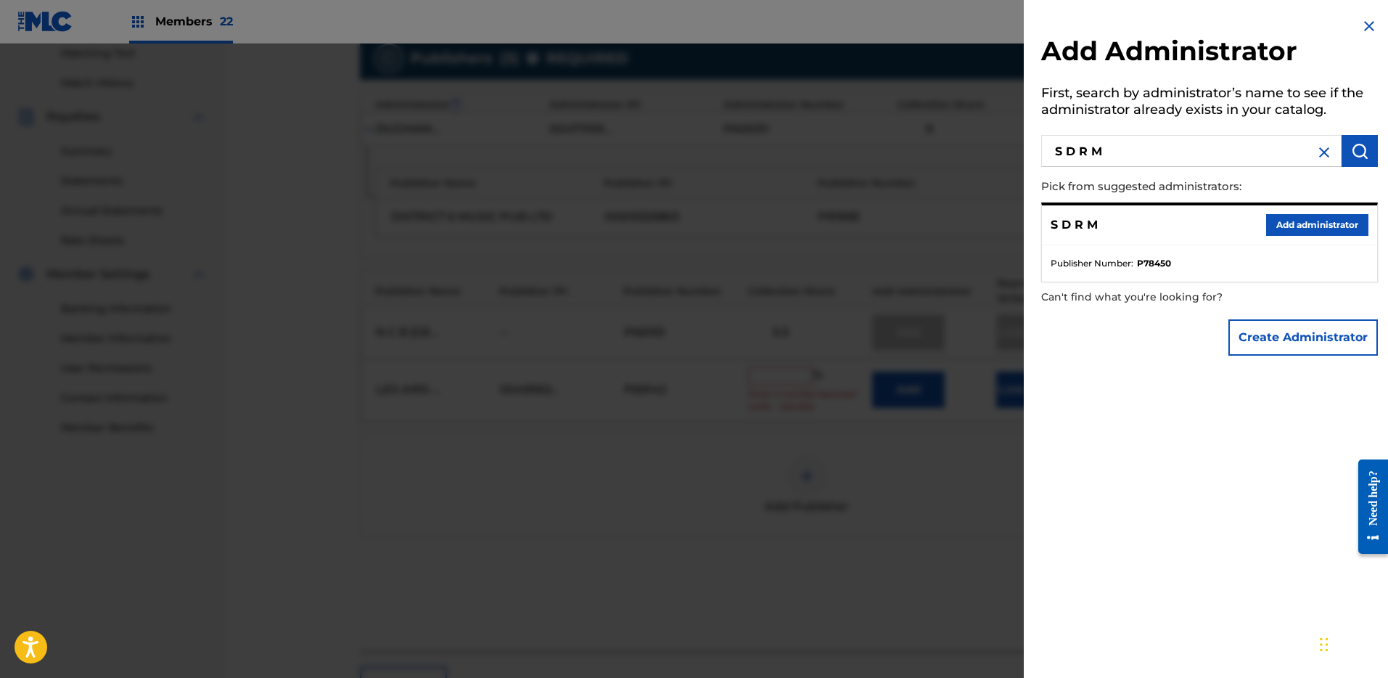
click at [1327, 219] on button "Add administrator" at bounding box center [1317, 225] width 102 height 22
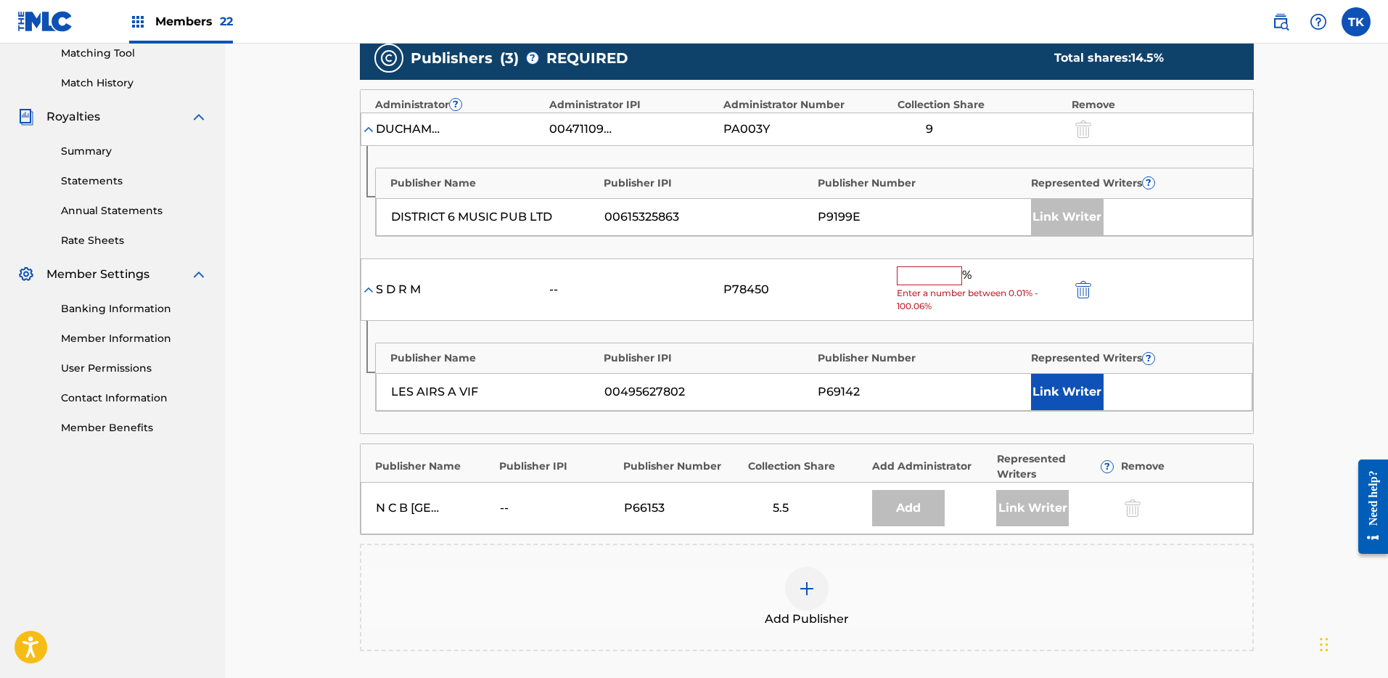
click at [916, 288] on span "Enter a number between 0.01% - 100.06%" at bounding box center [980, 300] width 167 height 26
click at [926, 274] on input "text" at bounding box center [929, 275] width 65 height 19
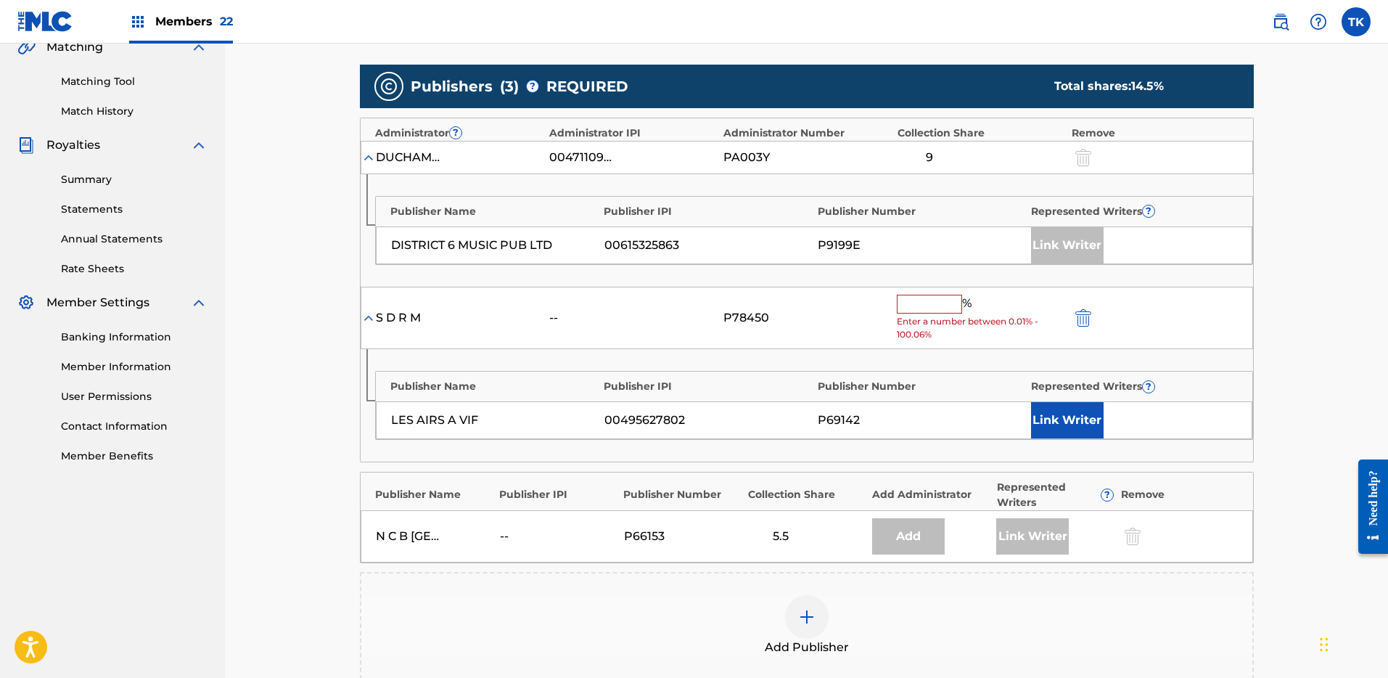
scroll to position [340, 0]
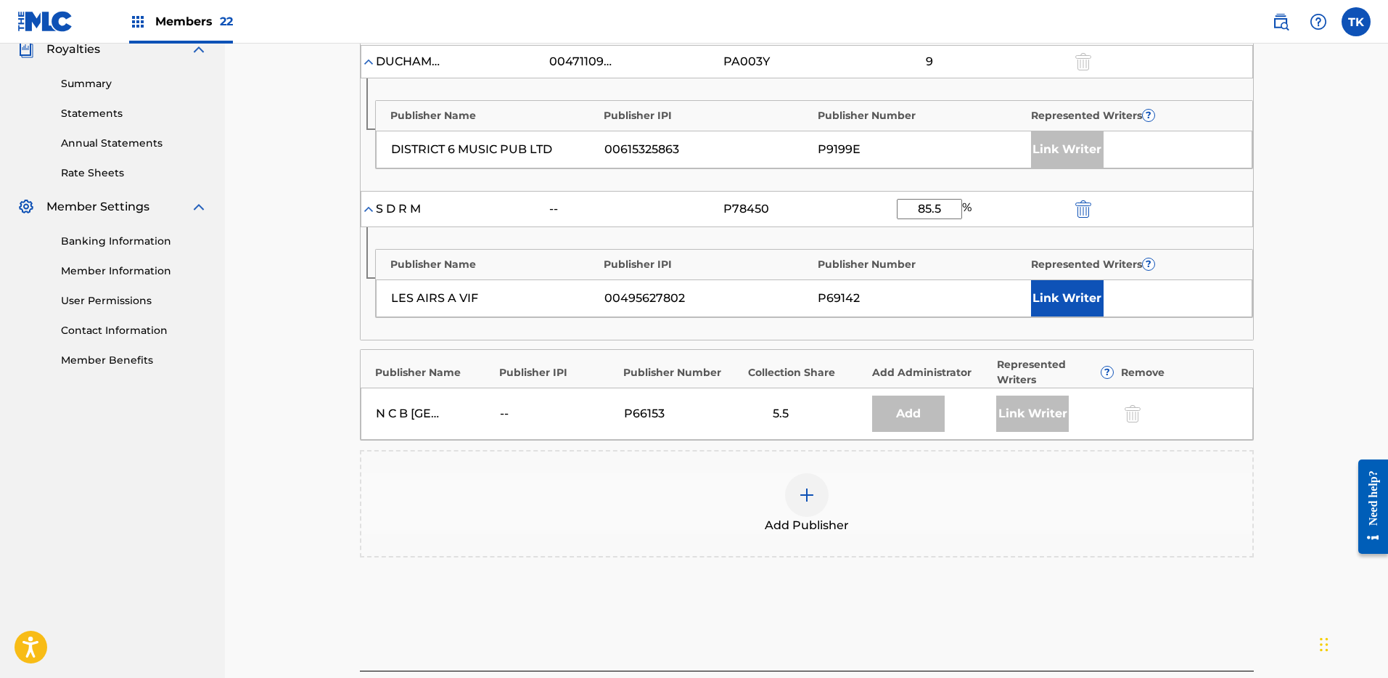
type input "85.5"
click at [1285, 380] on main "Catalog Enter Work Details Add Writers Add Publishers & Shares Add Recording Re…" at bounding box center [806, 189] width 981 height 1108
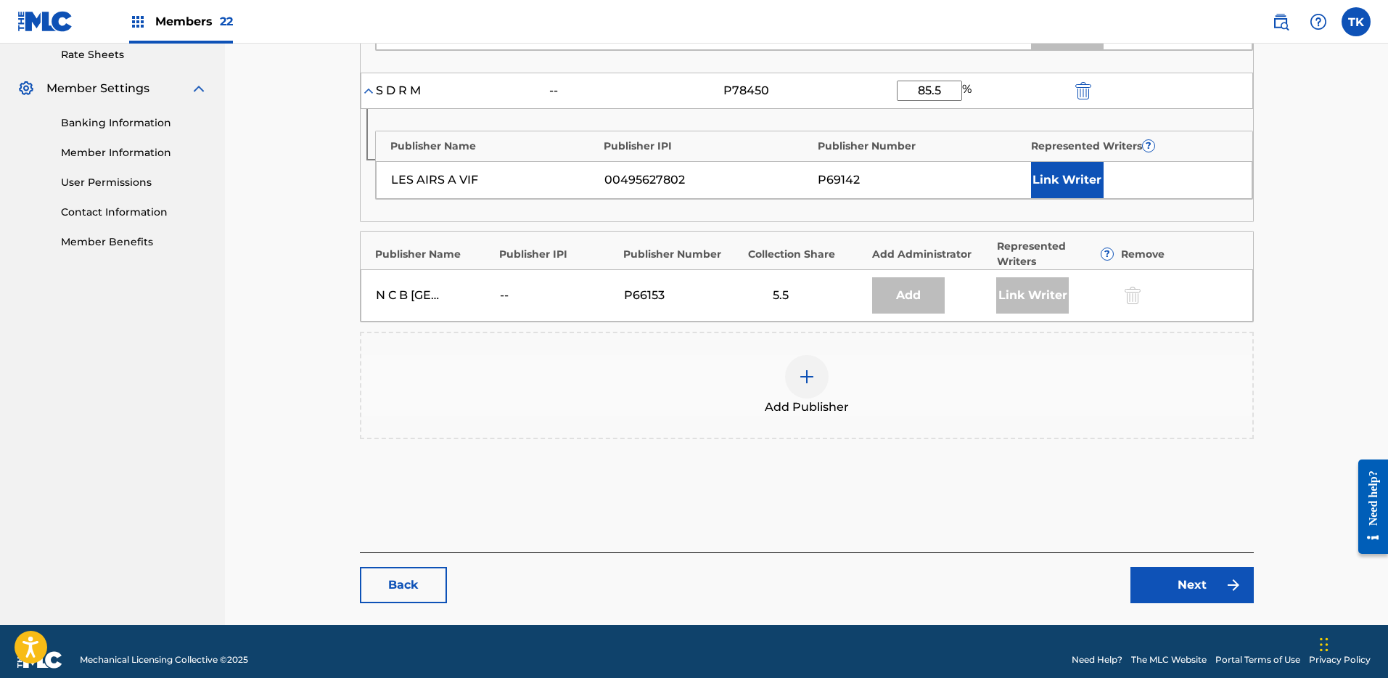
scroll to position [580, 0]
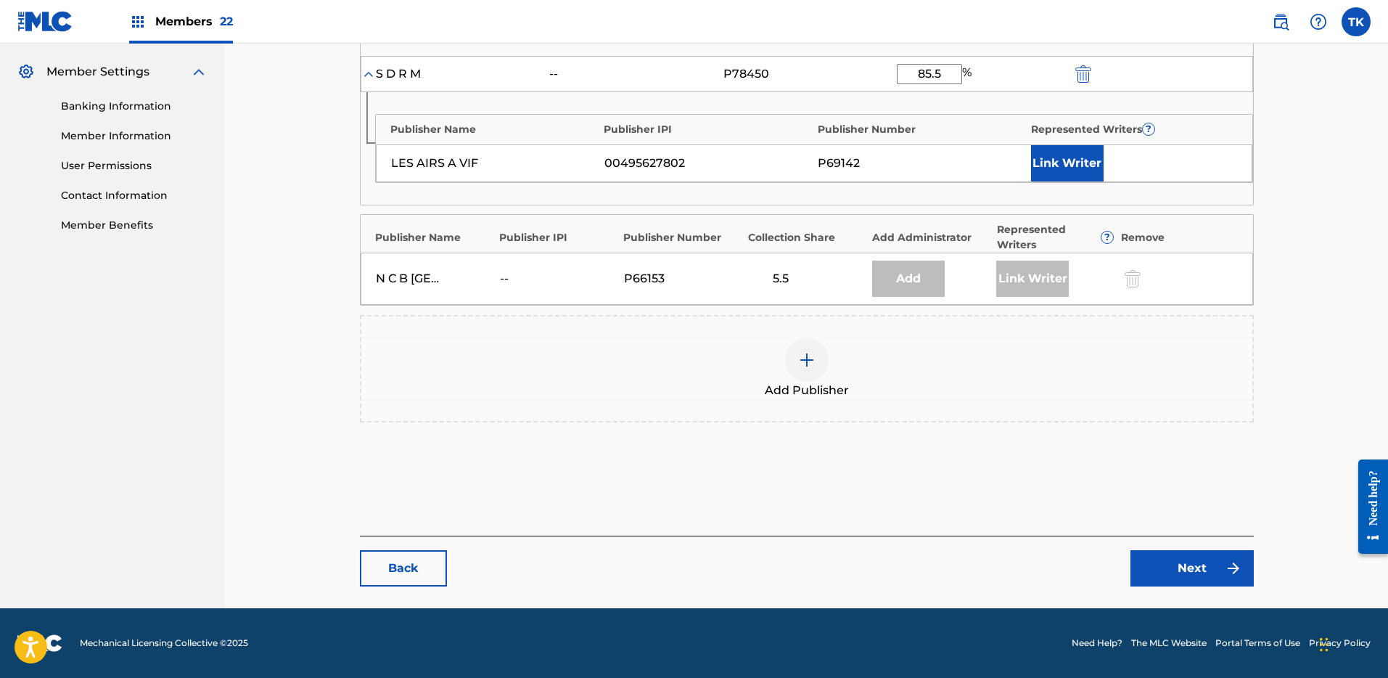
click at [1226, 572] on img at bounding box center [1233, 567] width 17 height 17
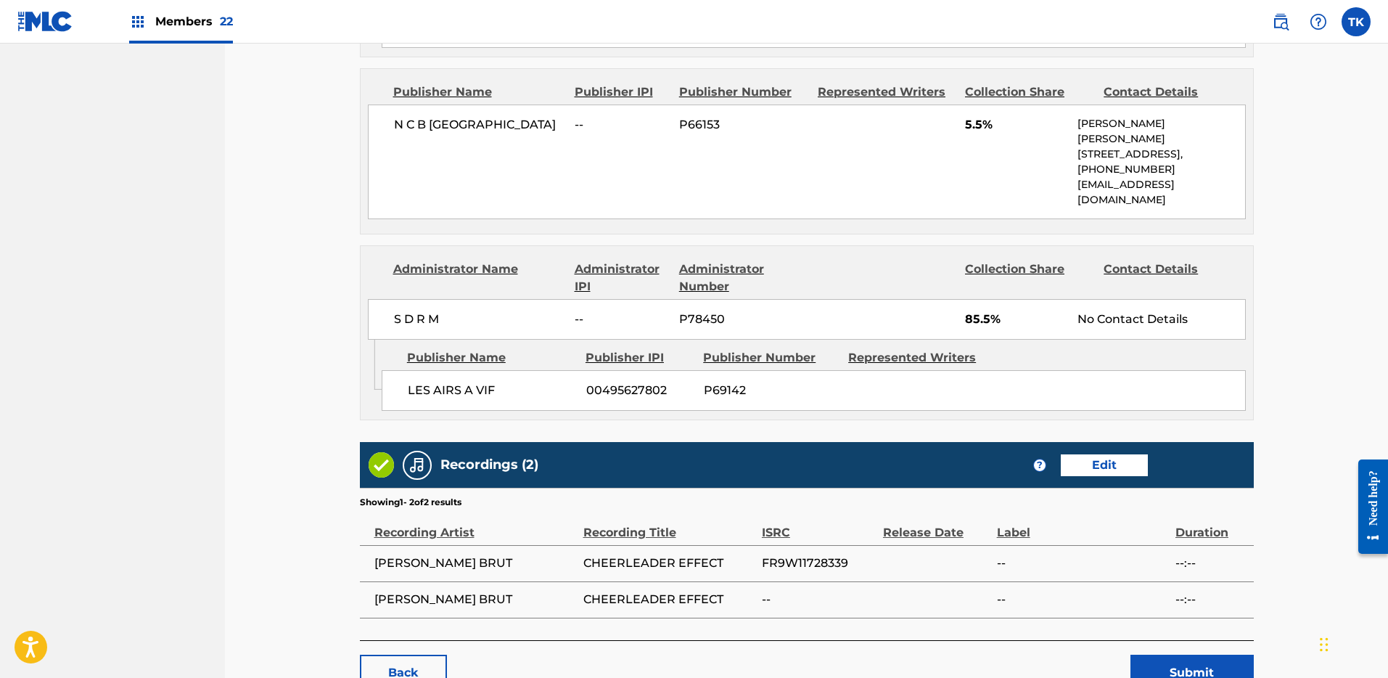
scroll to position [940, 0]
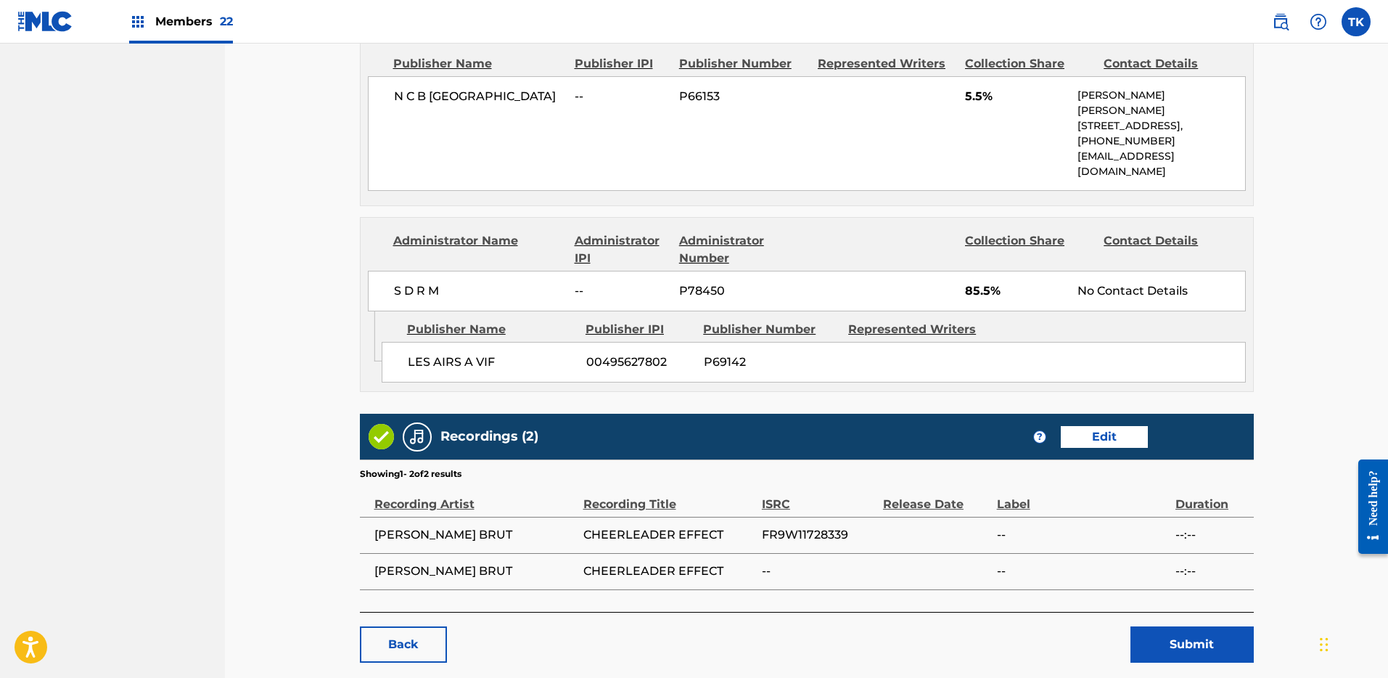
click at [1205, 626] on button "Submit" at bounding box center [1192, 644] width 123 height 36
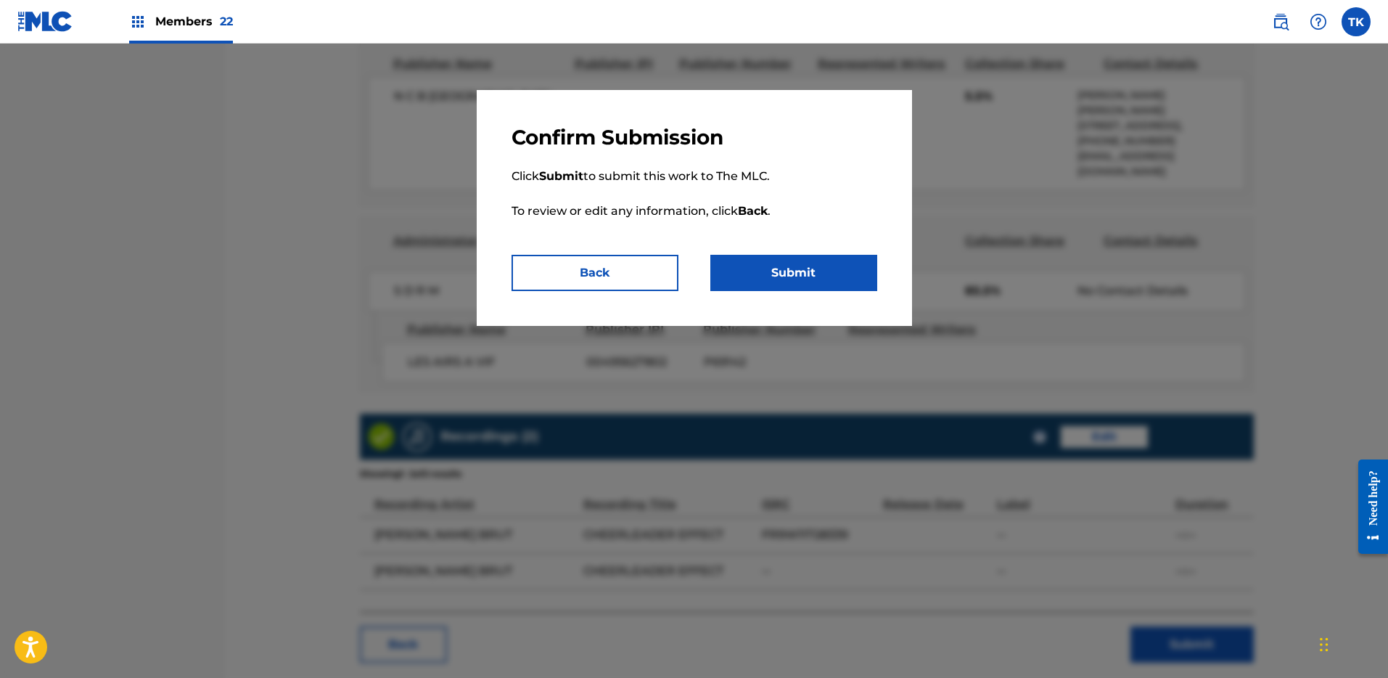
click at [830, 278] on button "Submit" at bounding box center [793, 273] width 167 height 36
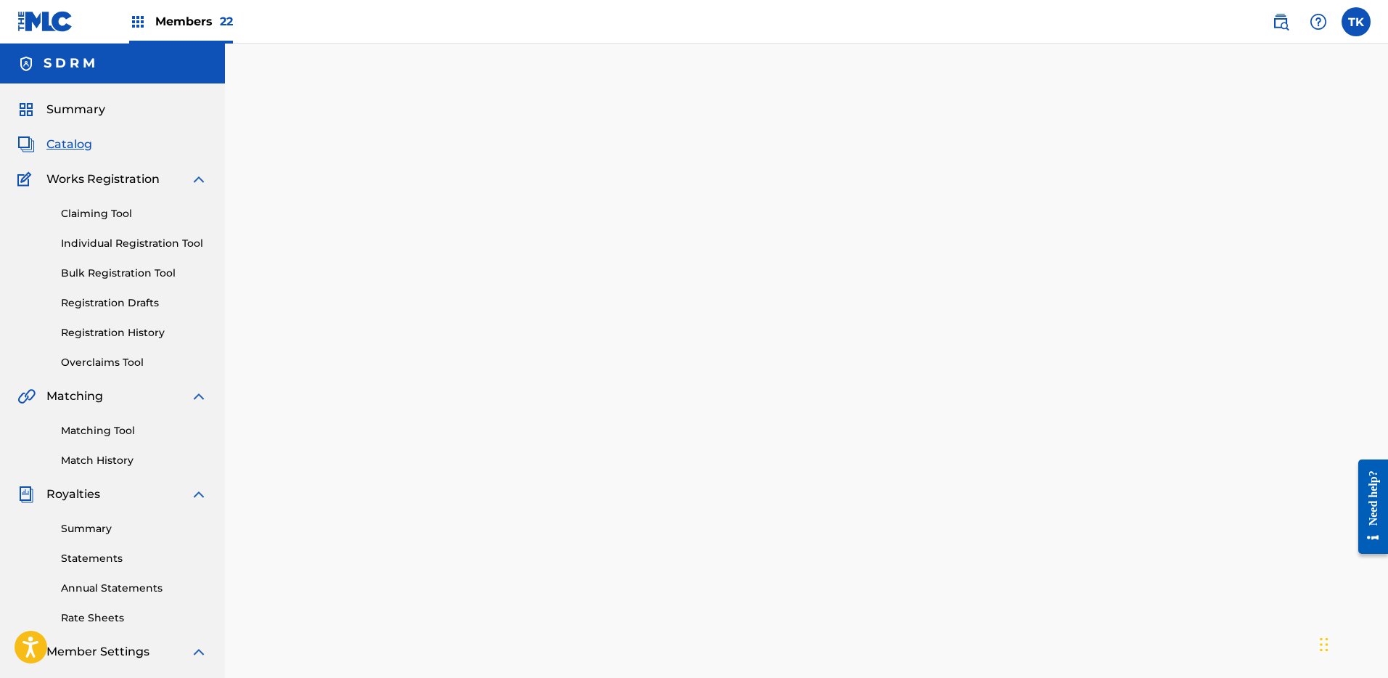
drag, startPoint x: 74, startPoint y: 147, endPoint x: 95, endPoint y: 146, distance: 21.1
click at [74, 147] on span "Catalog" at bounding box center [69, 144] width 46 height 17
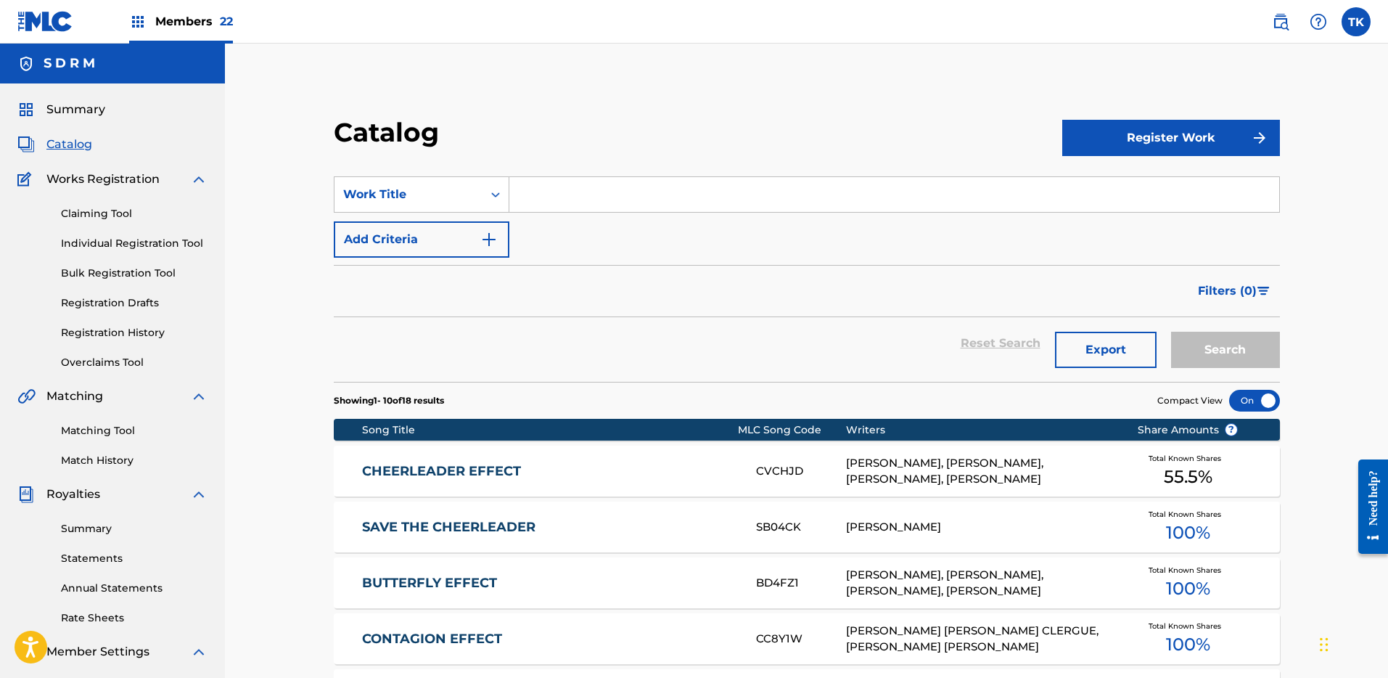
click at [543, 188] on input "Search Form" at bounding box center [894, 194] width 770 height 35
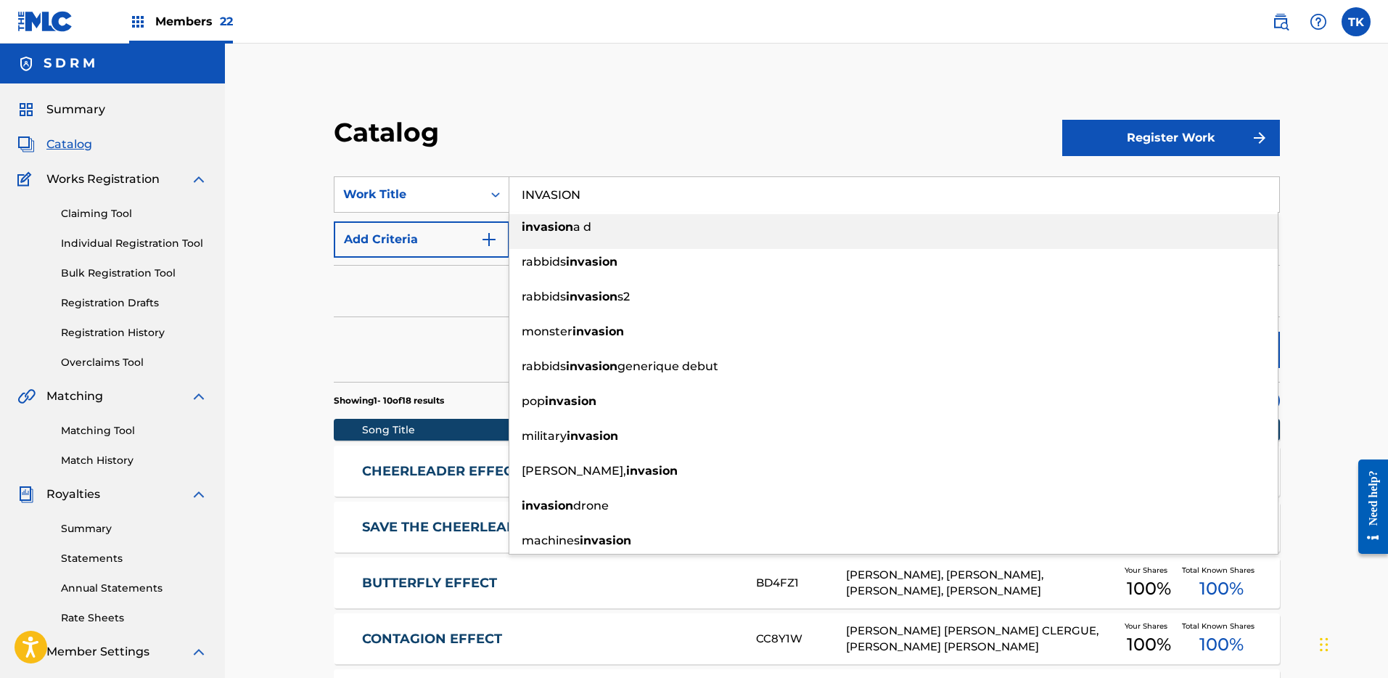
click at [613, 225] on div "invasion a d" at bounding box center [893, 227] width 768 height 26
type input "invasion a d"
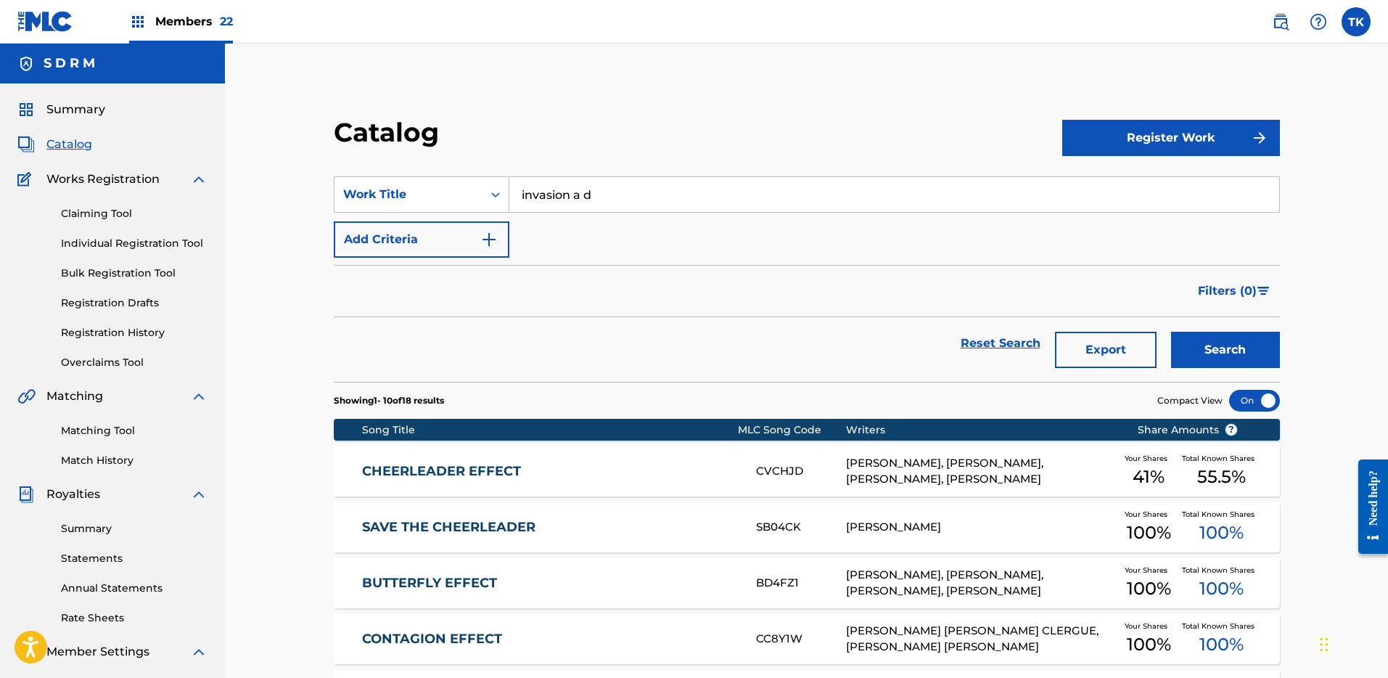
click at [1226, 360] on button "Search" at bounding box center [1225, 350] width 109 height 36
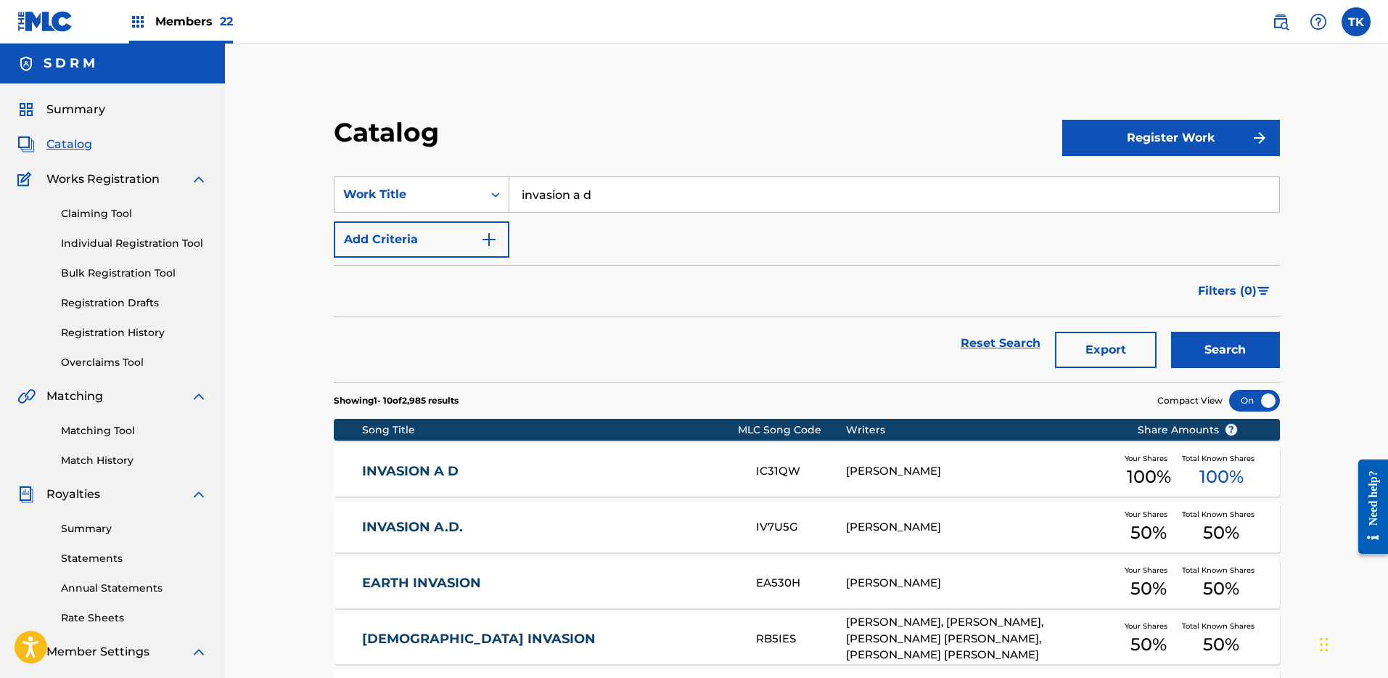
click at [615, 477] on link "INVASION A D" at bounding box center [549, 471] width 374 height 17
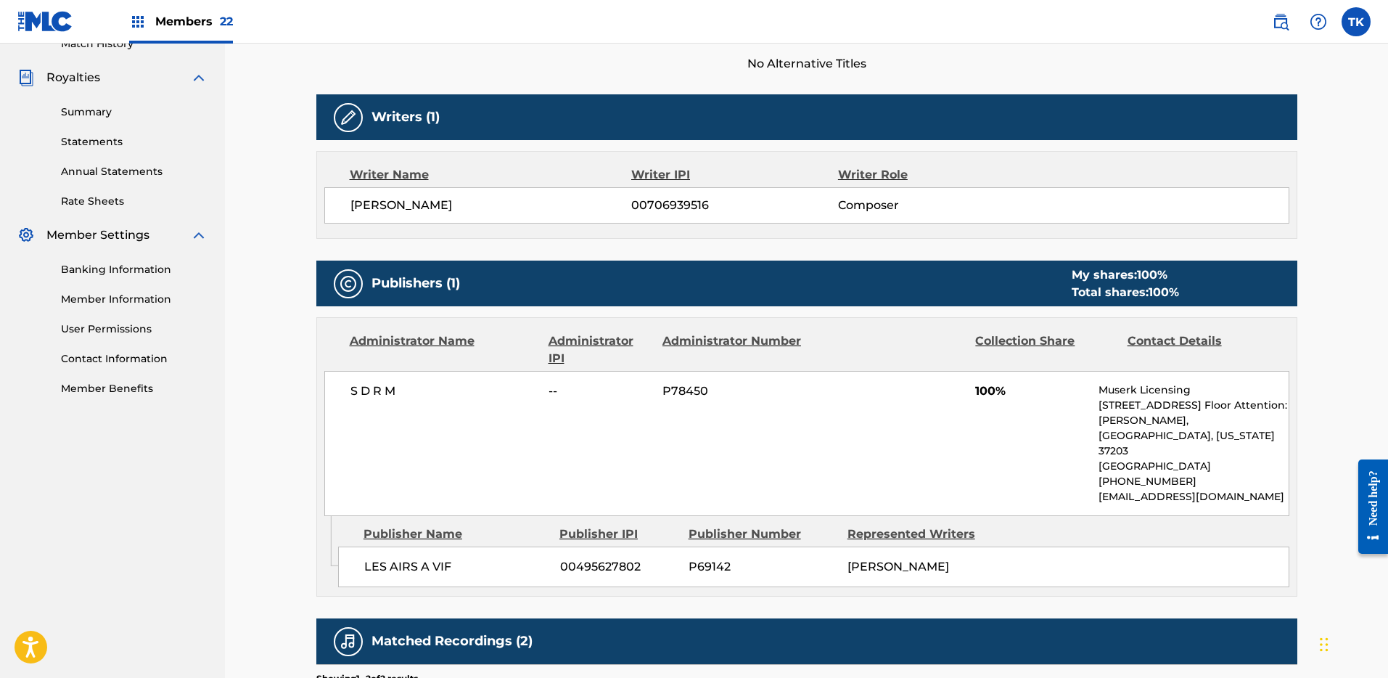
scroll to position [118, 0]
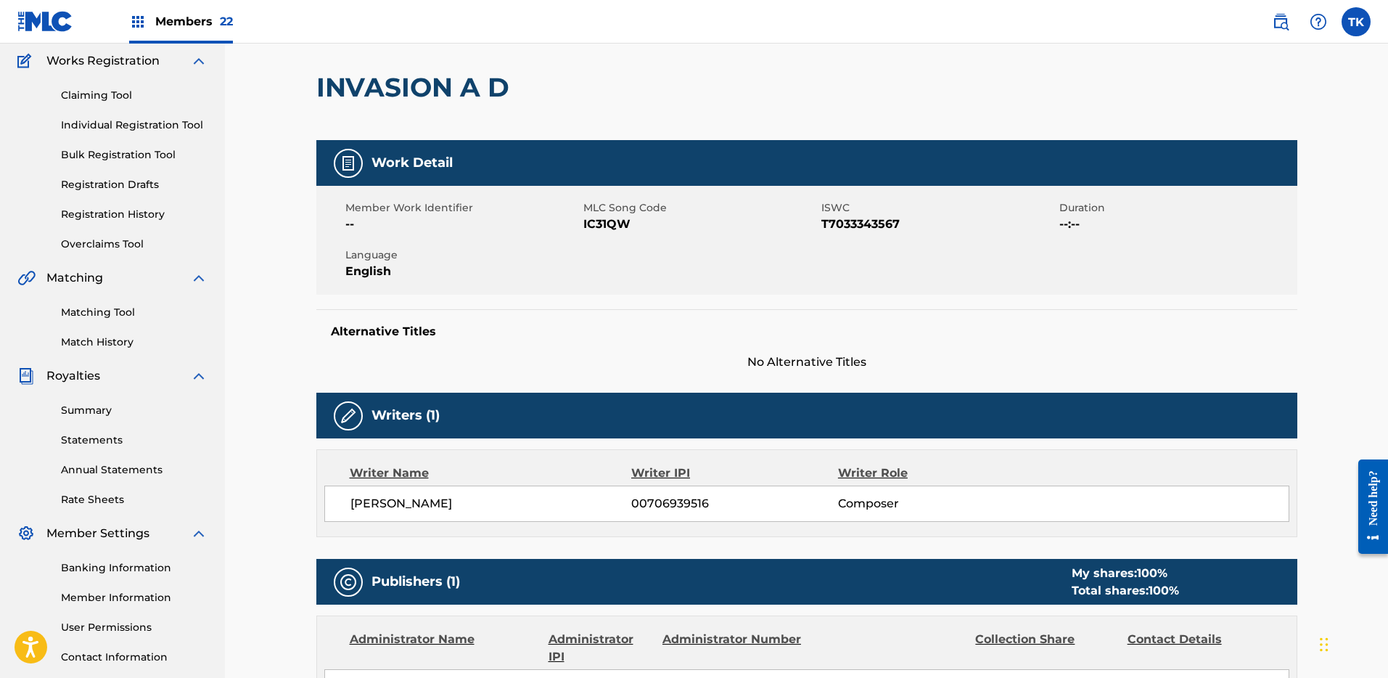
click at [596, 226] on span "IC31QW" at bounding box center [700, 224] width 234 height 17
copy span "IC31QW"
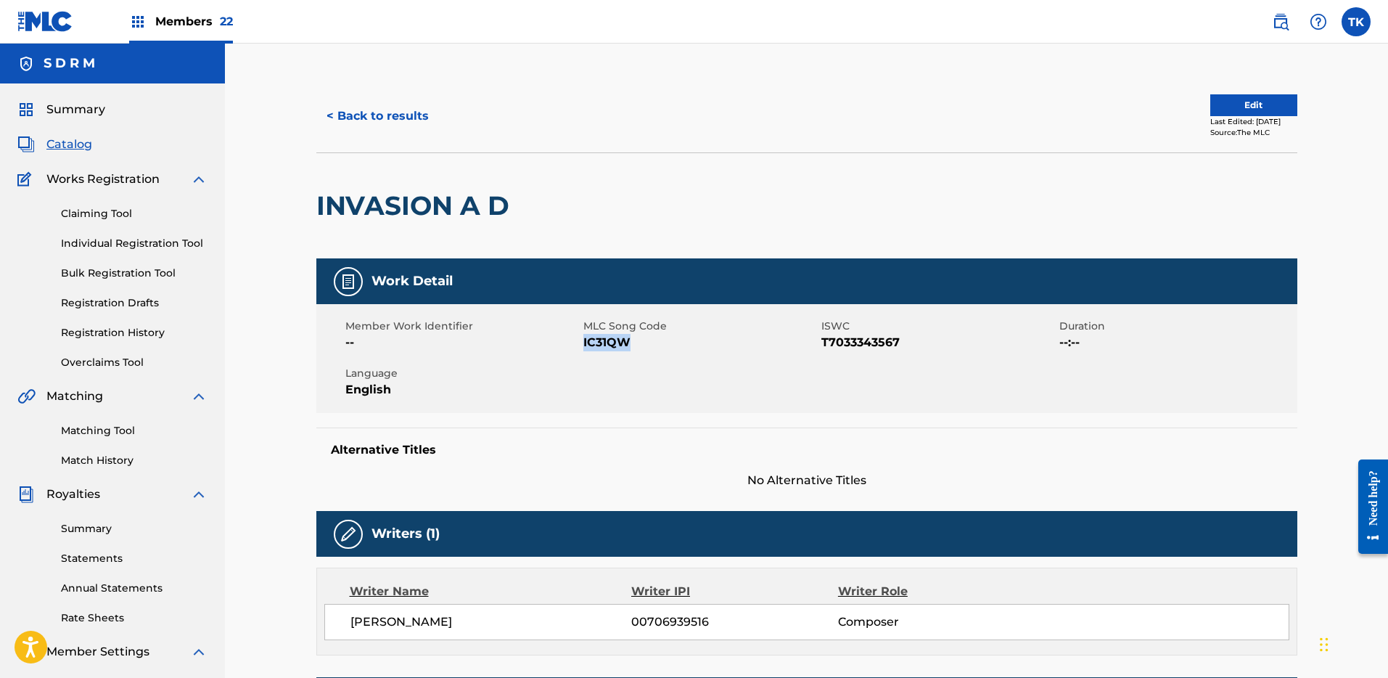
click at [405, 127] on button "< Back to results" at bounding box center [377, 116] width 123 height 36
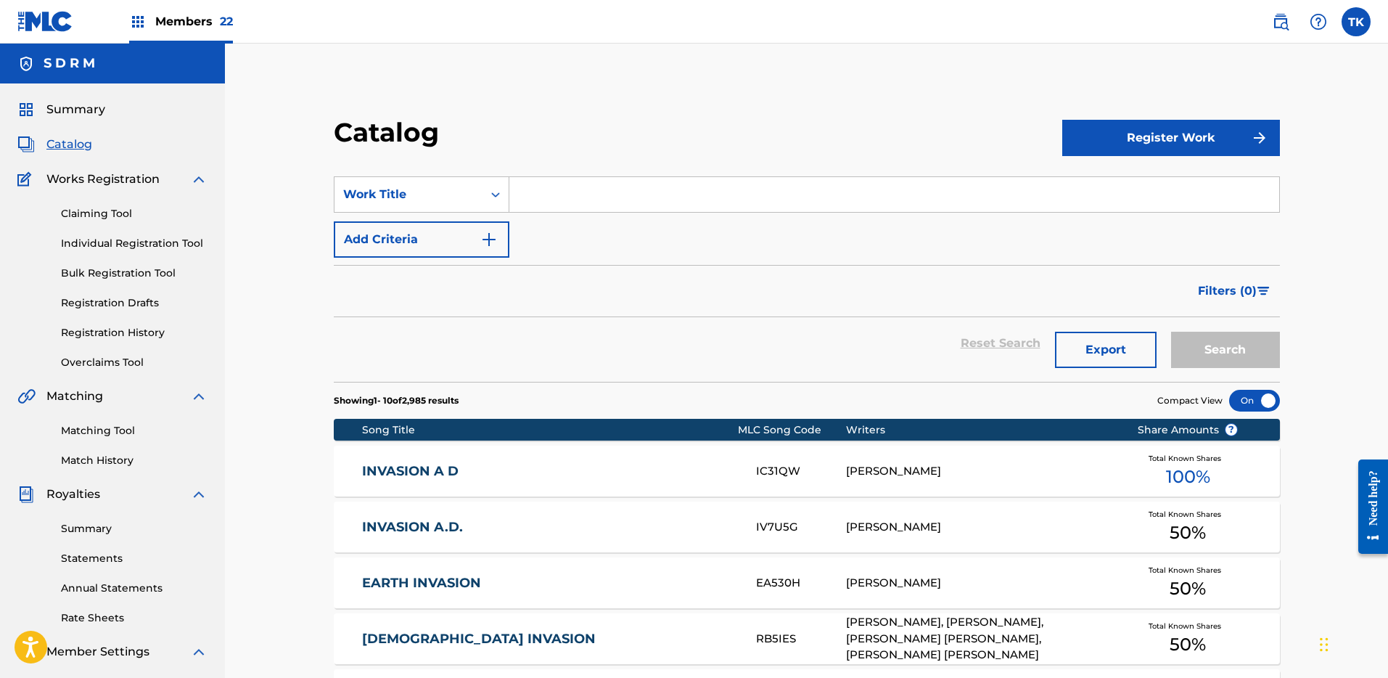
click at [591, 194] on input "Search Form" at bounding box center [894, 194] width 770 height 35
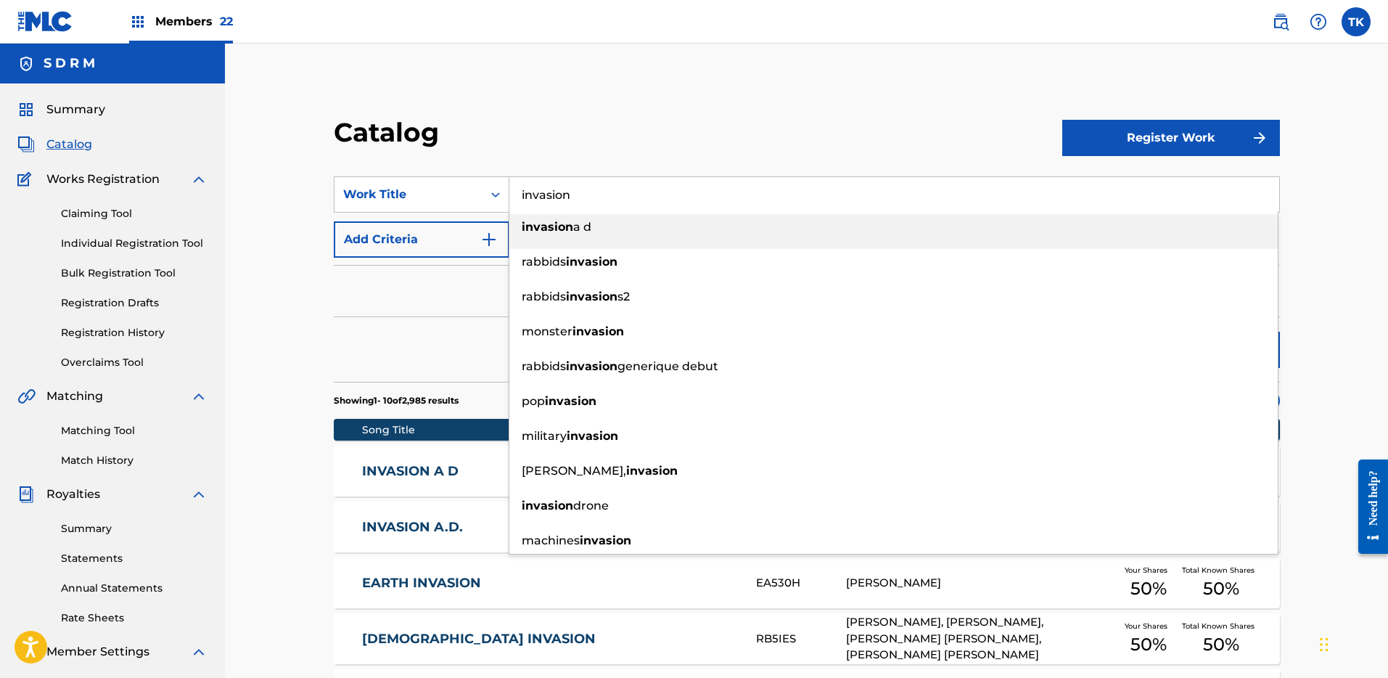
click at [562, 231] on strong "invasion" at bounding box center [548, 227] width 52 height 14
type input "invasion a d"
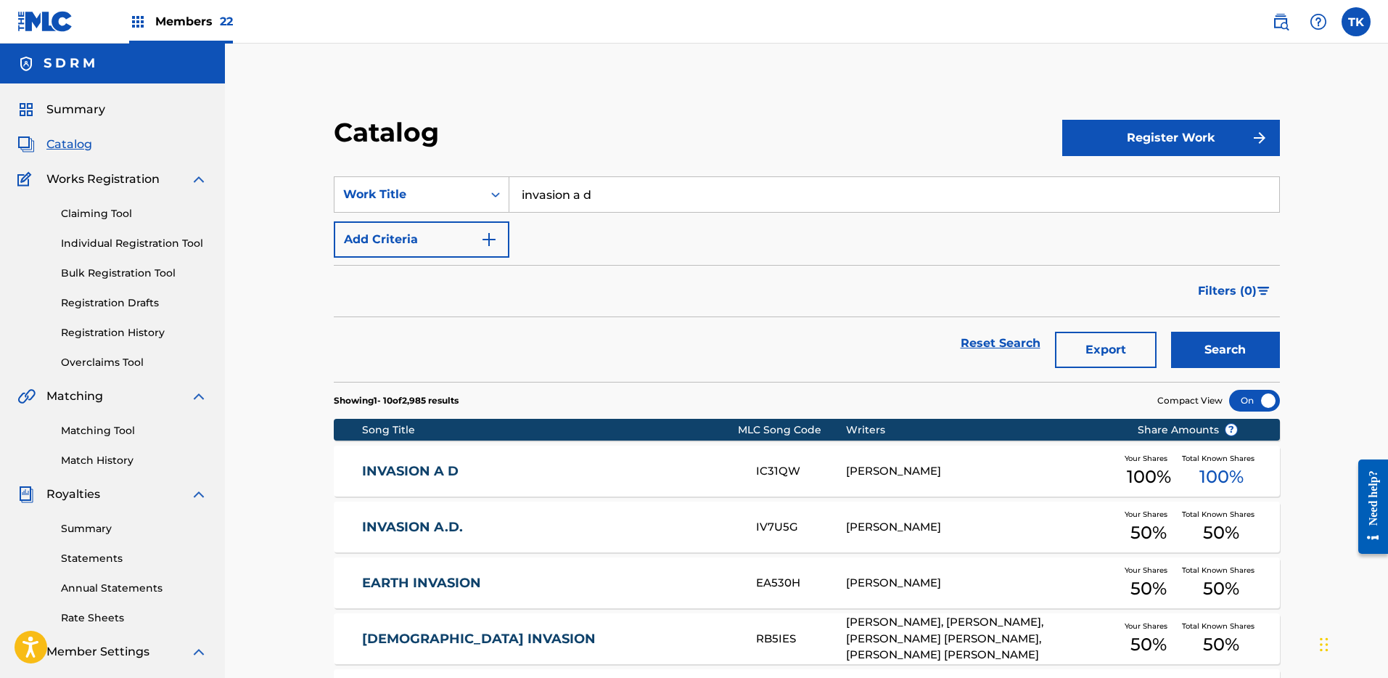
click at [1281, 361] on div "Catalog Register Work SearchWithCriteria937c824e-d2b6-469d-9caf-076858e0af4d Wo…" at bounding box center [806, 595] width 981 height 958
click at [1246, 353] on button "Search" at bounding box center [1225, 350] width 109 height 36
click at [723, 528] on link "INVASION A.D." at bounding box center [549, 527] width 374 height 17
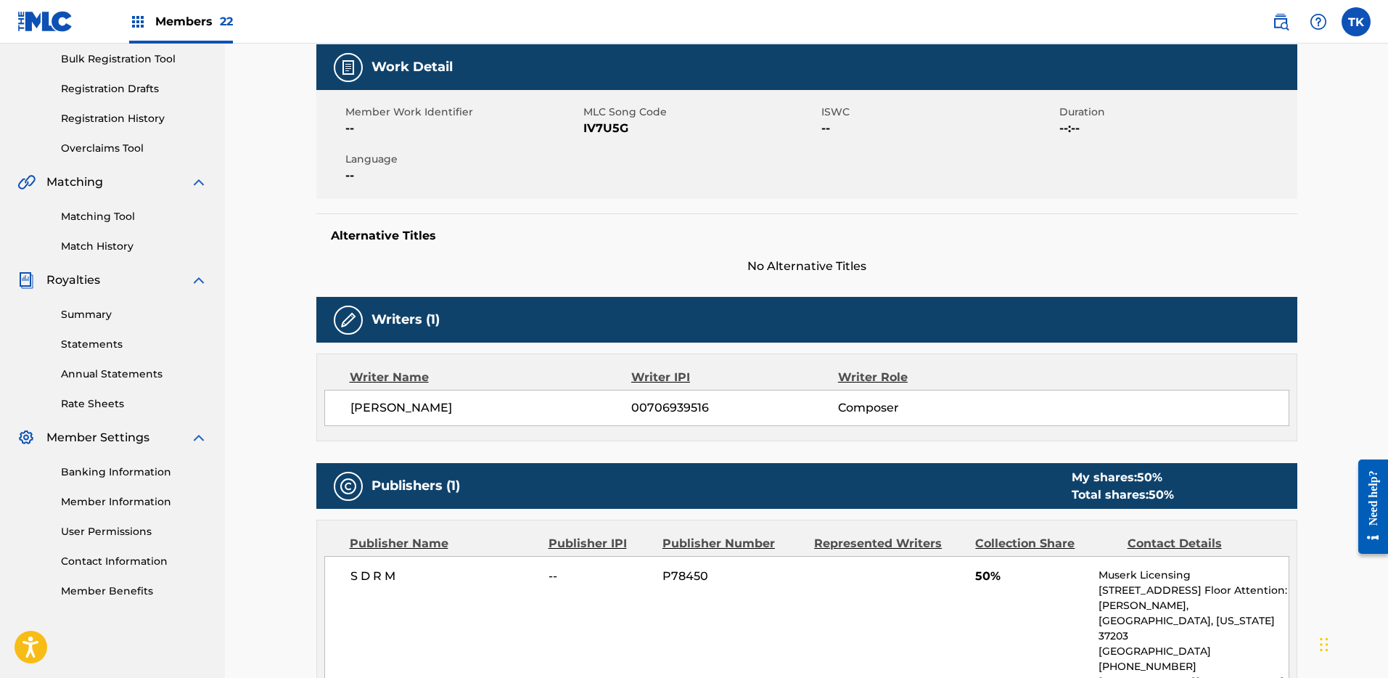
scroll to position [61, 0]
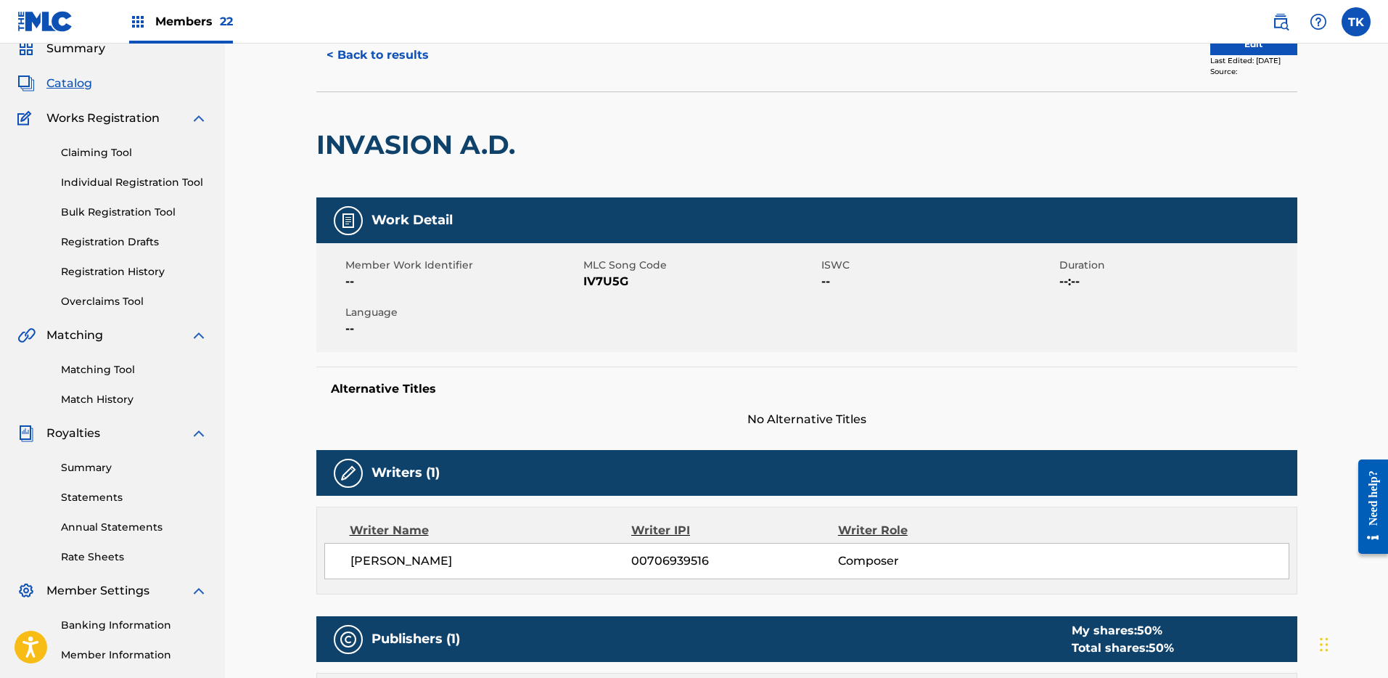
click at [1242, 51] on button "Edit" at bounding box center [1253, 44] width 87 height 22
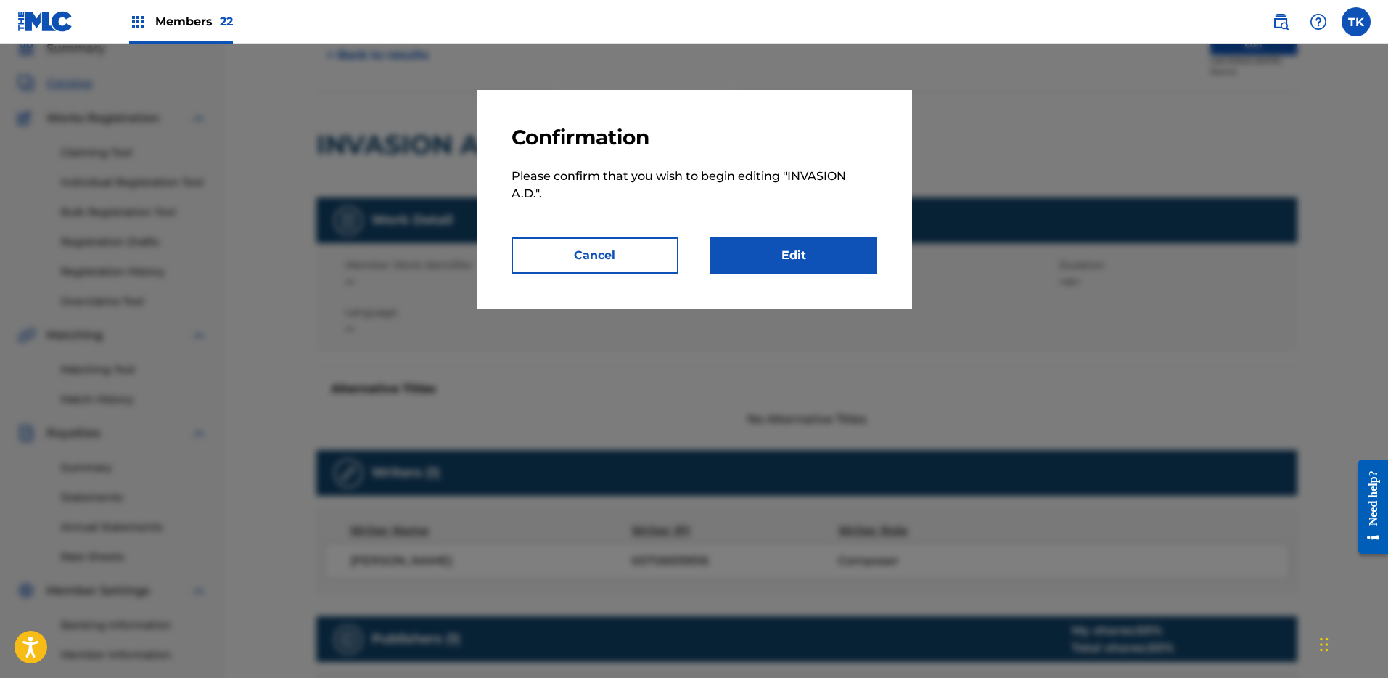
click at [781, 258] on link "Edit" at bounding box center [793, 255] width 167 height 36
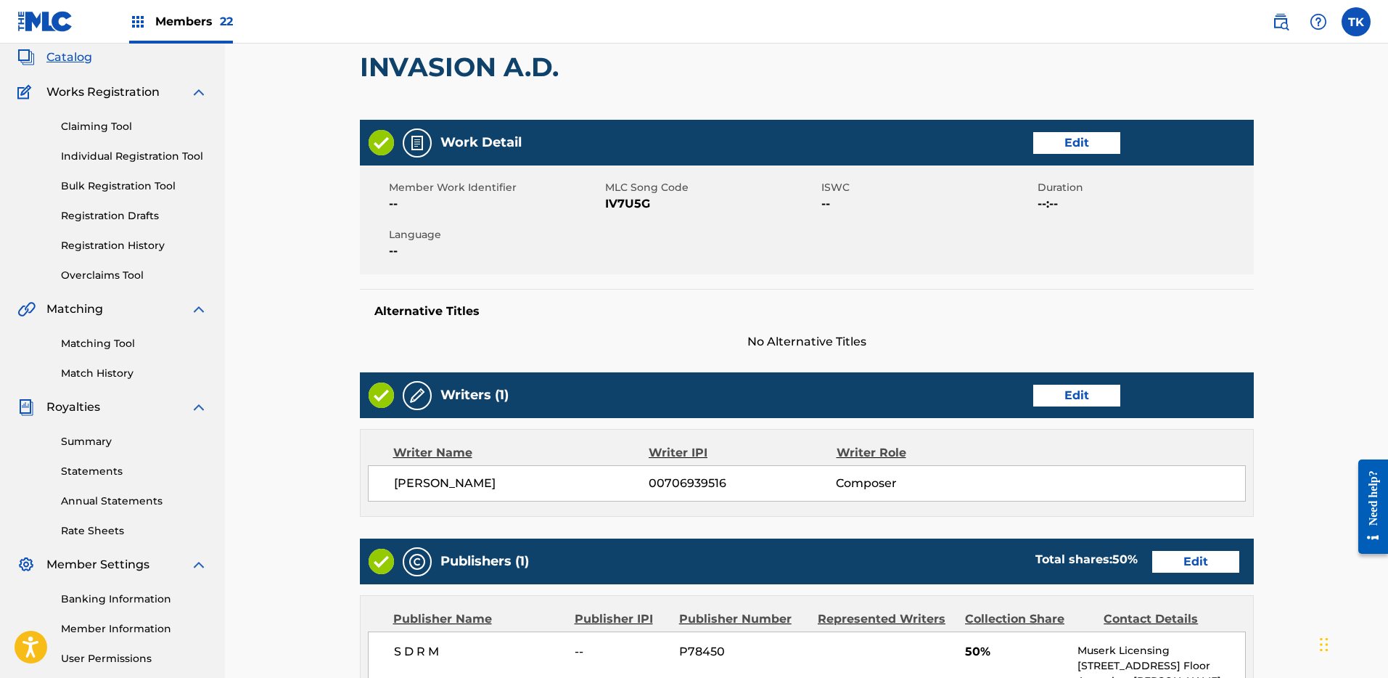
scroll to position [107, 0]
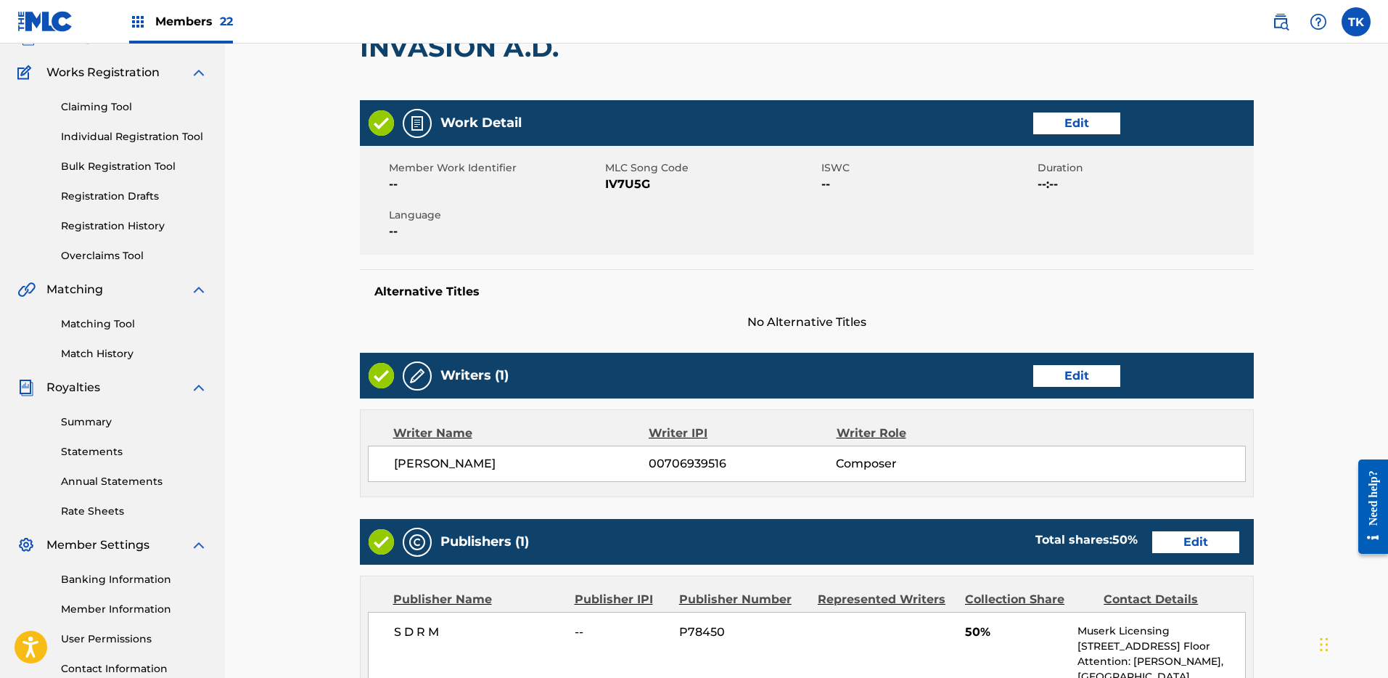
click at [1202, 535] on link "Edit" at bounding box center [1195, 542] width 87 height 22
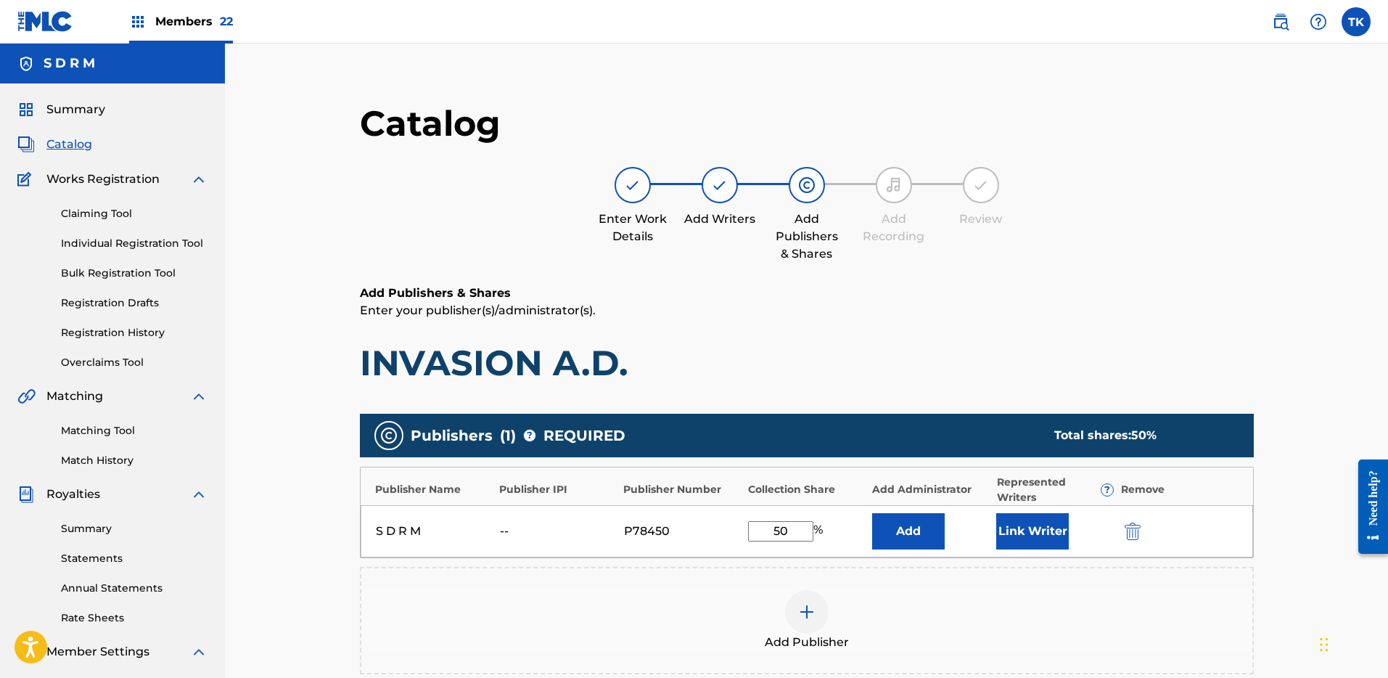
scroll to position [9, 0]
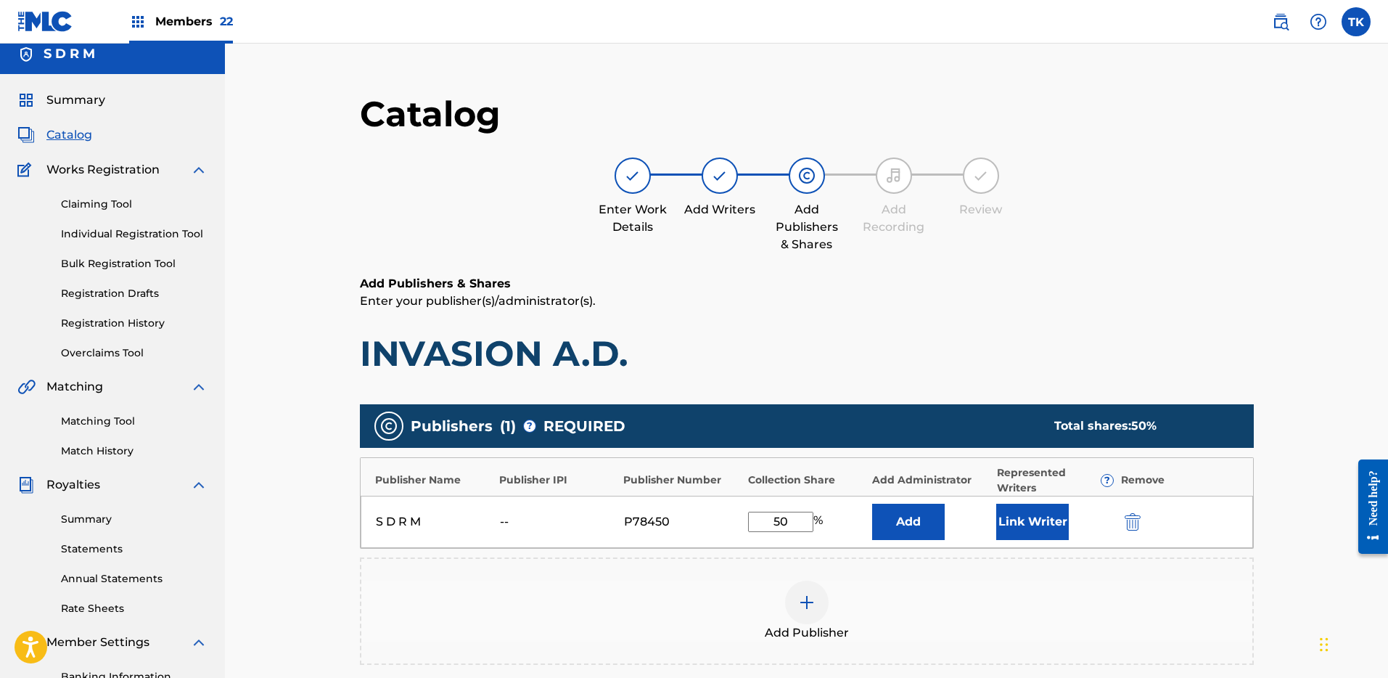
drag, startPoint x: 805, startPoint y: 522, endPoint x: 750, endPoint y: 520, distance: 55.2
click at [750, 520] on input "50" at bounding box center [780, 522] width 65 height 20
click at [1120, 514] on div "S D R M -- P78450 50 % Add Link Writer" at bounding box center [807, 522] width 893 height 52
click at [1131, 515] on img "submit" at bounding box center [1133, 521] width 16 height 17
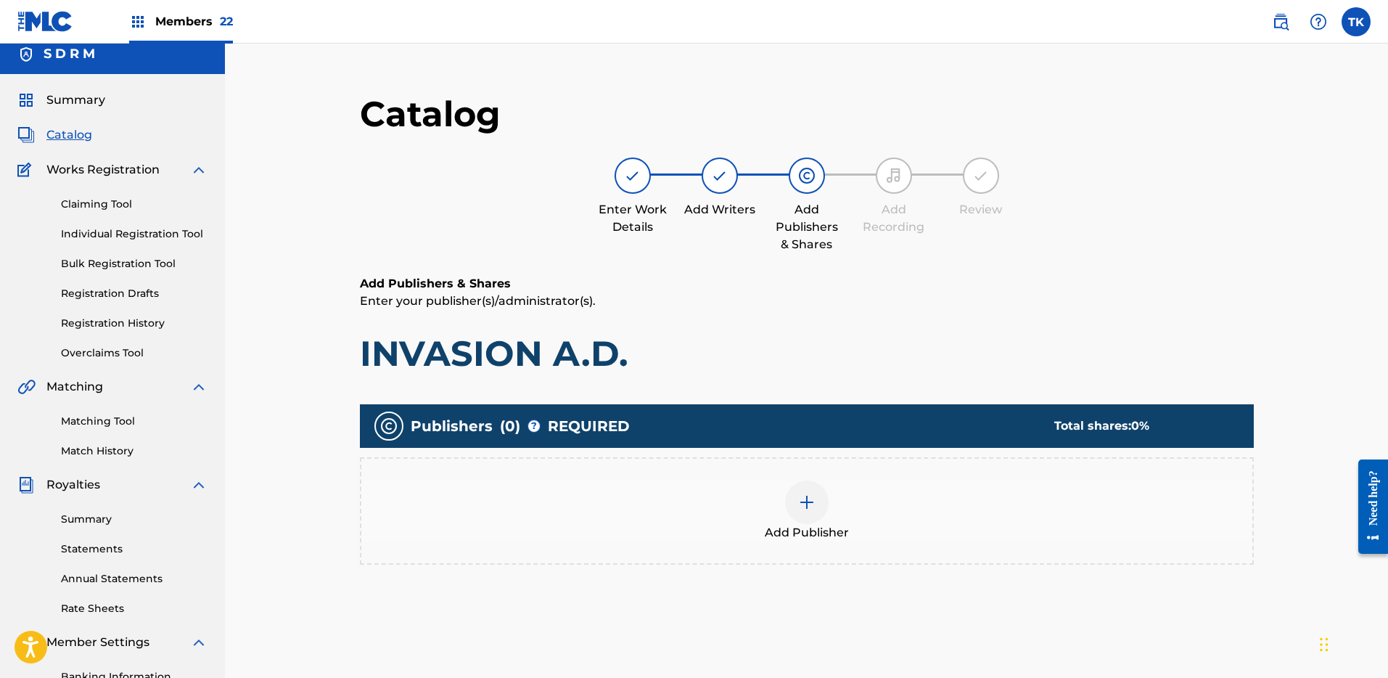
click at [821, 517] on div at bounding box center [807, 502] width 44 height 44
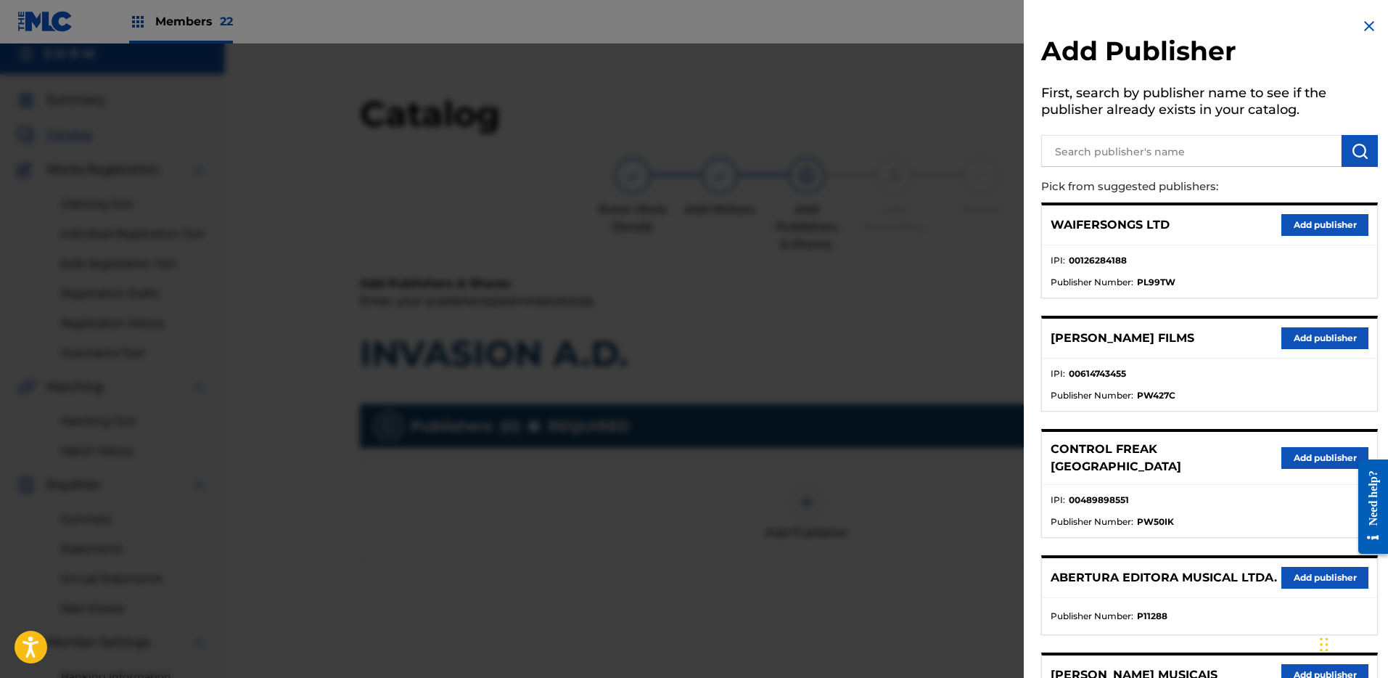
drag, startPoint x: 1168, startPoint y: 120, endPoint x: 1167, endPoint y: 145, distance: 24.7
click at [1166, 131] on div "Add Publisher First, search by publisher name to see if the publisher already e…" at bounding box center [1210, 674] width 372 height 1348
click at [1166, 147] on input "text" at bounding box center [1191, 151] width 300 height 32
type input "LES AIRS A"
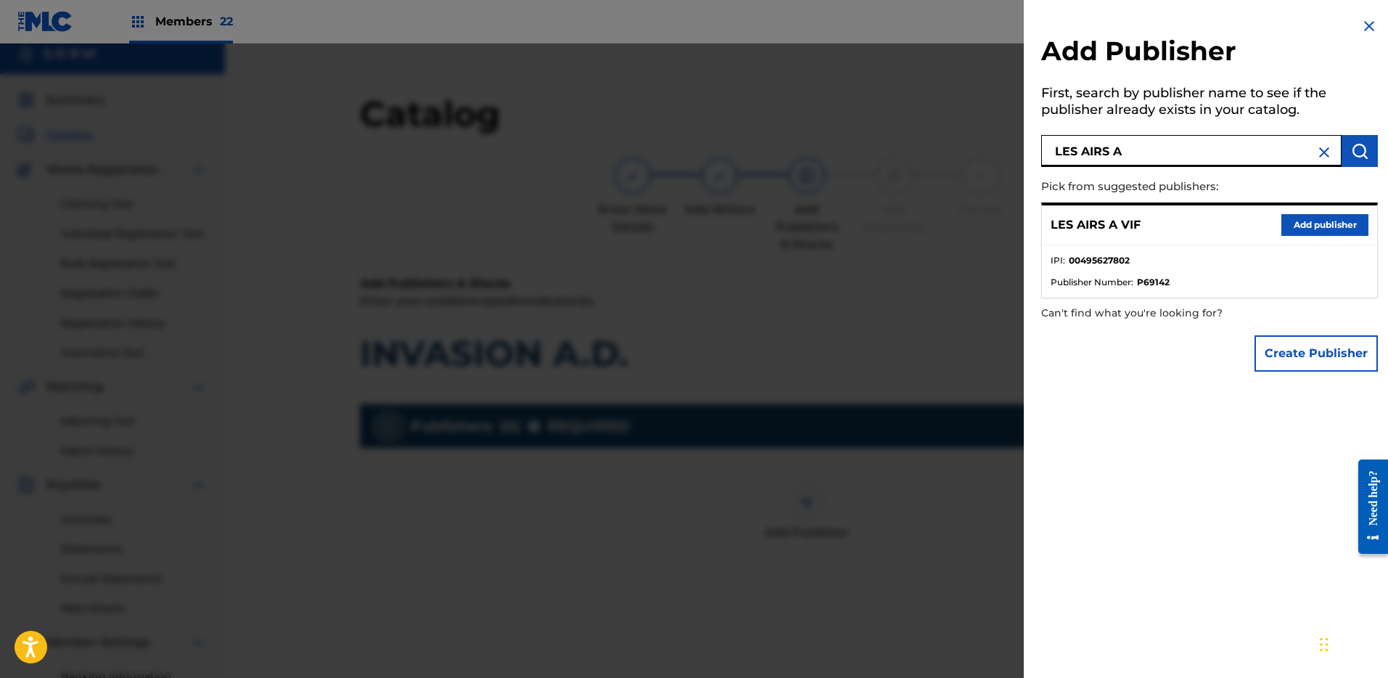
click at [1317, 213] on div "LES AIRS A VIF Add publisher" at bounding box center [1209, 225] width 335 height 40
click at [1321, 218] on button "Add publisher" at bounding box center [1324, 225] width 87 height 22
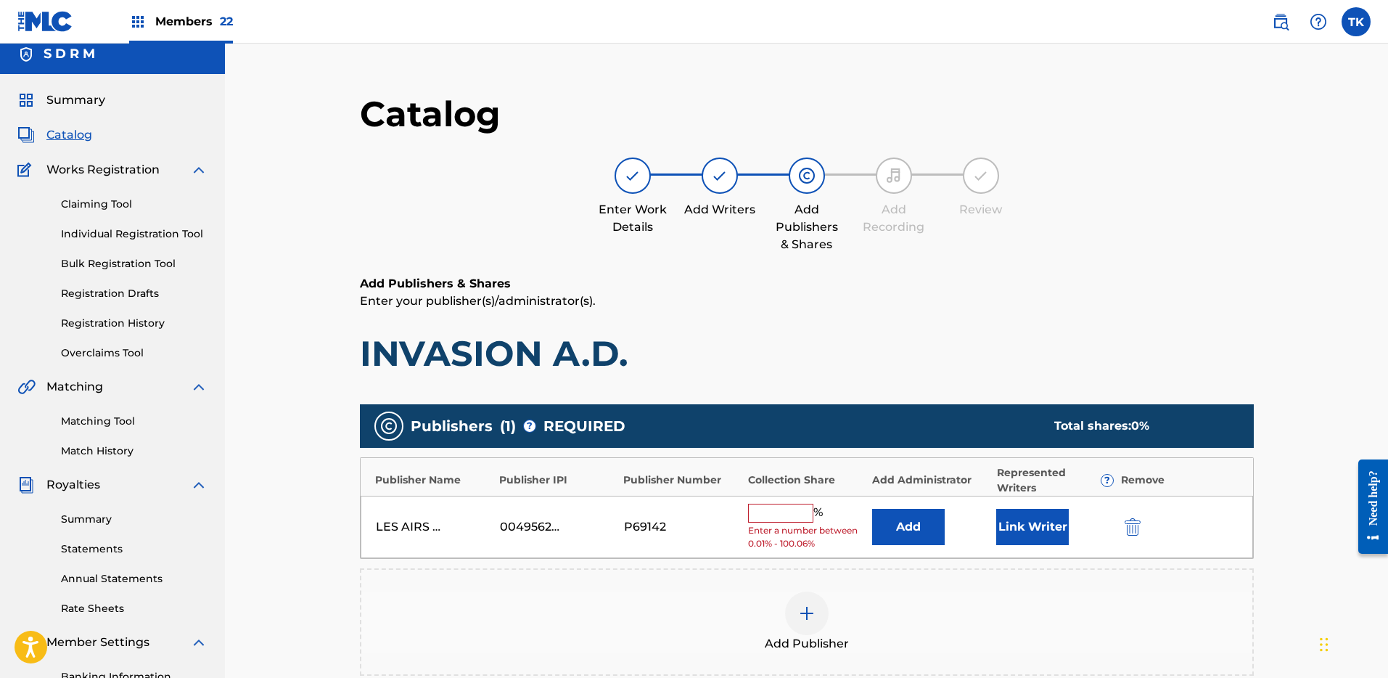
click at [905, 528] on button "Add" at bounding box center [908, 527] width 73 height 36
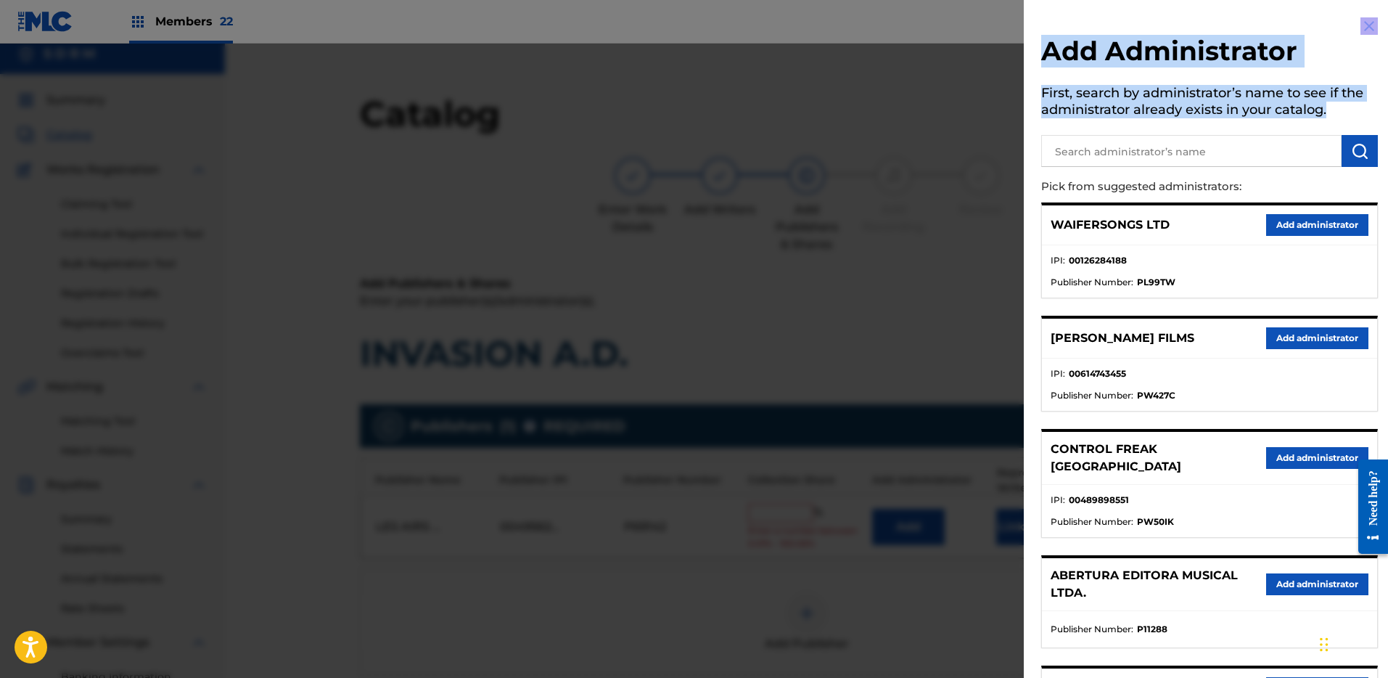
click at [1141, 152] on input "text" at bounding box center [1191, 151] width 300 height 32
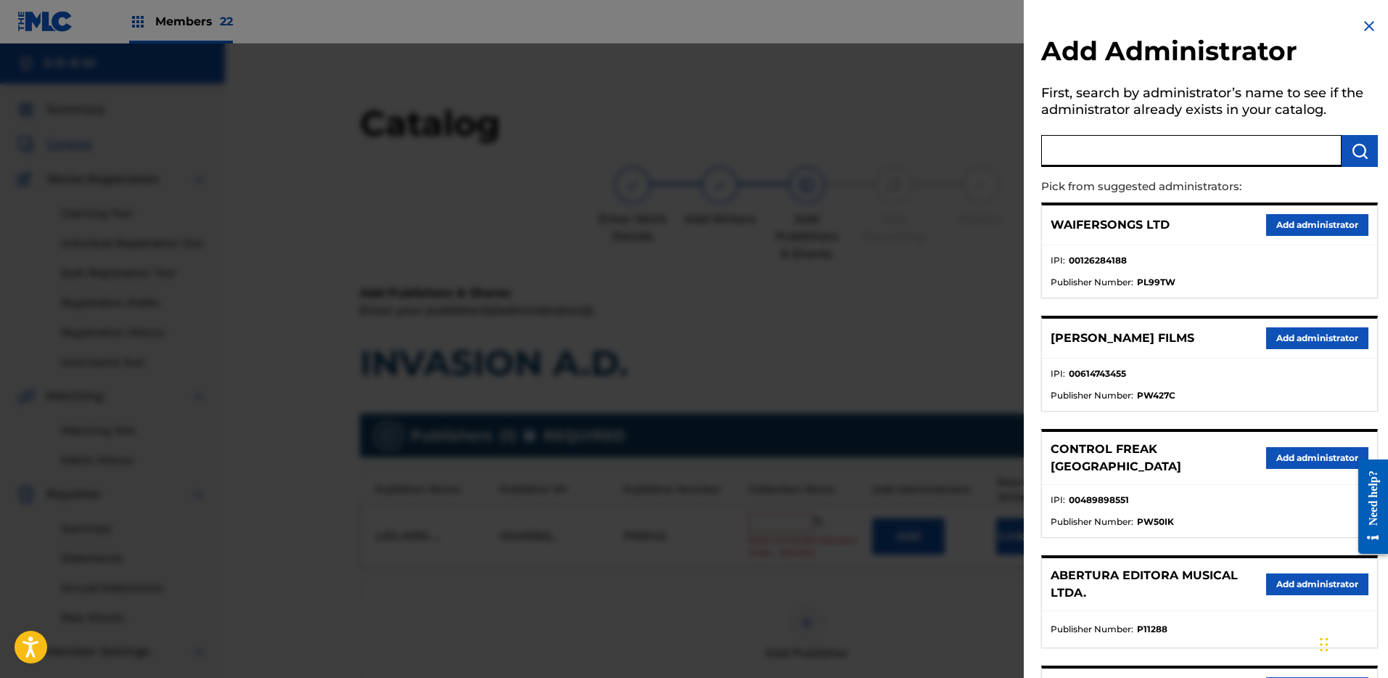
click at [1207, 157] on input "text" at bounding box center [1191, 151] width 300 height 32
type input "S D R M"
click at [1357, 152] on img "submit" at bounding box center [1359, 150] width 17 height 17
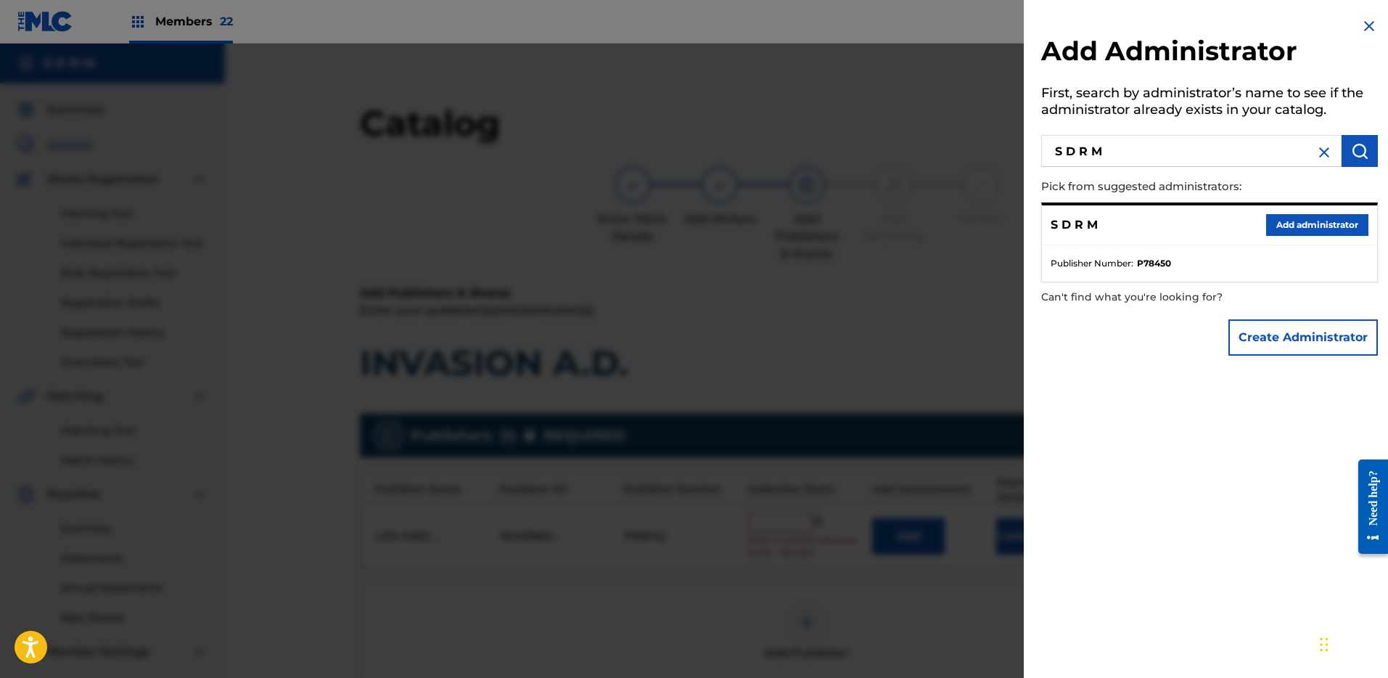
click at [1317, 221] on button "Add administrator" at bounding box center [1317, 225] width 102 height 22
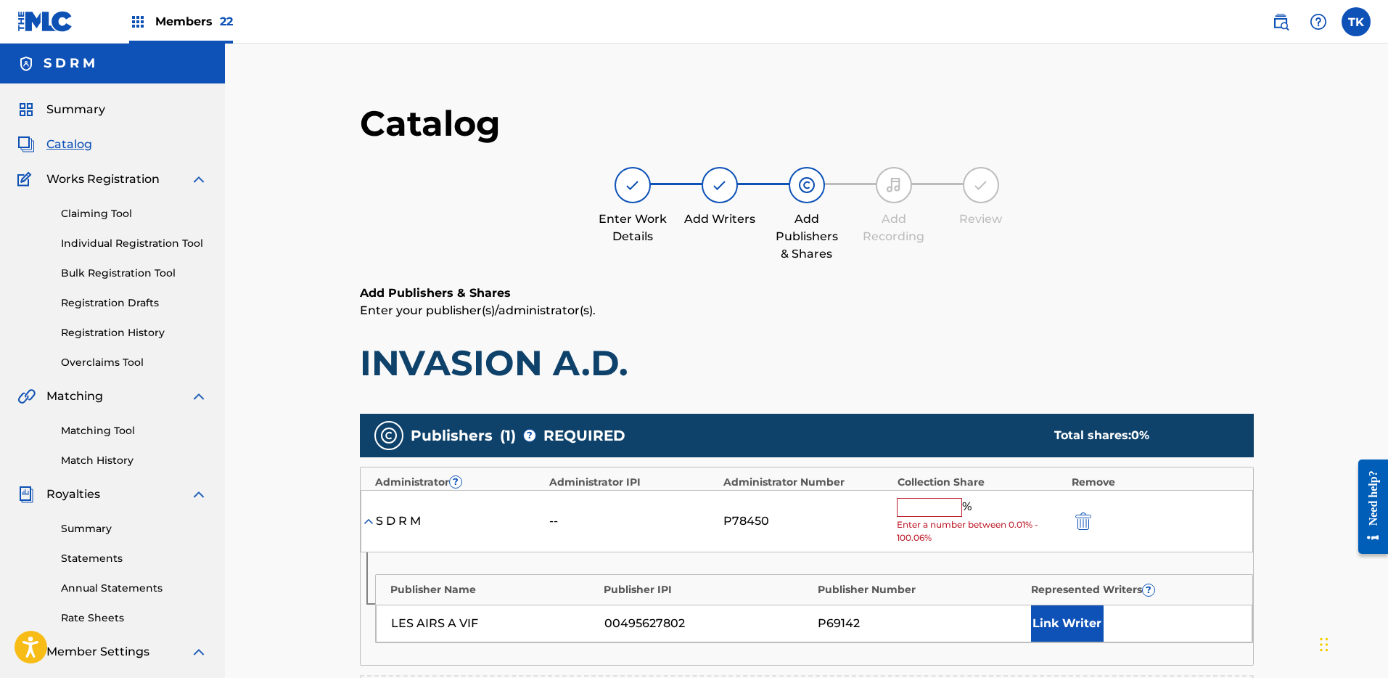
scroll to position [48, 0]
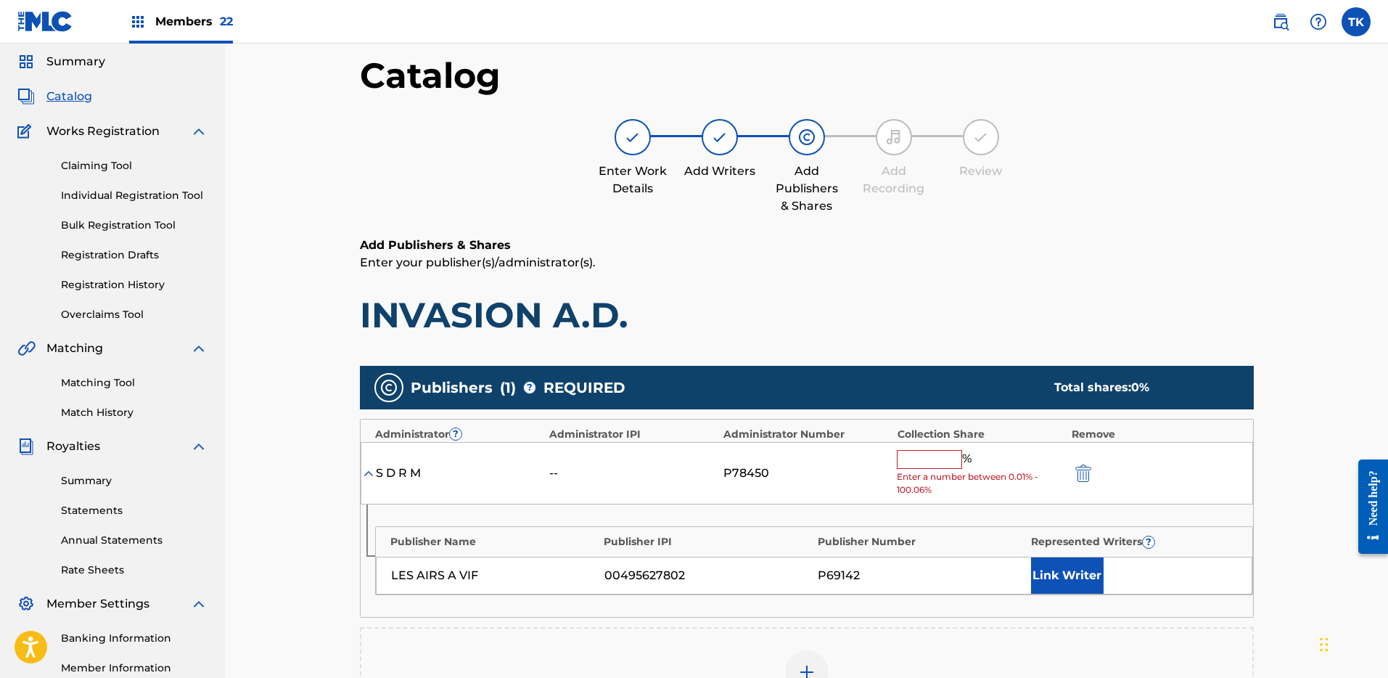
click at [927, 447] on div "S D R M -- P78450 % Enter a number between 0.01% - 100.06%" at bounding box center [807, 473] width 893 height 63
click at [953, 454] on input "text" at bounding box center [929, 459] width 65 height 19
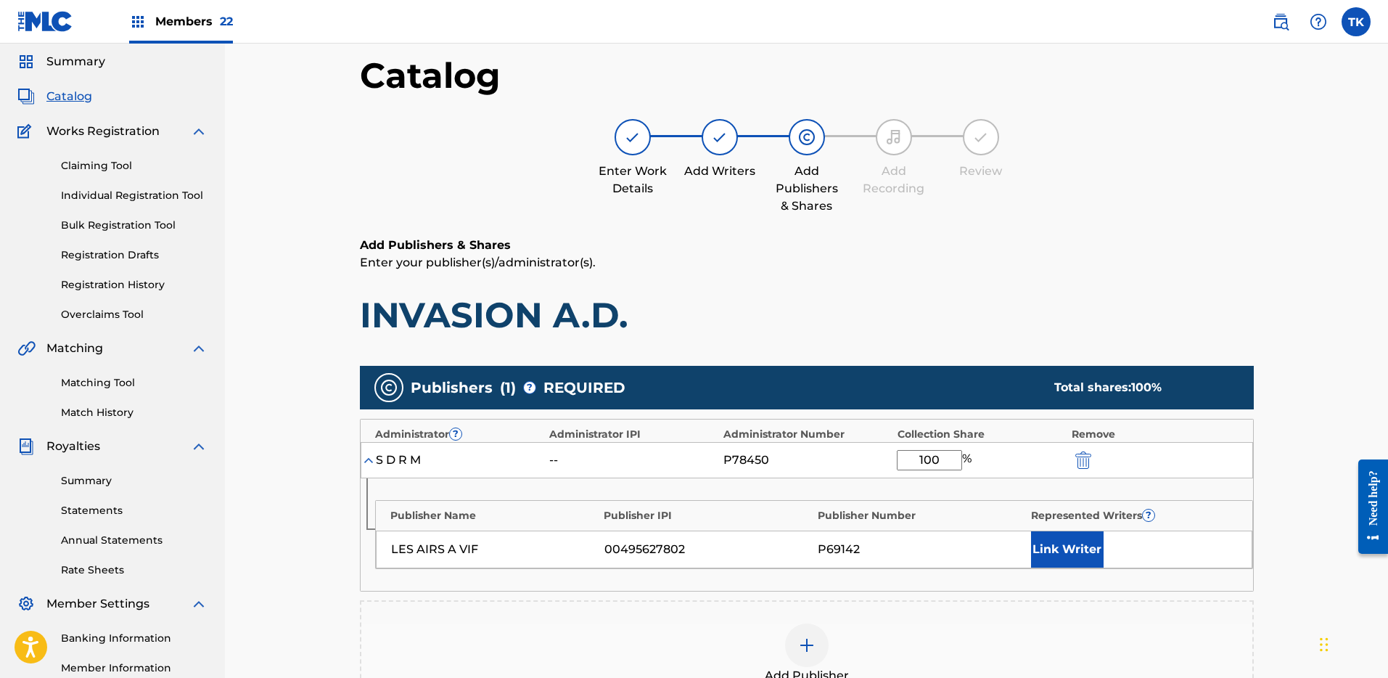
type input "100"
click at [1064, 317] on h1 "INVASION A.D." at bounding box center [807, 315] width 894 height 44
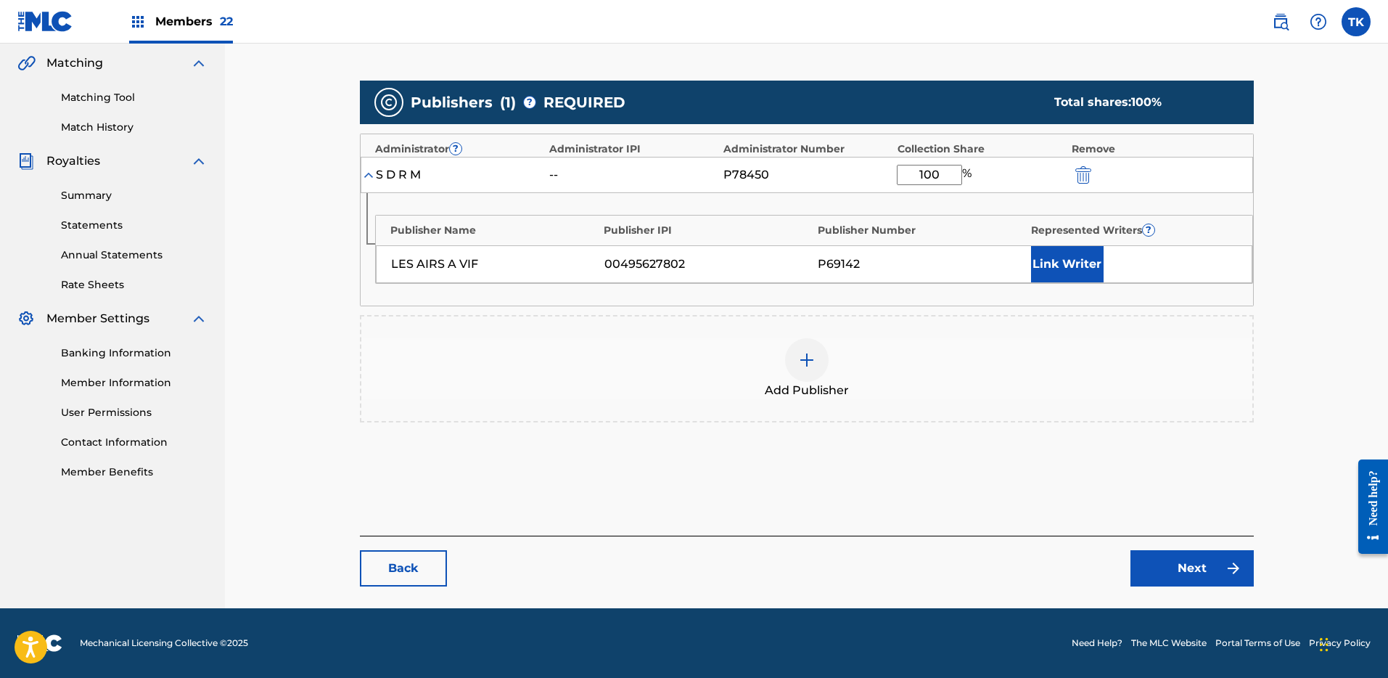
click at [1211, 551] on link "Next" at bounding box center [1192, 568] width 123 height 36
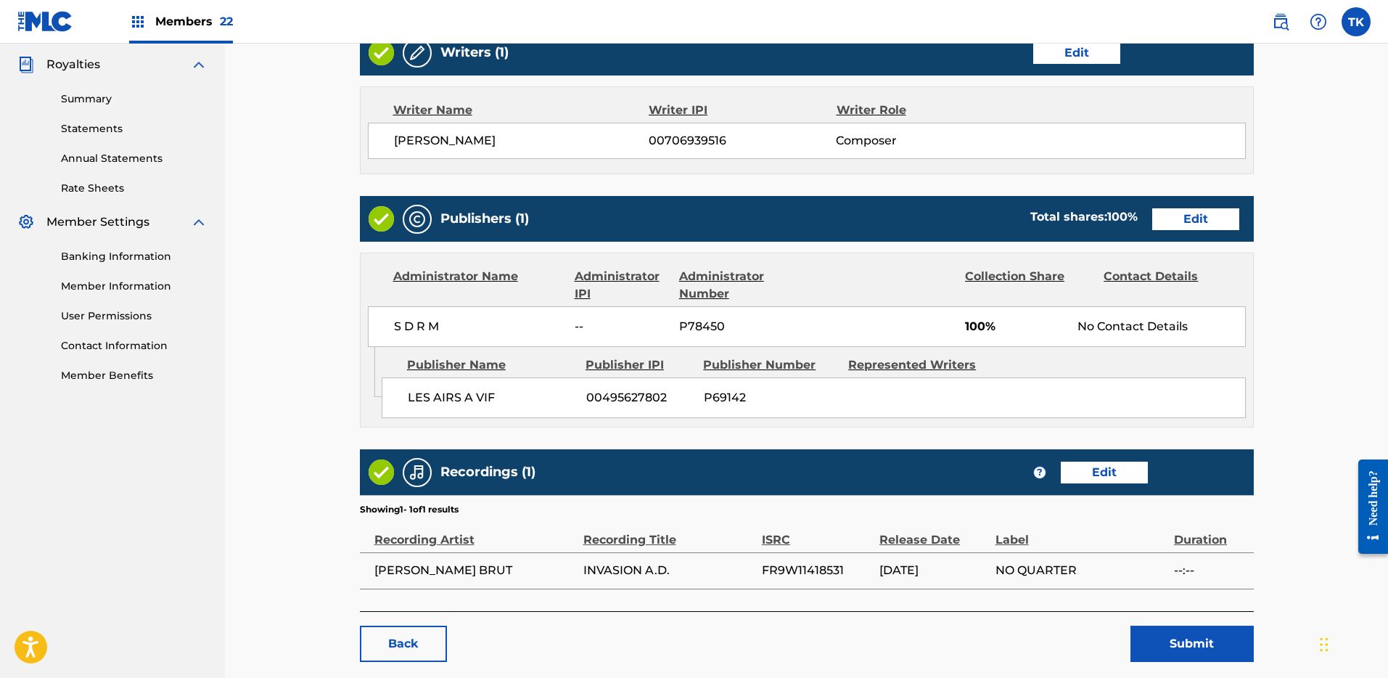
scroll to position [504, 0]
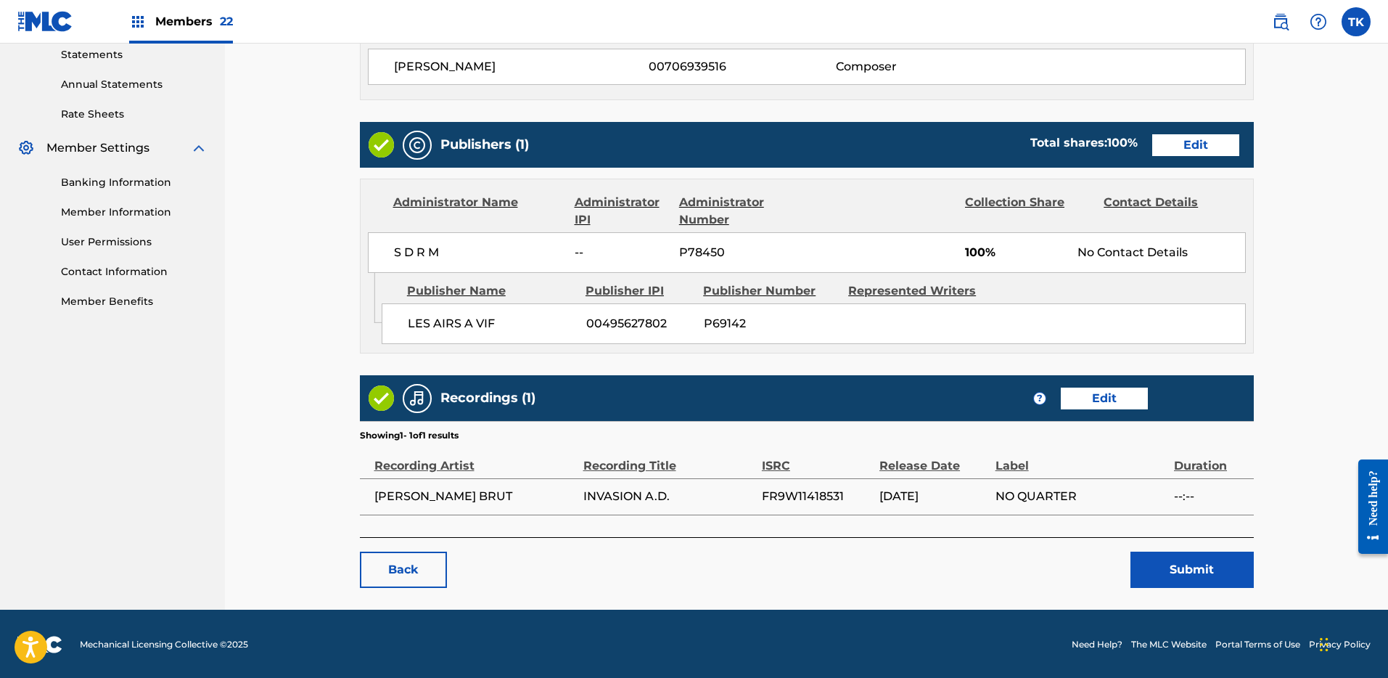
click at [1212, 558] on button "Submit" at bounding box center [1192, 569] width 123 height 36
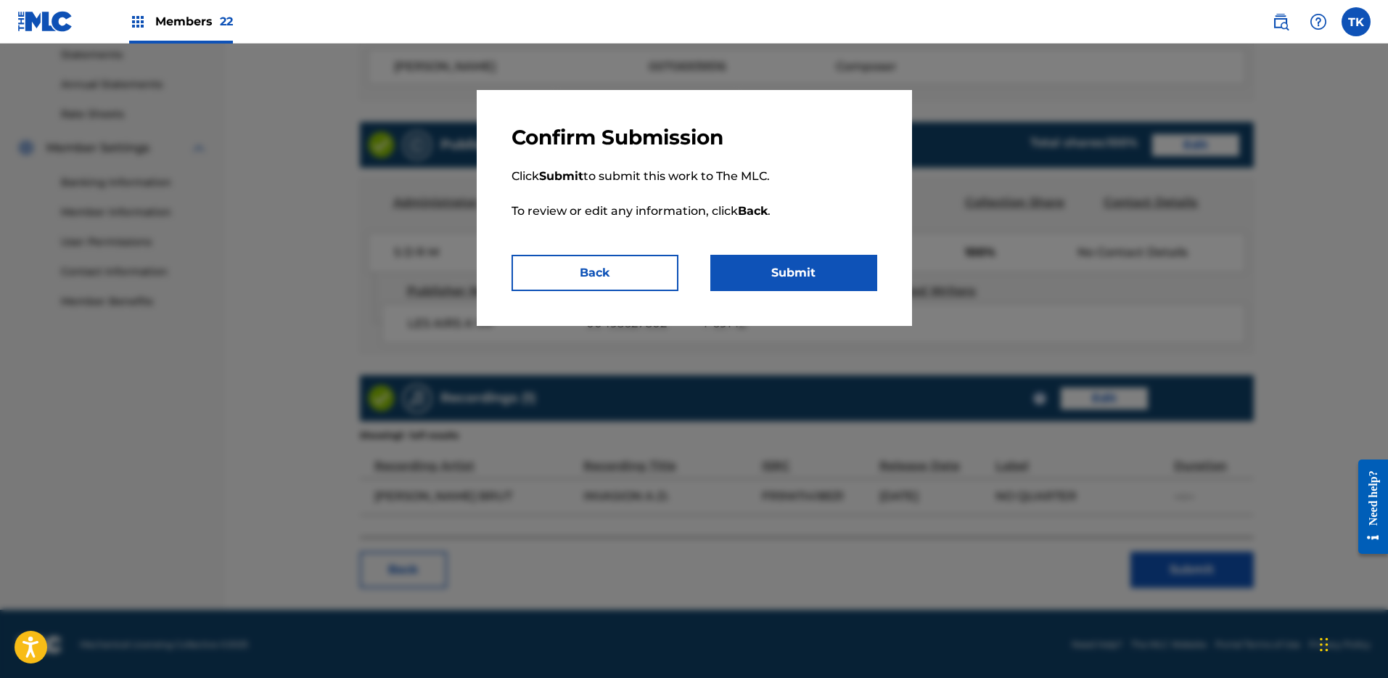
click at [806, 276] on button "Submit" at bounding box center [793, 273] width 167 height 36
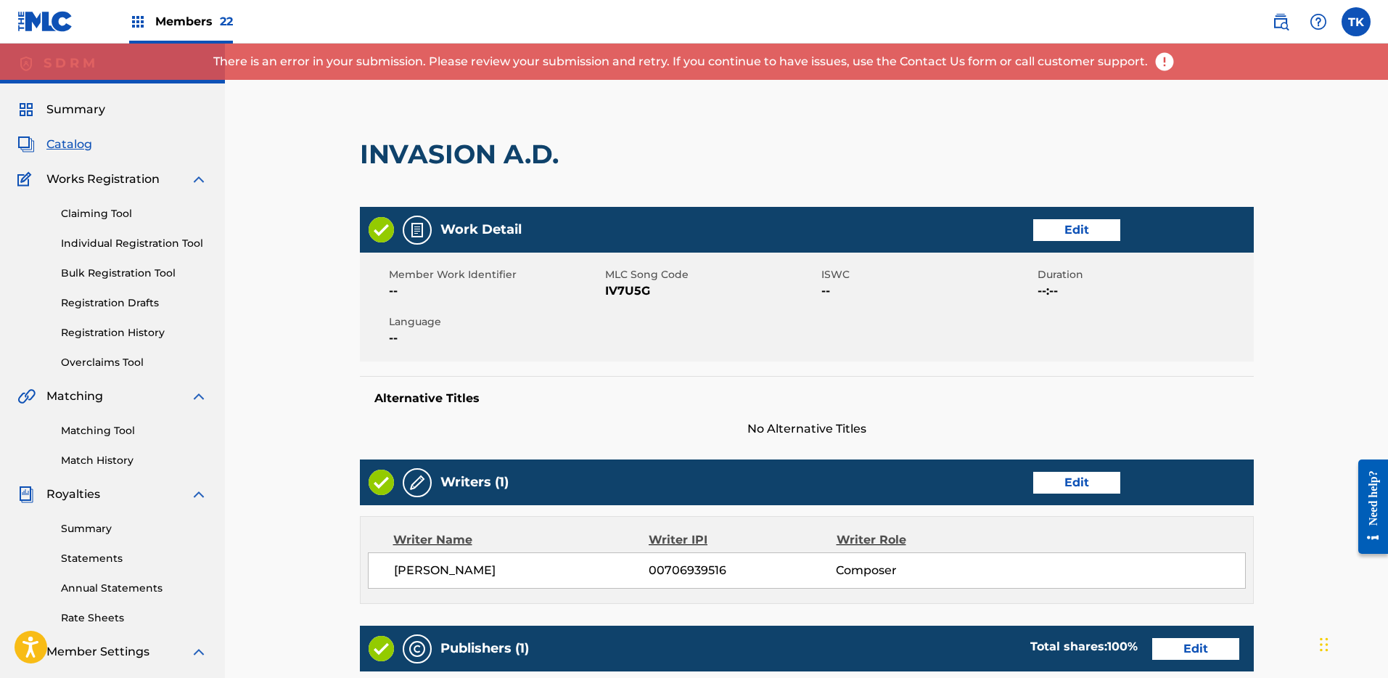
scroll to position [505, 0]
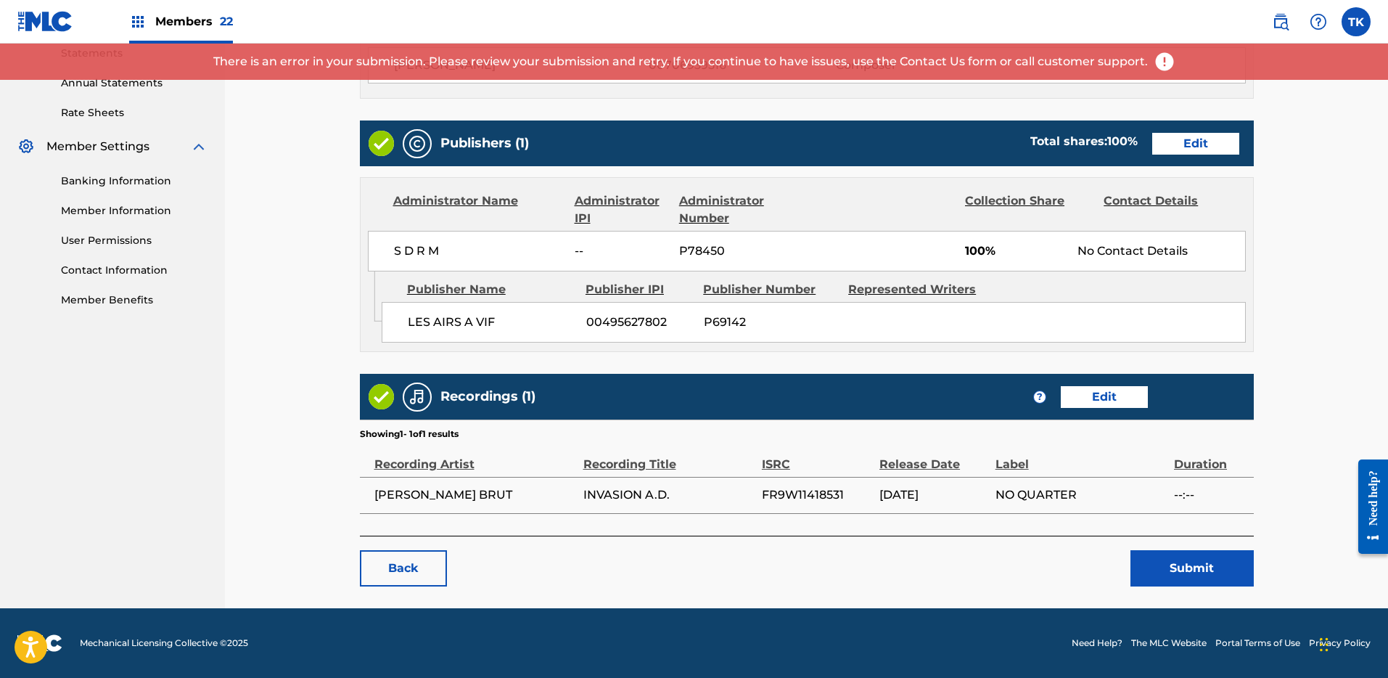
click at [1200, 573] on button "Submit" at bounding box center [1192, 568] width 123 height 36
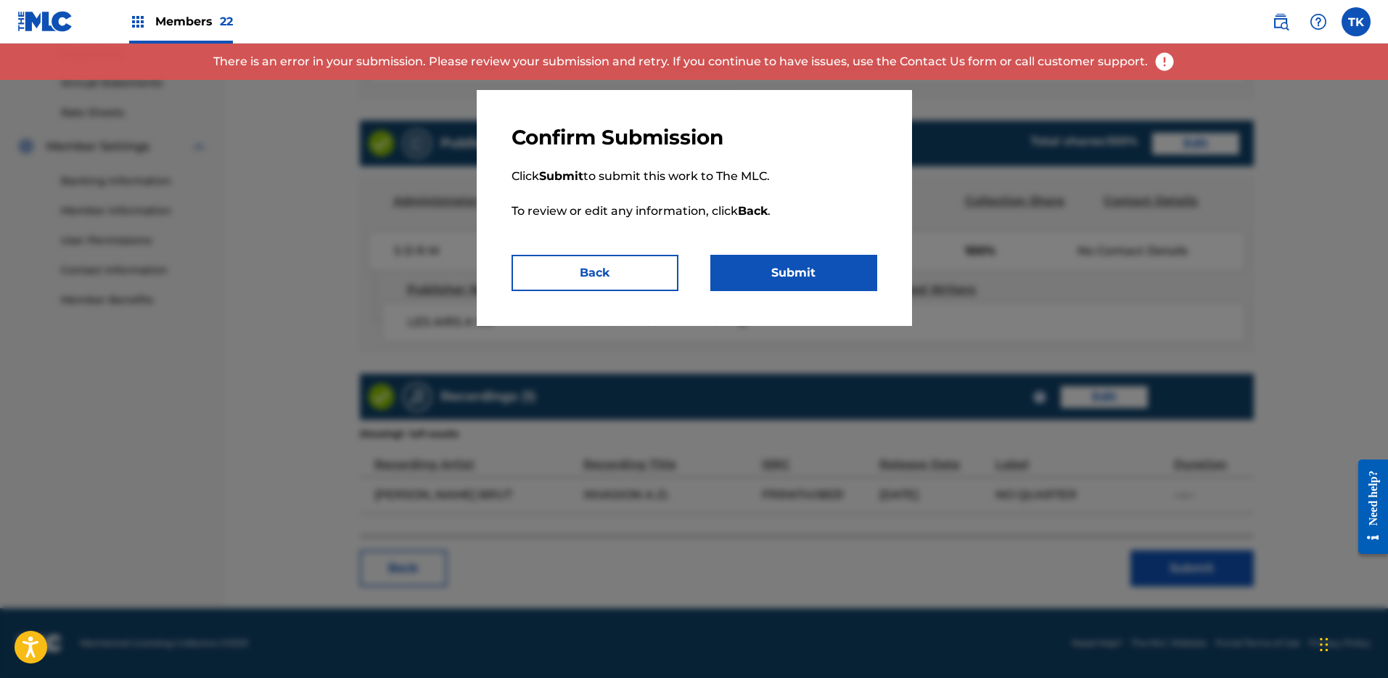
click at [801, 284] on button "Submit" at bounding box center [793, 273] width 167 height 36
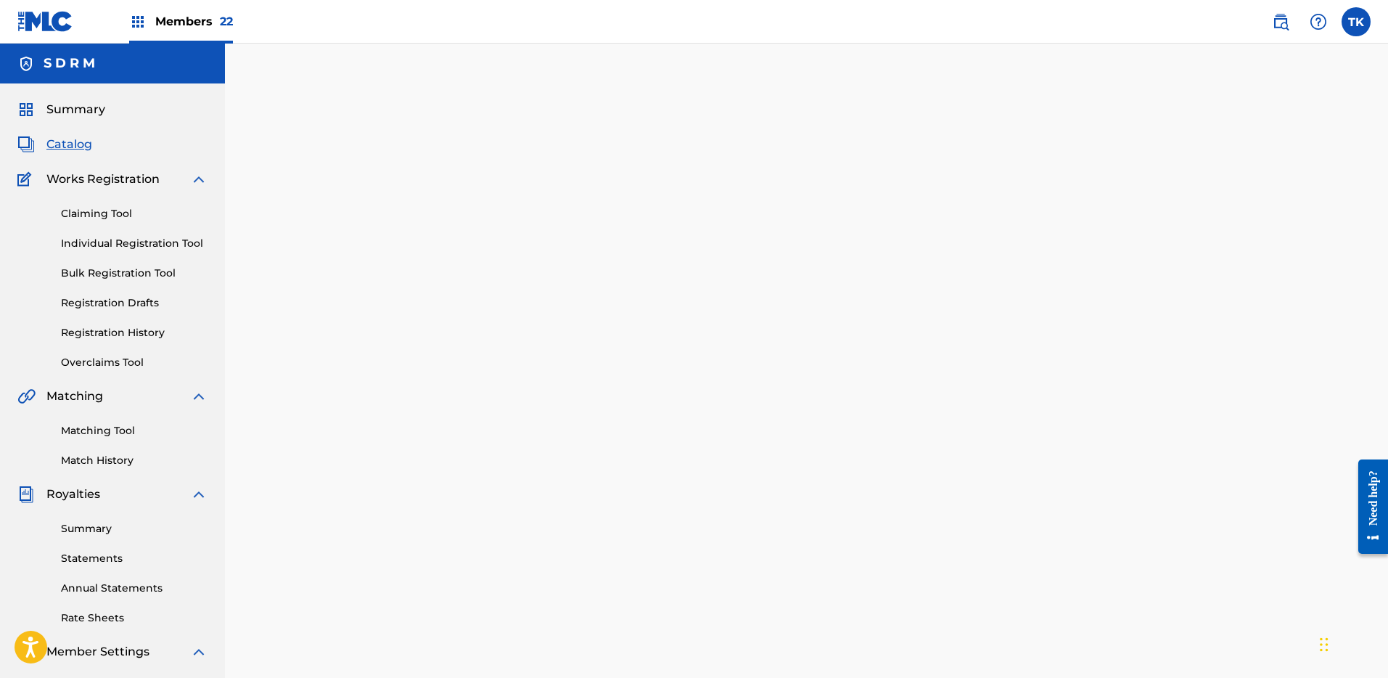
click at [90, 143] on span "Catalog" at bounding box center [69, 144] width 46 height 17
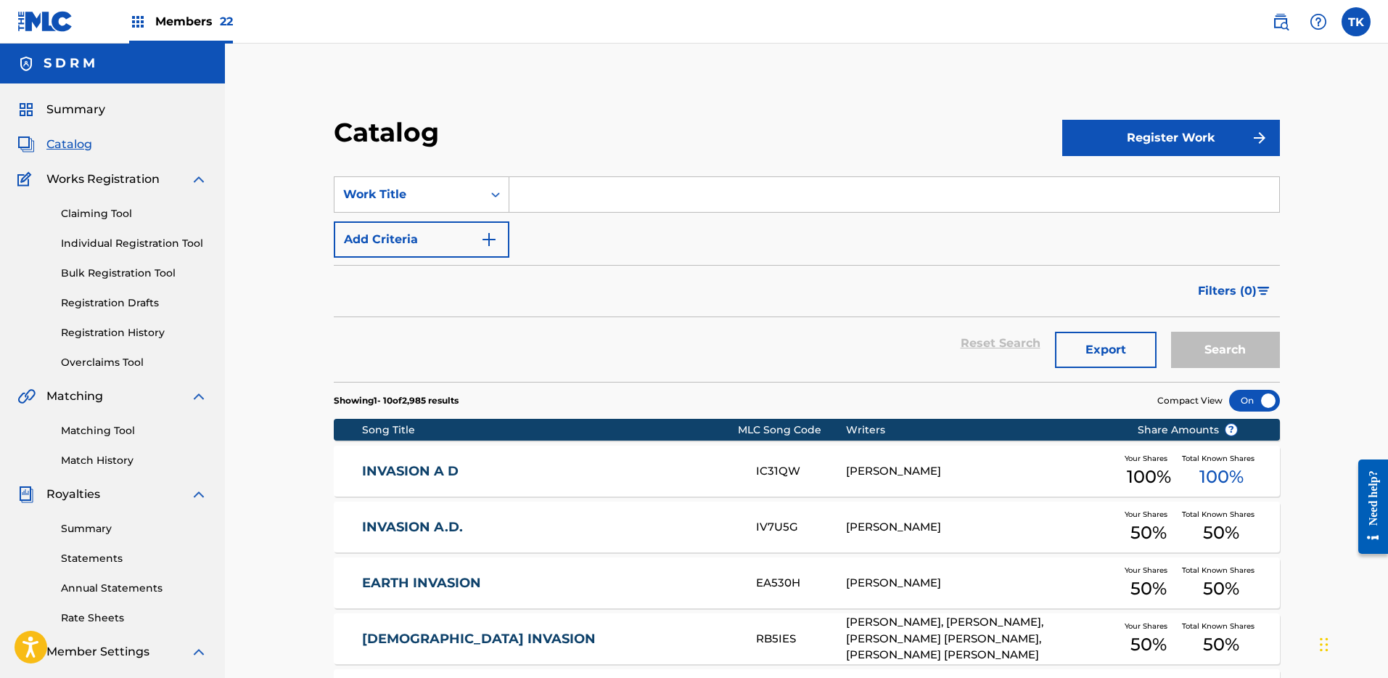
click at [594, 202] on input "Search Form" at bounding box center [894, 194] width 770 height 35
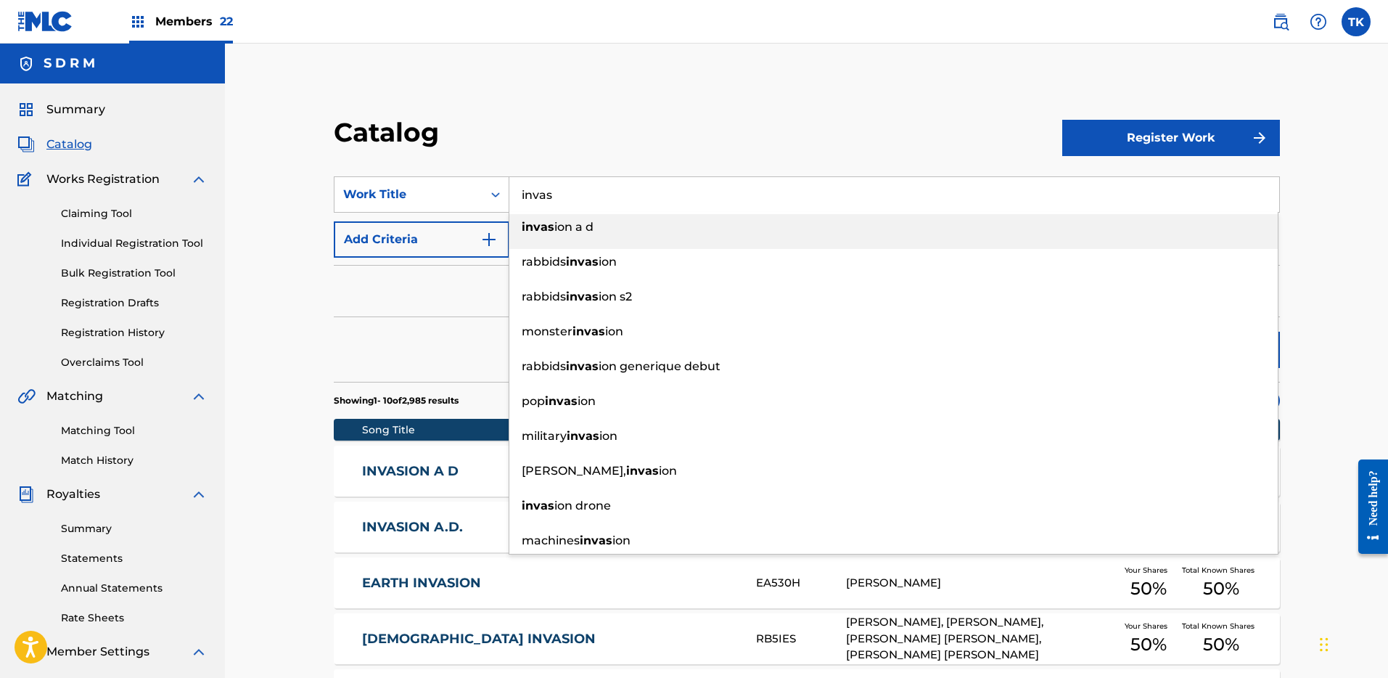
click at [613, 225] on div "invas ion a d" at bounding box center [893, 227] width 768 height 26
type input "invasion a d"
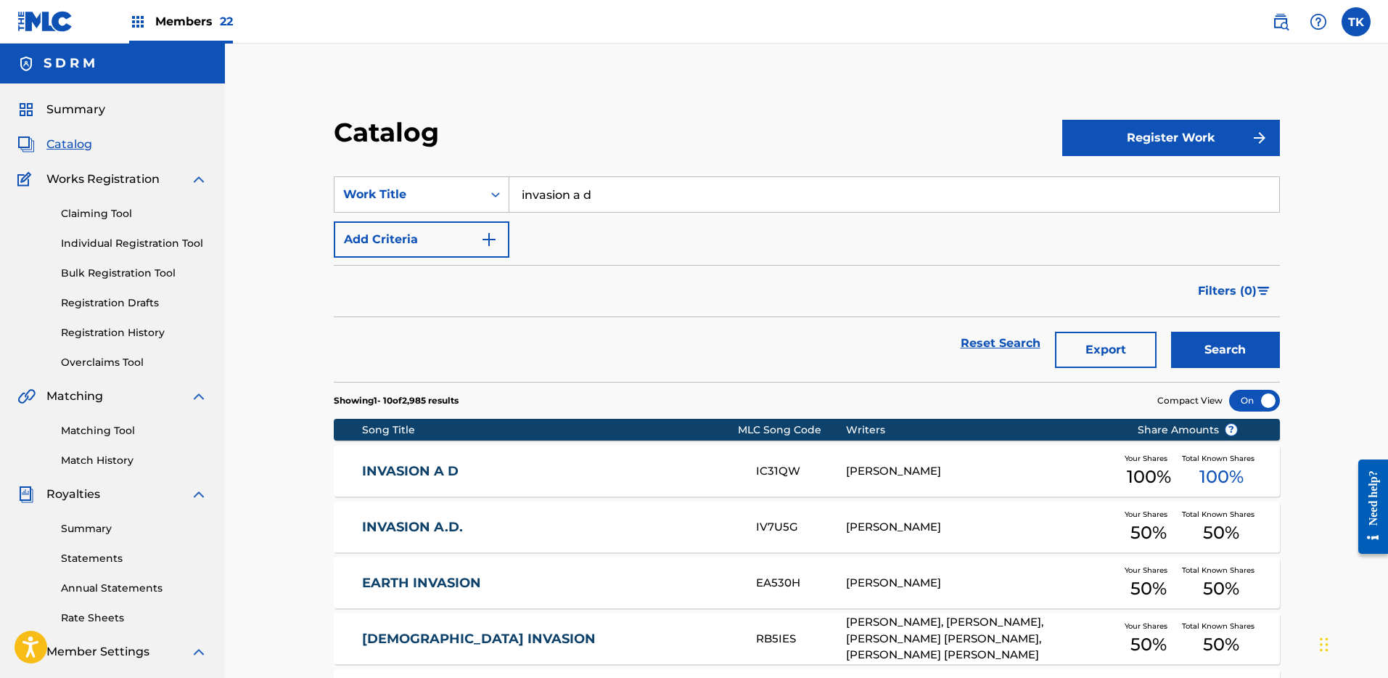
click at [1229, 346] on button "Search" at bounding box center [1225, 350] width 109 height 36
click at [741, 520] on div "INVASION A.D." at bounding box center [559, 527] width 394 height 17
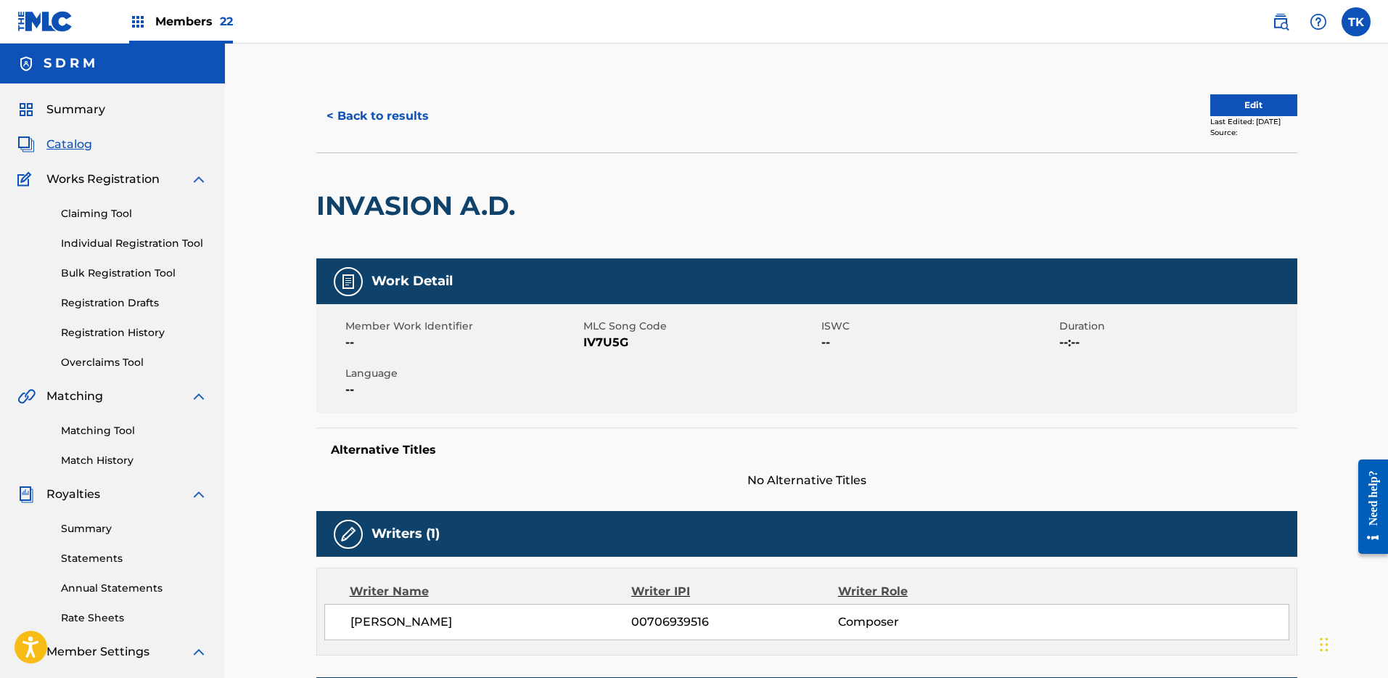
click at [608, 342] on span "IV7U5G" at bounding box center [700, 342] width 234 height 17
copy span "IV7U5G"
click at [364, 119] on button "< Back to results" at bounding box center [377, 116] width 123 height 36
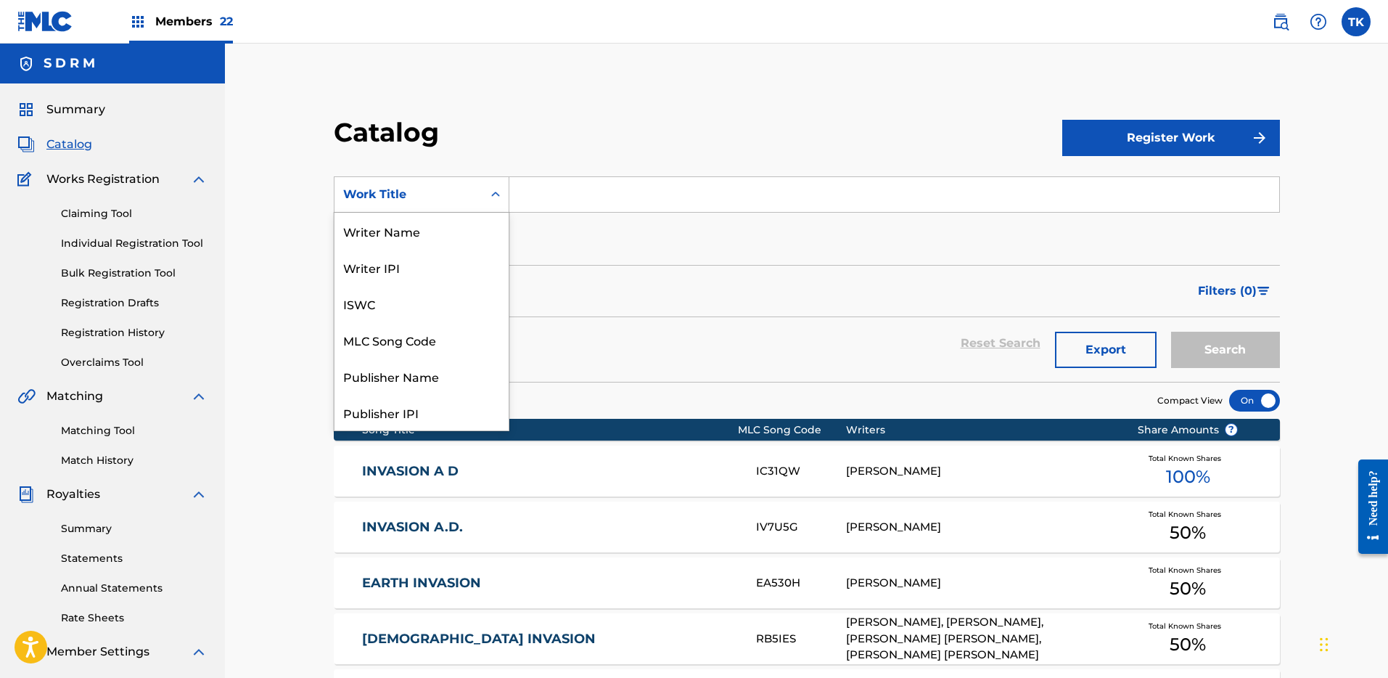
click at [457, 184] on div "Work Title" at bounding box center [409, 195] width 148 height 28
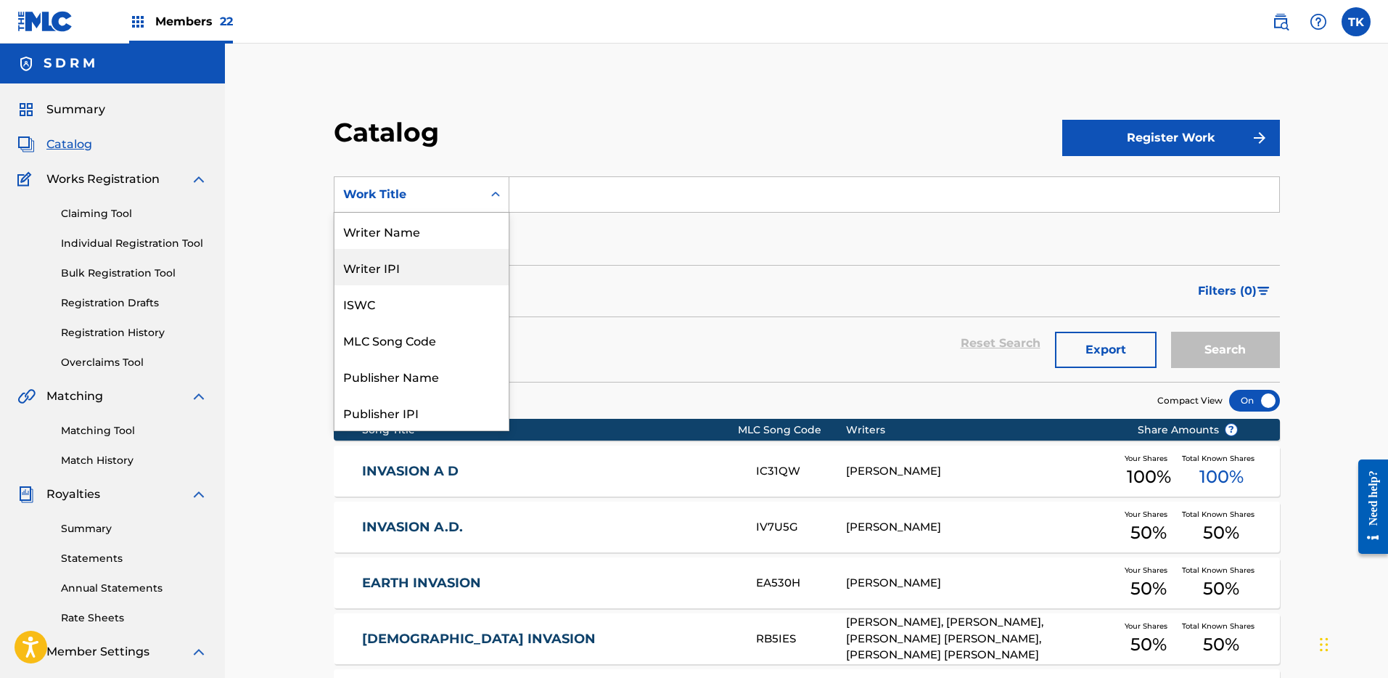
drag, startPoint x: 443, startPoint y: 234, endPoint x: 501, endPoint y: 214, distance: 61.5
click at [443, 234] on div "Writer Name" at bounding box center [422, 231] width 174 height 36
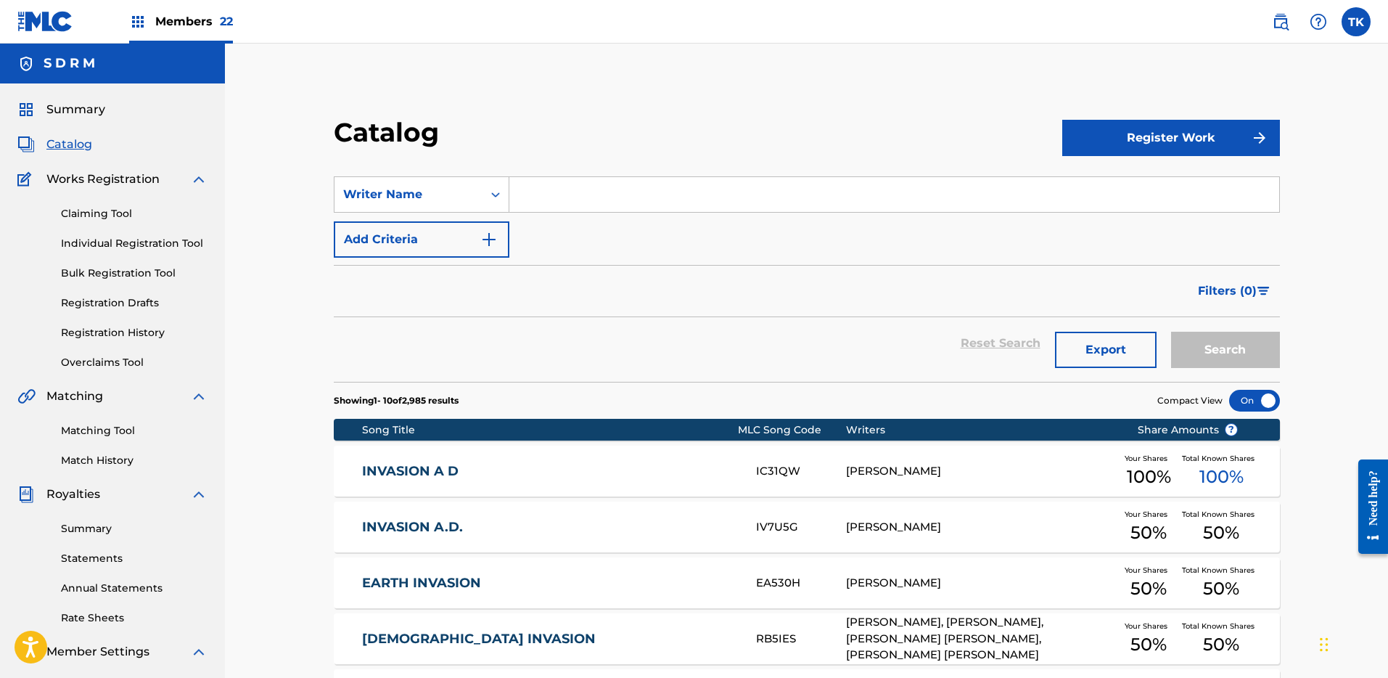
click at [641, 173] on section "SearchWithCriteriab0304aa6-705e-4544-8684-5e3d11680178 Writer Name Add Criteria…" at bounding box center [807, 270] width 946 height 223
click at [673, 186] on input "Search Form" at bounding box center [894, 194] width 770 height 35
paste input "[PERSON_NAME]"
type input "[PERSON_NAME]"
click at [1205, 355] on button "Search" at bounding box center [1225, 350] width 109 height 36
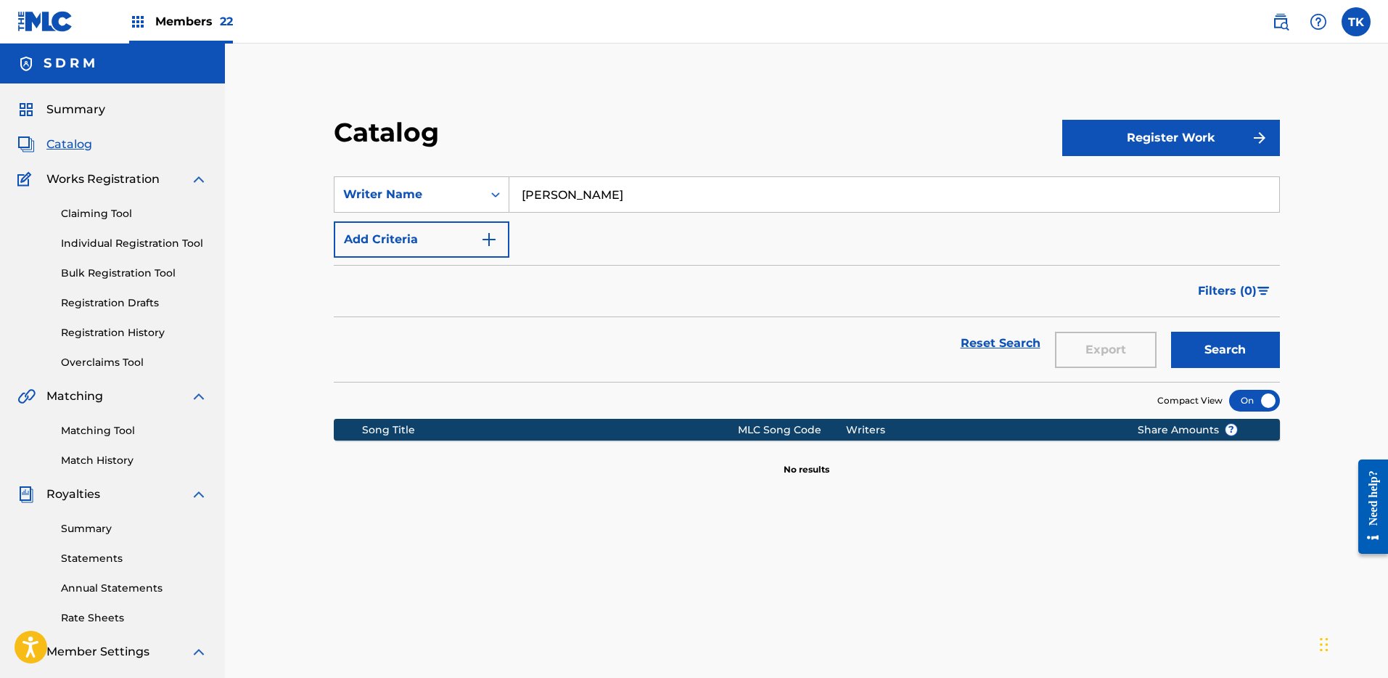
click at [647, 188] on input "[PERSON_NAME]" at bounding box center [894, 194] width 770 height 35
click at [1287, 13] on img at bounding box center [1280, 21] width 17 height 17
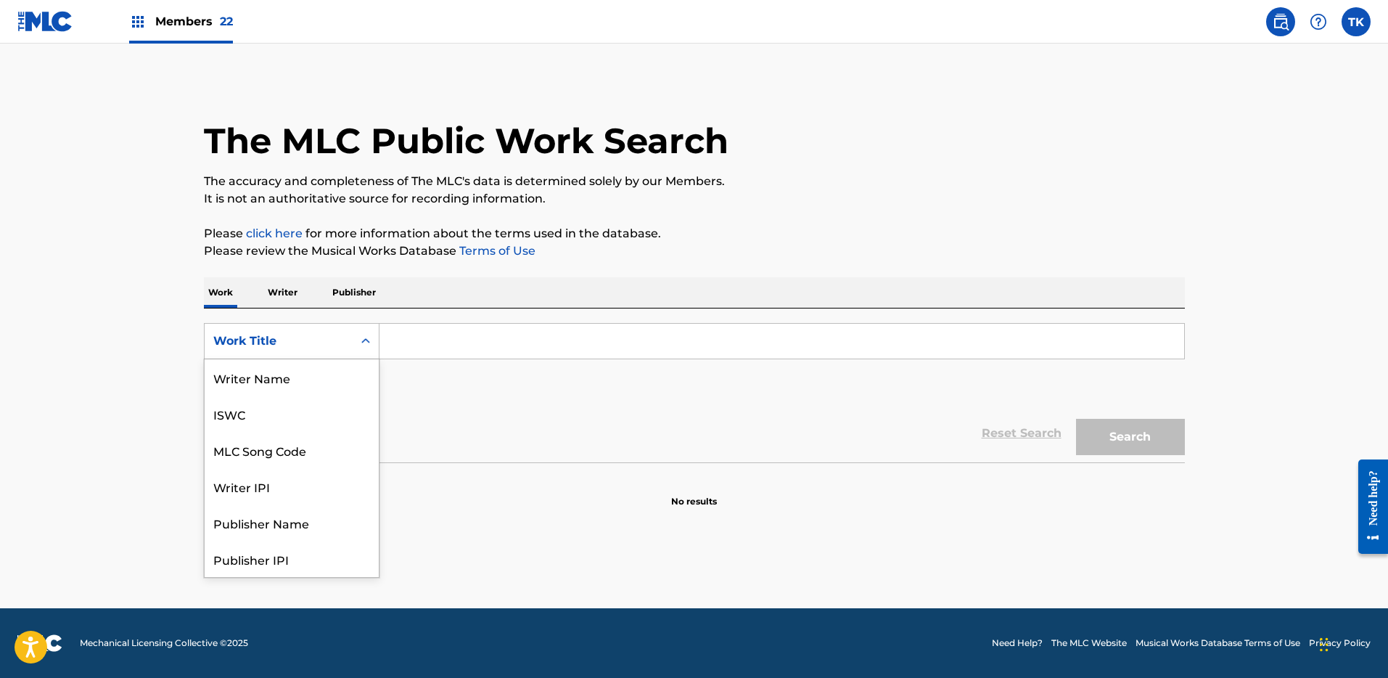
click at [344, 329] on div "Work Title" at bounding box center [279, 341] width 148 height 28
click at [290, 382] on div "Writer Name" at bounding box center [292, 377] width 174 height 36
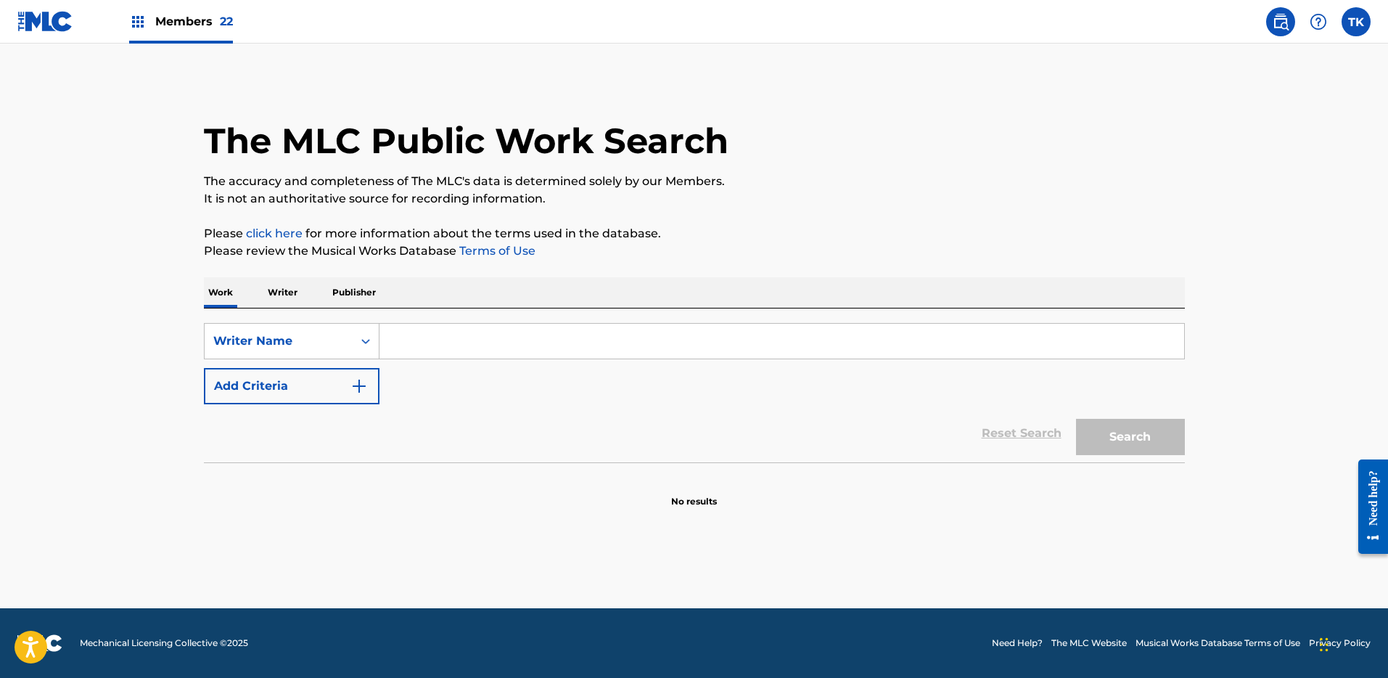
click at [532, 356] on input "Search Form" at bounding box center [782, 341] width 805 height 35
click at [604, 340] on input "Search Form" at bounding box center [782, 341] width 805 height 35
paste input "[PERSON_NAME]"
click at [1072, 430] on div "Reset Search Search" at bounding box center [694, 433] width 981 height 58
click at [1107, 431] on button "Search" at bounding box center [1130, 437] width 109 height 36
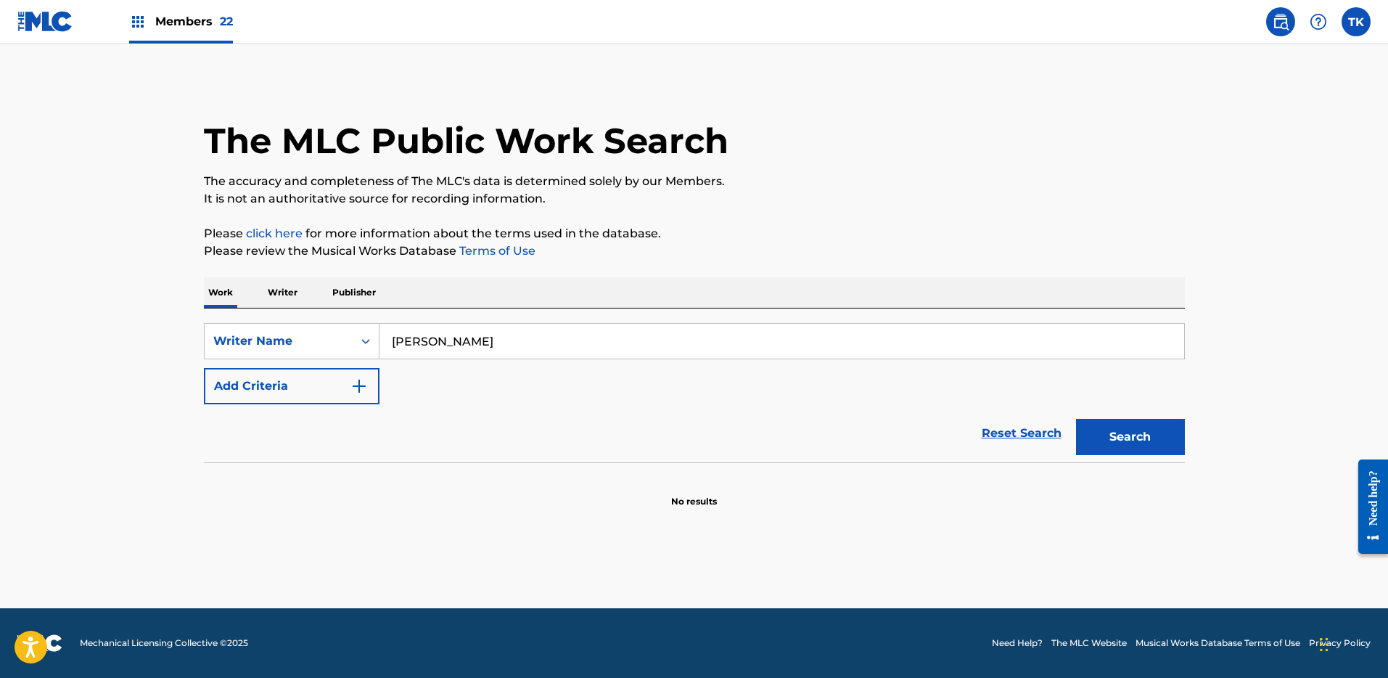
click at [1221, 458] on main "The MLC Public Work Search The accuracy and completeness of The MLC's data is d…" at bounding box center [694, 326] width 1388 height 565
click at [1153, 453] on button "Search" at bounding box center [1130, 437] width 109 height 36
click at [504, 347] on input "[PERSON_NAME]" at bounding box center [782, 341] width 805 height 35
paste input "Stronger"
type input "Stronger"
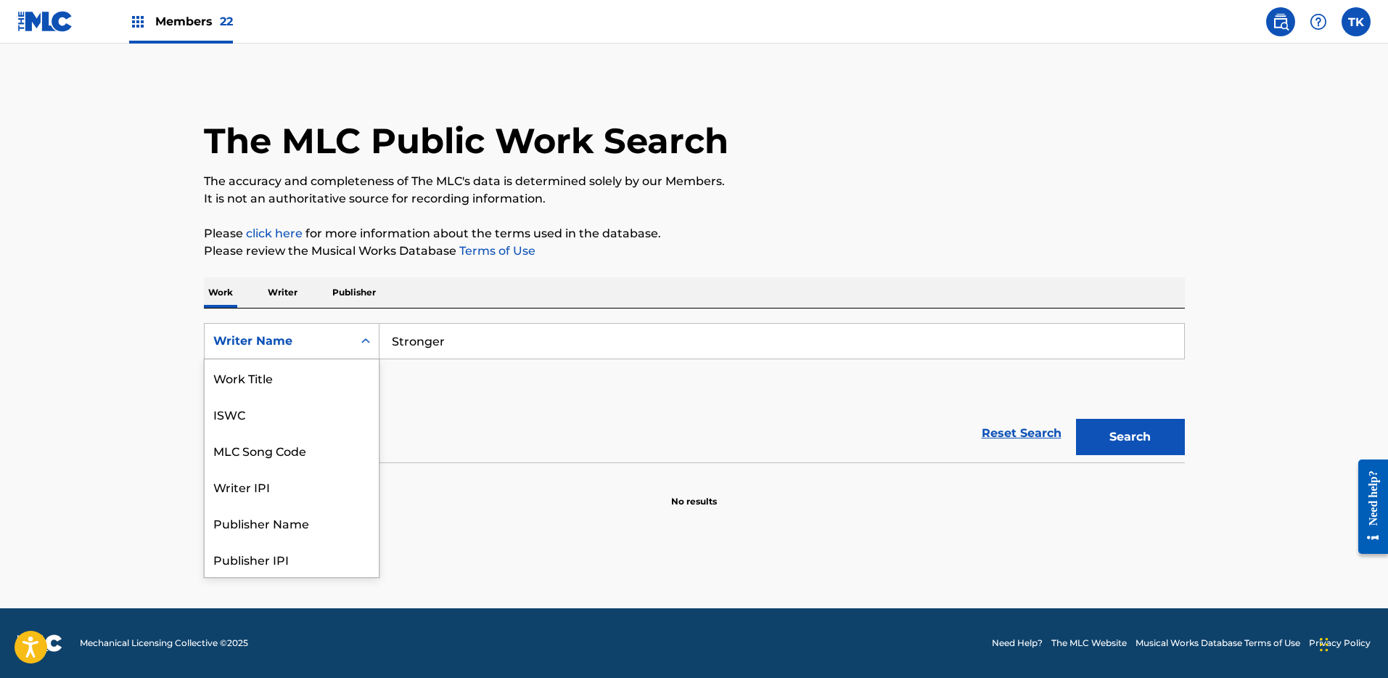
click at [321, 343] on div "Writer Name" at bounding box center [278, 340] width 131 height 17
click at [324, 352] on div "Writer Name" at bounding box center [279, 341] width 148 height 28
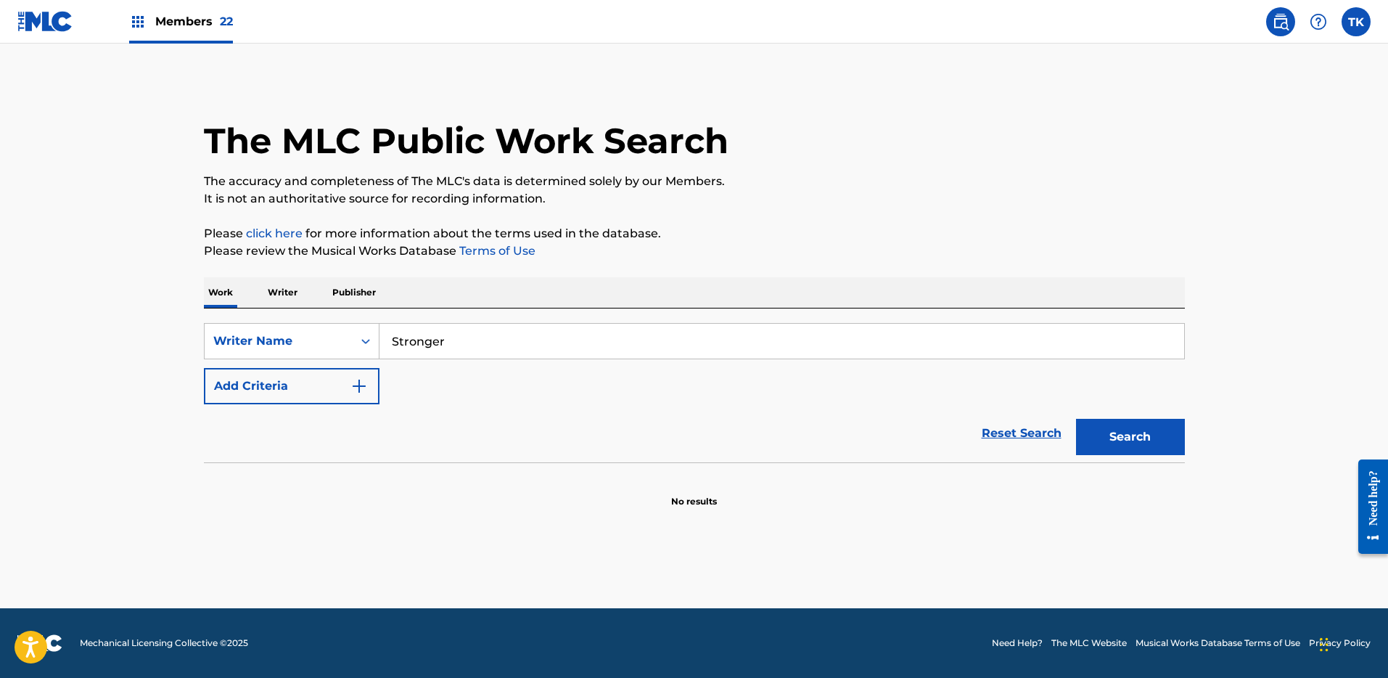
click at [324, 353] on div "Writer Name" at bounding box center [279, 341] width 148 height 28
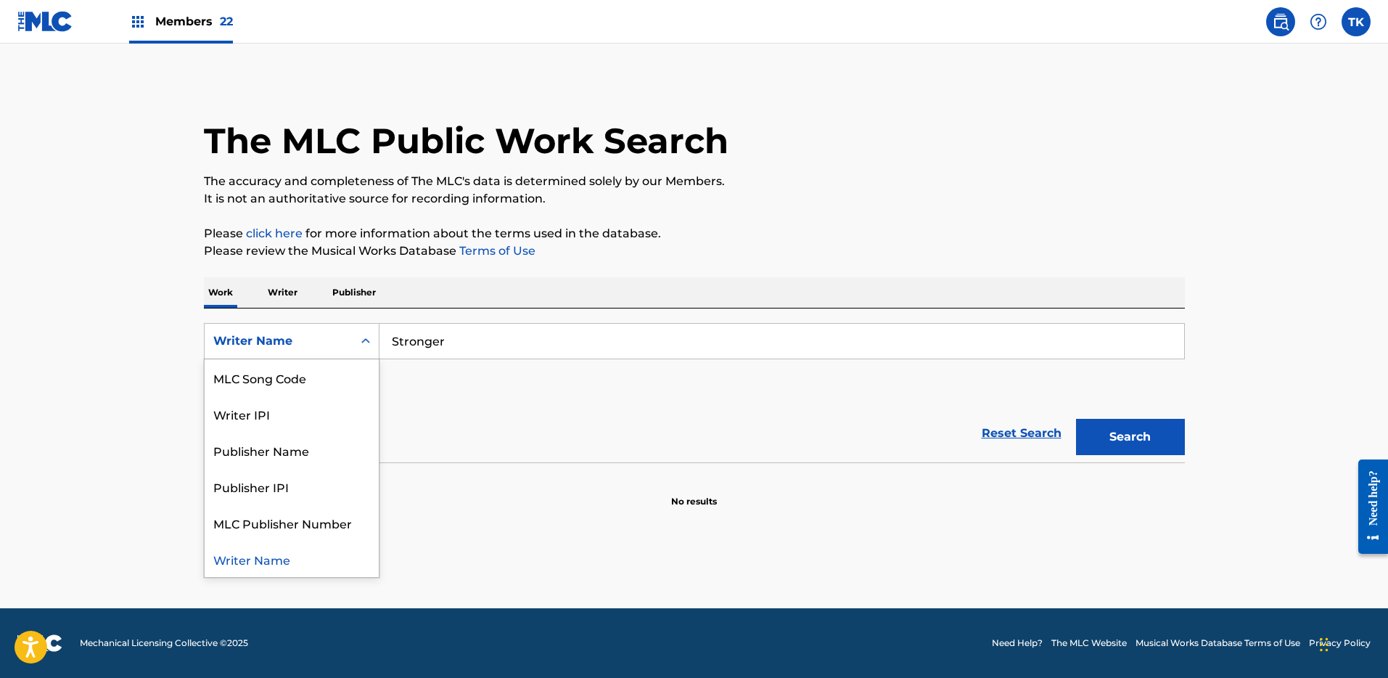
scroll to position [0, 0]
click at [303, 382] on div "Work Title" at bounding box center [292, 377] width 174 height 36
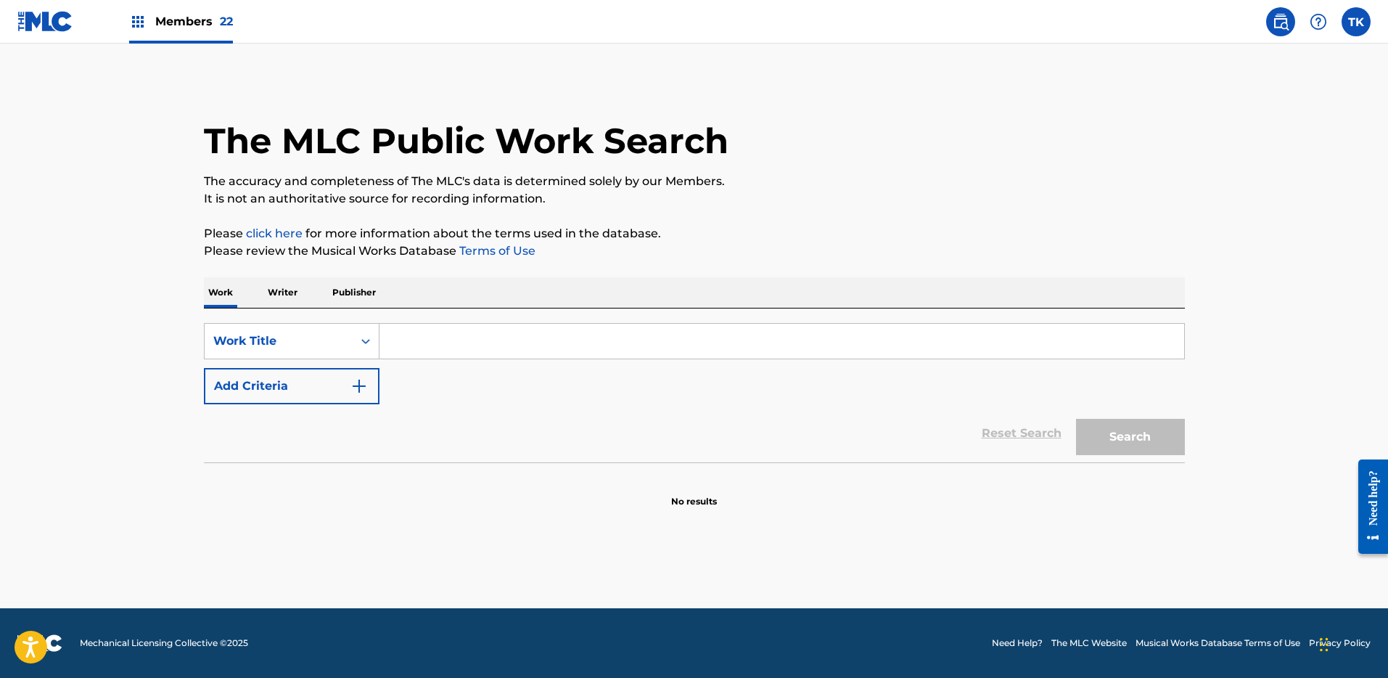
click at [415, 347] on input "Search Form" at bounding box center [782, 341] width 805 height 35
paste input "Stronger"
type input "Stronger"
click at [338, 377] on button "Add Criteria" at bounding box center [292, 386] width 176 height 36
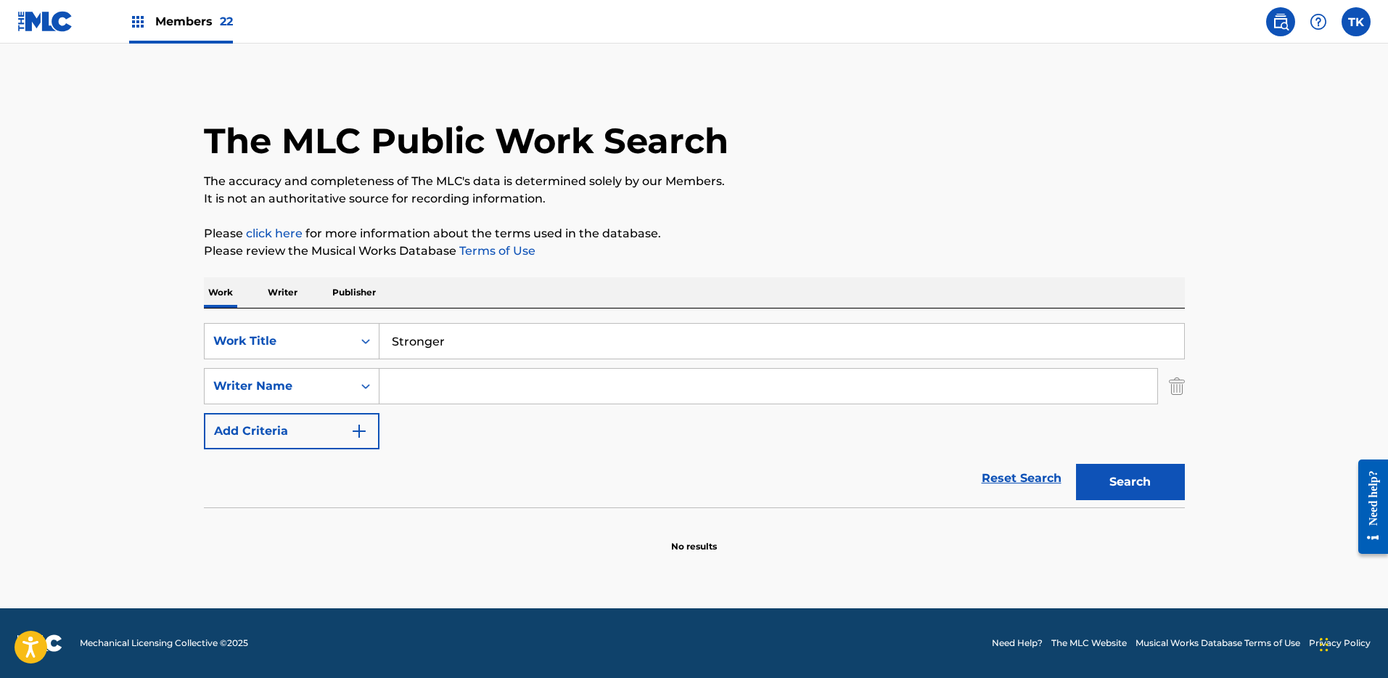
click at [484, 390] on input "Search Form" at bounding box center [769, 386] width 778 height 35
paste input "Stronger"
type input "Stronger"
click at [1162, 477] on button "Search" at bounding box center [1130, 482] width 109 height 36
click at [219, 8] on div "Members 22" at bounding box center [181, 21] width 104 height 43
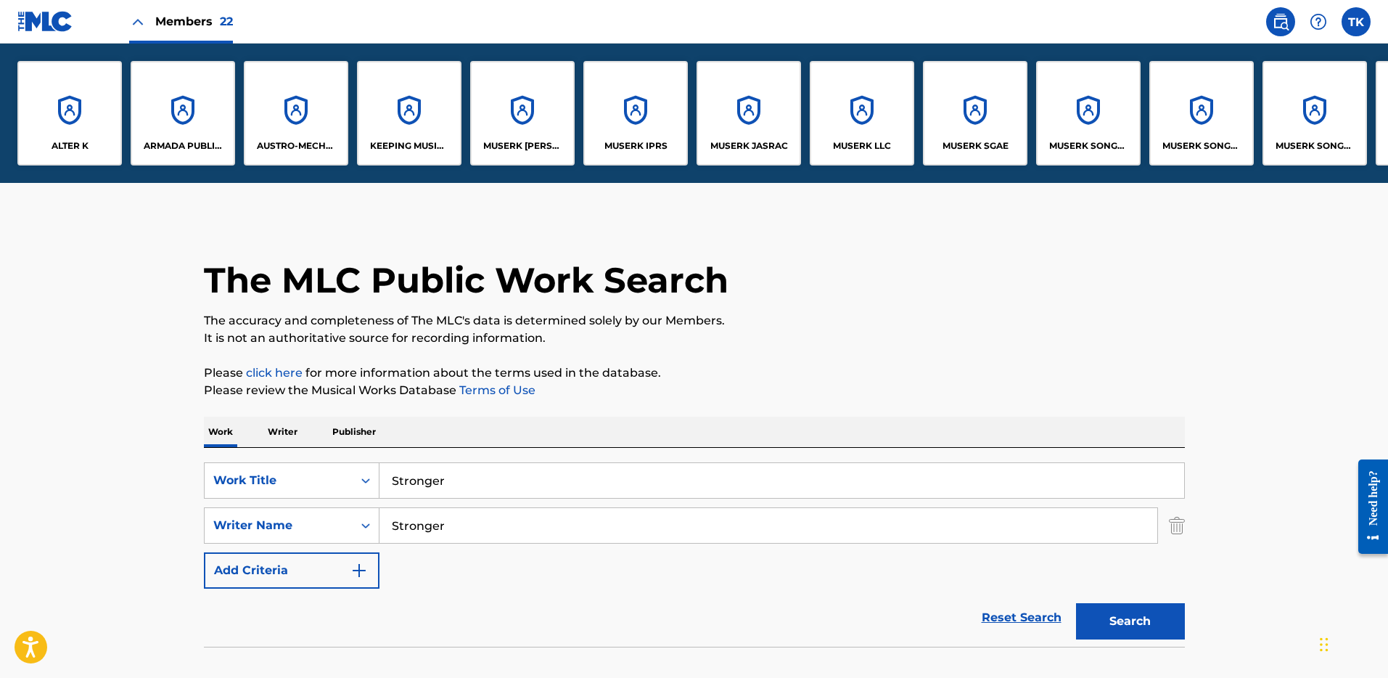
scroll to position [0, 1128]
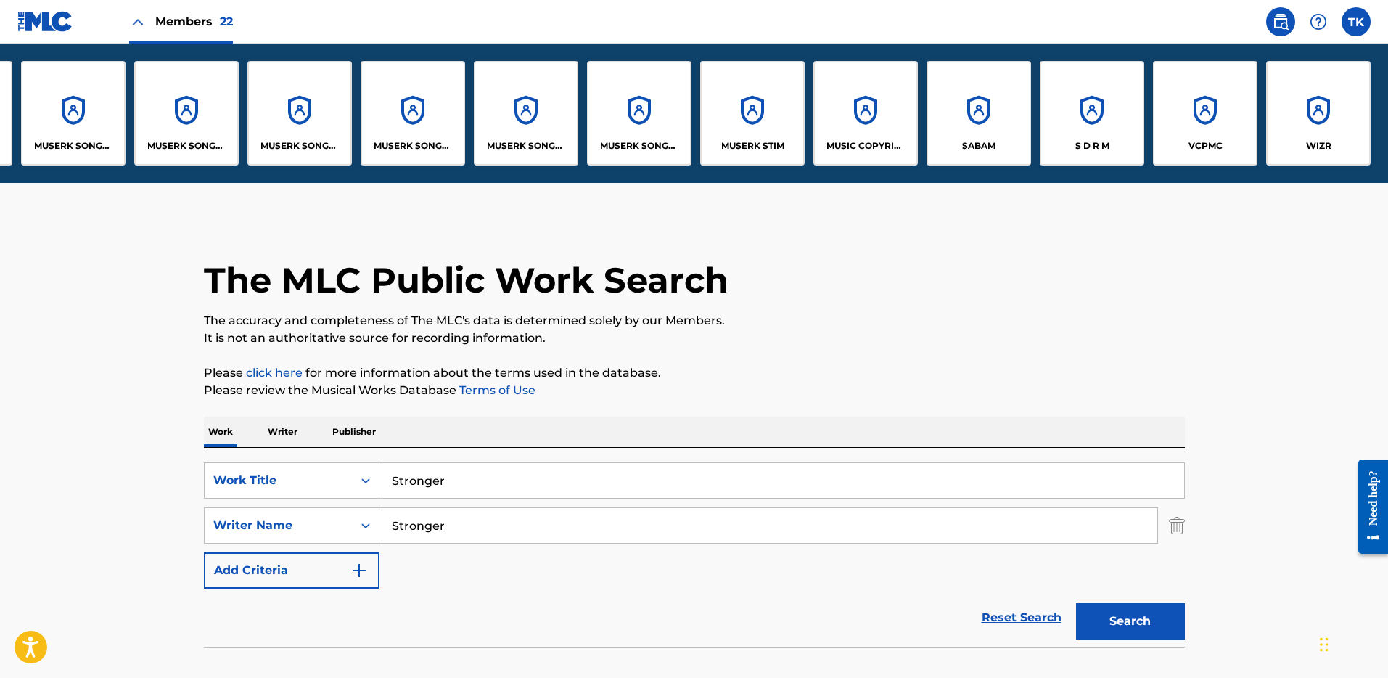
click at [1078, 114] on div "S D R M" at bounding box center [1092, 113] width 104 height 104
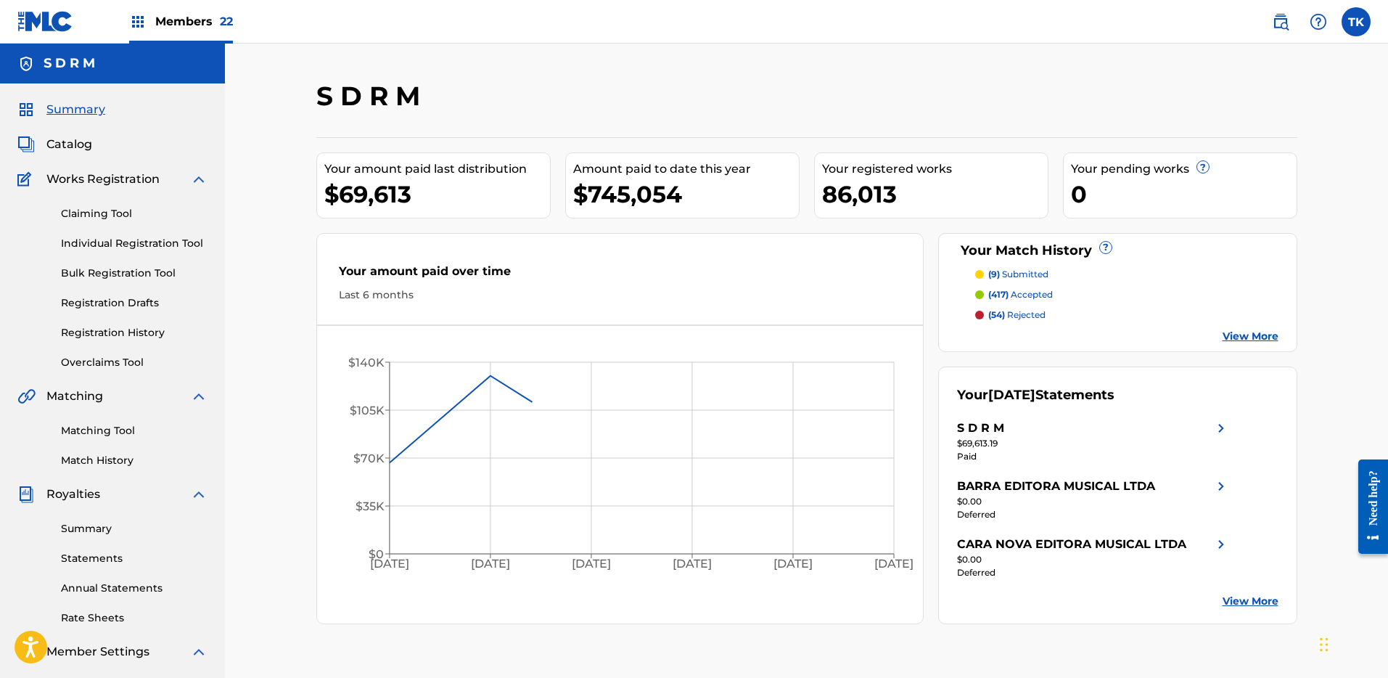
click at [82, 141] on span "Catalog" at bounding box center [69, 144] width 46 height 17
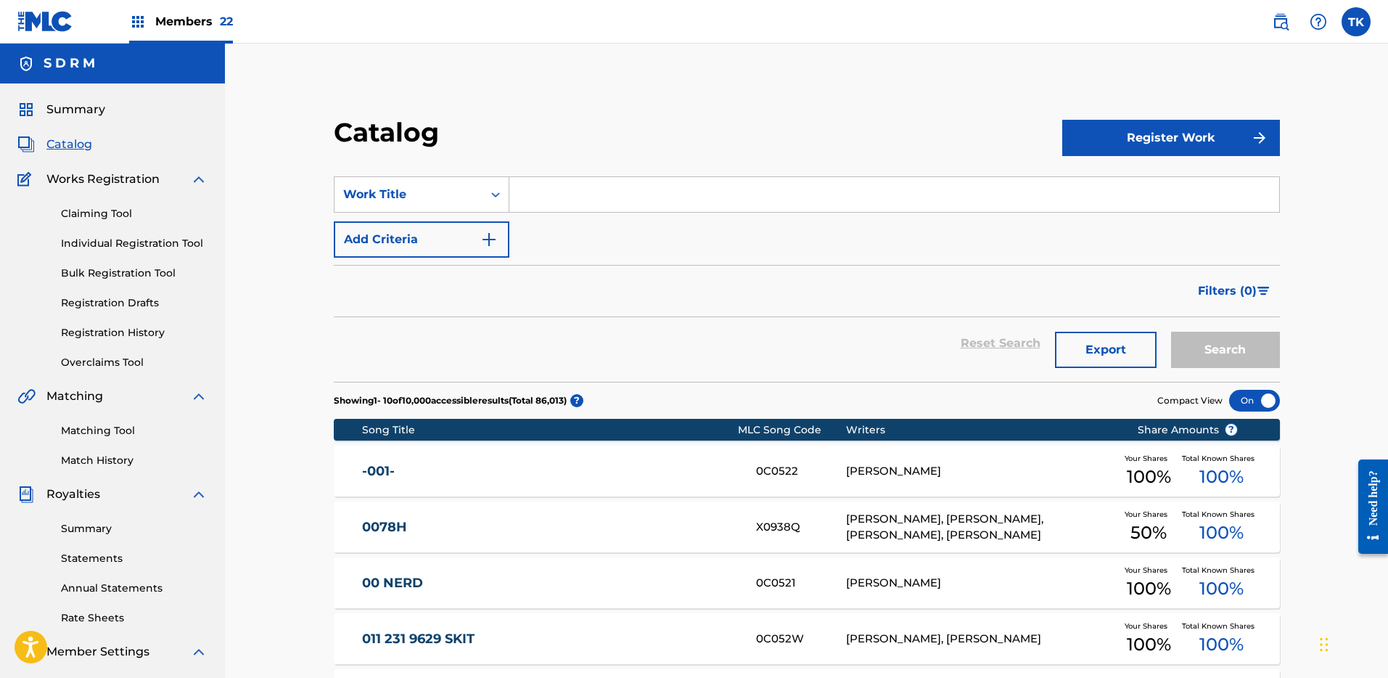
click at [563, 213] on div "SearchWithCriteria937c824e-d2b6-469d-9caf-076858e0af4d Work Title Add Criteria" at bounding box center [807, 216] width 946 height 81
click at [565, 190] on input "Search Form" at bounding box center [894, 194] width 770 height 35
paste input "Stoned"
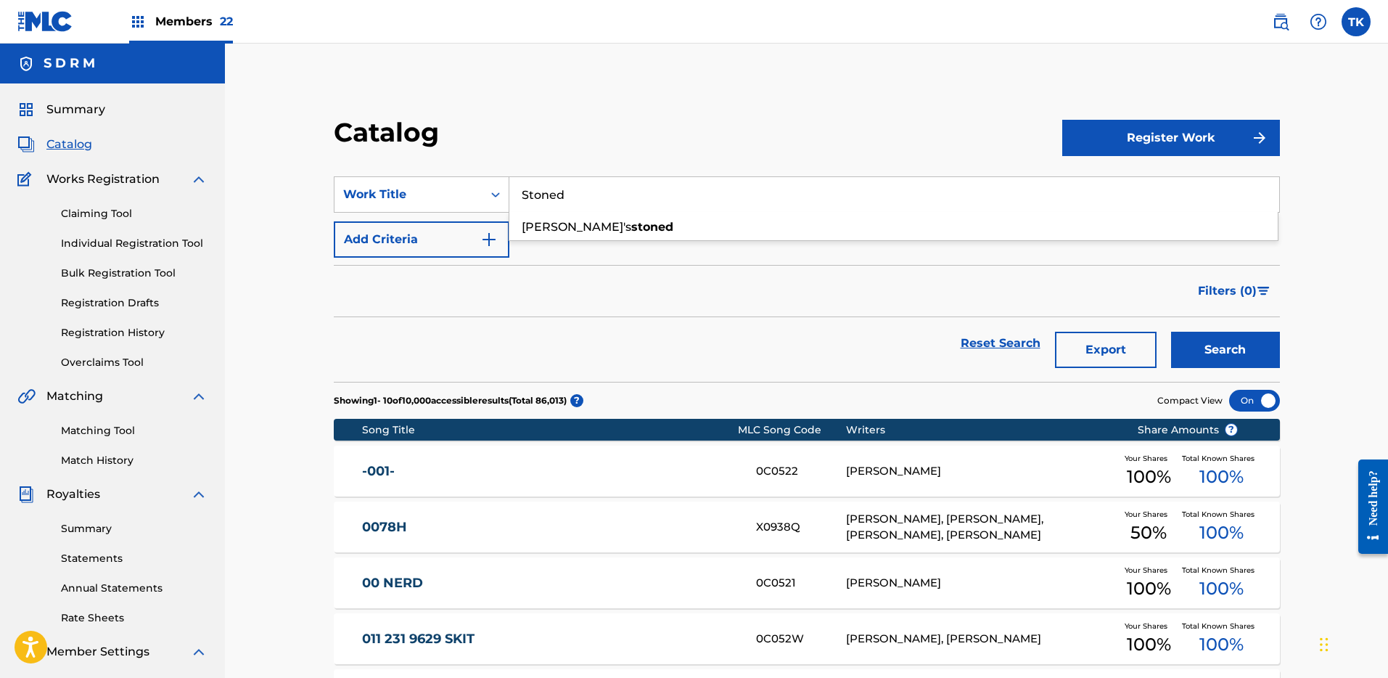
type input "Stoned"
click at [514, 252] on div "SearchWithCriteria937c824e-d2b6-469d-9caf-076858e0af4d Work Title Stoned charle…" at bounding box center [807, 216] width 946 height 81
click at [474, 234] on button "Add Criteria" at bounding box center [422, 239] width 176 height 36
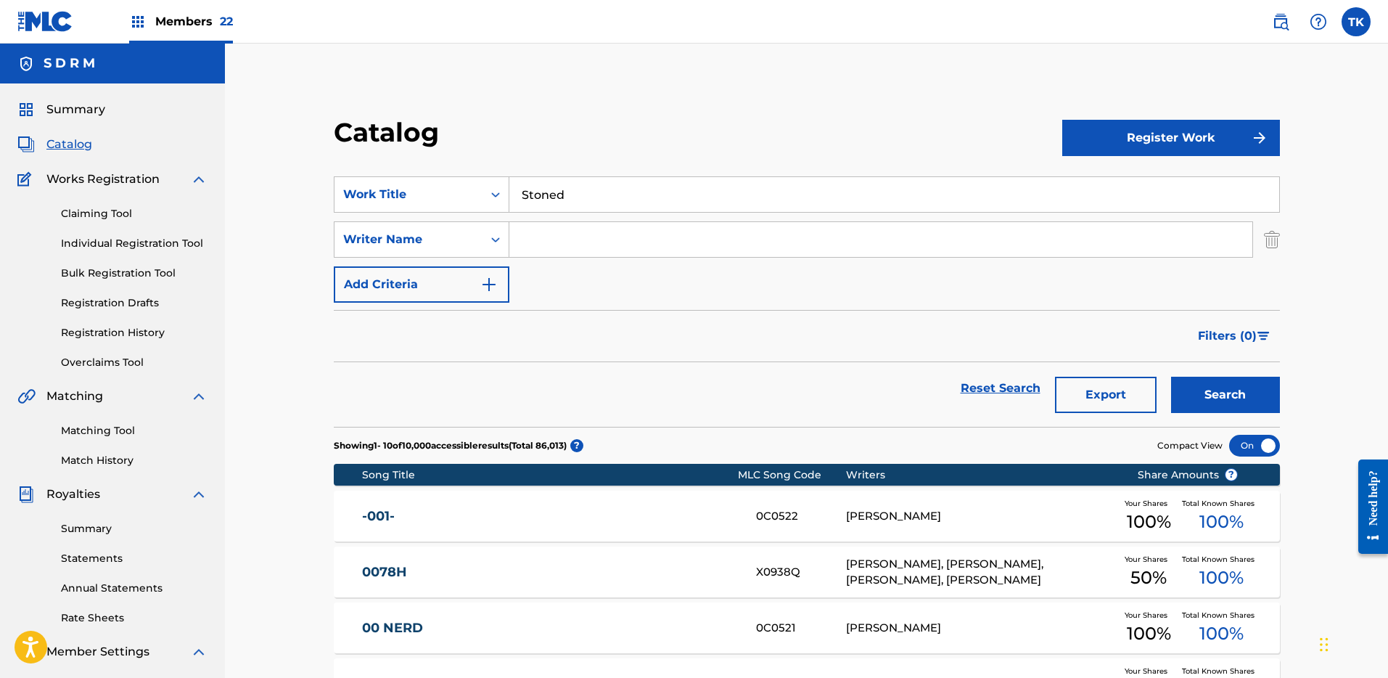
click at [582, 240] on input "Search Form" at bounding box center [880, 239] width 743 height 35
click at [575, 237] on input "Search Form" at bounding box center [880, 239] width 743 height 35
paste input "Dave Crowe"
type input "Dave Crowe"
click at [1222, 401] on button "Search" at bounding box center [1225, 395] width 109 height 36
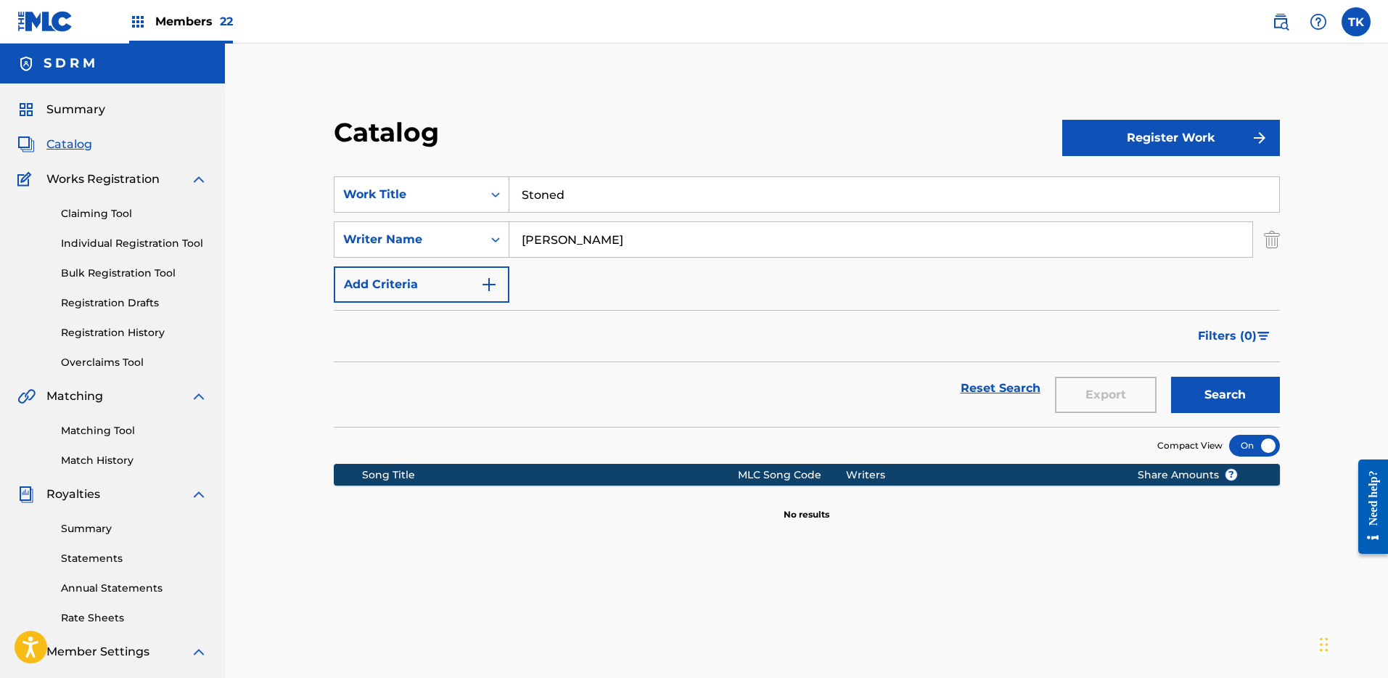
click at [587, 190] on input "Stoned" at bounding box center [894, 194] width 770 height 35
paste input "A LONG WALK"
type input "A LONG WALK"
click at [1271, 296] on div "SearchWithCriteria937c824e-d2b6-469d-9caf-076858e0af4d Work Title A LONG WALK S…" at bounding box center [807, 239] width 946 height 126
click at [1281, 254] on div "Catalog Register Work SearchWithCriteria937c824e-d2b6-469d-9caf-076858e0af4d Wo…" at bounding box center [806, 318] width 981 height 405
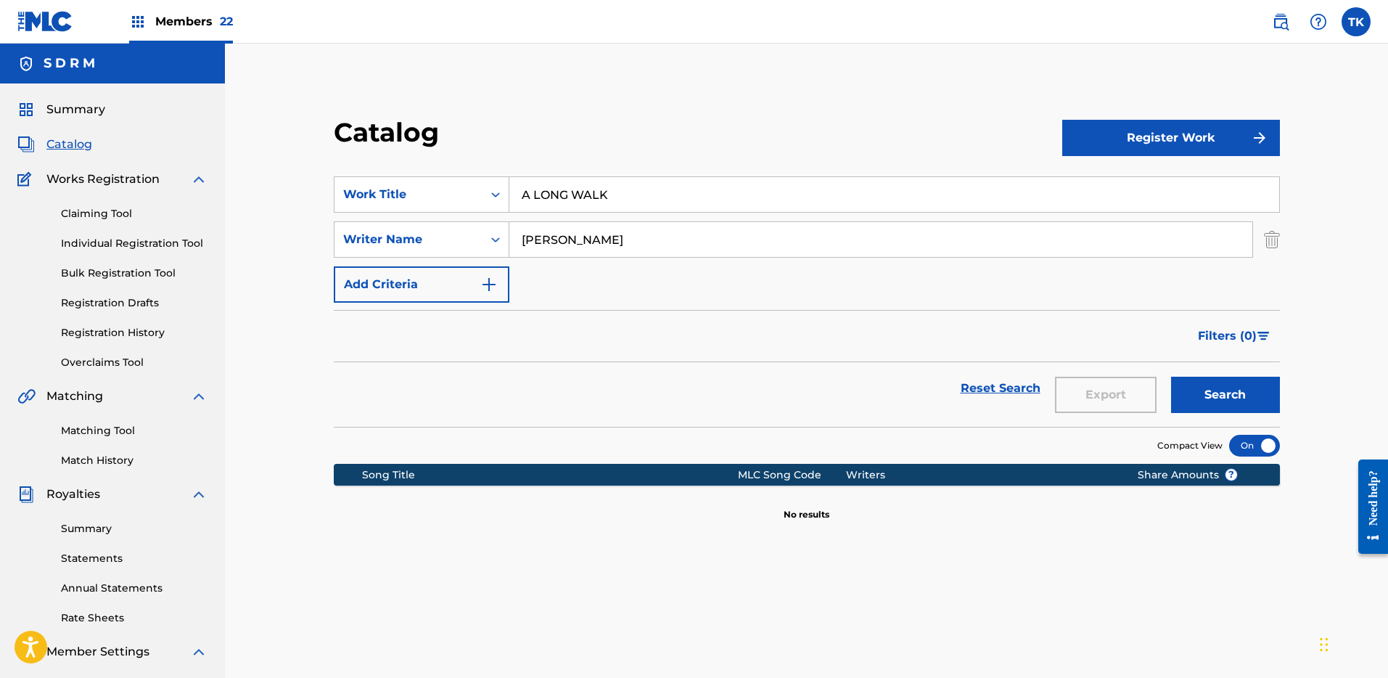
click at [1273, 236] on img "Search Form" at bounding box center [1272, 239] width 16 height 36
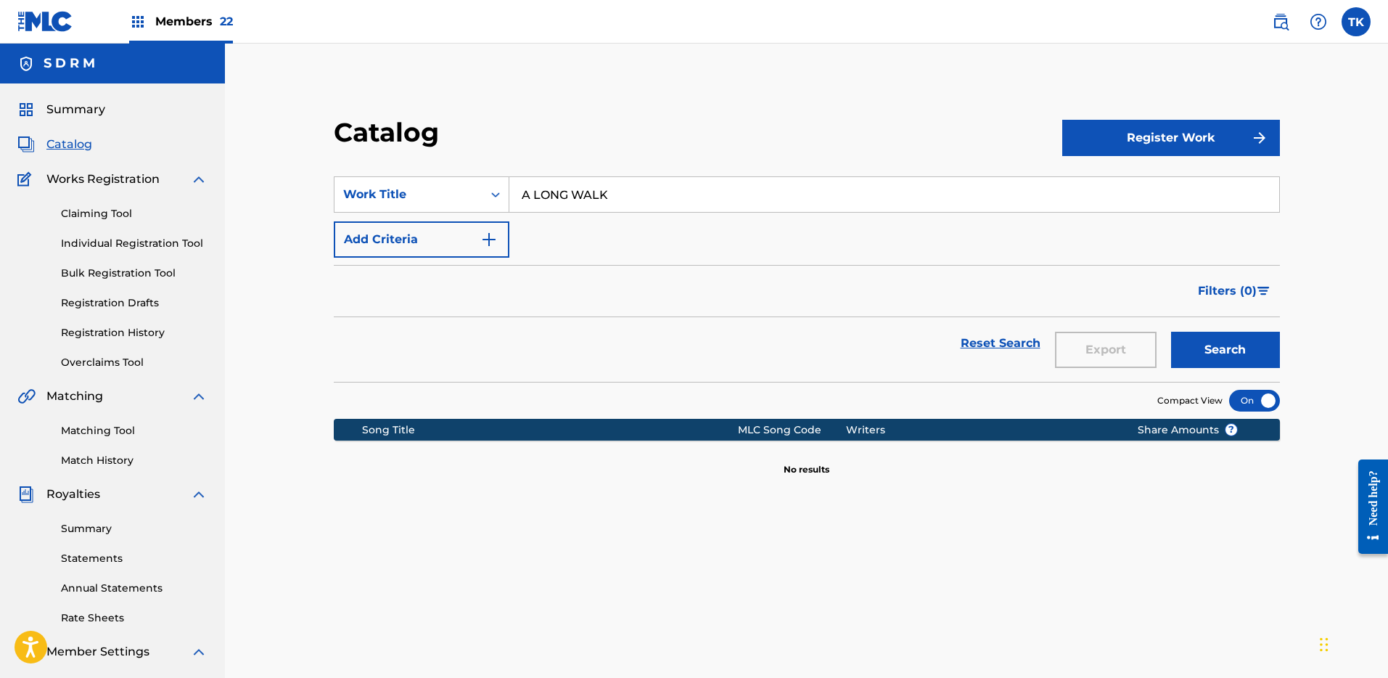
click at [1247, 334] on button "Search" at bounding box center [1225, 350] width 109 height 36
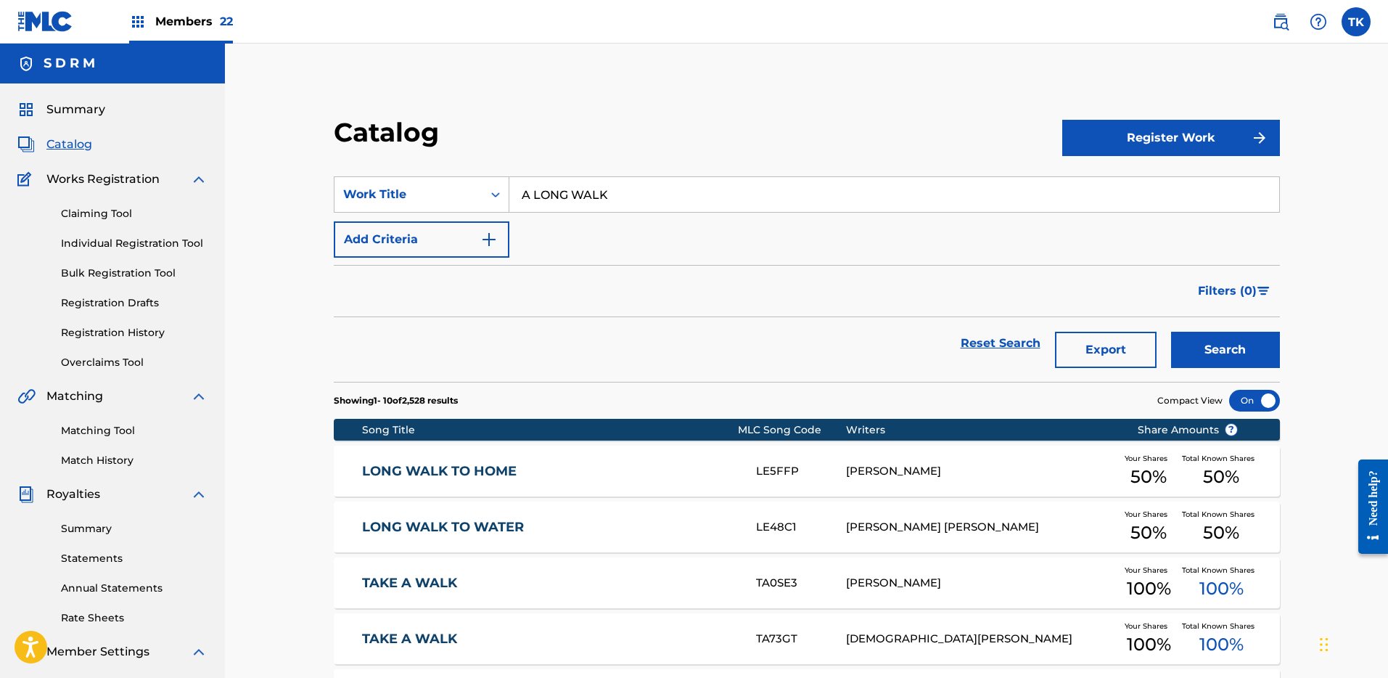
click at [104, 210] on link "Claiming Tool" at bounding box center [134, 213] width 147 height 15
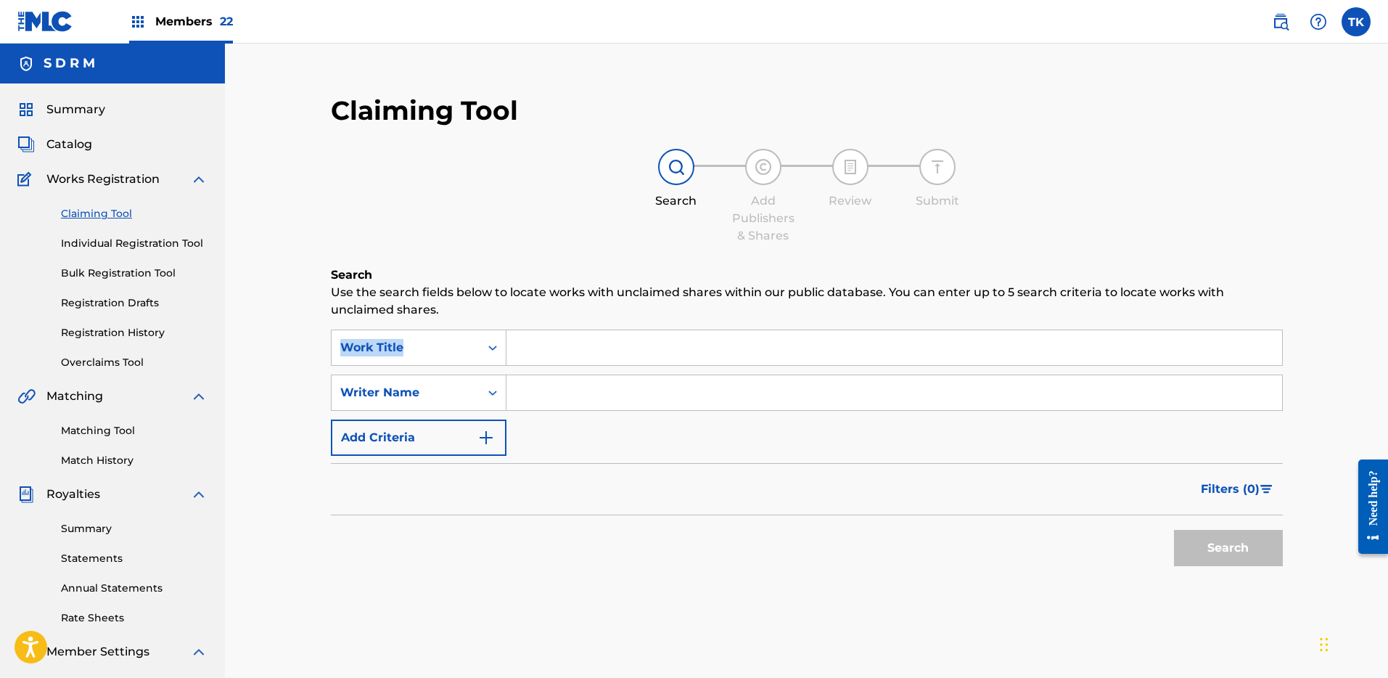
click at [605, 325] on div "Search Use the search fields below to locate works with unclaimed shares within…" at bounding box center [807, 456] width 952 height 380
click at [594, 339] on input "Search Form" at bounding box center [894, 347] width 776 height 35
paste input "A LONG WALK"
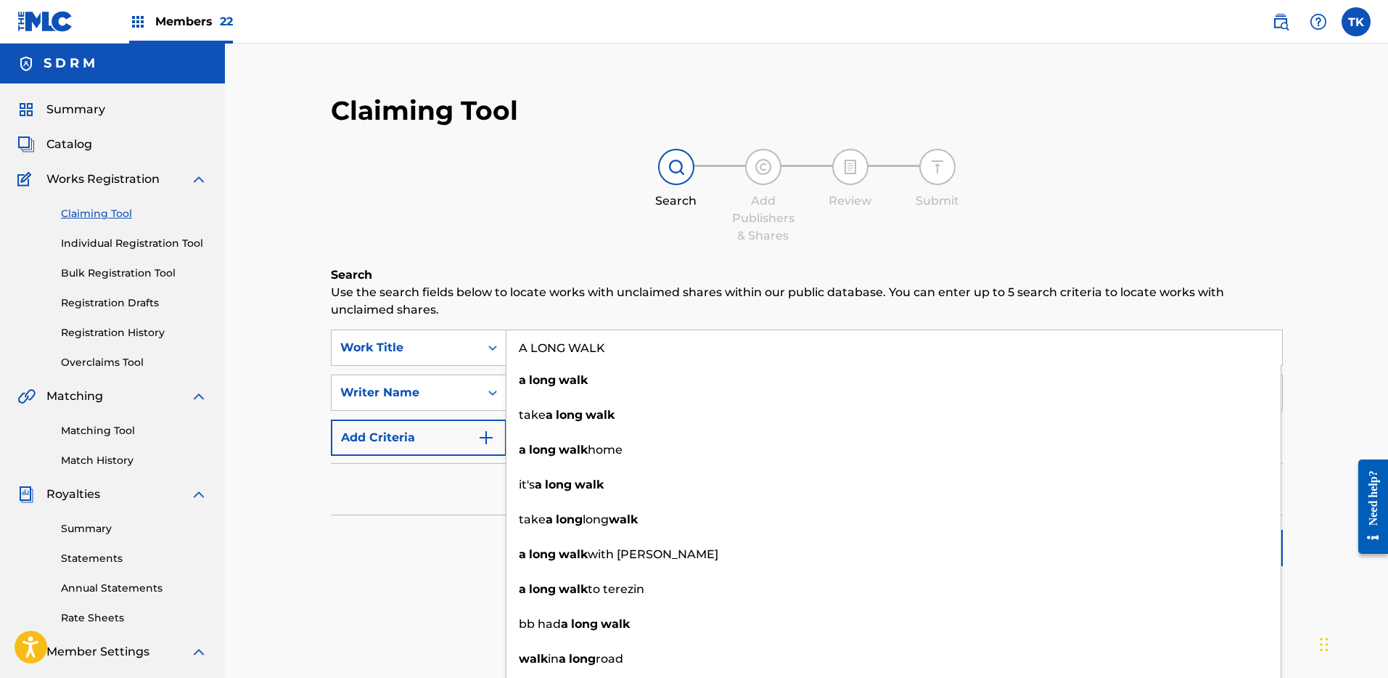
type input "A LONG WALK"
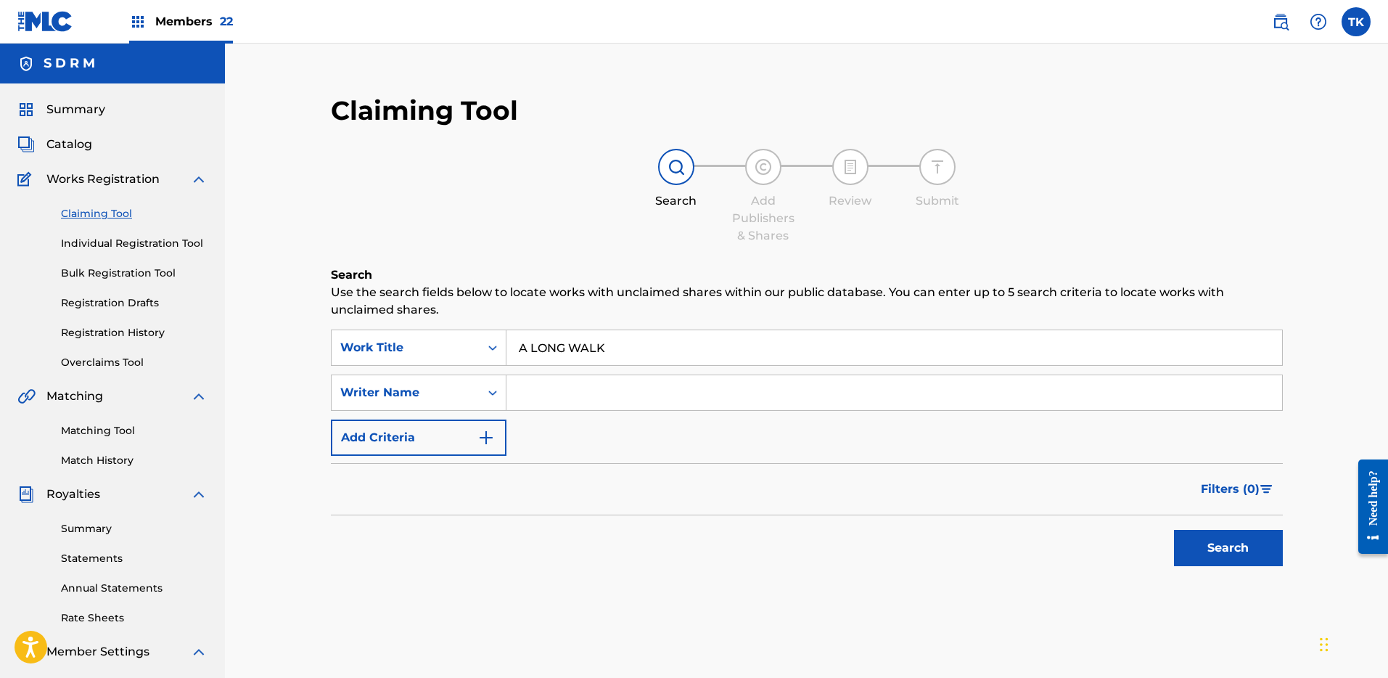
click at [601, 258] on div "Claiming Tool Search Add Publishers & Shares Review Submit Search Use the searc…" at bounding box center [806, 370] width 981 height 580
click at [634, 392] on input "Search Form" at bounding box center [894, 392] width 776 height 35
paste input "ANNE-LISE MOREL"
type input "ANNE-LISE MOREL"
click at [1170, 555] on div "Search" at bounding box center [1225, 544] width 116 height 58
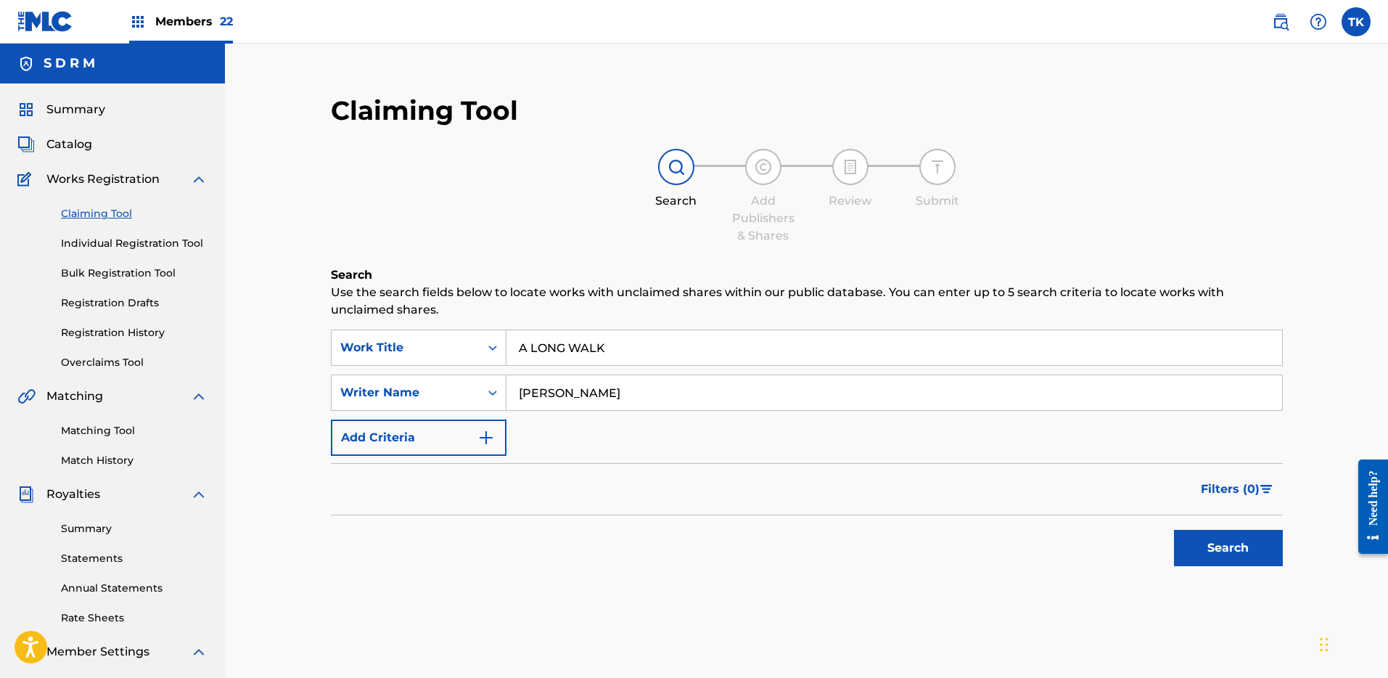
click at [1199, 550] on button "Search" at bounding box center [1228, 548] width 109 height 36
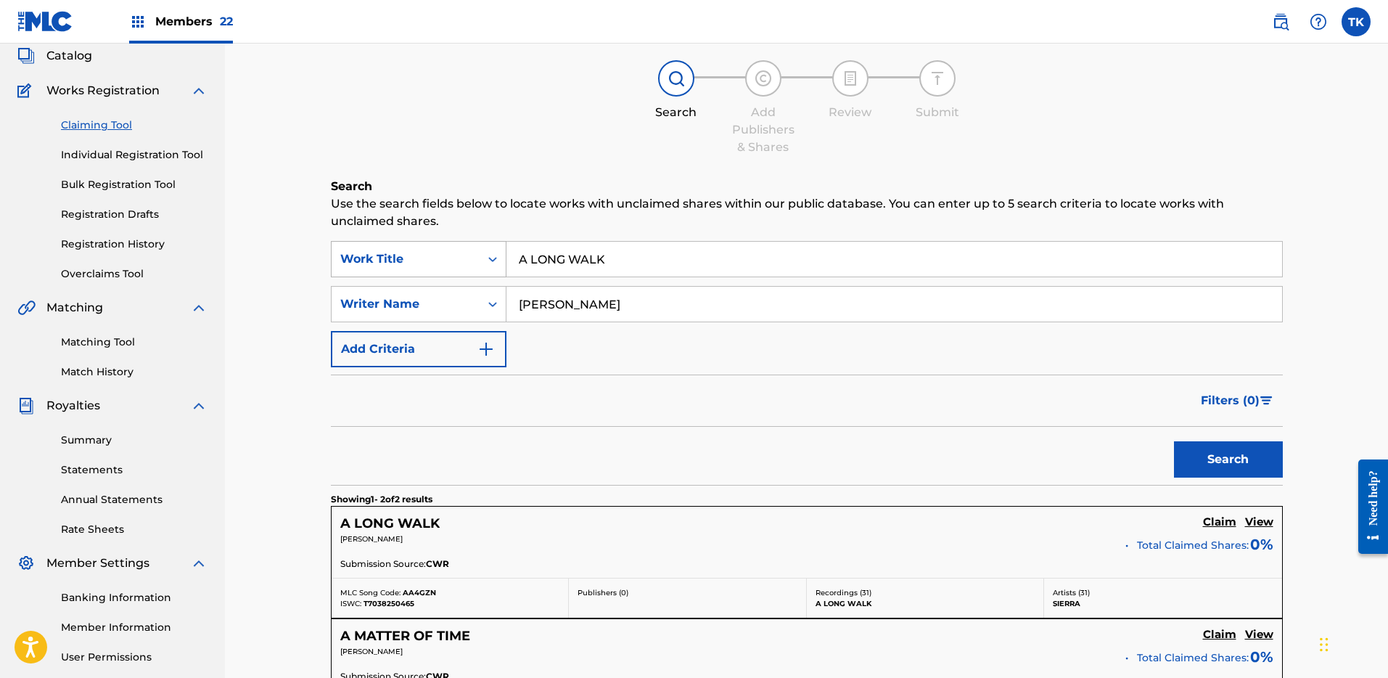
scroll to position [237, 0]
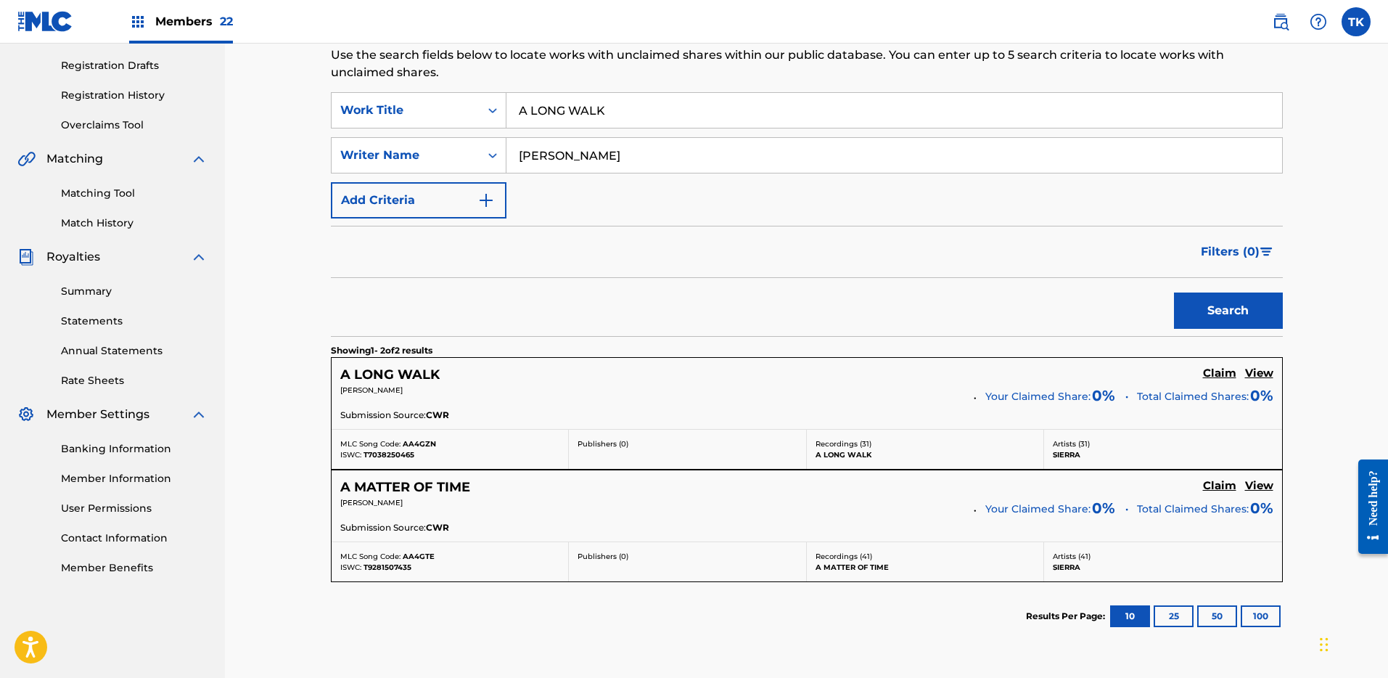
click at [648, 112] on input "A LONG WALK" at bounding box center [894, 110] width 776 height 35
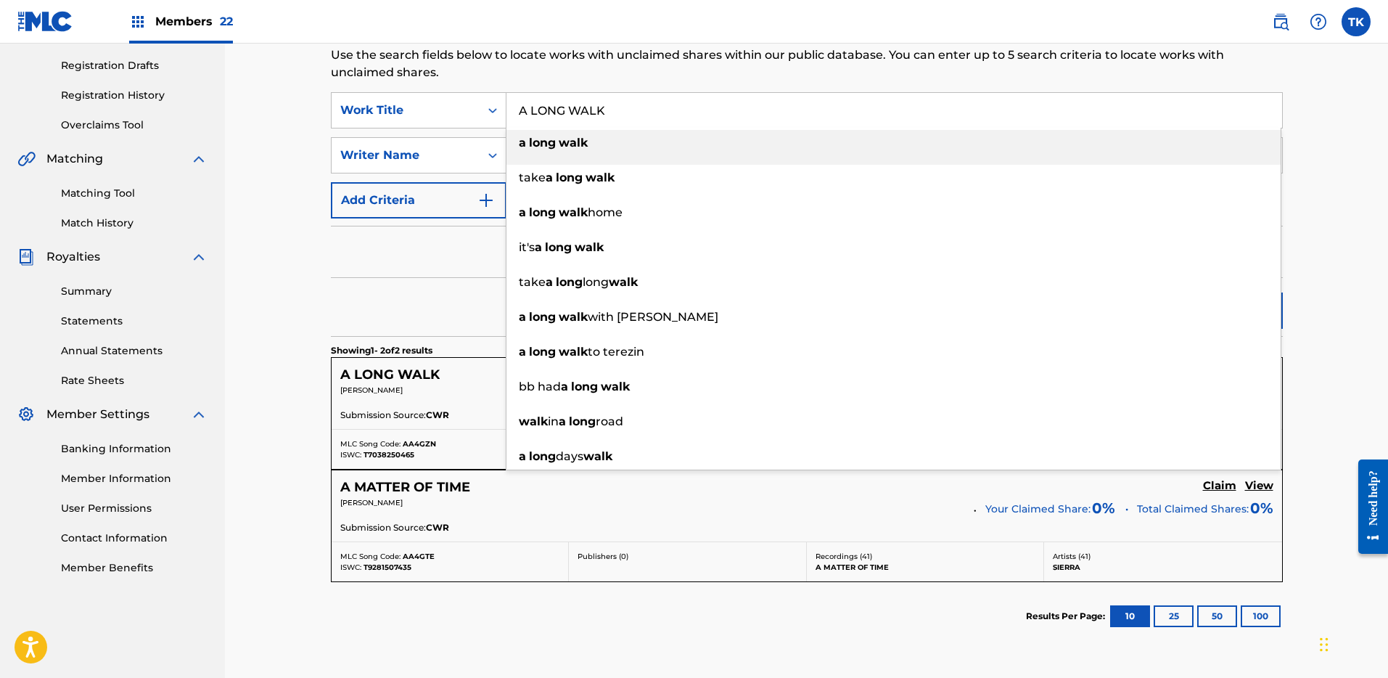
paste input "HEIA"
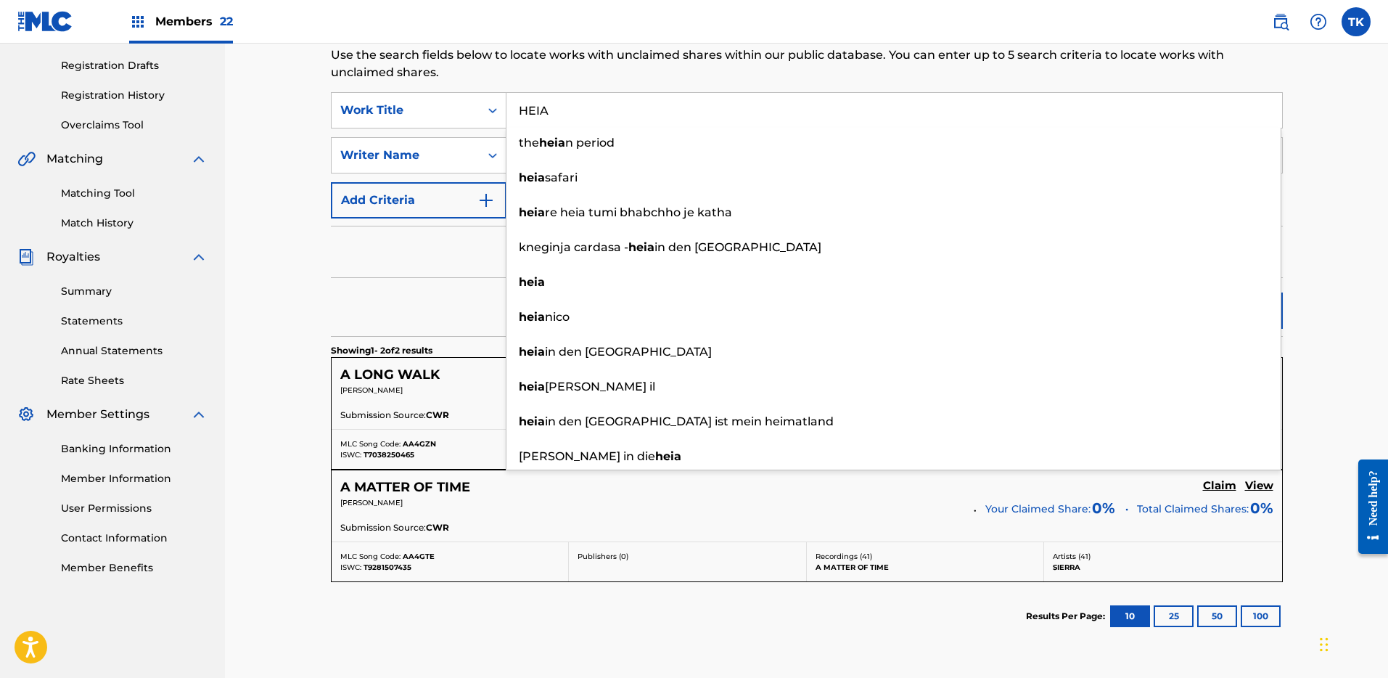
type input "HEIA"
drag, startPoint x: 558, startPoint y: 77, endPoint x: 563, endPoint y: 131, distance: 54.7
click at [558, 77] on p "Use the search fields below to locate works with unclaimed shares within our pu…" at bounding box center [807, 63] width 952 height 35
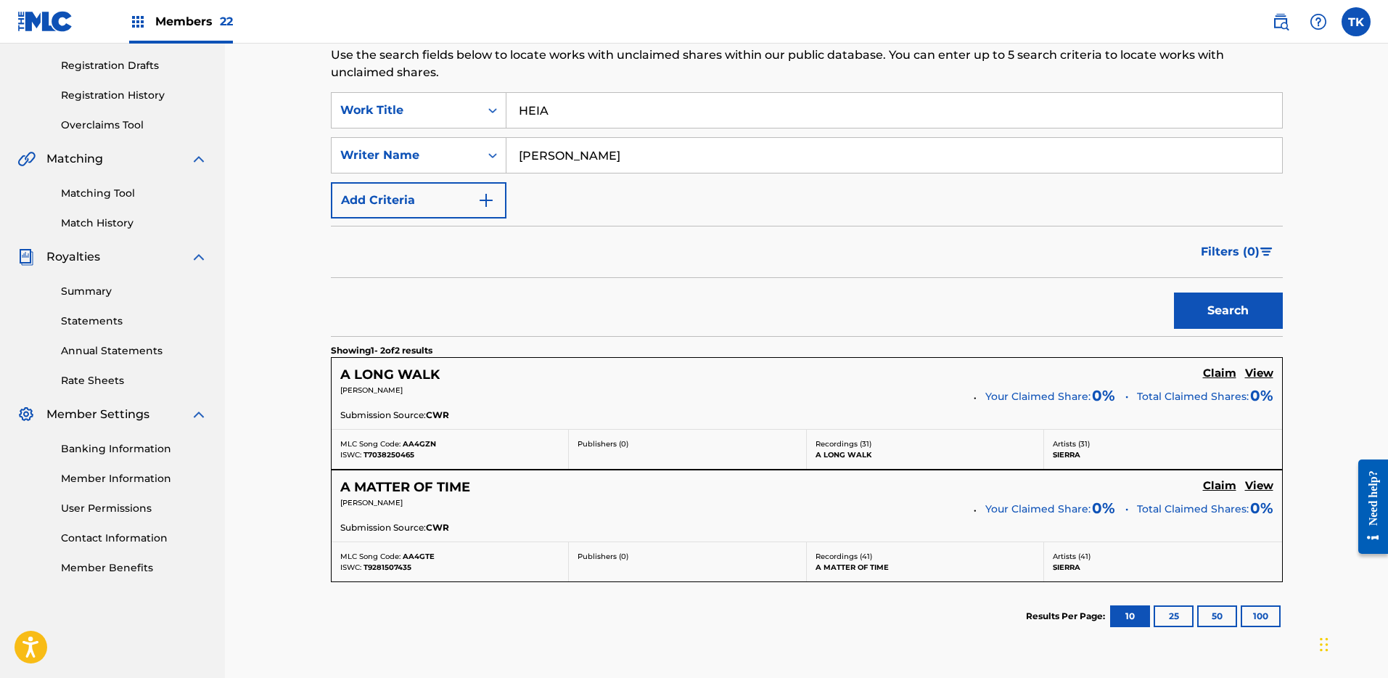
click at [567, 149] on input "ANNE-LISE MOREL" at bounding box center [894, 155] width 776 height 35
type input "Charles"
click at [1174, 292] on button "Search" at bounding box center [1228, 310] width 109 height 36
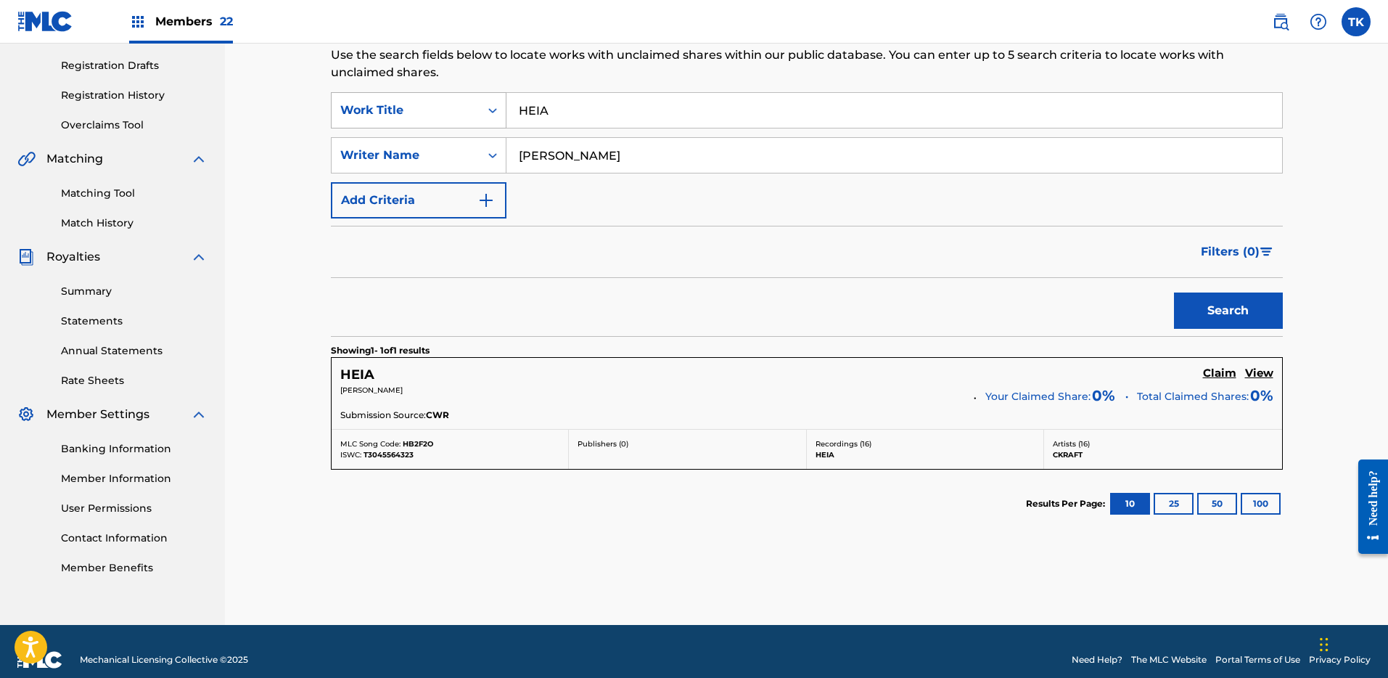
drag, startPoint x: 575, startPoint y: 116, endPoint x: 499, endPoint y: 106, distance: 77.6
click at [499, 106] on div "SearchWithCriteria27995bee-8f05-4f22-aad7-d1d2e12ce642 Work Title HEIA" at bounding box center [807, 110] width 952 height 36
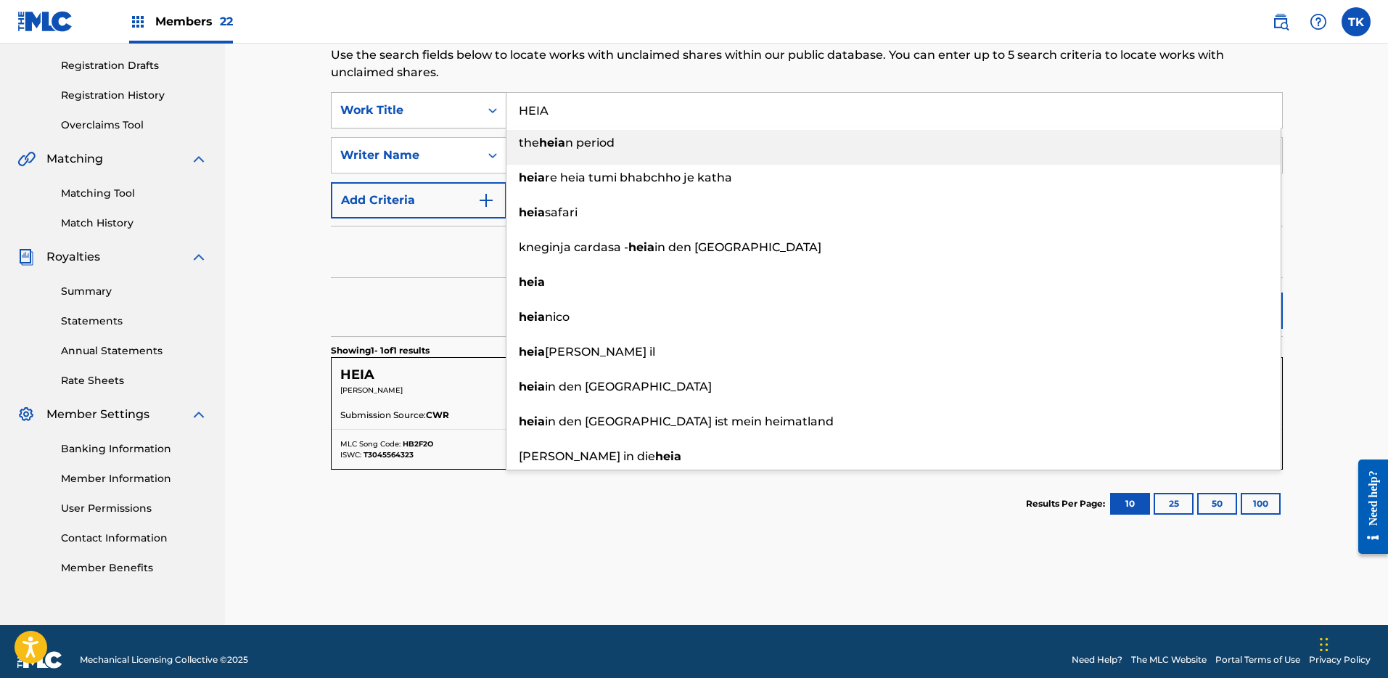
type input "J"
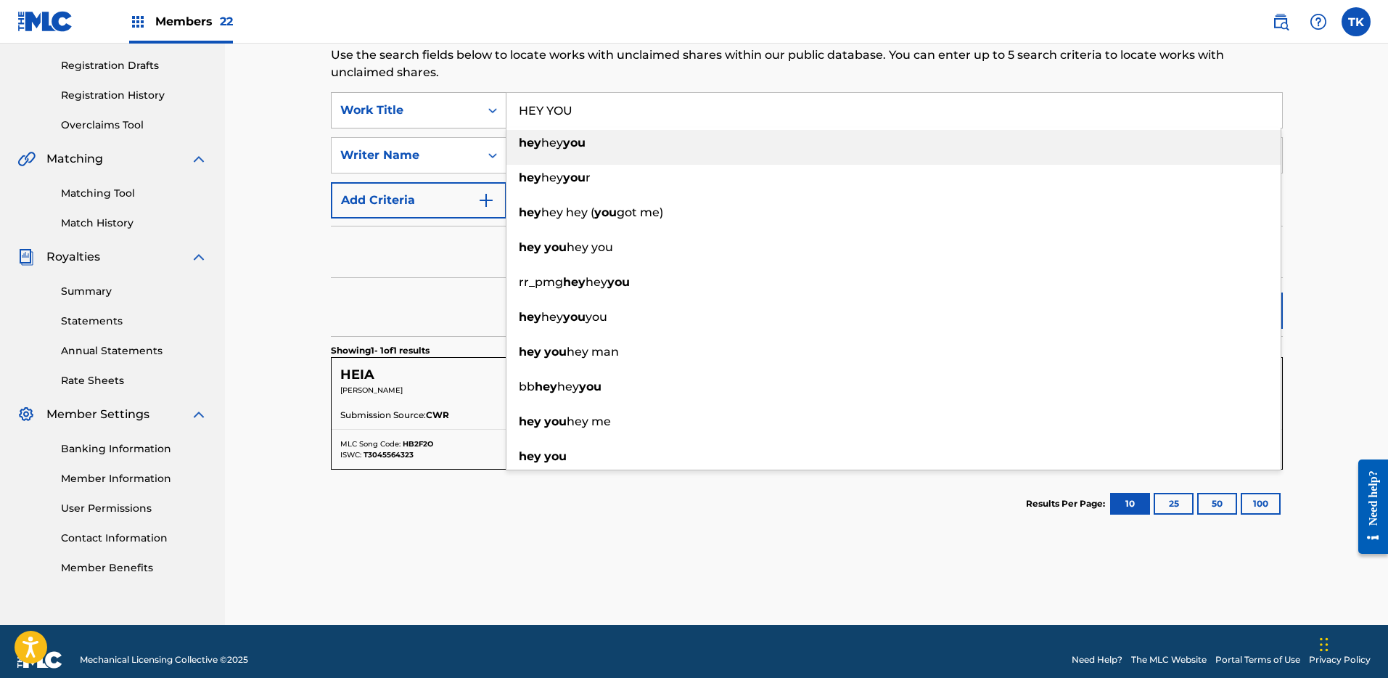
type input "HEY YOU"
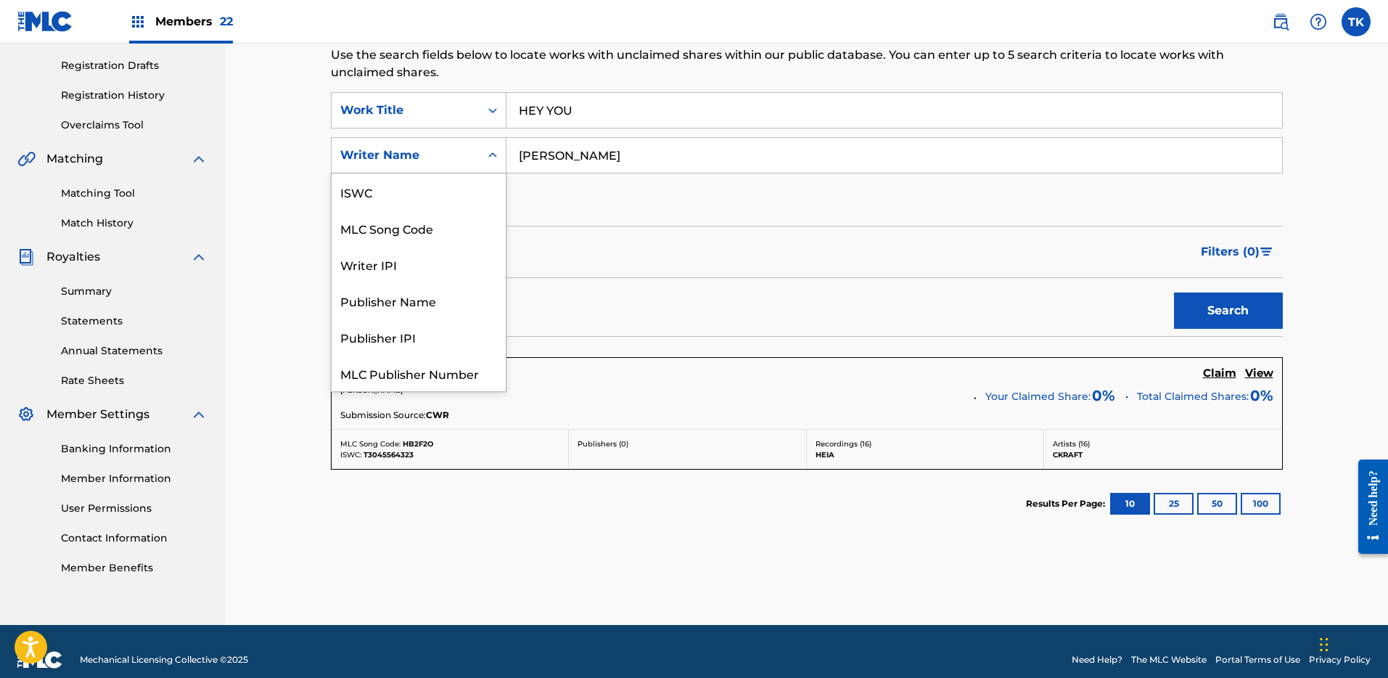
scroll to position [36, 0]
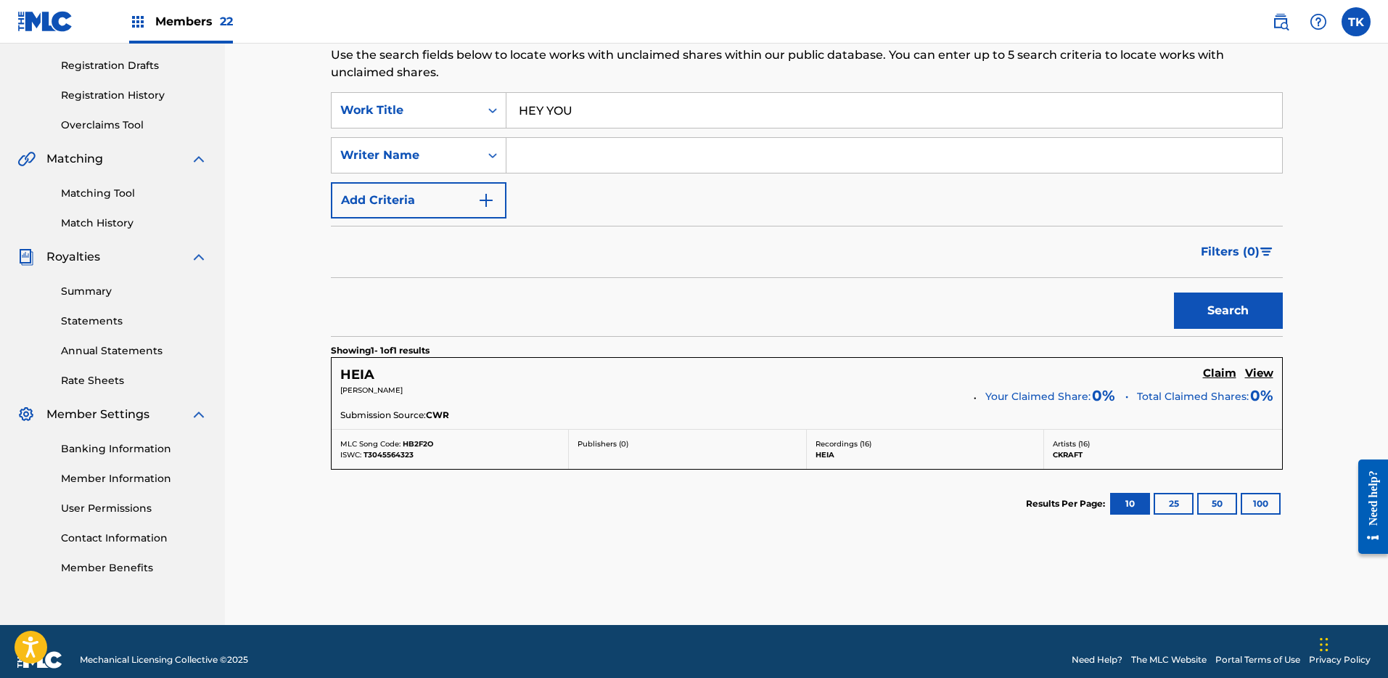
click at [623, 166] on input "Search Form" at bounding box center [894, 155] width 776 height 35
type input "AMAEL"
click at [1174, 292] on button "Search" at bounding box center [1228, 310] width 109 height 36
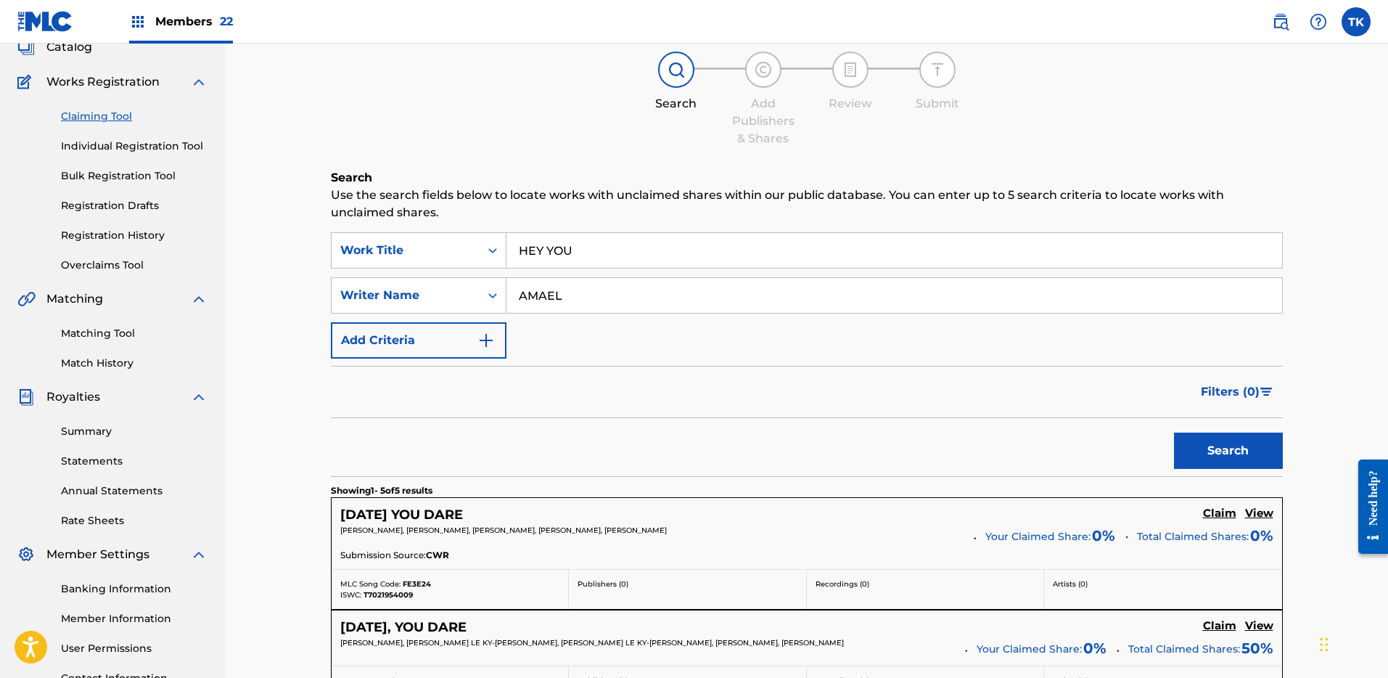
scroll to position [0, 0]
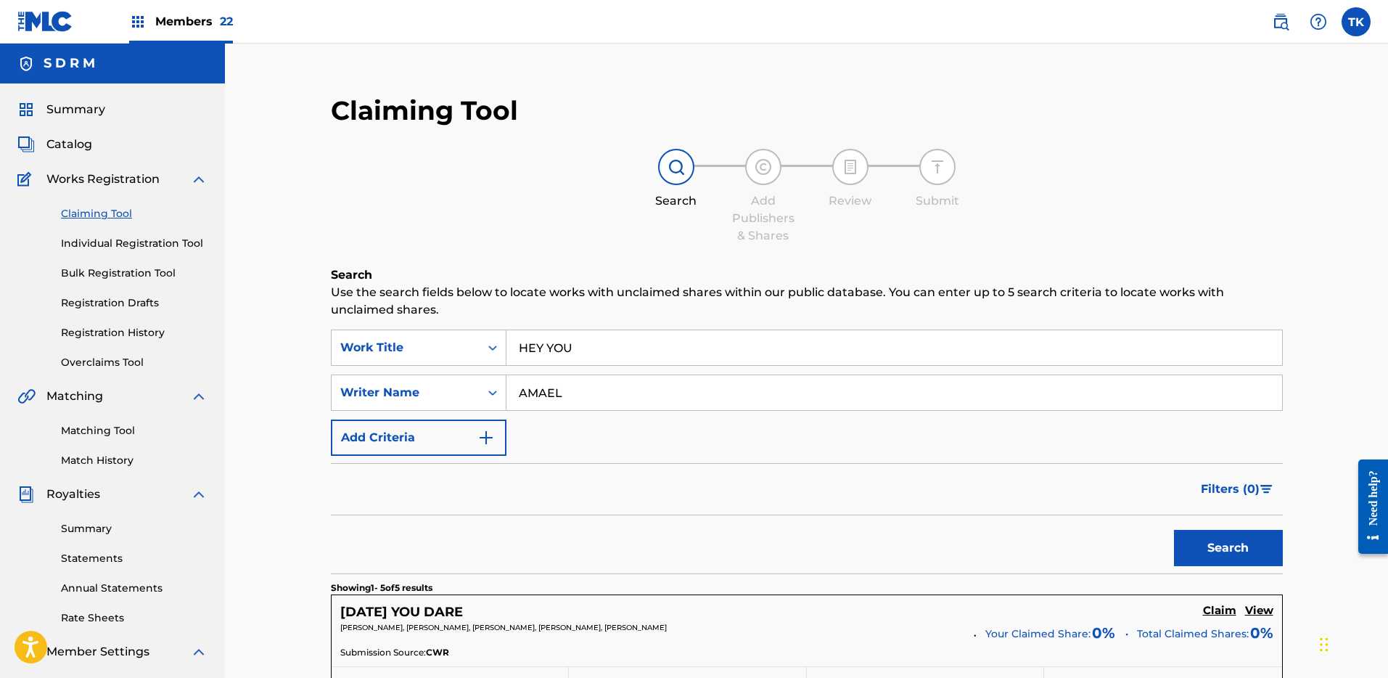
click at [84, 146] on span "Catalog" at bounding box center [69, 144] width 46 height 17
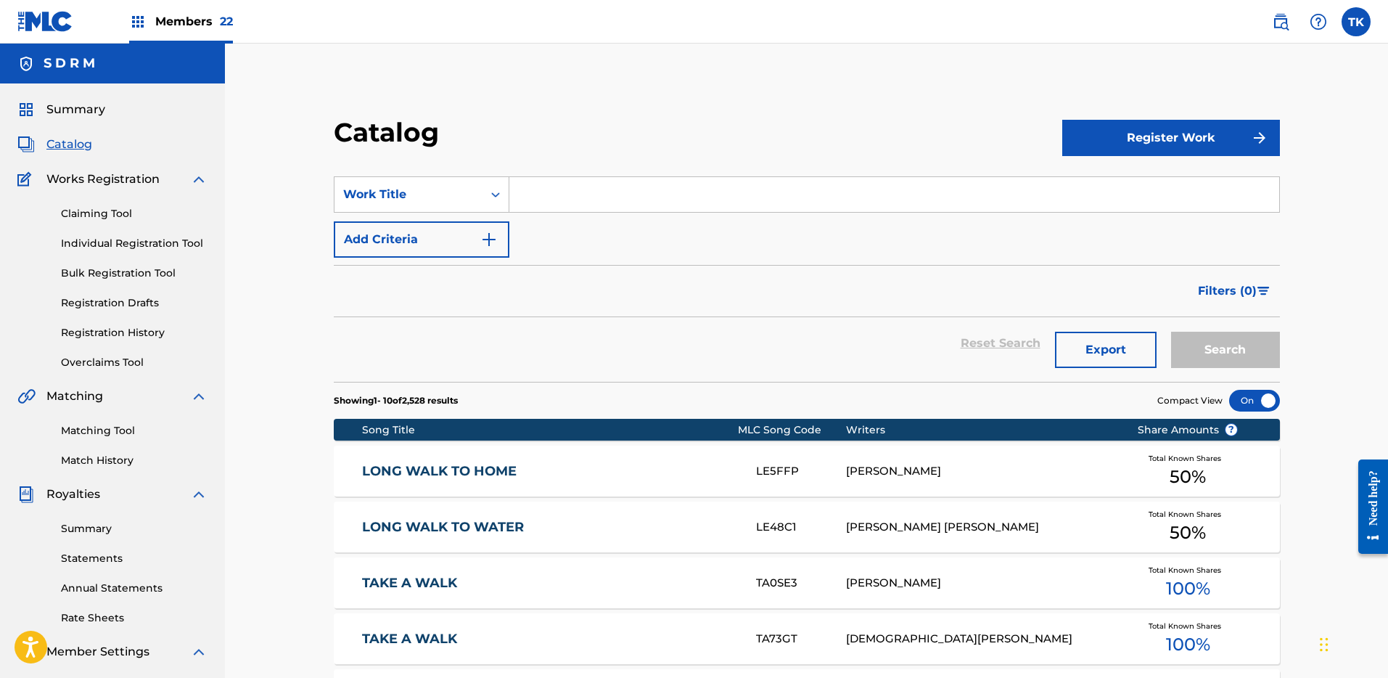
click at [573, 190] on input "Search Form" at bounding box center [894, 194] width 770 height 35
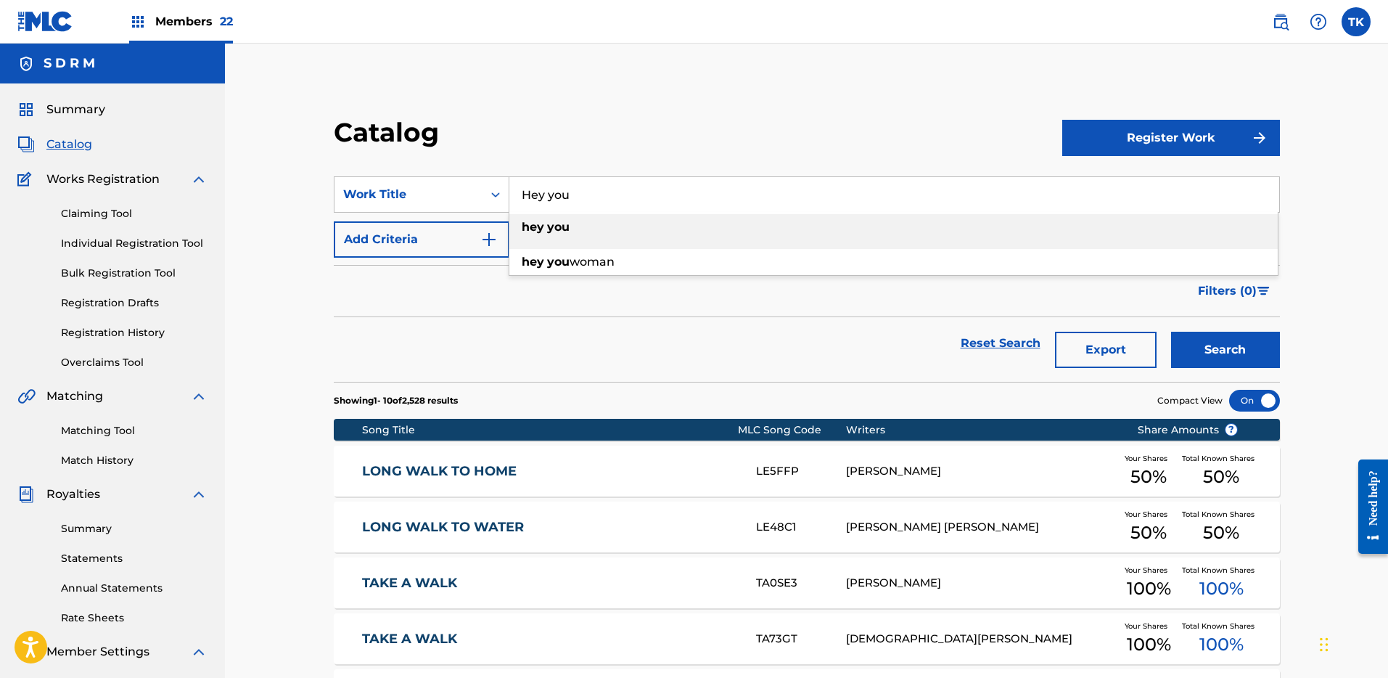
click at [671, 222] on div "hey you" at bounding box center [893, 227] width 768 height 26
type input "hey you"
click at [466, 229] on button "Add Criteria" at bounding box center [422, 239] width 176 height 36
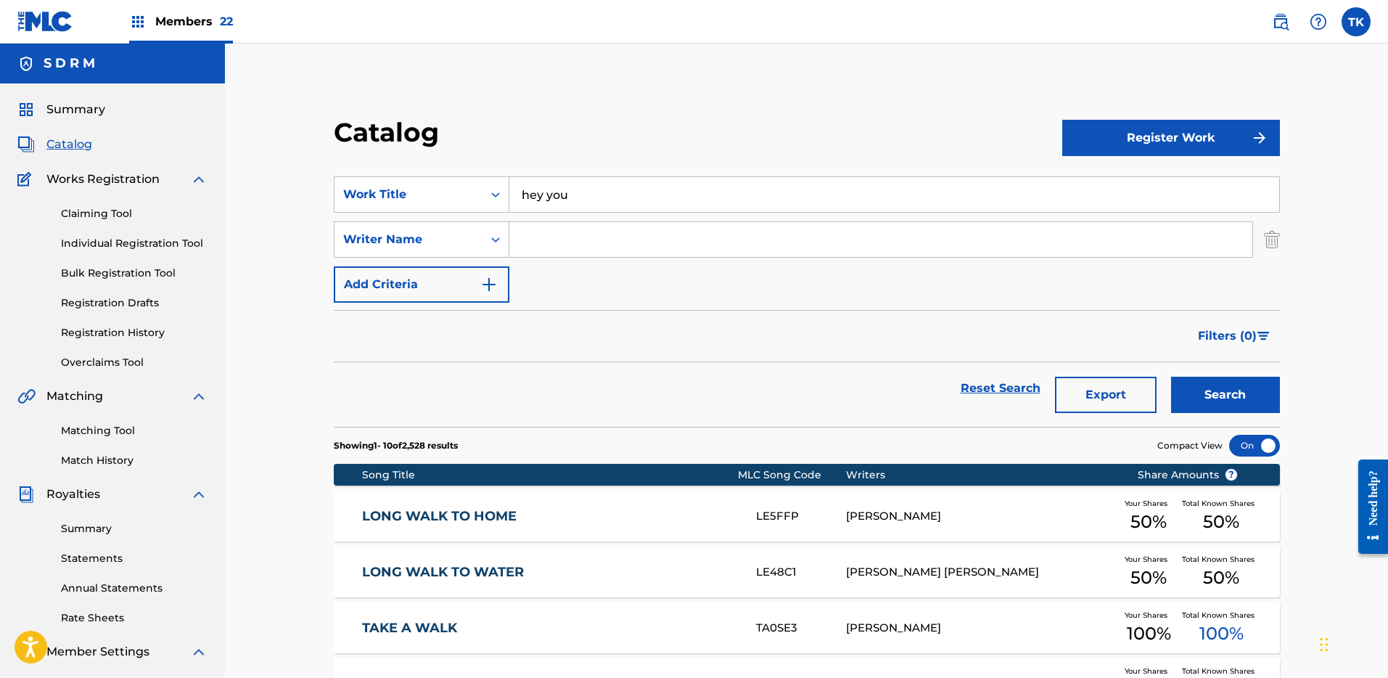
click at [596, 237] on input "Search Form" at bounding box center [880, 239] width 743 height 35
click at [1171, 377] on button "Search" at bounding box center [1225, 395] width 109 height 36
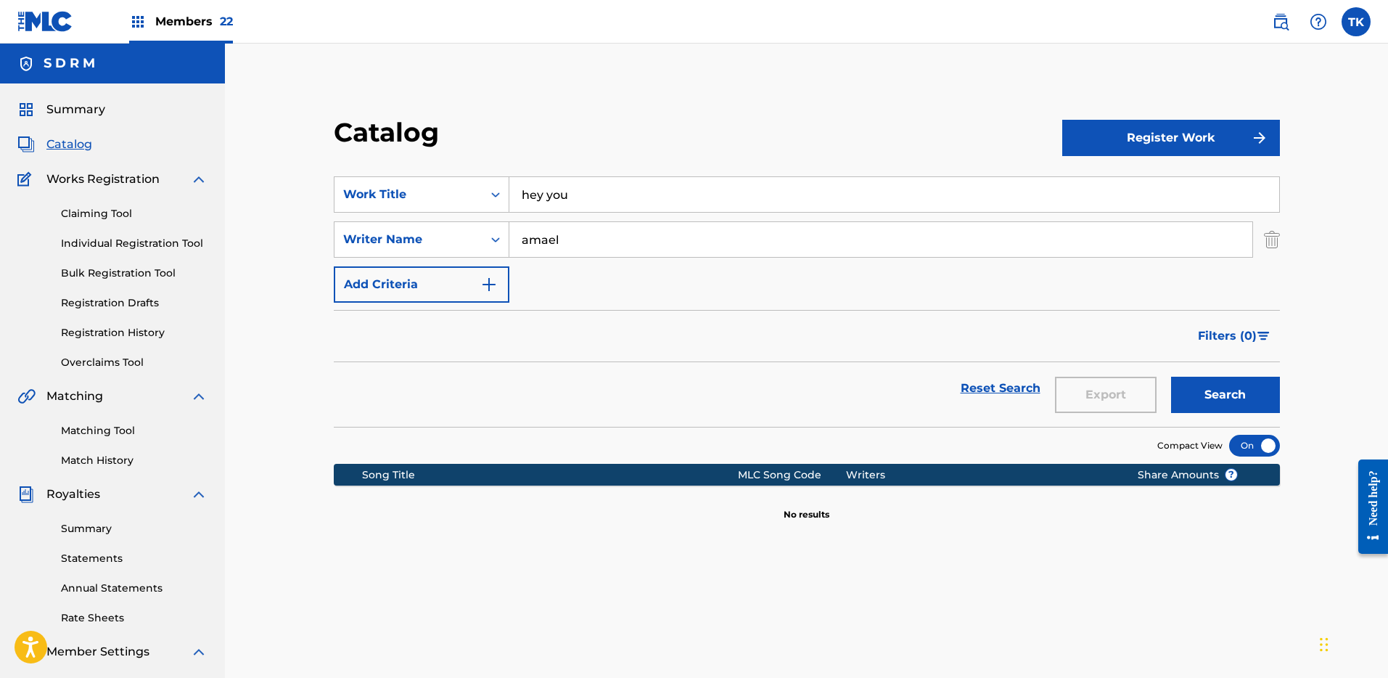
type input "amael"
click at [1171, 377] on button "Search" at bounding box center [1225, 395] width 109 height 36
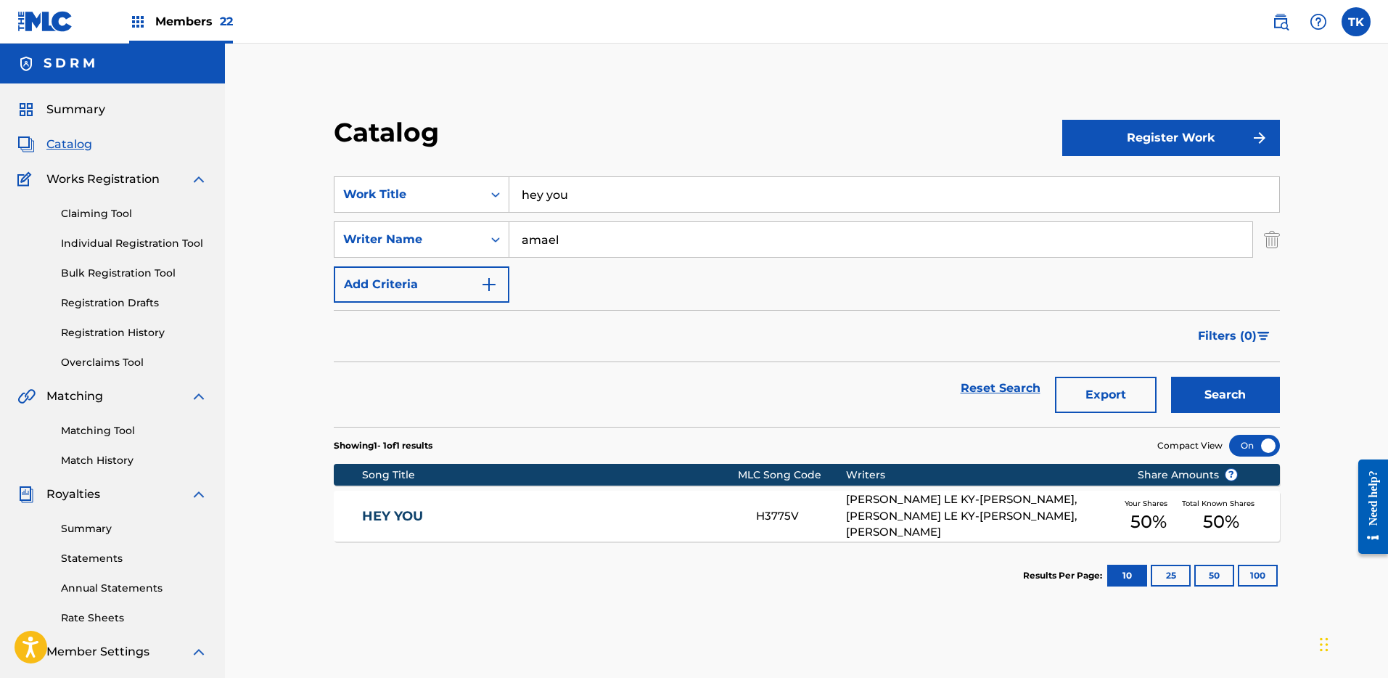
click at [811, 513] on div "H3775V" at bounding box center [801, 516] width 90 height 17
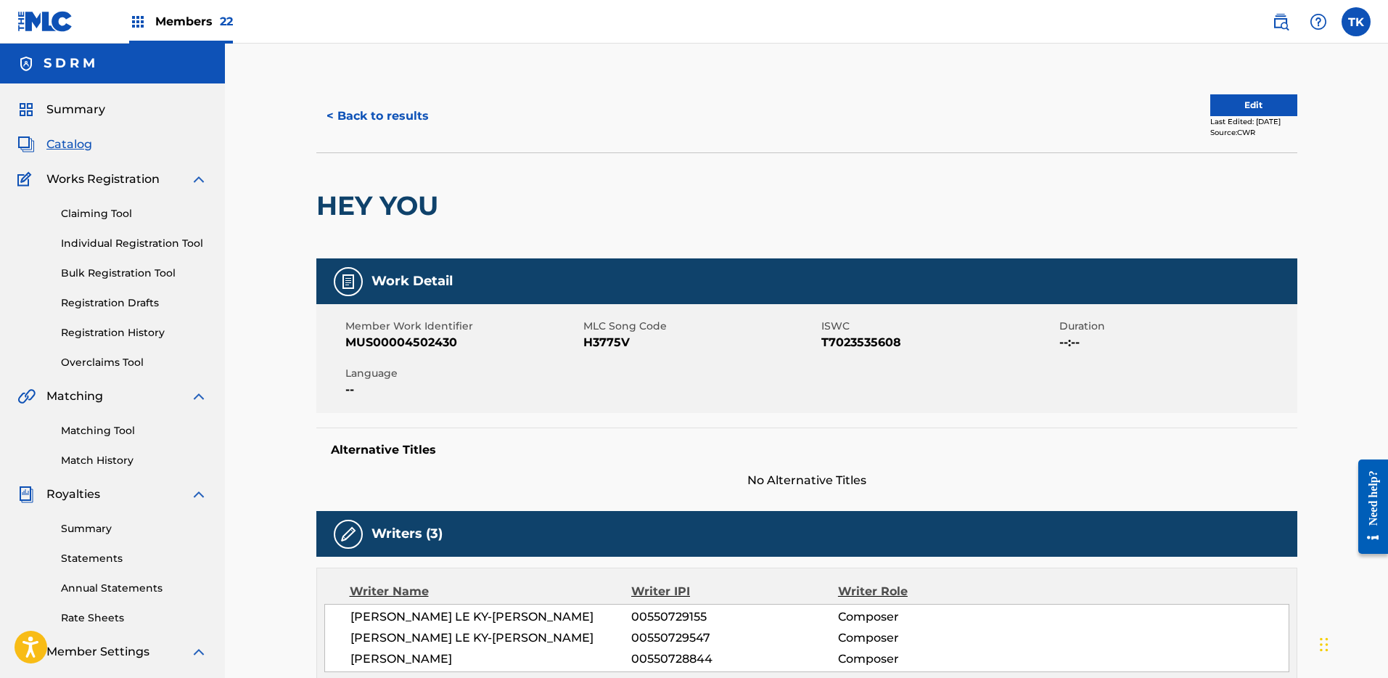
click at [1259, 92] on div "< Back to results Edit Last Edited: May 05, 2023 Source: CWR" at bounding box center [806, 116] width 981 height 73
click at [1260, 102] on button "Edit" at bounding box center [1253, 105] width 87 height 22
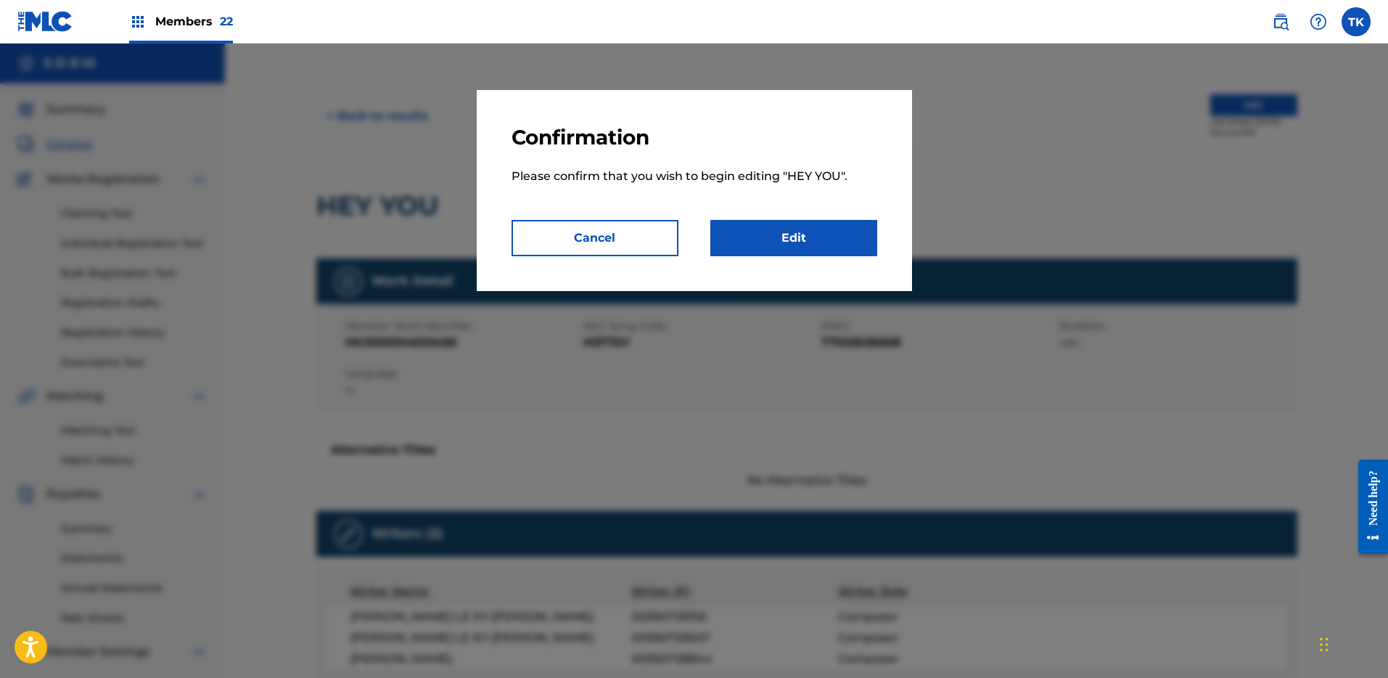
scroll to position [242, 0]
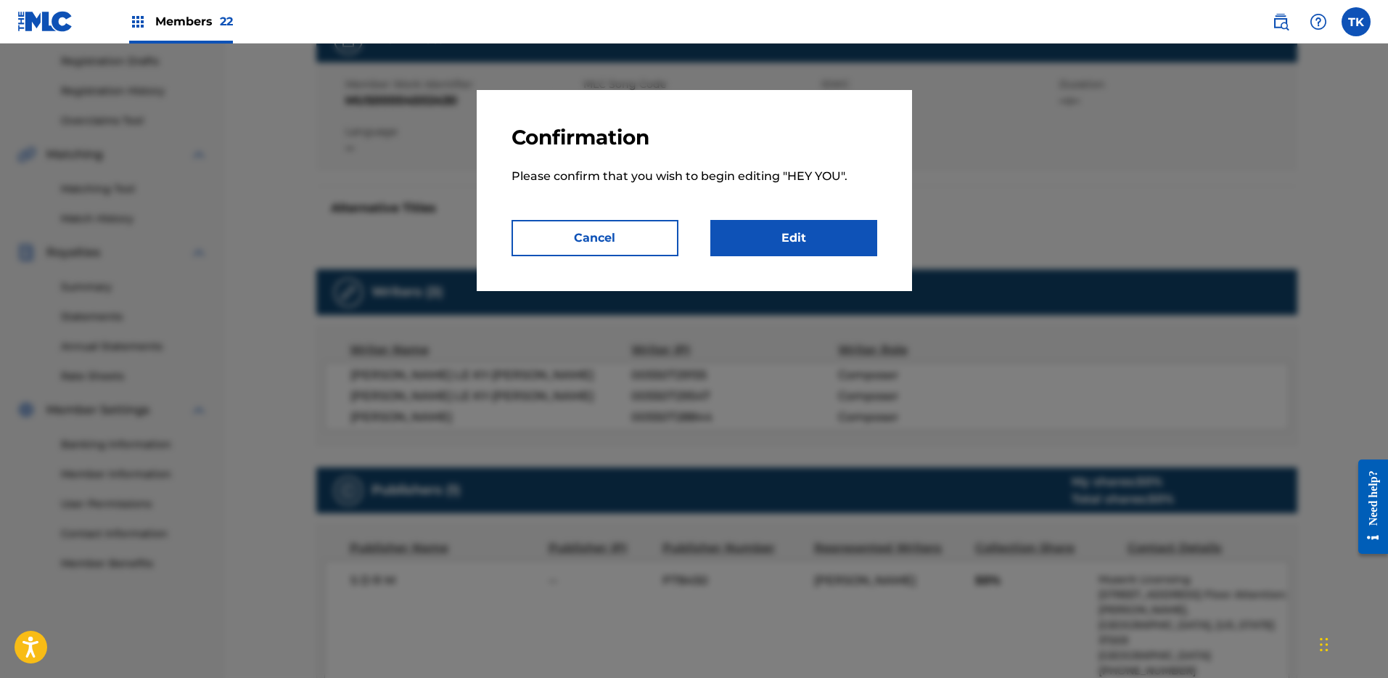
click at [837, 239] on link "Edit" at bounding box center [793, 238] width 167 height 36
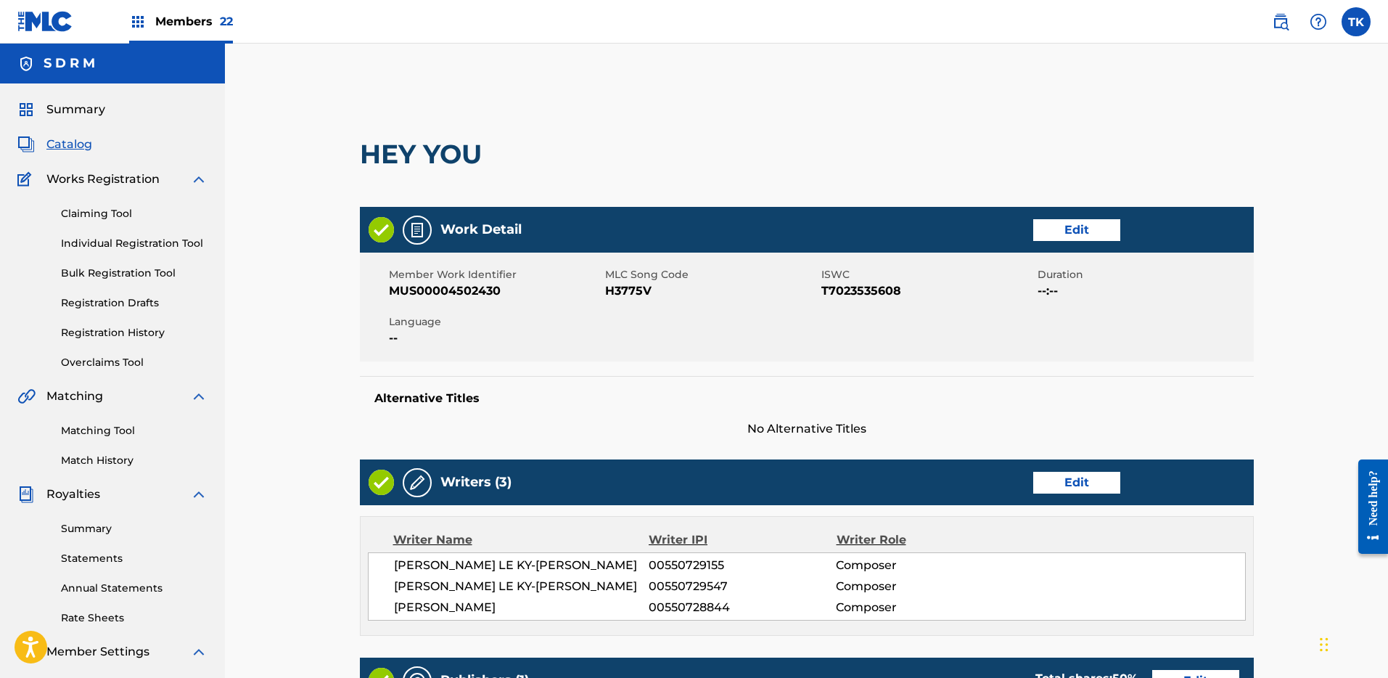
click at [837, 239] on div "Work Detail Edit" at bounding box center [807, 230] width 894 height 46
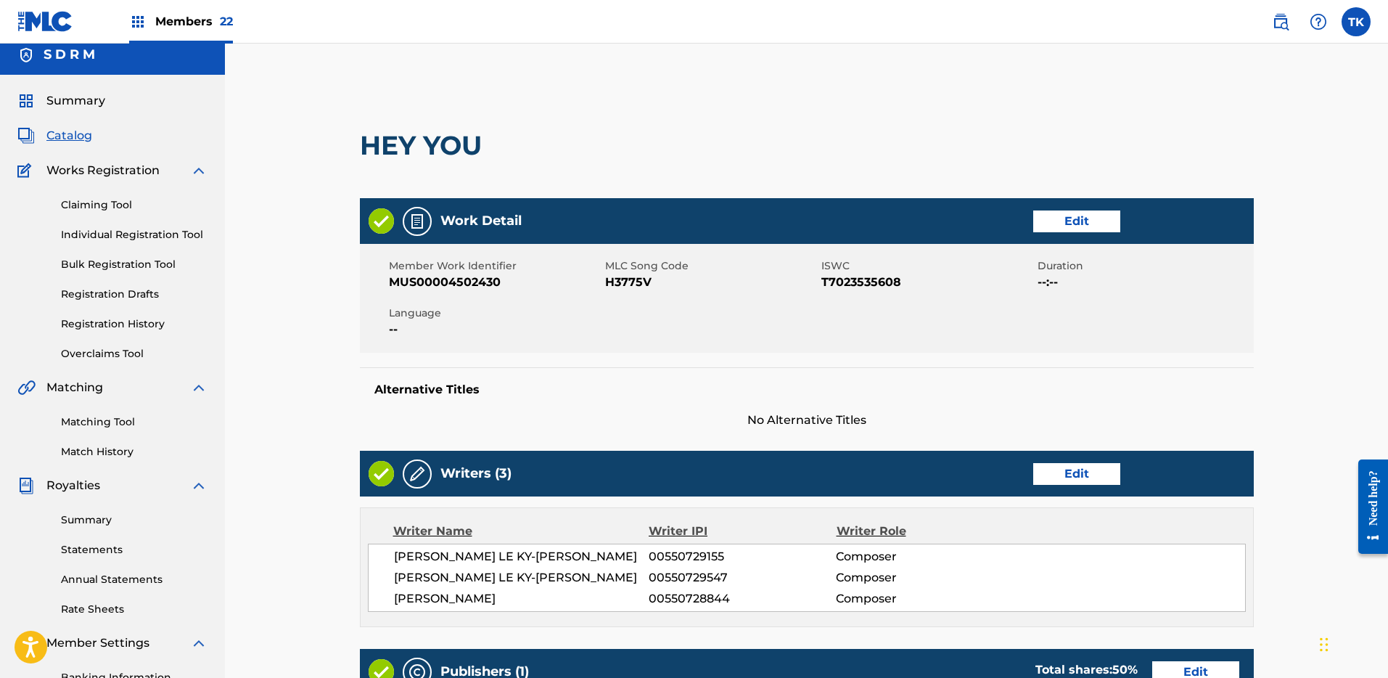
scroll to position [323, 0]
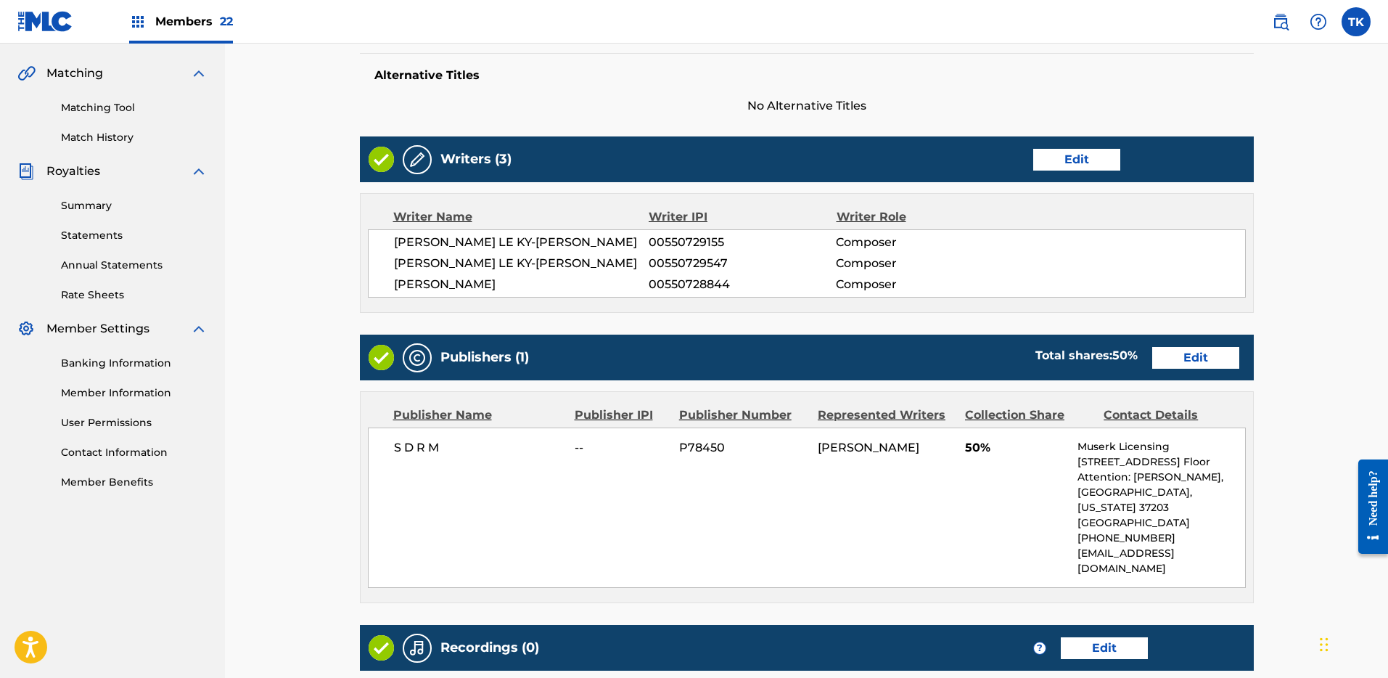
click at [1202, 376] on div "Publishers (1) Total shares: 50 % Edit" at bounding box center [807, 358] width 894 height 46
click at [1200, 358] on link "Edit" at bounding box center [1195, 358] width 87 height 22
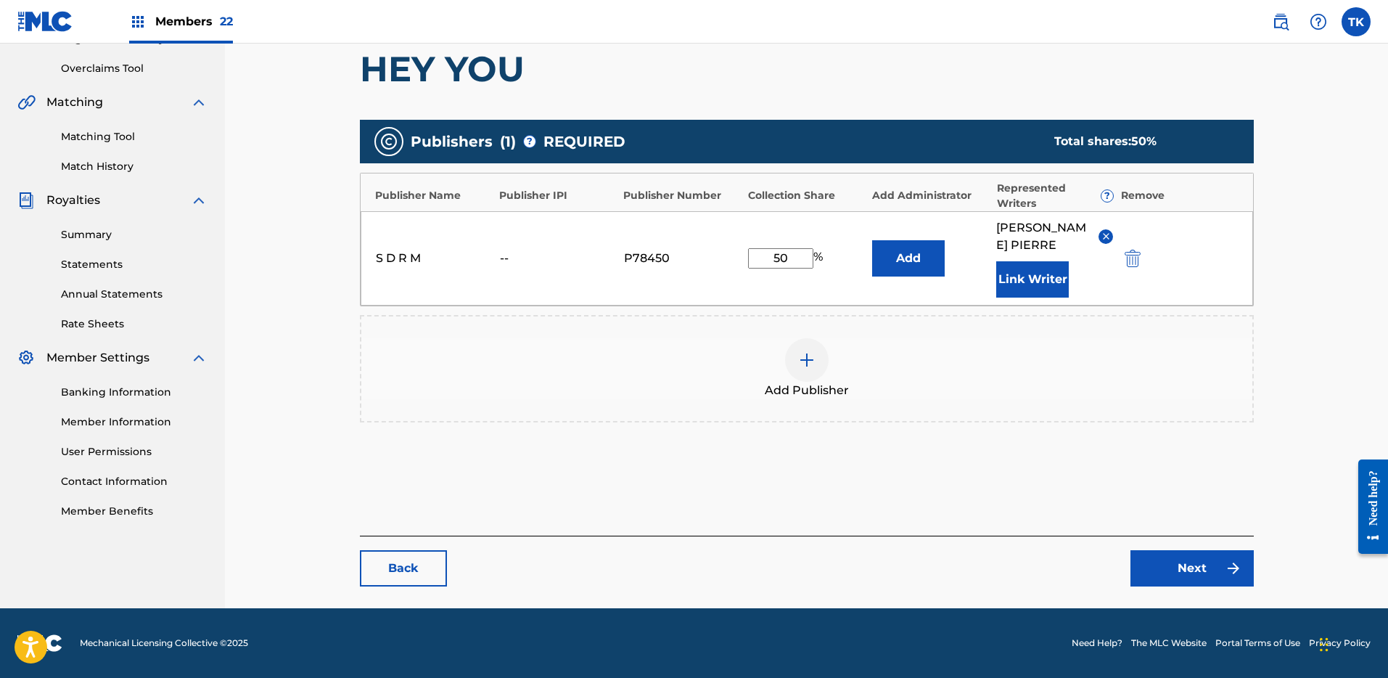
click at [1123, 263] on button "submit" at bounding box center [1131, 258] width 22 height 17
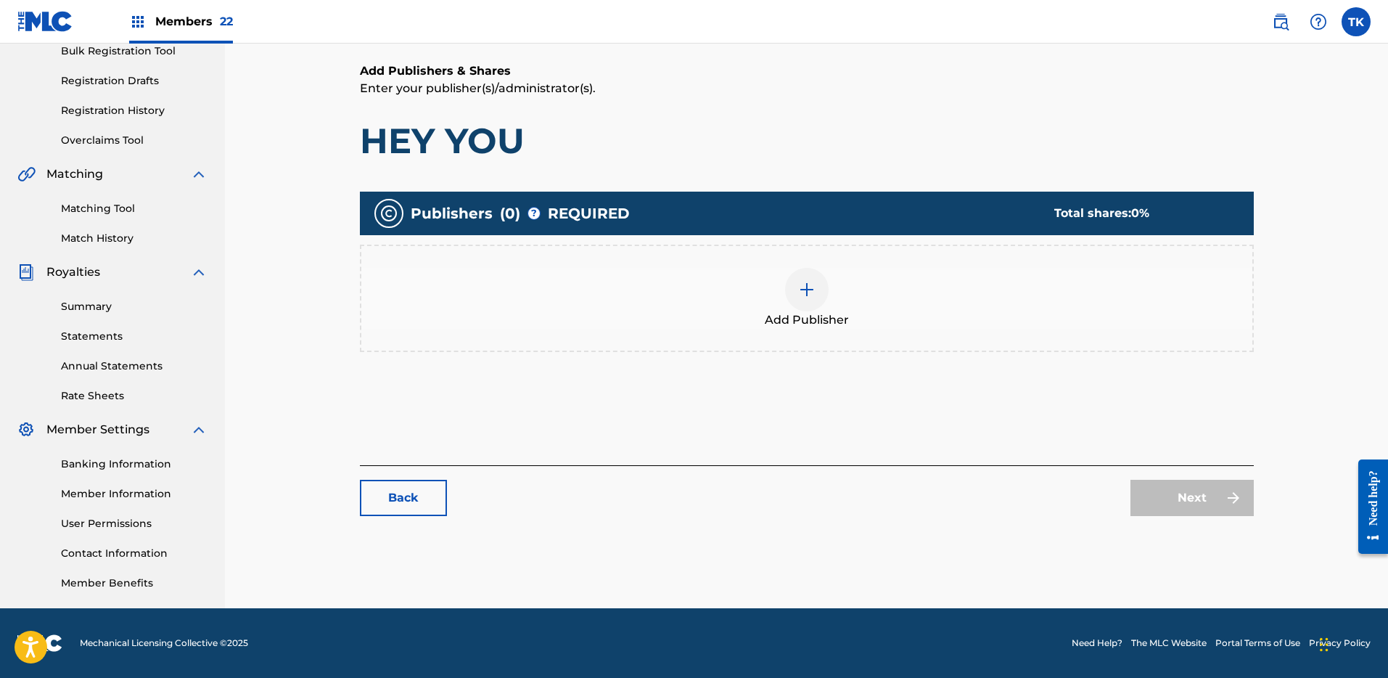
scroll to position [222, 0]
click at [874, 308] on div "Add Publisher" at bounding box center [806, 298] width 891 height 61
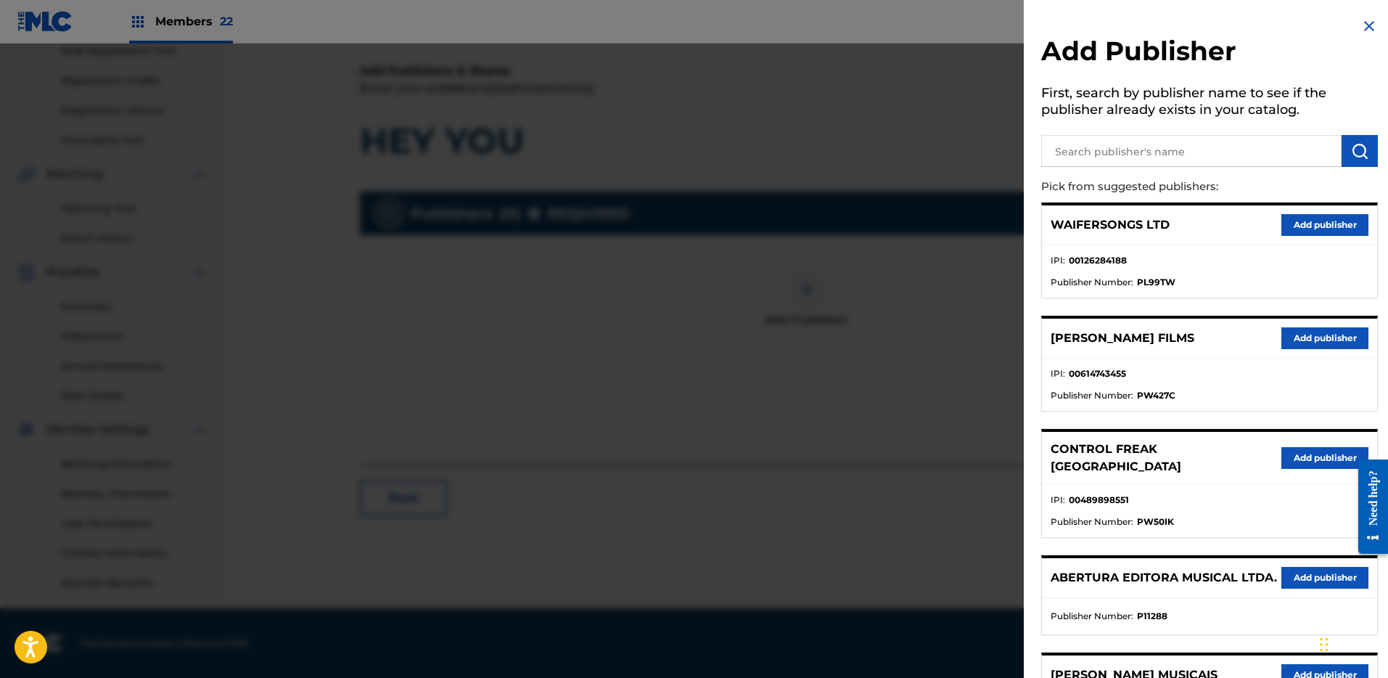
click at [1111, 156] on input "text" at bounding box center [1191, 151] width 300 height 32
type input "LES AIRS A"
click at [1355, 141] on button "submit" at bounding box center [1360, 151] width 36 height 32
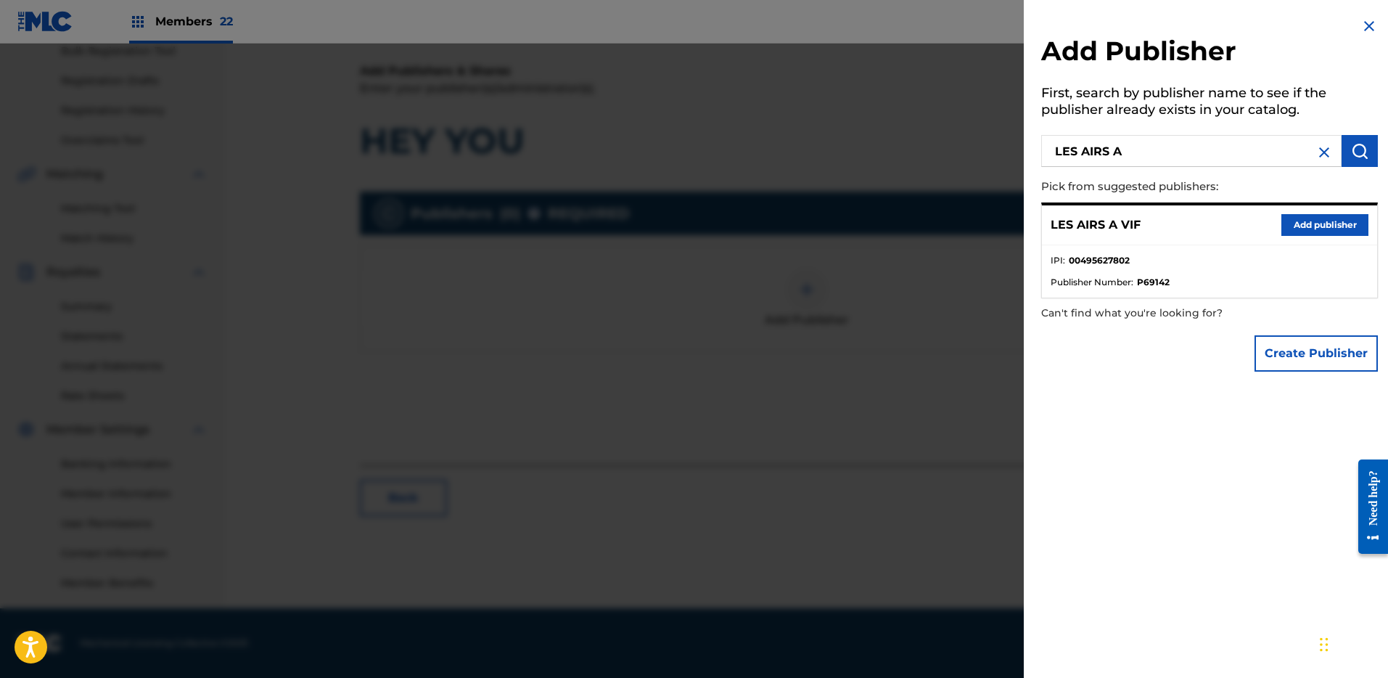
click at [1343, 218] on button "Add publisher" at bounding box center [1324, 225] width 87 height 22
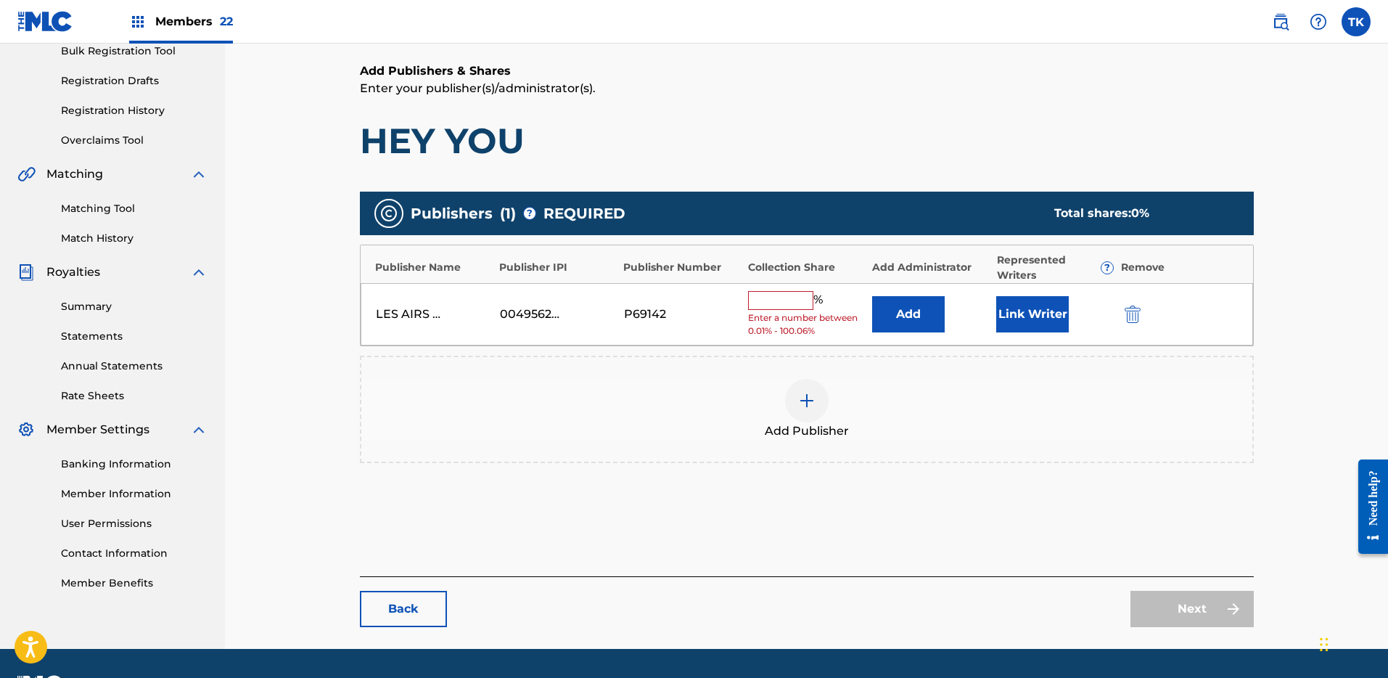
click at [901, 312] on button "Add" at bounding box center [908, 314] width 73 height 36
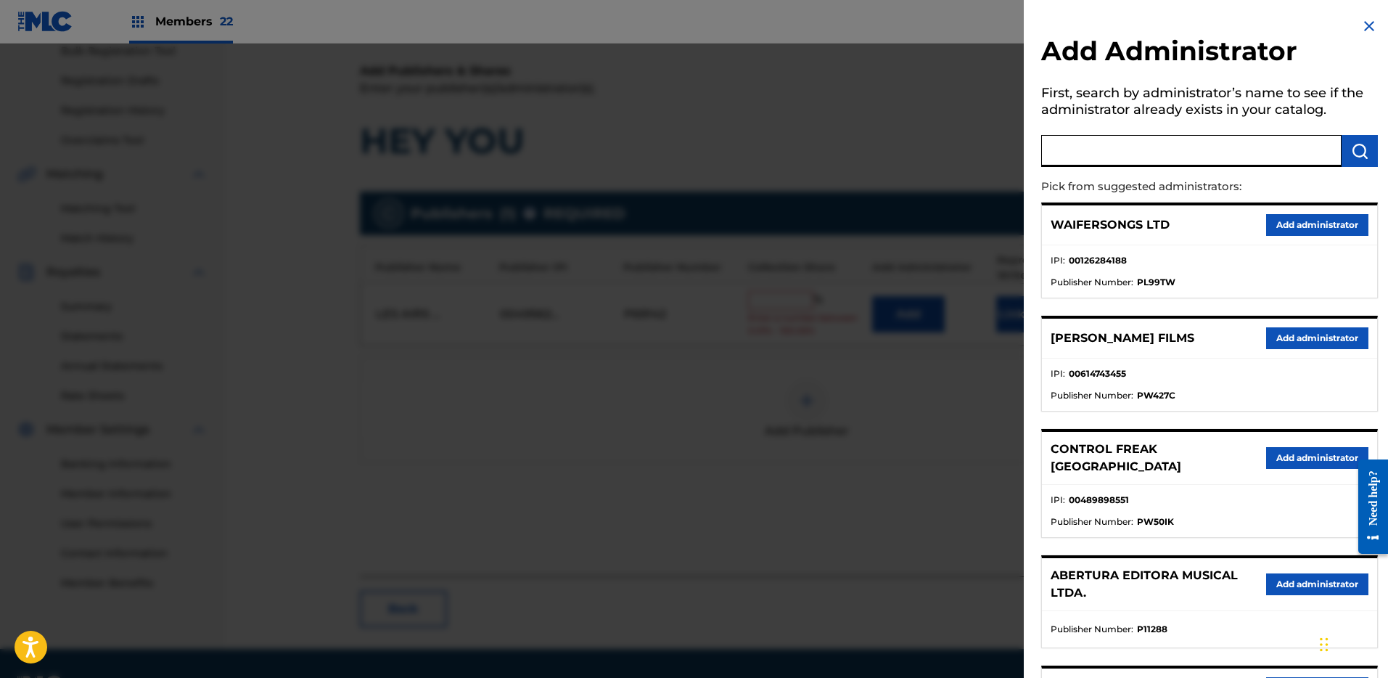
click at [1106, 149] on input "text" at bounding box center [1191, 151] width 300 height 32
type input "S D R M"
click at [1351, 144] on img "submit" at bounding box center [1359, 150] width 17 height 17
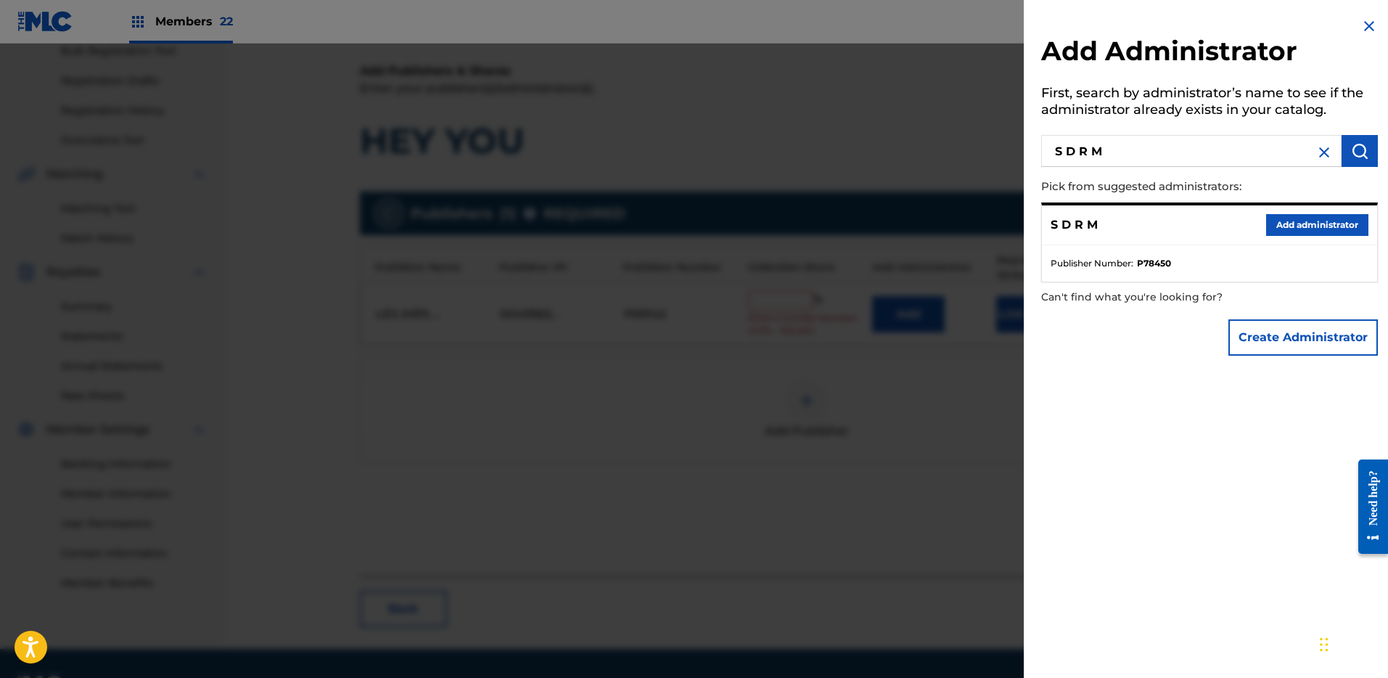
click at [1310, 224] on button "Add administrator" at bounding box center [1317, 225] width 102 height 22
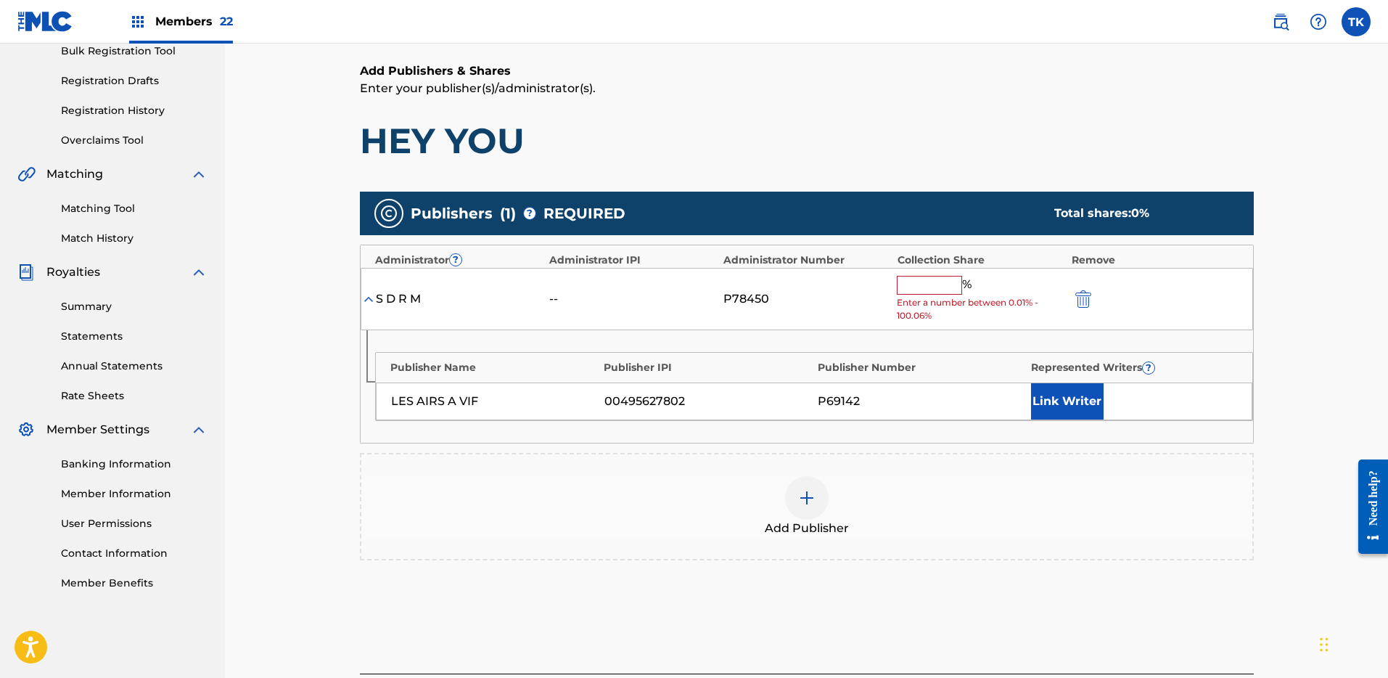
click at [906, 286] on input "text" at bounding box center [929, 285] width 65 height 19
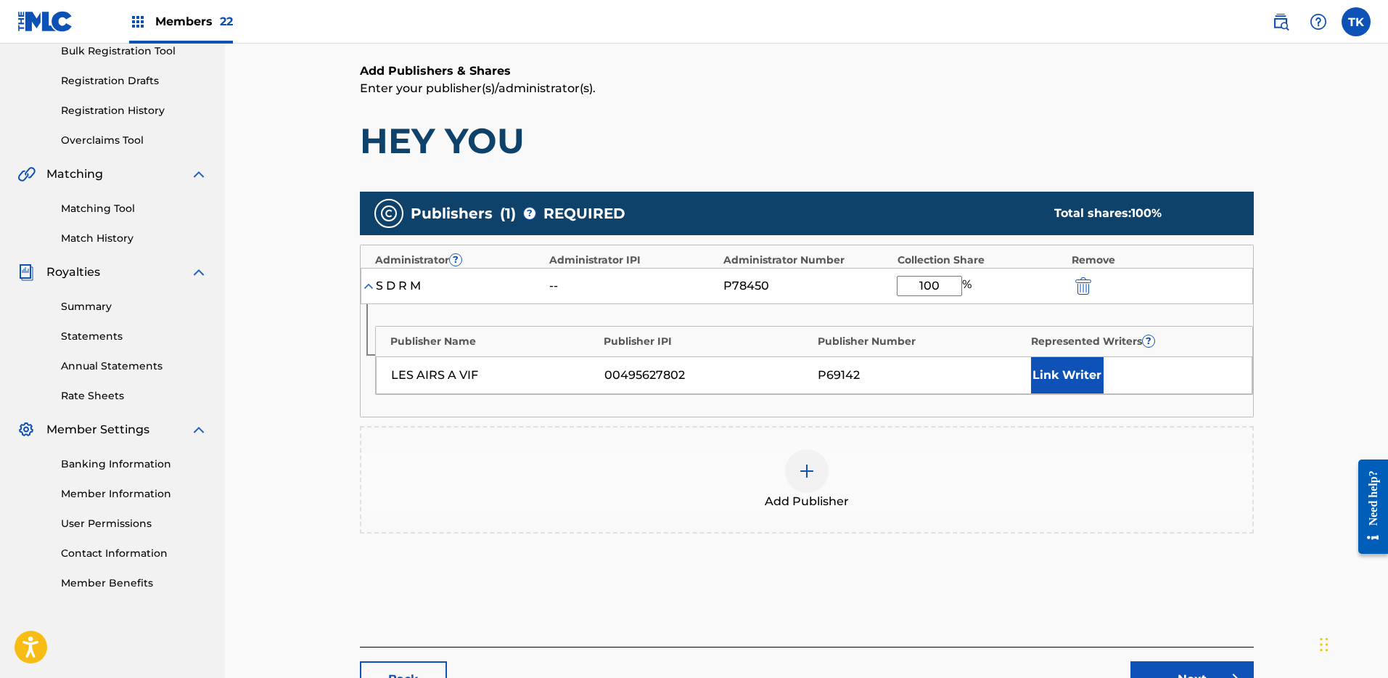
type input "100"
click at [1010, 129] on h1 "HEY YOU" at bounding box center [807, 141] width 894 height 44
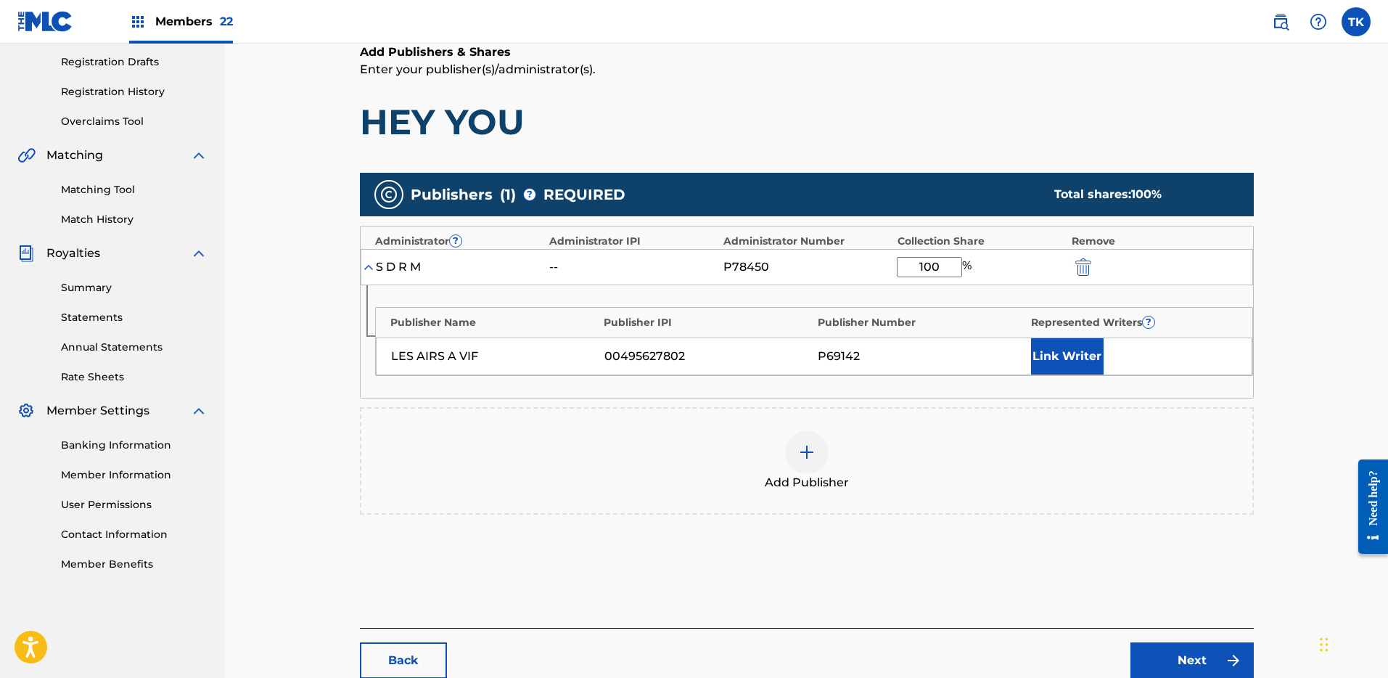
scroll to position [250, 0]
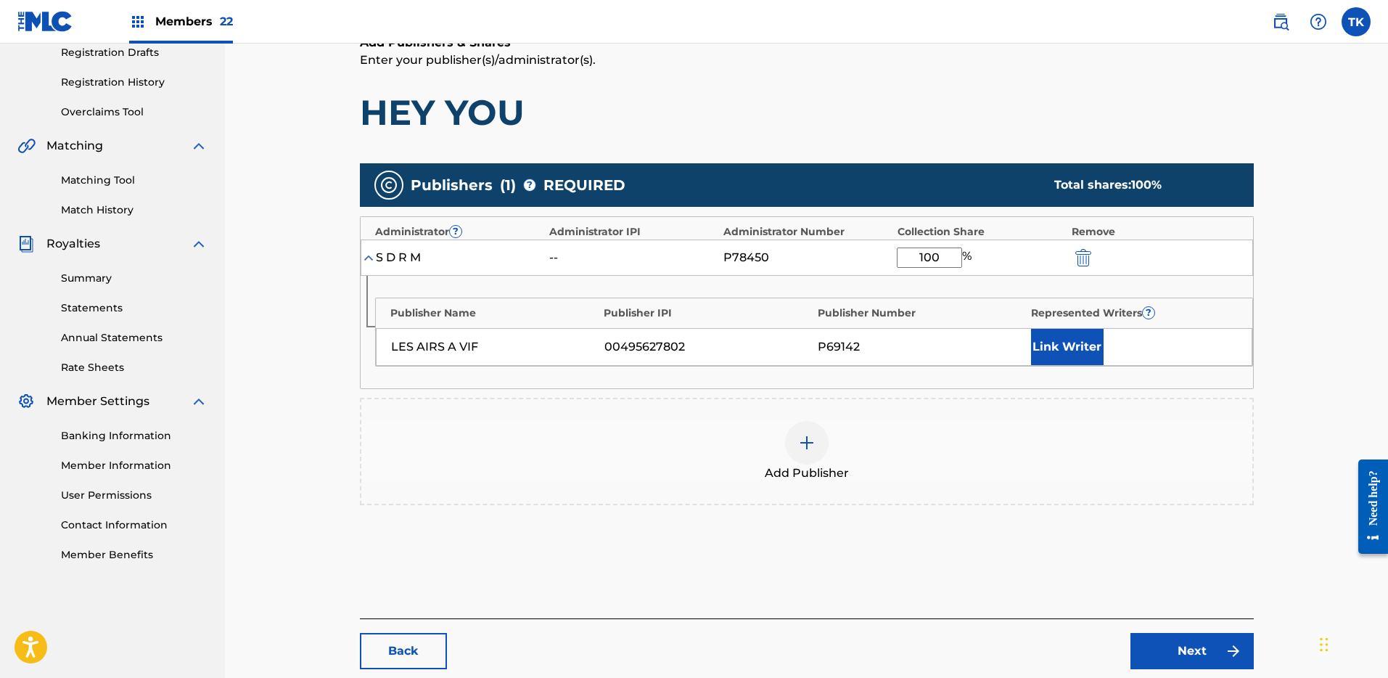
click at [1194, 644] on link "Next" at bounding box center [1192, 651] width 123 height 36
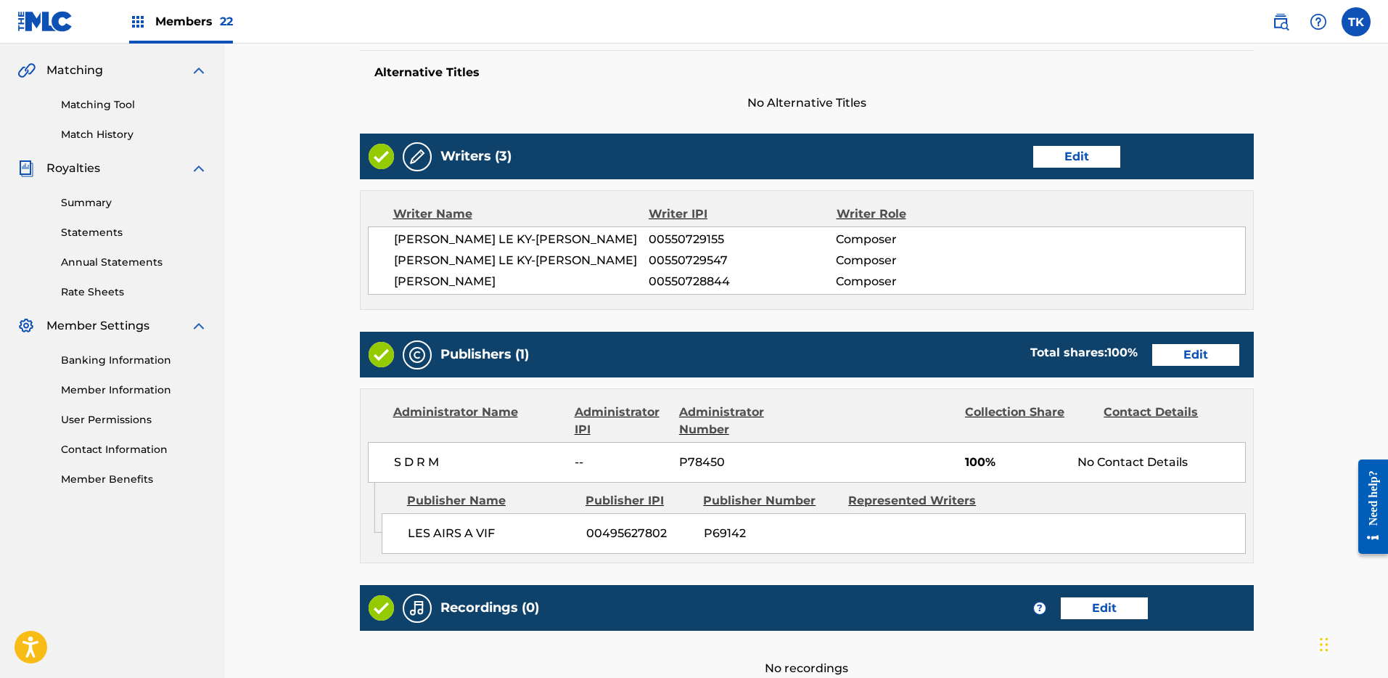
scroll to position [489, 0]
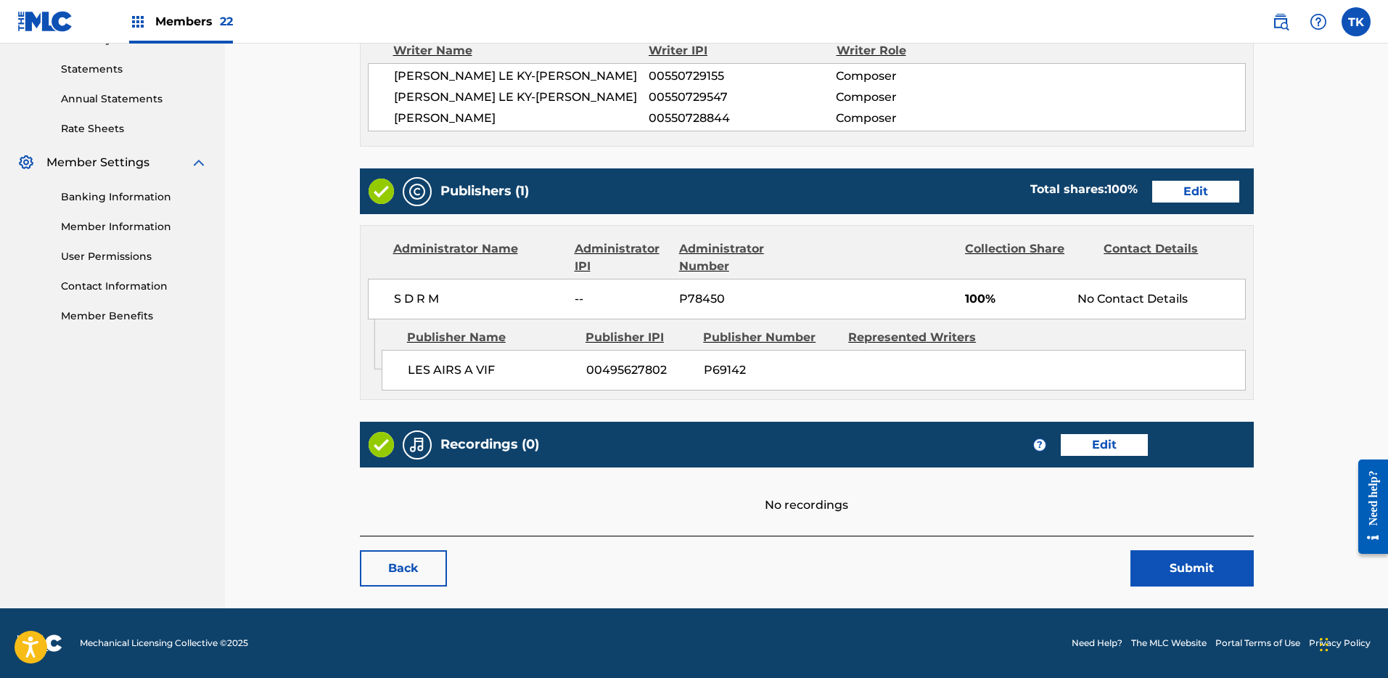
click at [1206, 573] on button "Submit" at bounding box center [1192, 568] width 123 height 36
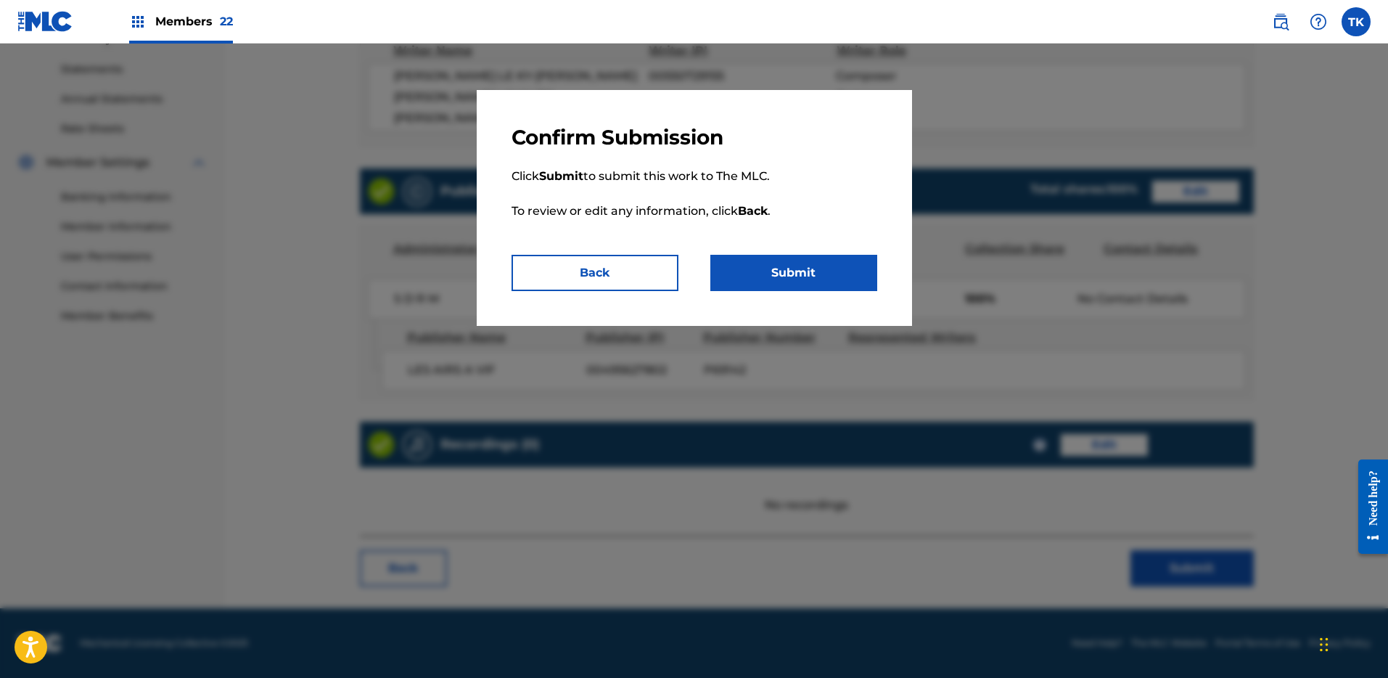
click at [820, 284] on button "Submit" at bounding box center [793, 273] width 167 height 36
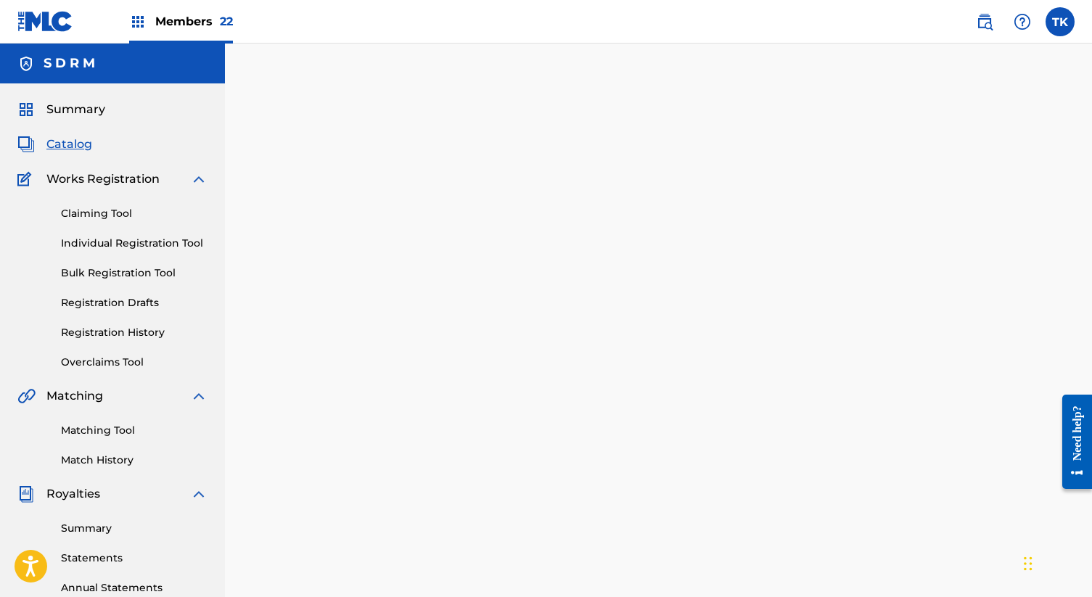
click at [206, 22] on span "Members 22" at bounding box center [194, 21] width 78 height 17
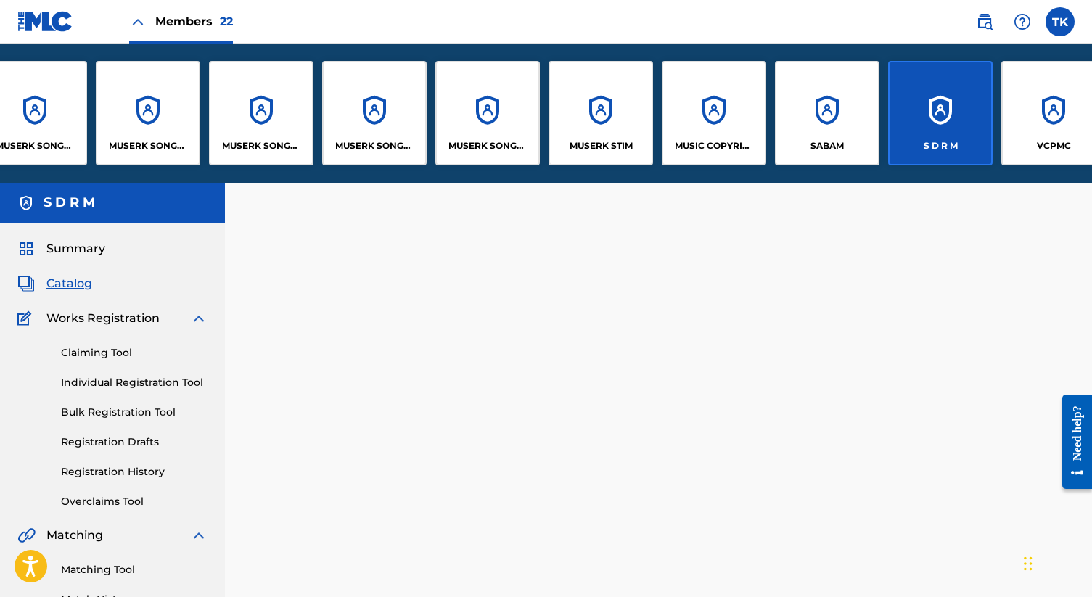
scroll to position [0, 1424]
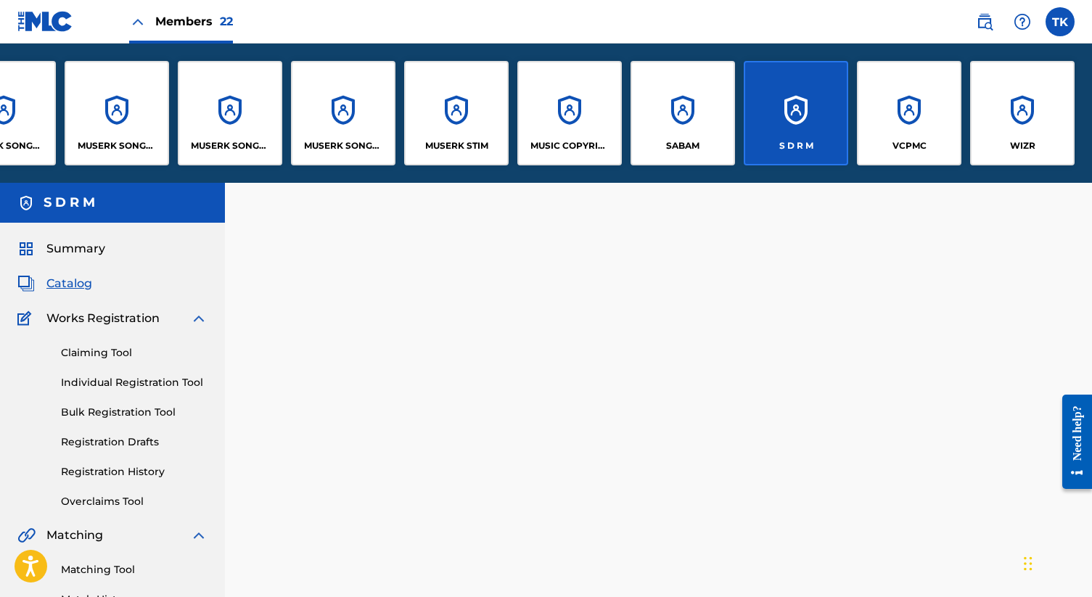
click at [655, 113] on div "SABAM" at bounding box center [683, 113] width 104 height 104
